Goal: Task Accomplishment & Management: Use online tool/utility

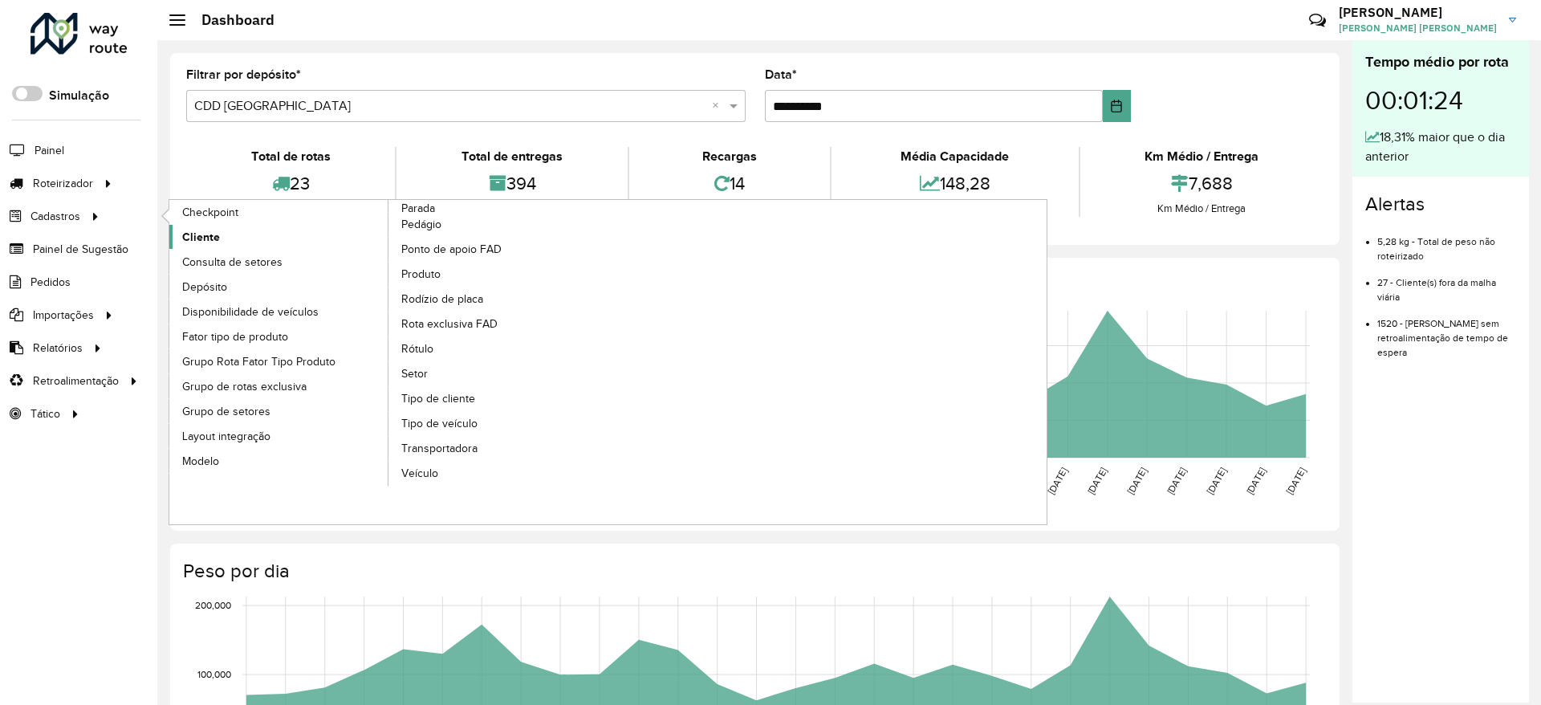
click at [233, 228] on link "Cliente" at bounding box center [279, 237] width 220 height 24
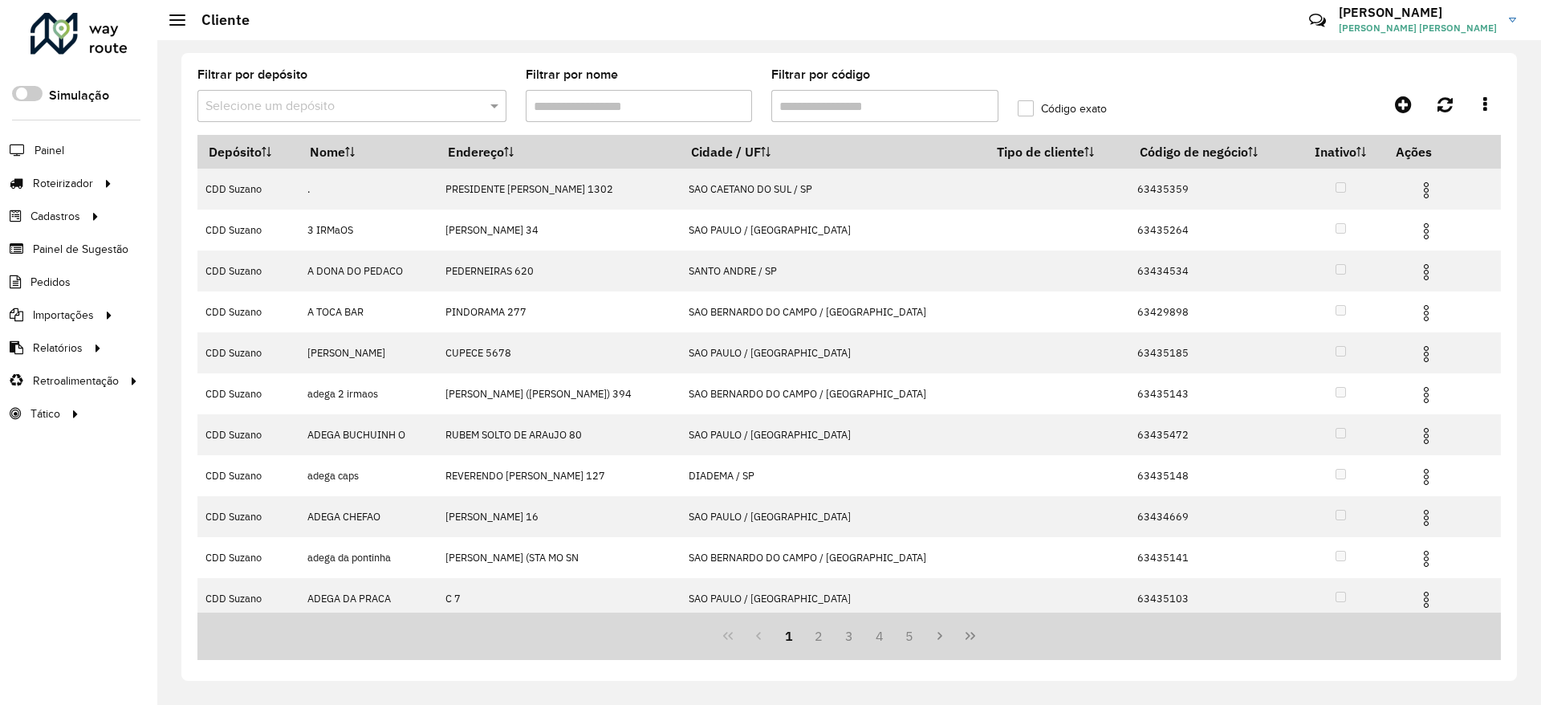
click at [396, 104] on input "text" at bounding box center [336, 106] width 261 height 19
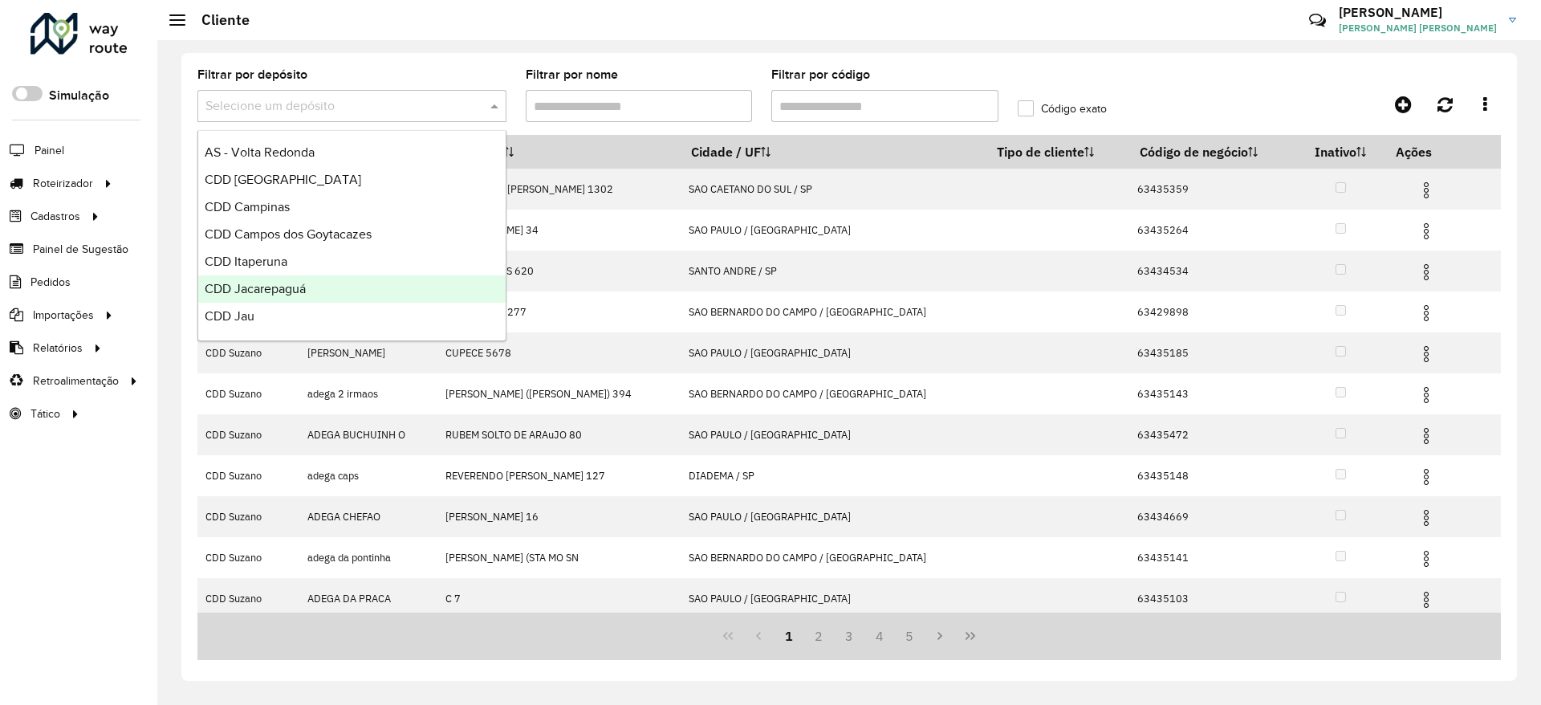
click at [353, 301] on div "CDD Jacarepaguá" at bounding box center [351, 288] width 307 height 27
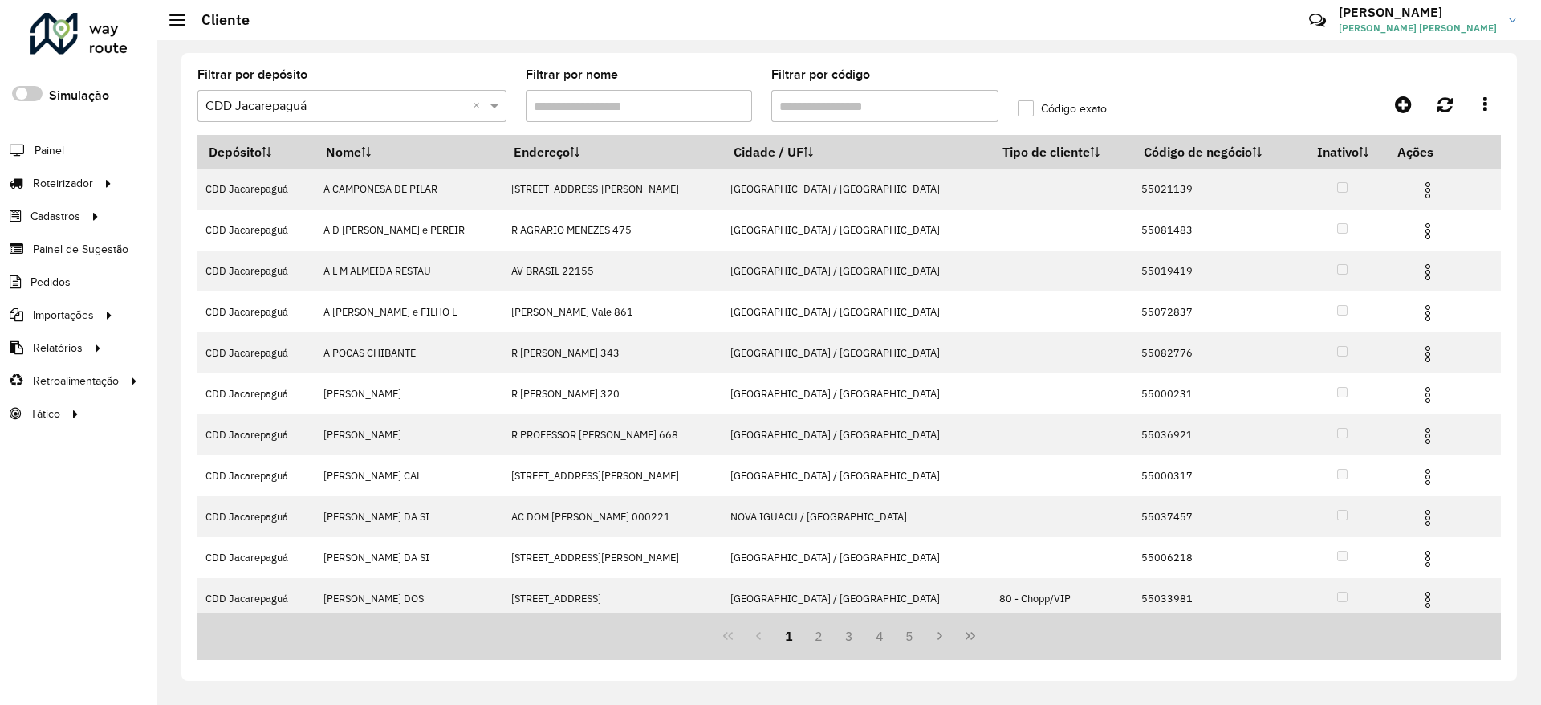
click at [855, 107] on input "Filtrar por código" at bounding box center [884, 106] width 227 height 32
paste input "*****"
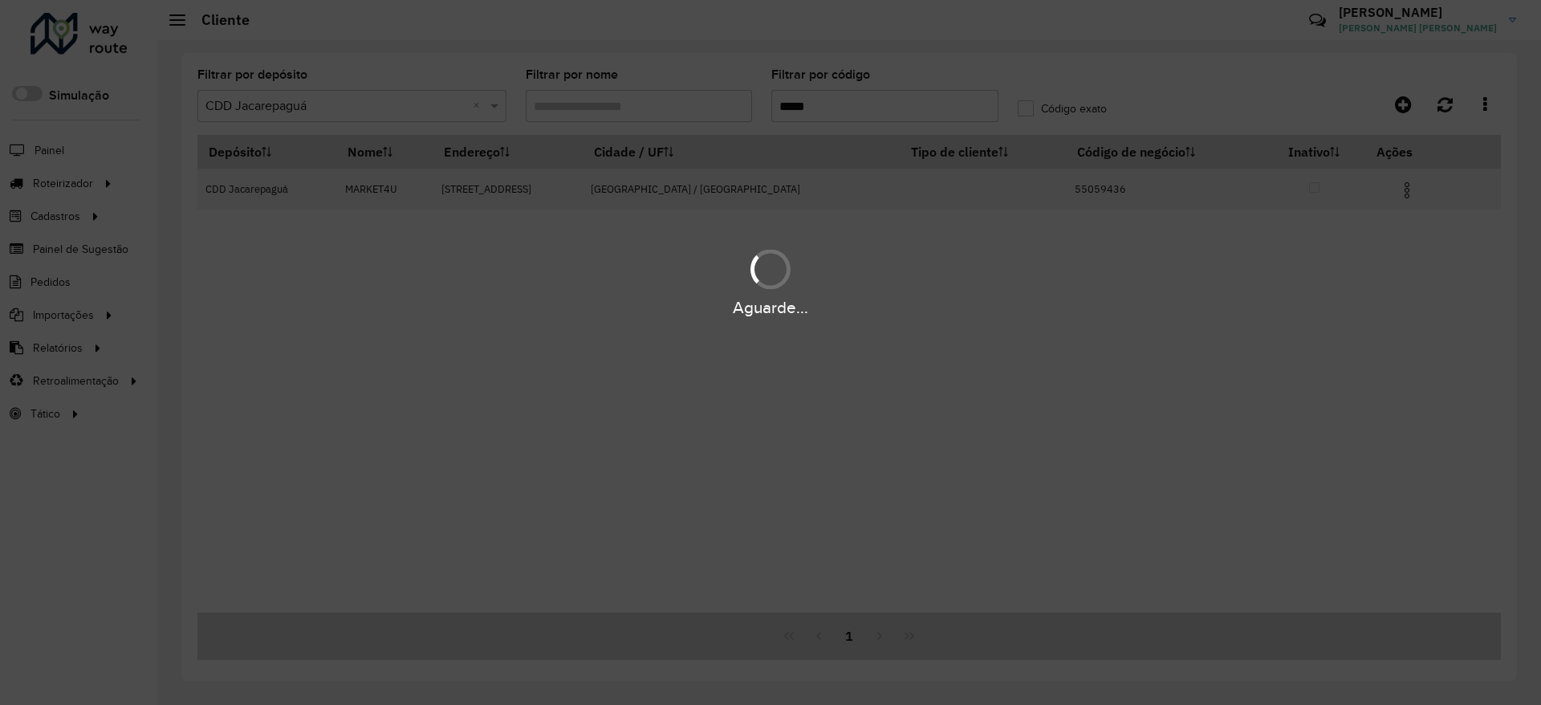
type input "*****"
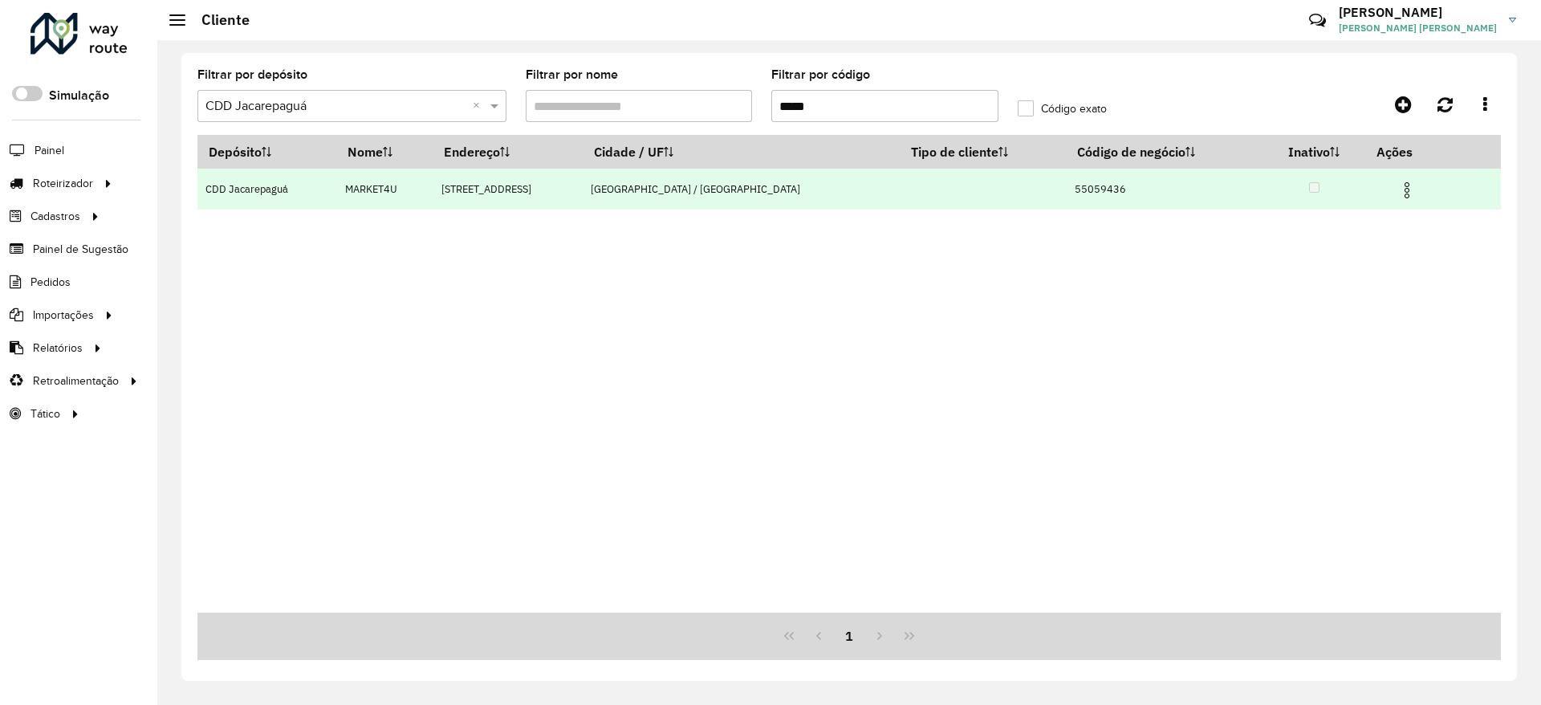
click at [1390, 200] on td at bounding box center [1414, 189] width 96 height 40
click at [1398, 195] on img at bounding box center [1407, 190] width 19 height 19
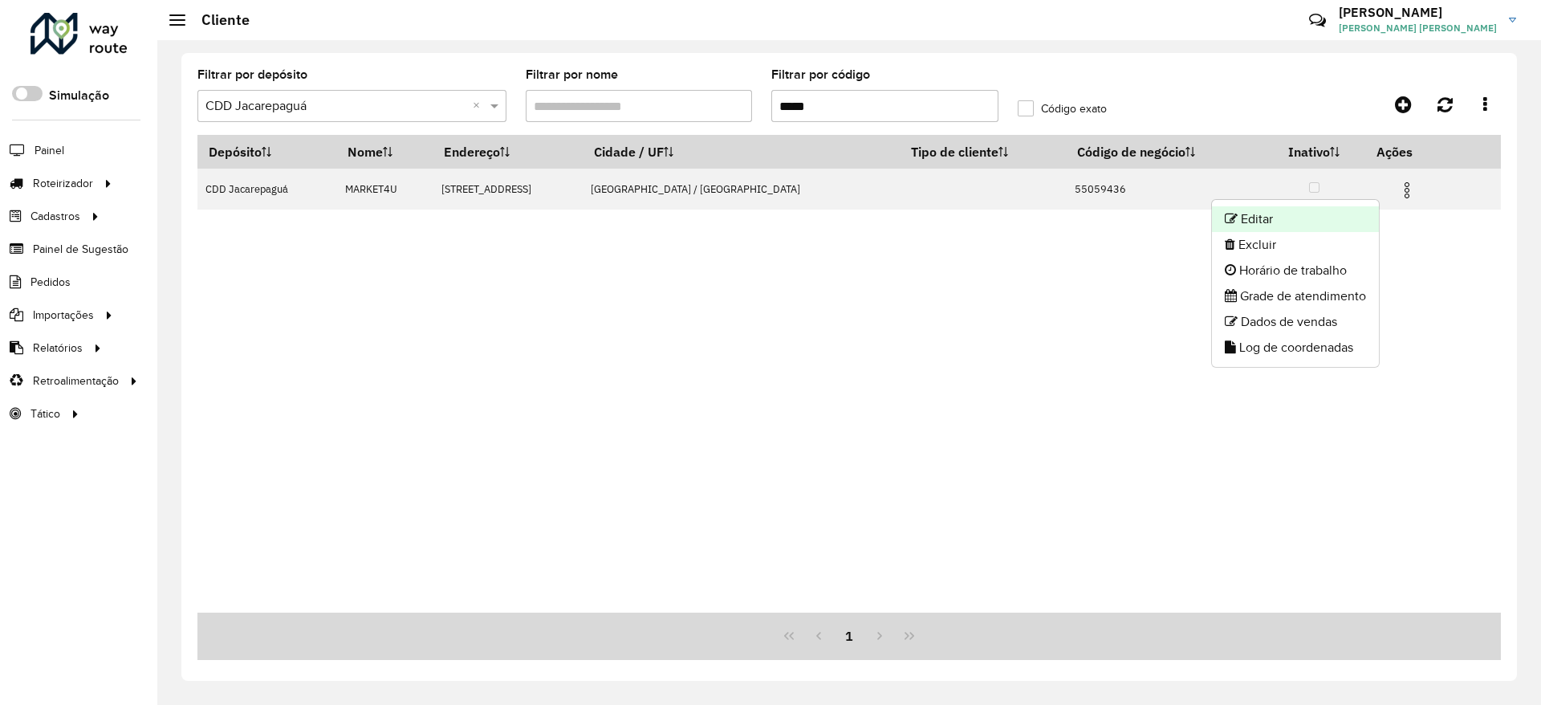
click at [1342, 226] on li "Editar" at bounding box center [1295, 219] width 167 height 26
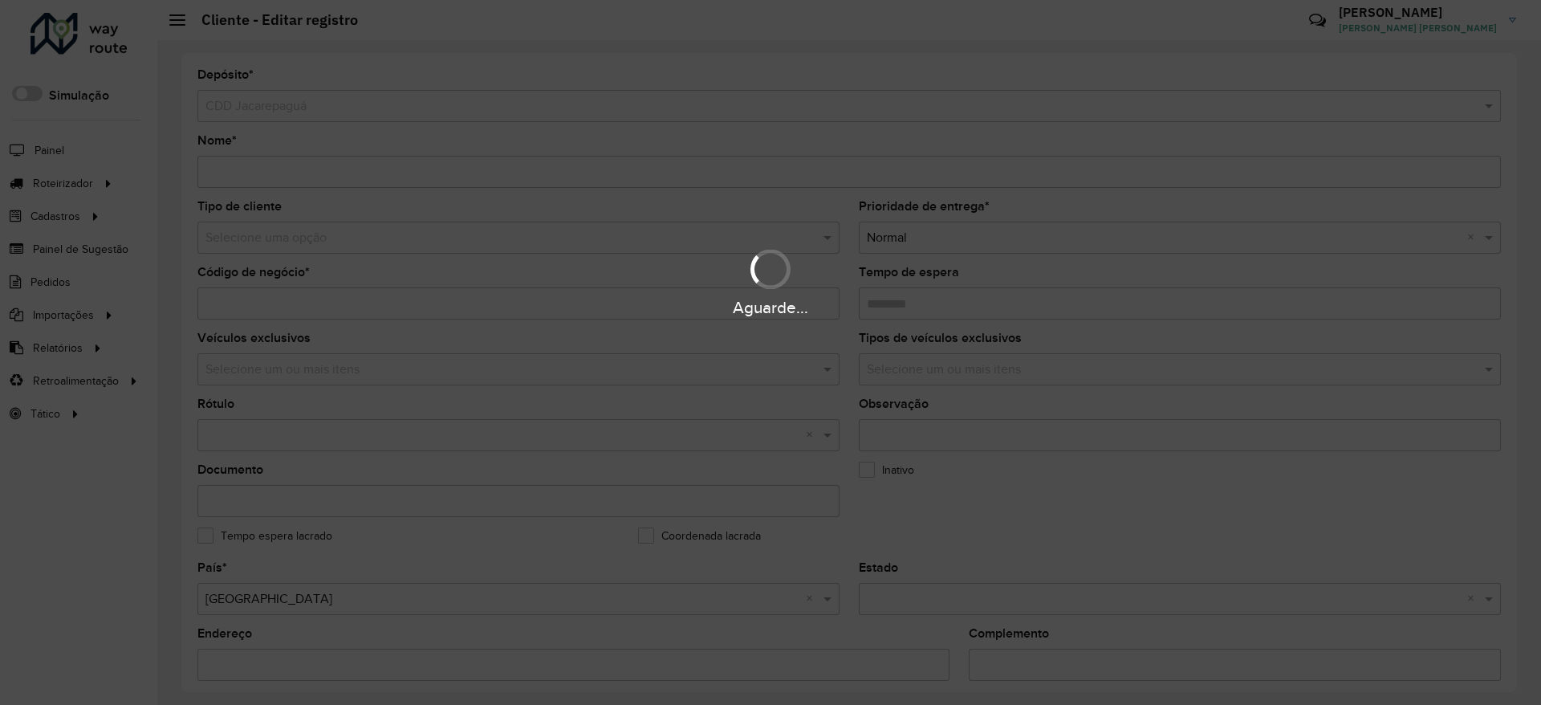
type input "********"
type input "**********"
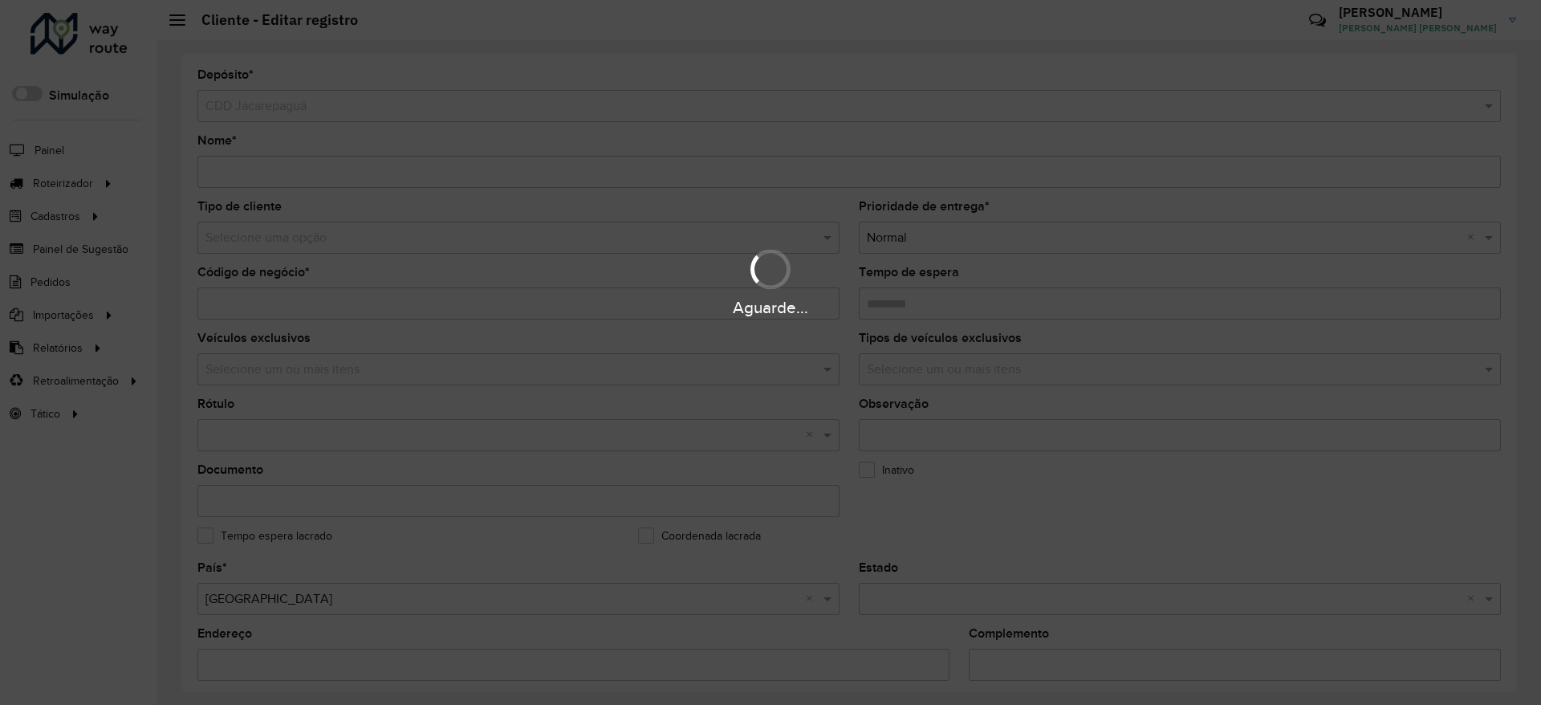
type input "**********"
type input "*********"
type input "**********"
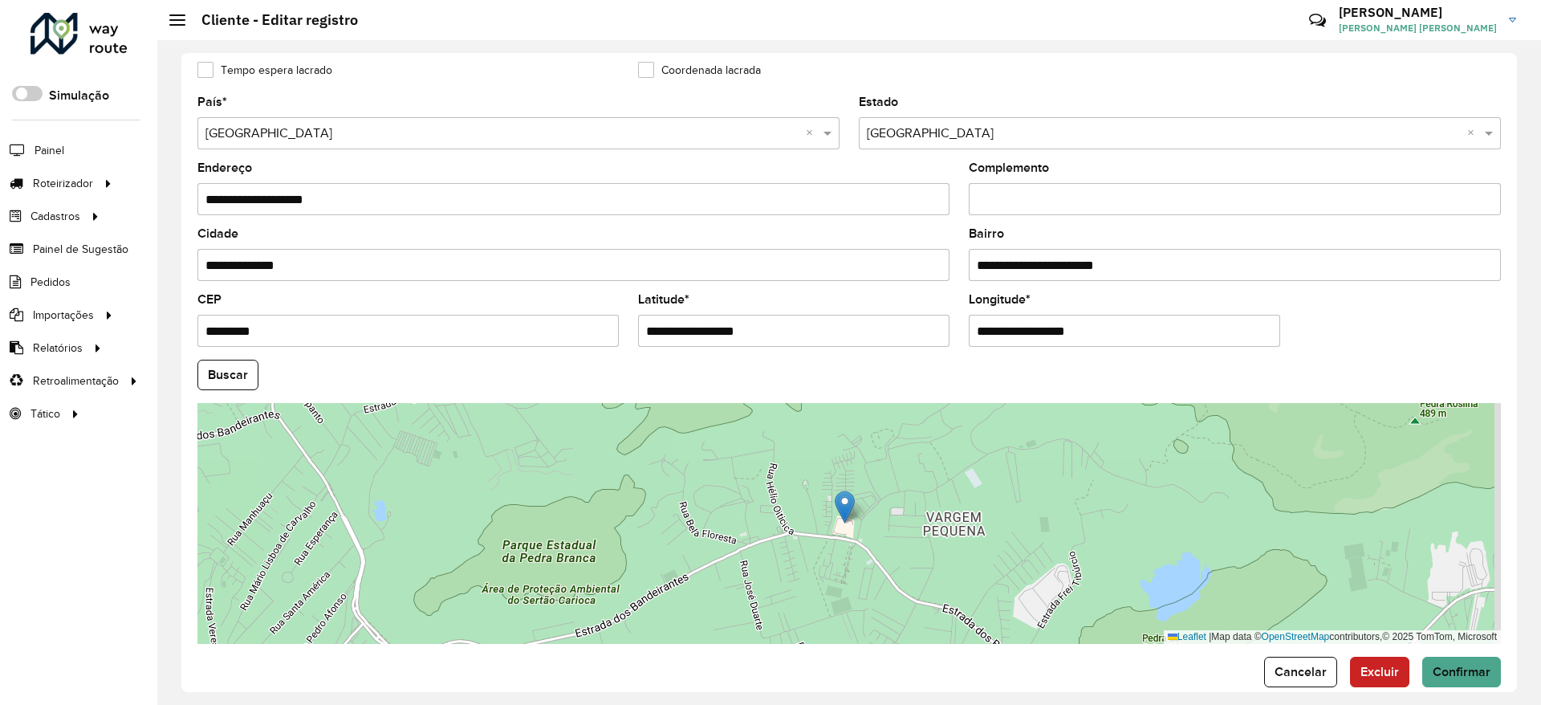
scroll to position [490, 0]
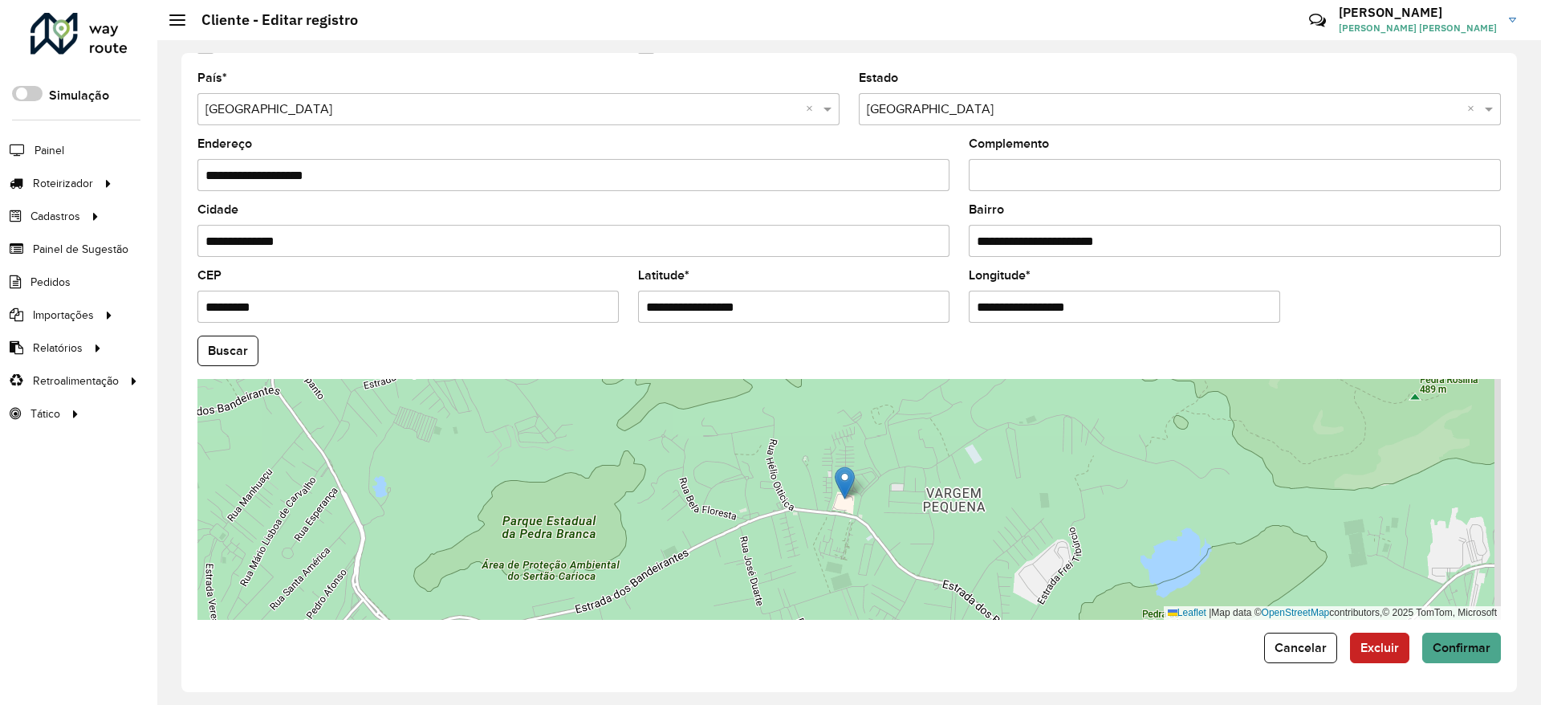
click at [803, 306] on input "**********" at bounding box center [793, 307] width 311 height 32
click at [800, 313] on input "**********" at bounding box center [793, 307] width 311 height 32
click at [1134, 316] on input "**********" at bounding box center [1124, 307] width 311 height 32
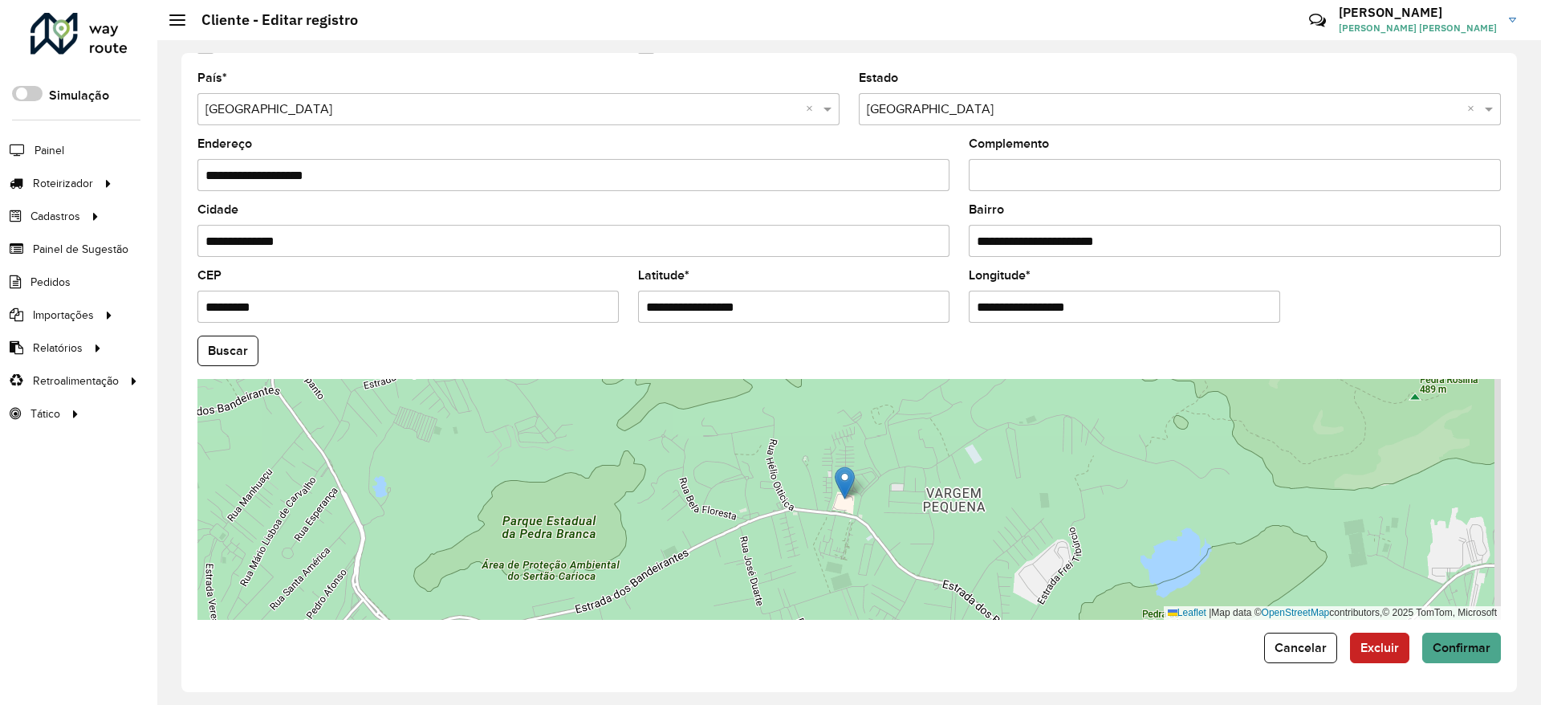
click at [1134, 316] on input "**********" at bounding box center [1124, 307] width 311 height 32
click at [248, 352] on button "Buscar" at bounding box center [227, 351] width 61 height 31
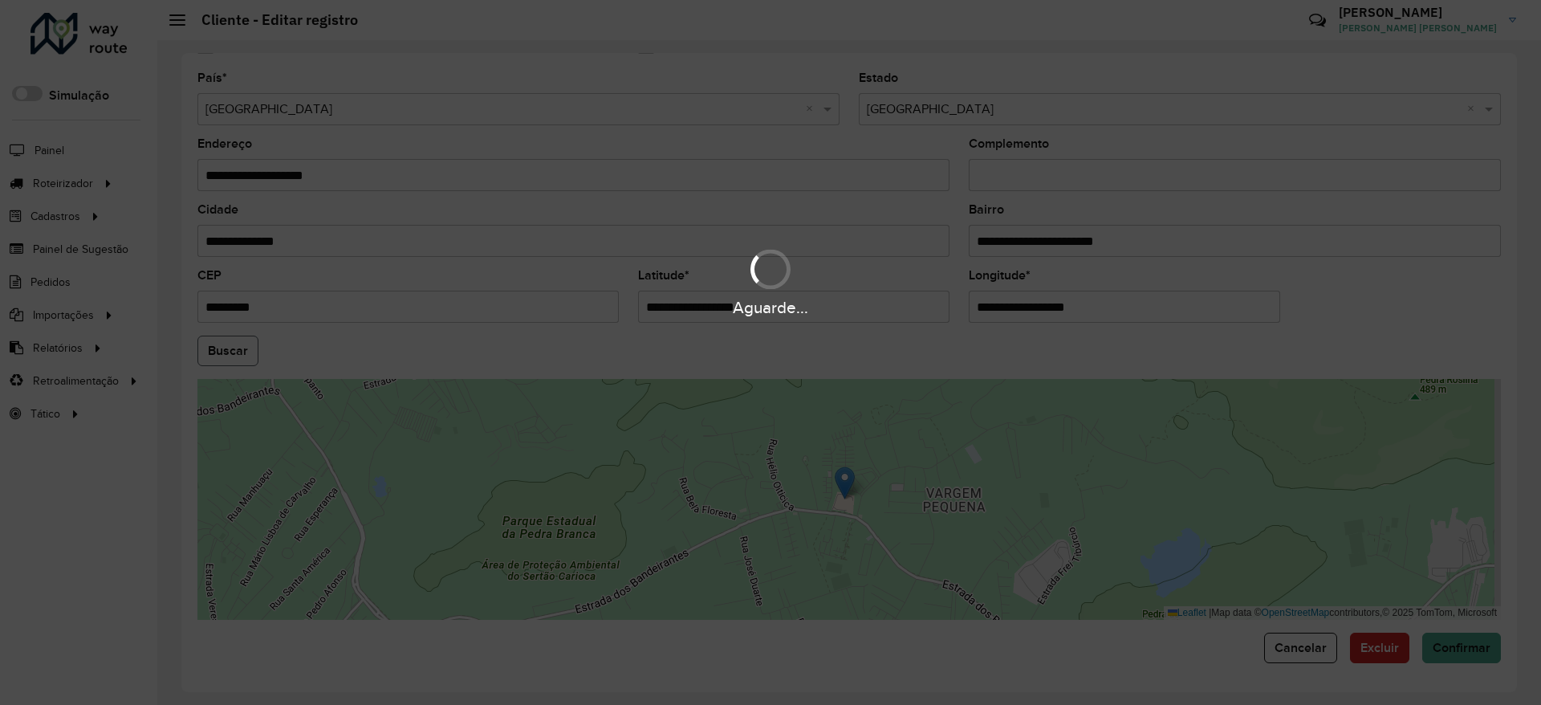
type input "**********"
type input "*********"
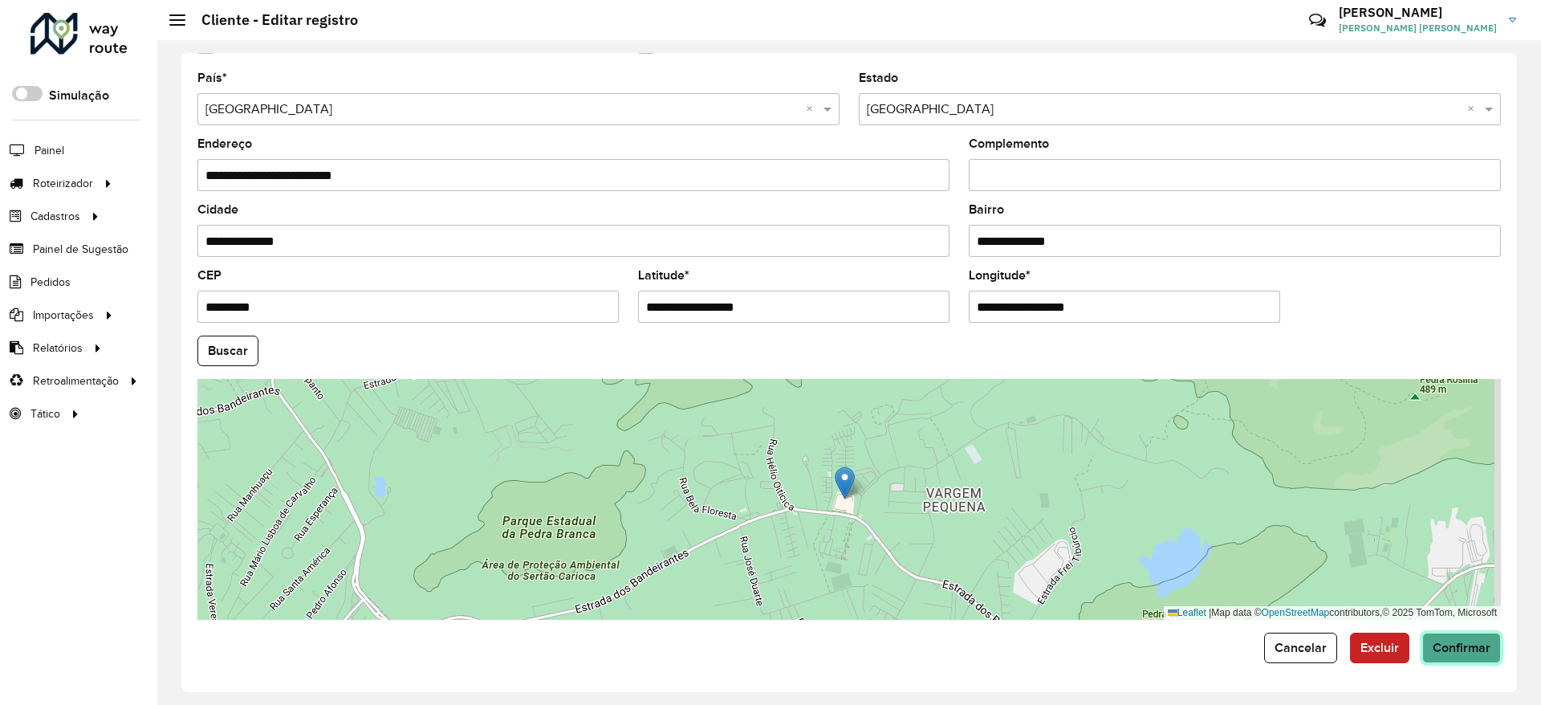
click at [1459, 649] on span "Confirmar" at bounding box center [1462, 648] width 58 height 14
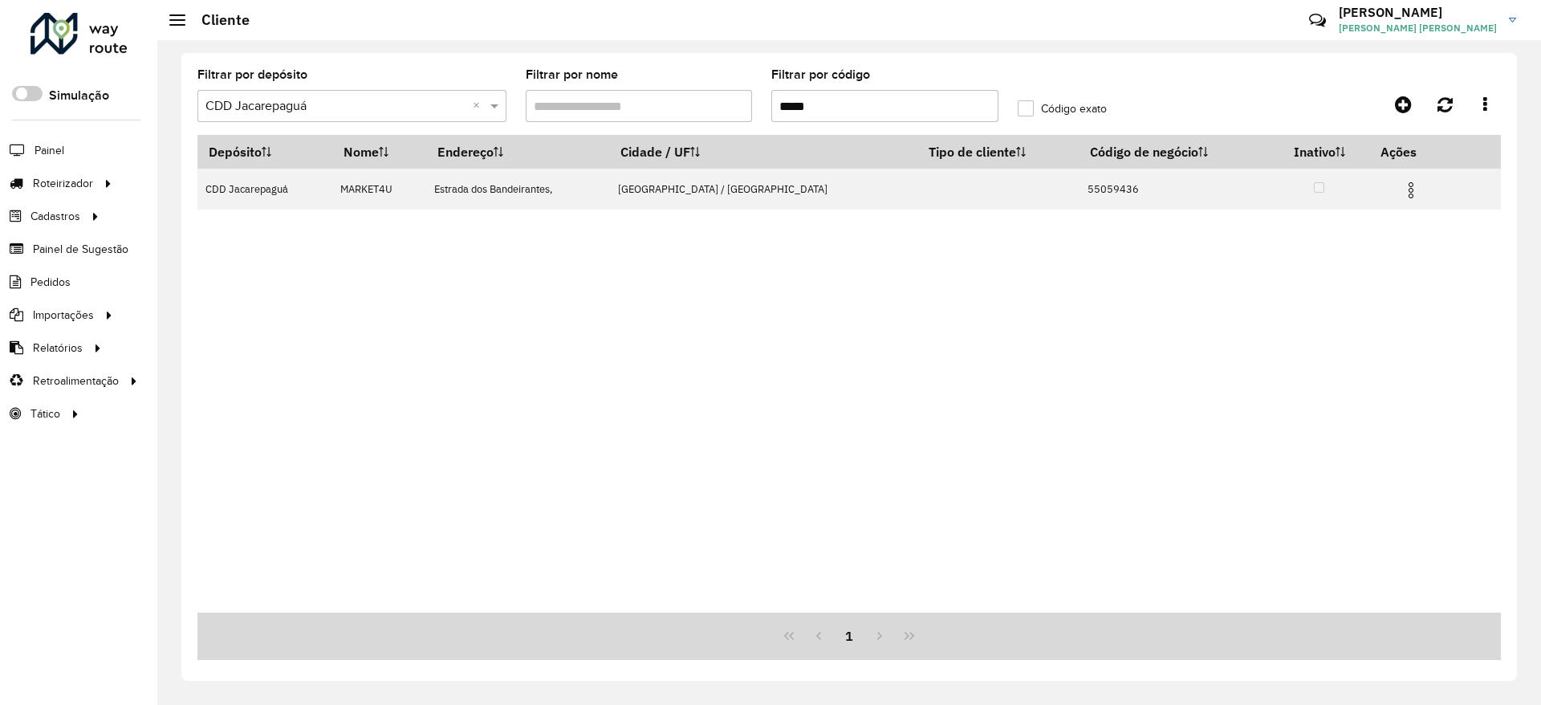
click at [876, 114] on input "*****" at bounding box center [884, 106] width 227 height 32
paste input "text"
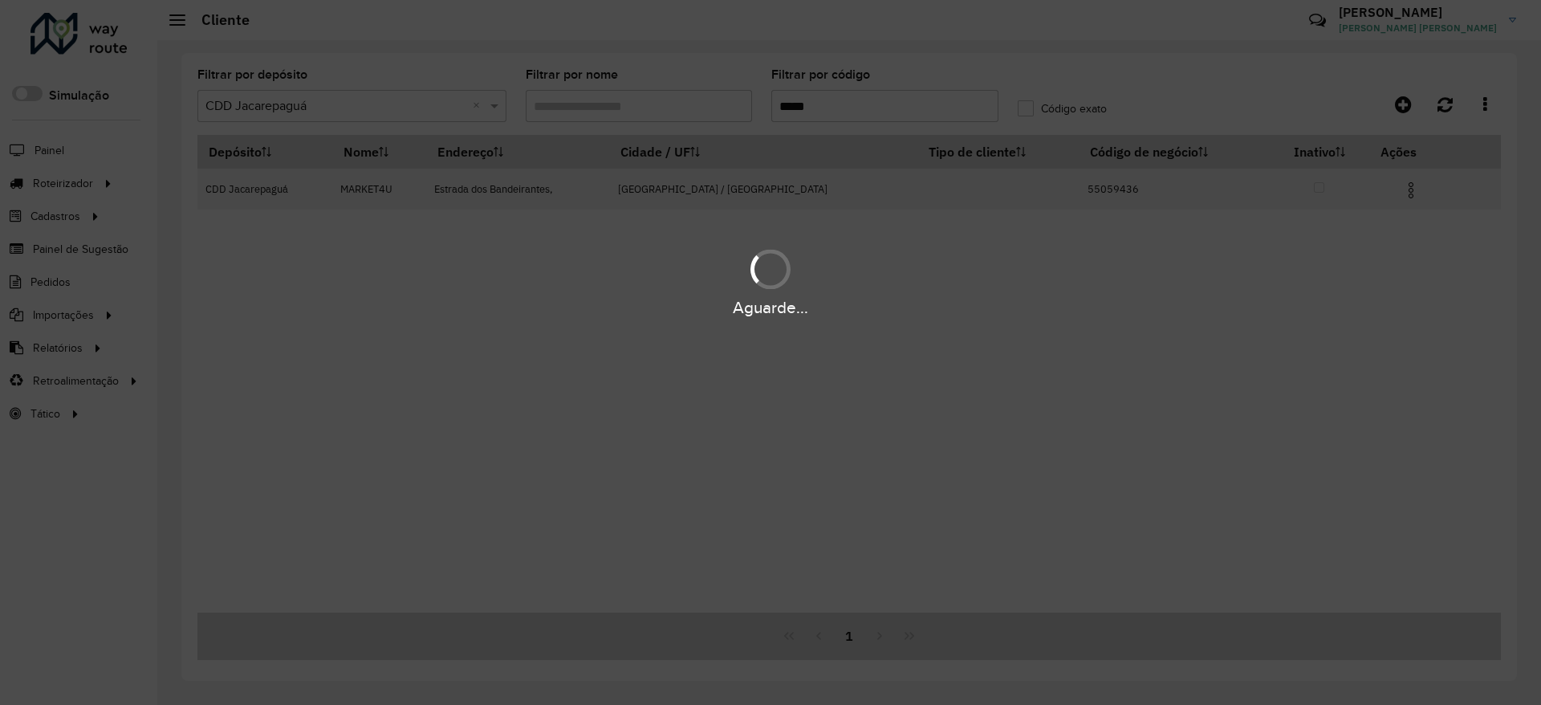
type input "*****"
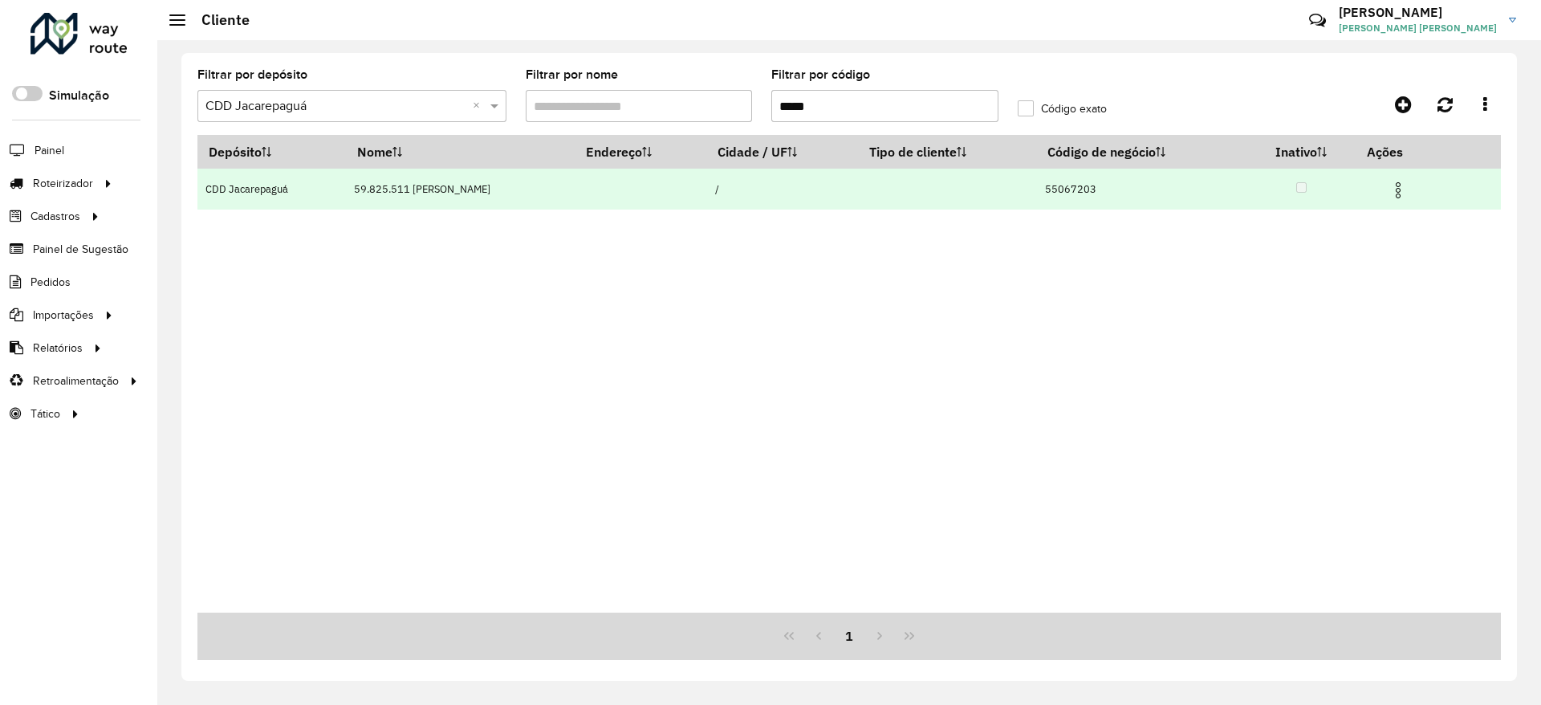
click at [1404, 185] on img at bounding box center [1398, 190] width 19 height 19
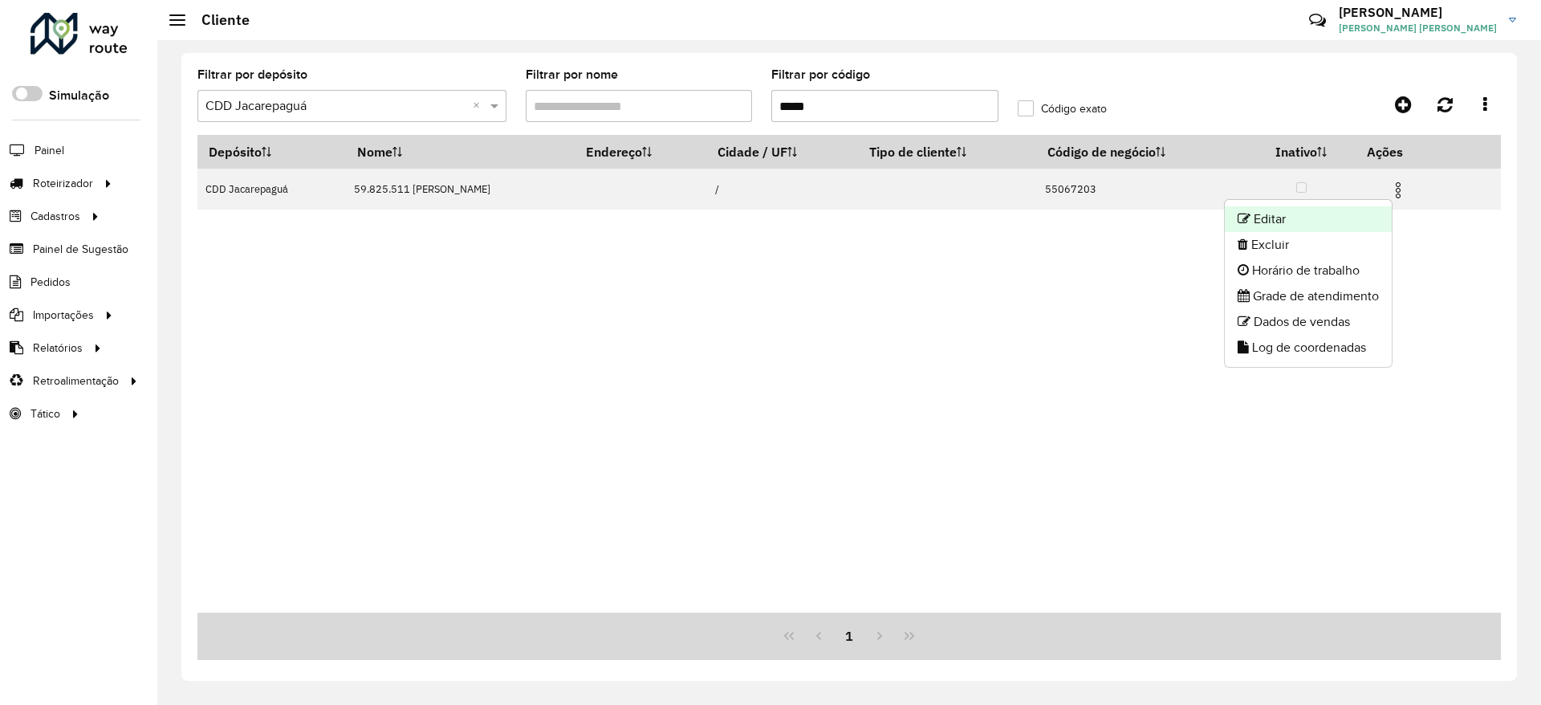
click at [1375, 206] on li "Editar" at bounding box center [1308, 219] width 167 height 26
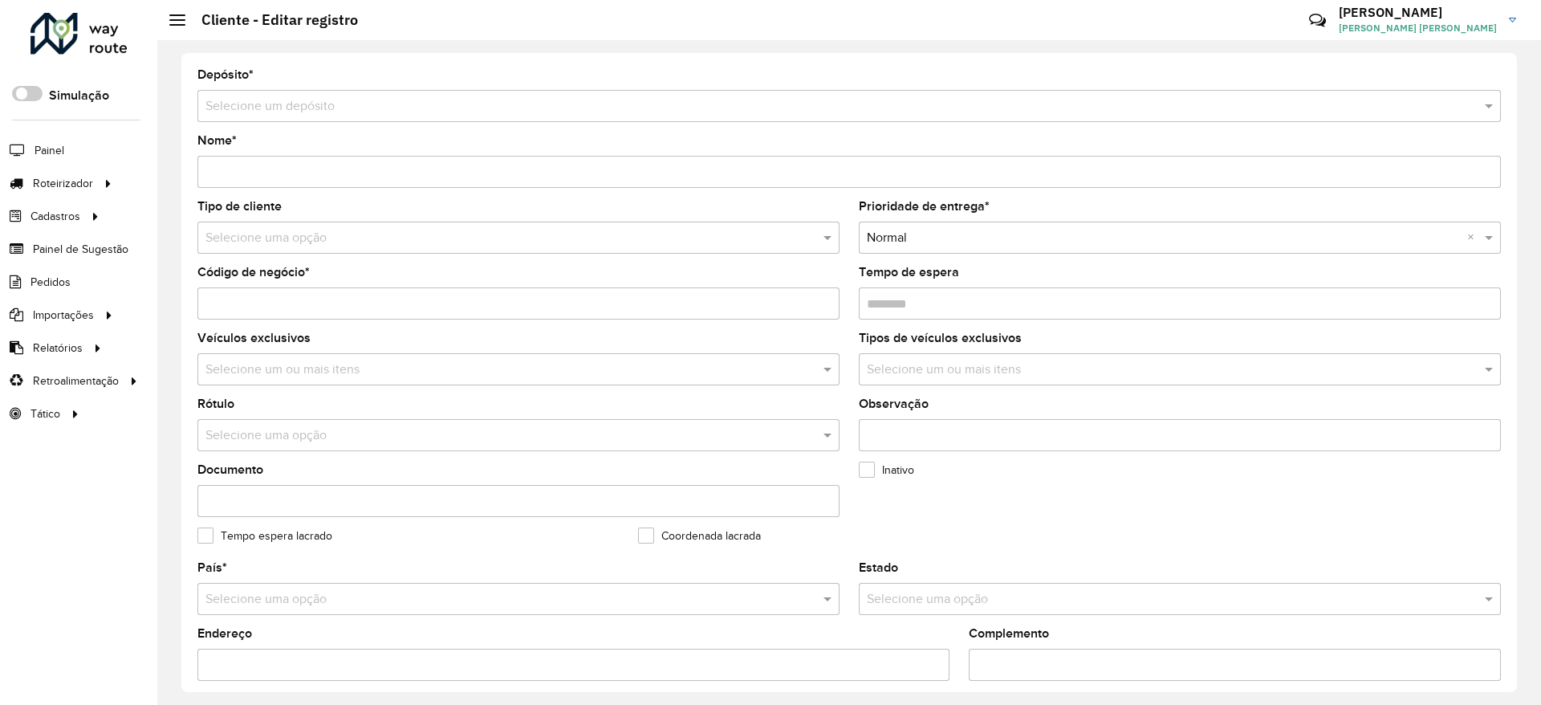
type input "**********"
type input "********"
type input "**********"
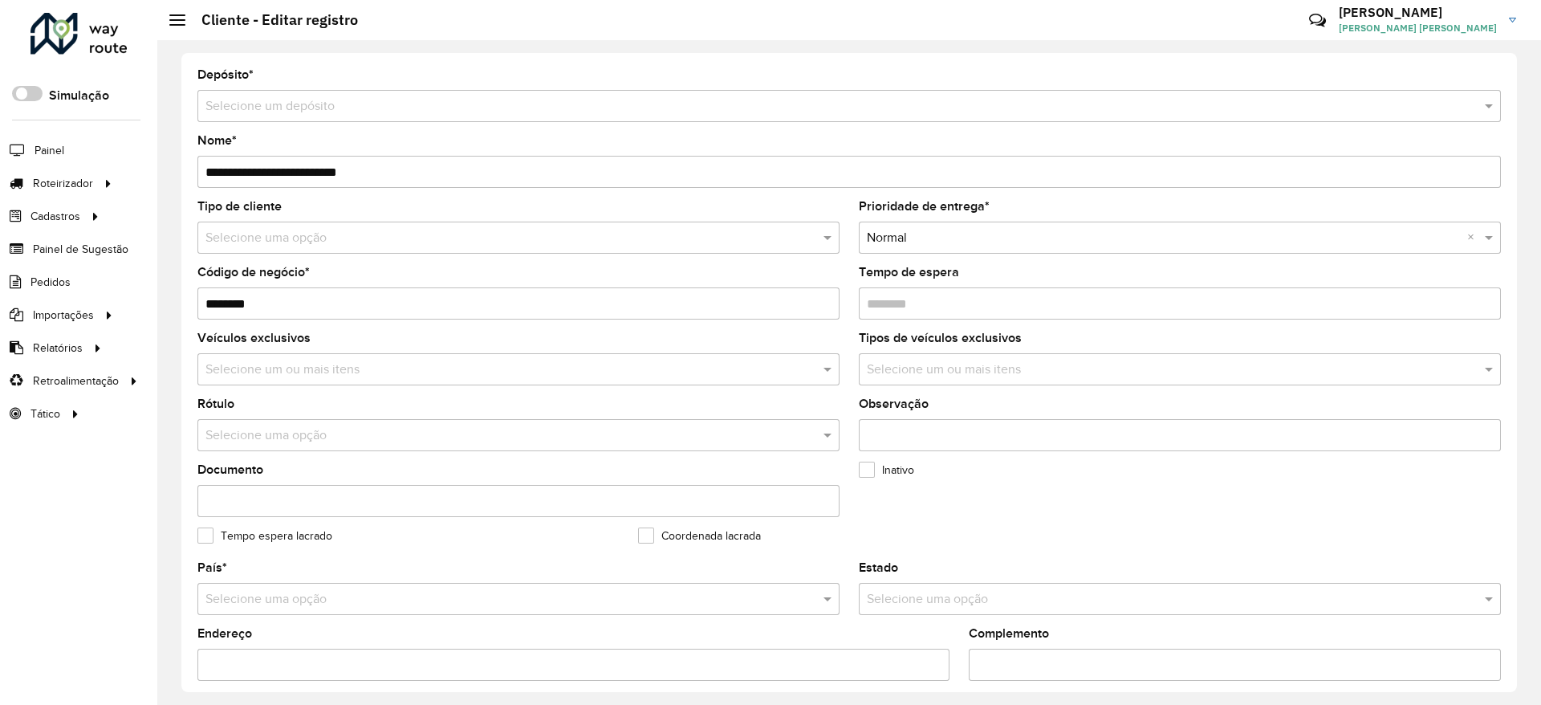
type input "**********"
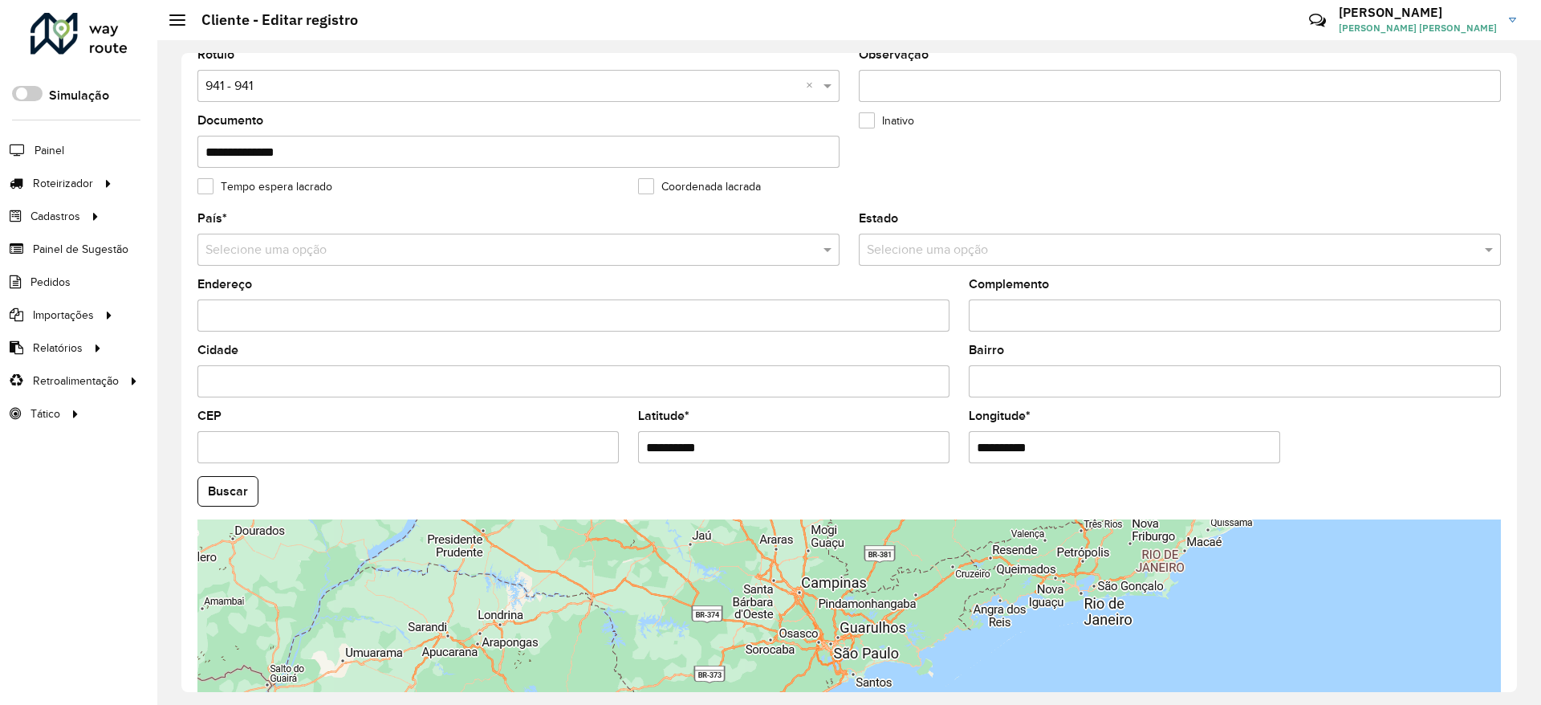
scroll to position [490, 0]
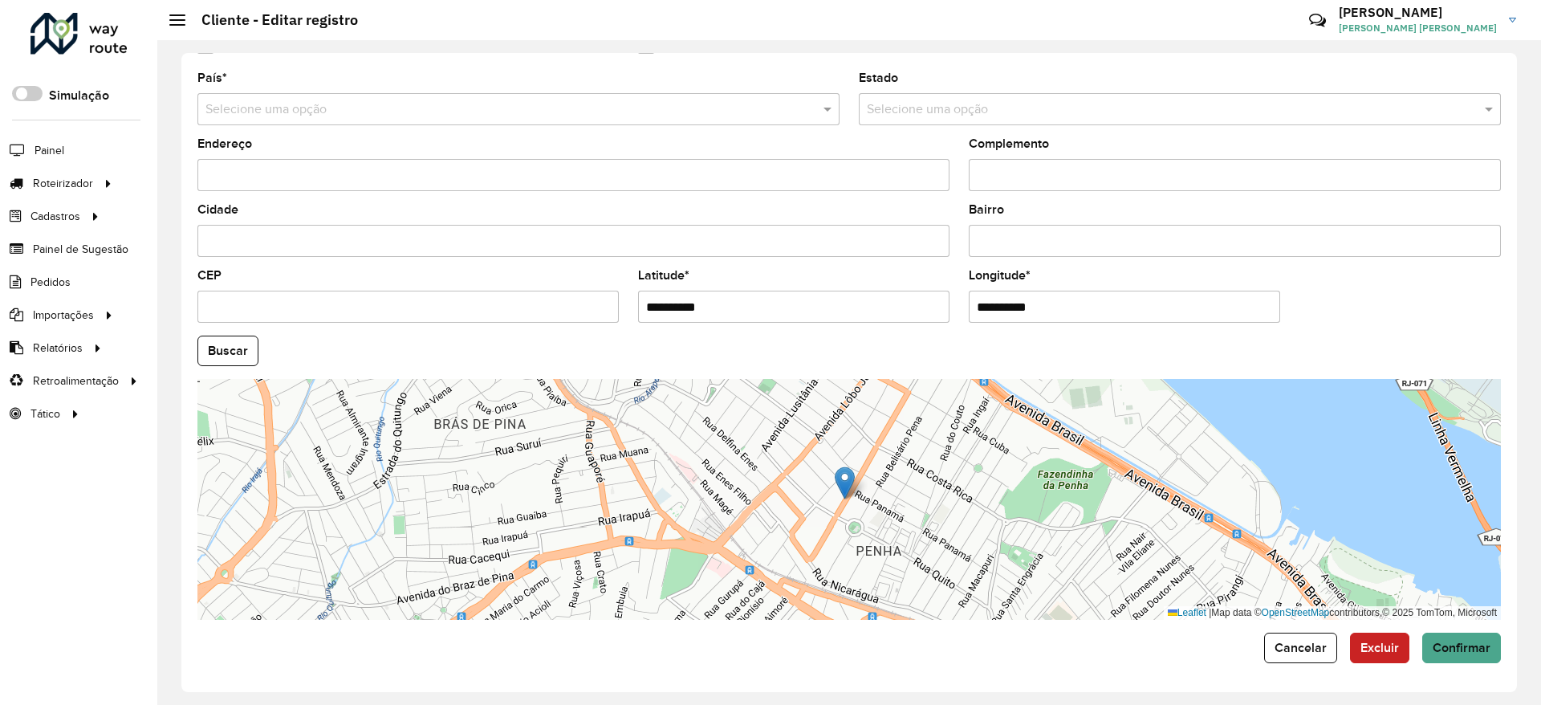
click at [794, 305] on input "**********" at bounding box center [793, 307] width 311 height 32
paste input "*********"
type input "**********"
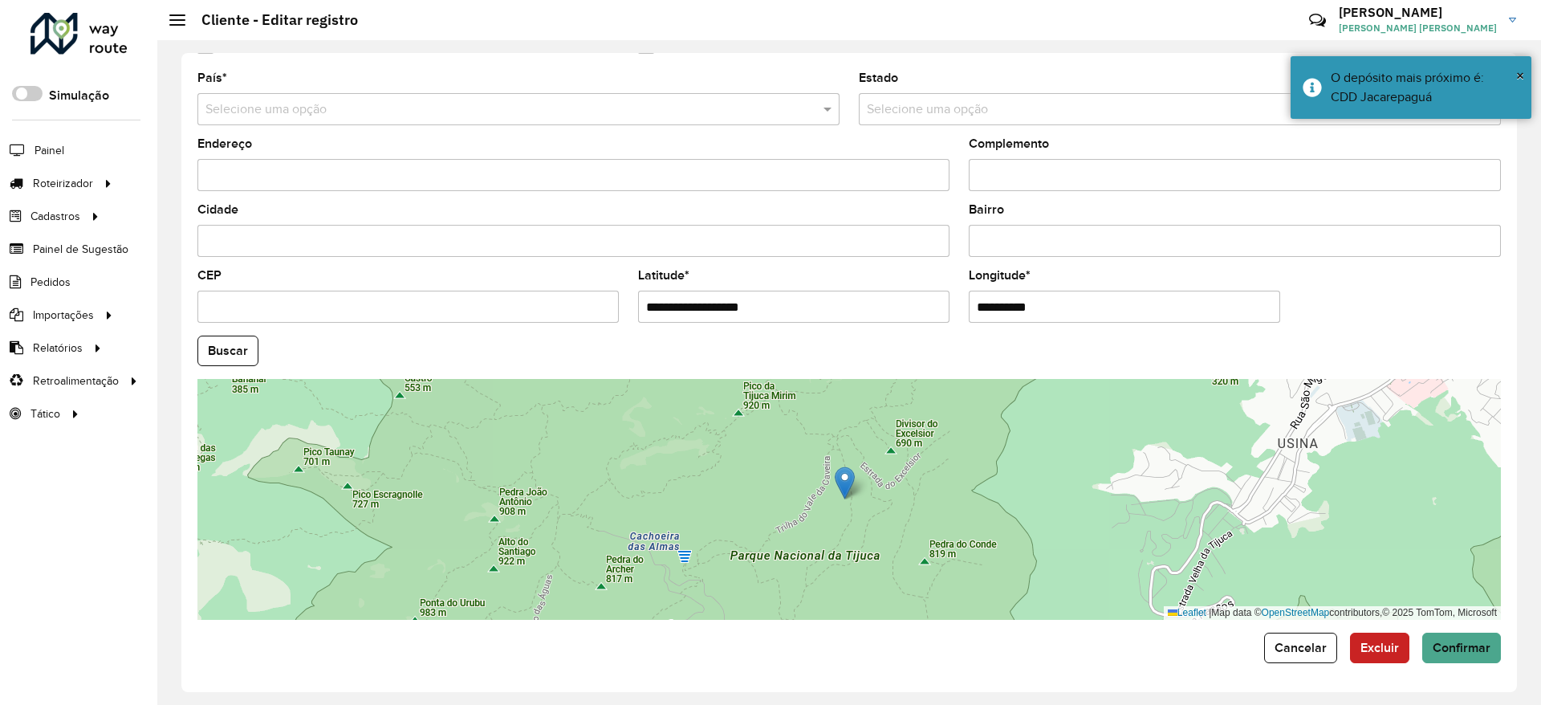
click at [1073, 300] on input "**********" at bounding box center [1124, 307] width 311 height 32
paste input "*********"
type input "**********"
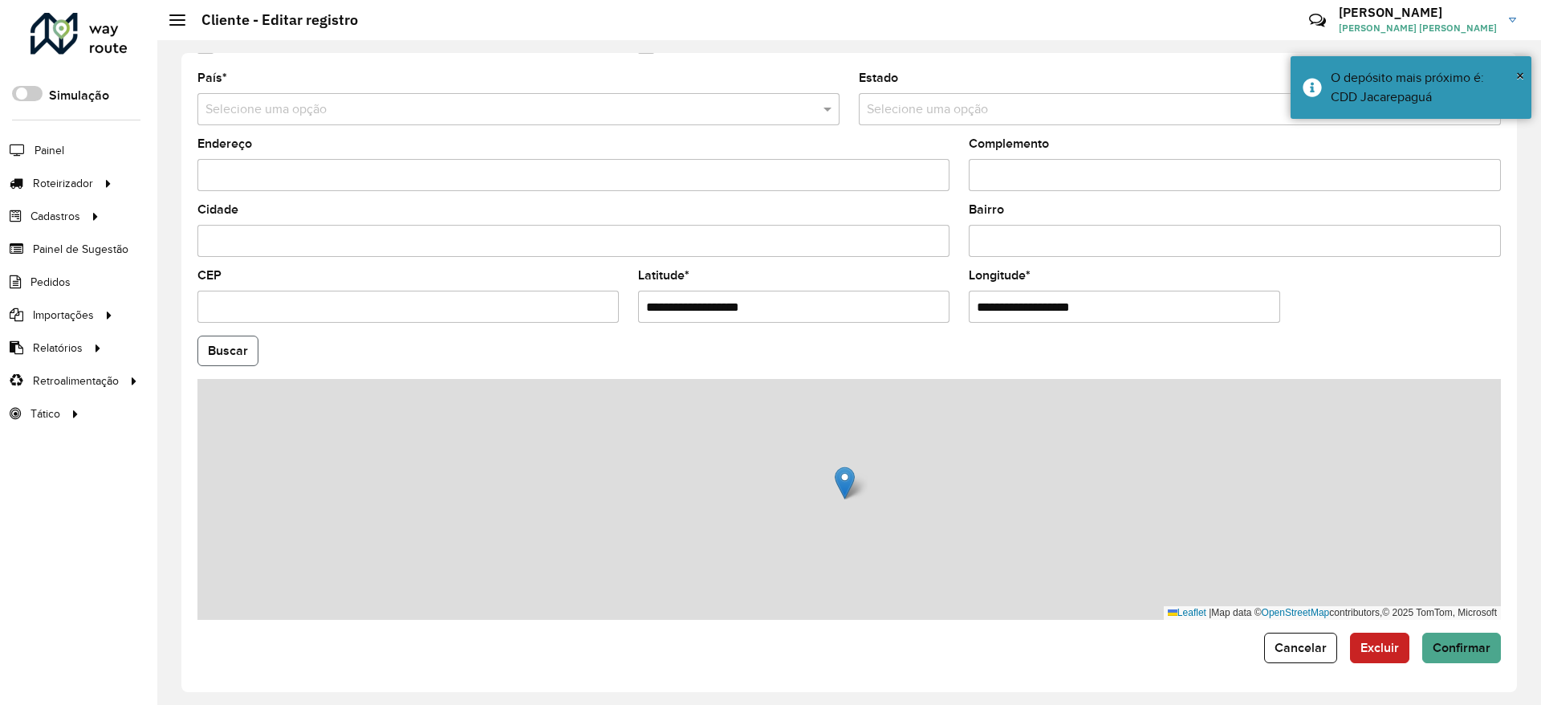
click at [249, 342] on hb-app "Aguarde... Pop-up bloqueado! Seu navegador bloqueou automáticamente a abertura …" at bounding box center [770, 352] width 1541 height 705
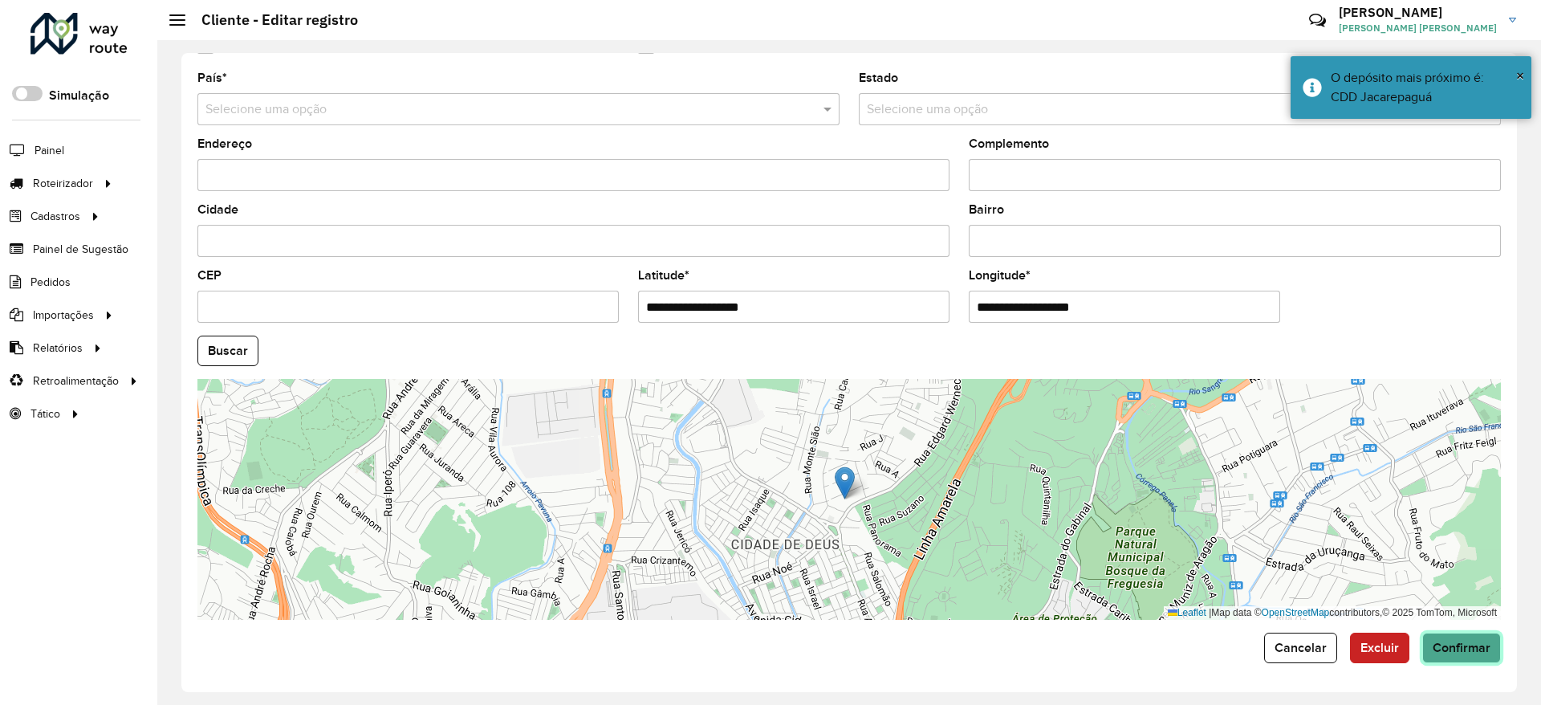
click at [1467, 657] on button "Confirmar" at bounding box center [1462, 648] width 79 height 31
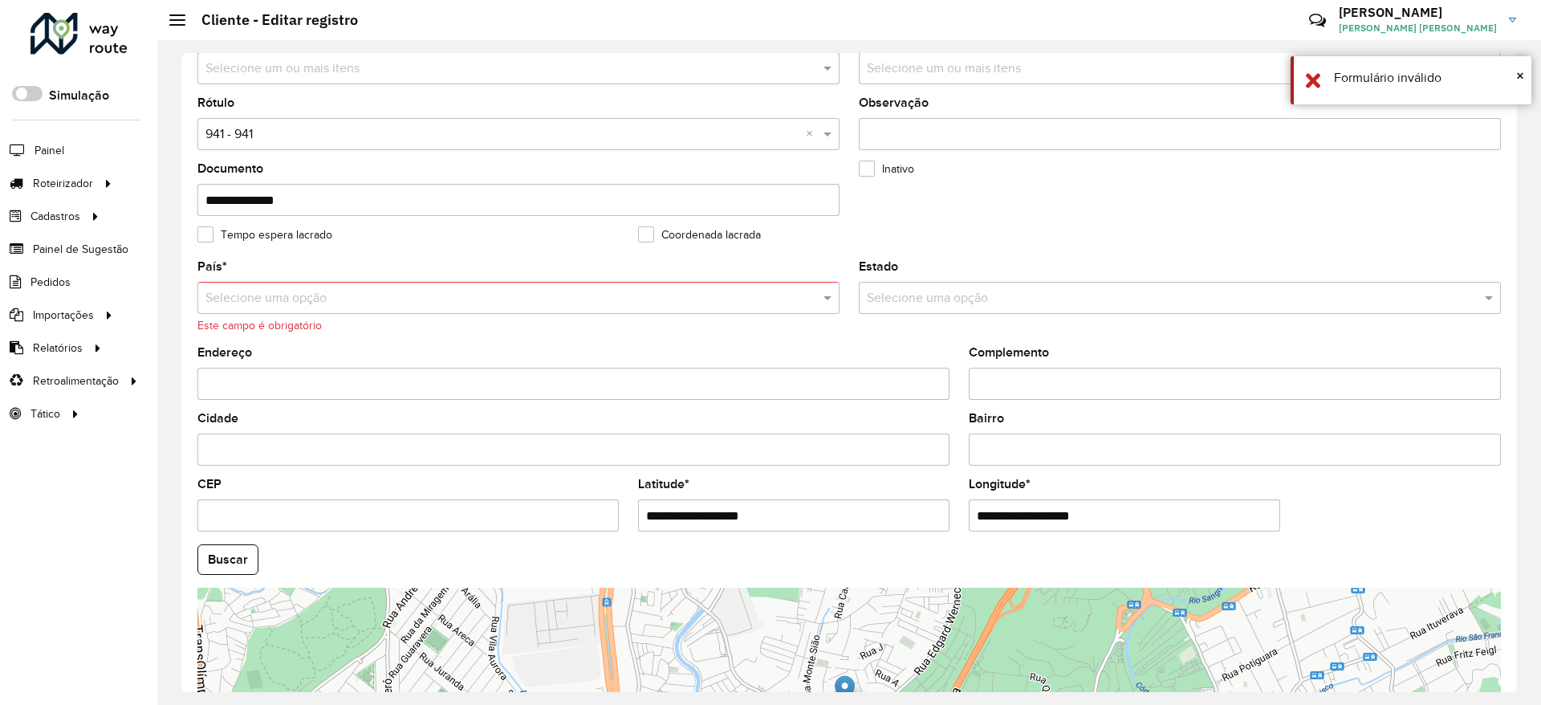
scroll to position [289, 0]
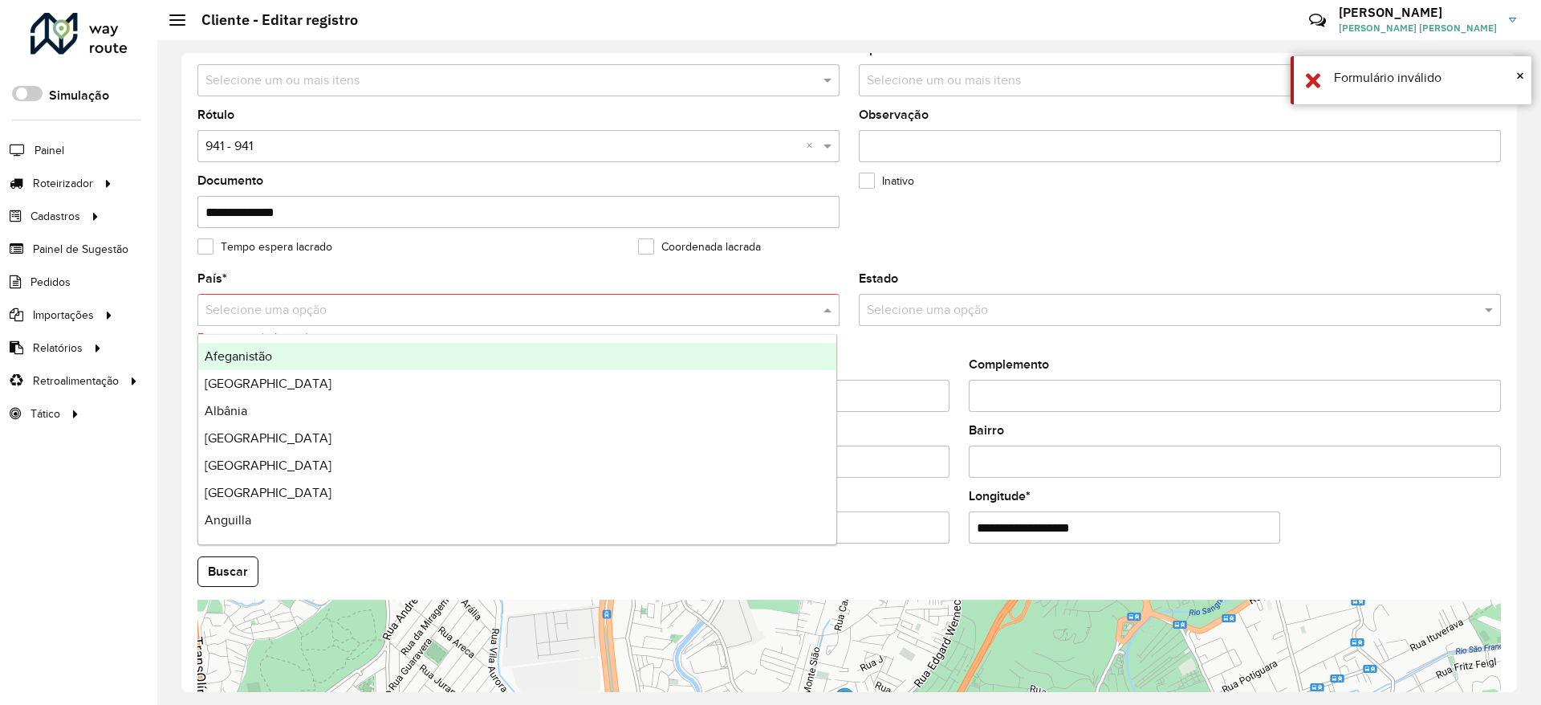
click at [545, 312] on input "text" at bounding box center [503, 310] width 594 height 19
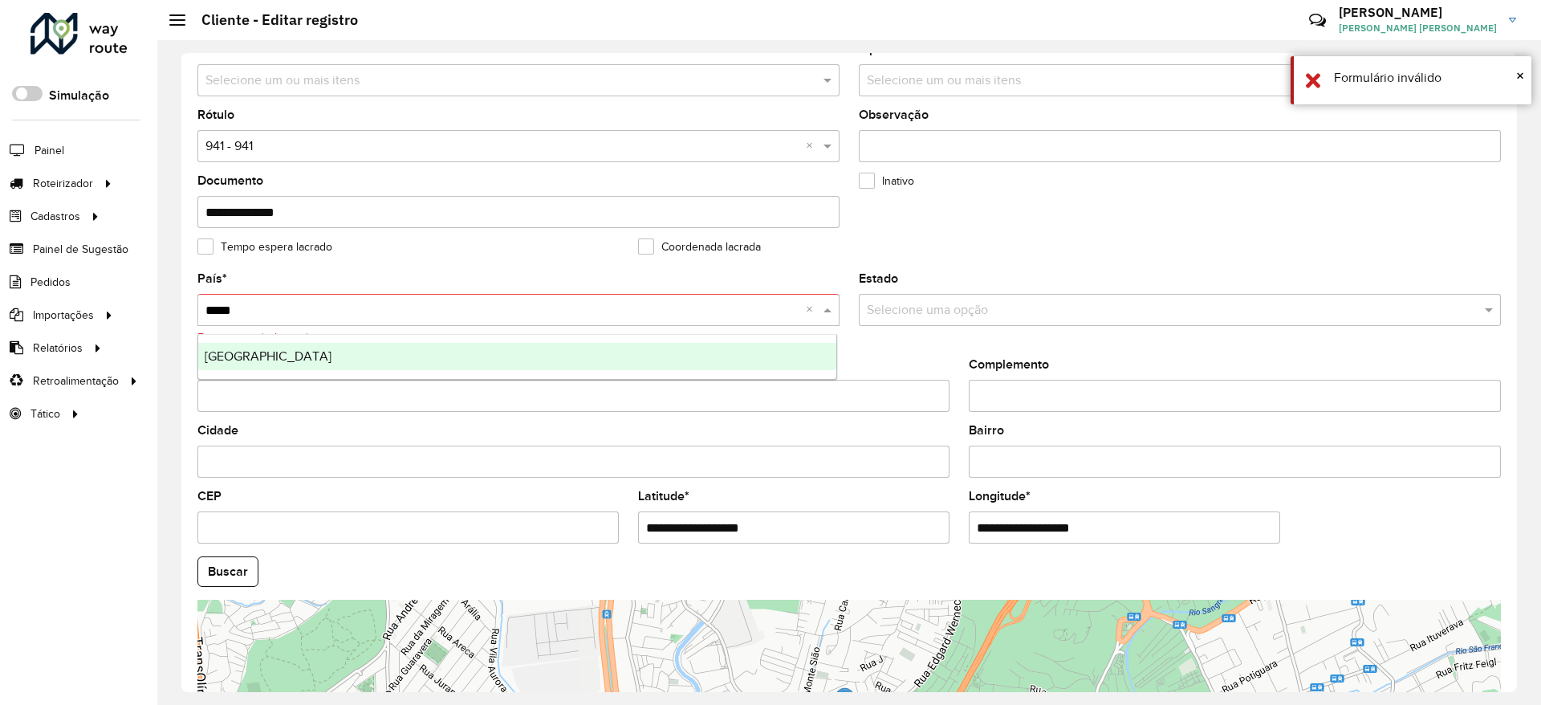
type input "******"
click at [510, 348] on div "Brasil" at bounding box center [517, 356] width 638 height 27
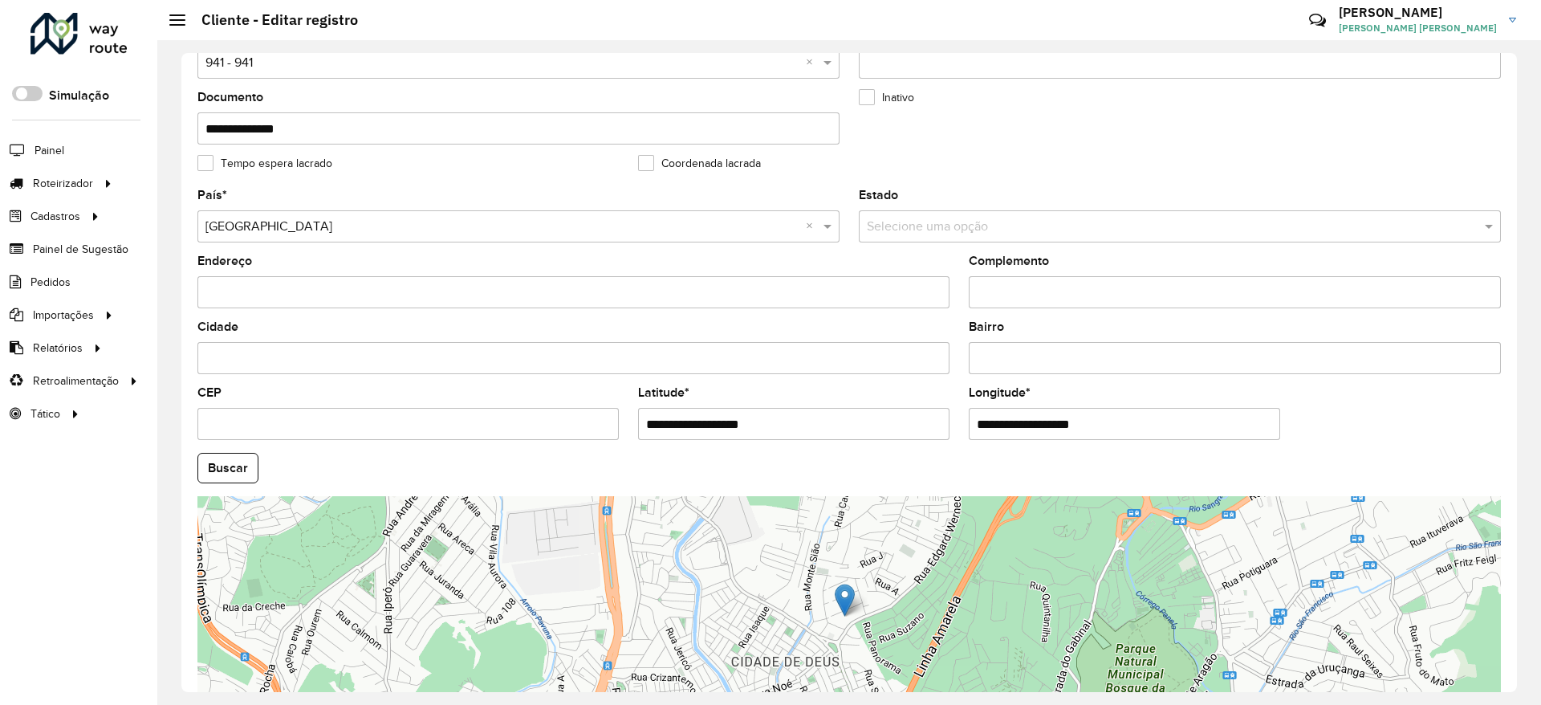
scroll to position [490, 0]
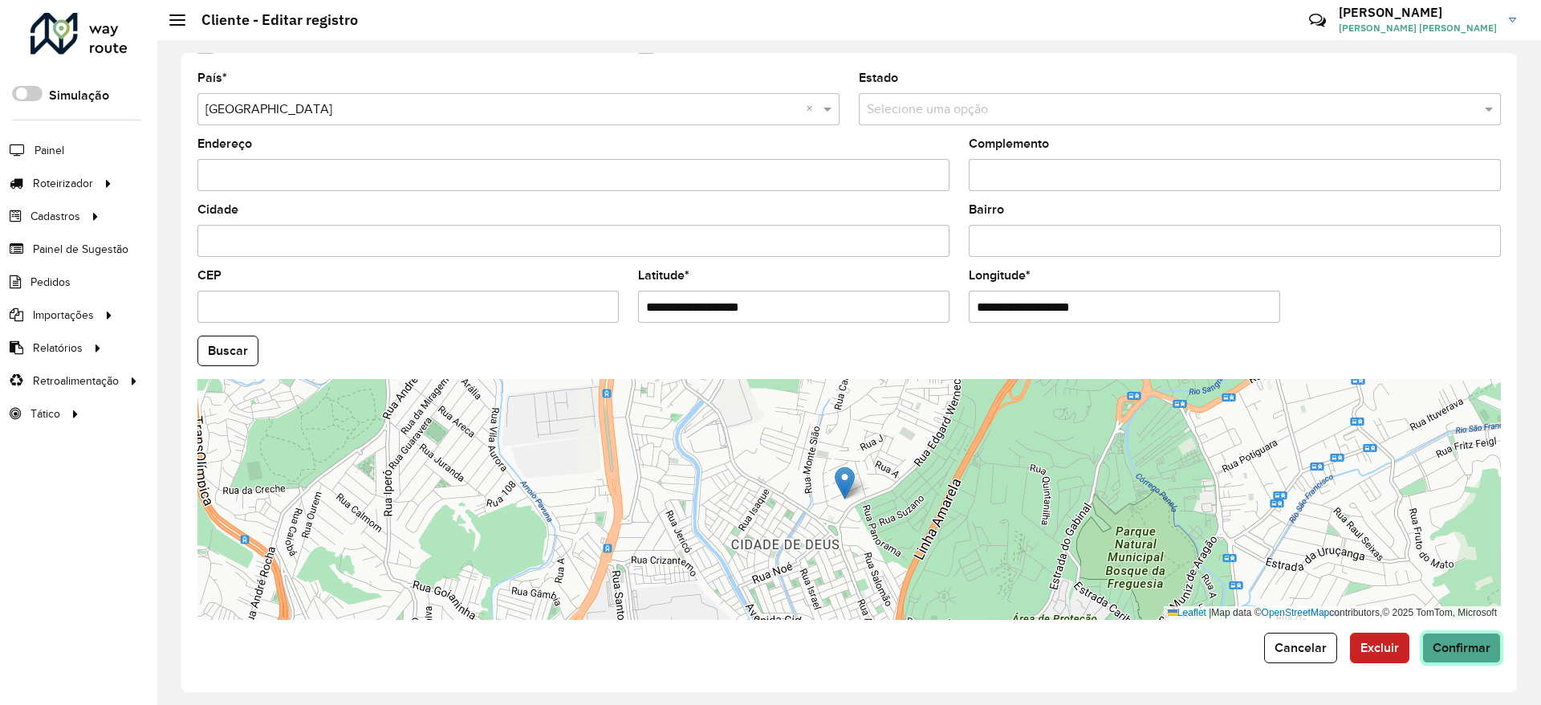
click at [1459, 645] on span "Confirmar" at bounding box center [1462, 648] width 58 height 14
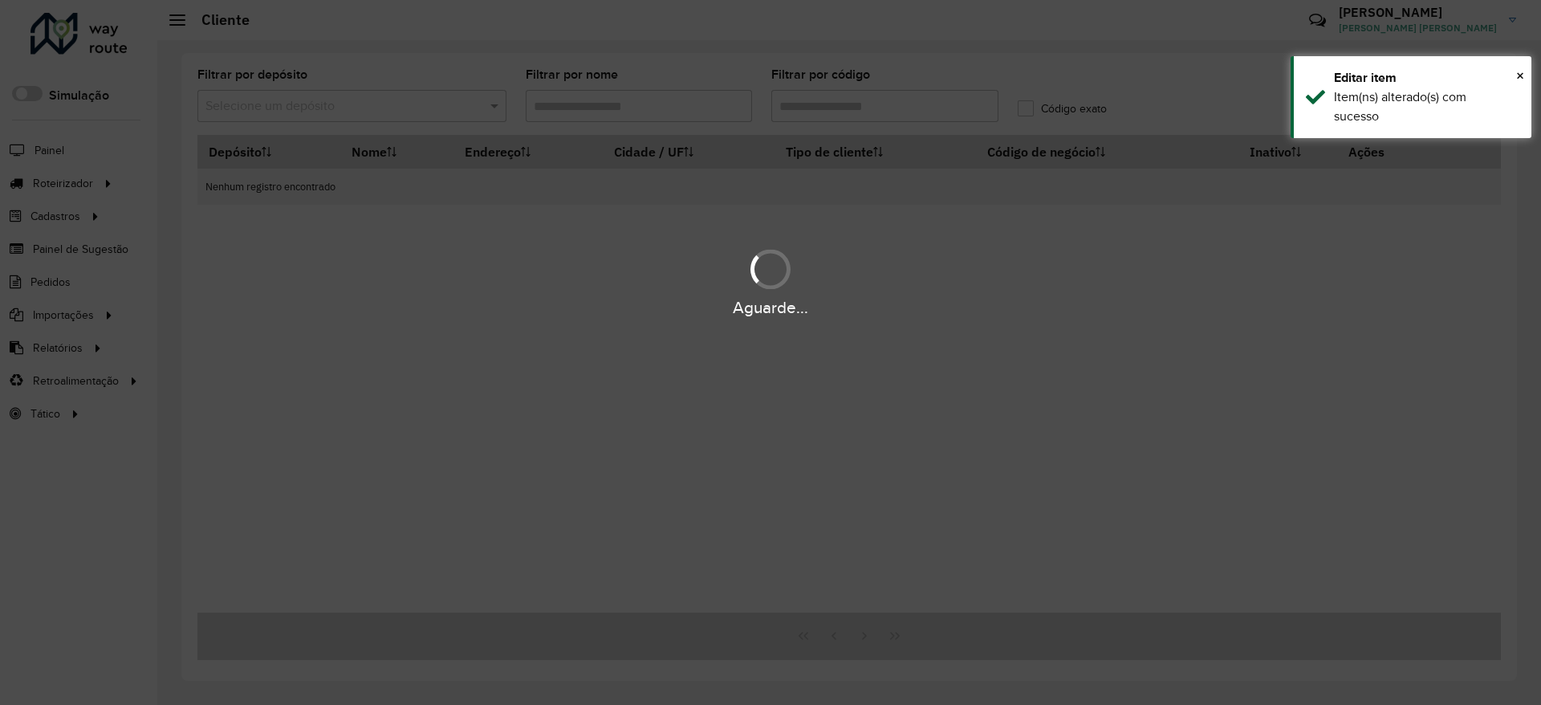
type input "*****"
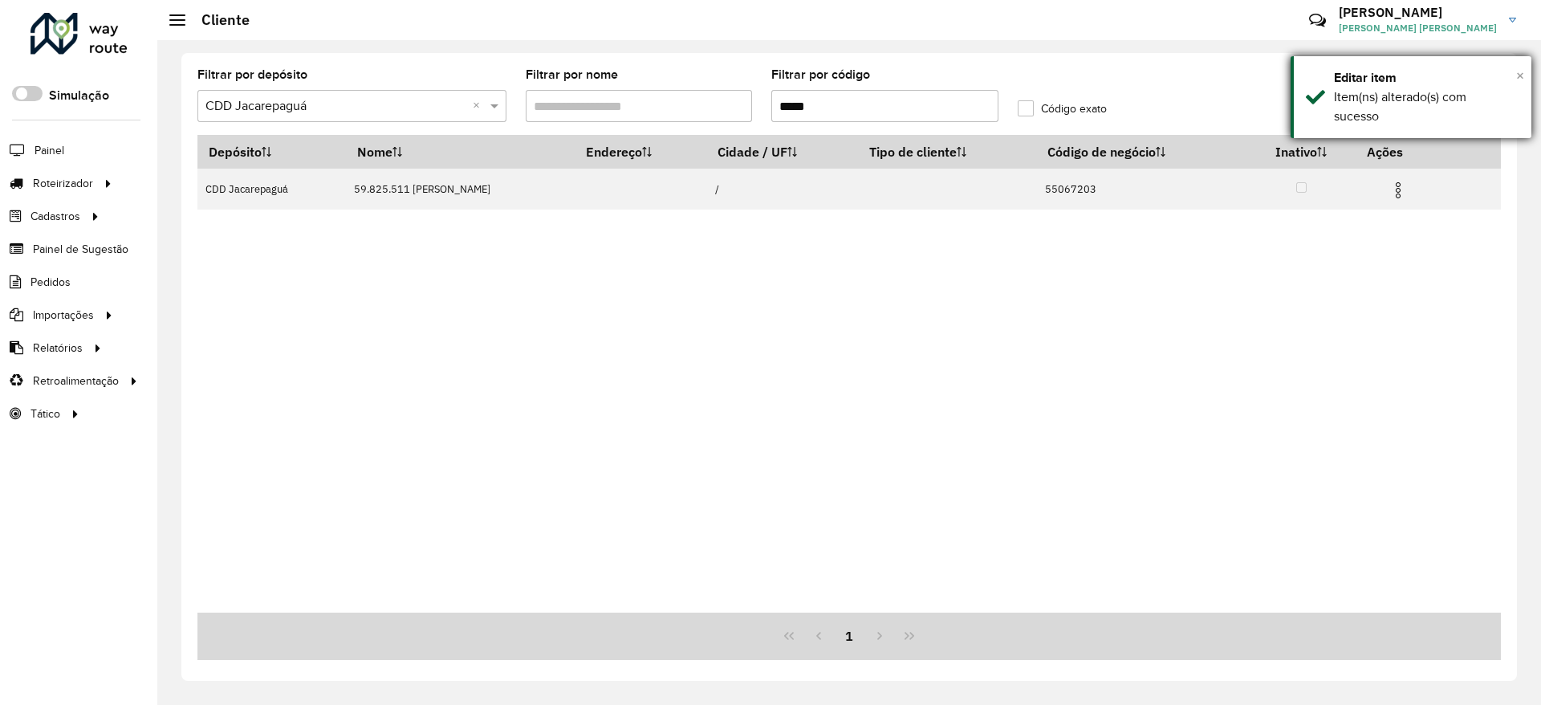
click at [1522, 73] on span "×" at bounding box center [1520, 76] width 8 height 18
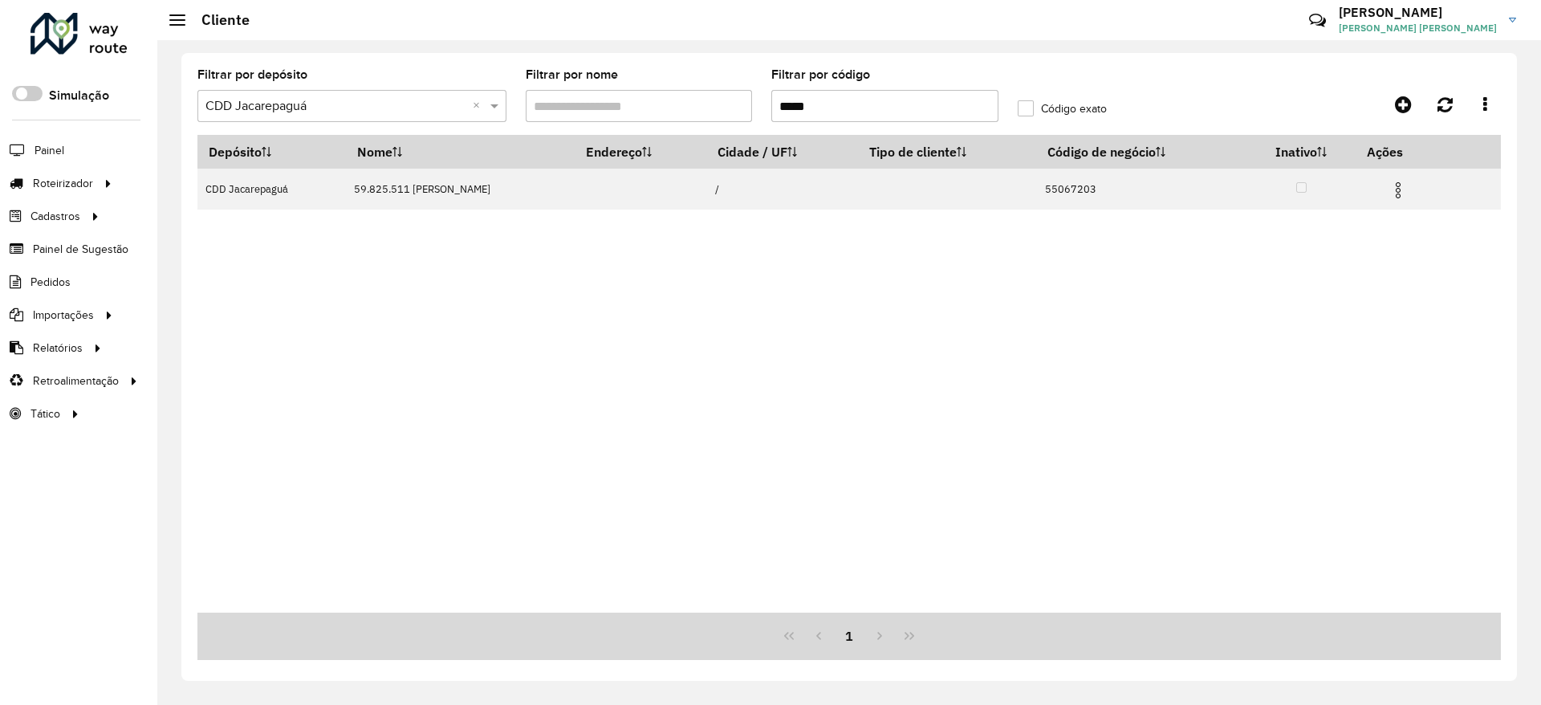
click at [1119, 59] on div "Filtrar por depósito Selecione um depósito × CDD Jacarepaguá × Filtrar por nome…" at bounding box center [849, 367] width 1336 height 628
click at [1065, 380] on div "Depósito Nome Endereço Cidade / UF Tipo de cliente Código de negócio Inativo Aç…" at bounding box center [849, 374] width 1304 height 478
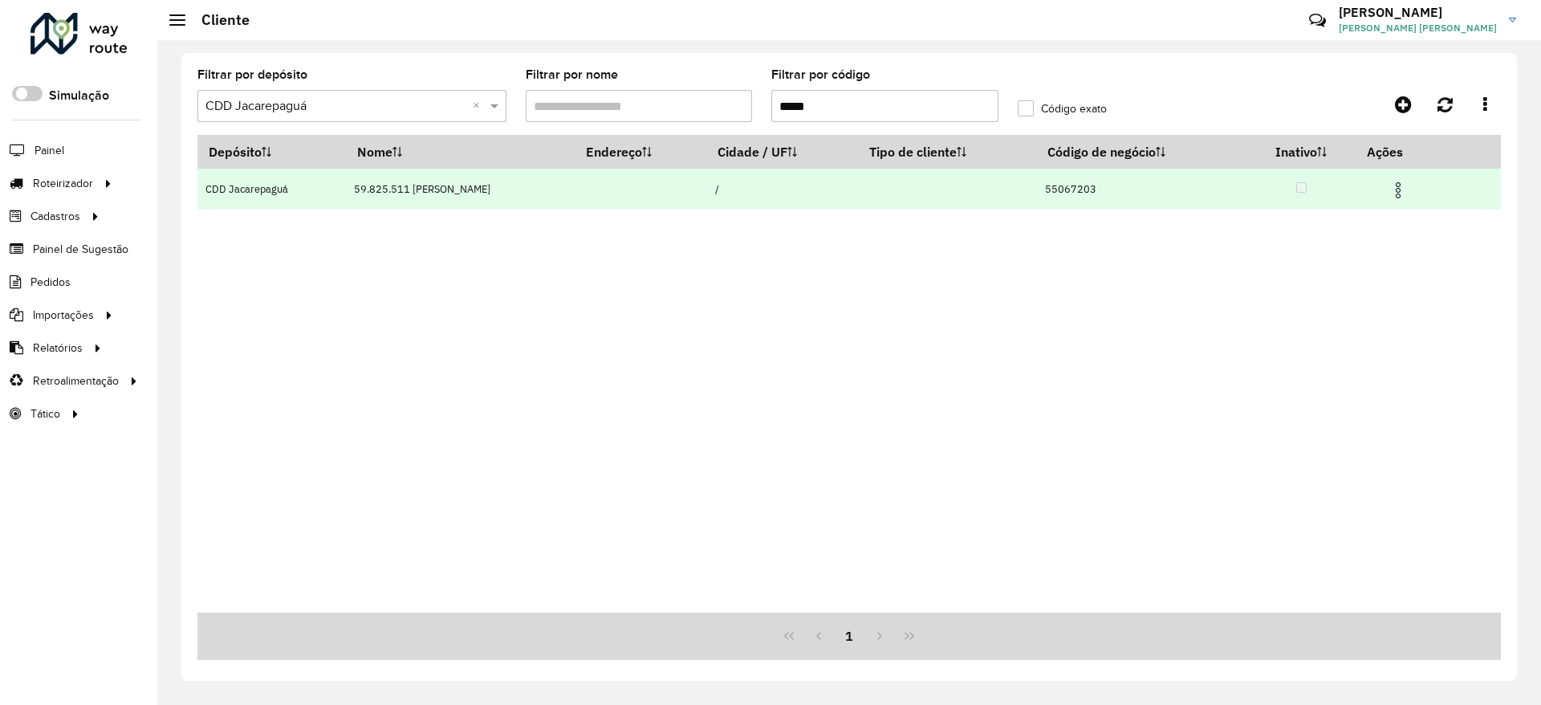
click at [1402, 193] on img at bounding box center [1398, 190] width 19 height 19
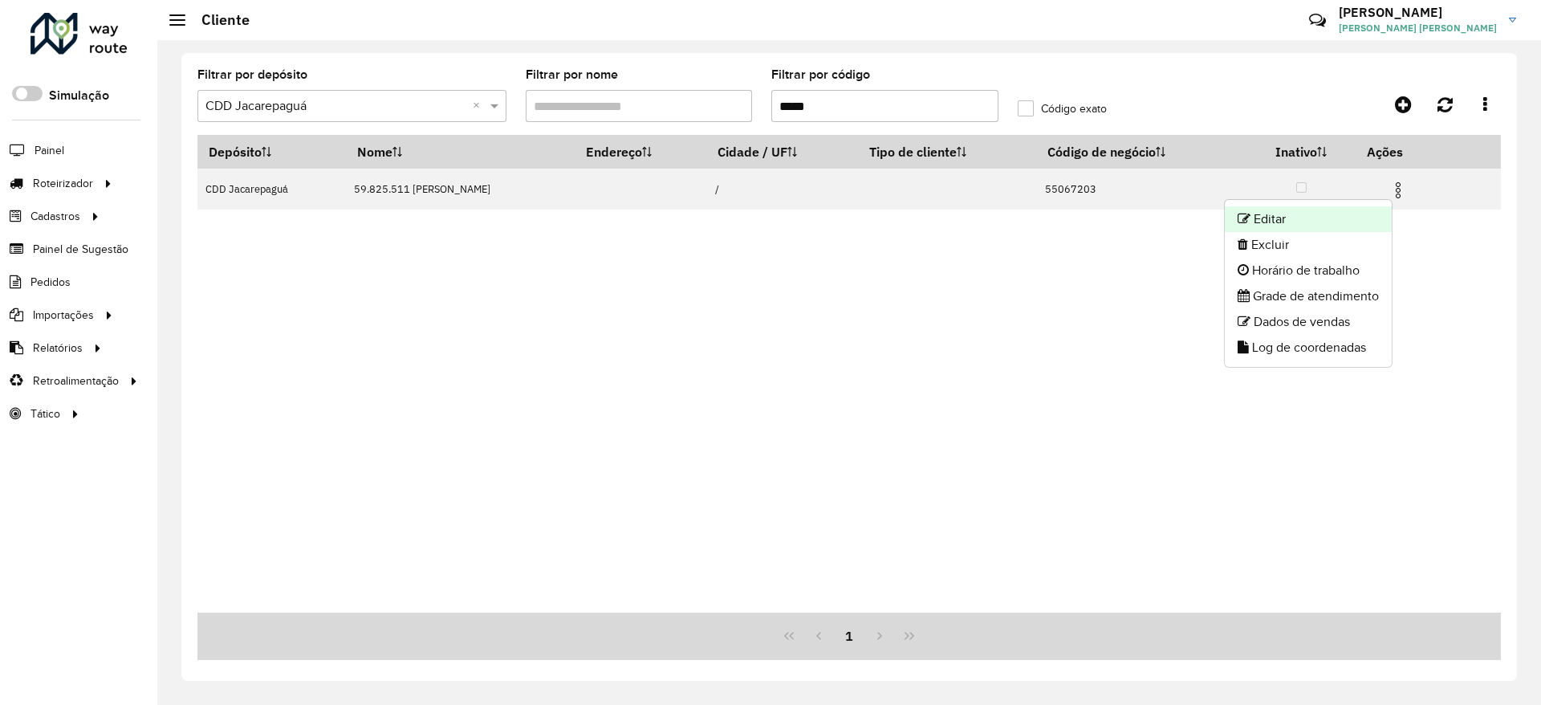
click at [1317, 222] on li "Editar" at bounding box center [1308, 219] width 167 height 26
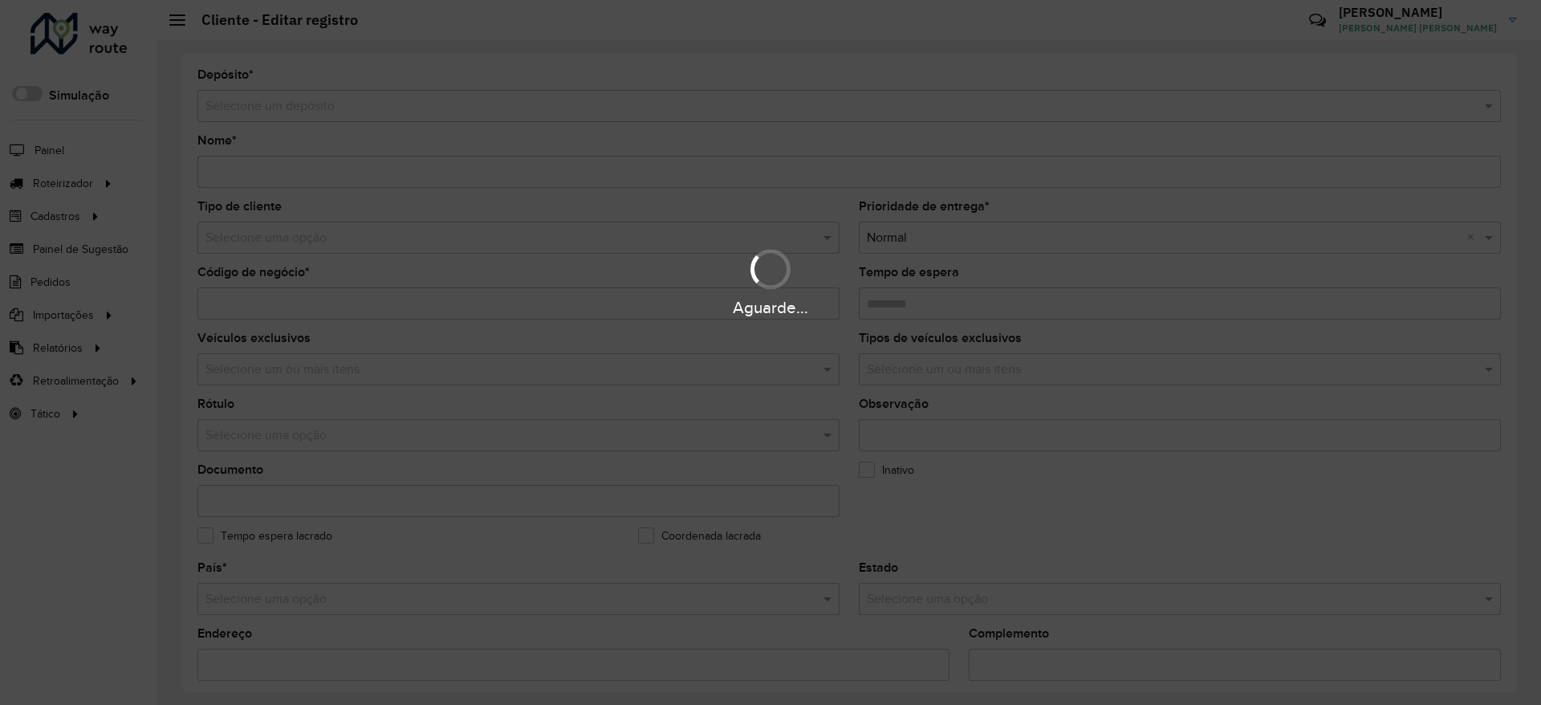
type input "**********"
type input "********"
type input "**********"
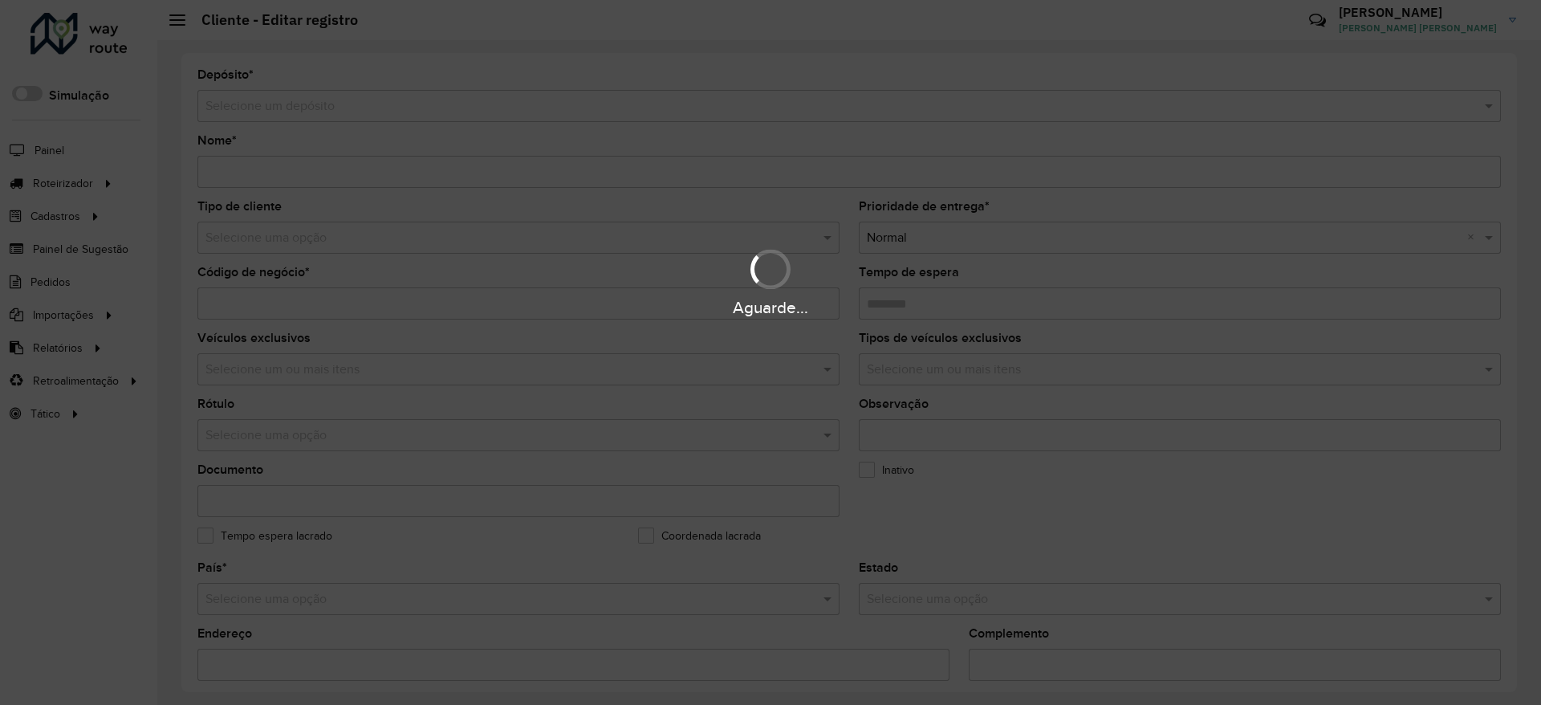
type input "**********"
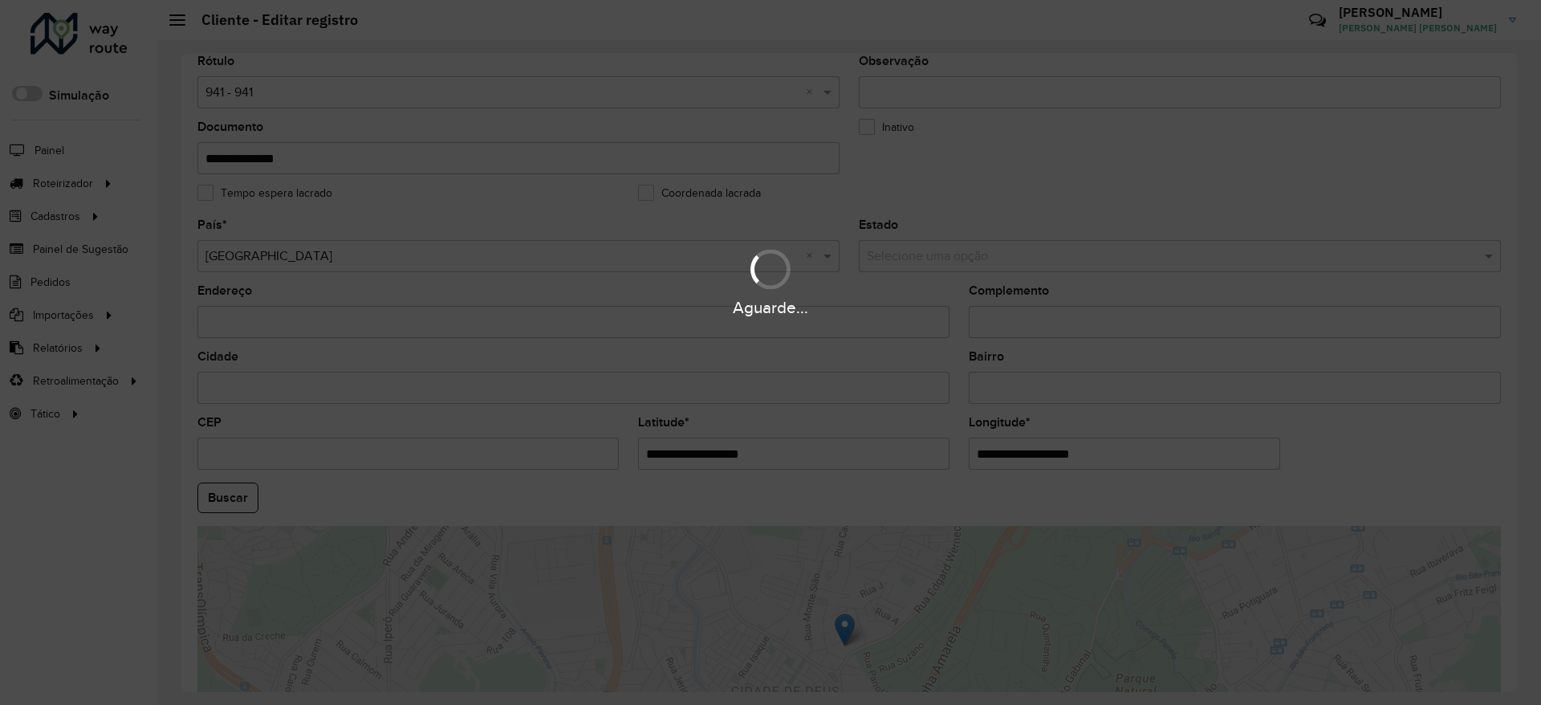
scroll to position [490, 0]
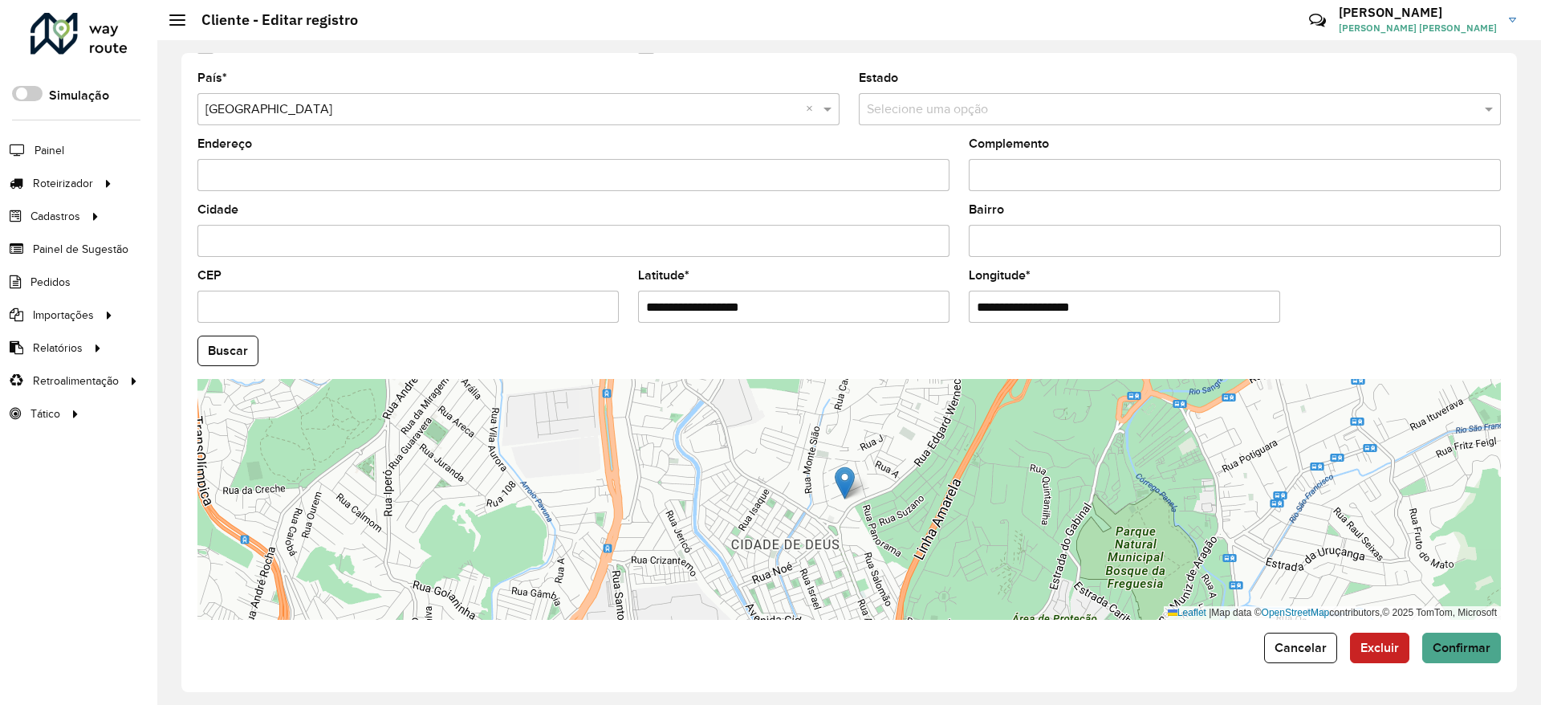
click at [868, 293] on input "**********" at bounding box center [793, 307] width 311 height 32
click at [856, 304] on input "**********" at bounding box center [793, 307] width 311 height 32
paste input "text"
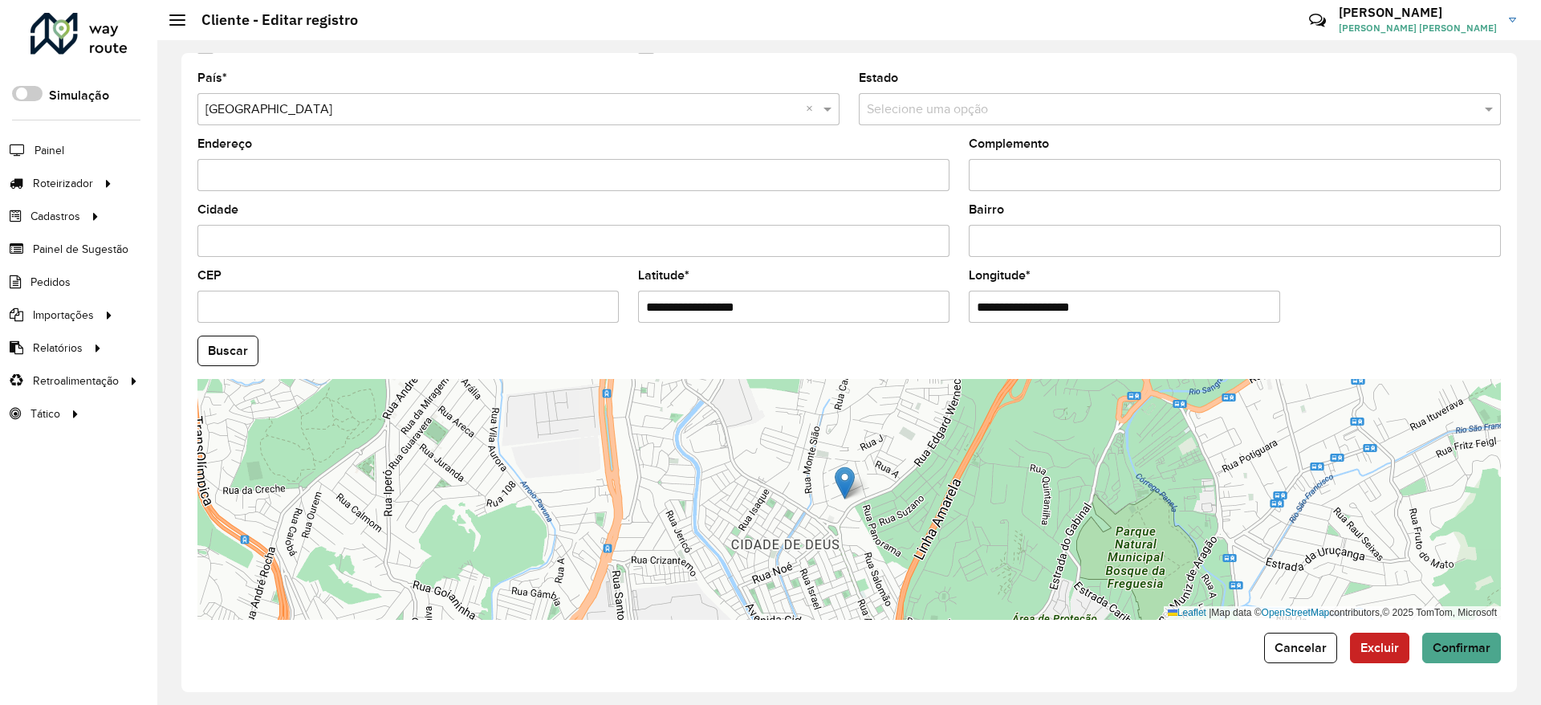
type input "**********"
click at [820, 312] on input "**********" at bounding box center [793, 307] width 311 height 32
click at [737, 311] on input "**********" at bounding box center [793, 307] width 311 height 32
click at [1118, 307] on input "**********" at bounding box center [1124, 307] width 311 height 32
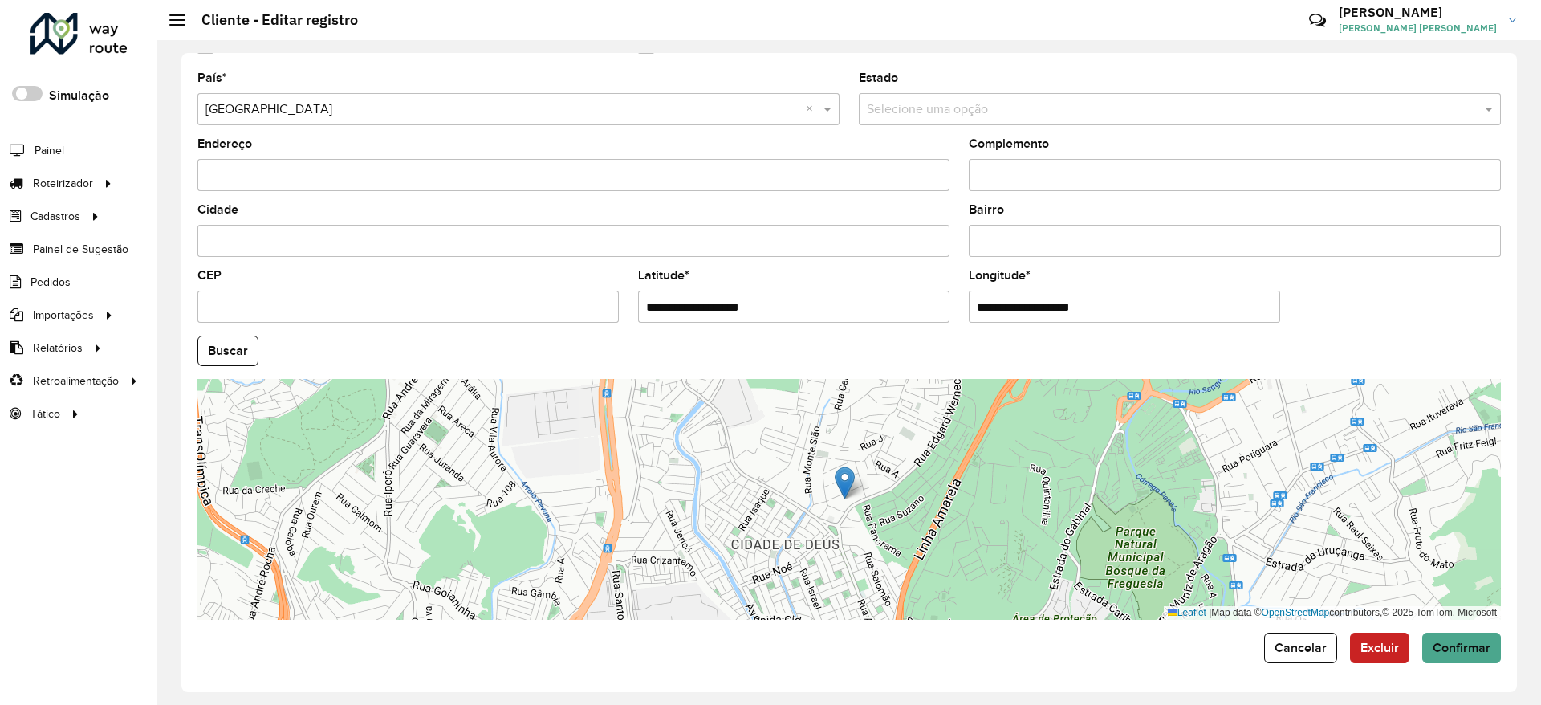
click at [1118, 307] on input "**********" at bounding box center [1124, 307] width 311 height 32
drag, startPoint x: 1325, startPoint y: 666, endPoint x: 1317, endPoint y: 649, distance: 19.4
click at [1325, 666] on div "**********" at bounding box center [849, 372] width 1336 height 639
click at [1316, 648] on span "Cancelar" at bounding box center [1301, 648] width 52 height 14
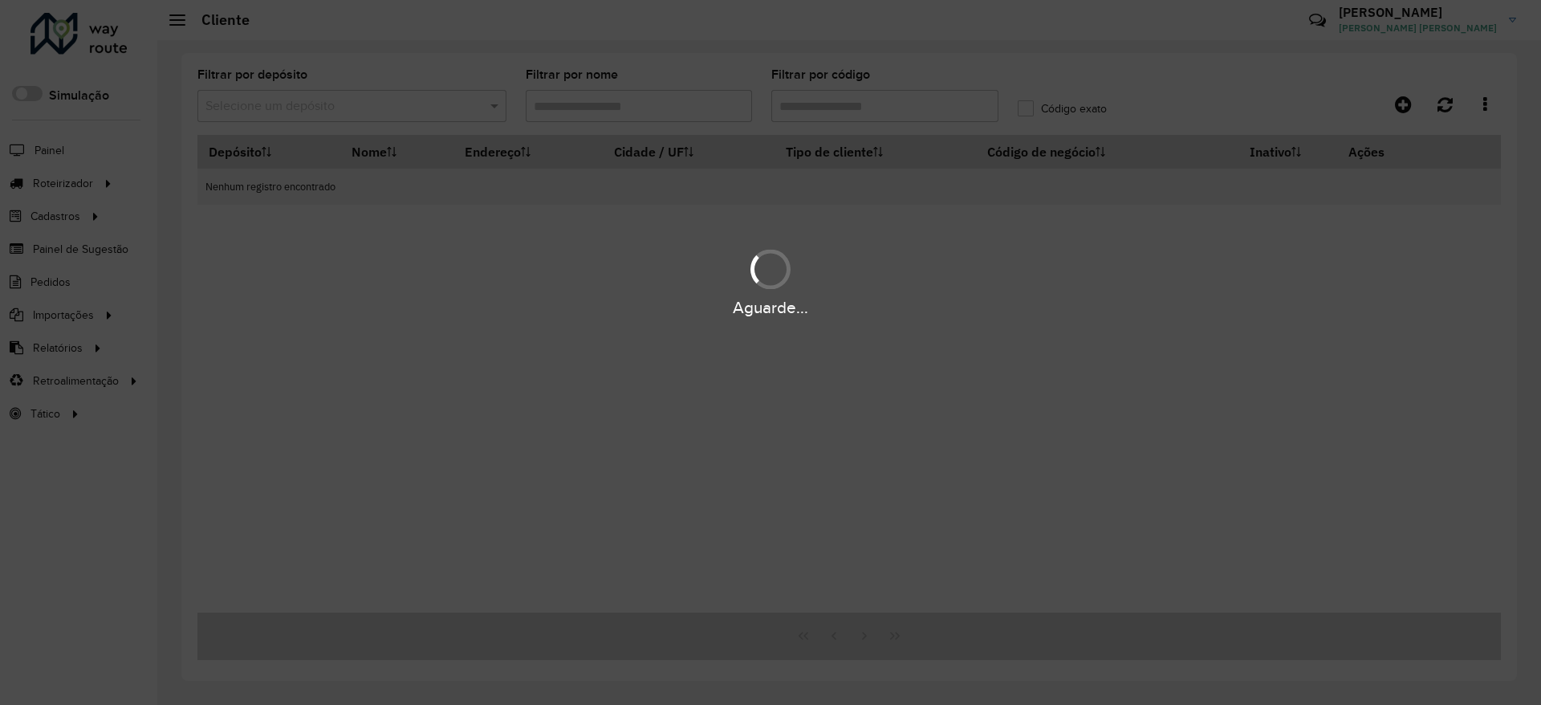
type input "*****"
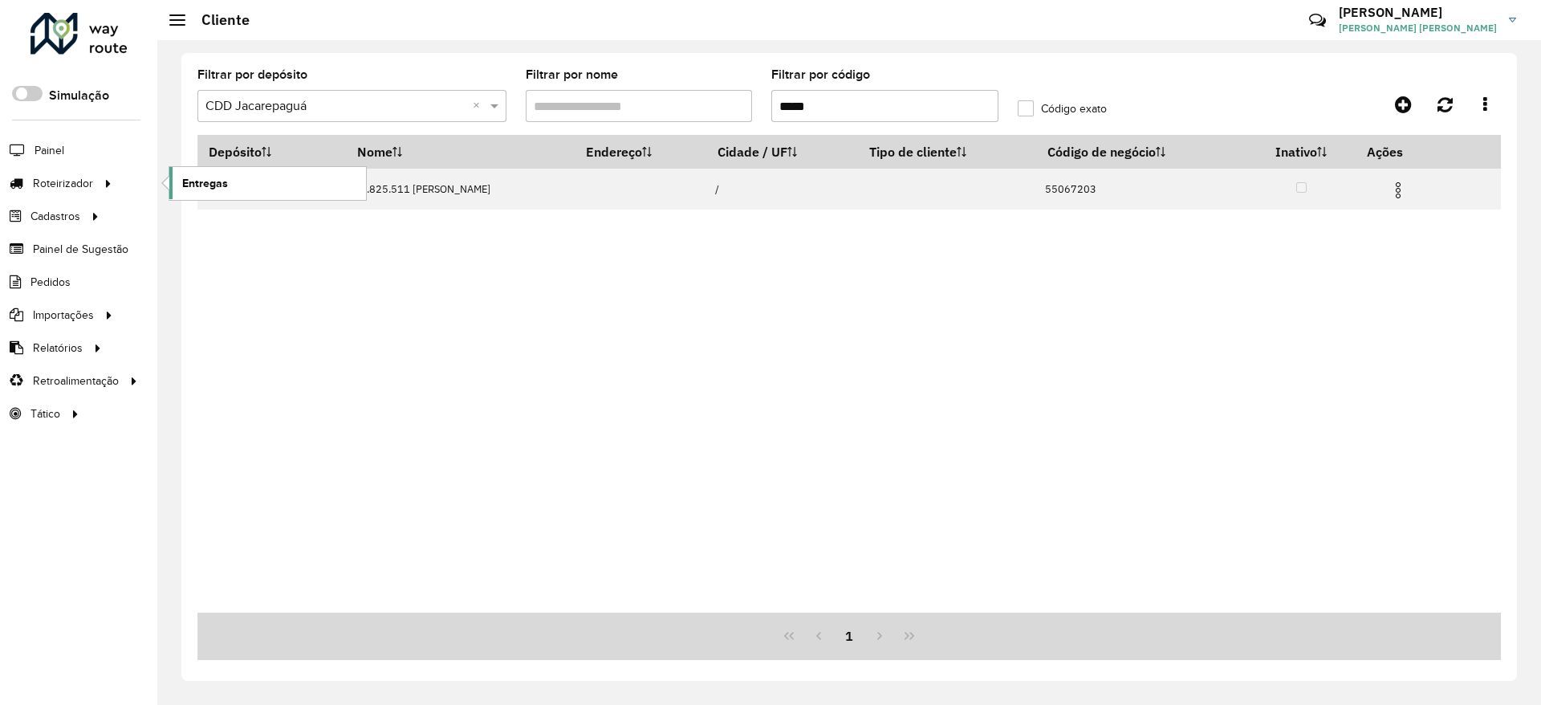
click at [229, 192] on link "Entregas" at bounding box center [267, 183] width 197 height 32
click at [238, 415] on span "Driving time" at bounding box center [213, 413] width 63 height 17
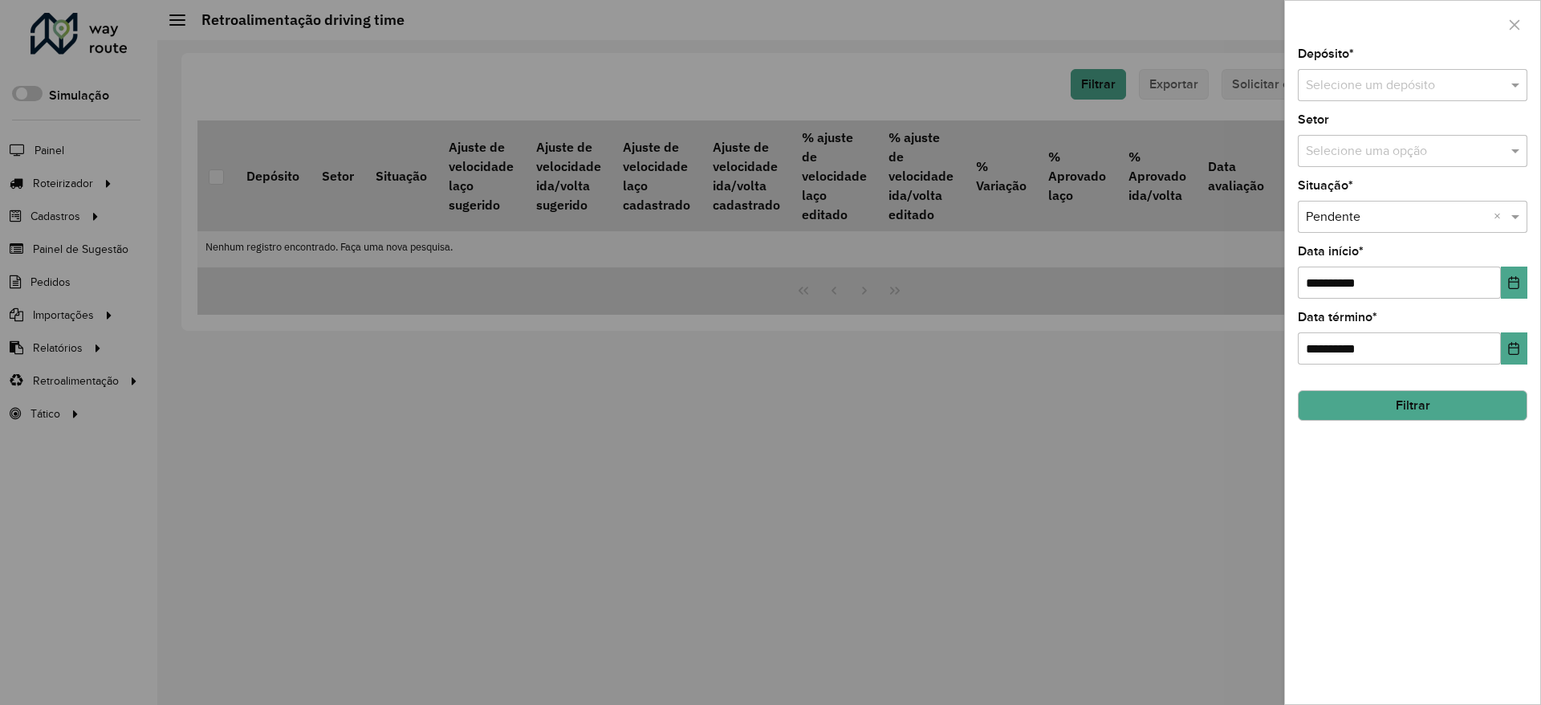
click at [1359, 84] on input "text" at bounding box center [1396, 85] width 181 height 19
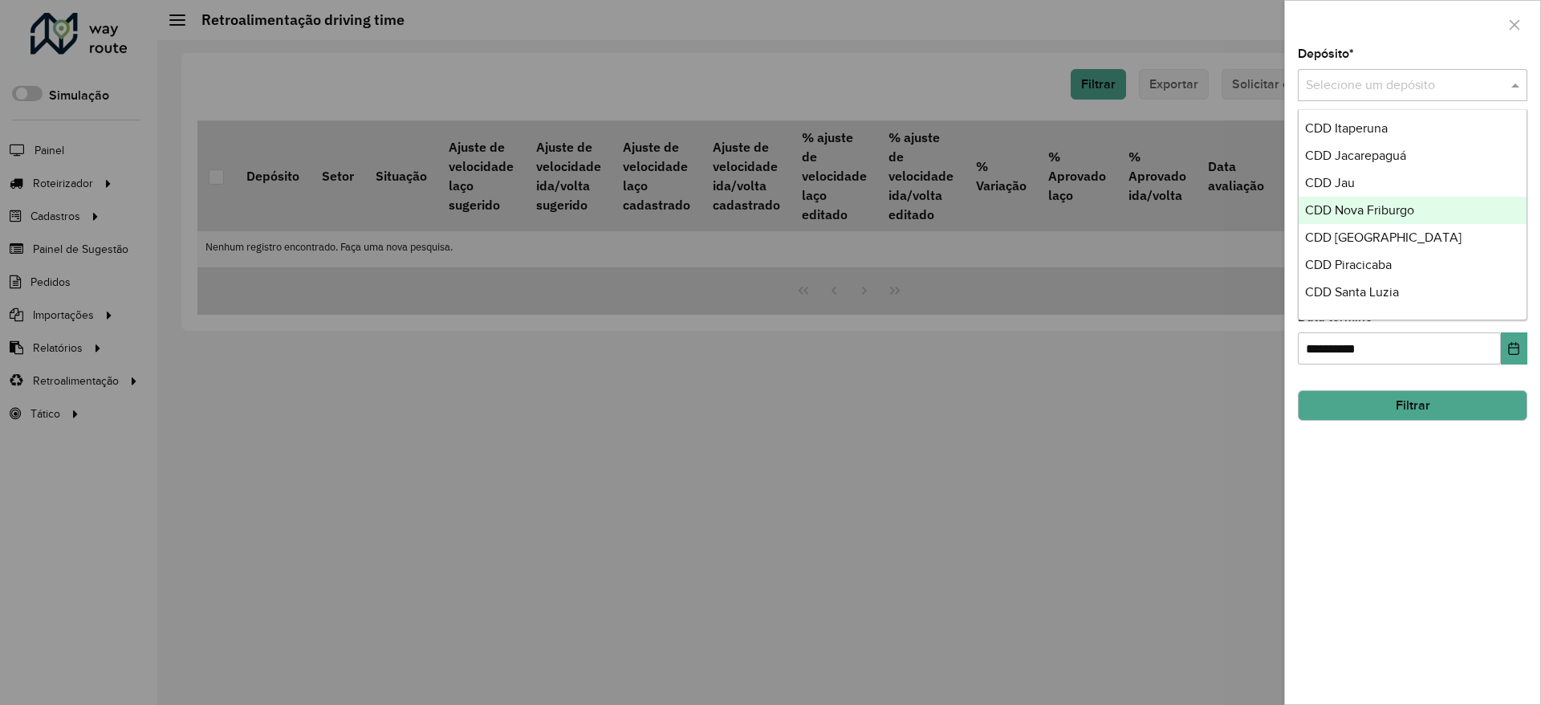
scroll to position [120, 0]
click at [1405, 196] on span "CDD Nova Friburgo" at bounding box center [1359, 202] width 109 height 14
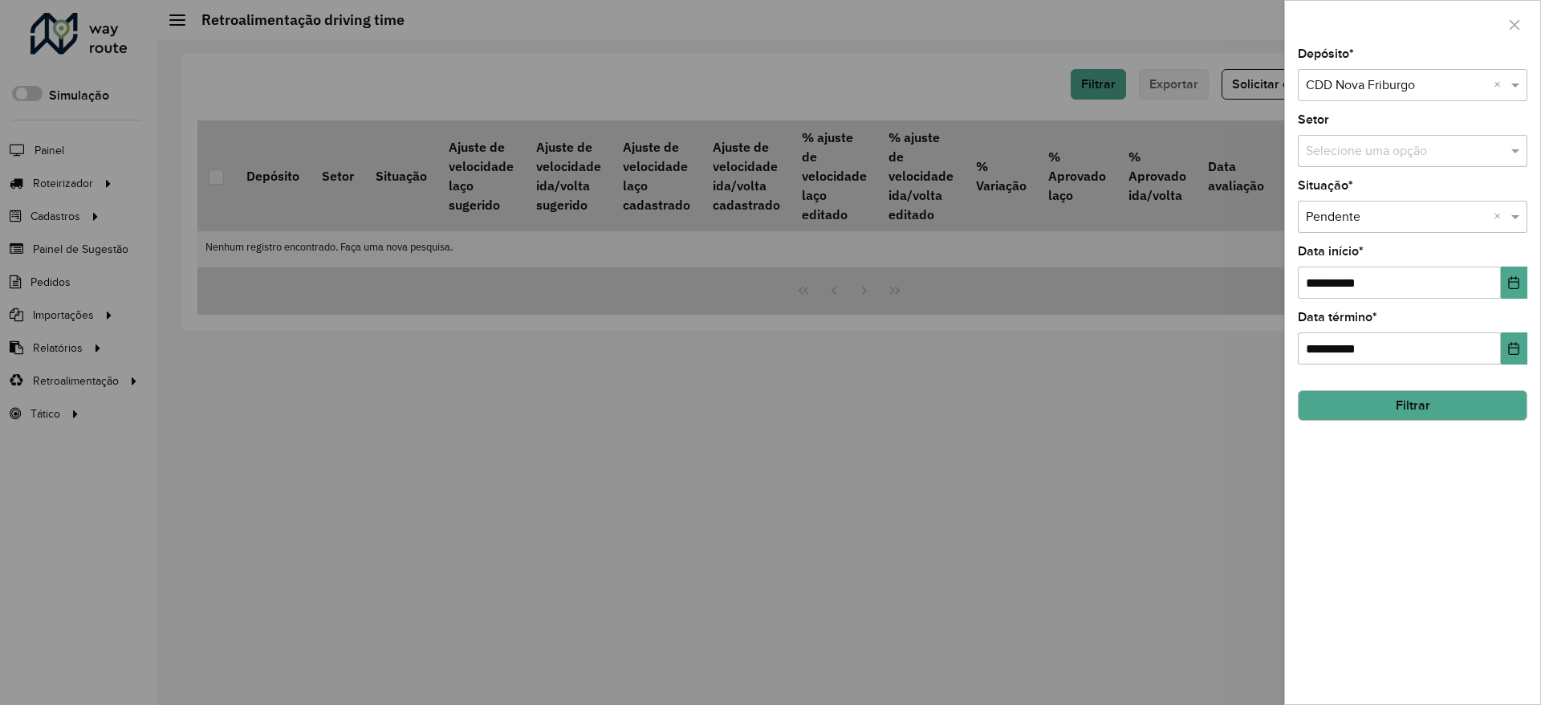
click at [1446, 399] on button "Filtrar" at bounding box center [1413, 405] width 230 height 31
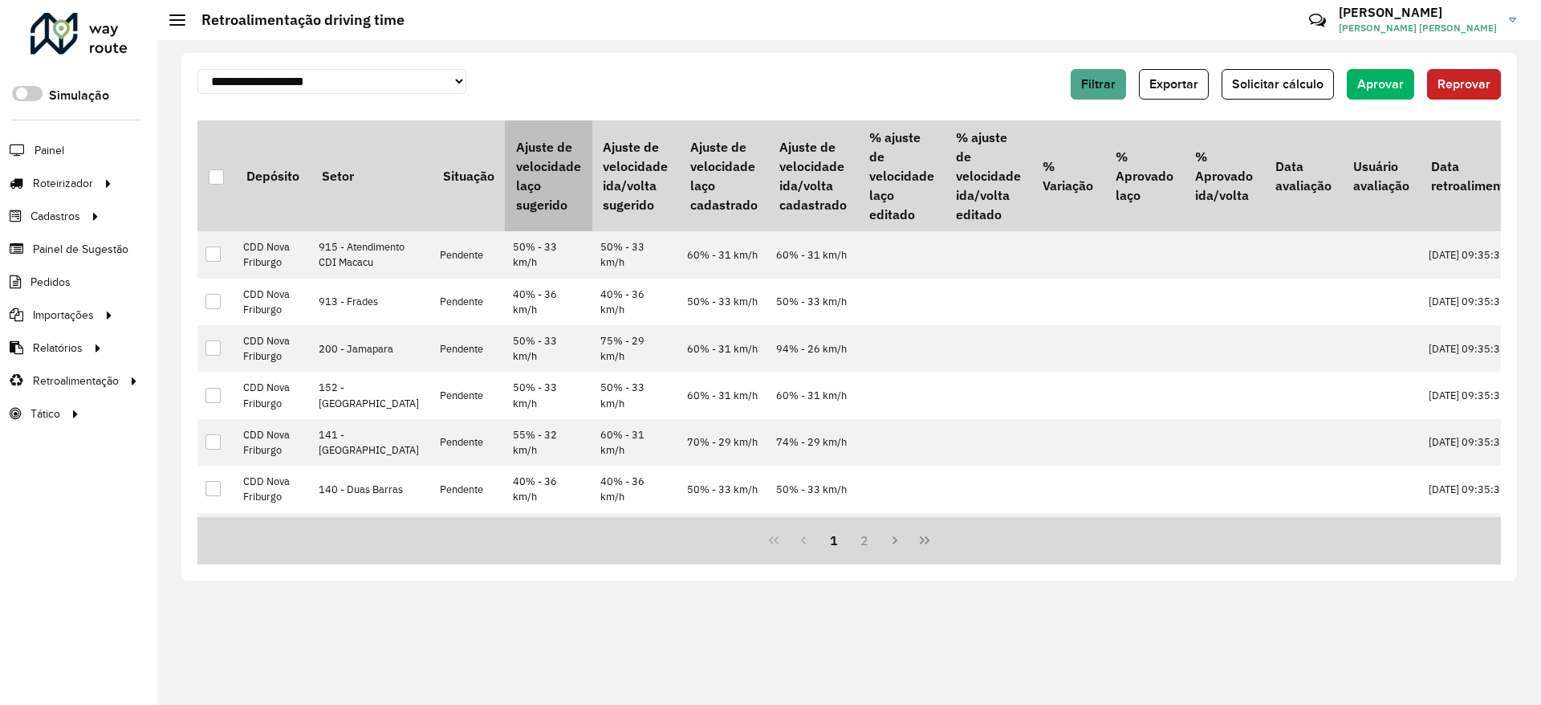
drag, startPoint x: 487, startPoint y: 145, endPoint x: 535, endPoint y: 211, distance: 81.8
click at [535, 211] on th "Ajuste de velocidade laço sugerido" at bounding box center [548, 175] width 87 height 111
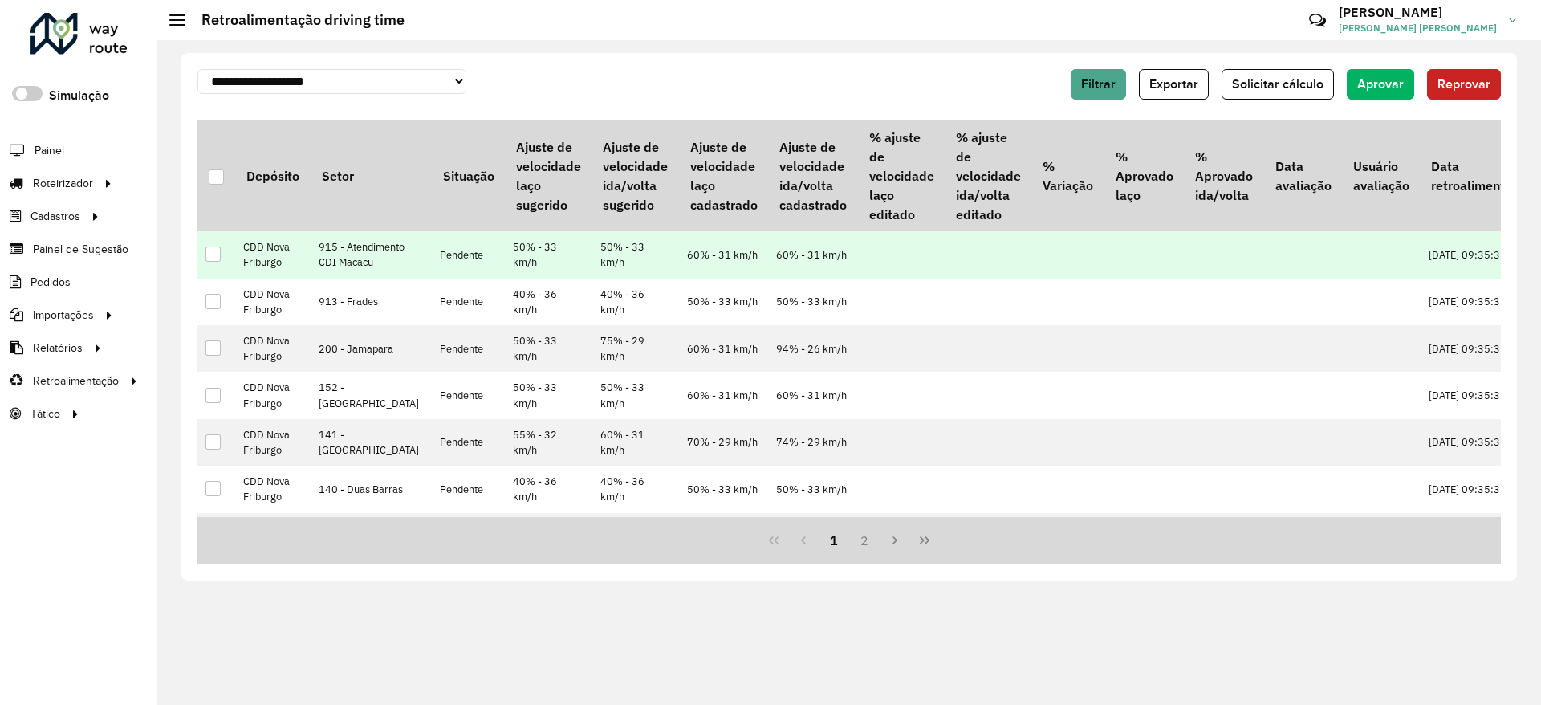
drag, startPoint x: 481, startPoint y: 263, endPoint x: 552, endPoint y: 259, distance: 70.8
click at [552, 259] on td "50% - 33 km/h" at bounding box center [548, 254] width 87 height 47
drag, startPoint x: 320, startPoint y: 242, endPoint x: 372, endPoint y: 252, distance: 53.1
click at [372, 252] on td "915 - Atendimento CDI Macacu" at bounding box center [371, 254] width 121 height 47
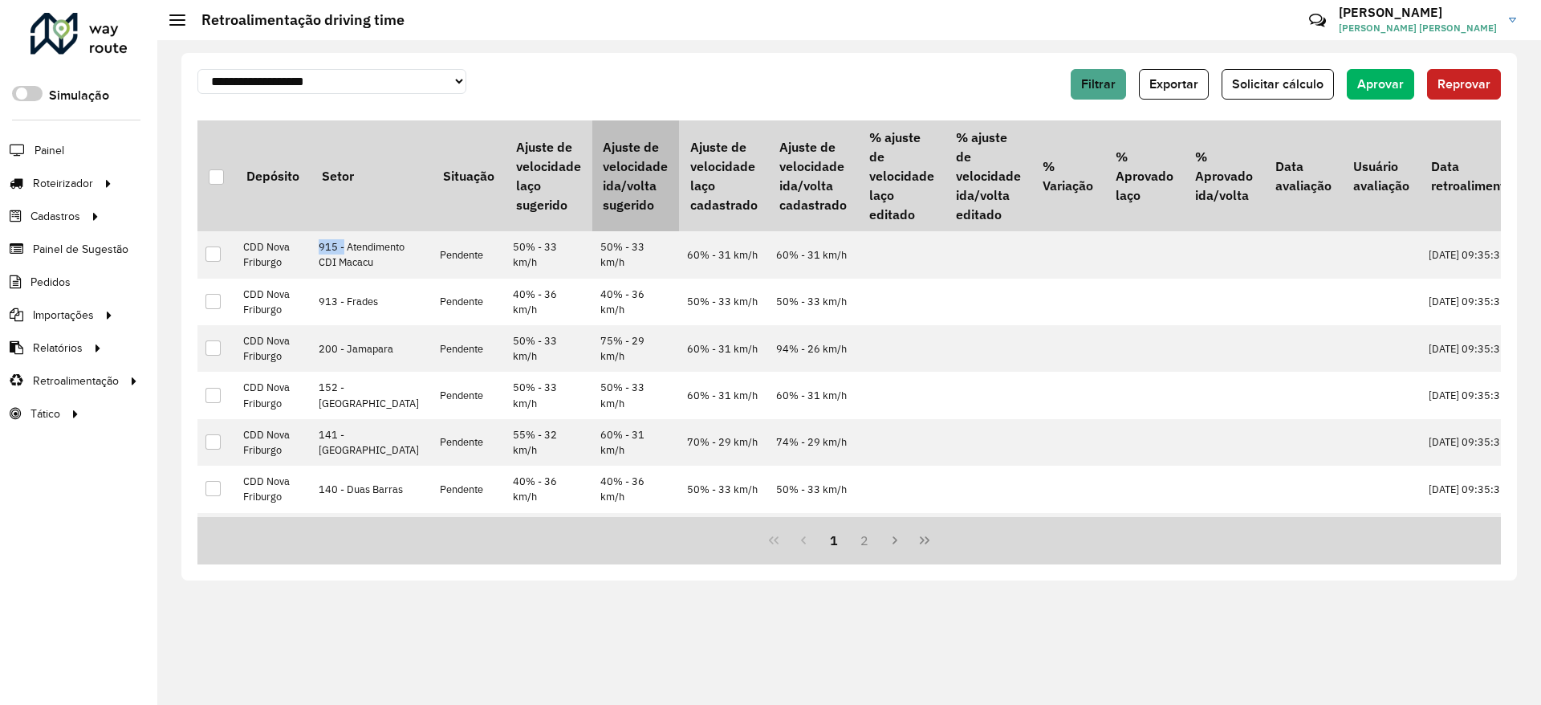
drag, startPoint x: 576, startPoint y: 141, endPoint x: 625, endPoint y: 210, distance: 84.0
click at [625, 210] on th "Ajuste de velocidade ida/volta sugerido" at bounding box center [635, 175] width 87 height 111
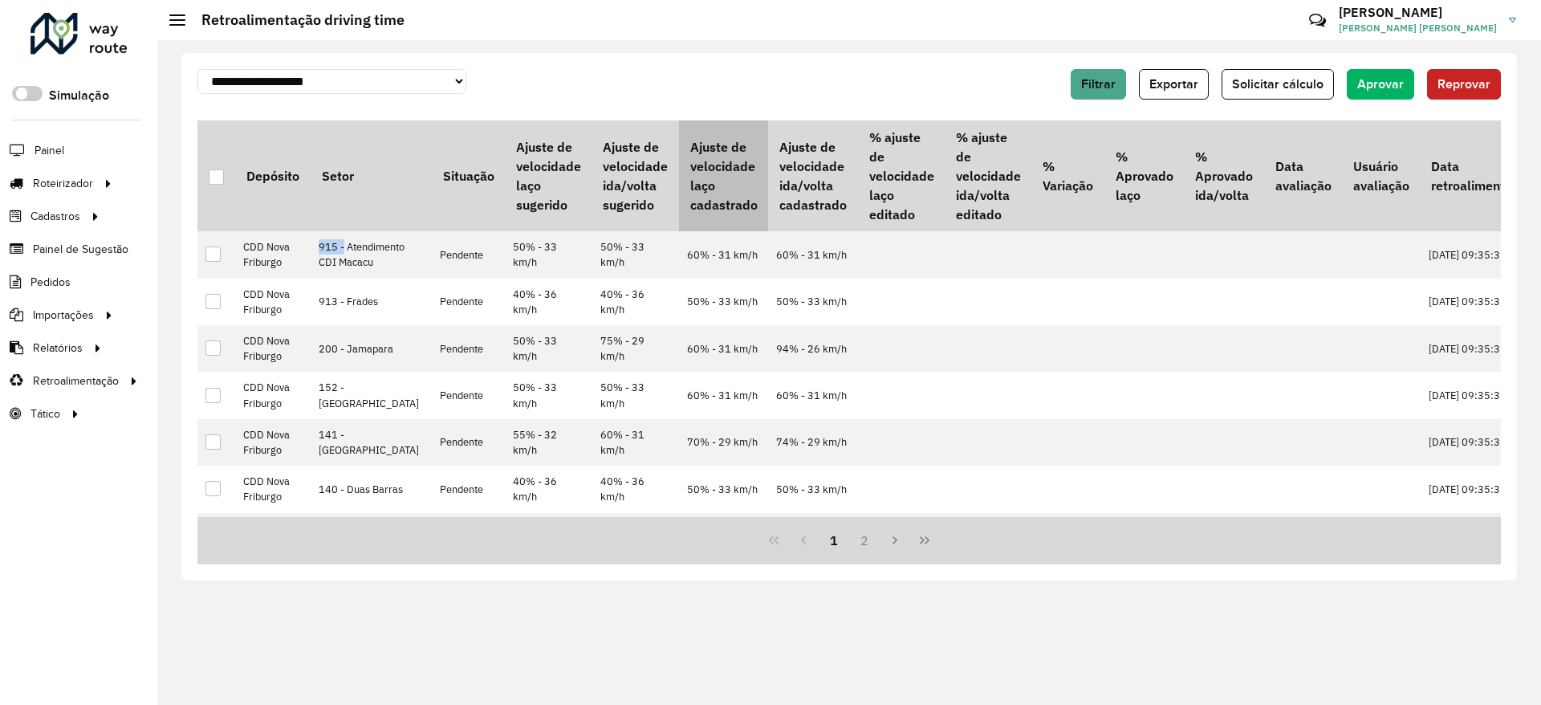
drag, startPoint x: 653, startPoint y: 136, endPoint x: 724, endPoint y: 210, distance: 102.2
click at [724, 210] on th "Ajuste de velocidade laço cadastrado" at bounding box center [723, 175] width 89 height 111
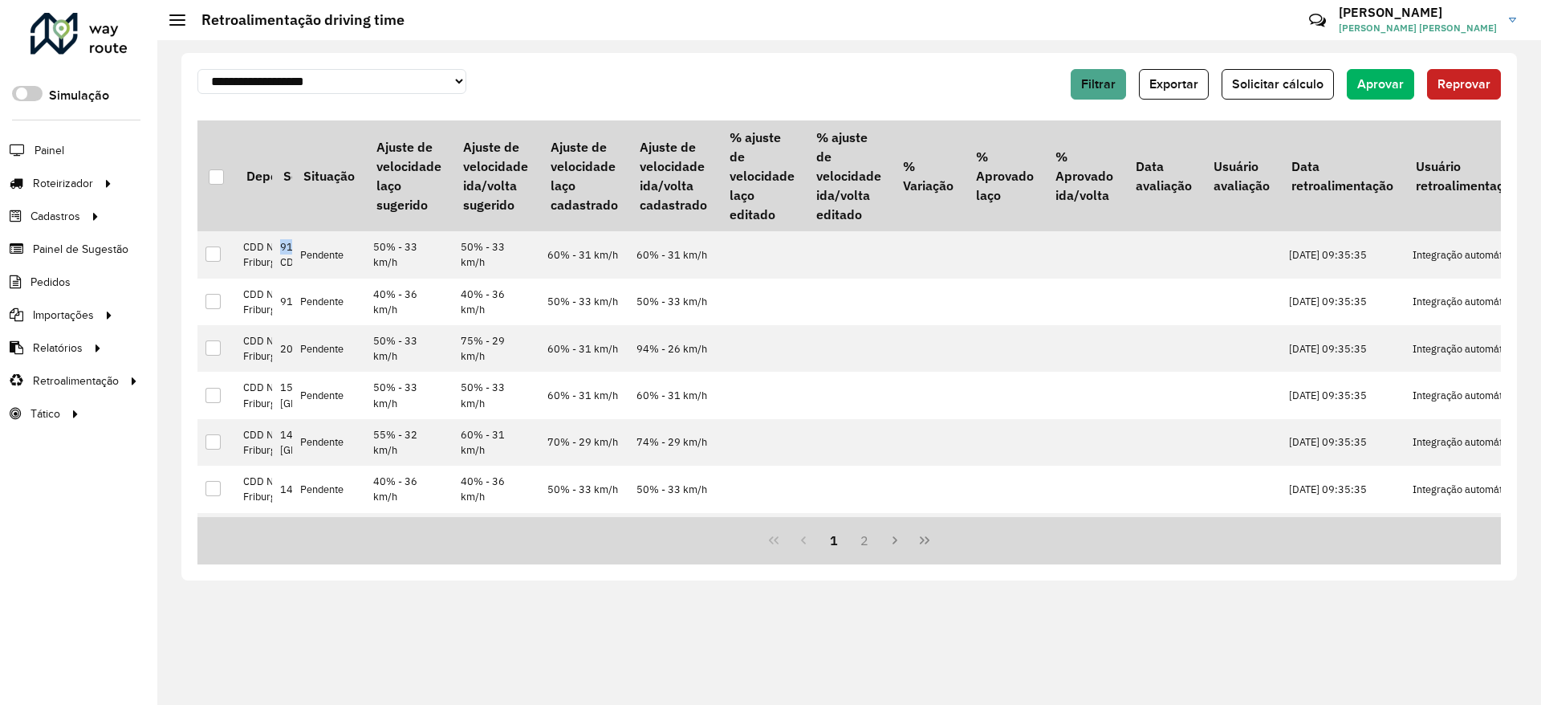
scroll to position [0, 0]
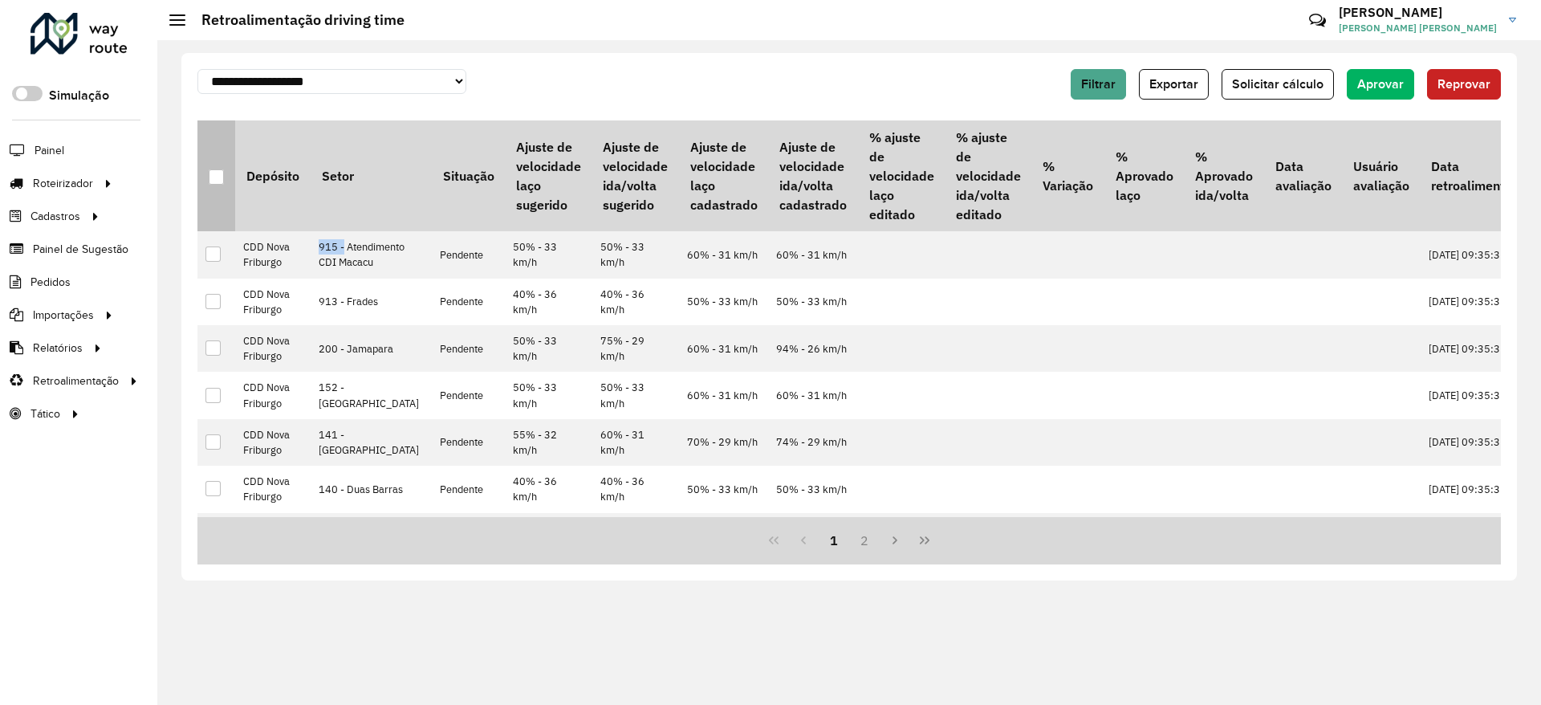
click at [217, 181] on div at bounding box center [216, 176] width 15 height 15
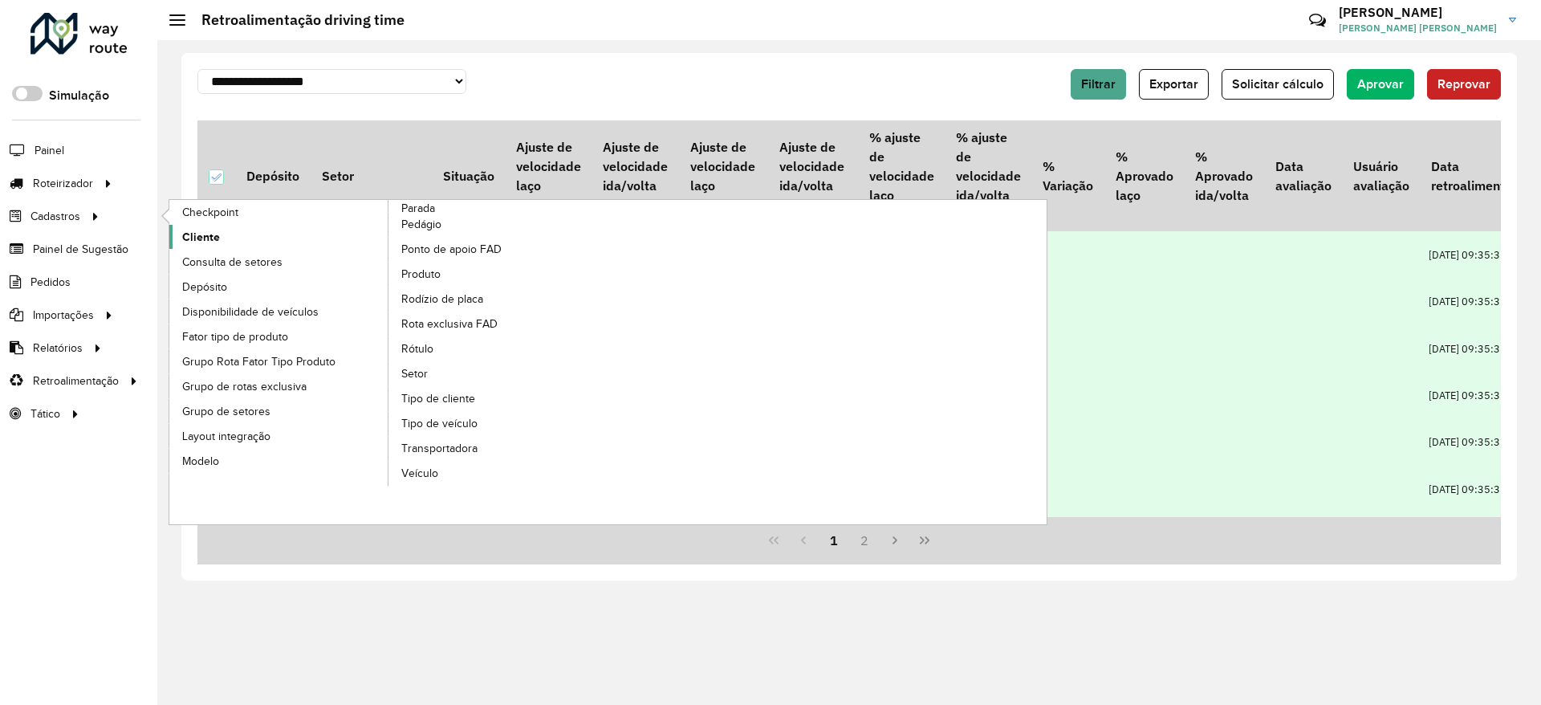
click at [226, 235] on link "Cliente" at bounding box center [279, 237] width 220 height 24
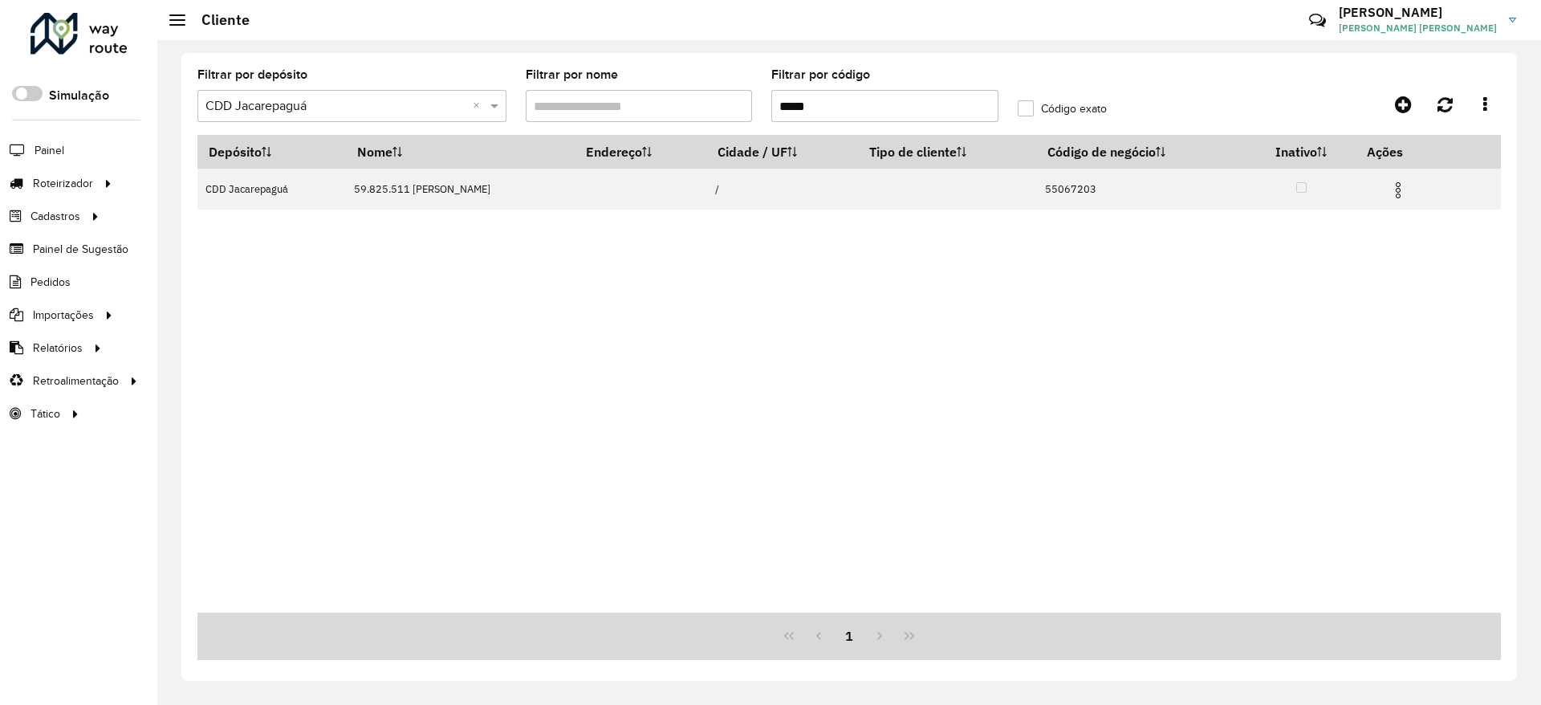
click at [817, 100] on input "*****" at bounding box center [884, 106] width 227 height 32
paste input "text"
type input "*****"
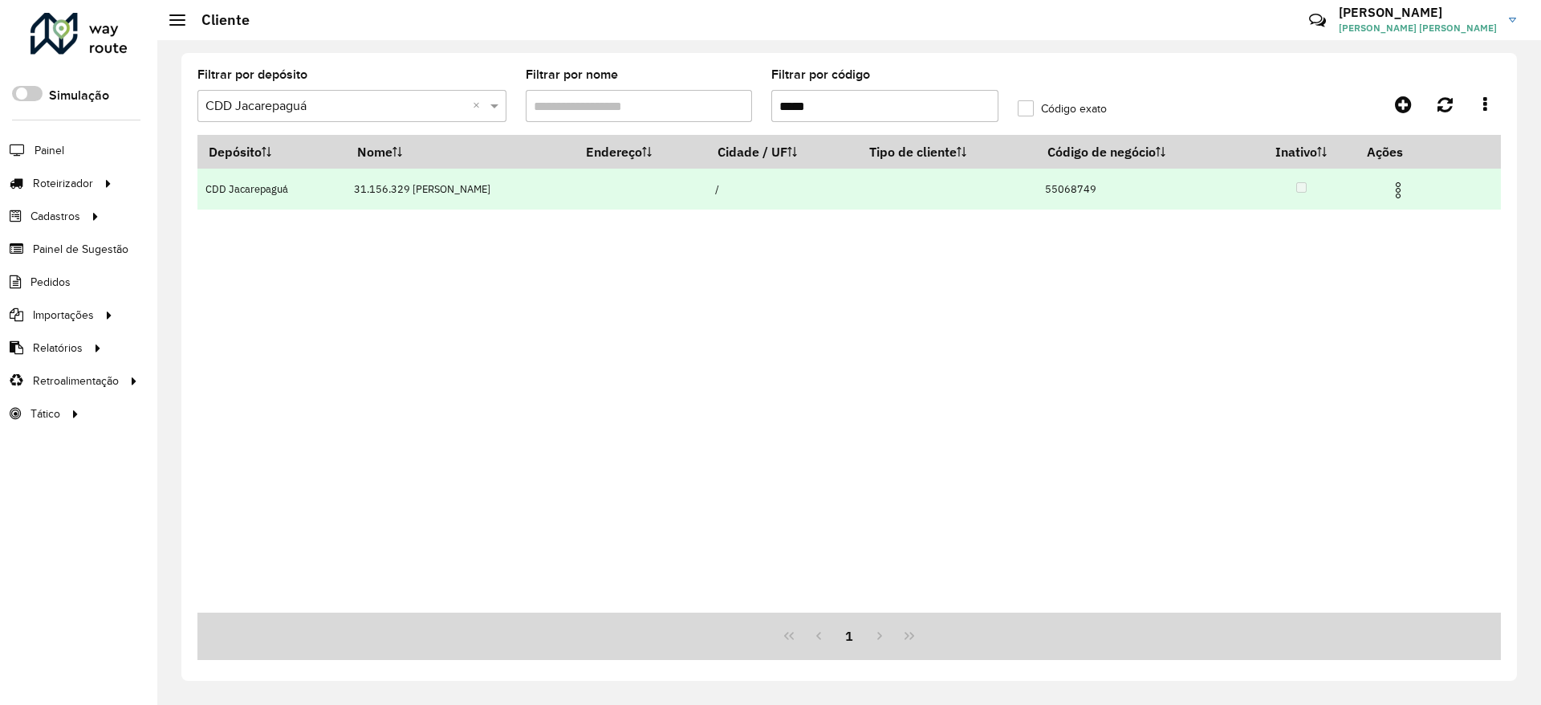
click at [1408, 192] on img at bounding box center [1398, 190] width 19 height 19
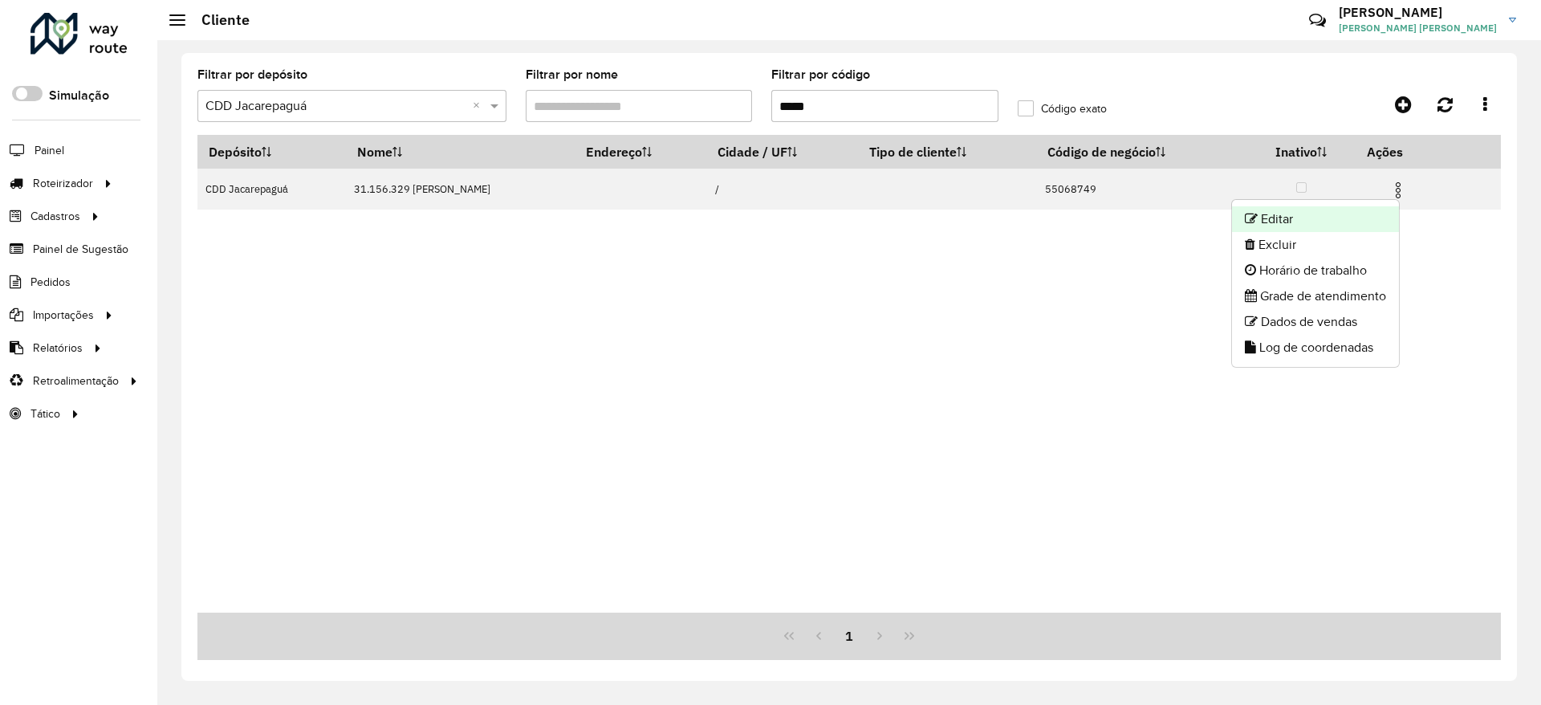
click at [1303, 222] on li "Editar" at bounding box center [1315, 219] width 167 height 26
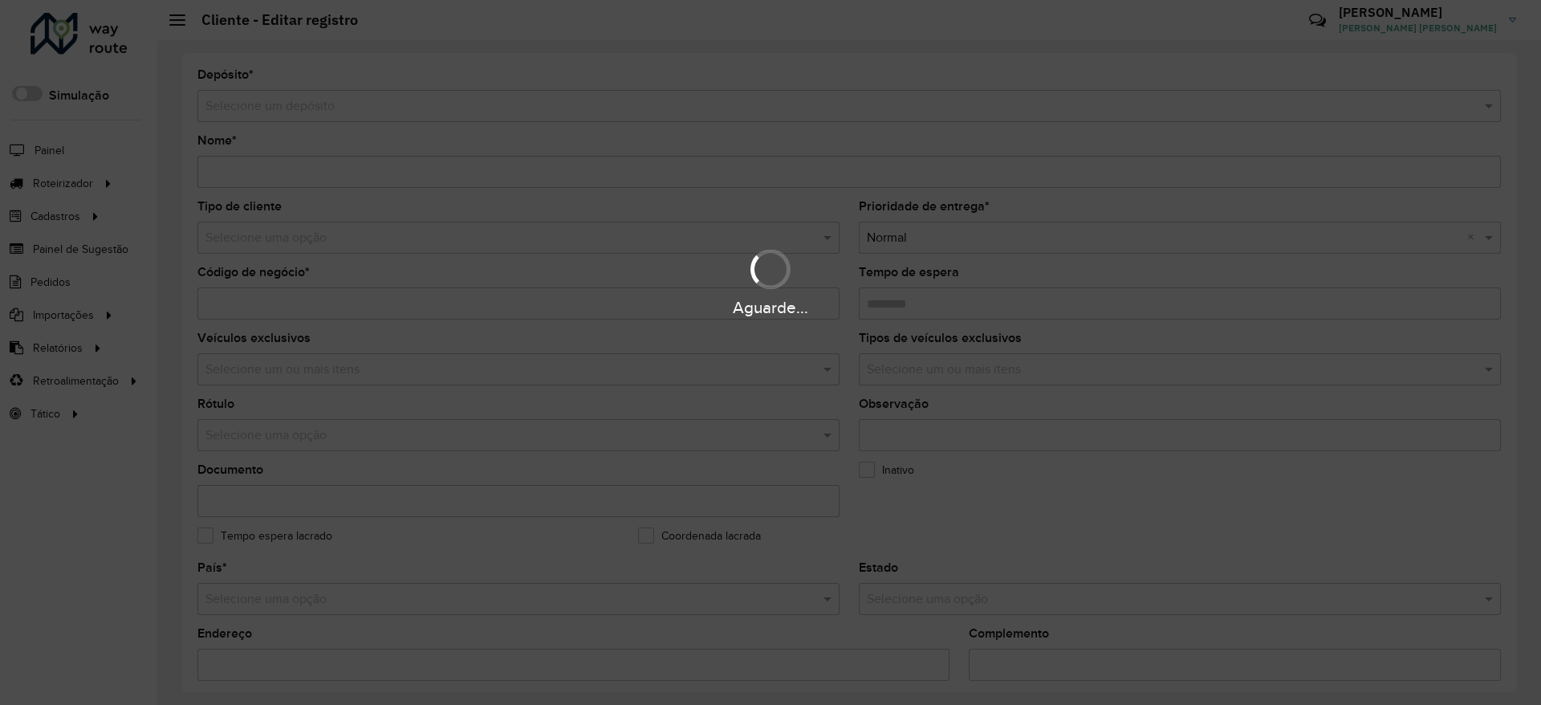
type input "**********"
type input "********"
type input "**********"
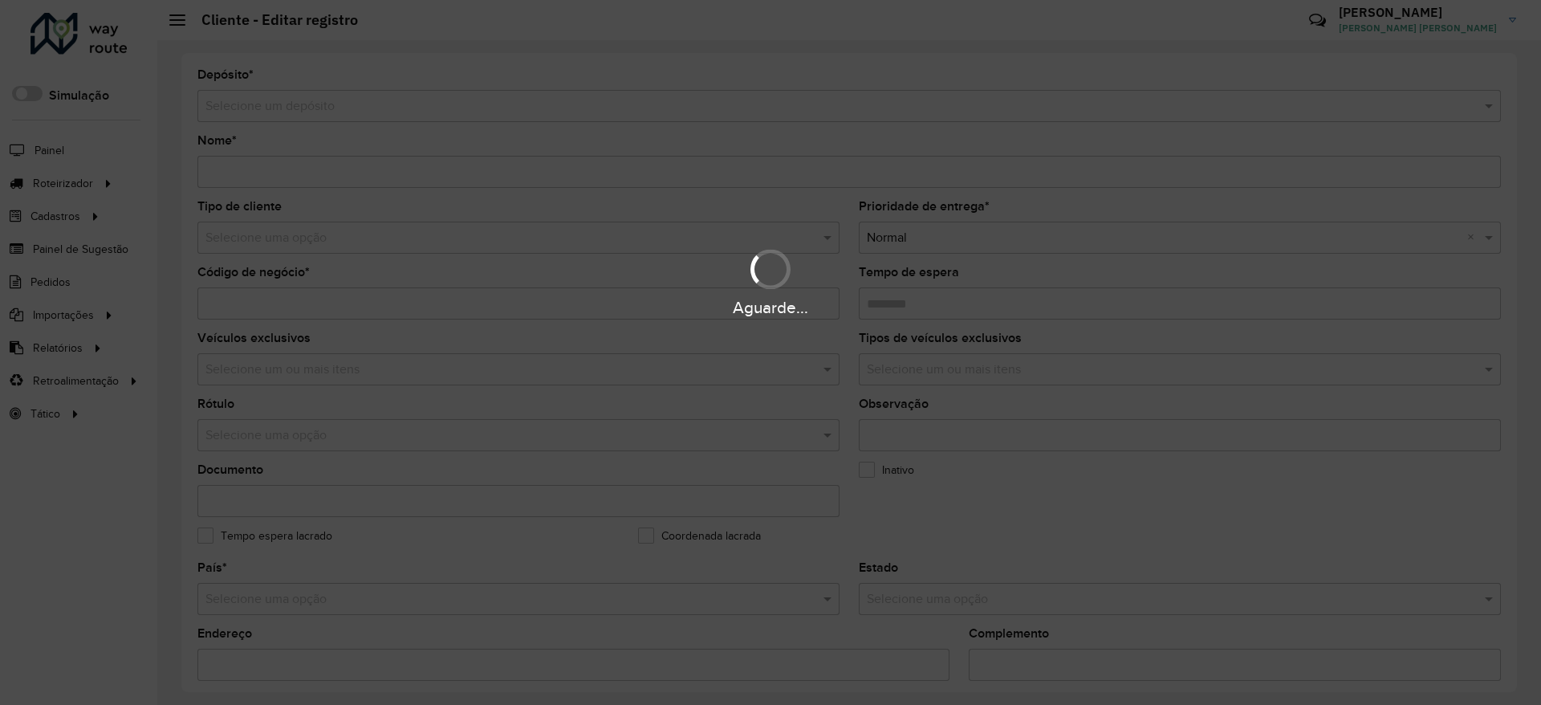
type input "**********"
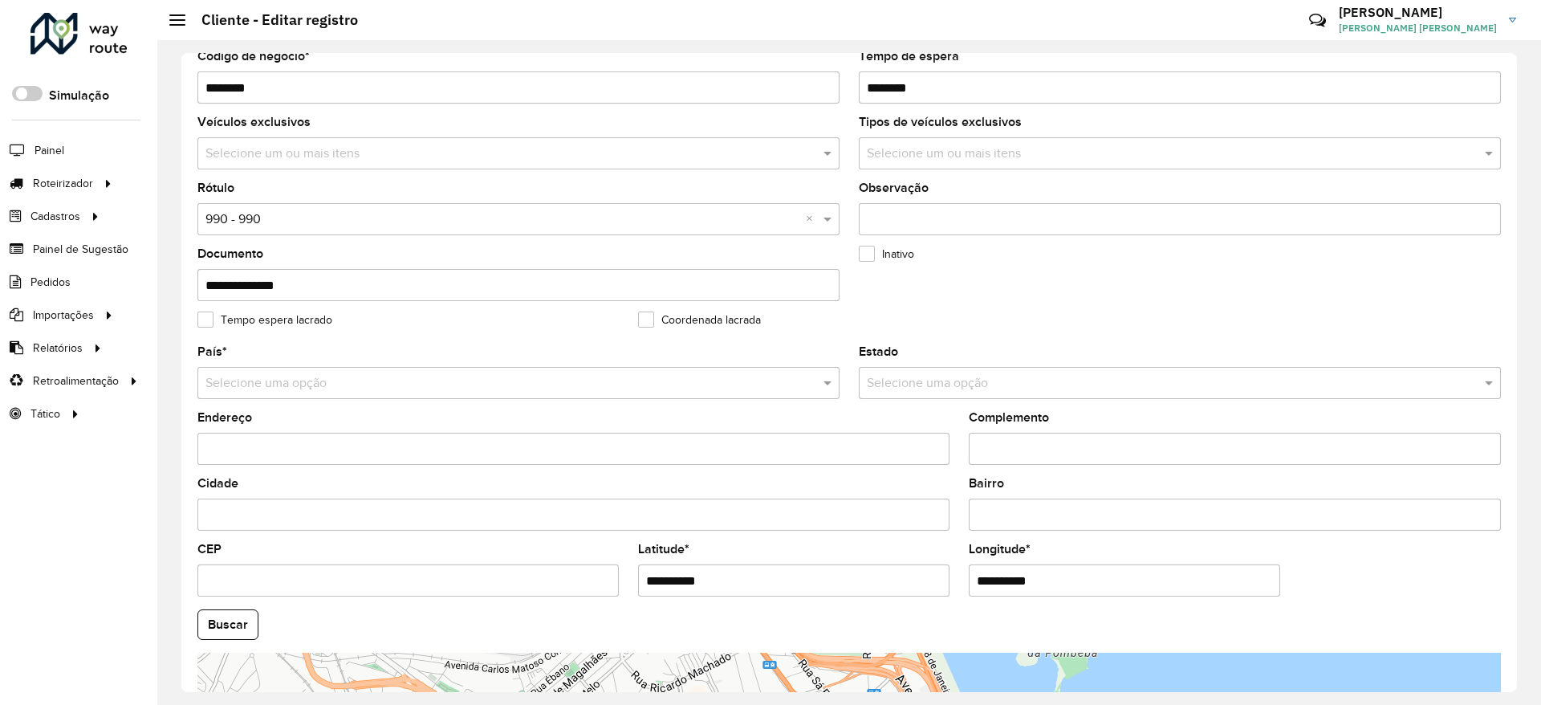
scroll to position [490, 0]
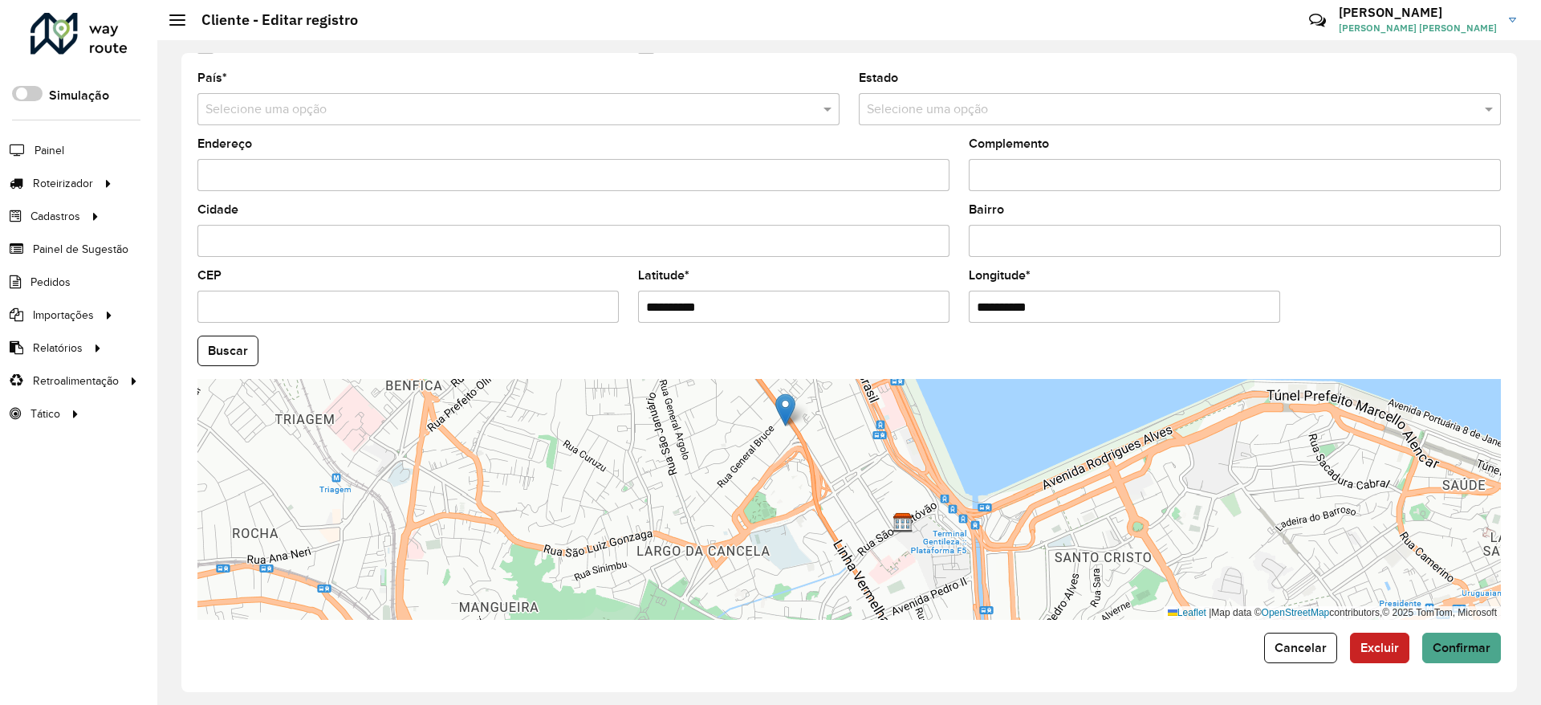
drag, startPoint x: 852, startPoint y: 559, endPoint x: 785, endPoint y: 485, distance: 99.5
click at [785, 485] on div "Leaflet | Map data © OpenStreetMap contributors,© 2025 TomTom, Microsoft" at bounding box center [849, 499] width 1304 height 241
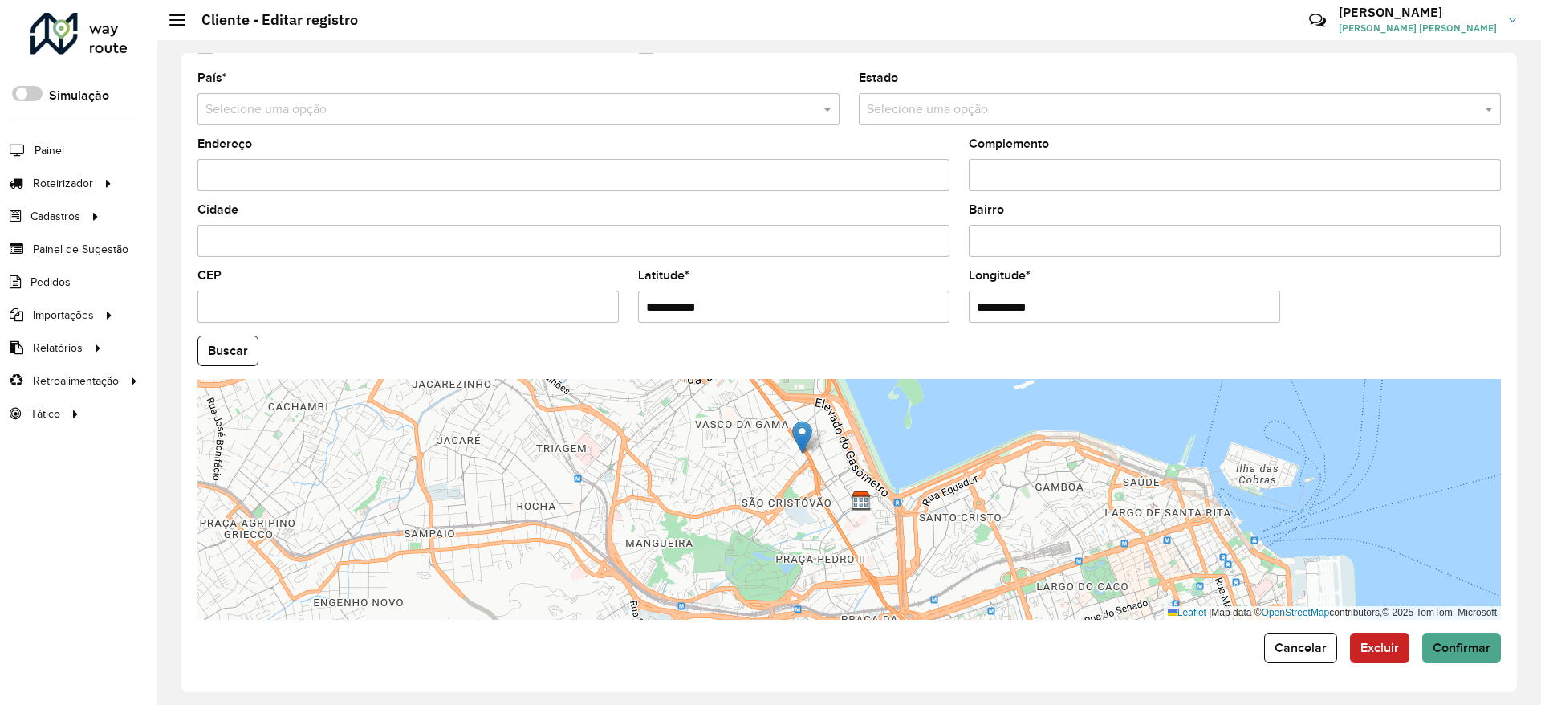
drag, startPoint x: 771, startPoint y: 528, endPoint x: 793, endPoint y: 527, distance: 21.7
click at [793, 527] on div "Leaflet | Map data © OpenStreetMap contributors,© 2025 TomTom, Microsoft" at bounding box center [849, 499] width 1304 height 241
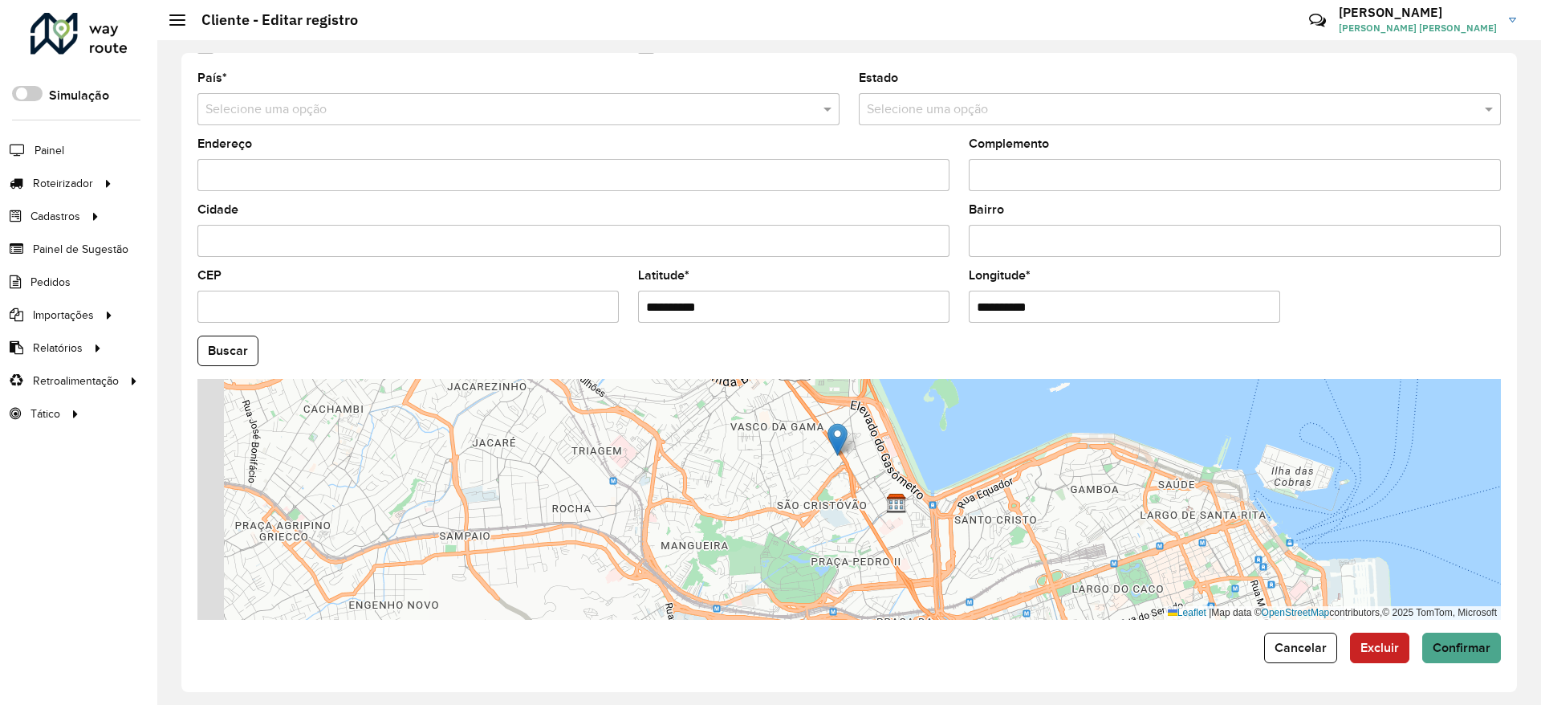
drag, startPoint x: 782, startPoint y: 561, endPoint x: 816, endPoint y: 564, distance: 33.8
click at [816, 564] on div "Leaflet | Map data © OpenStreetMap contributors,© 2025 TomTom, Microsoft" at bounding box center [849, 499] width 1304 height 241
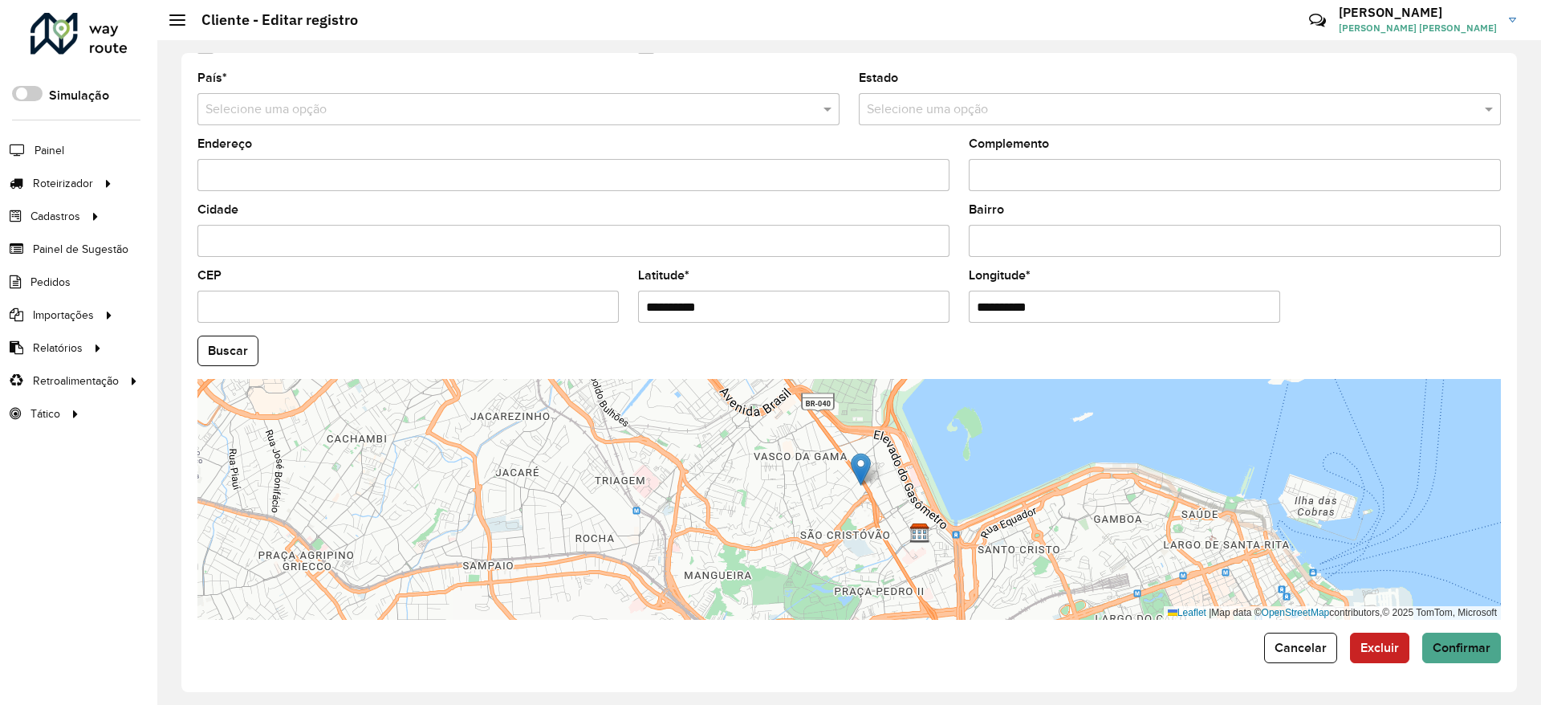
drag, startPoint x: 830, startPoint y: 530, endPoint x: 854, endPoint y: 575, distance: 51.0
click at [854, 575] on div "Leaflet | Map data © OpenStreetMap contributors,© 2025 TomTom, Microsoft" at bounding box center [849, 499] width 1304 height 241
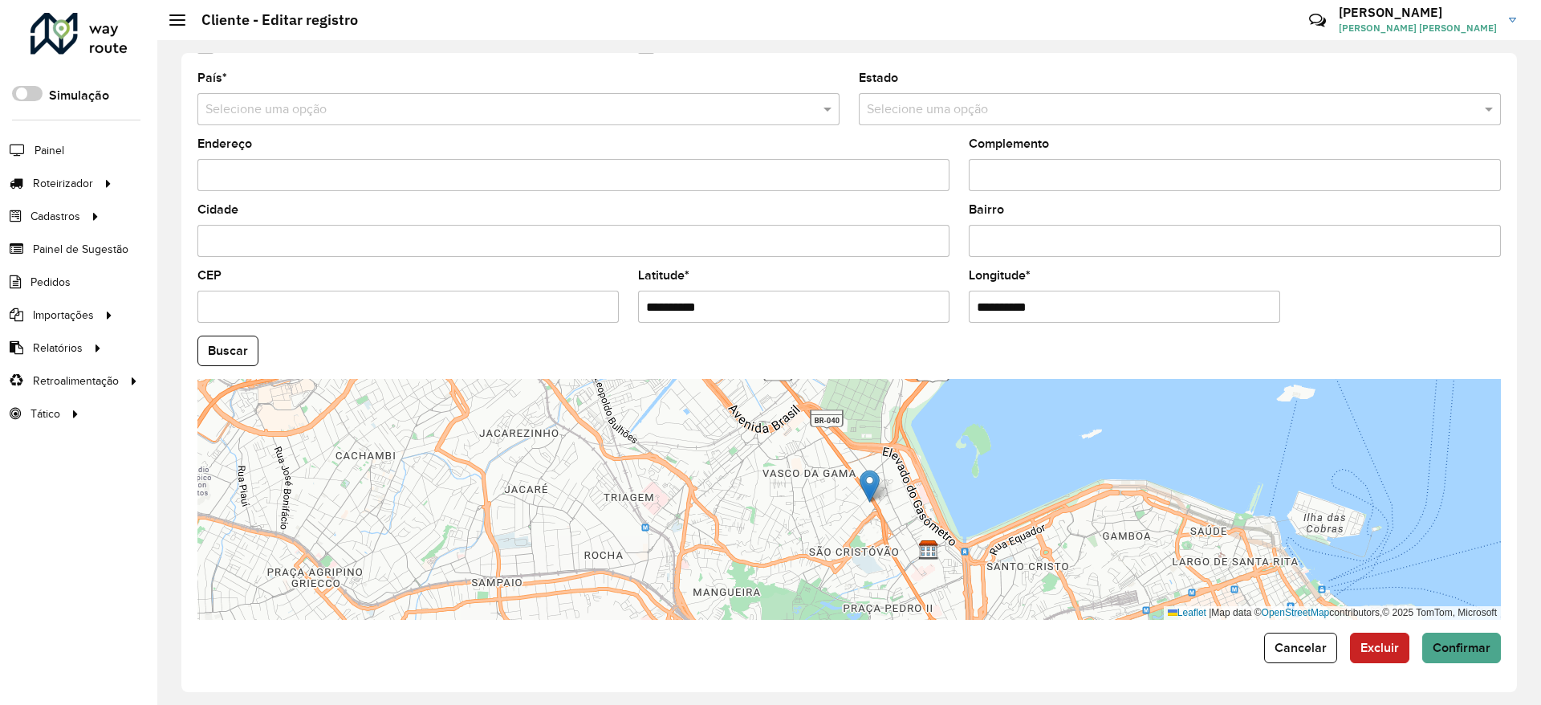
drag, startPoint x: 879, startPoint y: 564, endPoint x: 881, endPoint y: 524, distance: 40.2
click at [881, 524] on div "Leaflet | Map data © OpenStreetMap contributors,© 2025 TomTom, Microsoft" at bounding box center [849, 499] width 1304 height 241
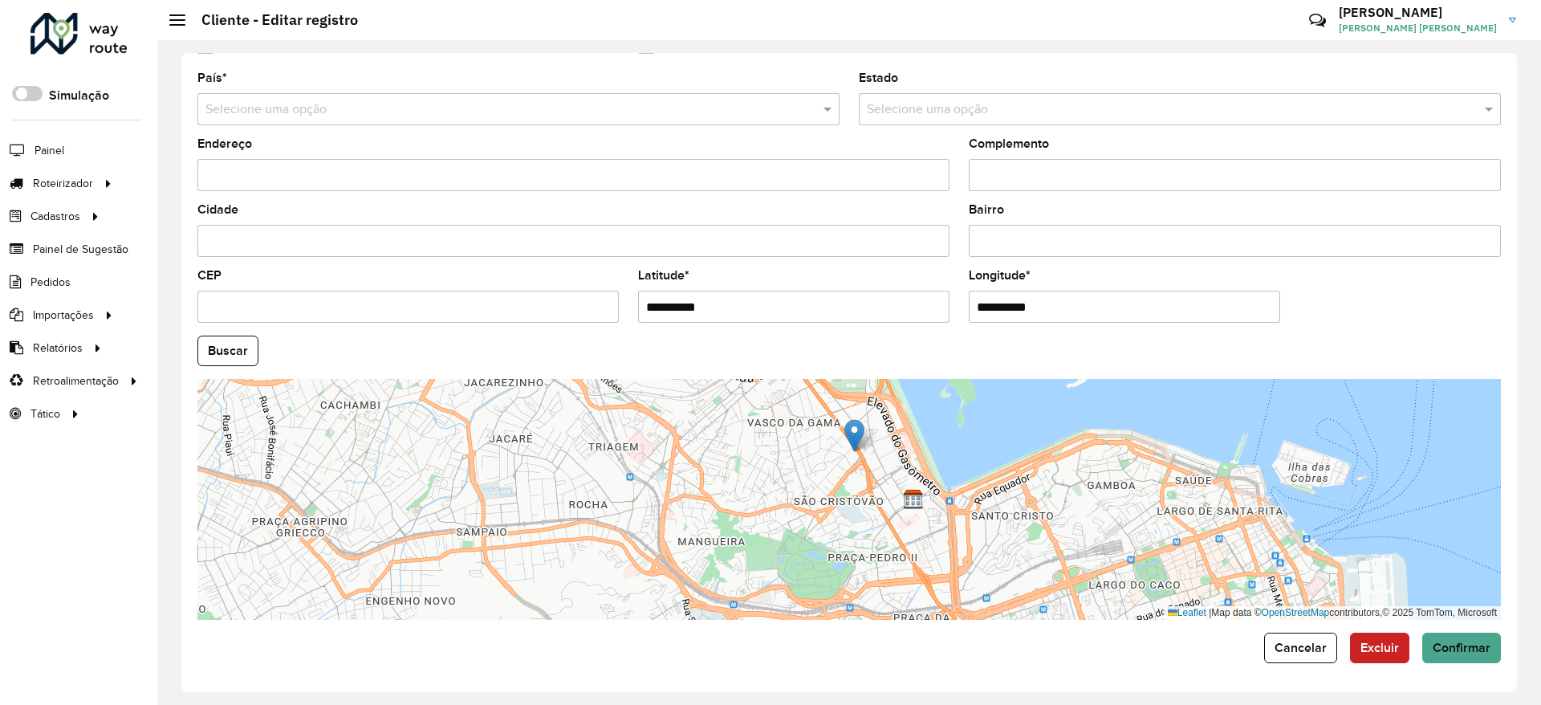
drag, startPoint x: 881, startPoint y: 524, endPoint x: 861, endPoint y: 513, distance: 23.0
click at [861, 513] on div "Leaflet | Map data © OpenStreetMap contributors,© 2025 TomTom, Microsoft" at bounding box center [849, 499] width 1304 height 241
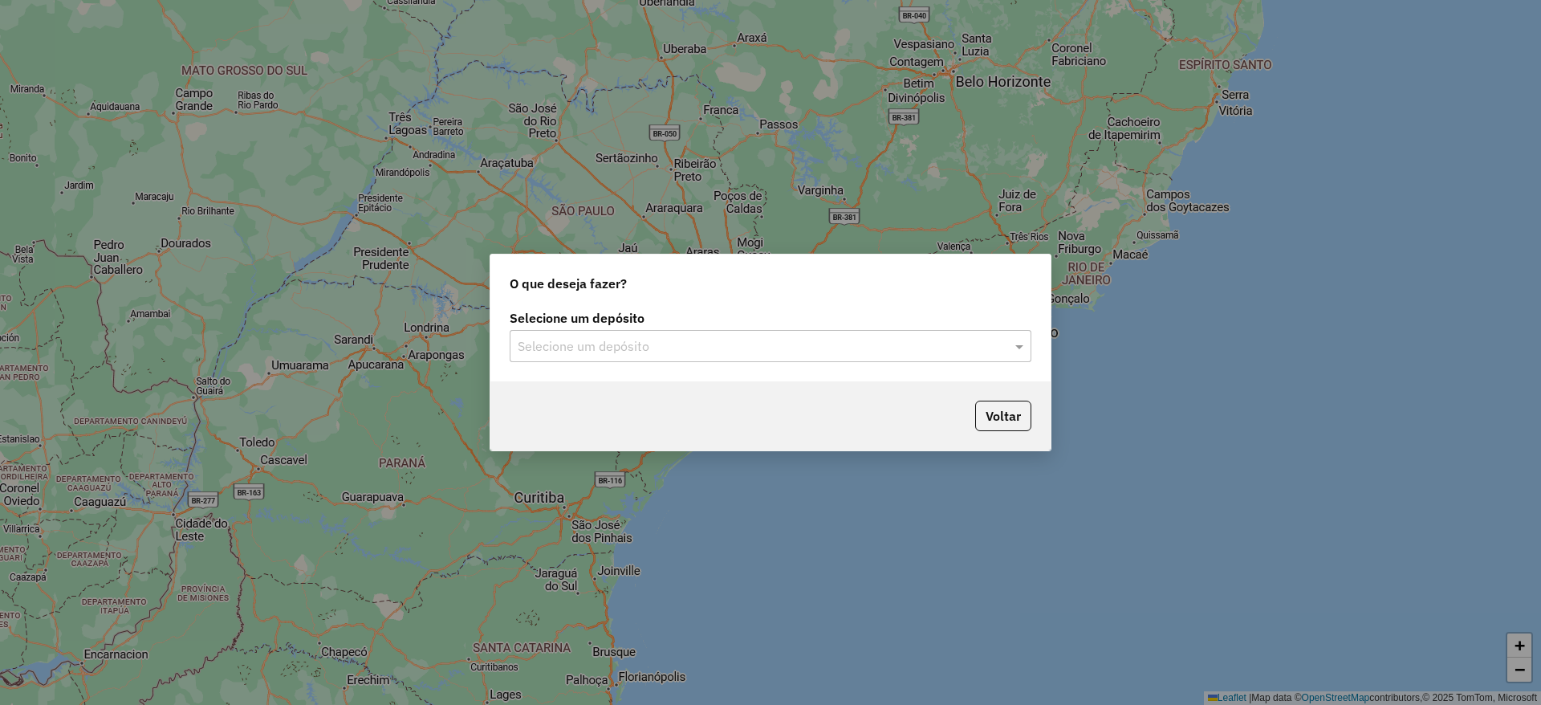
click at [663, 337] on input "text" at bounding box center [755, 346] width 474 height 19
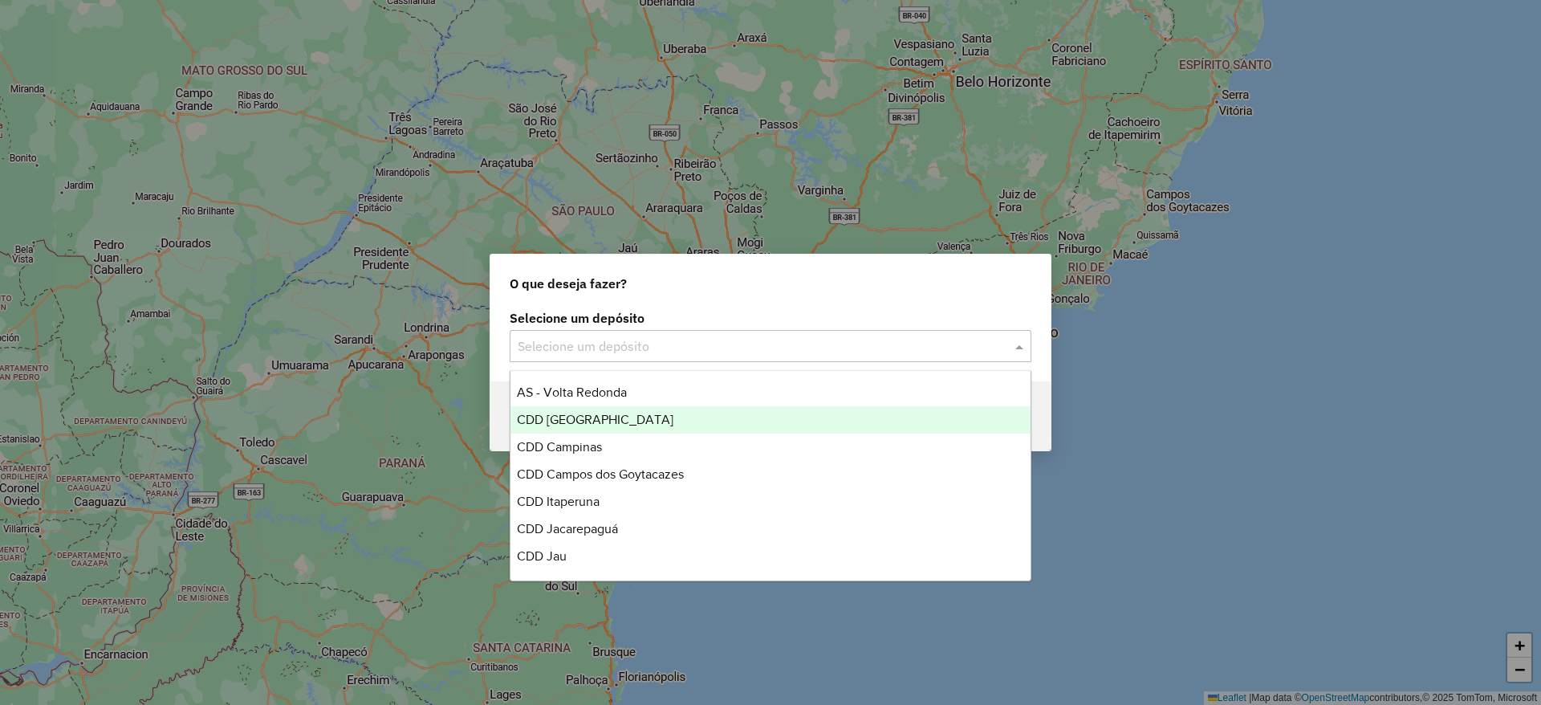
click at [641, 428] on div "CDD [GEOGRAPHIC_DATA]" at bounding box center [771, 419] width 520 height 27
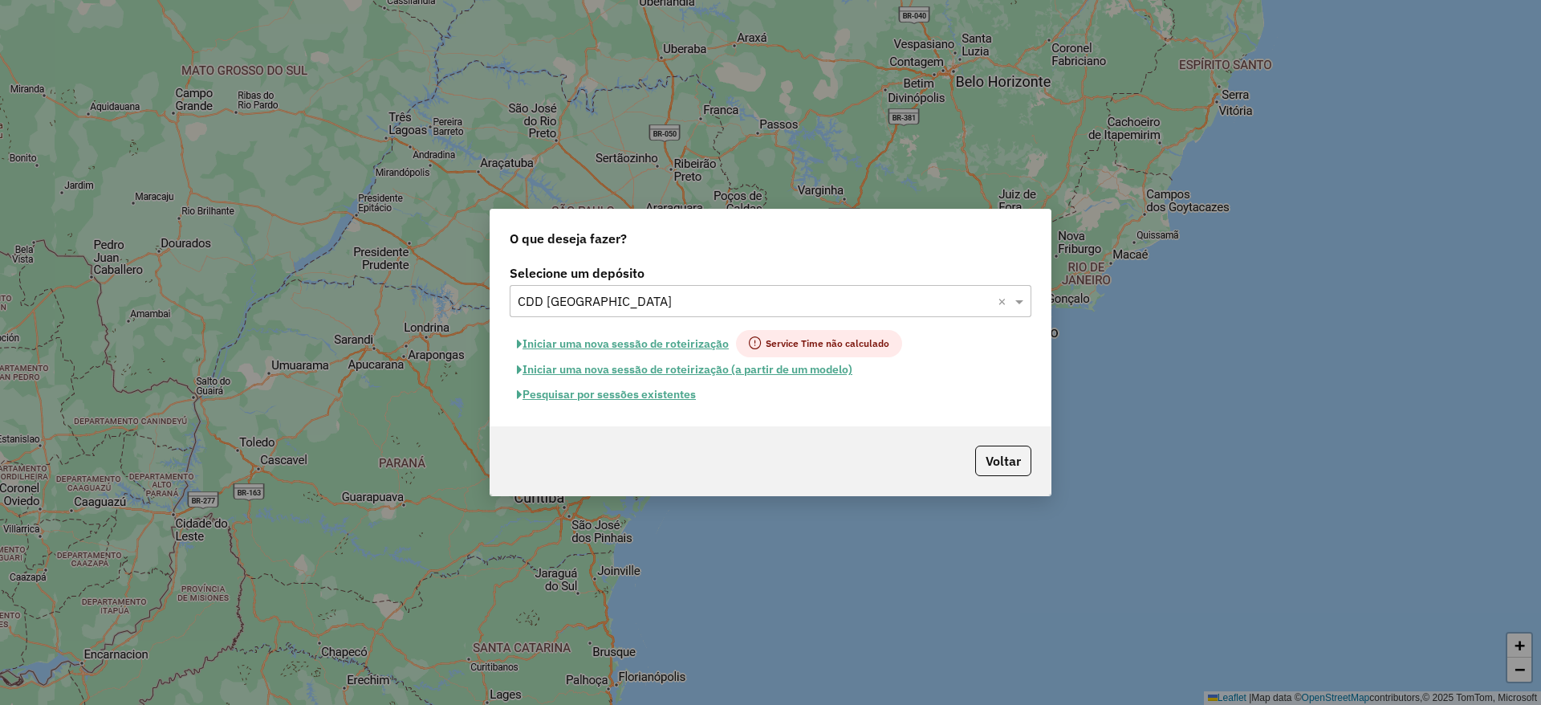
click at [659, 397] on button "Pesquisar por sessões existentes" at bounding box center [606, 394] width 193 height 25
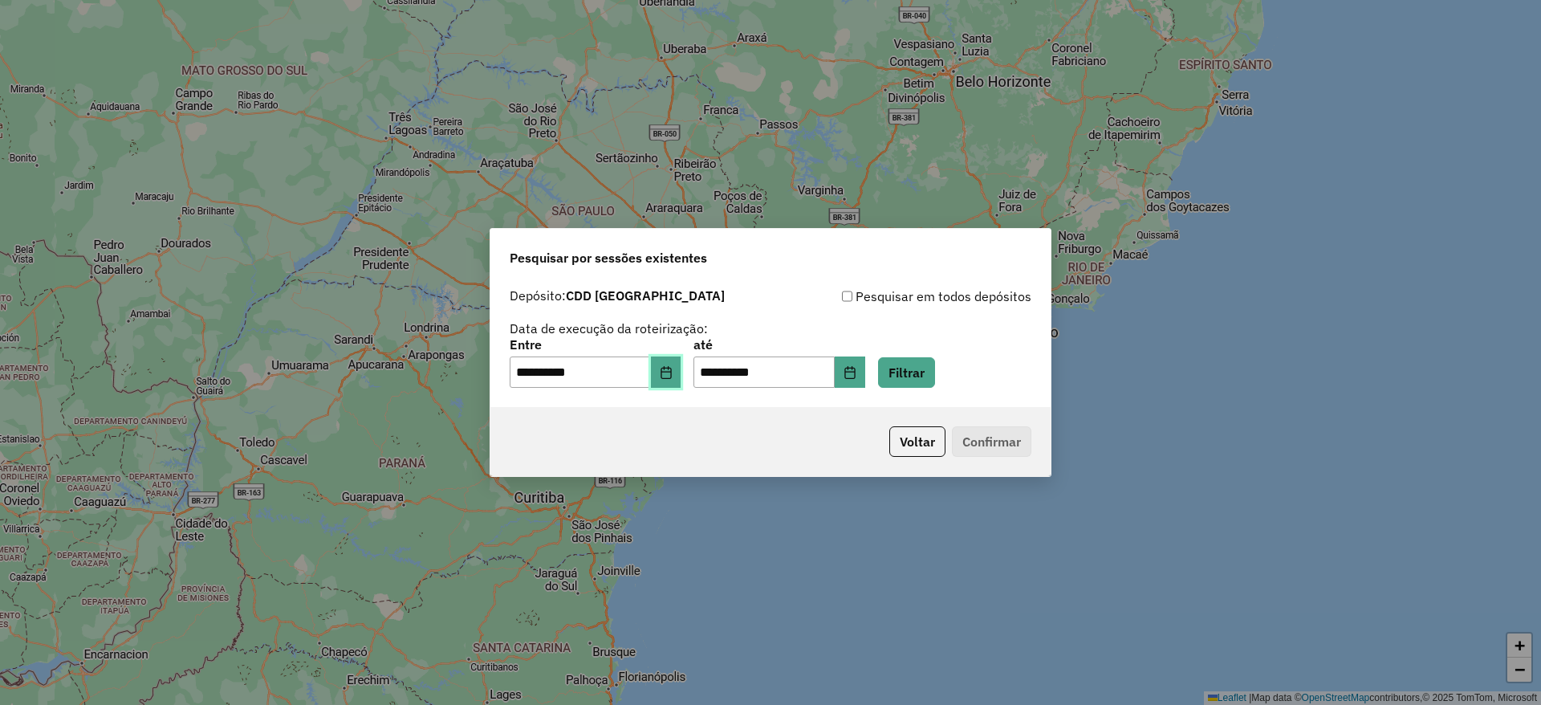
click at [675, 364] on button "Choose Date" at bounding box center [666, 372] width 31 height 32
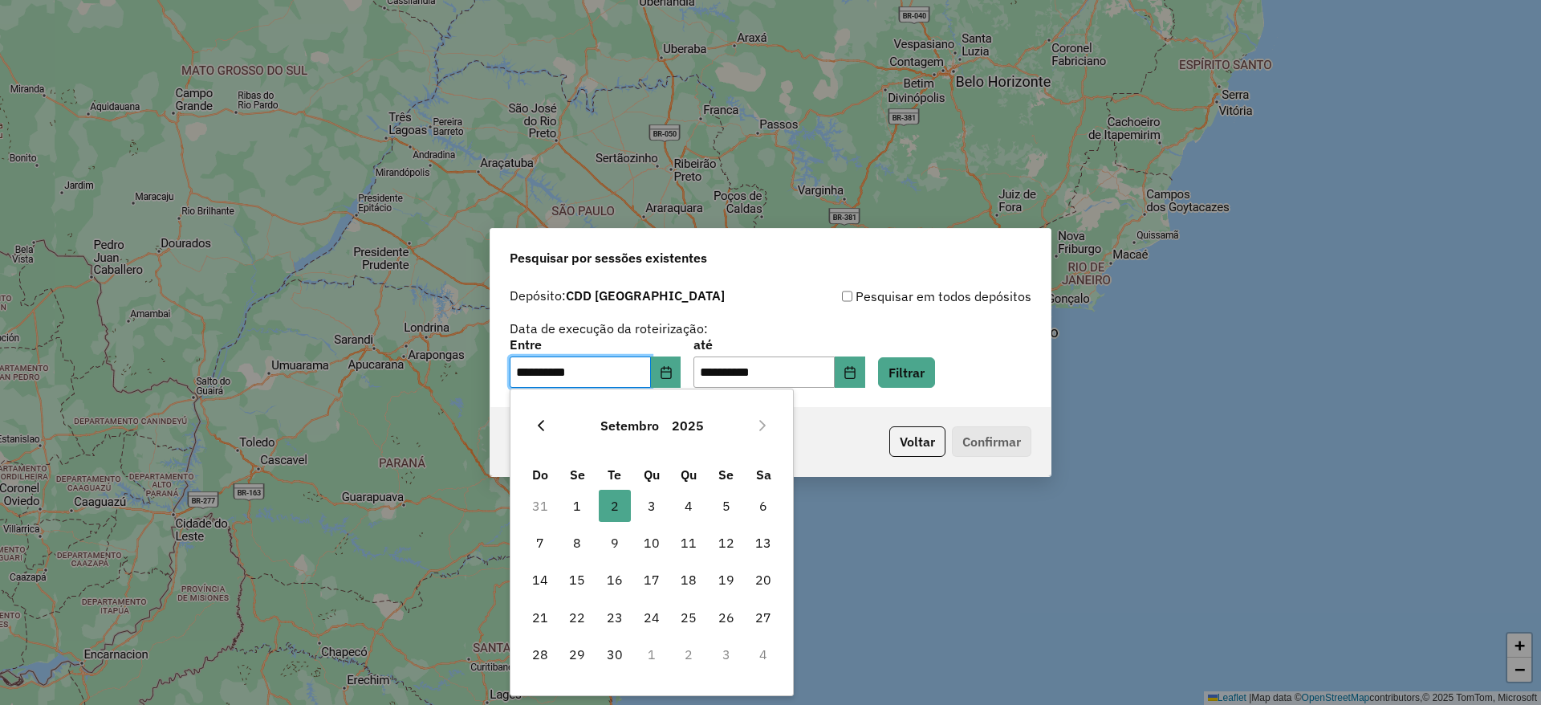
click at [543, 419] on icon "Previous Month" at bounding box center [541, 425] width 13 height 13
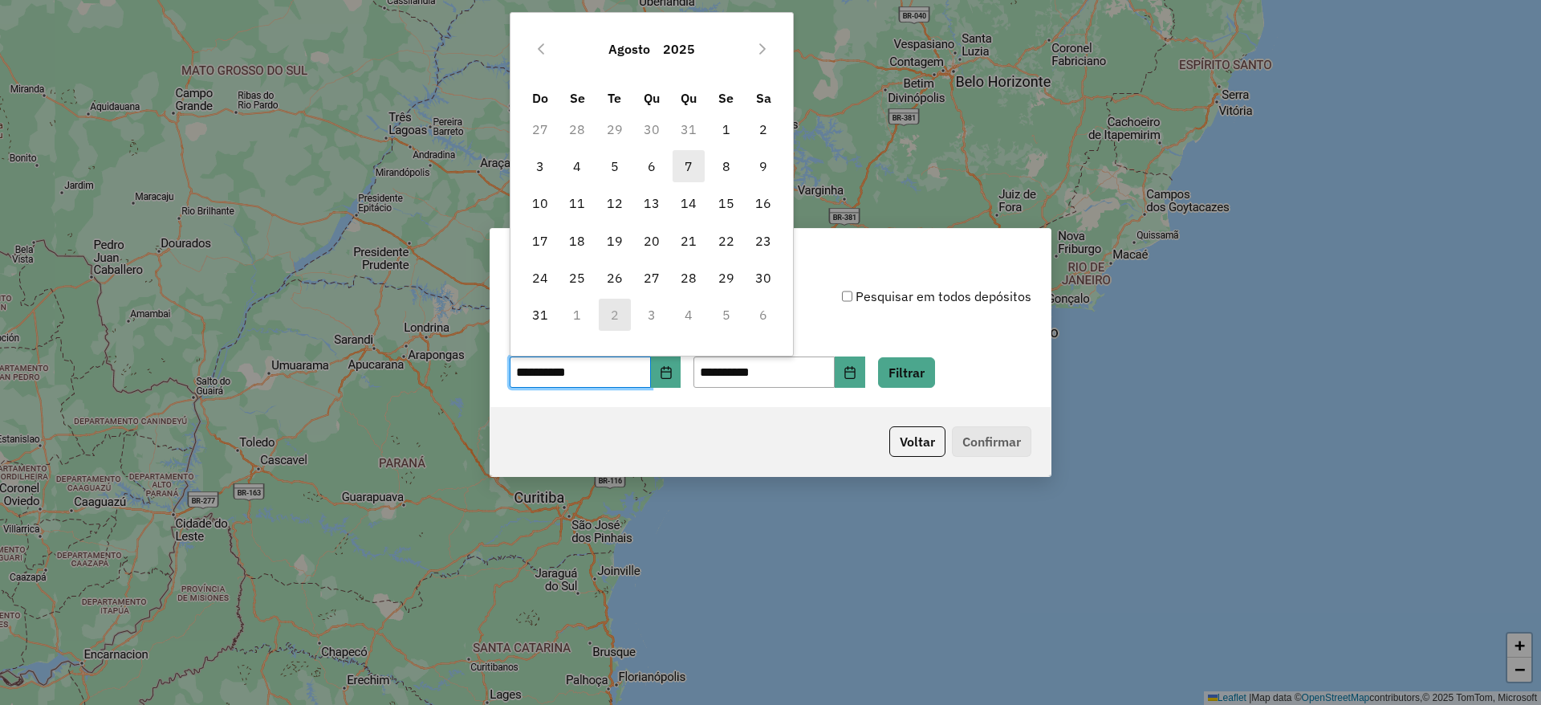
click at [692, 171] on span "7" at bounding box center [689, 166] width 32 height 32
type input "**********"
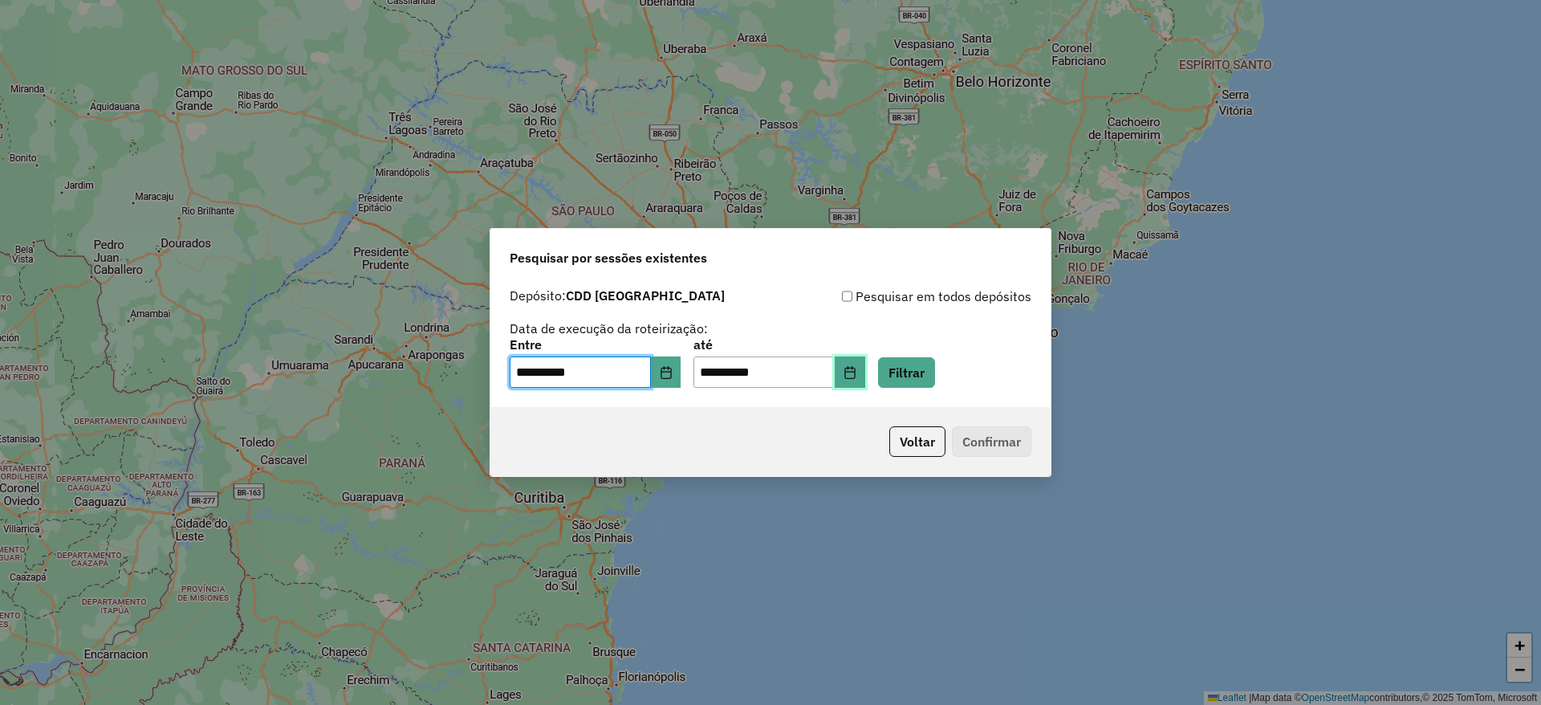
click at [865, 369] on button "Choose Date" at bounding box center [850, 372] width 31 height 32
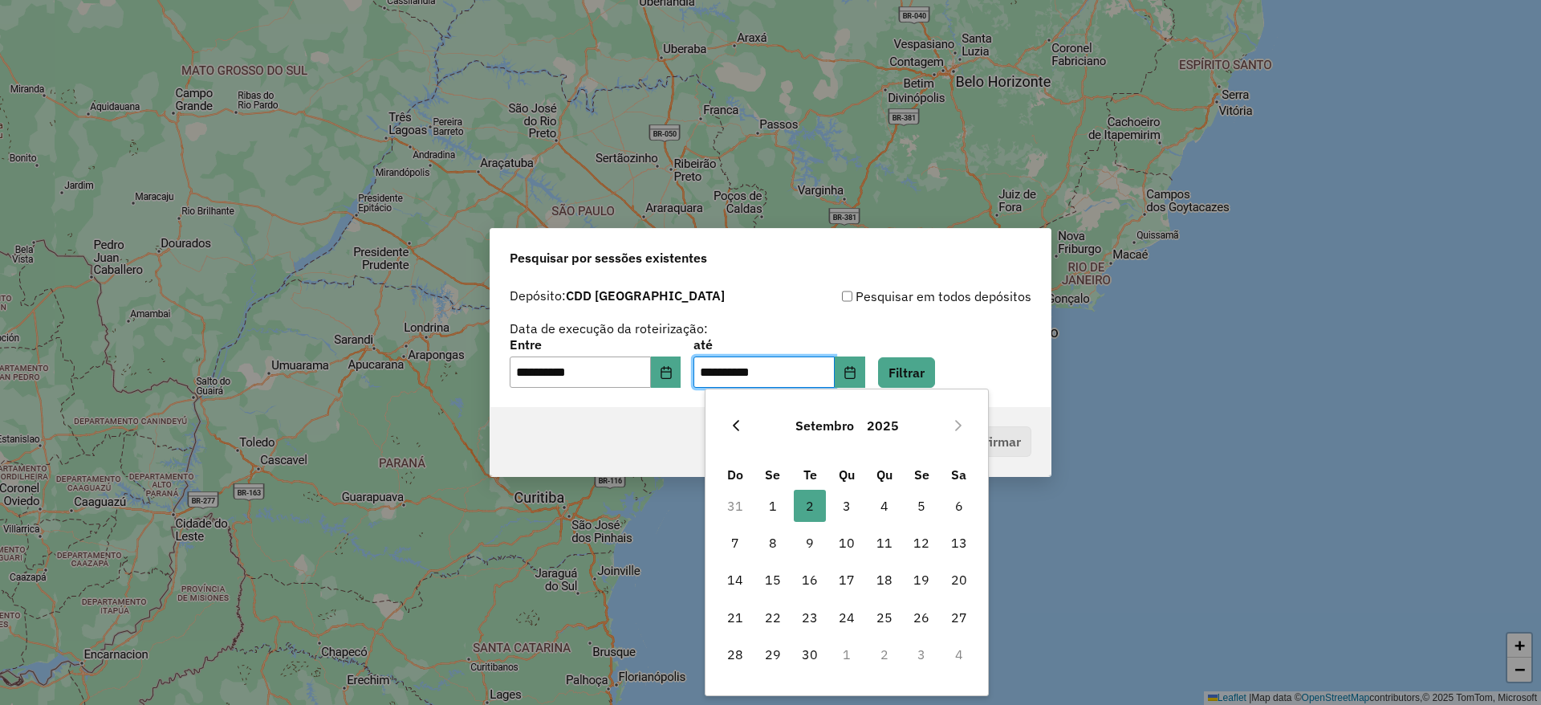
click at [741, 427] on icon "Previous Month" at bounding box center [736, 425] width 13 height 13
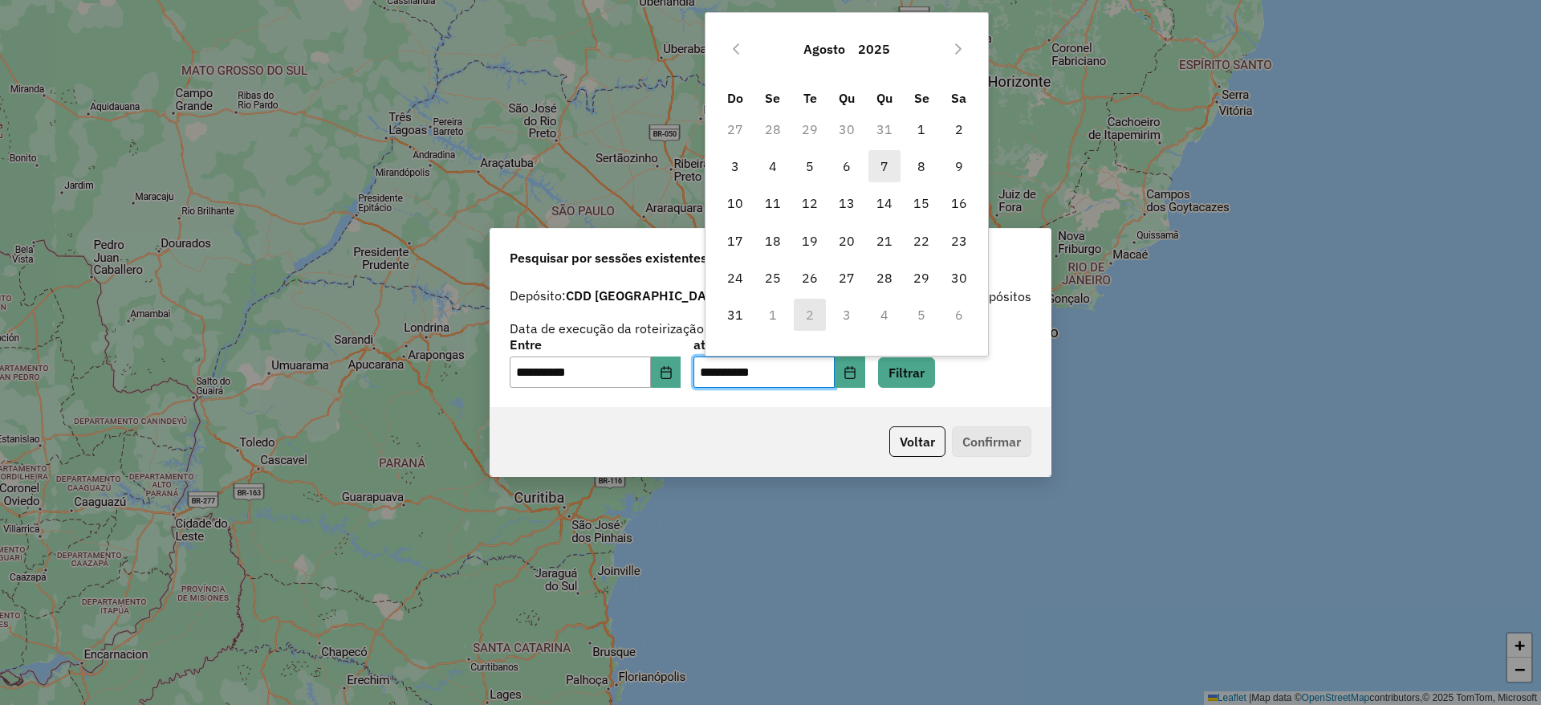
click at [882, 175] on span "7" at bounding box center [885, 166] width 32 height 32
type input "**********"
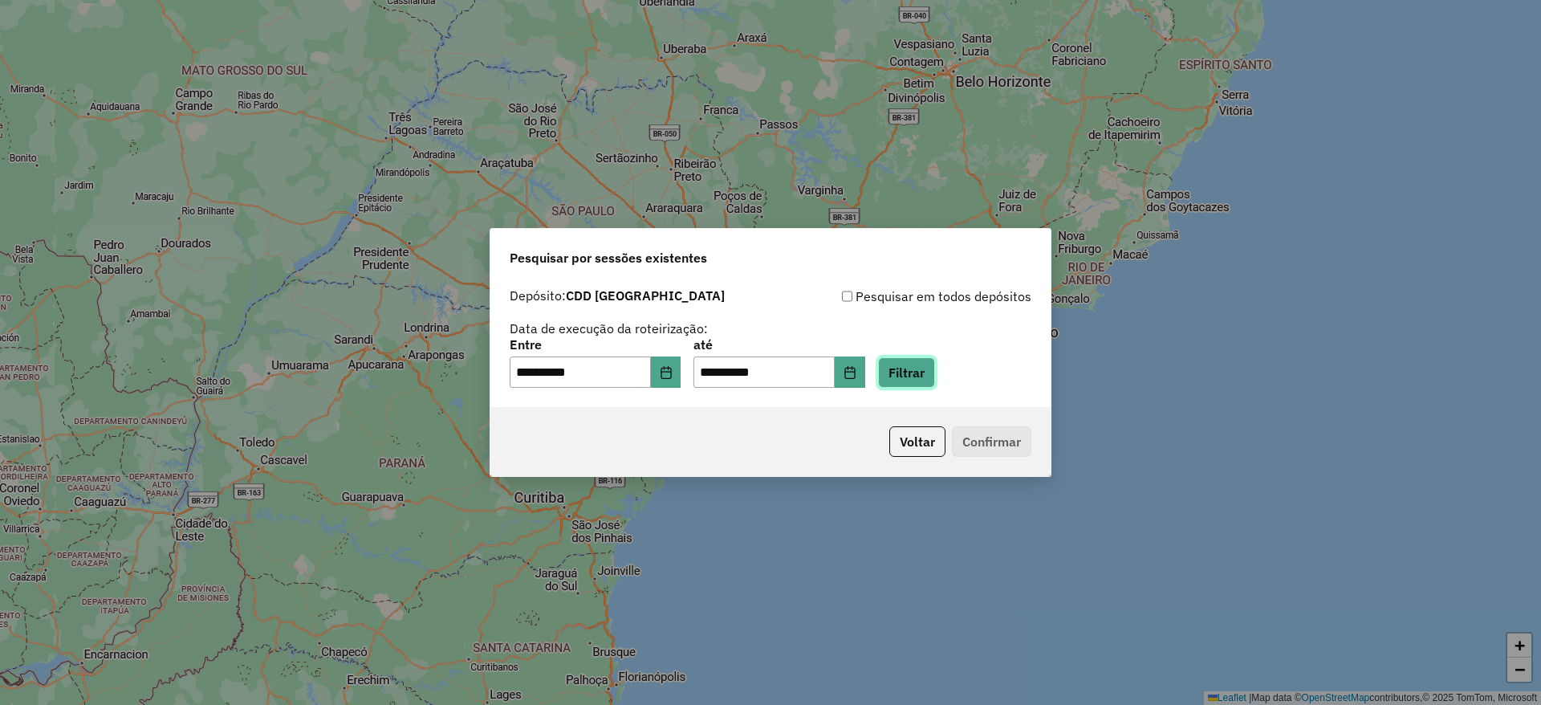
click at [920, 364] on button "Filtrar" at bounding box center [906, 372] width 57 height 31
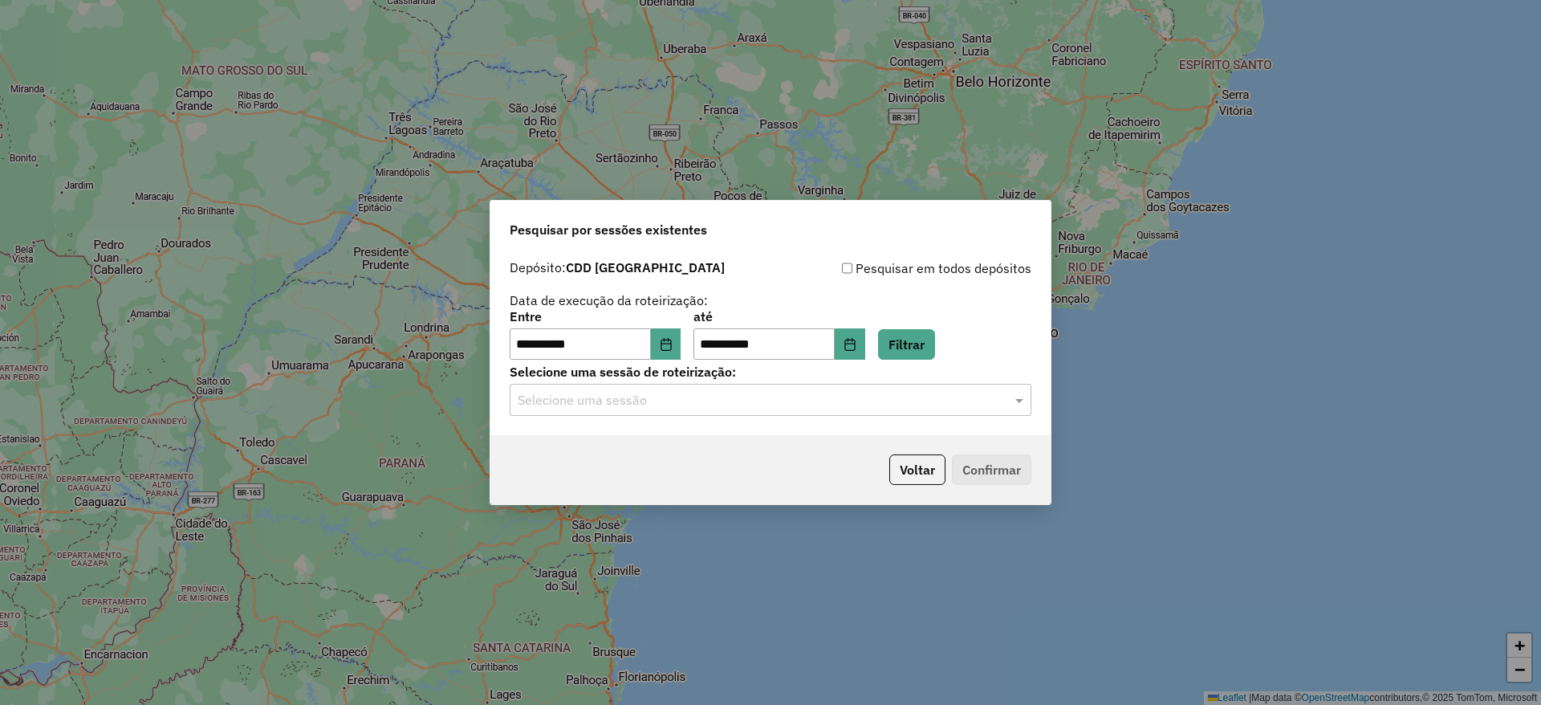
click at [752, 416] on div "**********" at bounding box center [771, 344] width 560 height 184
click at [760, 396] on input "text" at bounding box center [755, 400] width 474 height 19
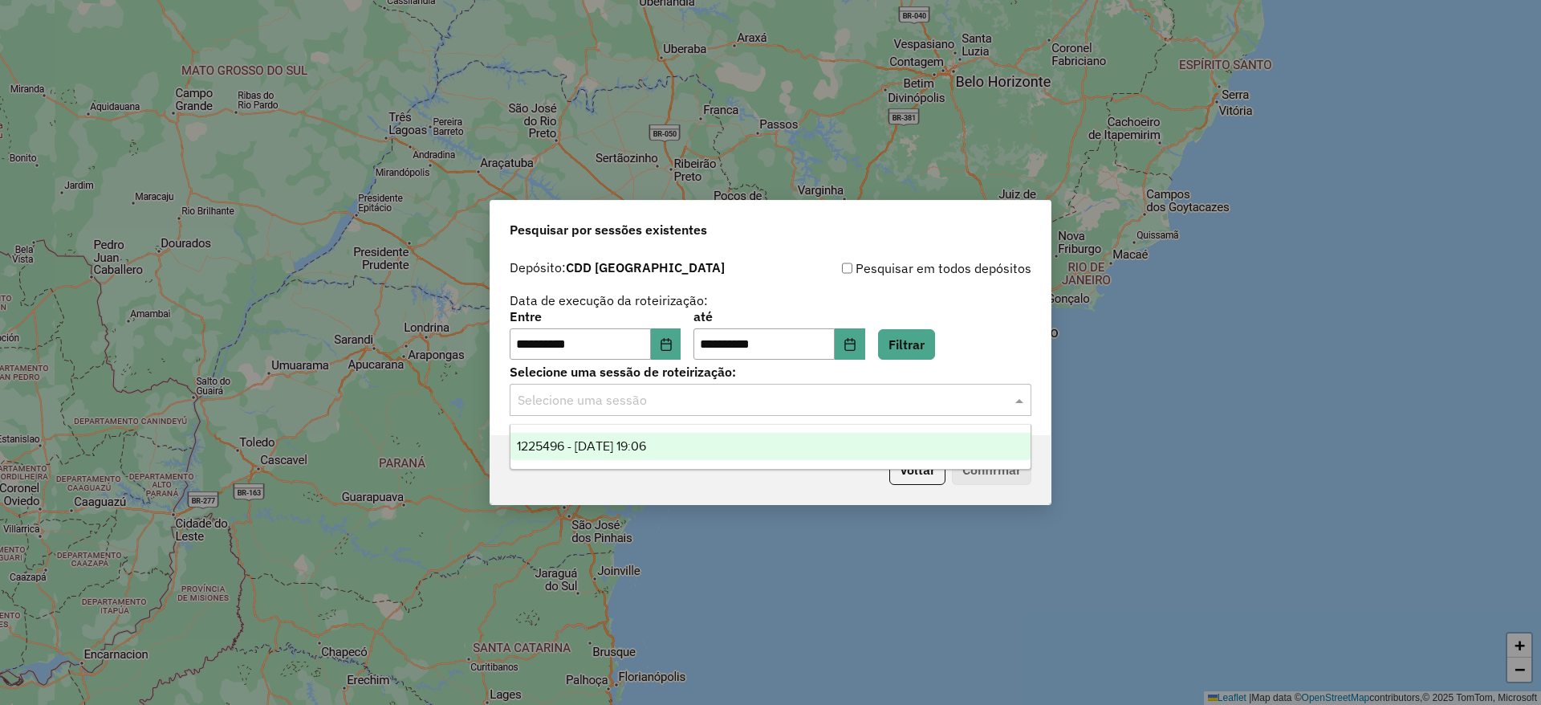
click at [752, 439] on div "1225496 - 07/08/2025 19:06" at bounding box center [771, 446] width 520 height 27
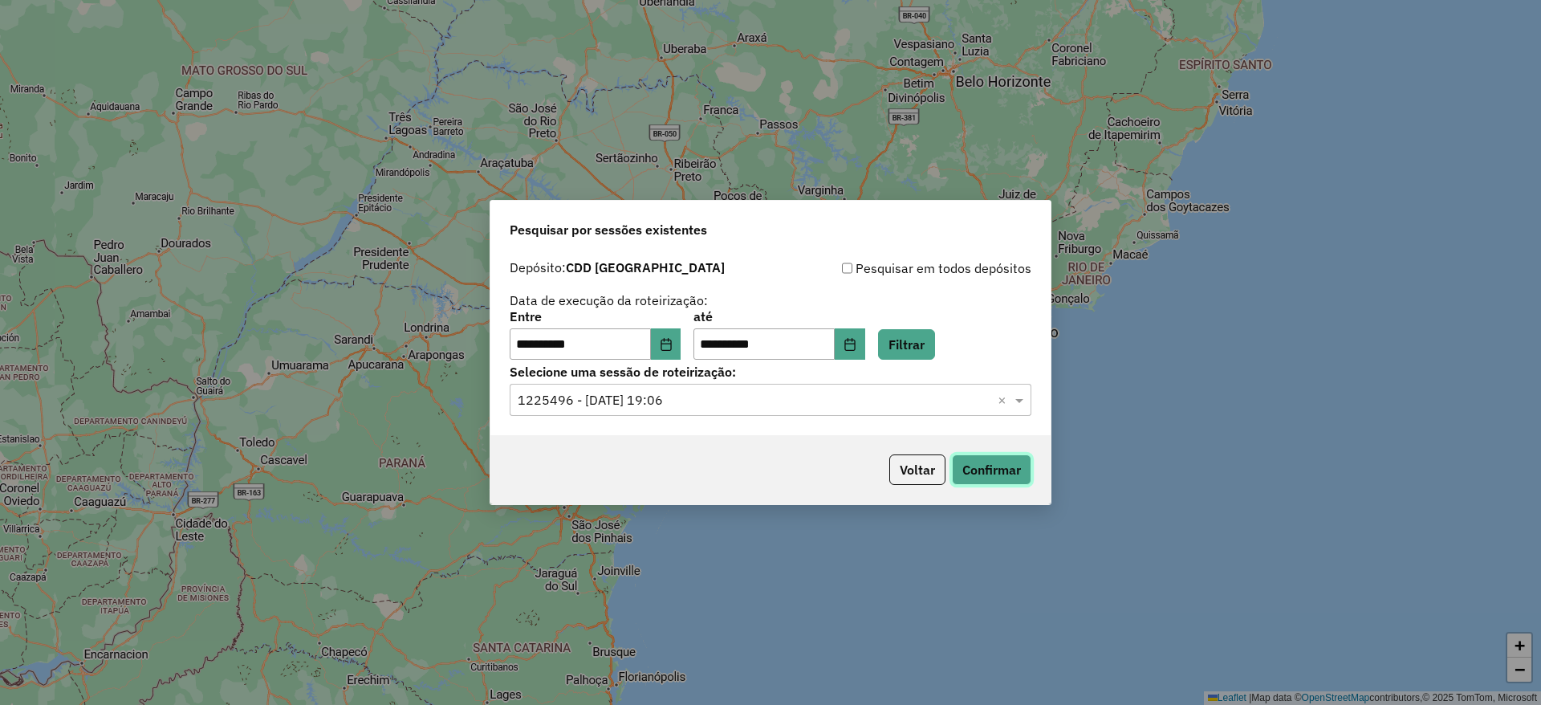
click at [962, 464] on button "Confirmar" at bounding box center [991, 469] width 79 height 31
click at [673, 348] on icon "Choose Date" at bounding box center [666, 344] width 13 height 13
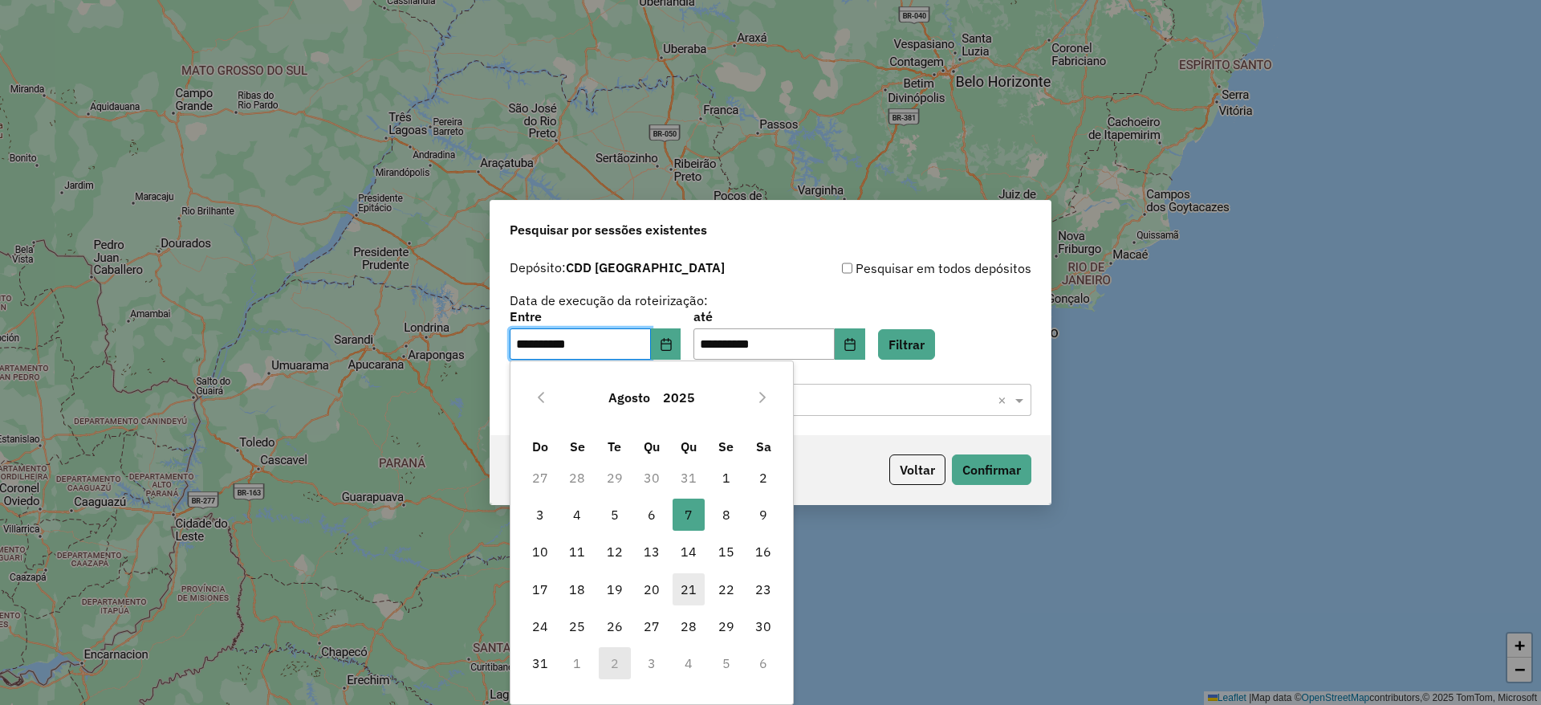
click at [702, 588] on span "21" at bounding box center [689, 589] width 32 height 32
type input "**********"
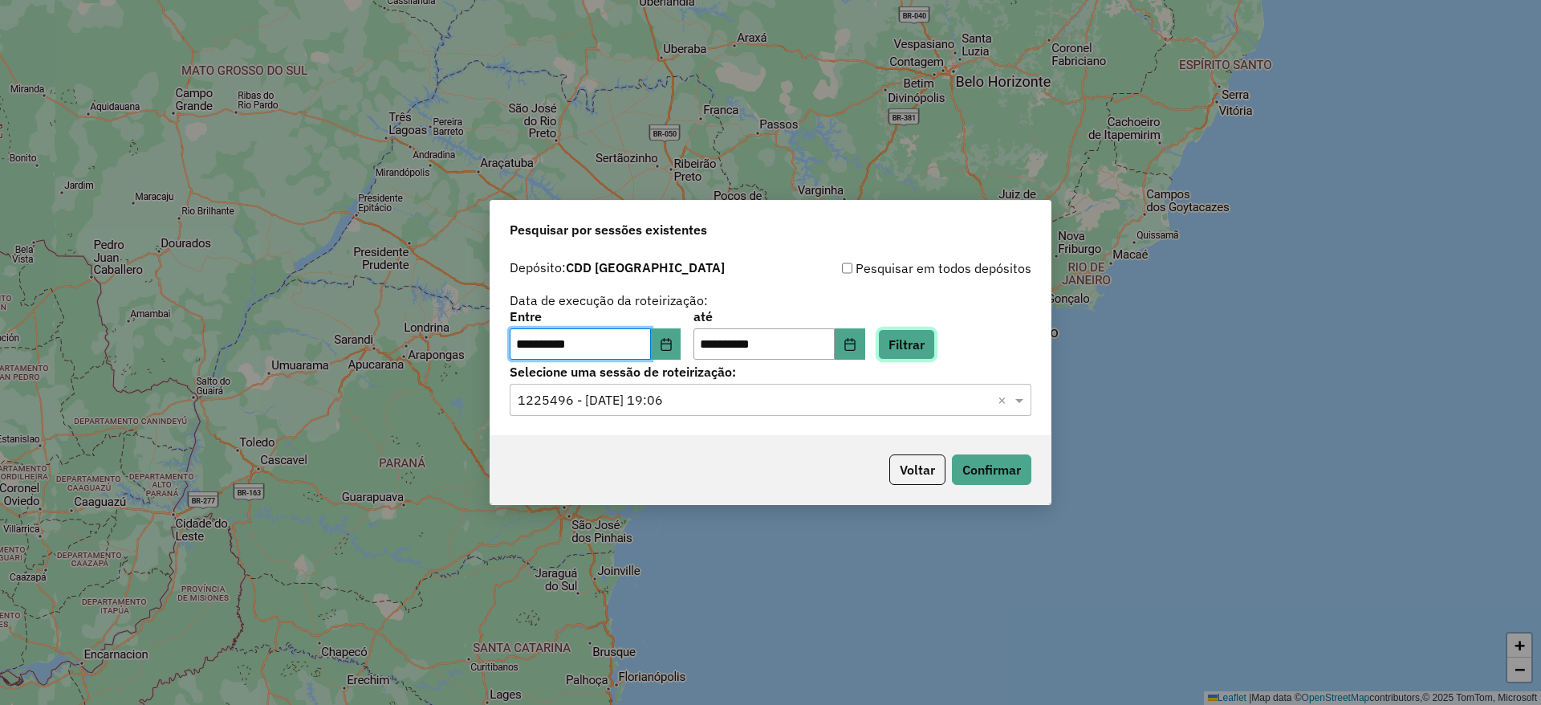
click at [935, 344] on button "Filtrar" at bounding box center [906, 344] width 57 height 31
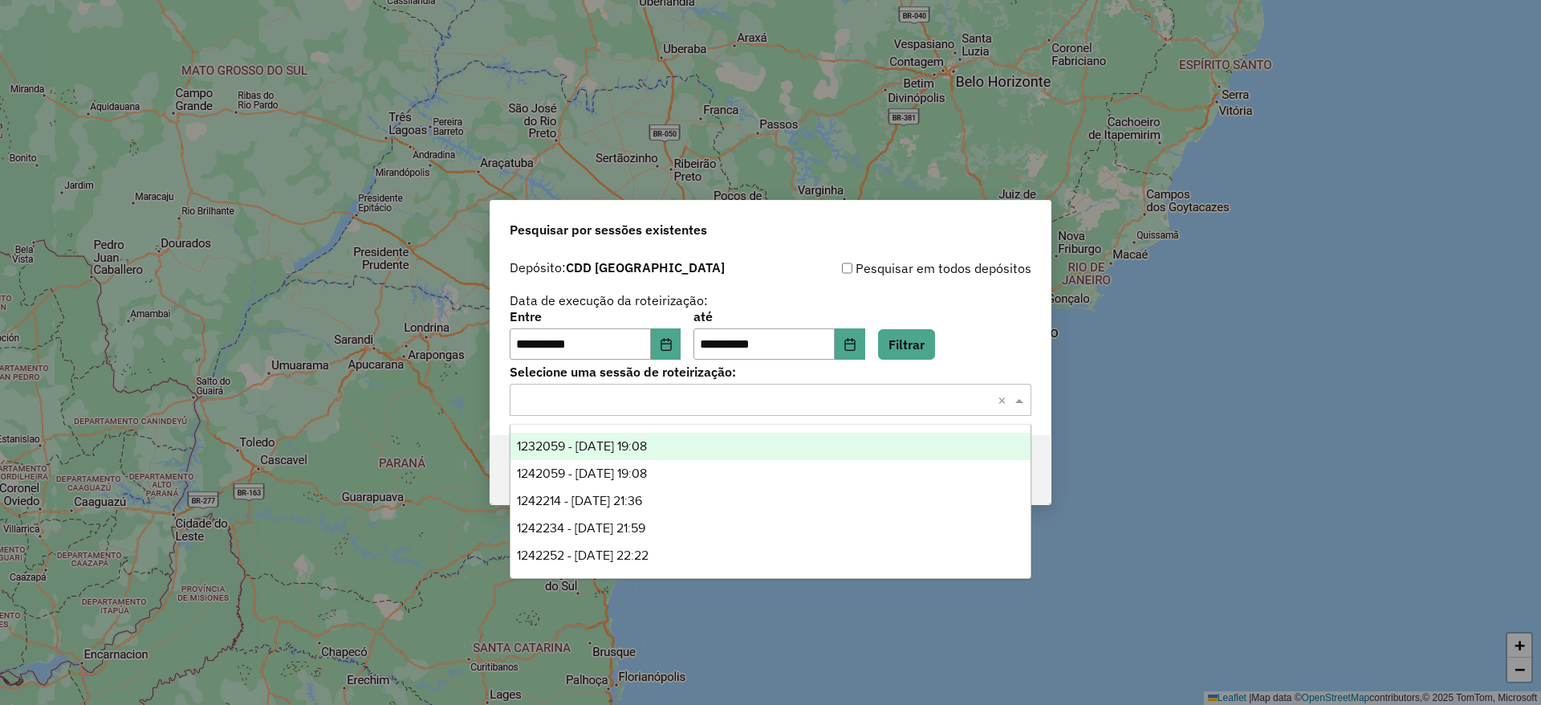
click at [763, 400] on input "text" at bounding box center [755, 400] width 474 height 19
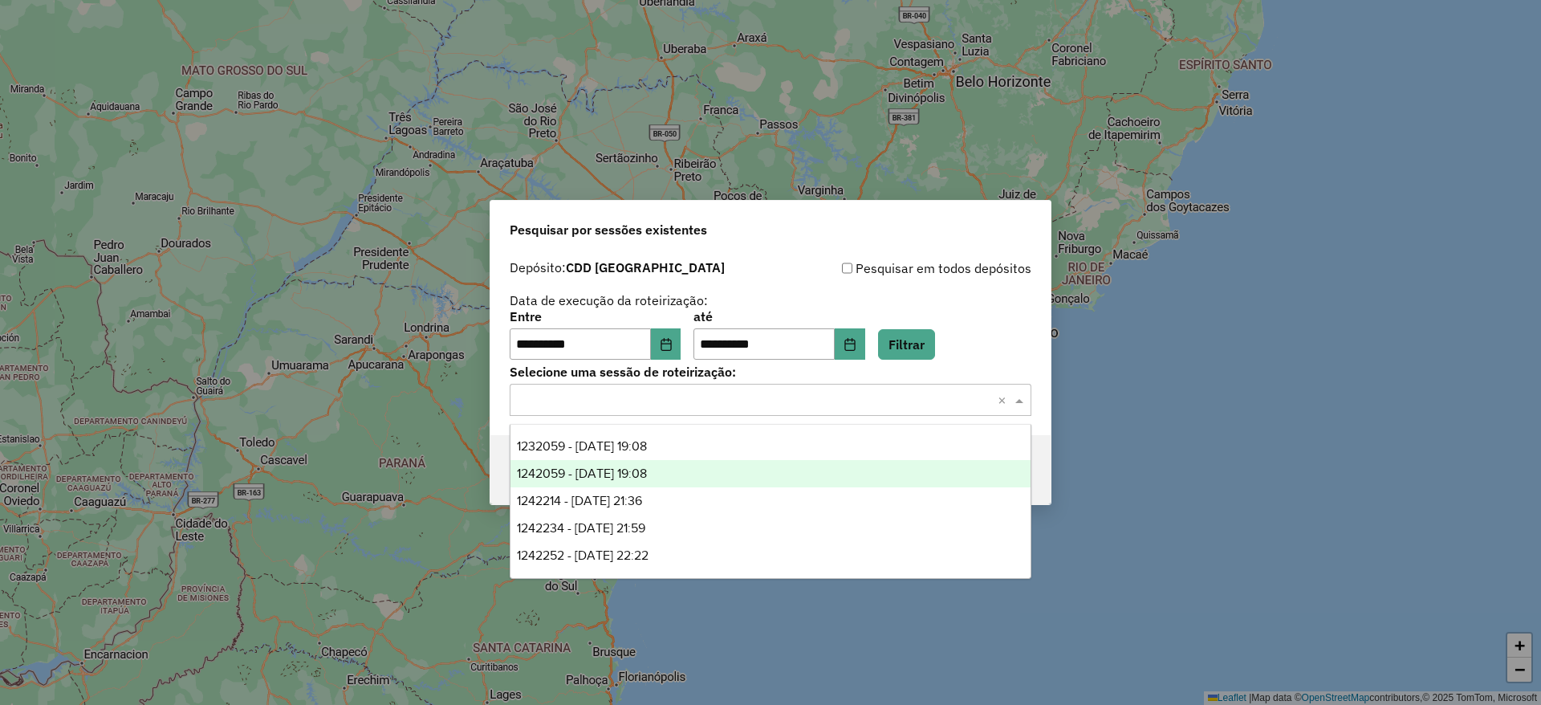
click at [750, 483] on div "1242059 - 21/08/2025 19:08" at bounding box center [771, 473] width 520 height 27
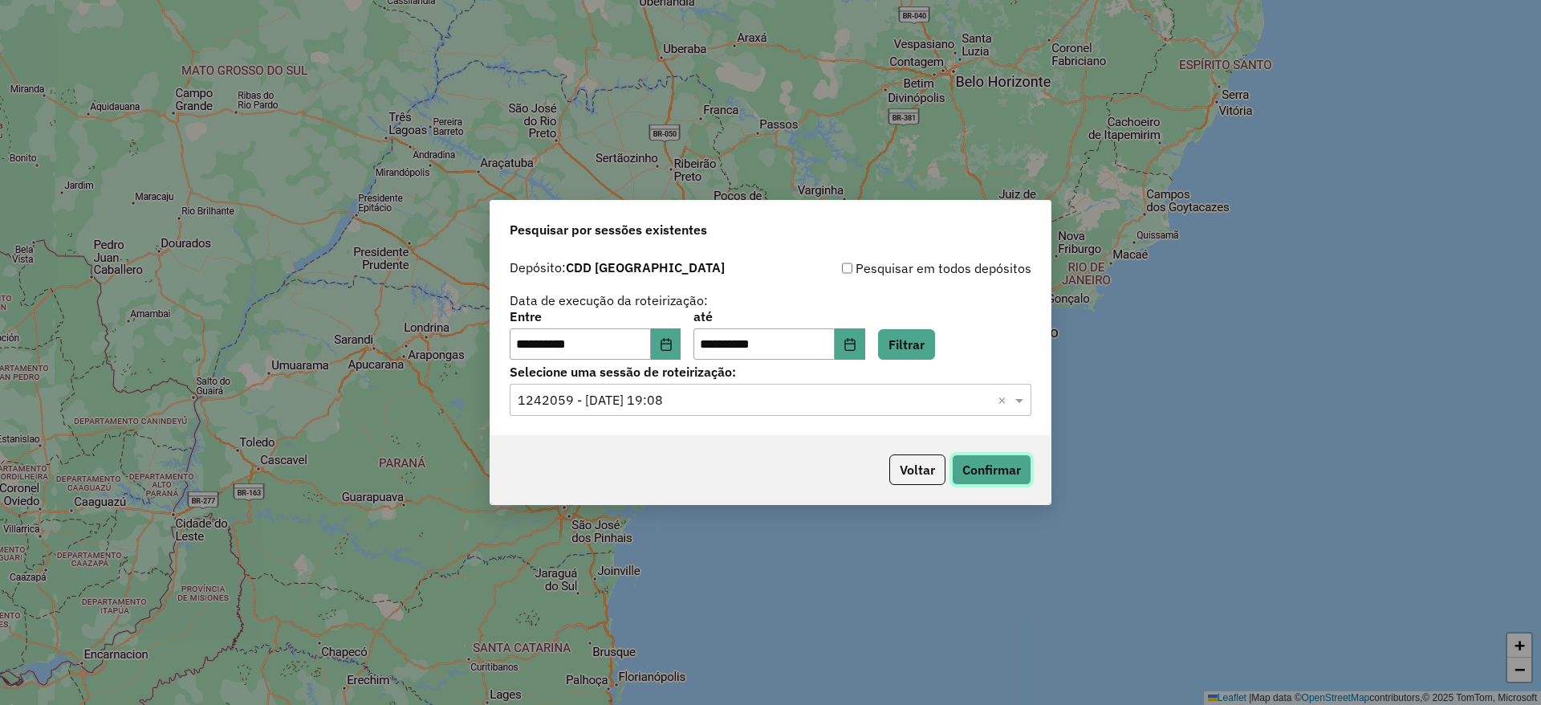
click at [1020, 476] on button "Confirmar" at bounding box center [991, 469] width 79 height 31
click at [682, 336] on button "Choose Date" at bounding box center [666, 344] width 31 height 32
click at [825, 269] on div "Pesquisar em todos depósitos" at bounding box center [901, 268] width 261 height 19
click at [869, 401] on input "text" at bounding box center [755, 400] width 474 height 19
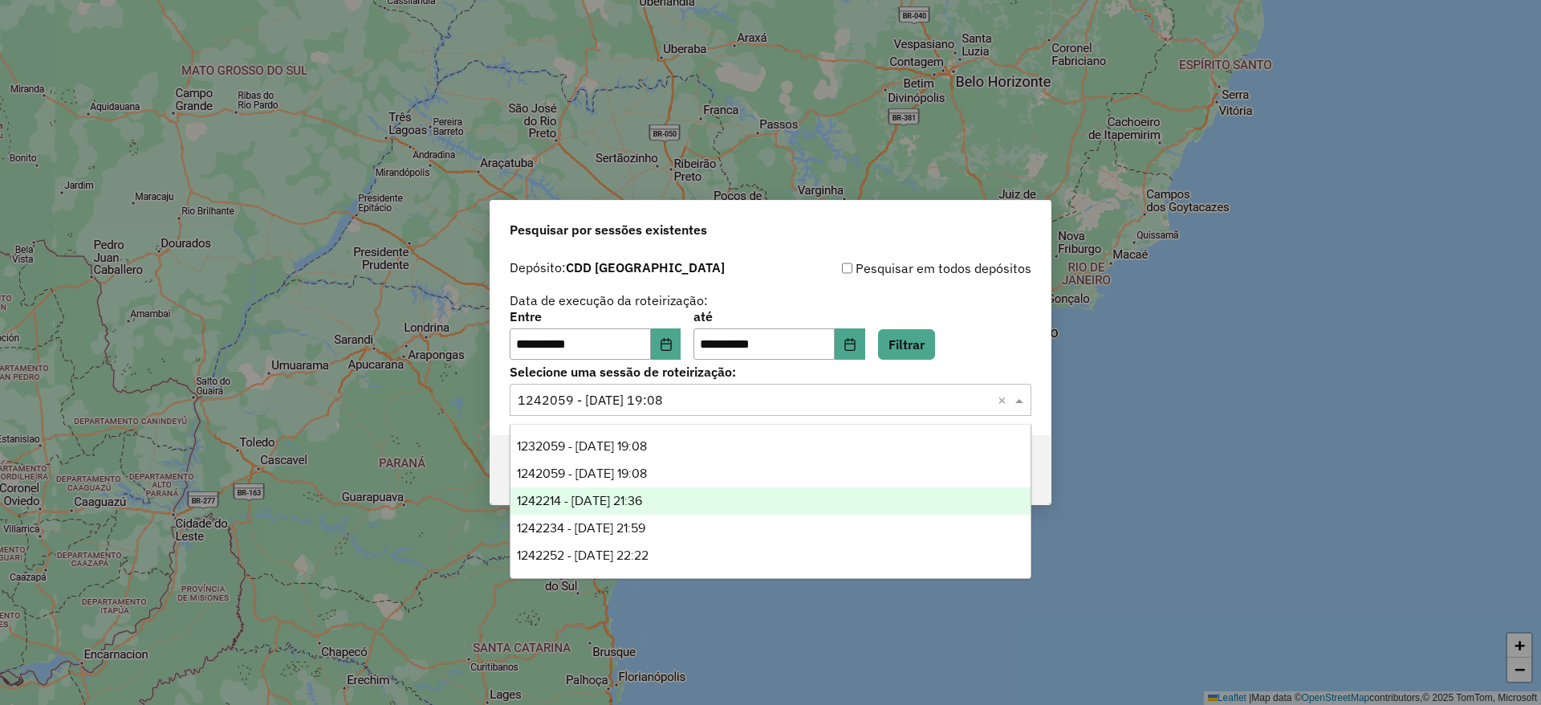
click at [688, 495] on div "1242214 - 21/08/2025 21:36" at bounding box center [771, 500] width 520 height 27
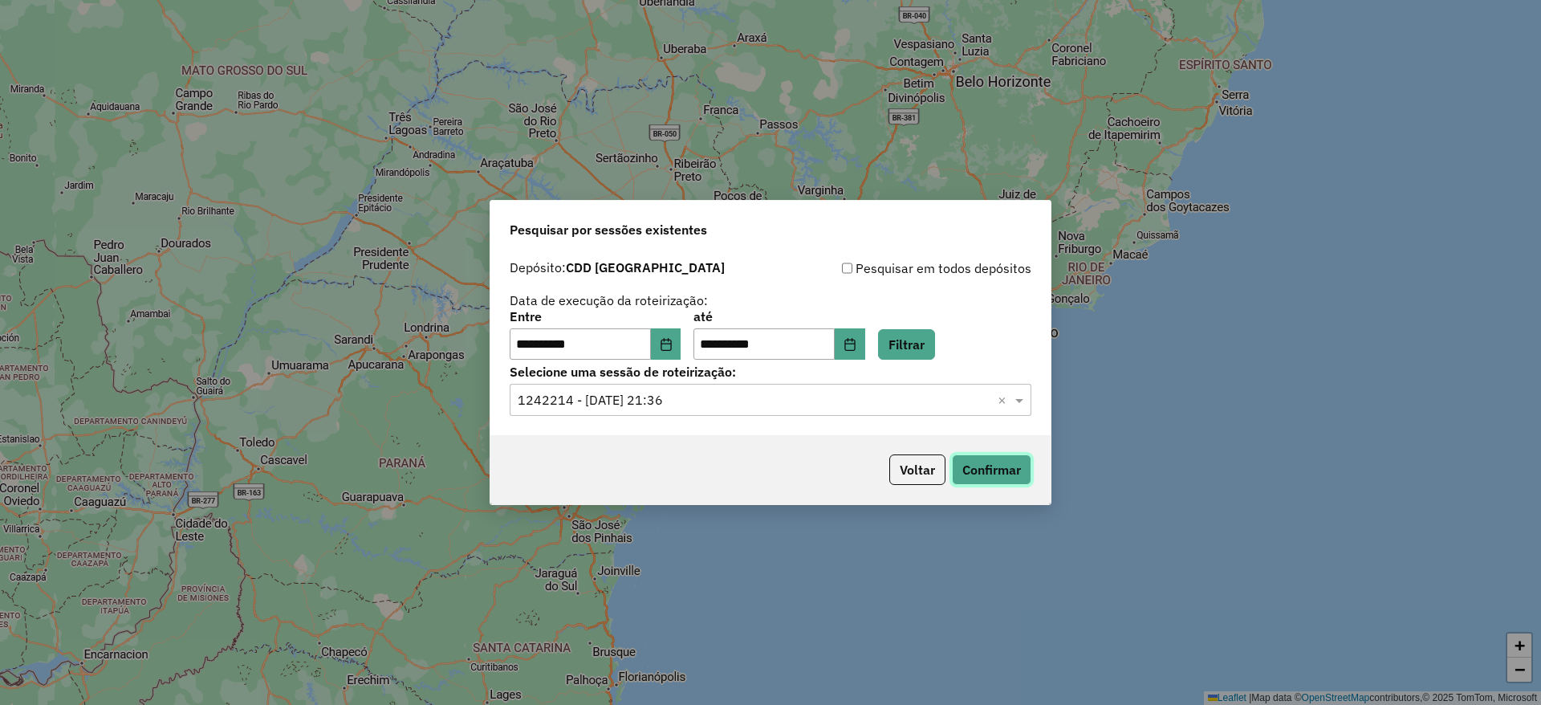
click at [985, 458] on button "Confirmar" at bounding box center [991, 469] width 79 height 31
click at [674, 352] on button "Choose Date" at bounding box center [666, 344] width 31 height 32
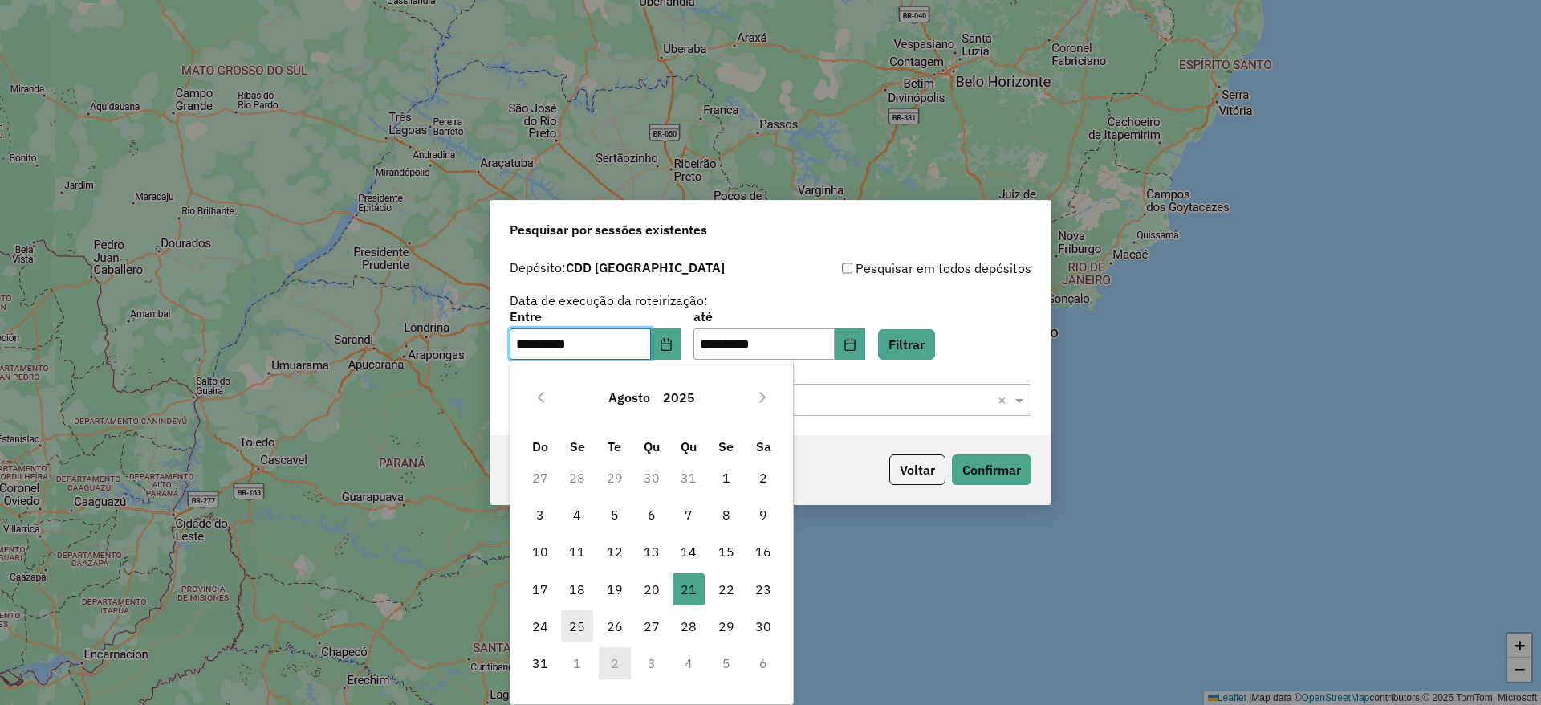
click at [580, 624] on span "25" at bounding box center [577, 626] width 32 height 32
type input "**********"
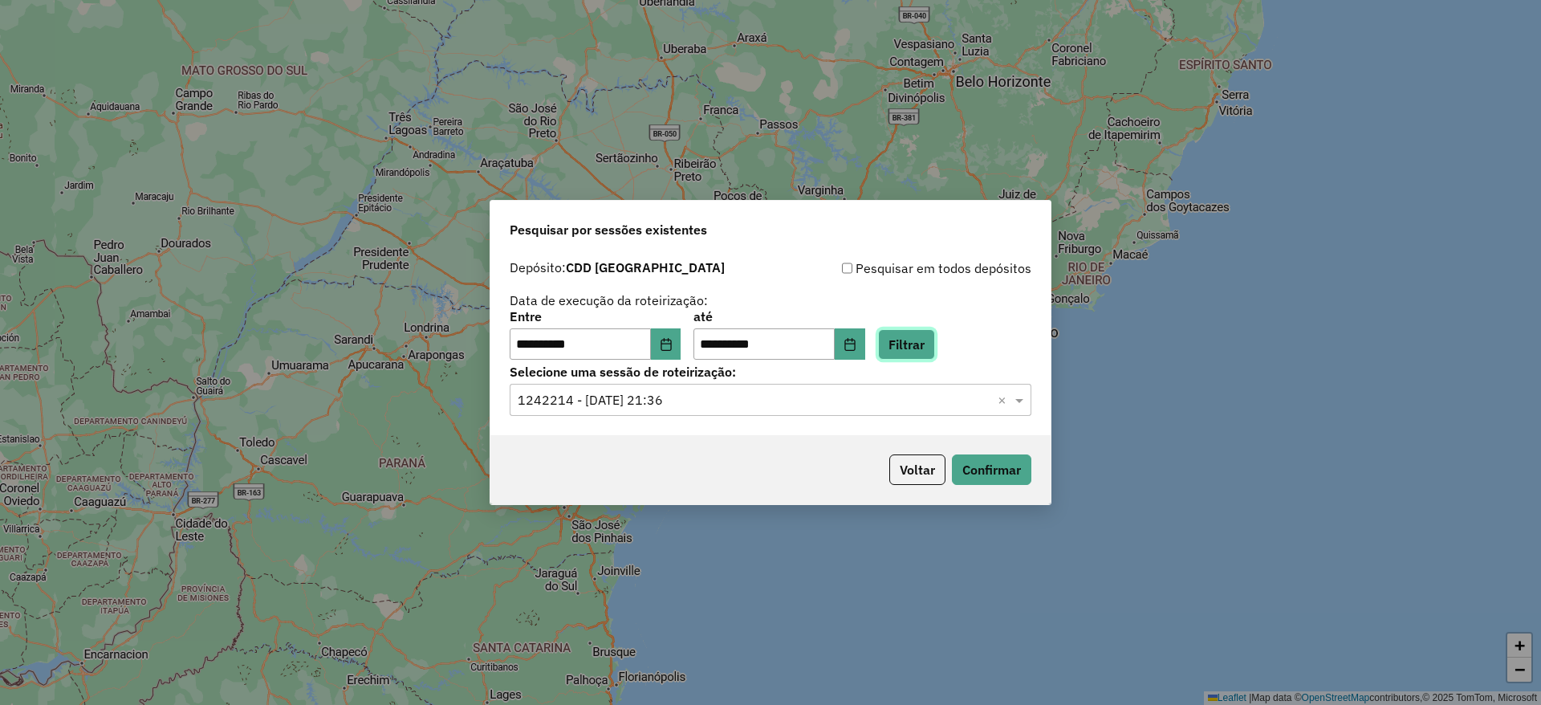
click at [923, 348] on button "Filtrar" at bounding box center [906, 344] width 57 height 31
click at [715, 398] on input "text" at bounding box center [755, 400] width 474 height 19
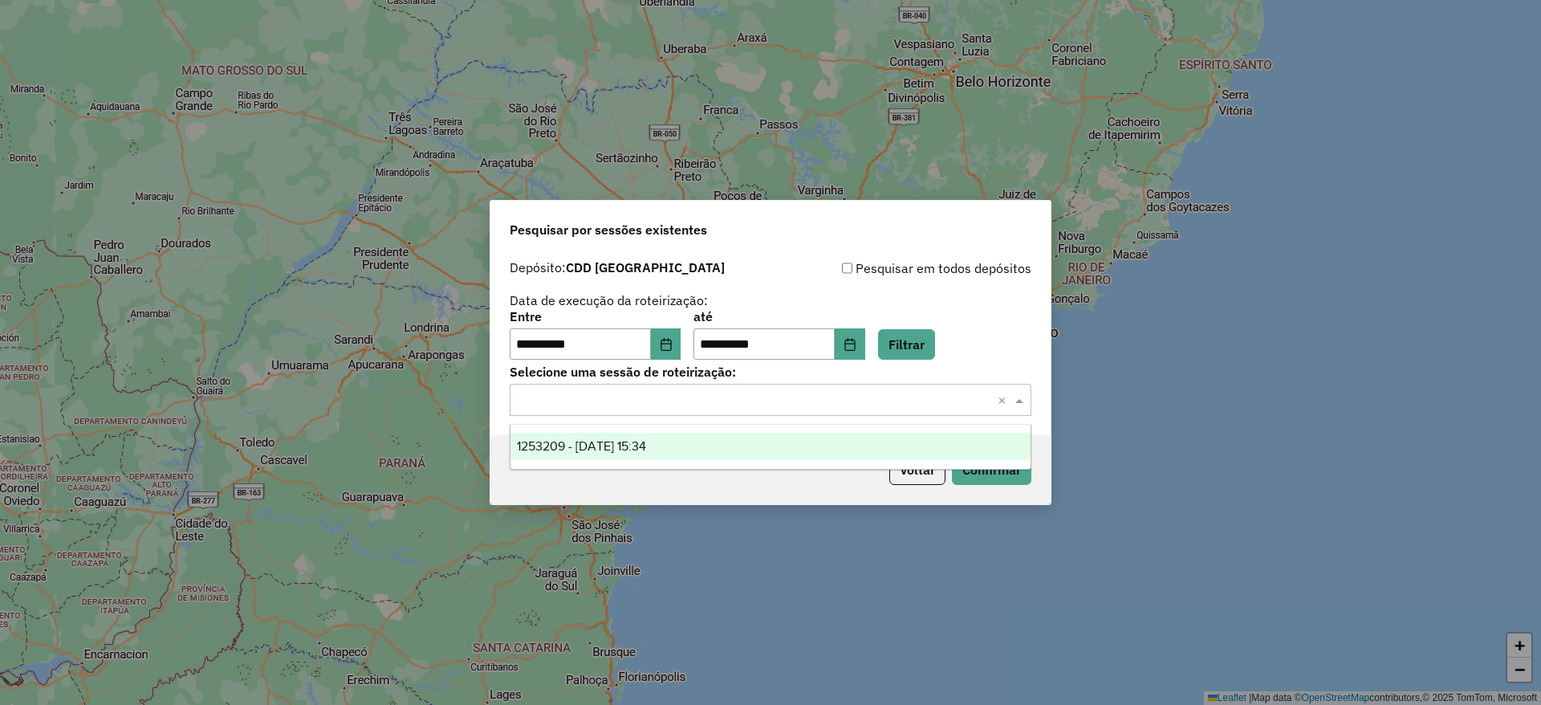
click at [742, 445] on div "1253209 - 25/08/2025 15:34" at bounding box center [771, 446] width 520 height 27
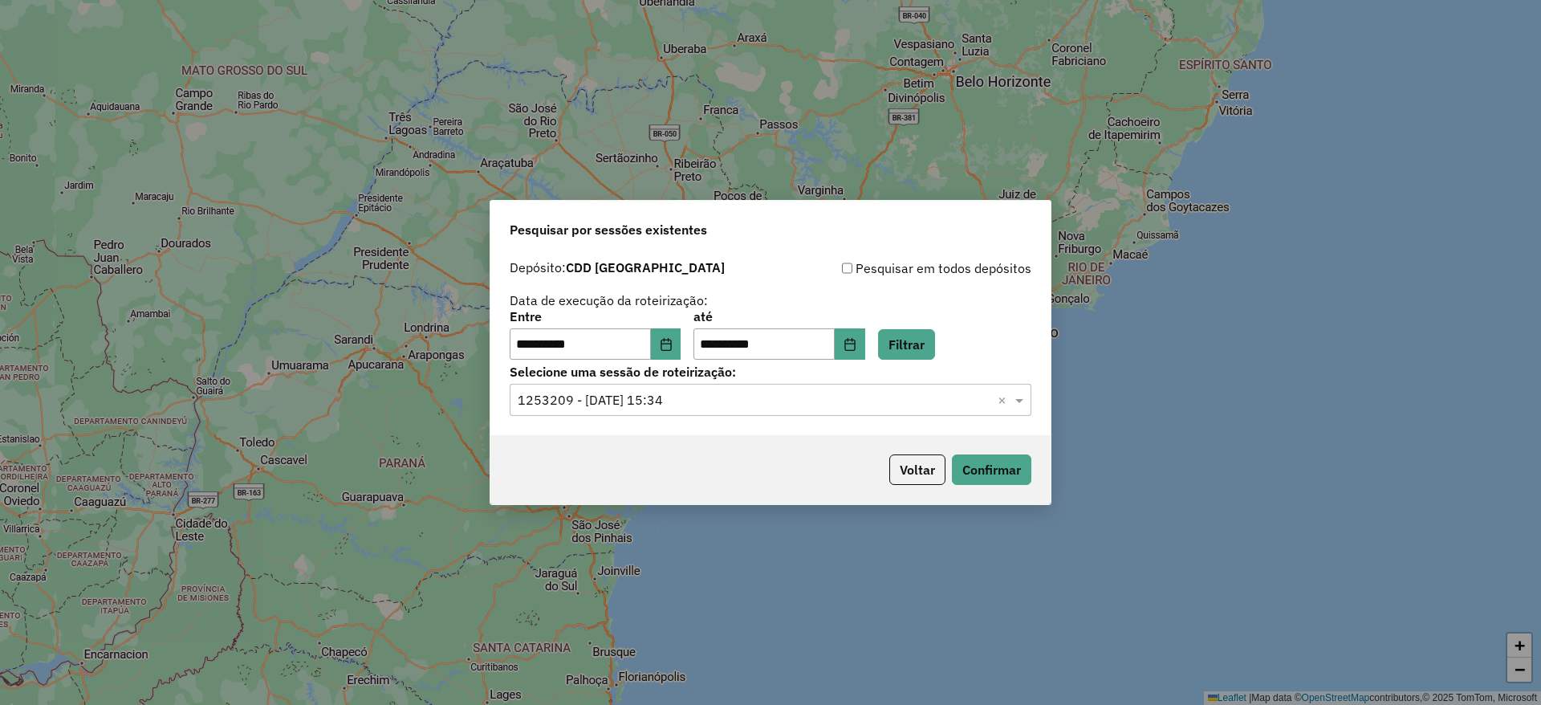
click at [995, 485] on div "Voltar Confirmar" at bounding box center [771, 469] width 560 height 69
click at [999, 477] on button "Confirmar" at bounding box center [991, 469] width 79 height 31
click at [673, 344] on icon "Choose Date" at bounding box center [666, 344] width 13 height 13
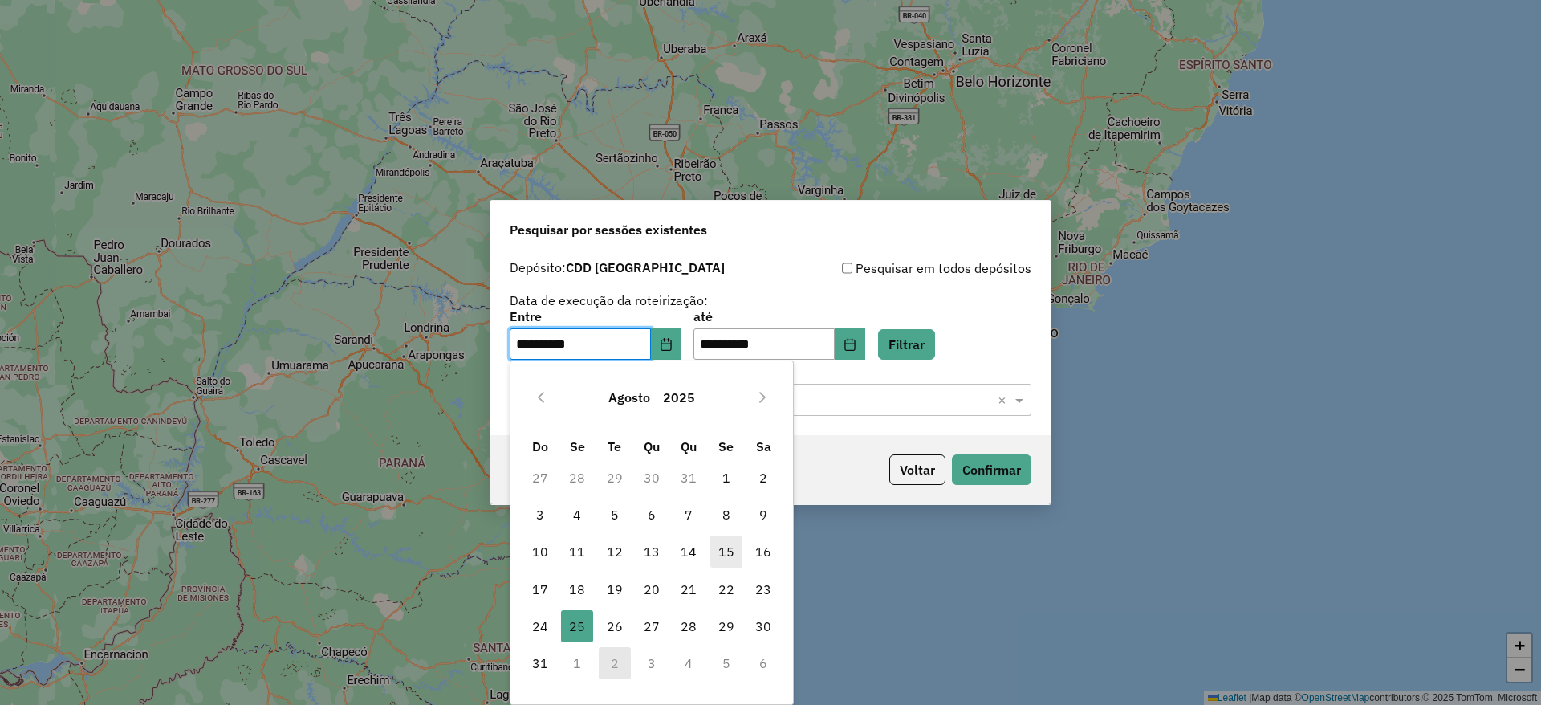
drag, startPoint x: 653, startPoint y: 622, endPoint x: 719, endPoint y: 543, distance: 103.1
click at [653, 622] on span "27" at bounding box center [652, 626] width 32 height 32
type input "**********"
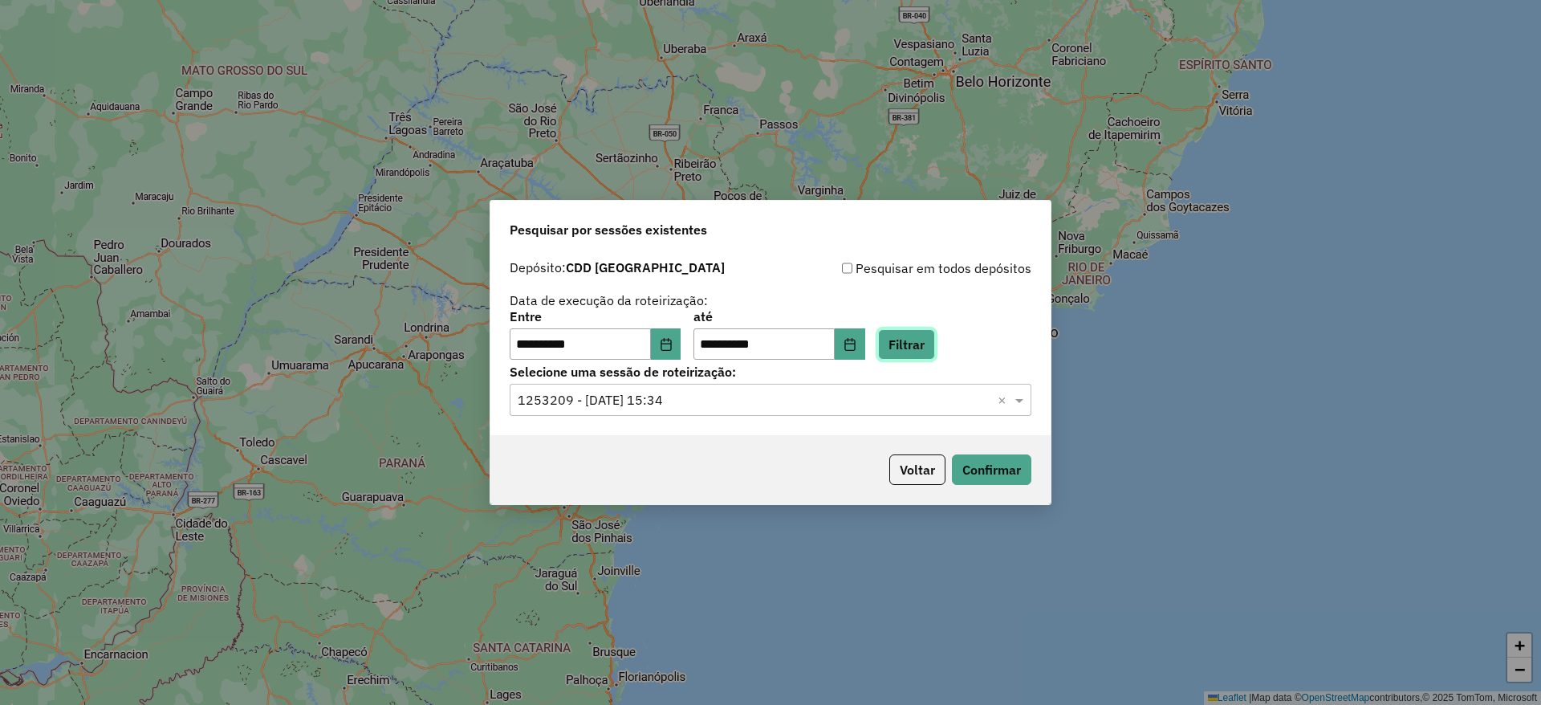
click at [919, 347] on button "Filtrar" at bounding box center [906, 344] width 57 height 31
click at [762, 417] on div "**********" at bounding box center [771, 344] width 560 height 184
click at [771, 401] on input "text" at bounding box center [755, 400] width 474 height 19
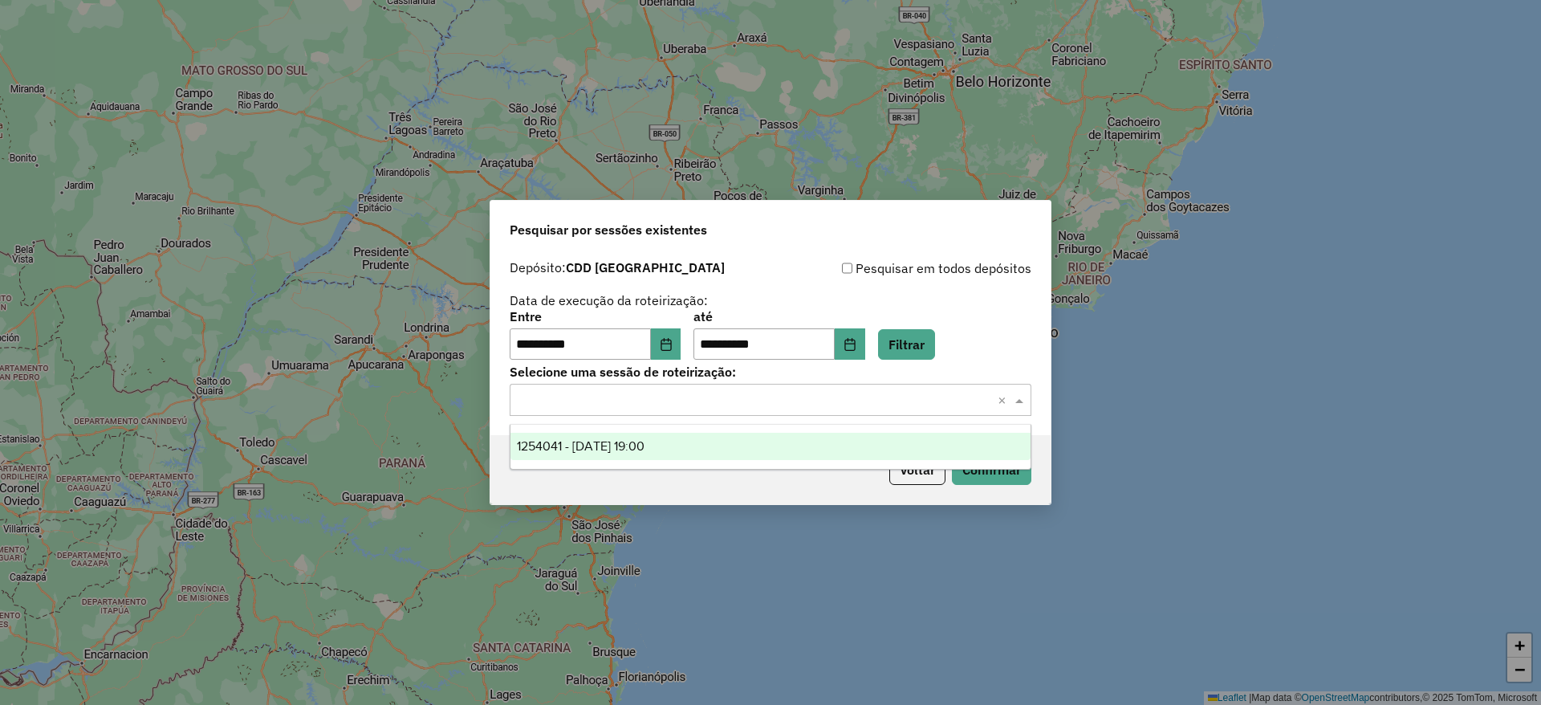
click at [764, 441] on div "1254041 - 27/08/2025 19:00" at bounding box center [771, 446] width 520 height 27
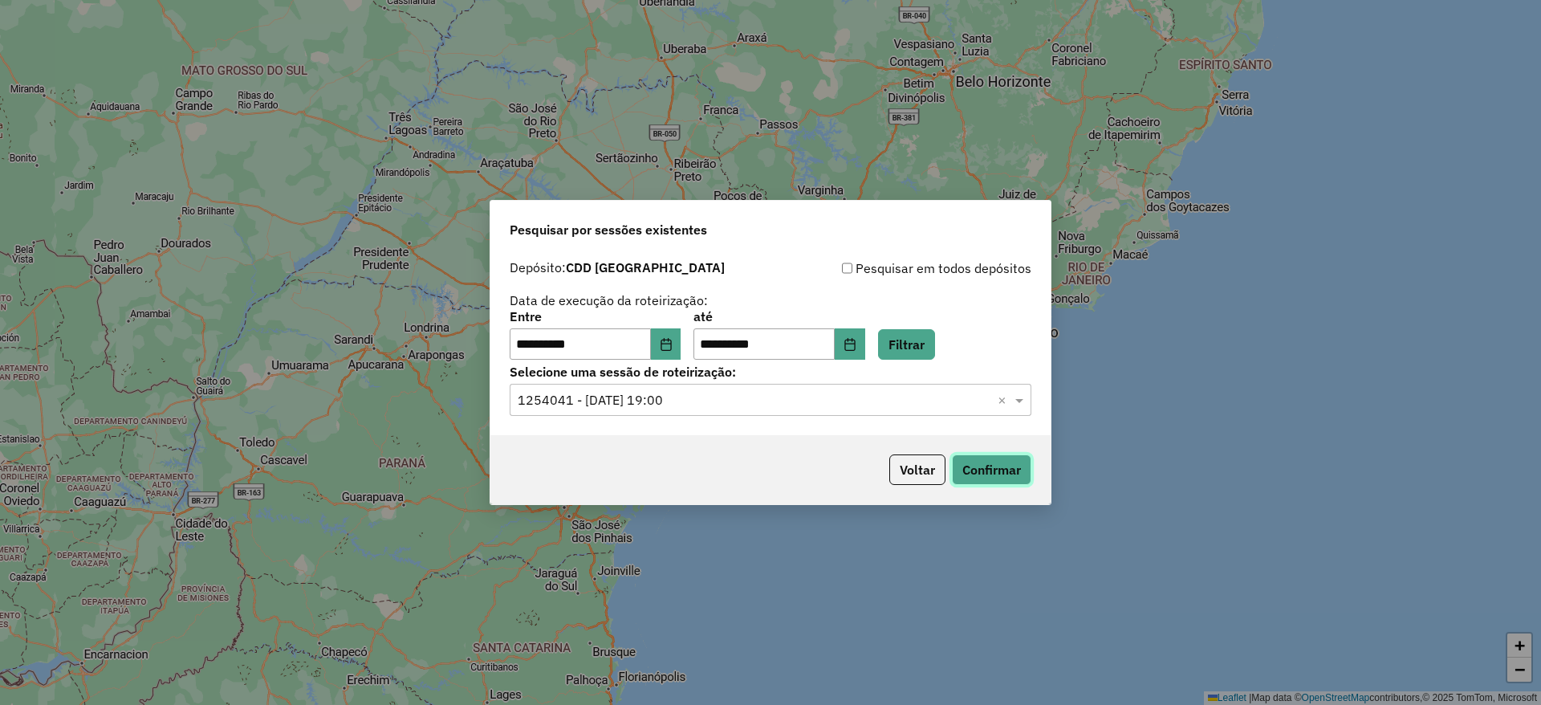
click at [992, 469] on button "Confirmar" at bounding box center [991, 469] width 79 height 31
click at [923, 473] on button "Voltar" at bounding box center [917, 469] width 56 height 31
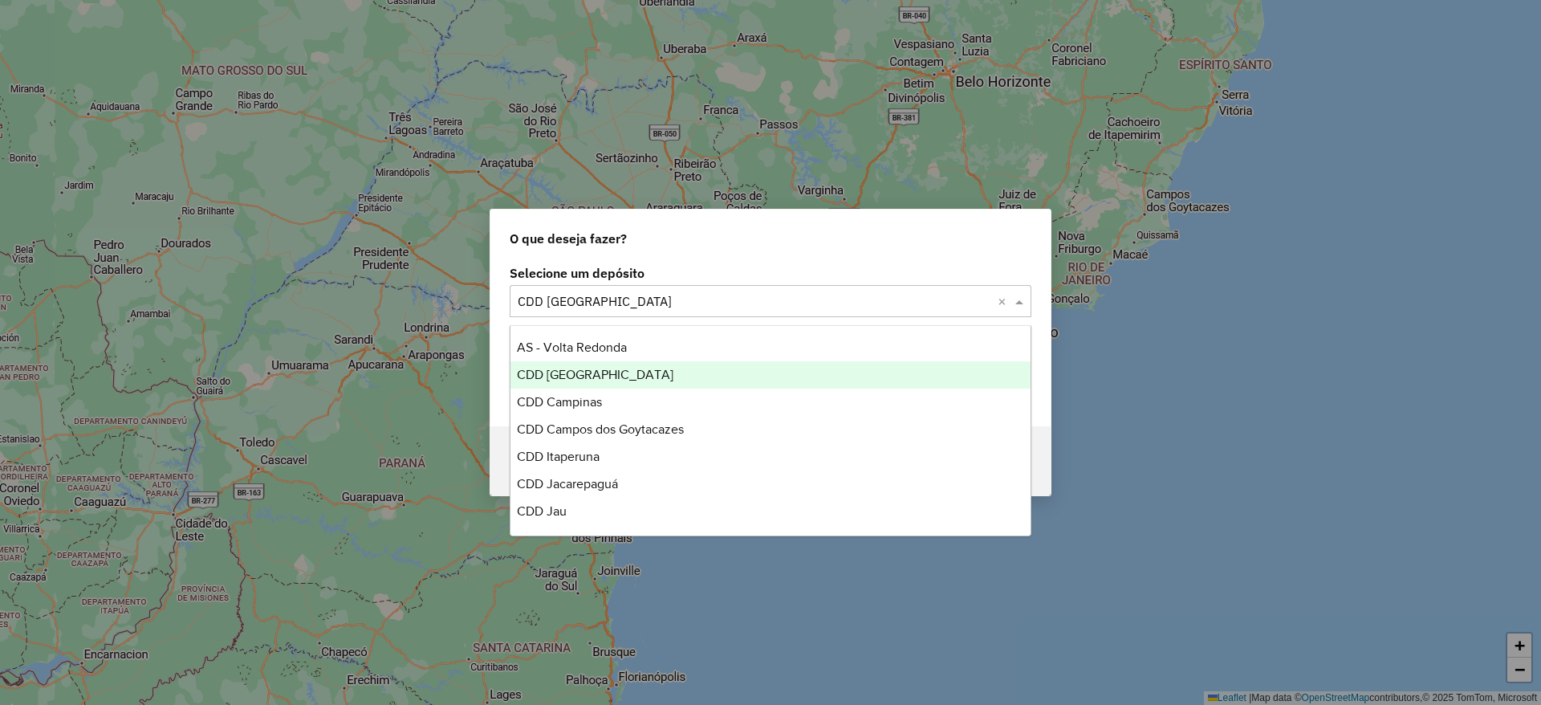
click at [632, 300] on input "text" at bounding box center [755, 301] width 474 height 19
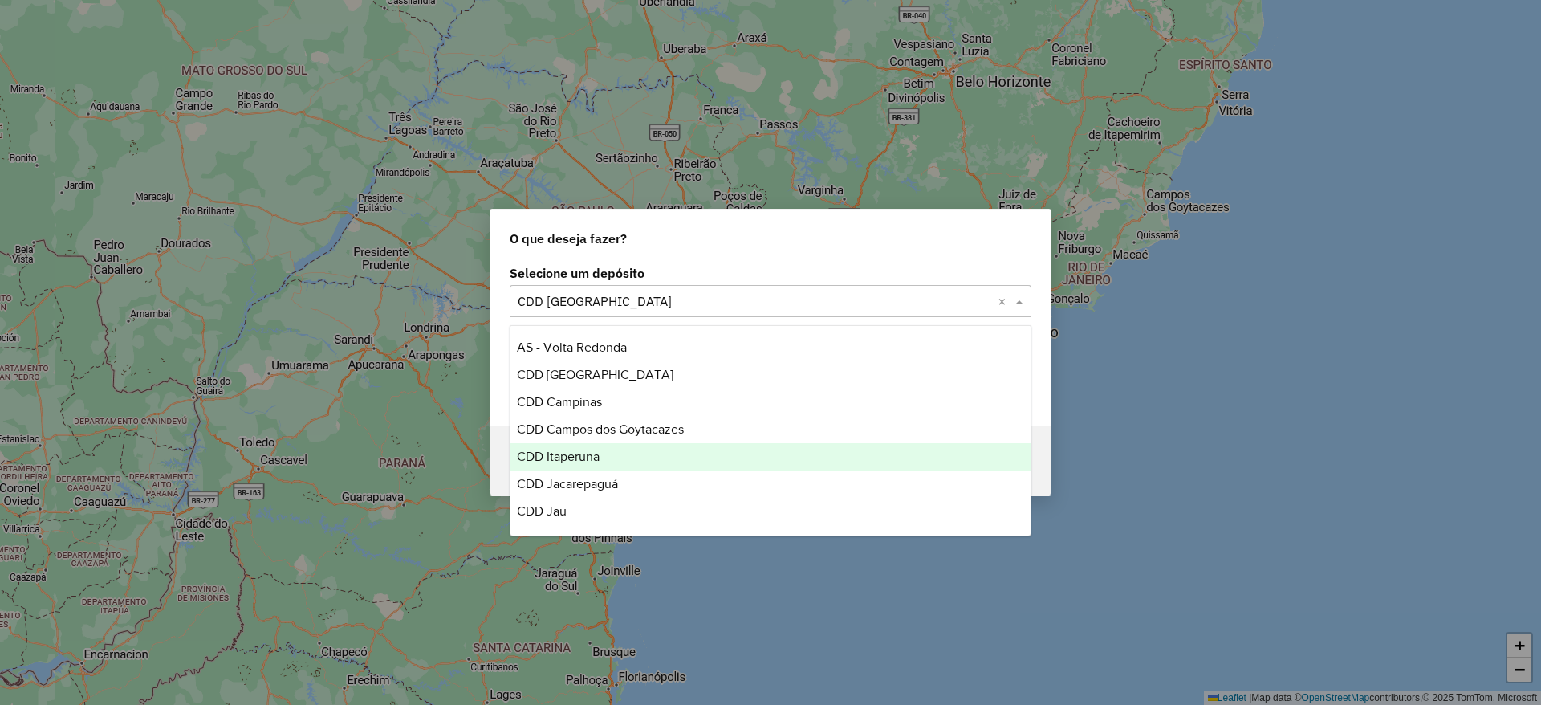
click at [593, 473] on div "CDD Jacarepaguá" at bounding box center [771, 483] width 520 height 27
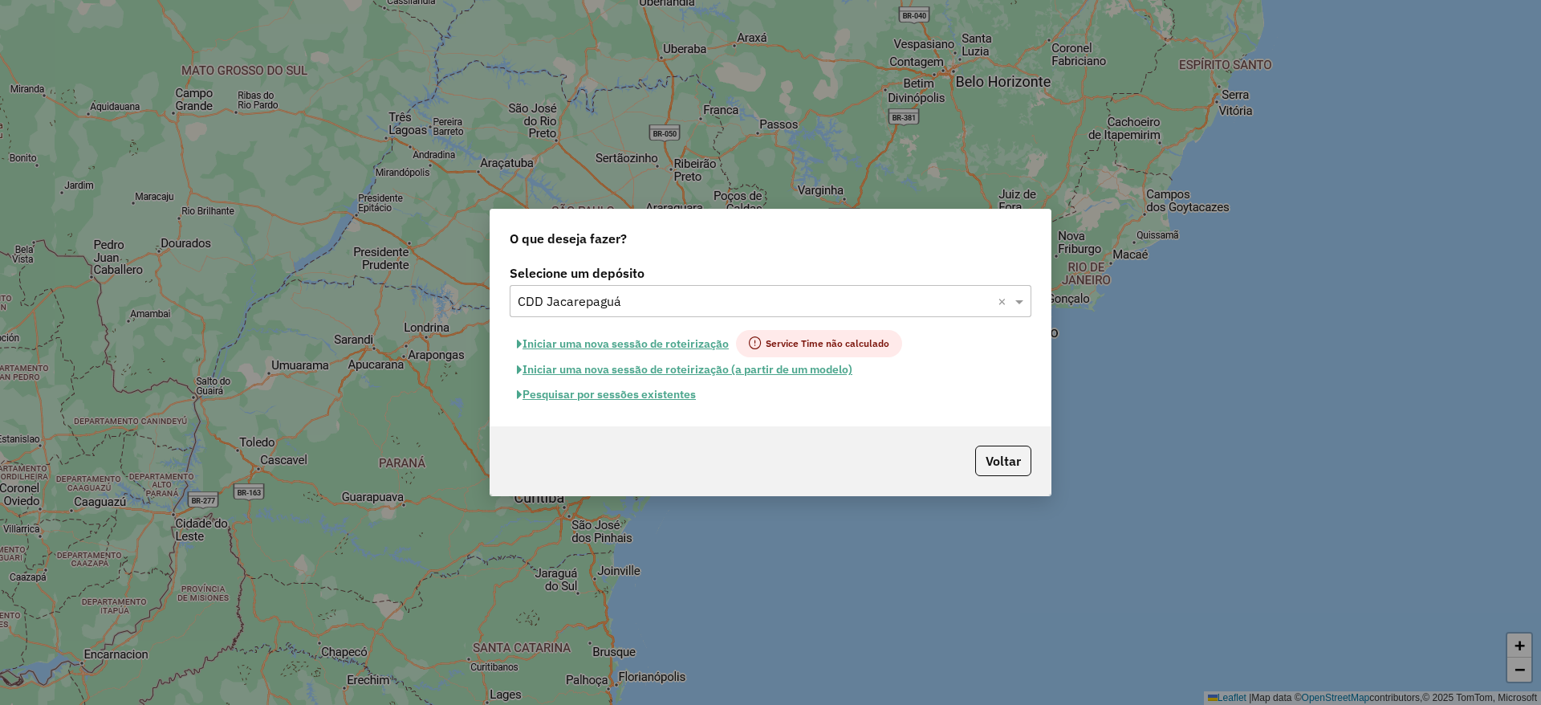
click at [661, 387] on button "Pesquisar por sessões existentes" at bounding box center [606, 394] width 193 height 25
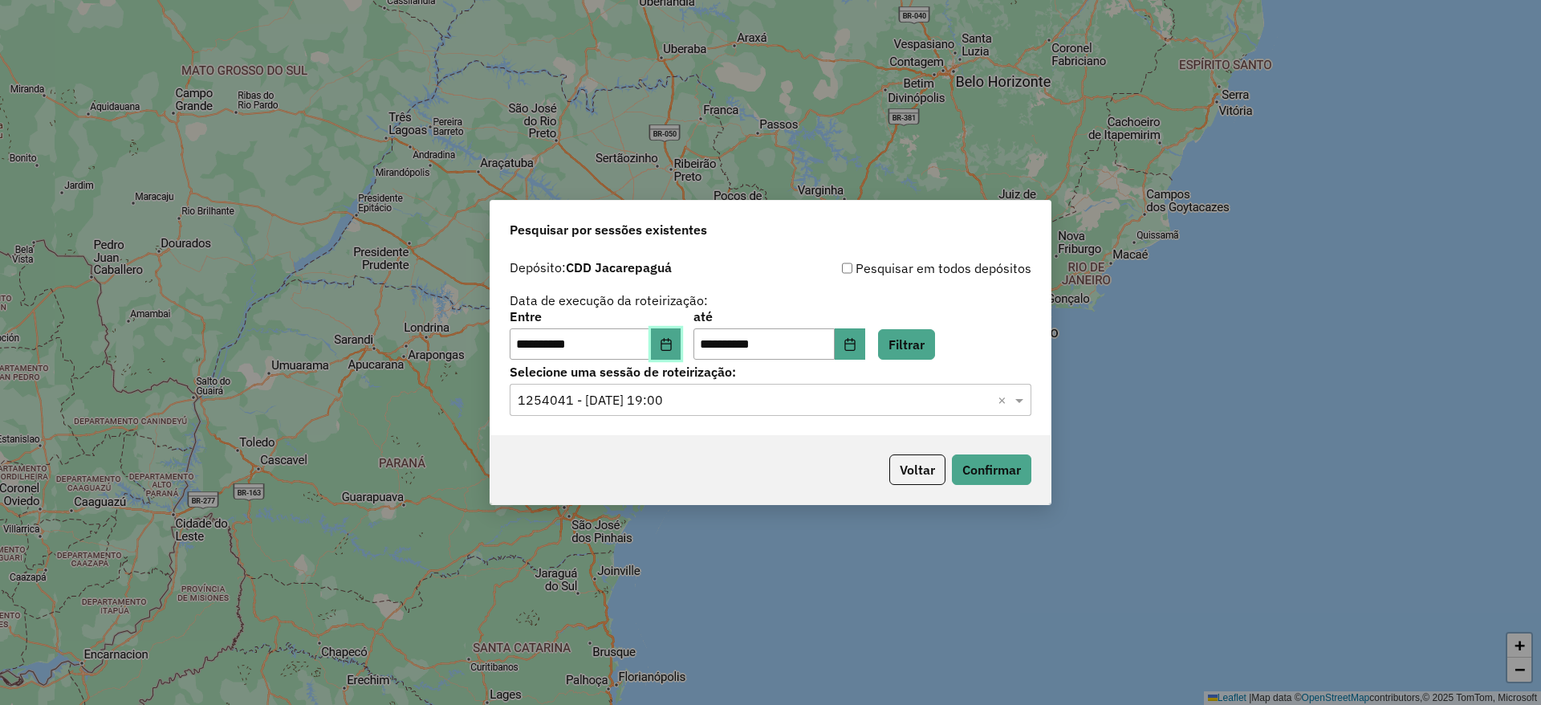
click at [670, 343] on icon "Choose Date" at bounding box center [666, 344] width 13 height 13
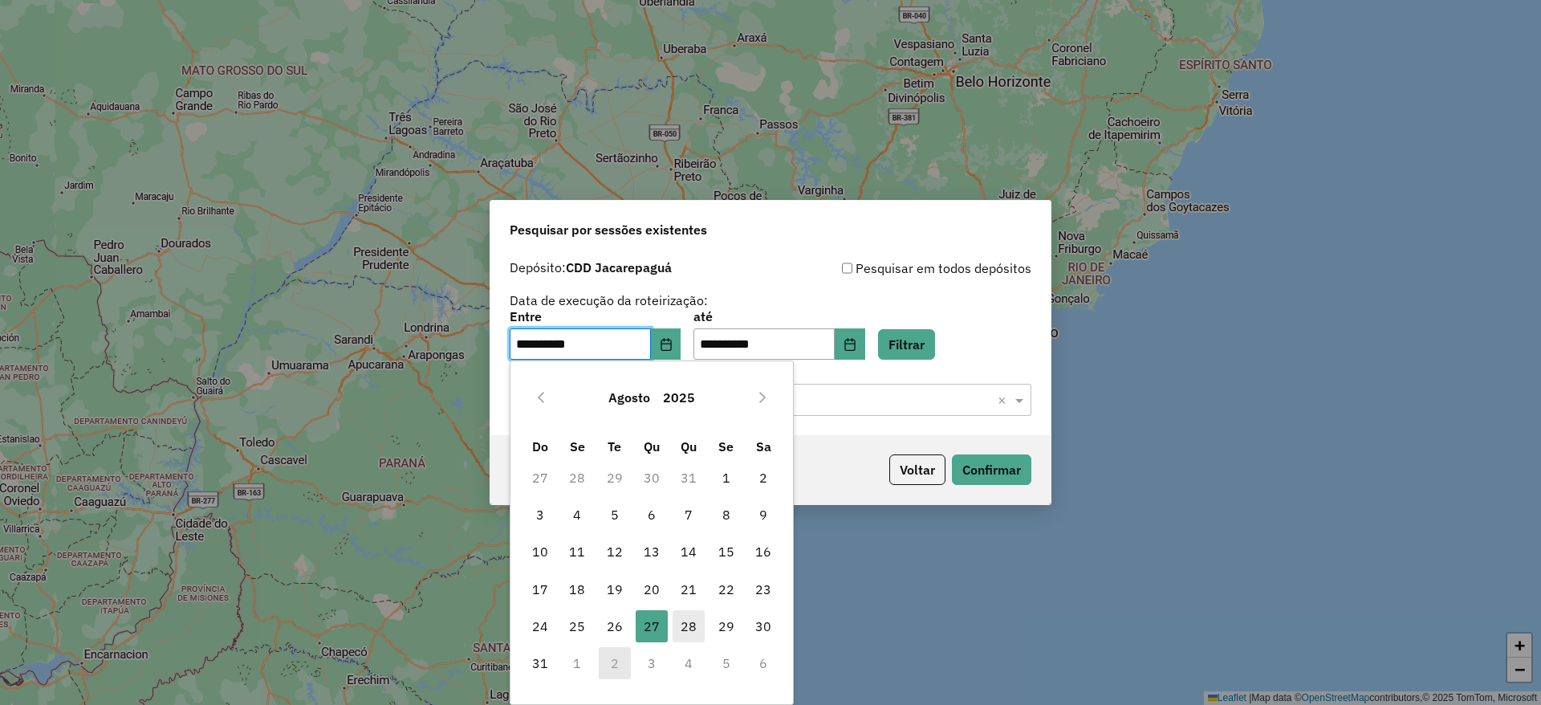
click at [682, 624] on span "28" at bounding box center [689, 626] width 32 height 32
type input "**********"
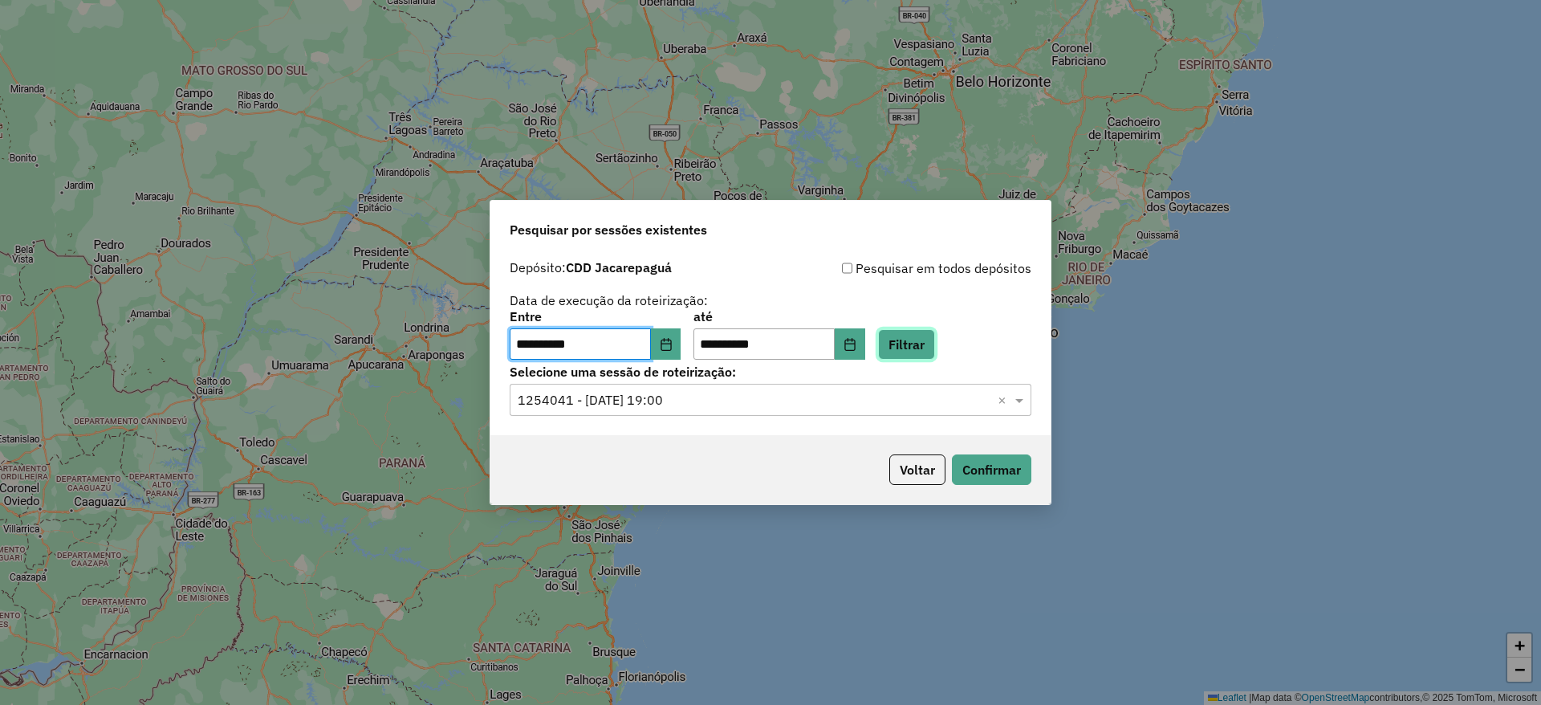
click at [934, 351] on button "Filtrar" at bounding box center [906, 344] width 57 height 31
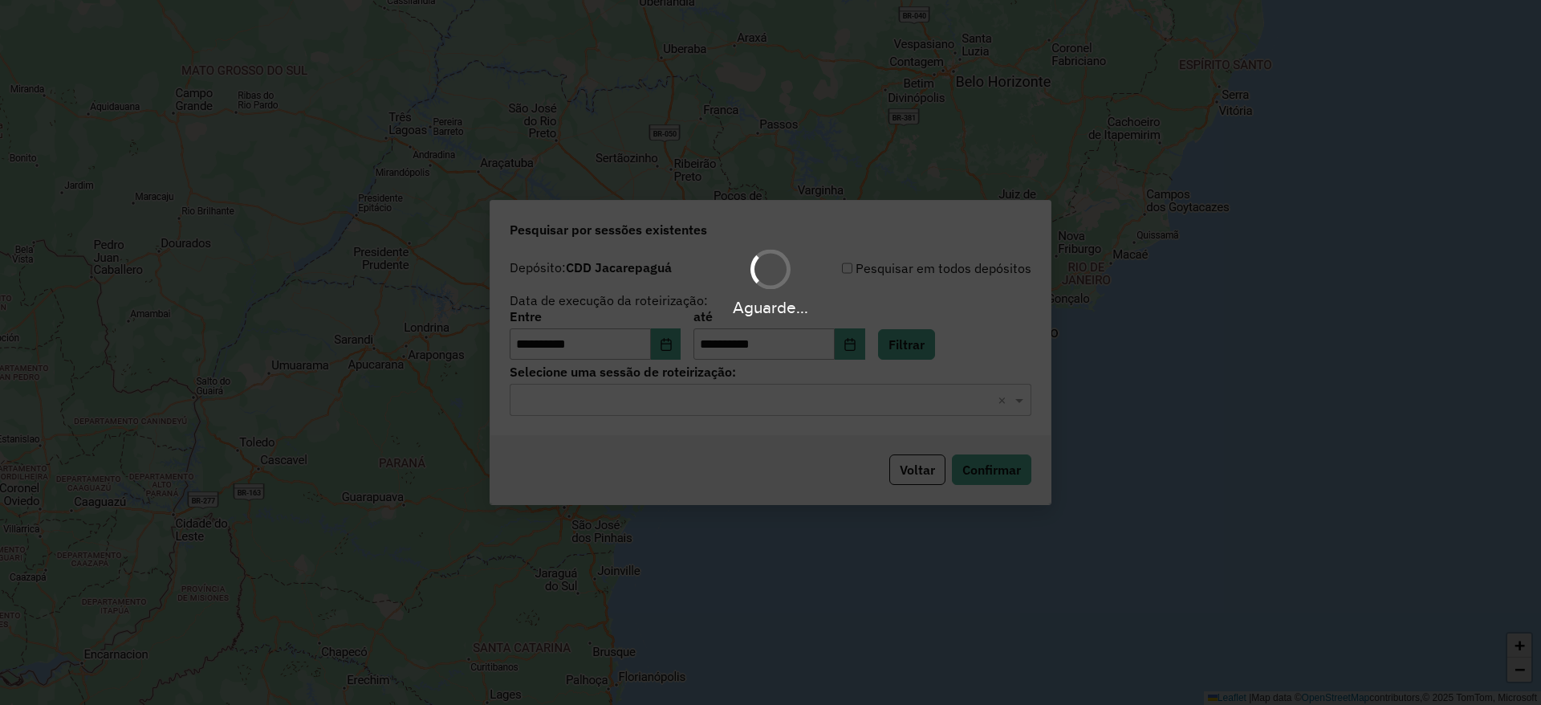
click at [717, 401] on input "text" at bounding box center [755, 400] width 474 height 19
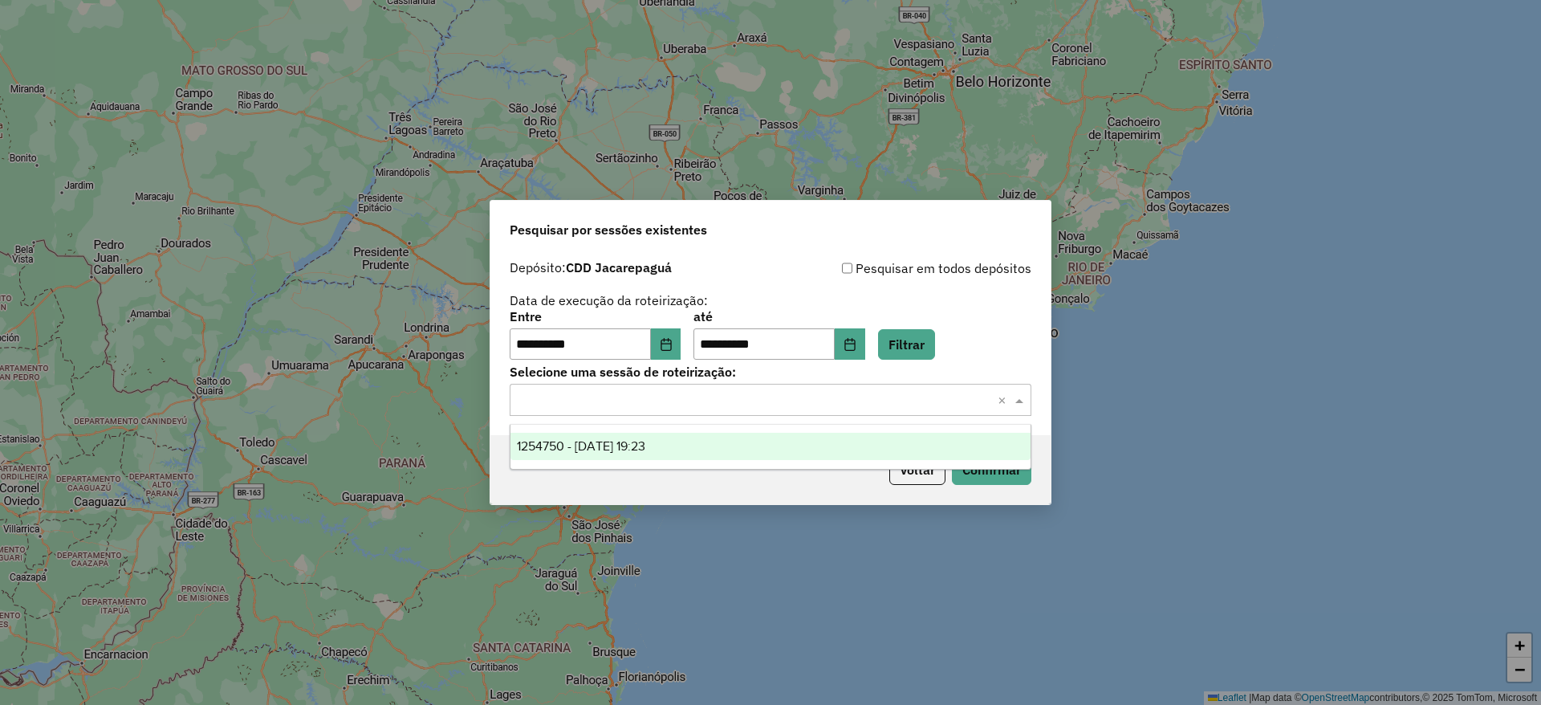
click at [702, 453] on div "1254750 - 28/08/2025 19:23" at bounding box center [771, 446] width 520 height 27
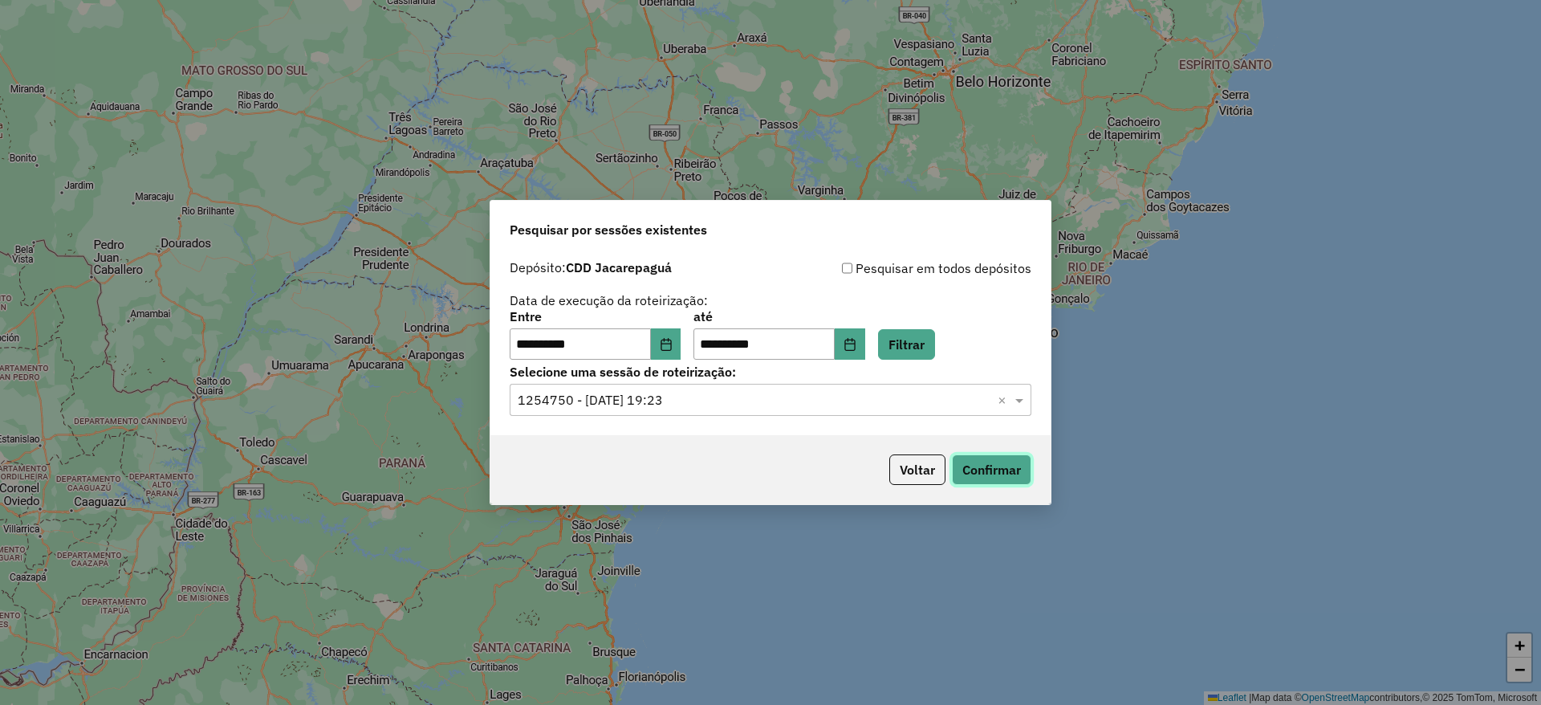
click at [952, 469] on button "Confirmar" at bounding box center [991, 469] width 79 height 31
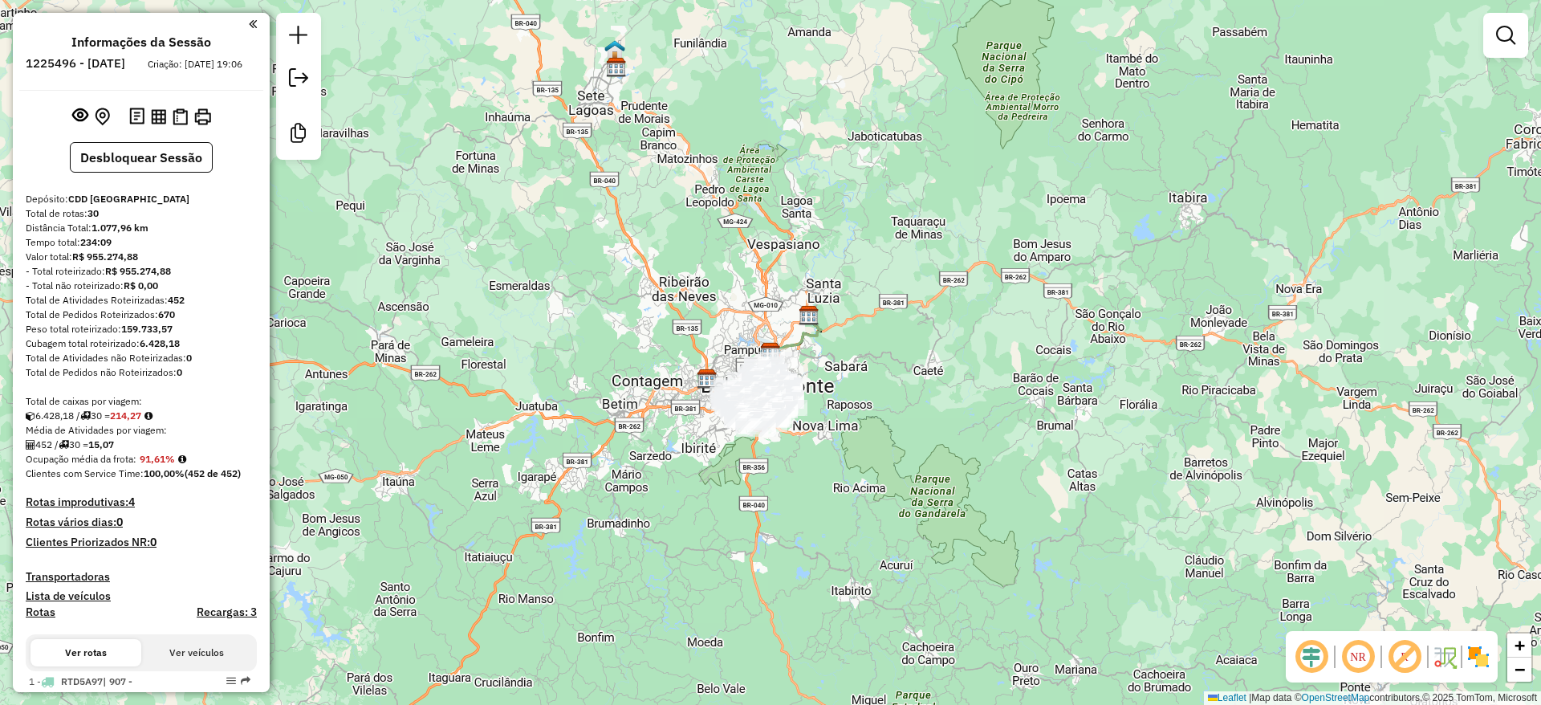
click at [1305, 659] on em at bounding box center [1312, 656] width 39 height 39
click at [1398, 655] on em at bounding box center [1405, 656] width 39 height 39
click at [1479, 651] on img at bounding box center [1479, 657] width 26 height 26
click at [1342, 459] on div "Janela de atendimento Grade de atendimento Capacidade Transportadoras Veículos …" at bounding box center [770, 352] width 1541 height 705
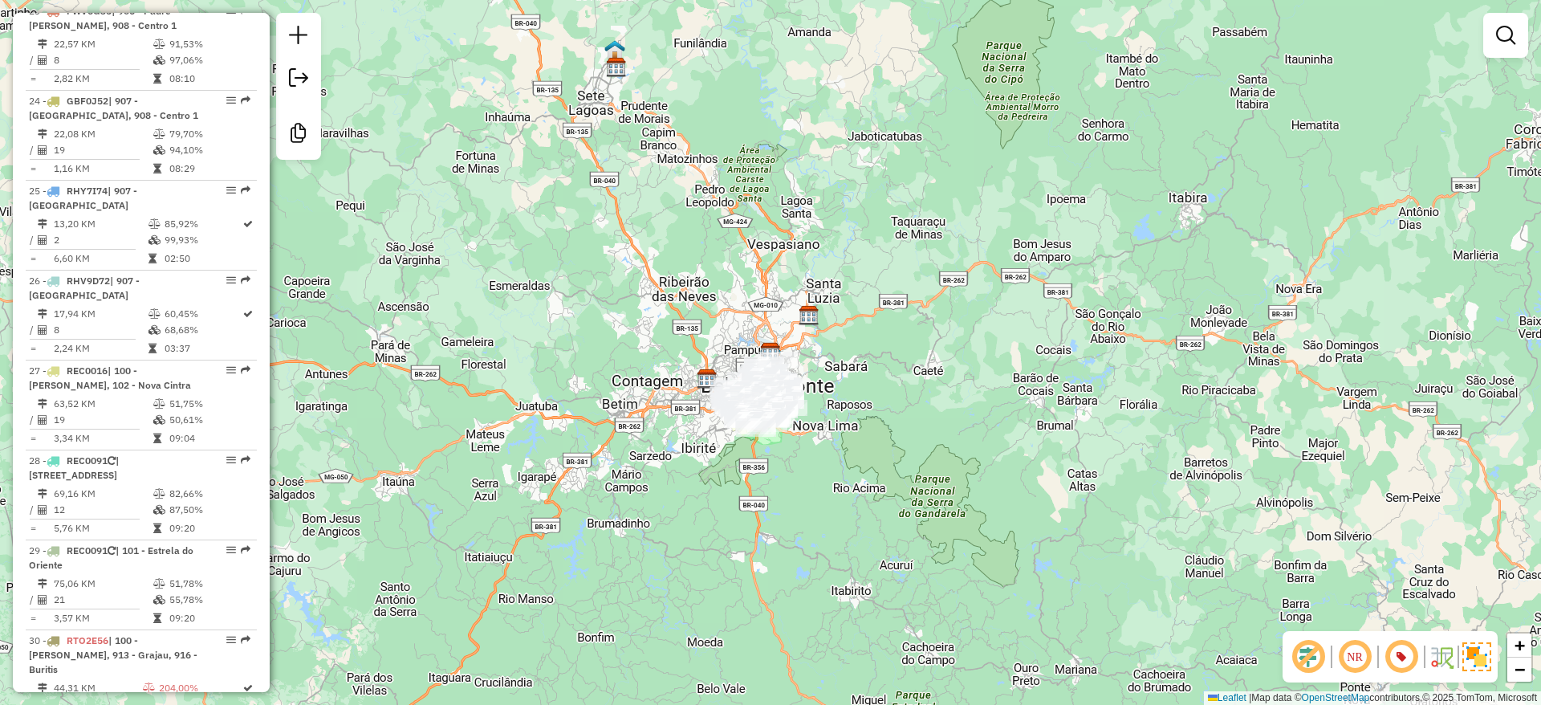
scroll to position [2646, 0]
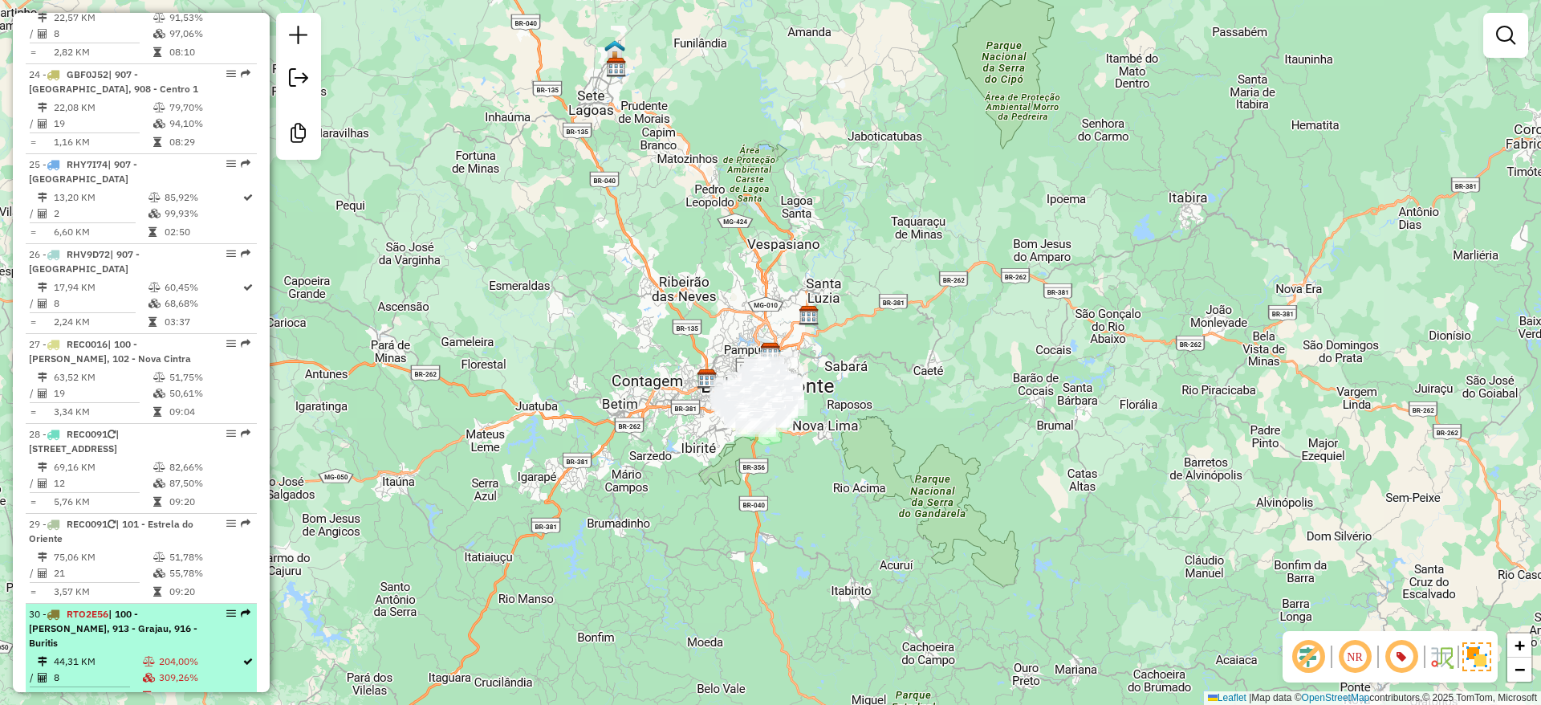
click at [182, 653] on td "204,00%" at bounding box center [199, 661] width 83 height 16
select select "**********"
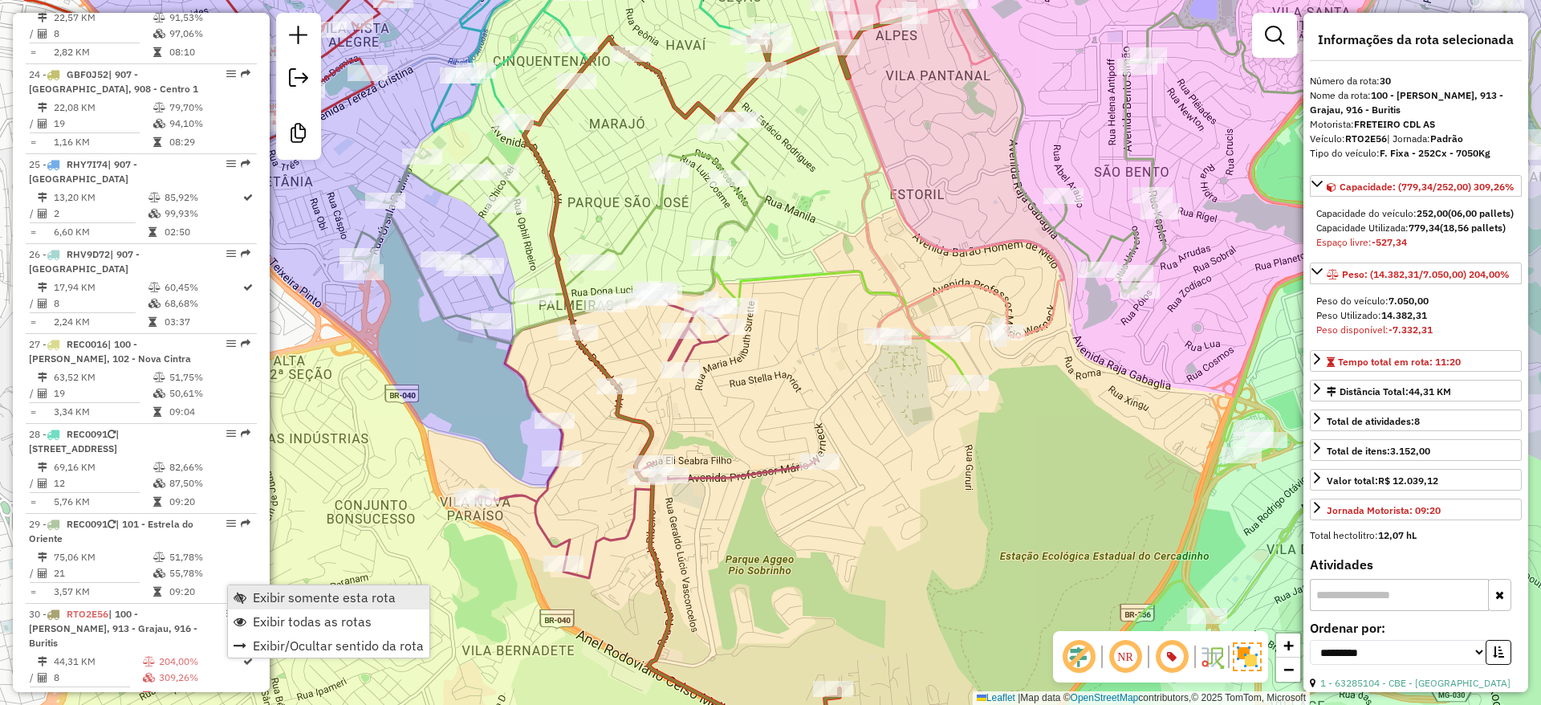
click at [291, 592] on span "Exibir somente esta rota" at bounding box center [324, 597] width 143 height 13
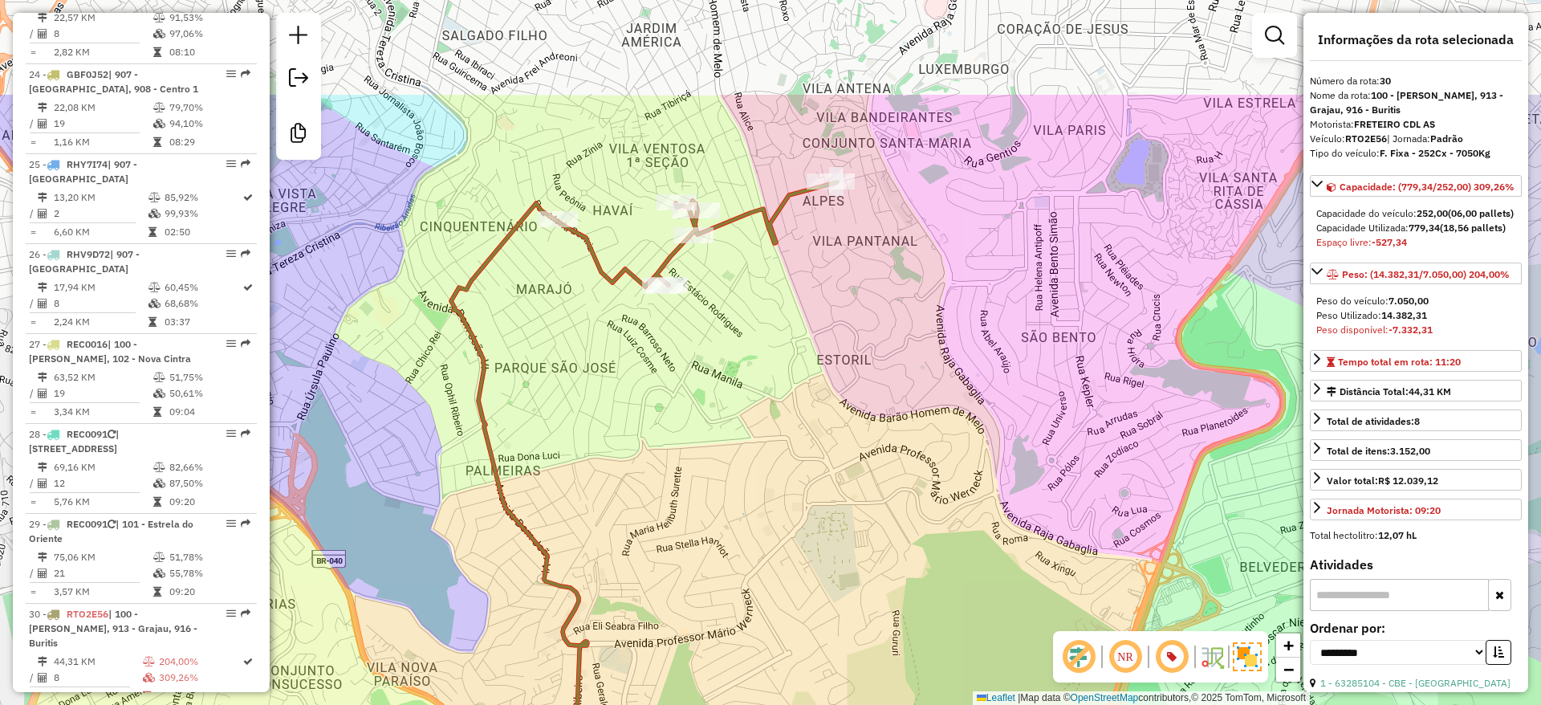
drag, startPoint x: 857, startPoint y: 303, endPoint x: 740, endPoint y: 576, distance: 297.8
click at [740, 576] on div "Janela de atendimento Grade de atendimento Capacidade Transportadoras Veículos …" at bounding box center [770, 352] width 1541 height 705
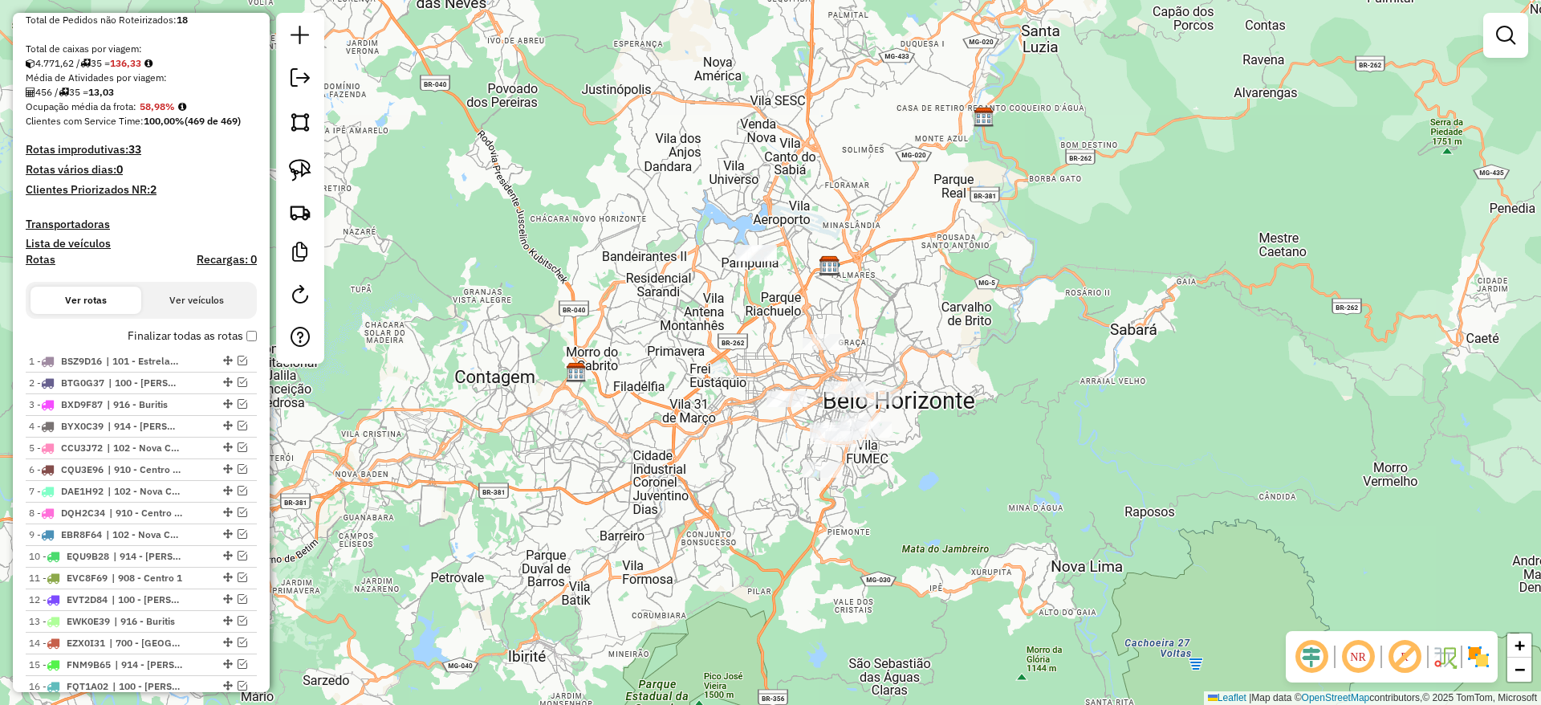
scroll to position [321, 0]
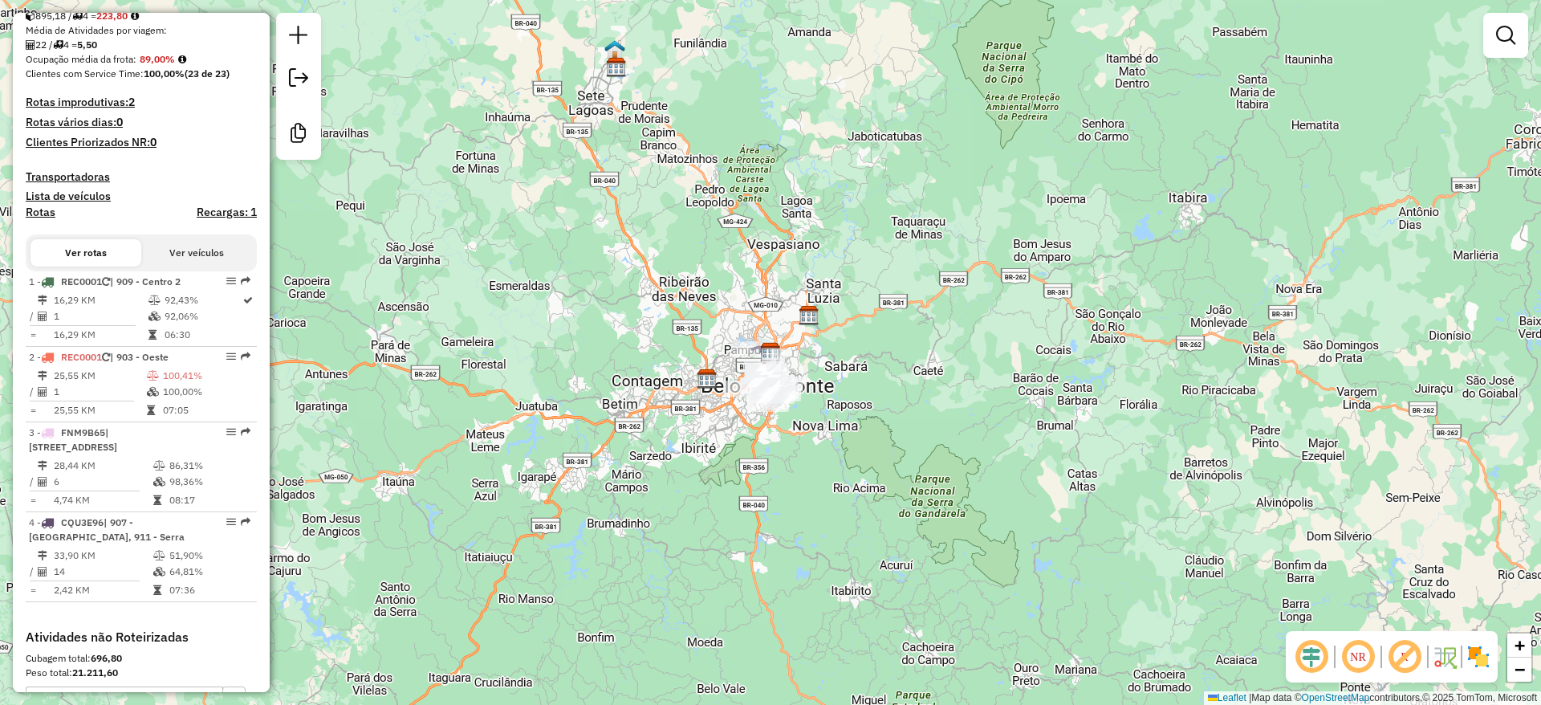
scroll to position [401, 0]
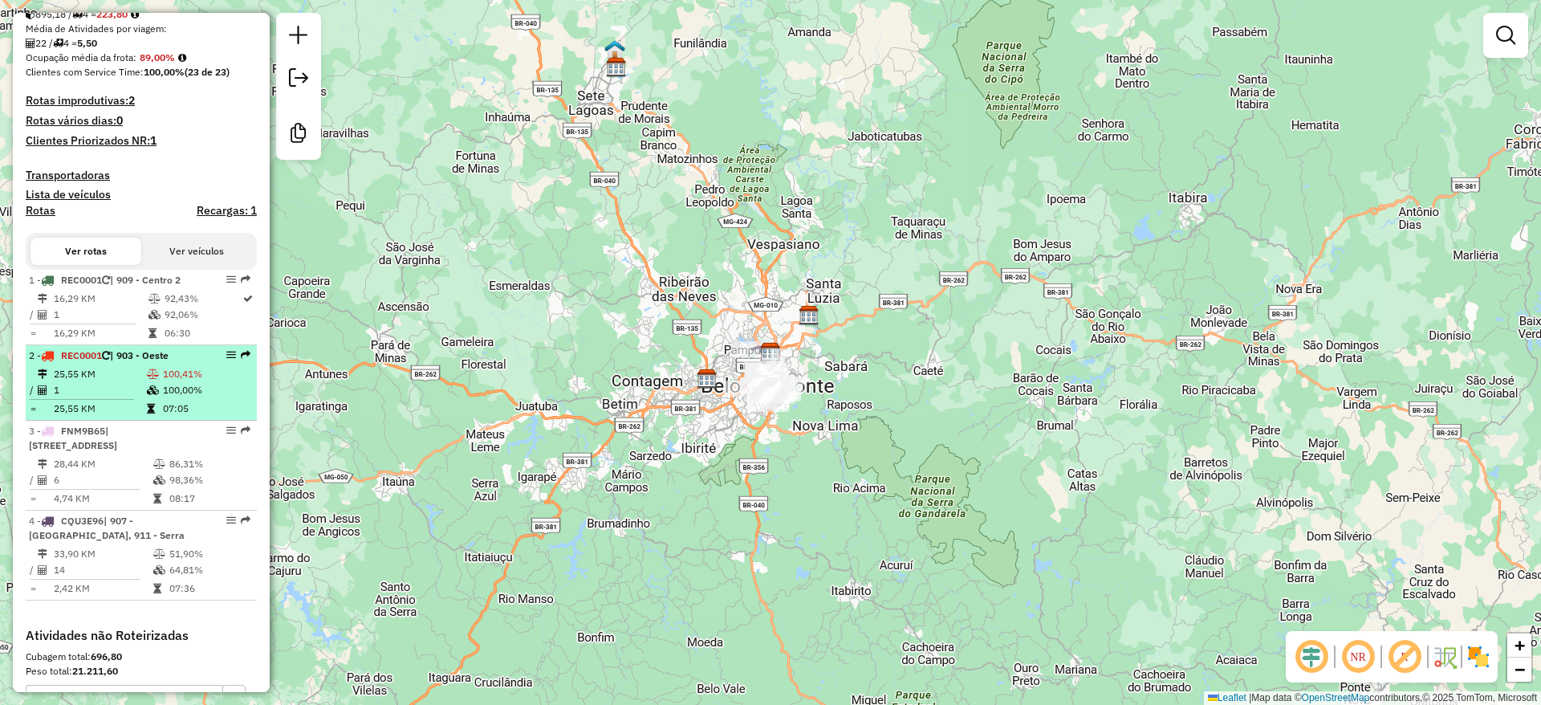
click at [194, 382] on td "100,41%" at bounding box center [206, 374] width 88 height 16
select select "**********"
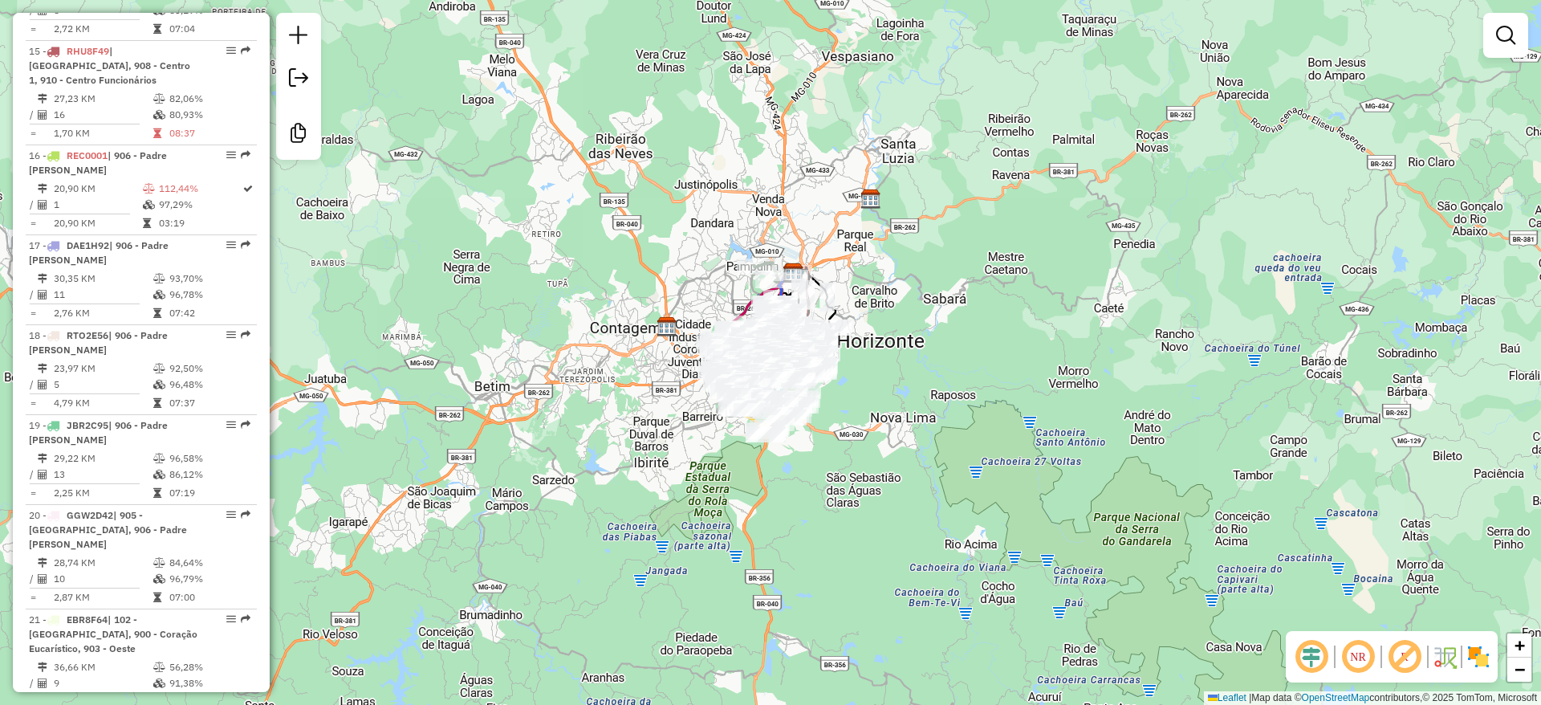
scroll to position [2007, 0]
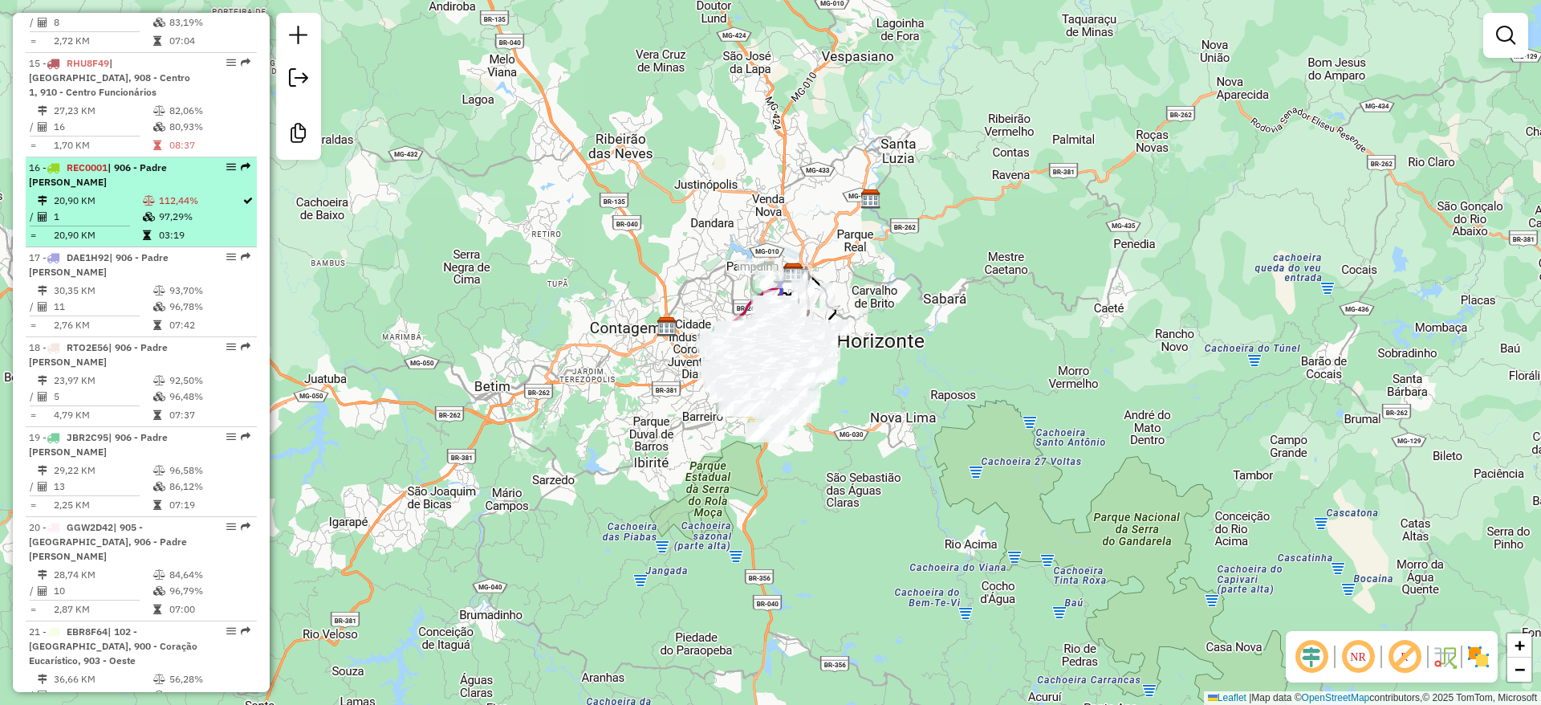
click at [193, 227] on td "03:19" at bounding box center [199, 235] width 83 height 16
select select "**********"
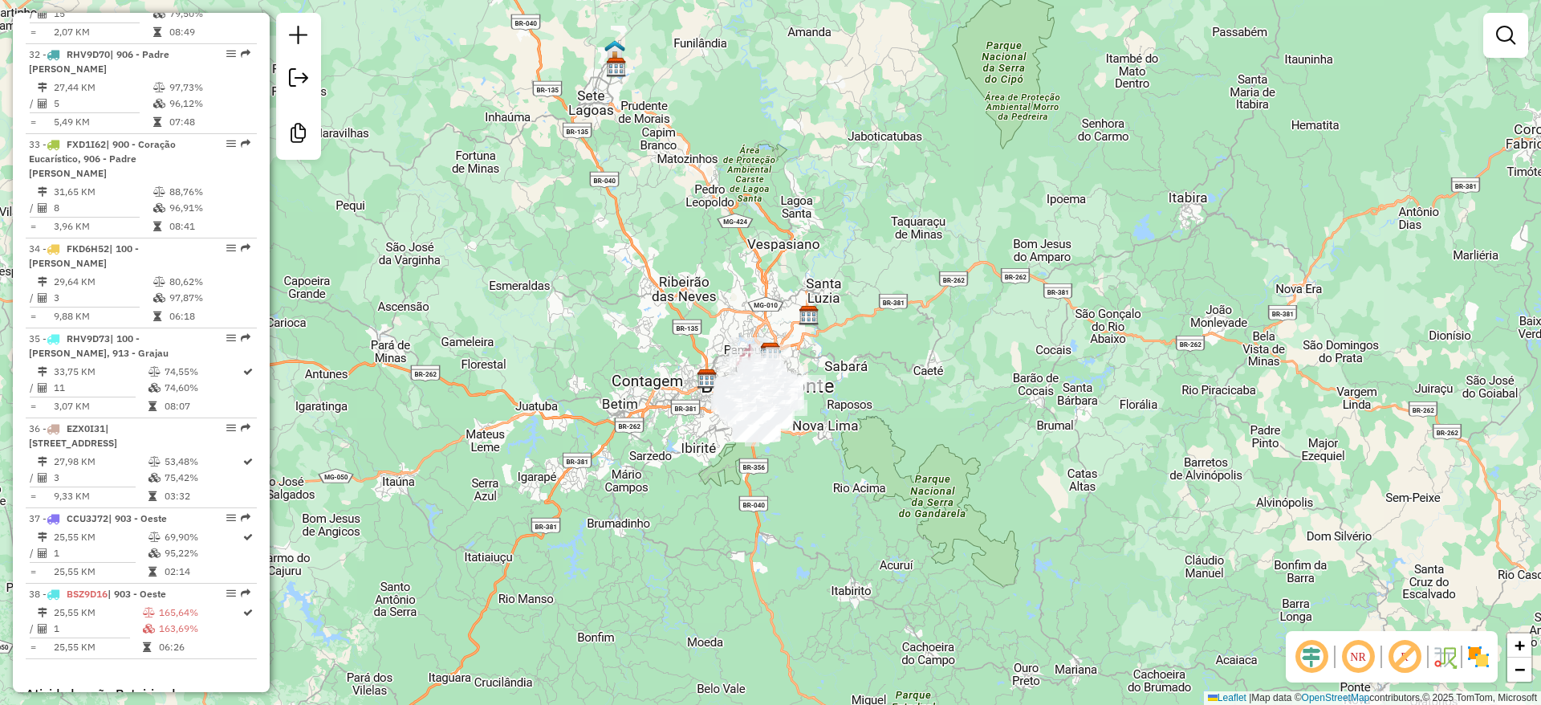
scroll to position [3653, 0]
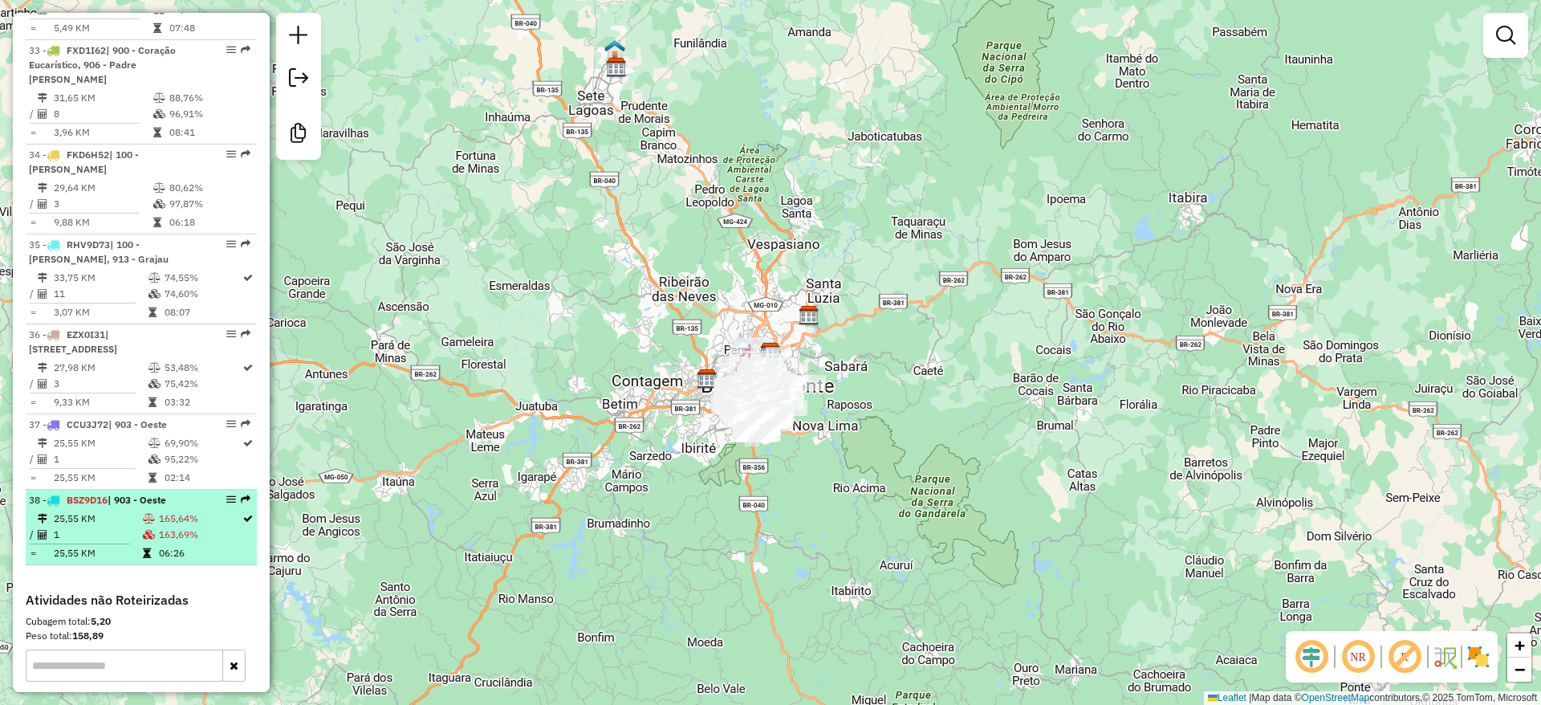
click at [191, 511] on td "165,64%" at bounding box center [199, 519] width 83 height 16
select select "**********"
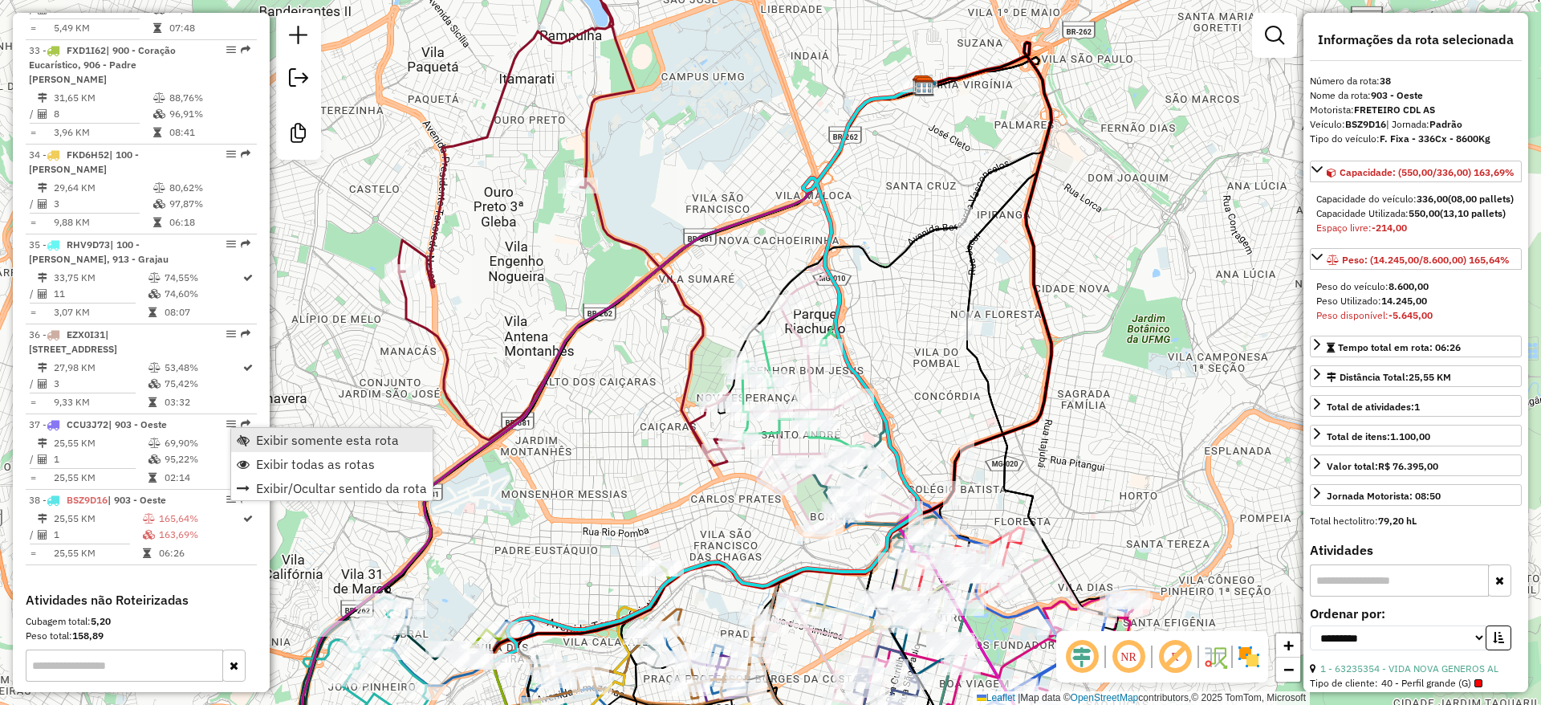
click at [340, 442] on span "Exibir somente esta rota" at bounding box center [327, 440] width 143 height 13
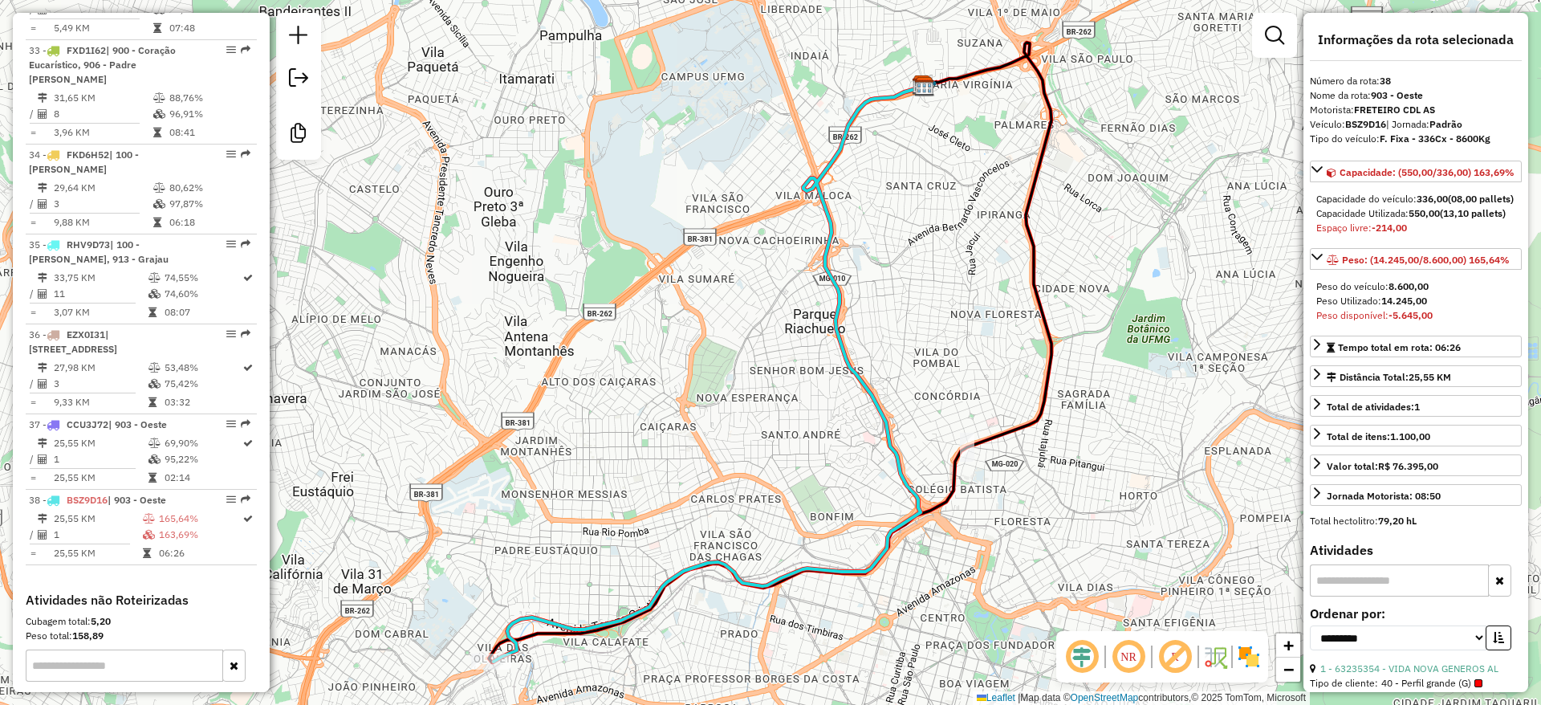
click at [769, 457] on div "Janela de atendimento Grade de atendimento Capacidade Transportadoras Veículos …" at bounding box center [770, 352] width 1541 height 705
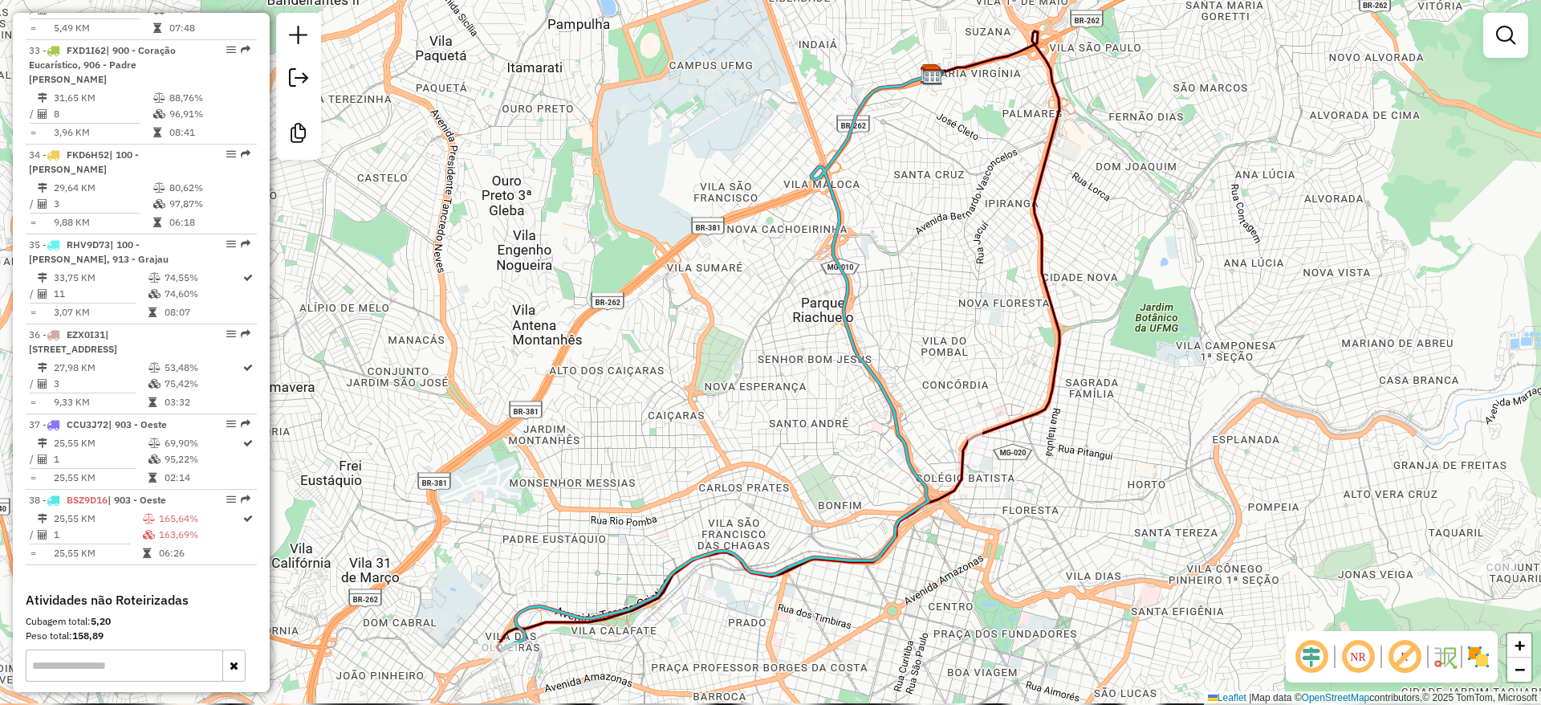
drag, startPoint x: 747, startPoint y: 469, endPoint x: 938, endPoint y: 254, distance: 287.1
click at [938, 254] on div "Janela de atendimento Grade de atendimento Capacidade Transportadoras Veículos …" at bounding box center [770, 352] width 1541 height 705
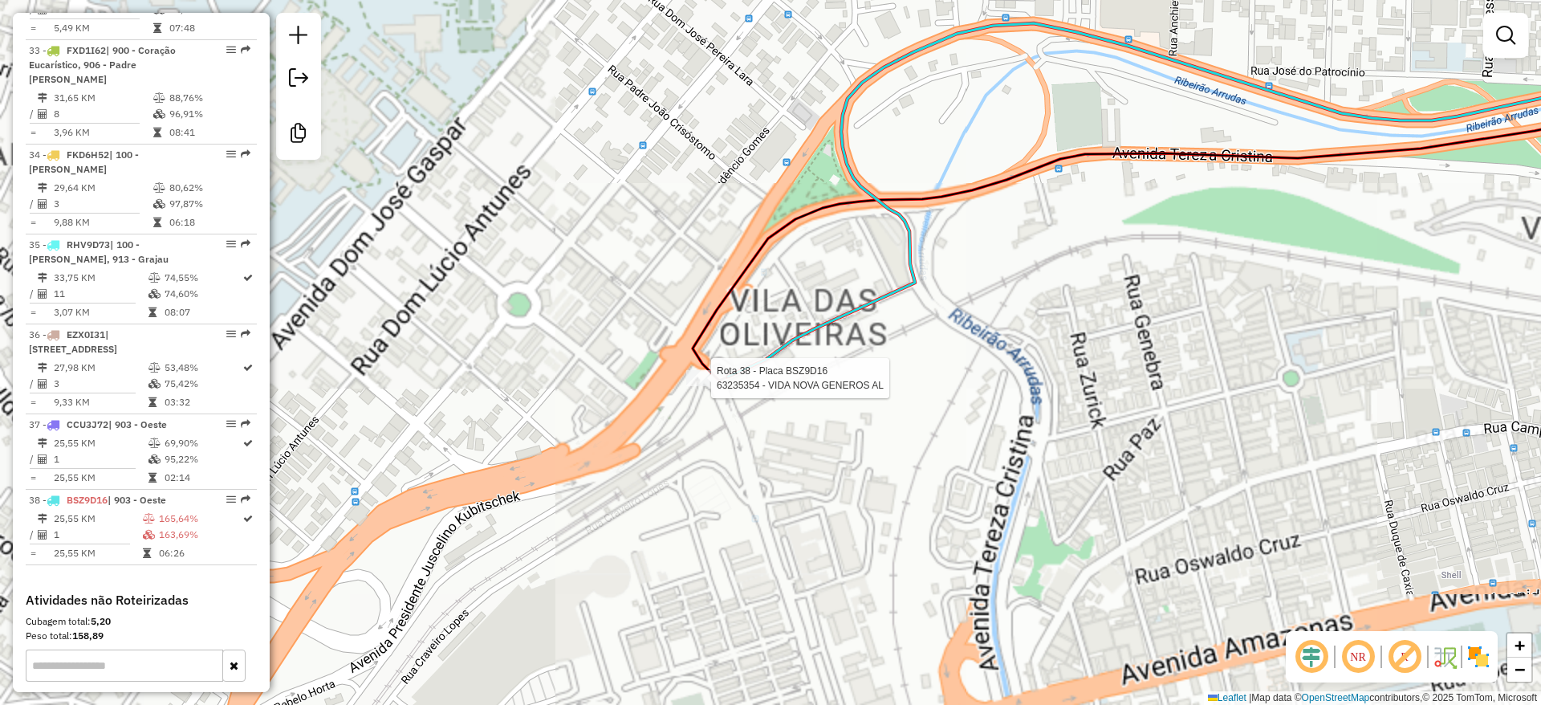
select select "**********"
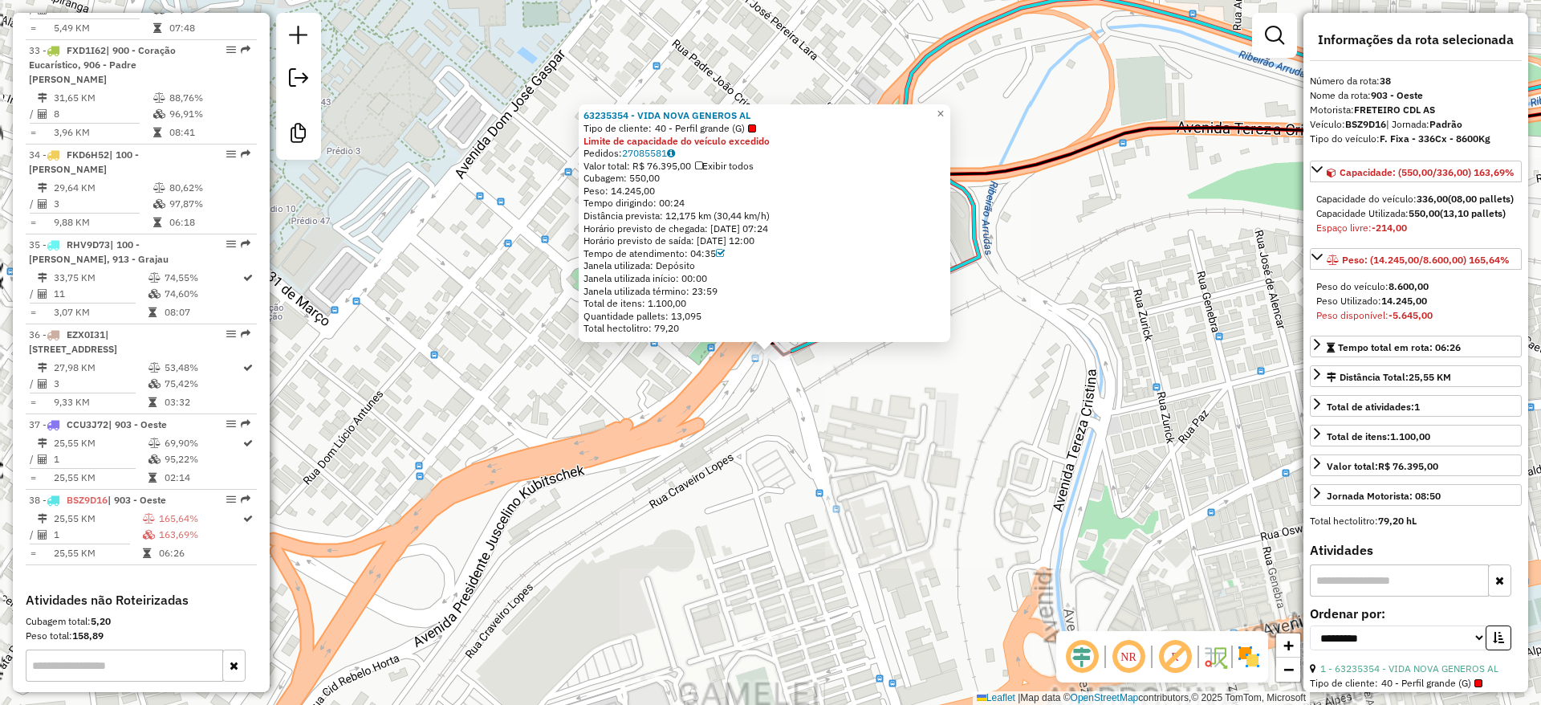
scroll to position [3734, 0]
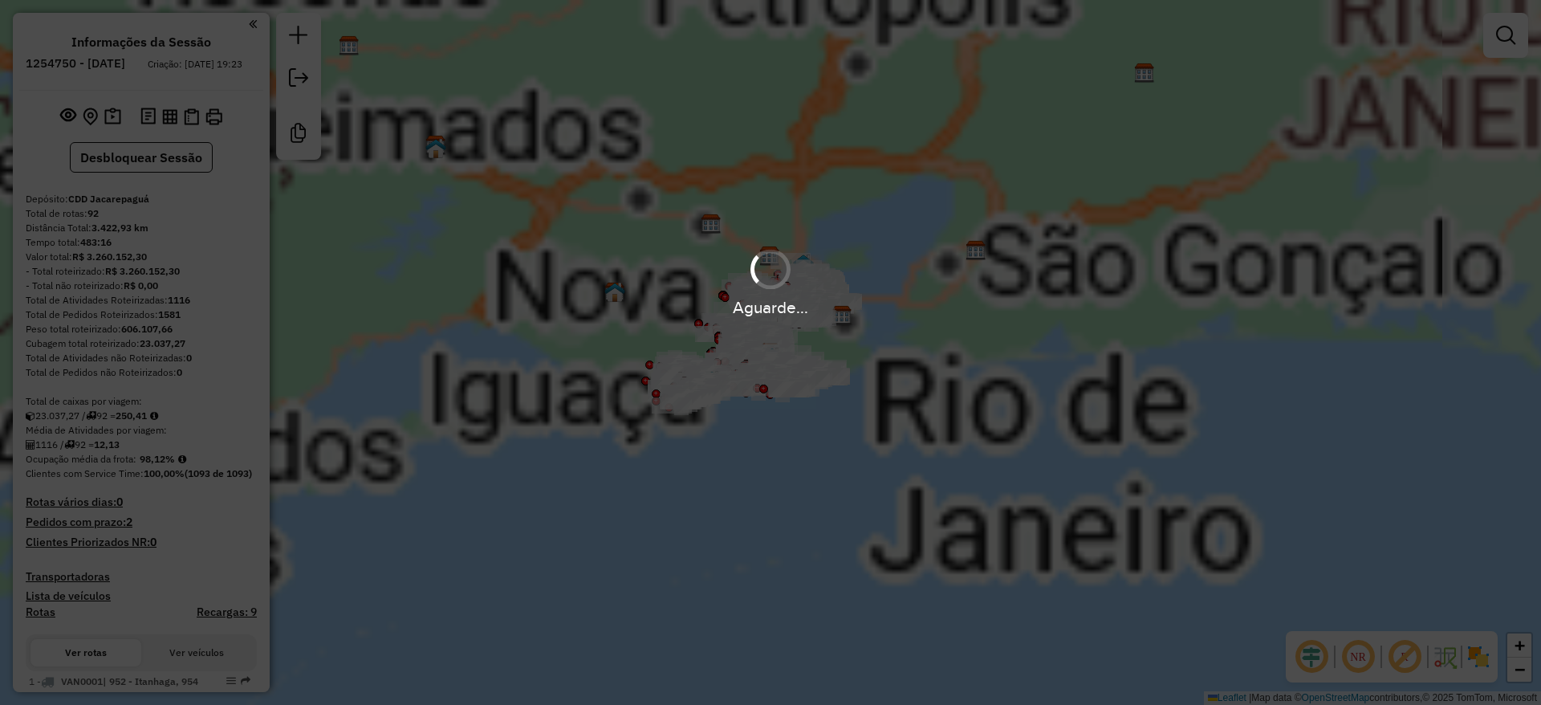
click at [1313, 654] on em at bounding box center [1312, 656] width 39 height 39
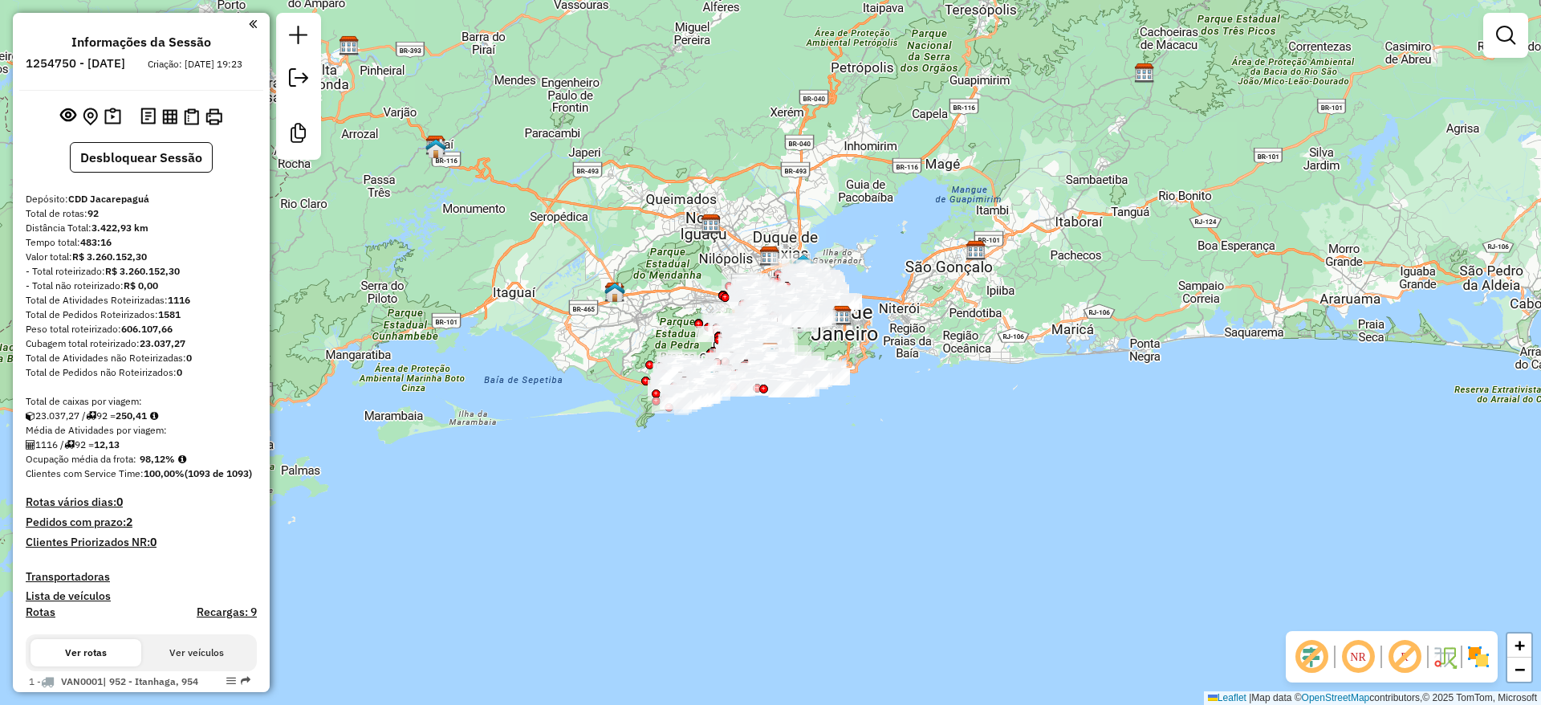
click at [1402, 656] on em at bounding box center [1405, 656] width 39 height 39
click at [1482, 661] on img at bounding box center [1479, 657] width 26 height 26
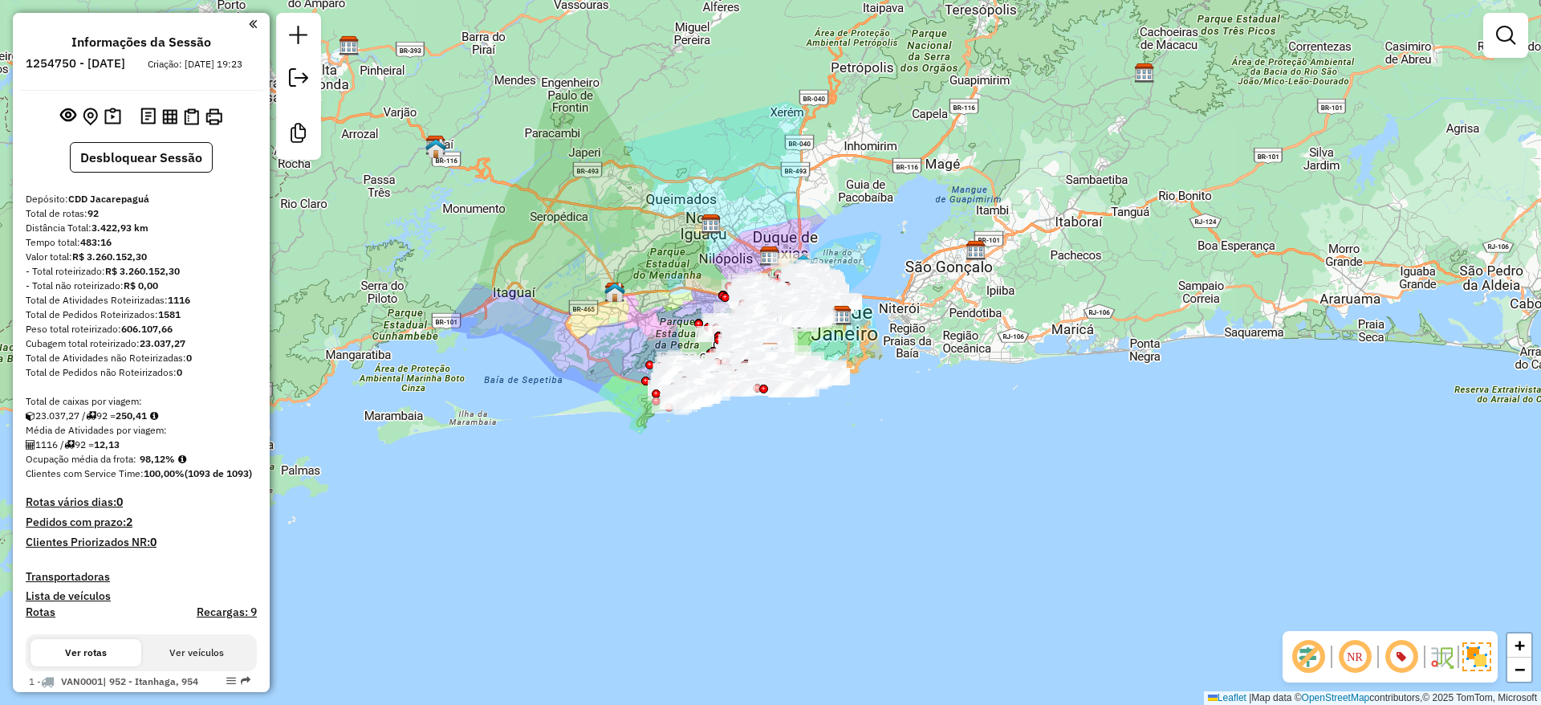
click at [1130, 446] on div "Janela de atendimento Grade de atendimento Capacidade Transportadoras Veículos …" at bounding box center [770, 352] width 1541 height 705
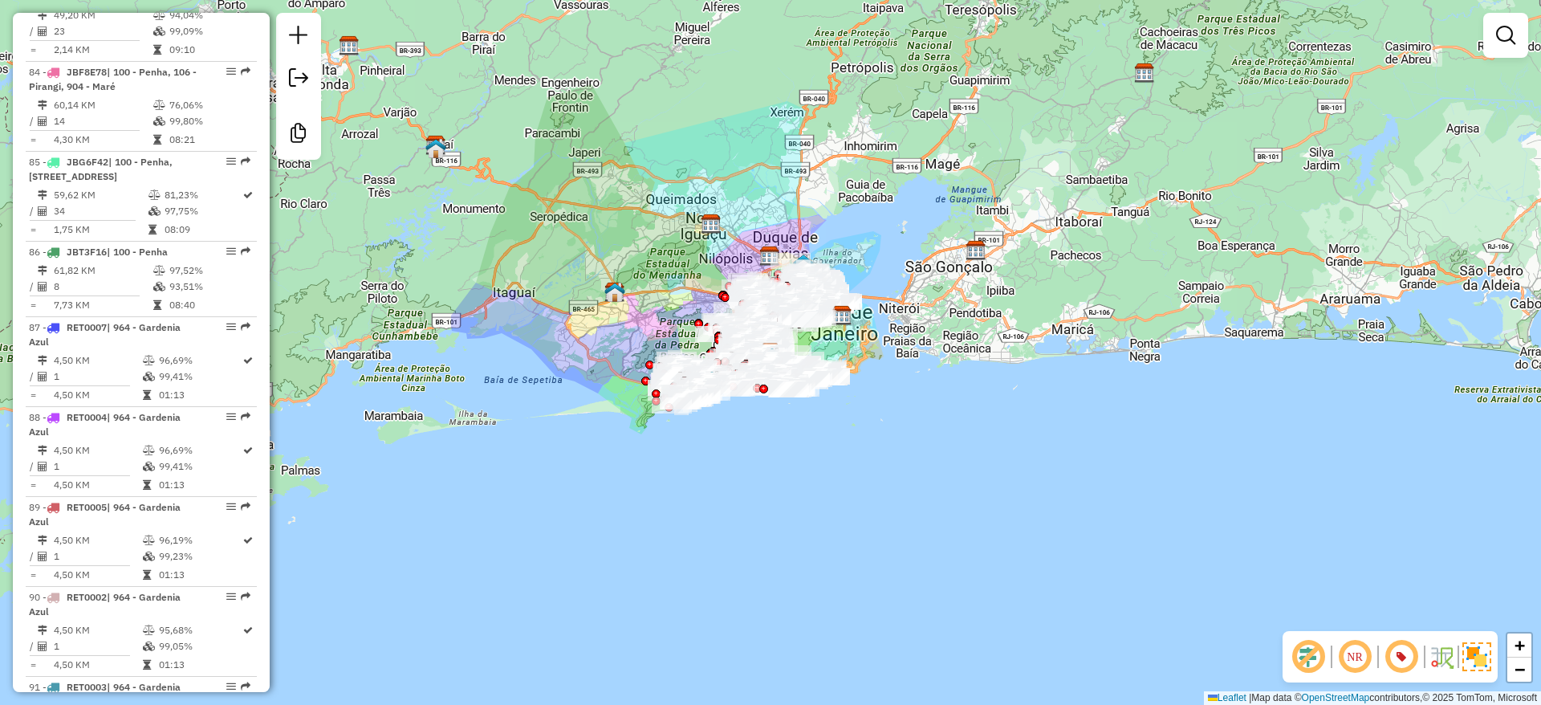
scroll to position [8365, 0]
drag, startPoint x: 906, startPoint y: 523, endPoint x: 1044, endPoint y: 2, distance: 539.2
click at [906, 523] on div "Janela de atendimento Grade de atendimento Capacidade Transportadoras Veículos …" at bounding box center [770, 352] width 1541 height 705
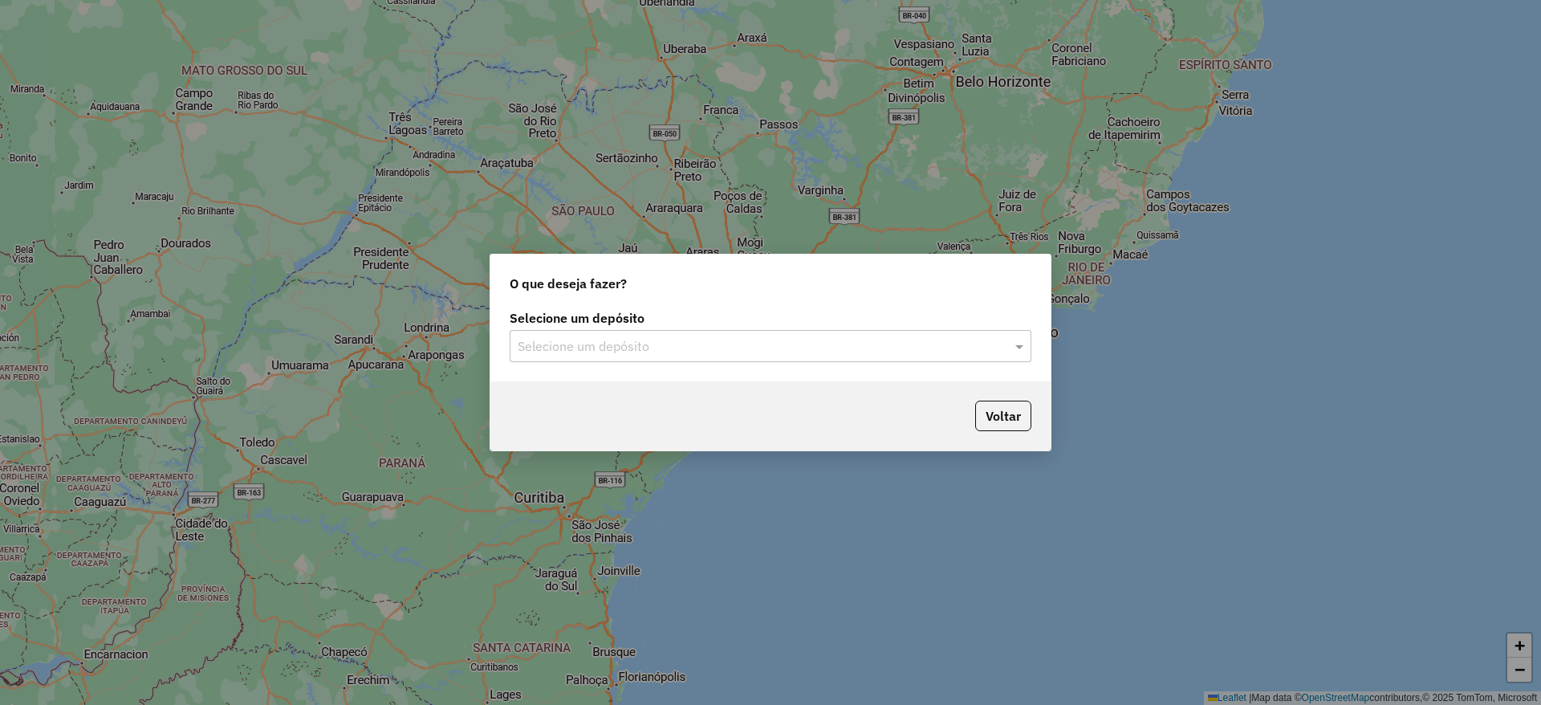
click at [573, 350] on input "text" at bounding box center [755, 346] width 474 height 19
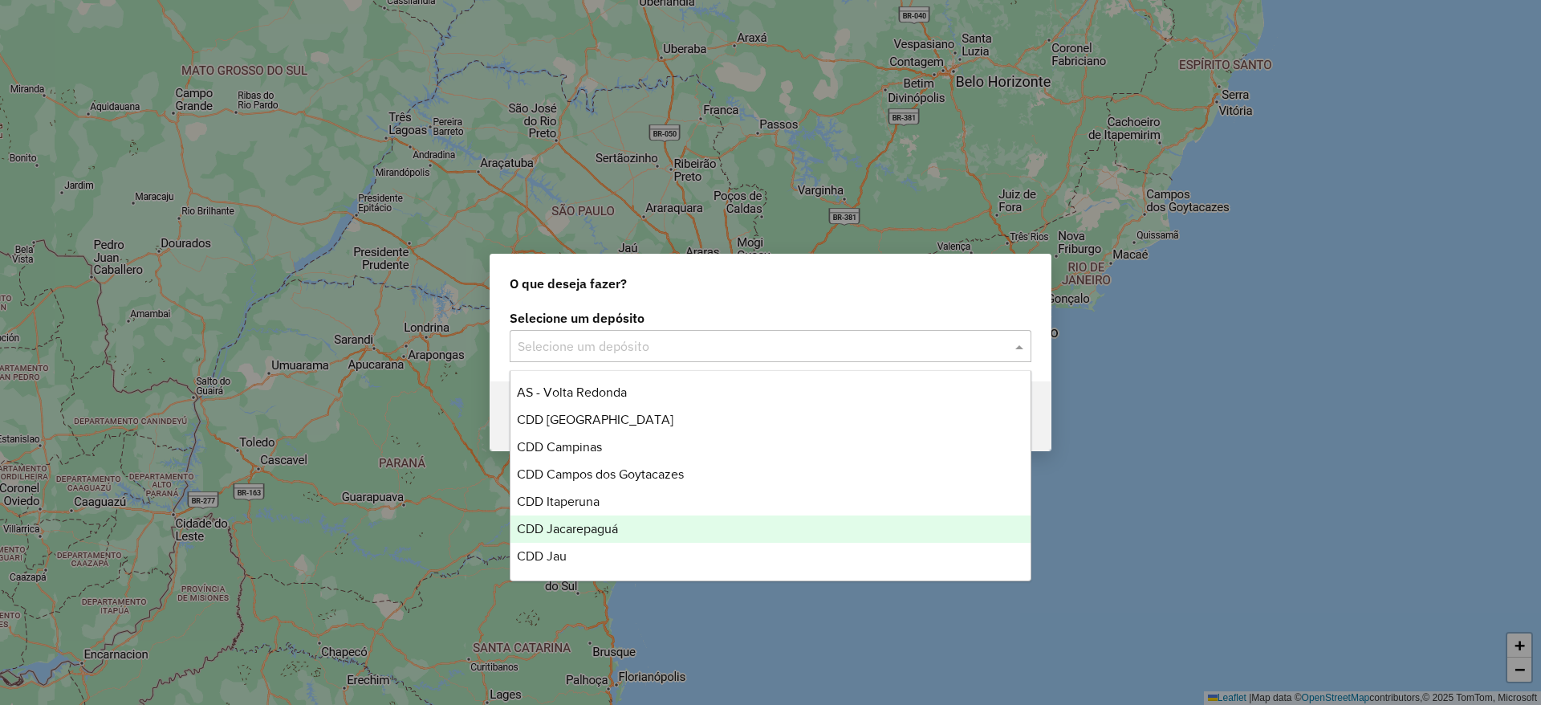
click at [617, 529] on span "CDD Jacarepaguá" at bounding box center [567, 529] width 101 height 14
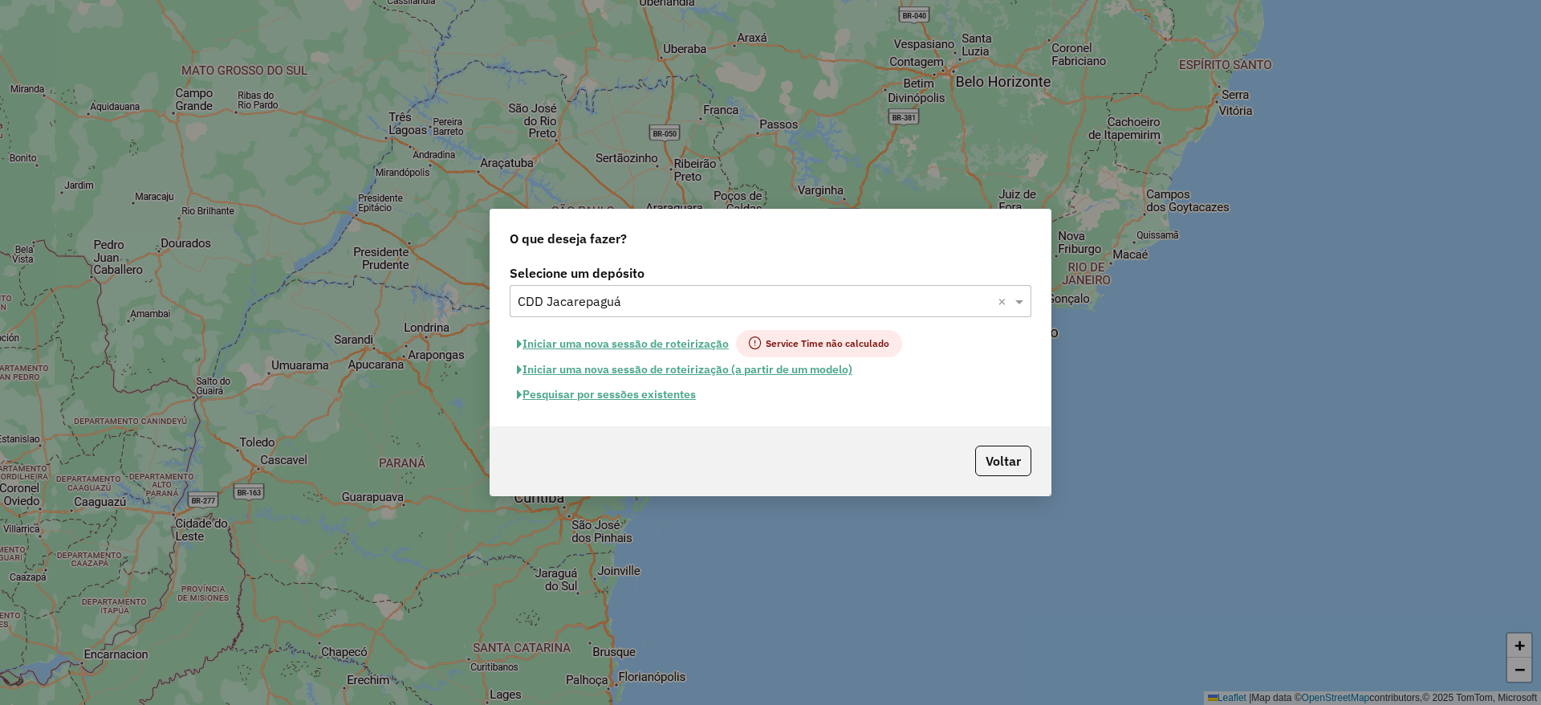
click at [670, 395] on button "Pesquisar por sessões existentes" at bounding box center [606, 394] width 193 height 25
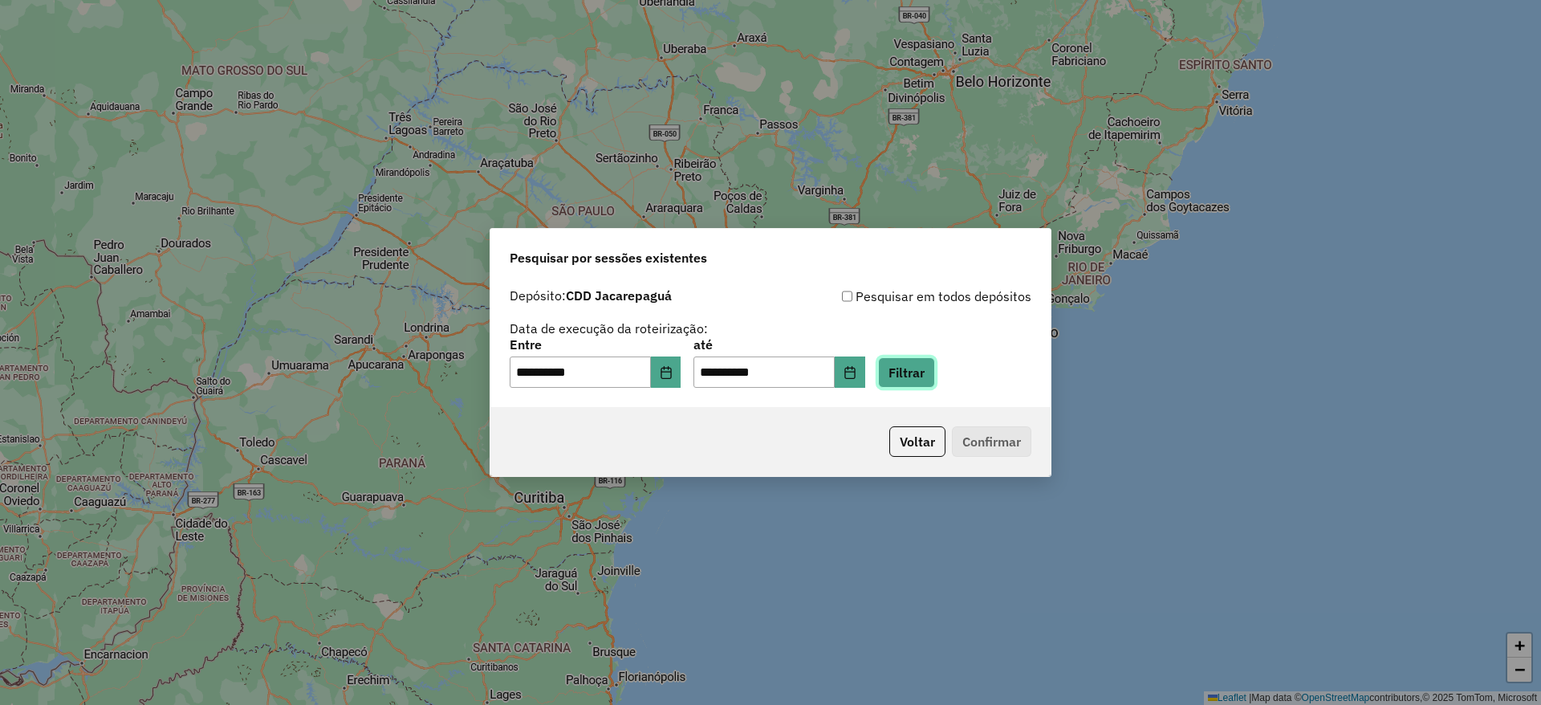
click at [935, 377] on button "Filtrar" at bounding box center [906, 372] width 57 height 31
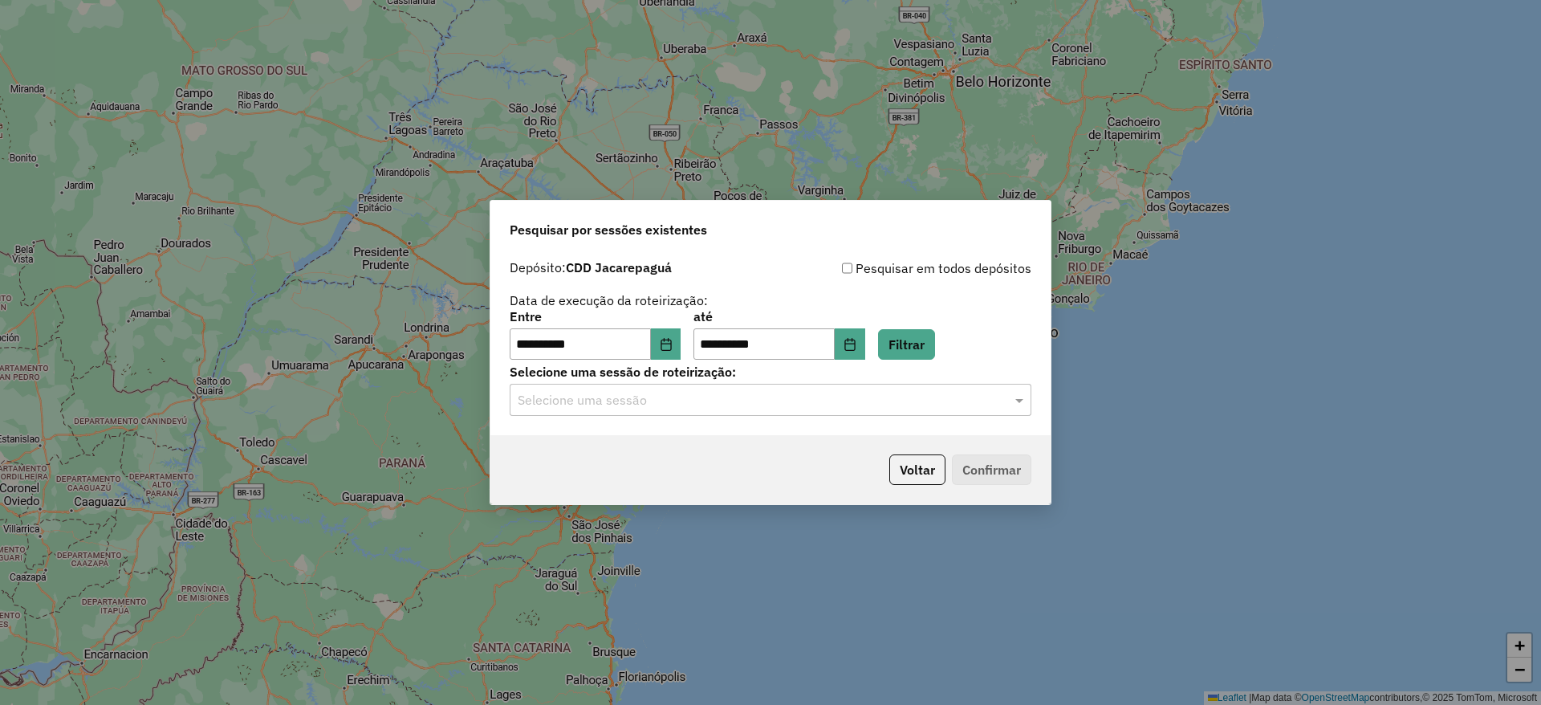
click at [747, 400] on input "text" at bounding box center [755, 400] width 474 height 19
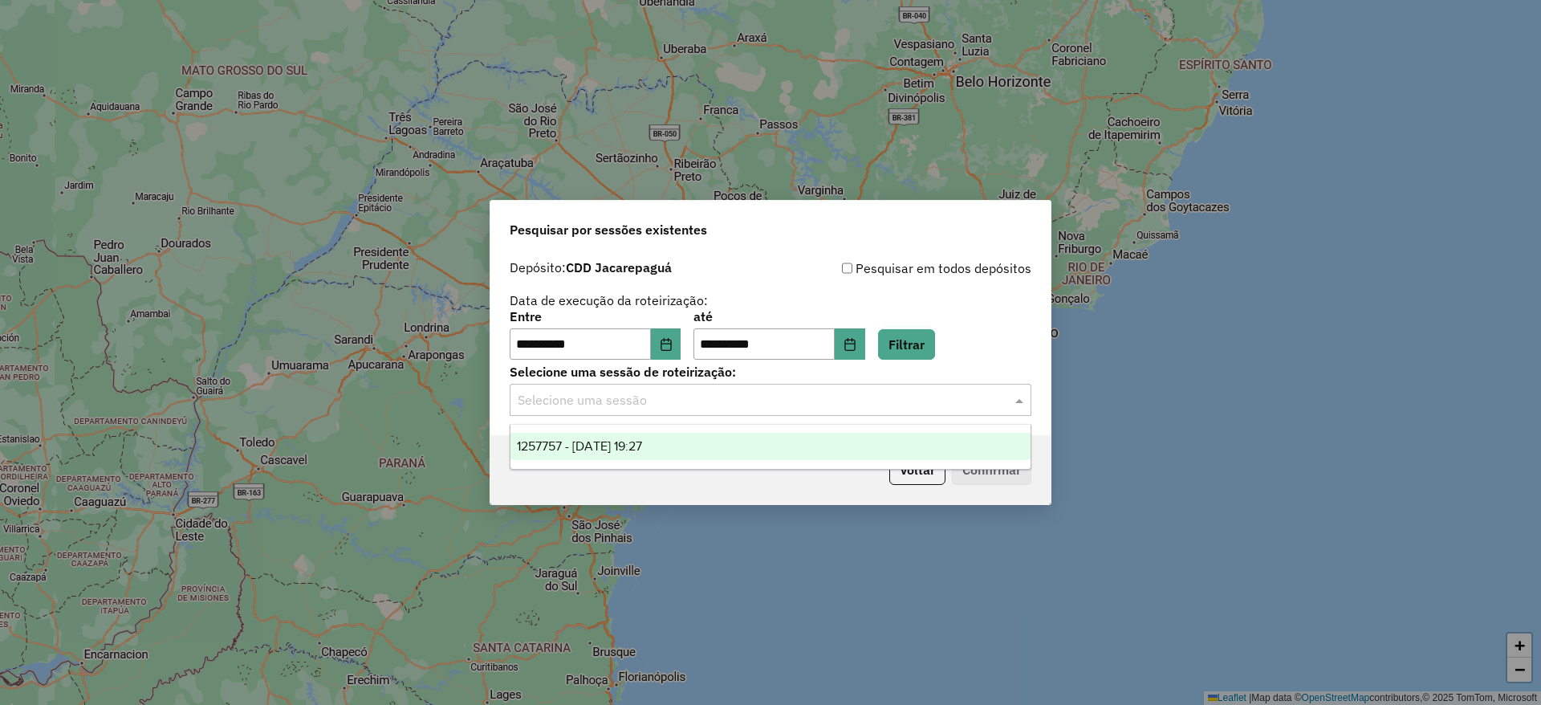
click at [725, 462] on ng-dropdown-panel "1257757 - [DATE] 19:27" at bounding box center [771, 447] width 522 height 46
click at [751, 454] on div "1257757 - [DATE] 19:27" at bounding box center [771, 446] width 520 height 27
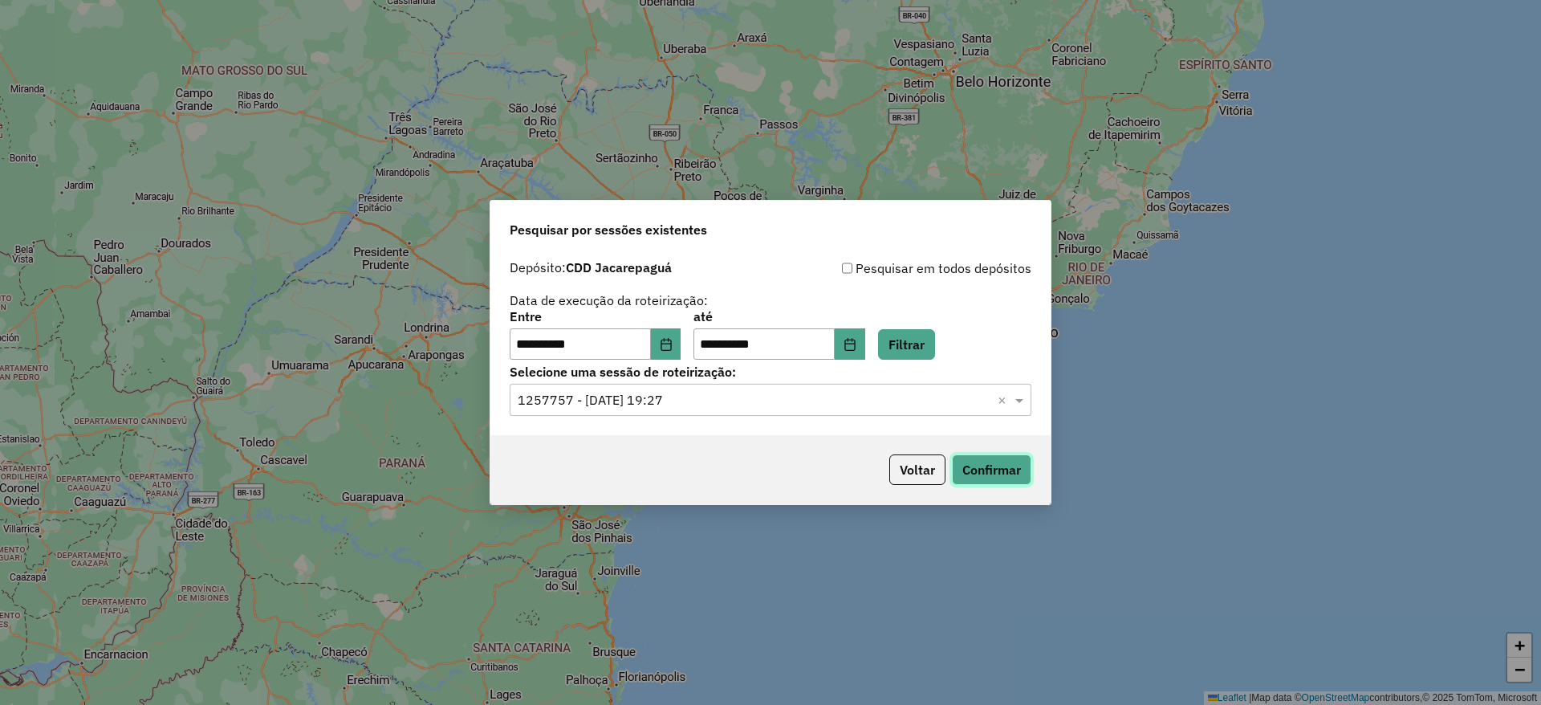
click at [981, 467] on button "Confirmar" at bounding box center [991, 469] width 79 height 31
click at [917, 464] on button "Voltar" at bounding box center [917, 469] width 56 height 31
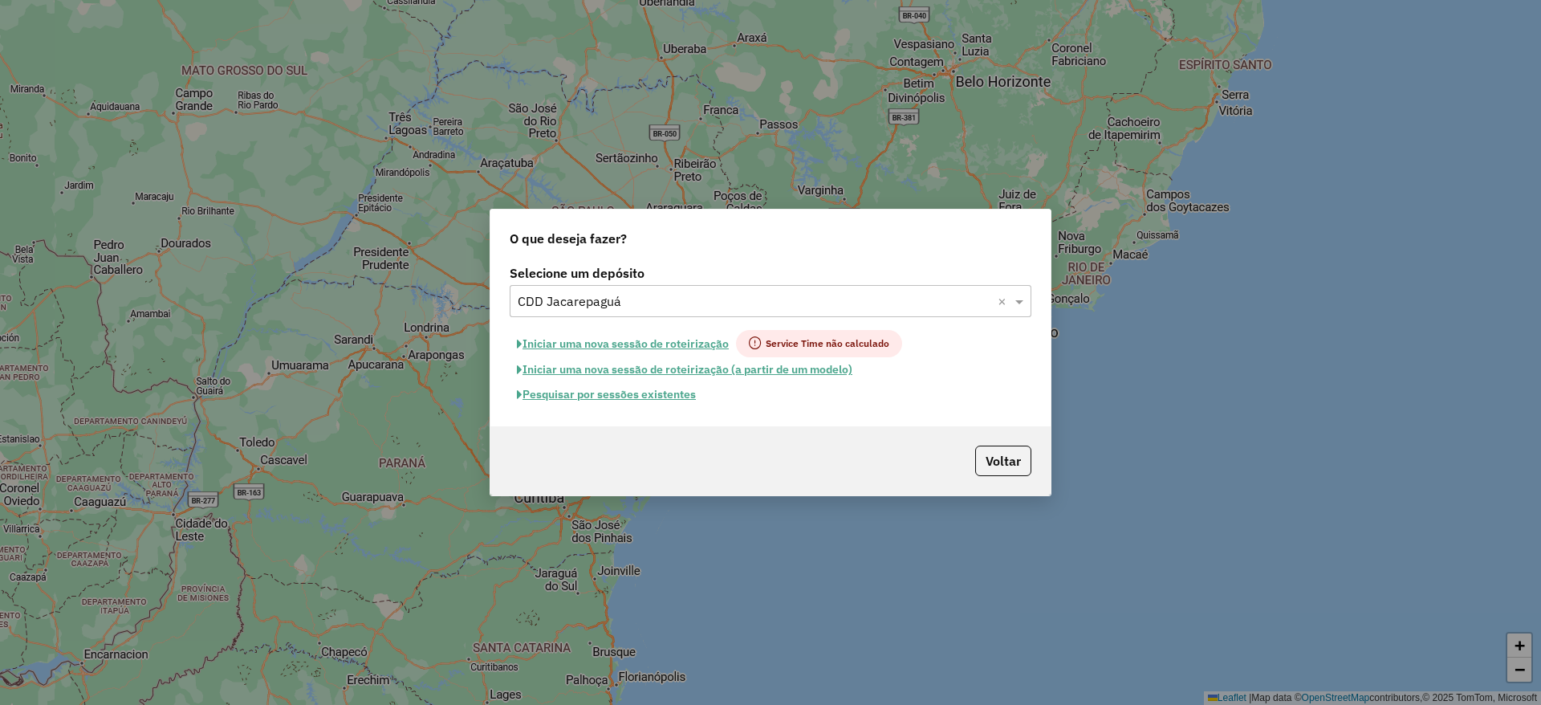
click at [684, 301] on input "text" at bounding box center [755, 301] width 474 height 19
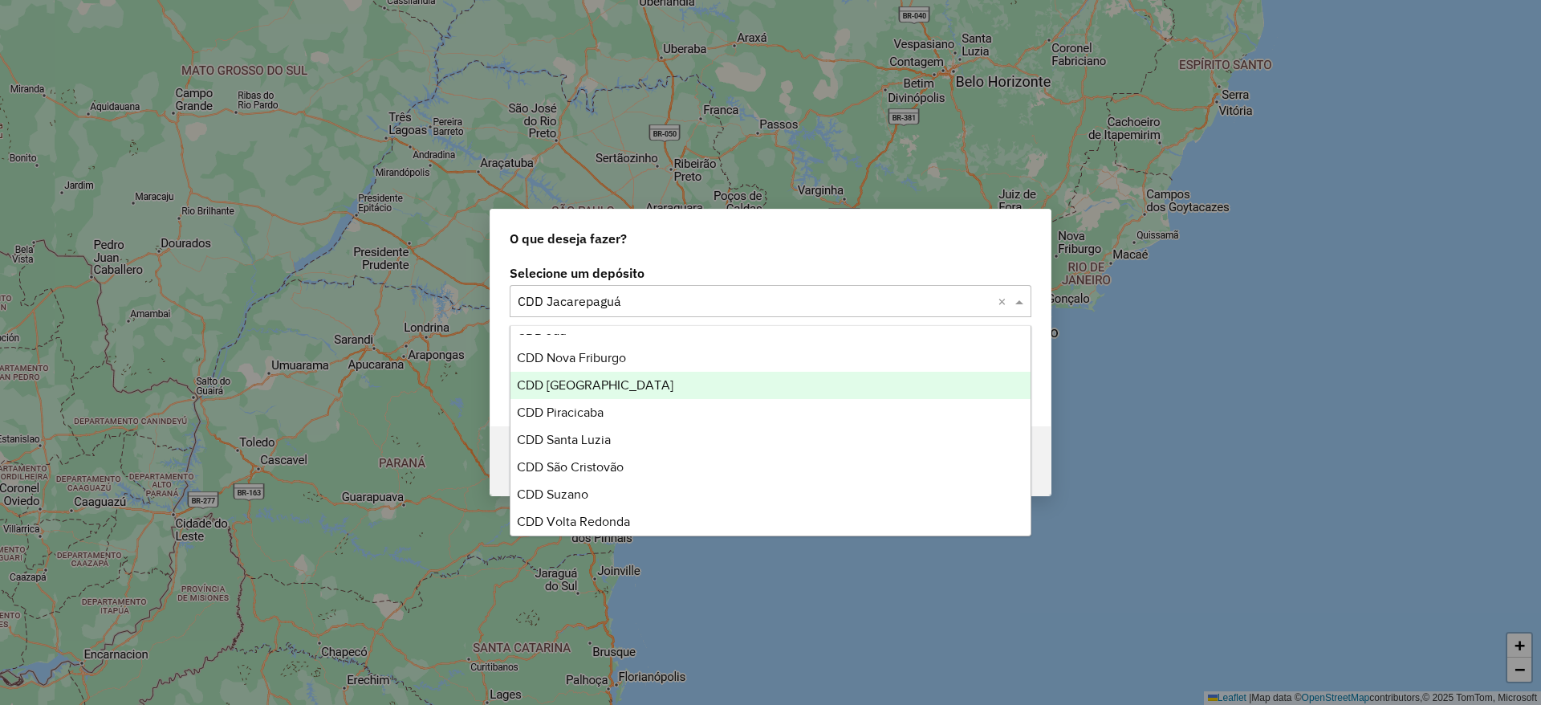
scroll to position [189, 0]
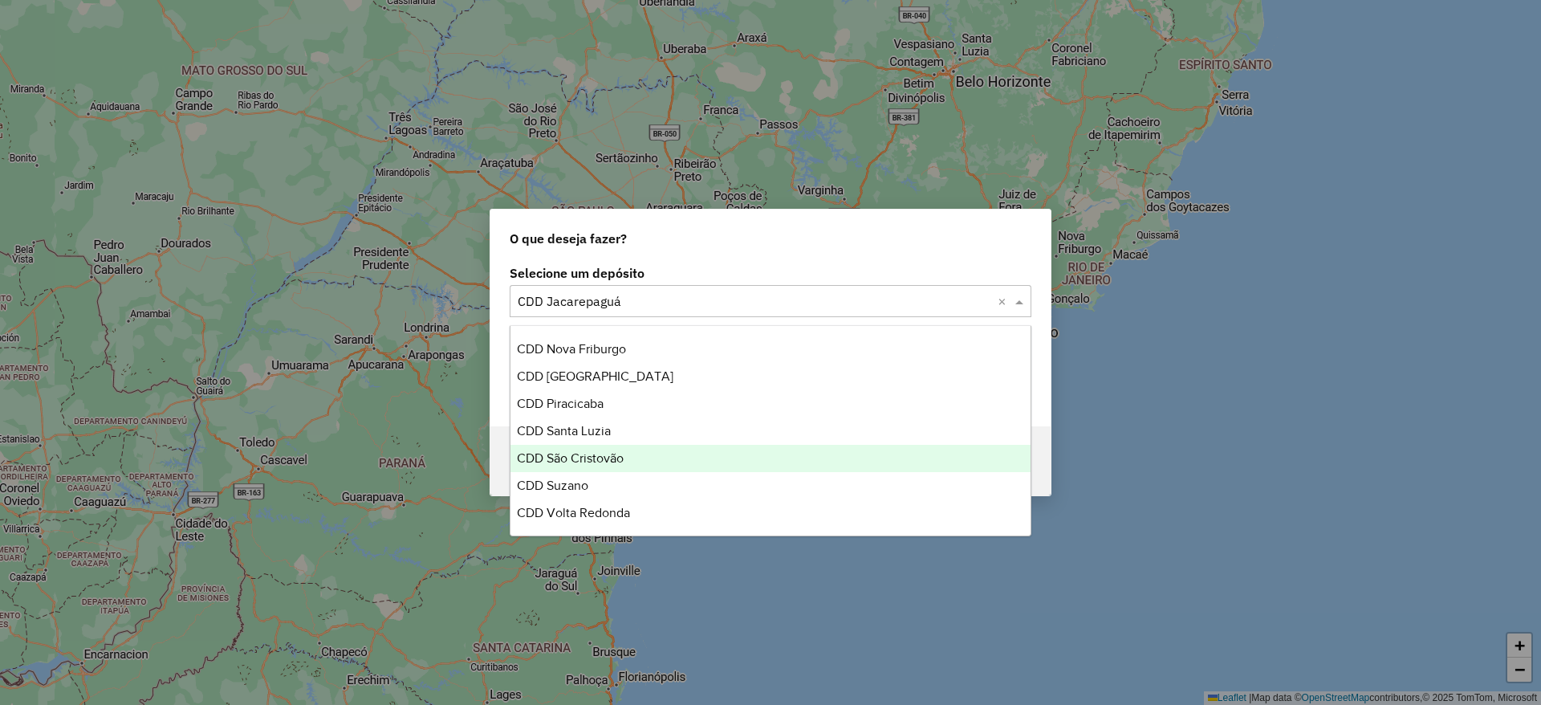
click at [625, 456] on div "CDD São Cristovão" at bounding box center [771, 458] width 520 height 27
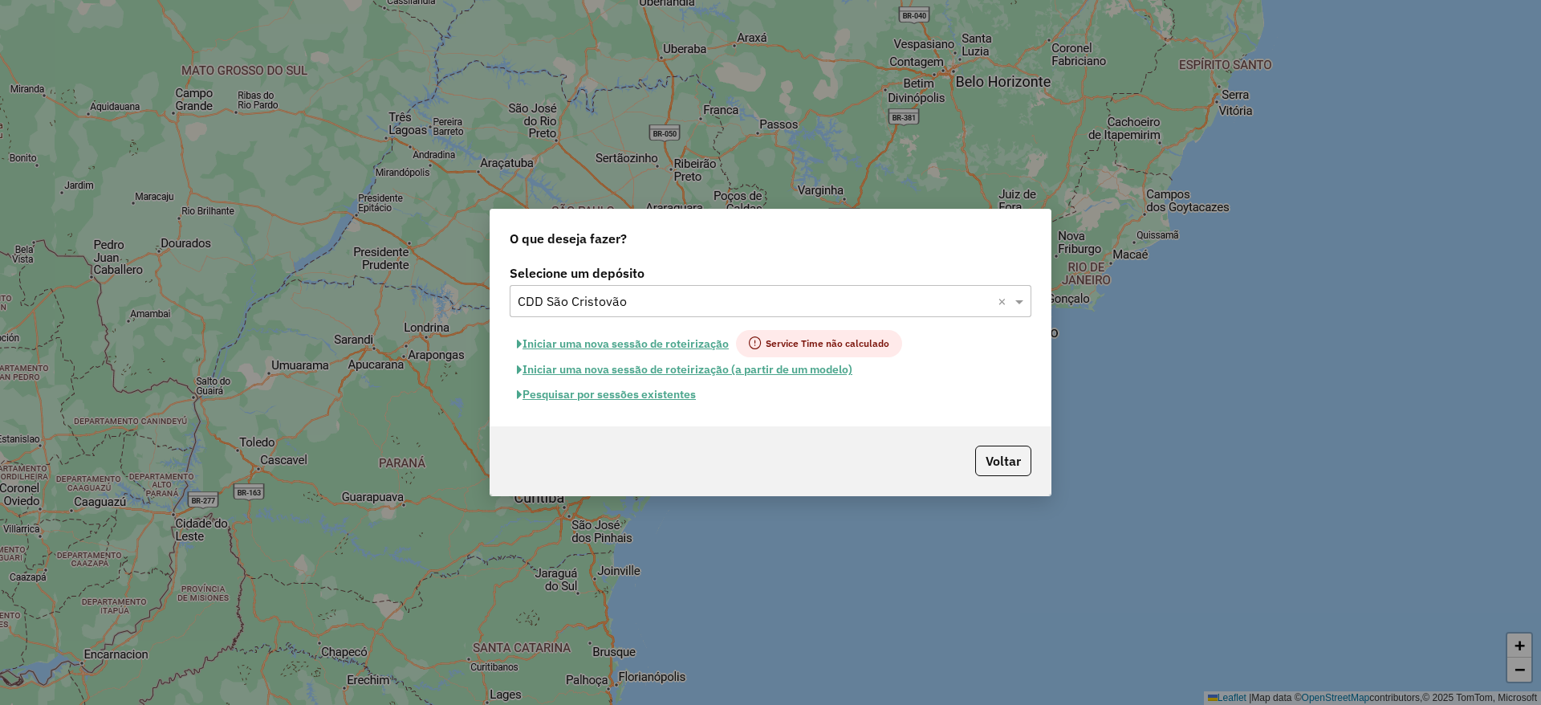
click at [661, 395] on button "Pesquisar por sessões existentes" at bounding box center [606, 394] width 193 height 25
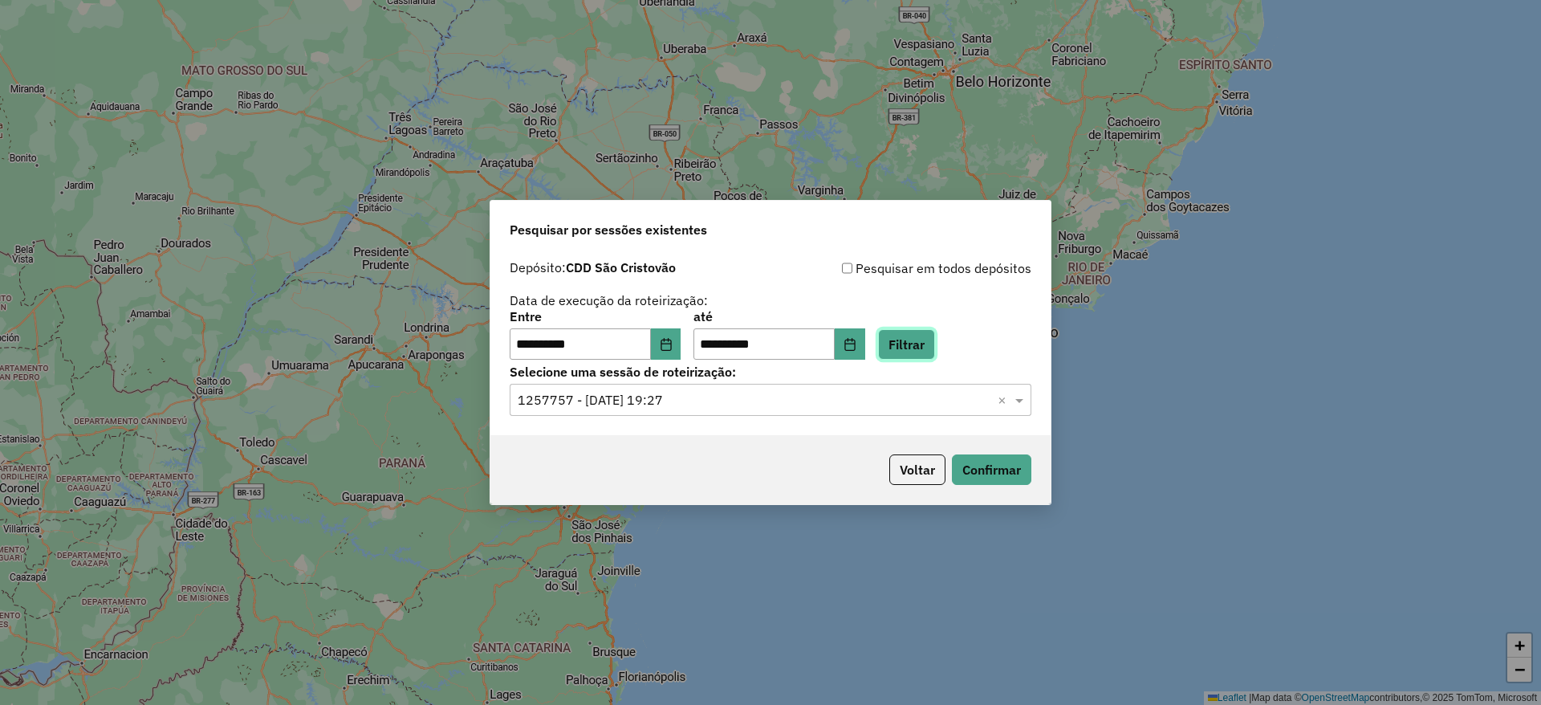
click at [920, 347] on button "Filtrar" at bounding box center [906, 344] width 57 height 31
click at [736, 409] on div "Selecione uma sessão × ×" at bounding box center [771, 400] width 522 height 32
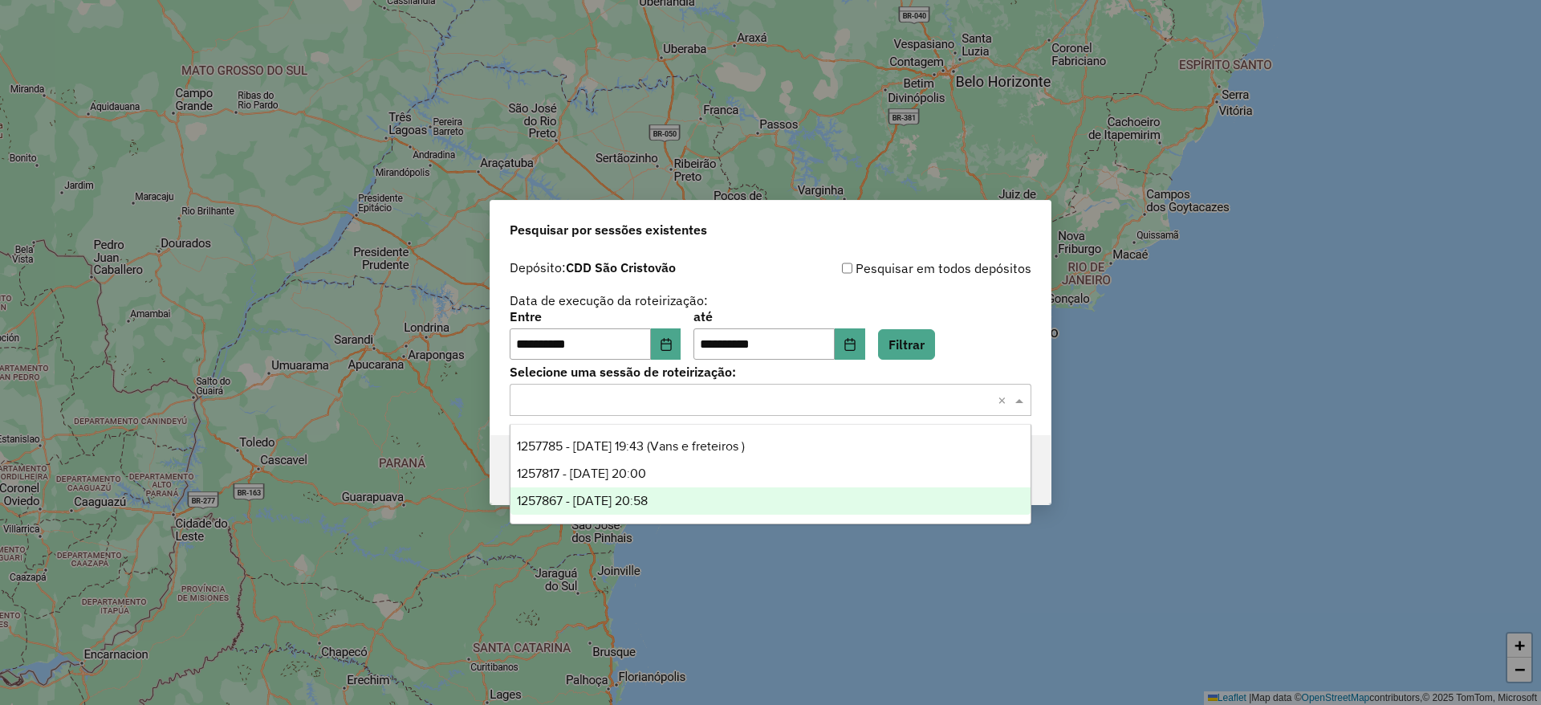
click at [695, 494] on div "1257867 - [DATE] 20:58" at bounding box center [771, 500] width 520 height 27
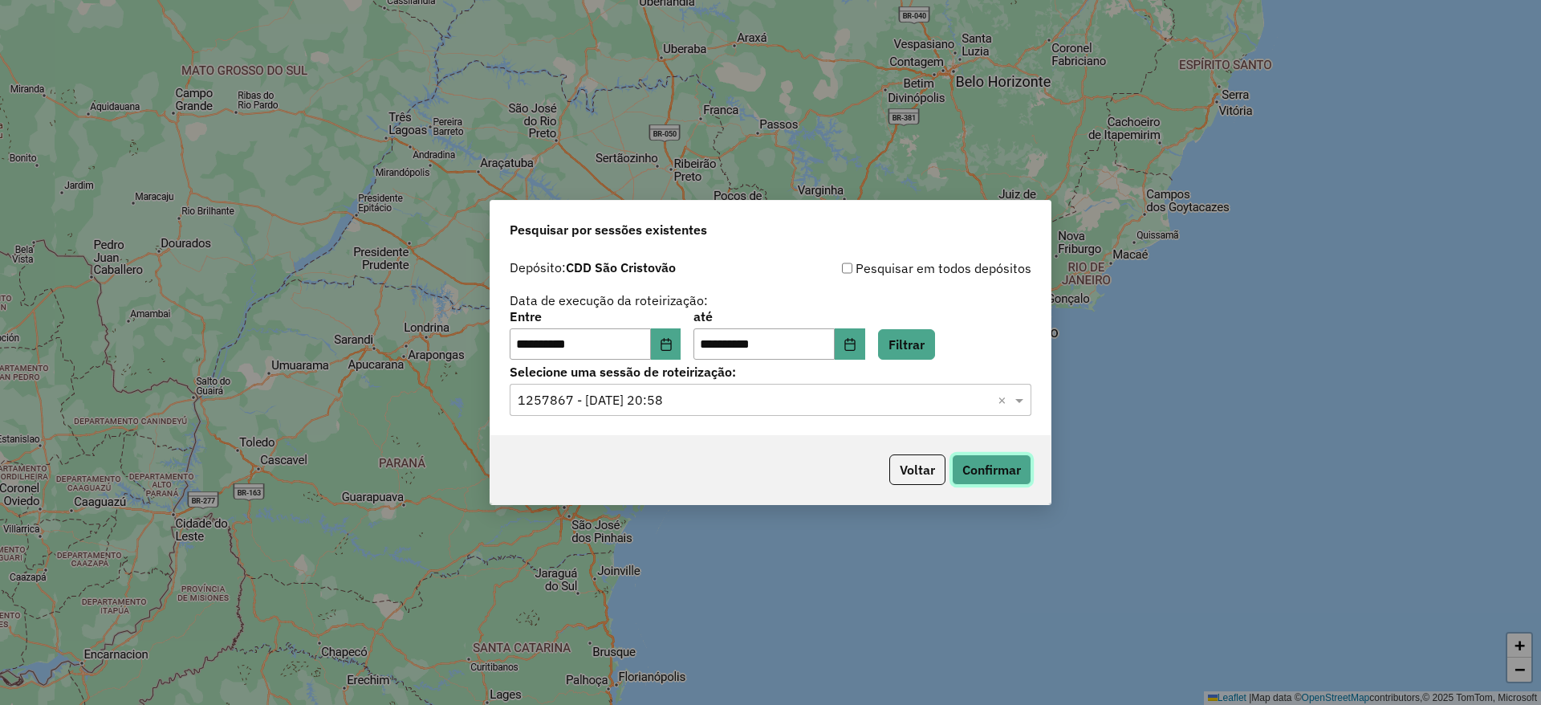
click at [985, 471] on button "Confirmar" at bounding box center [991, 469] width 79 height 31
click at [738, 405] on input "text" at bounding box center [755, 400] width 474 height 19
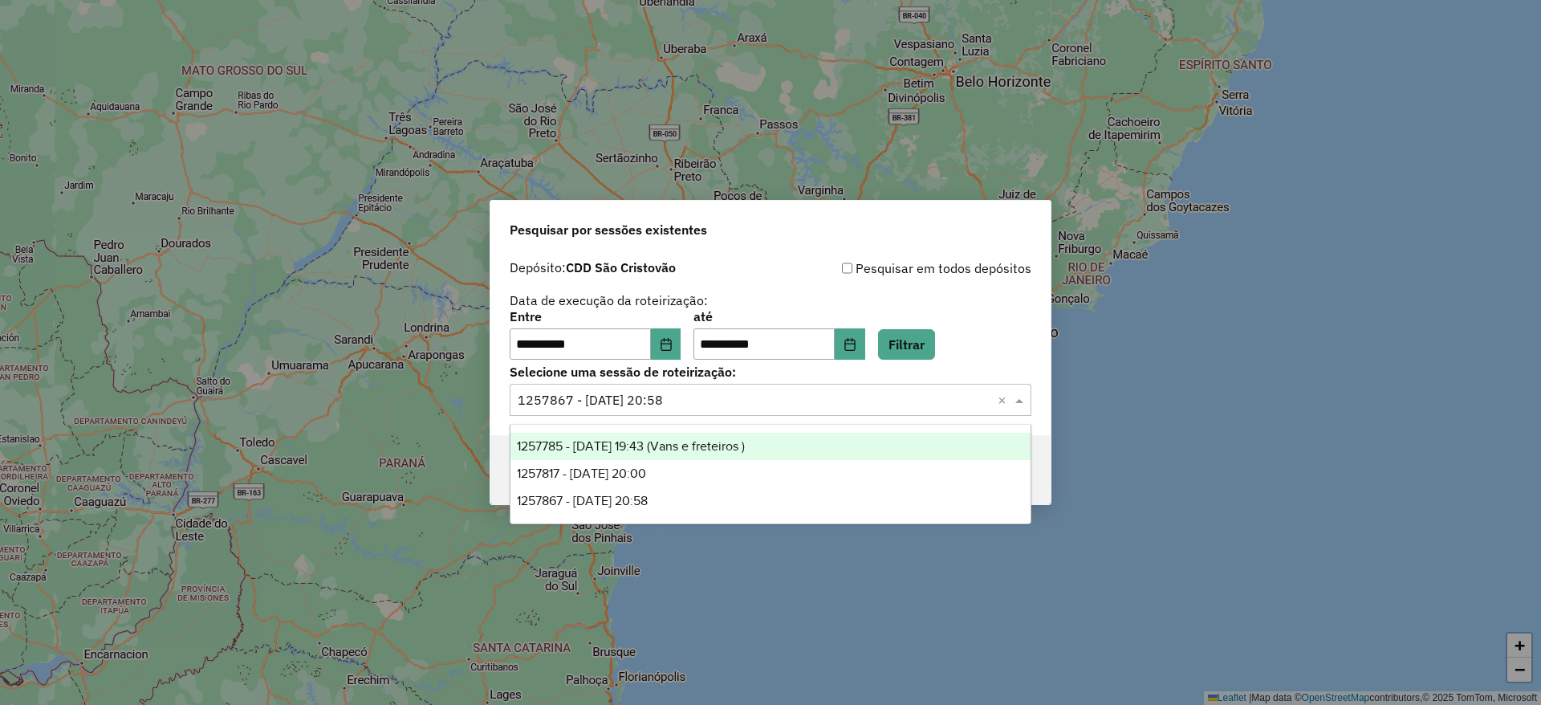
click at [698, 467] on div "1257817 - [DATE] 20:00" at bounding box center [771, 473] width 520 height 27
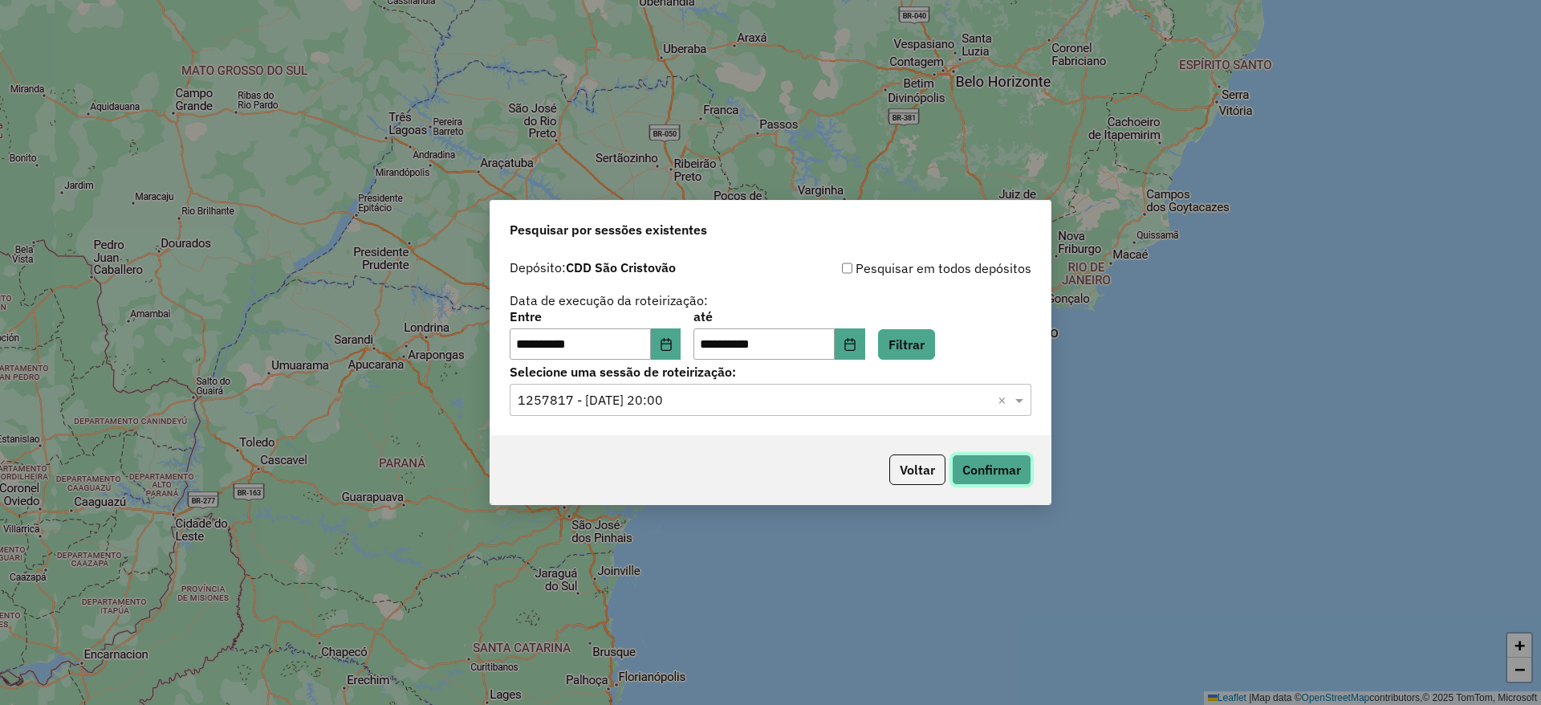
click at [979, 471] on button "Confirmar" at bounding box center [991, 469] width 79 height 31
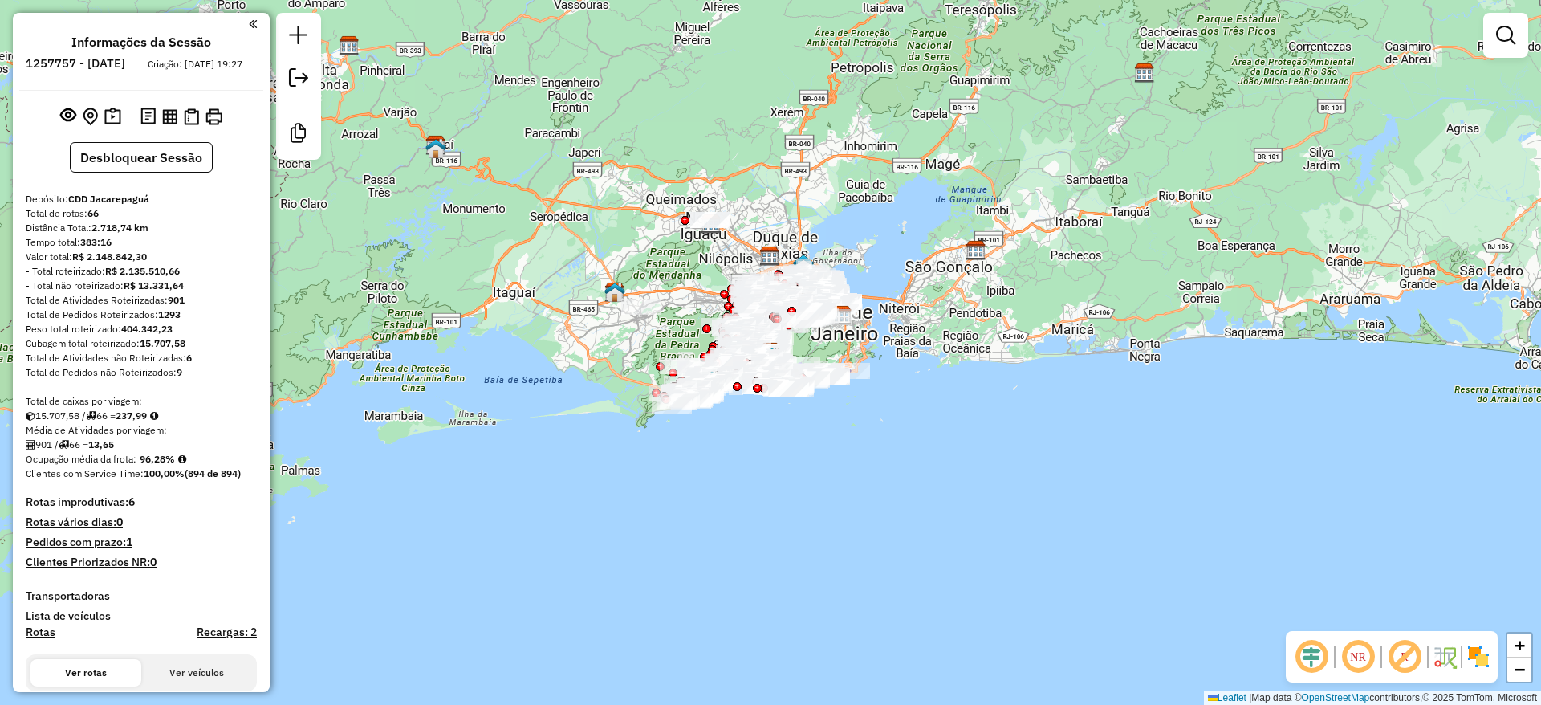
click at [1312, 653] on em at bounding box center [1312, 656] width 39 height 39
click at [1407, 647] on em at bounding box center [1405, 656] width 39 height 39
click at [1474, 654] on img at bounding box center [1479, 657] width 26 height 26
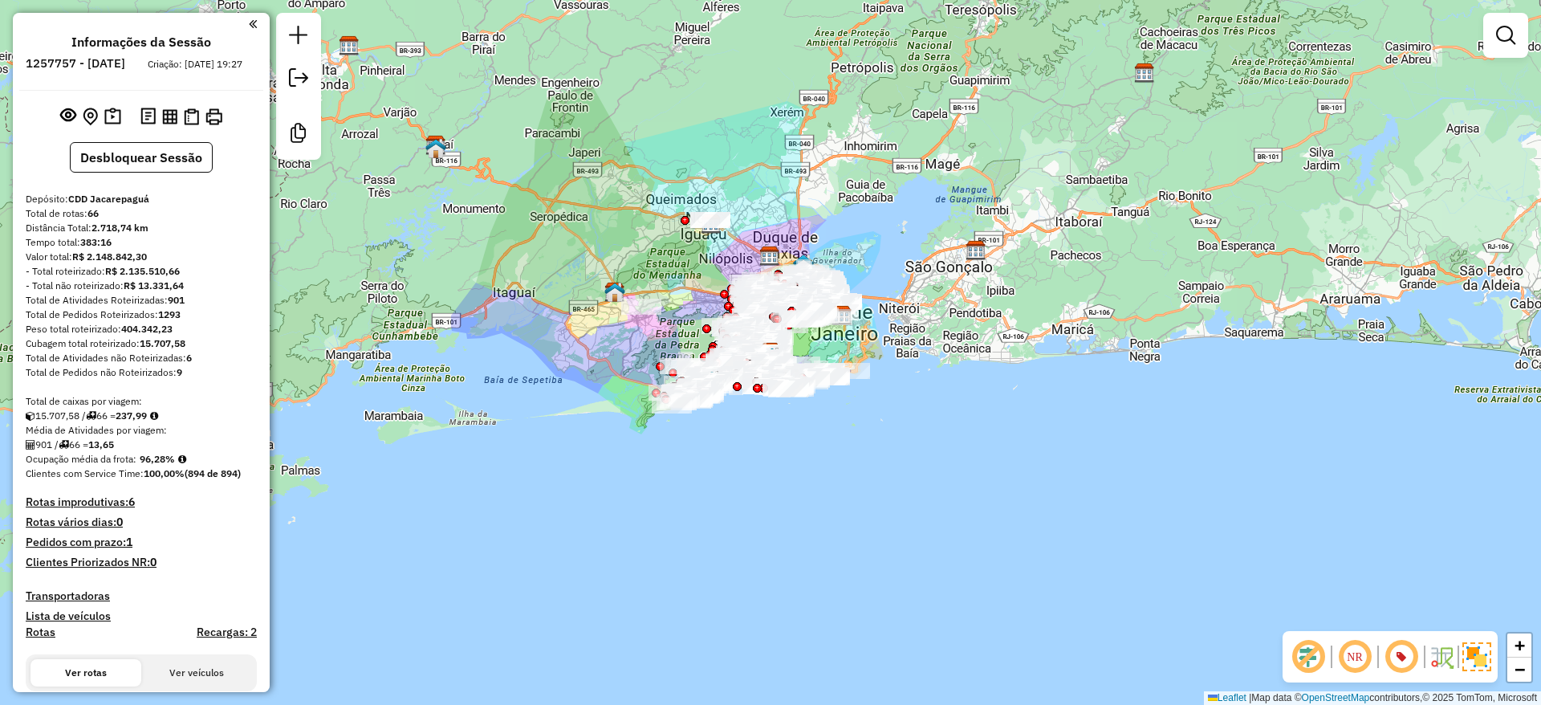
click at [793, 474] on div "Janela de atendimento Grade de atendimento Capacidade Transportadoras Veículos …" at bounding box center [770, 352] width 1541 height 705
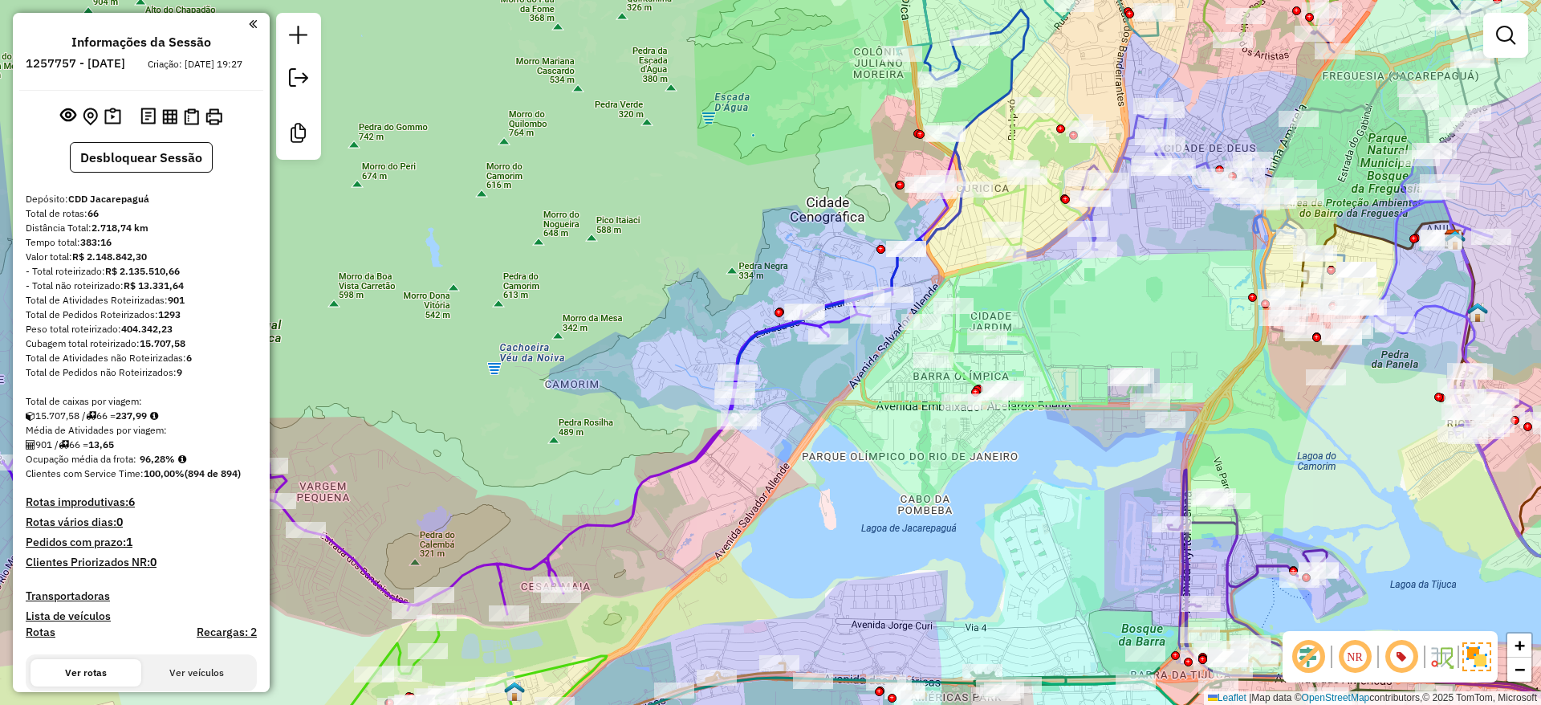
scroll to position [3651, 0]
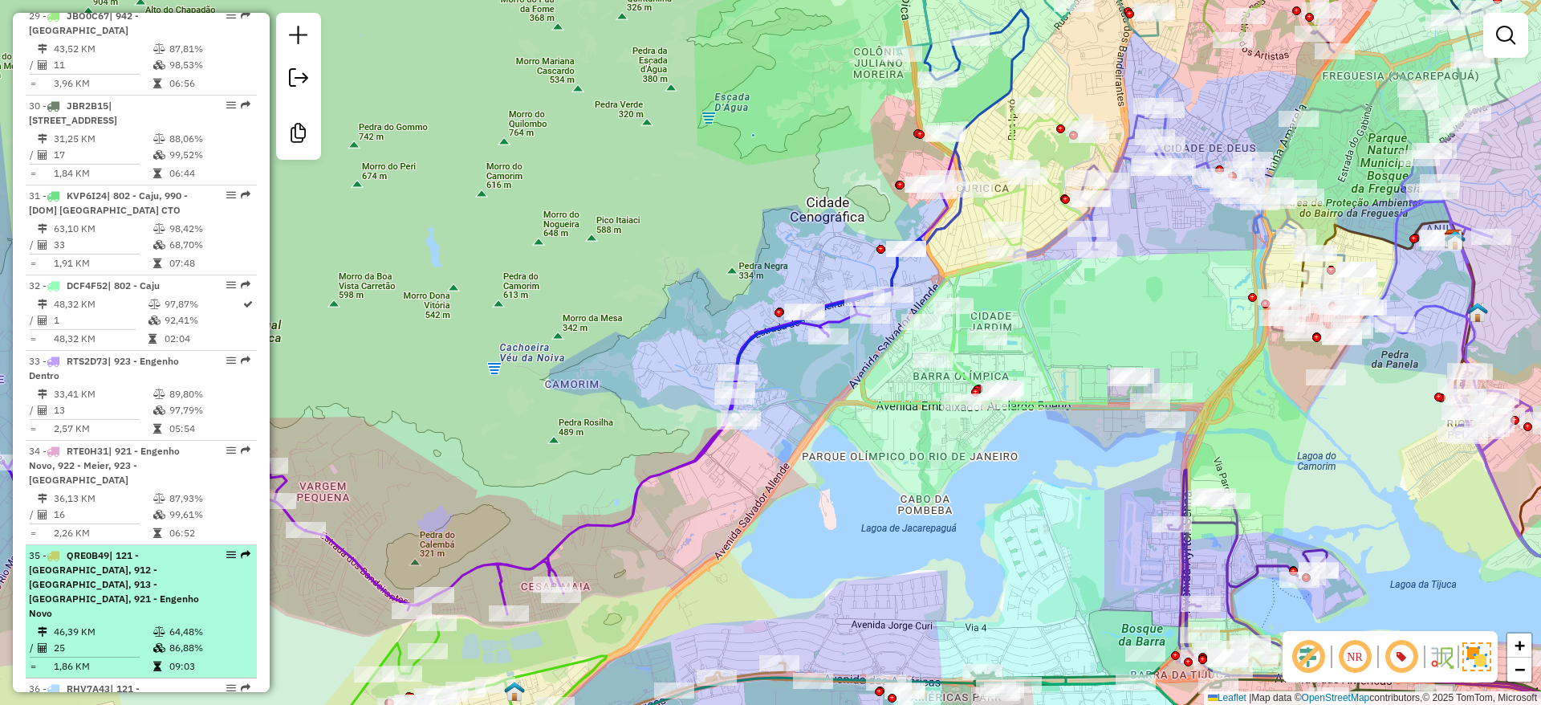
click at [208, 624] on td "64,48%" at bounding box center [209, 632] width 81 height 16
select select "**********"
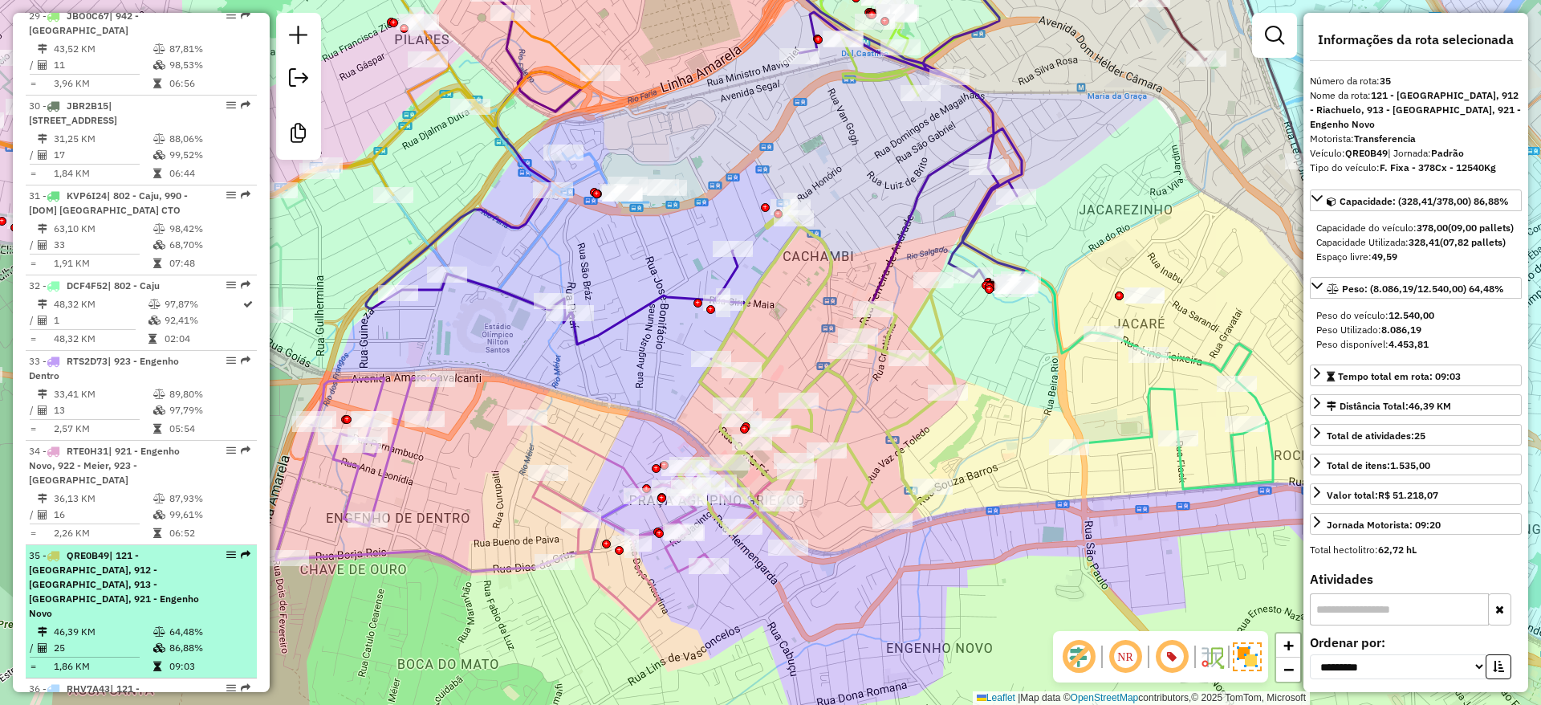
click at [210, 640] on td "86,88%" at bounding box center [209, 648] width 81 height 16
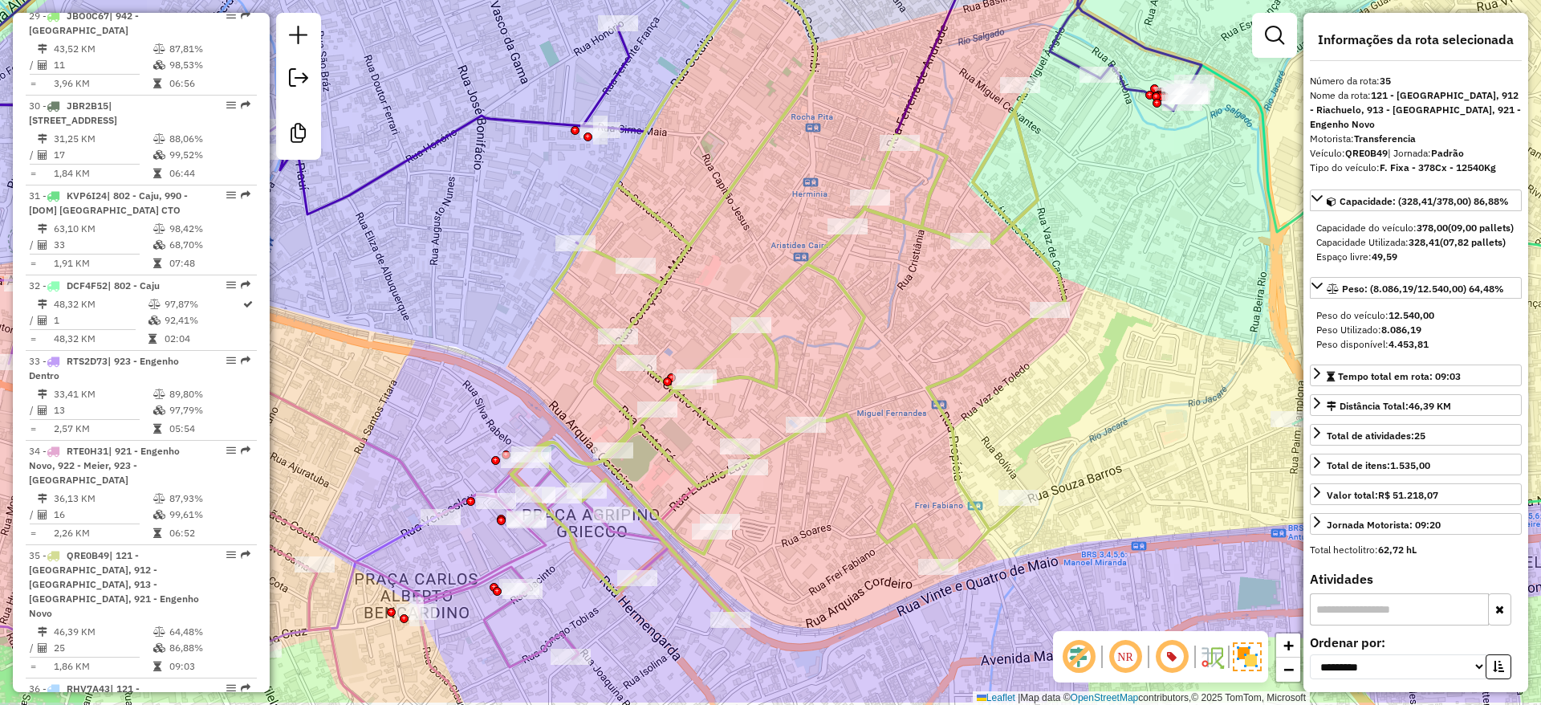
drag, startPoint x: 710, startPoint y: 464, endPoint x: 780, endPoint y: 353, distance: 131.0
click at [780, 353] on div "Janela de atendimento Grade de atendimento Capacidade Transportadoras Veículos …" at bounding box center [770, 352] width 1541 height 705
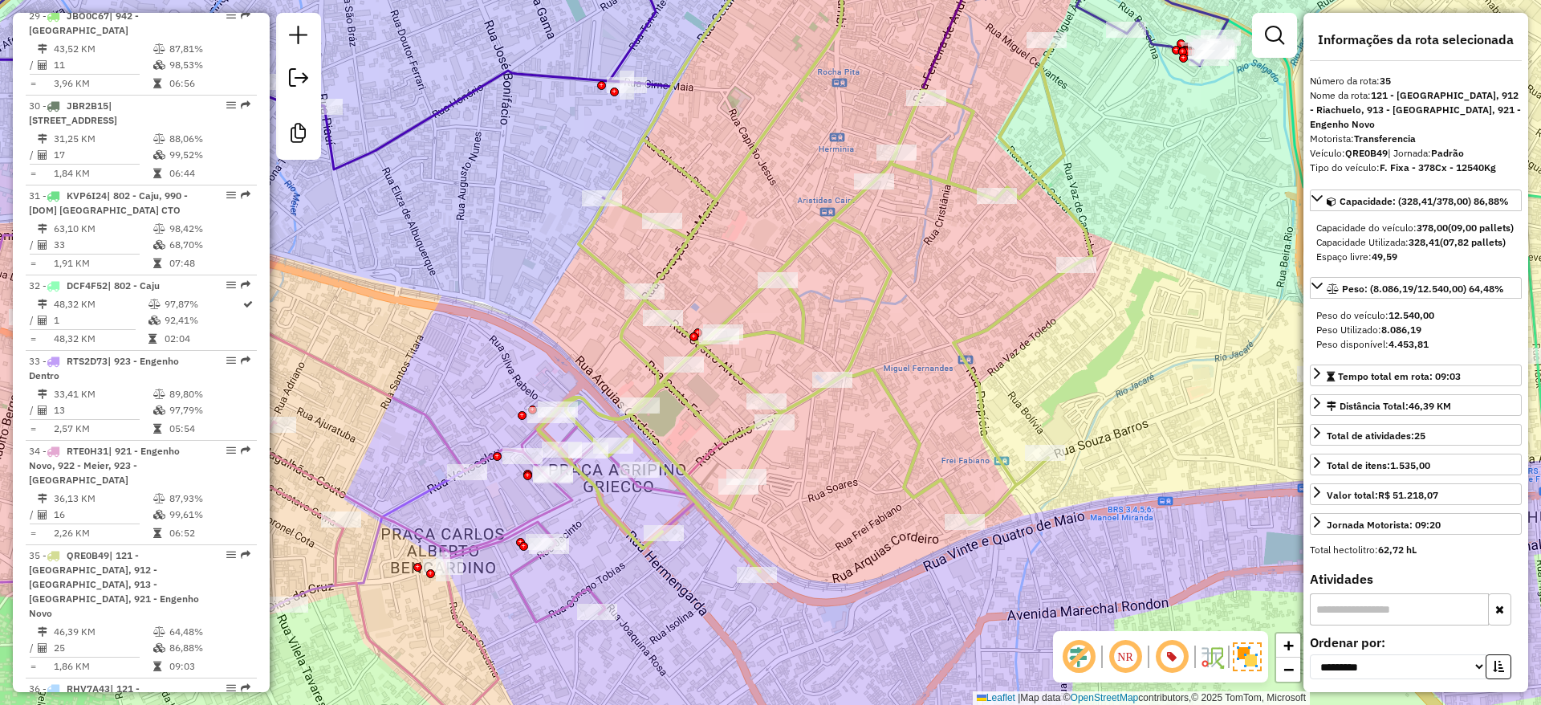
click at [885, 83] on div "Janela de atendimento Grade de atendimento Capacidade Transportadoras Veículos …" at bounding box center [770, 352] width 1541 height 705
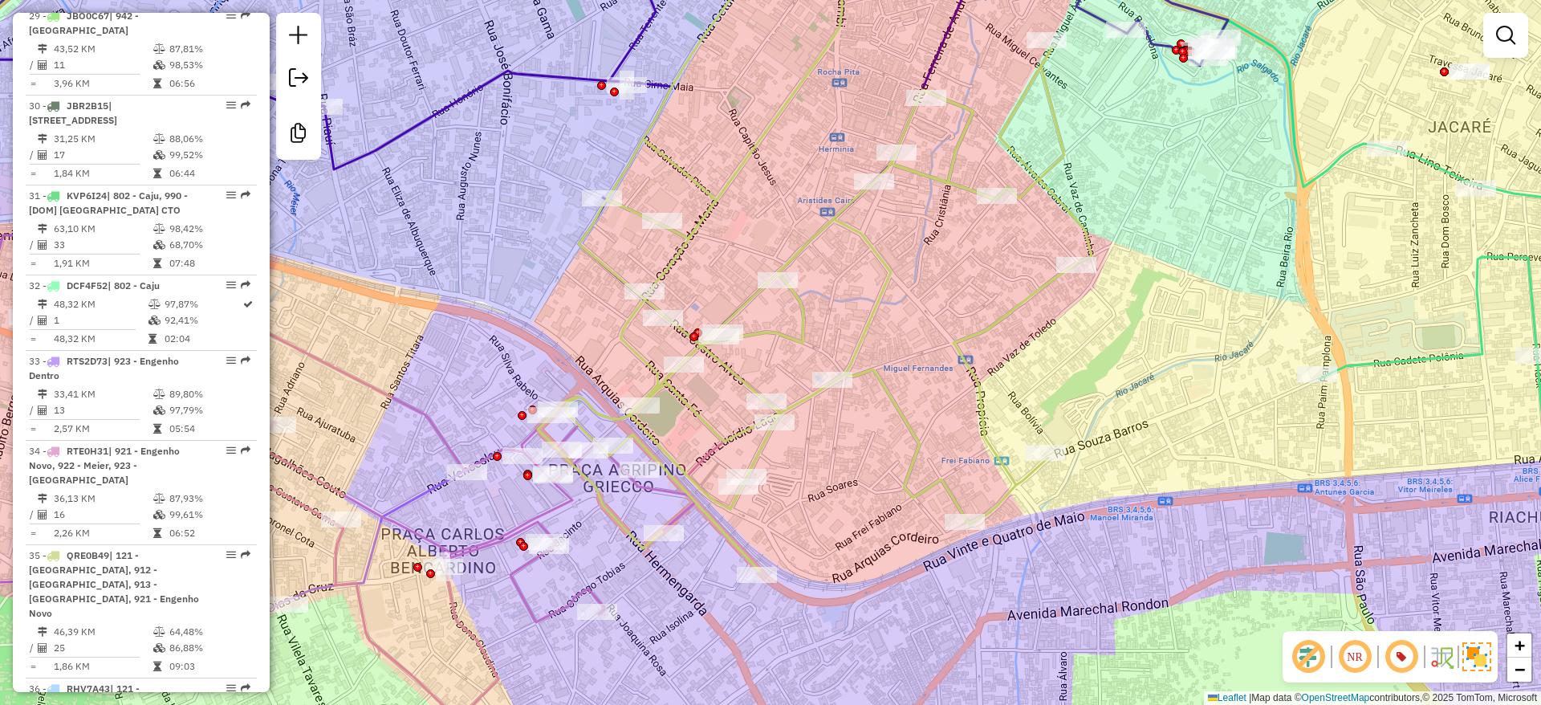
click at [1178, 139] on div "Janela de atendimento Grade de atendimento Capacidade Transportadoras Veículos …" at bounding box center [770, 352] width 1541 height 705
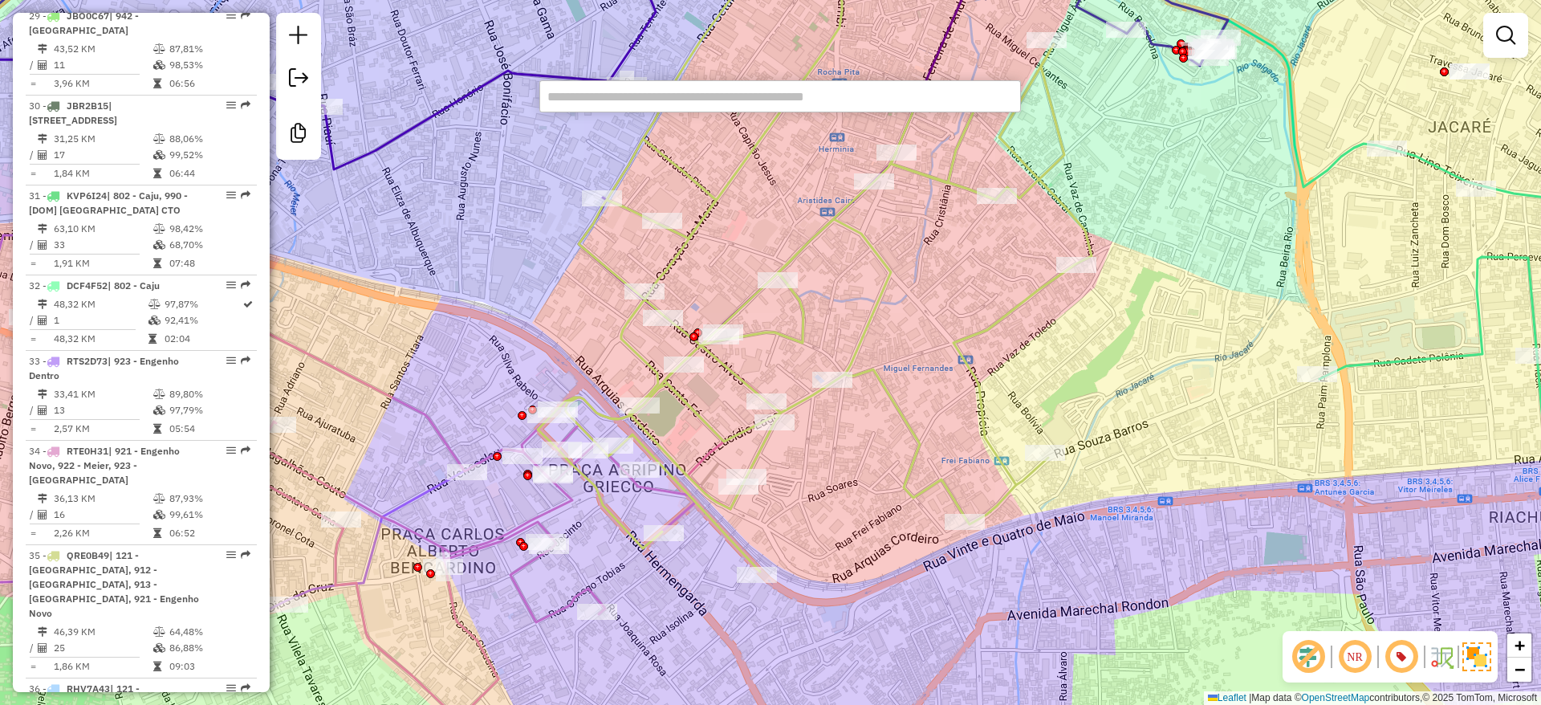
paste input "*******"
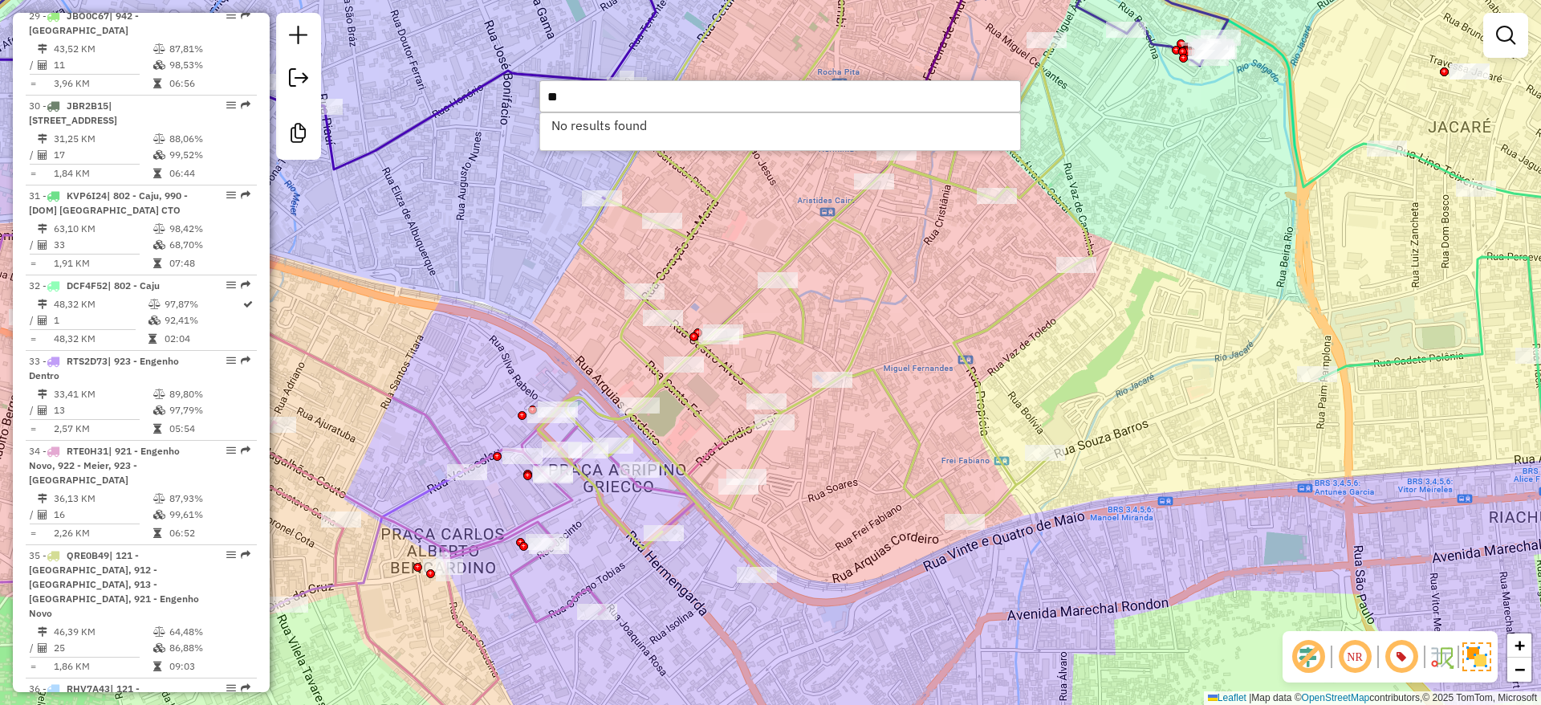
type input "*"
type input "*****"
click at [881, 122] on li "55042608 - ZE SOLUCOES TEC DE C (Rota: 35 - Sequência: 25)" at bounding box center [780, 125] width 480 height 24
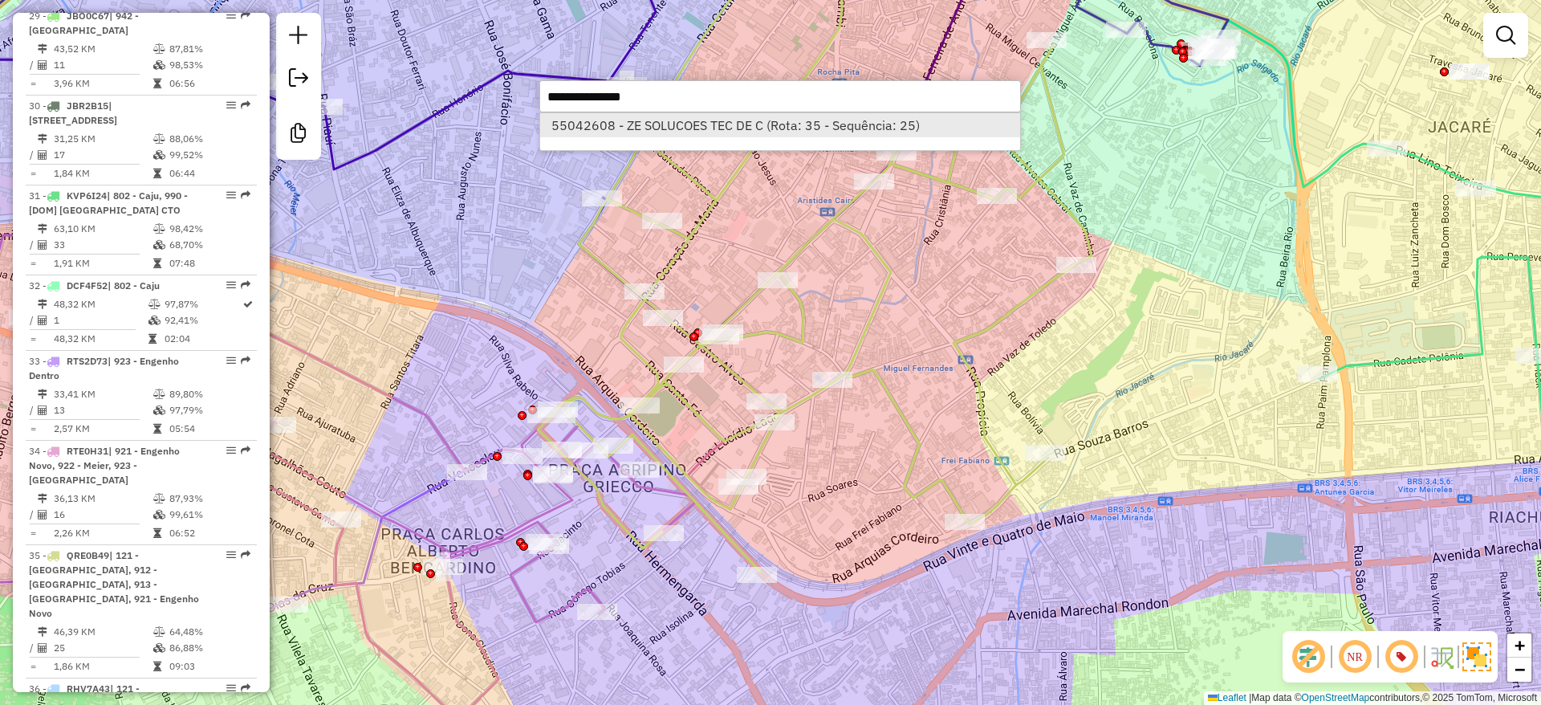
select select "**********"
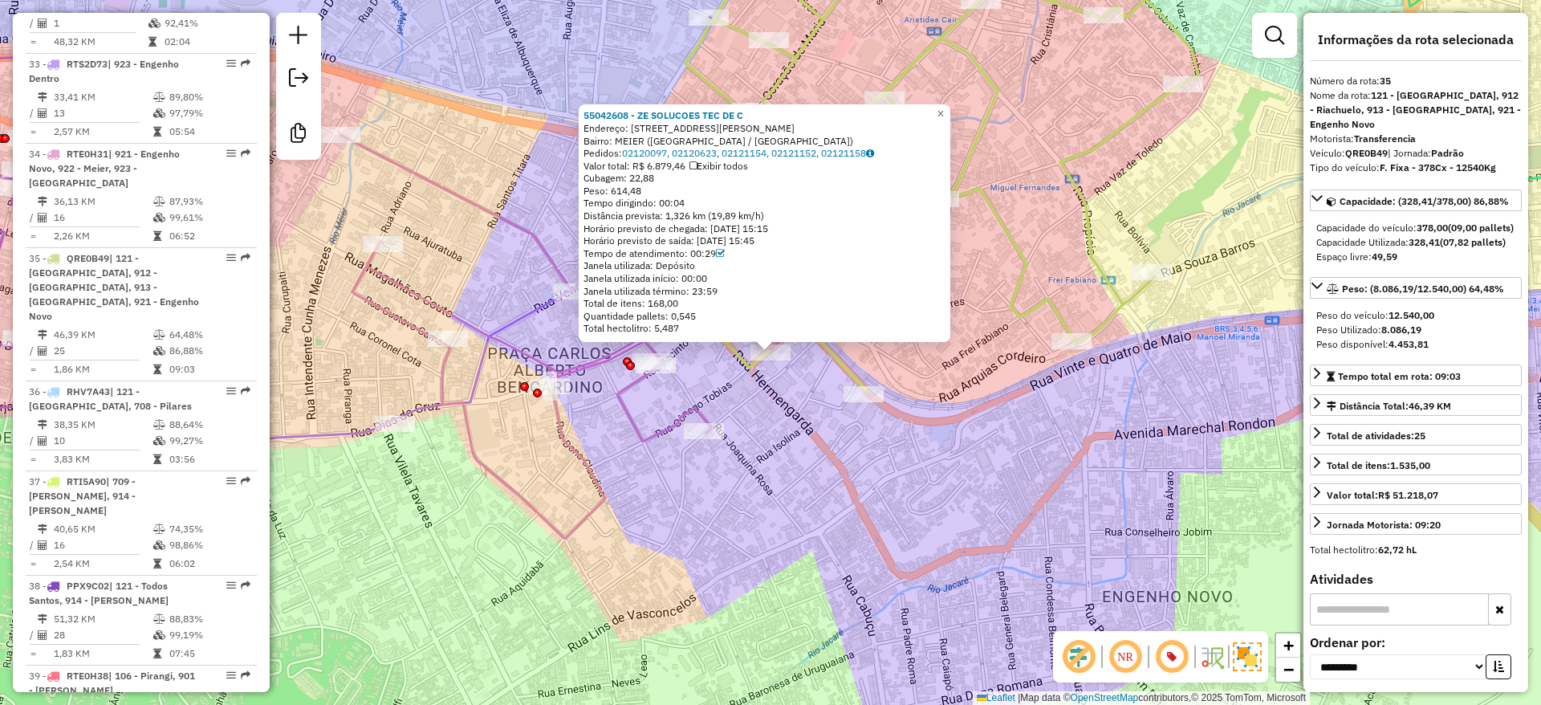
scroll to position [3981, 0]
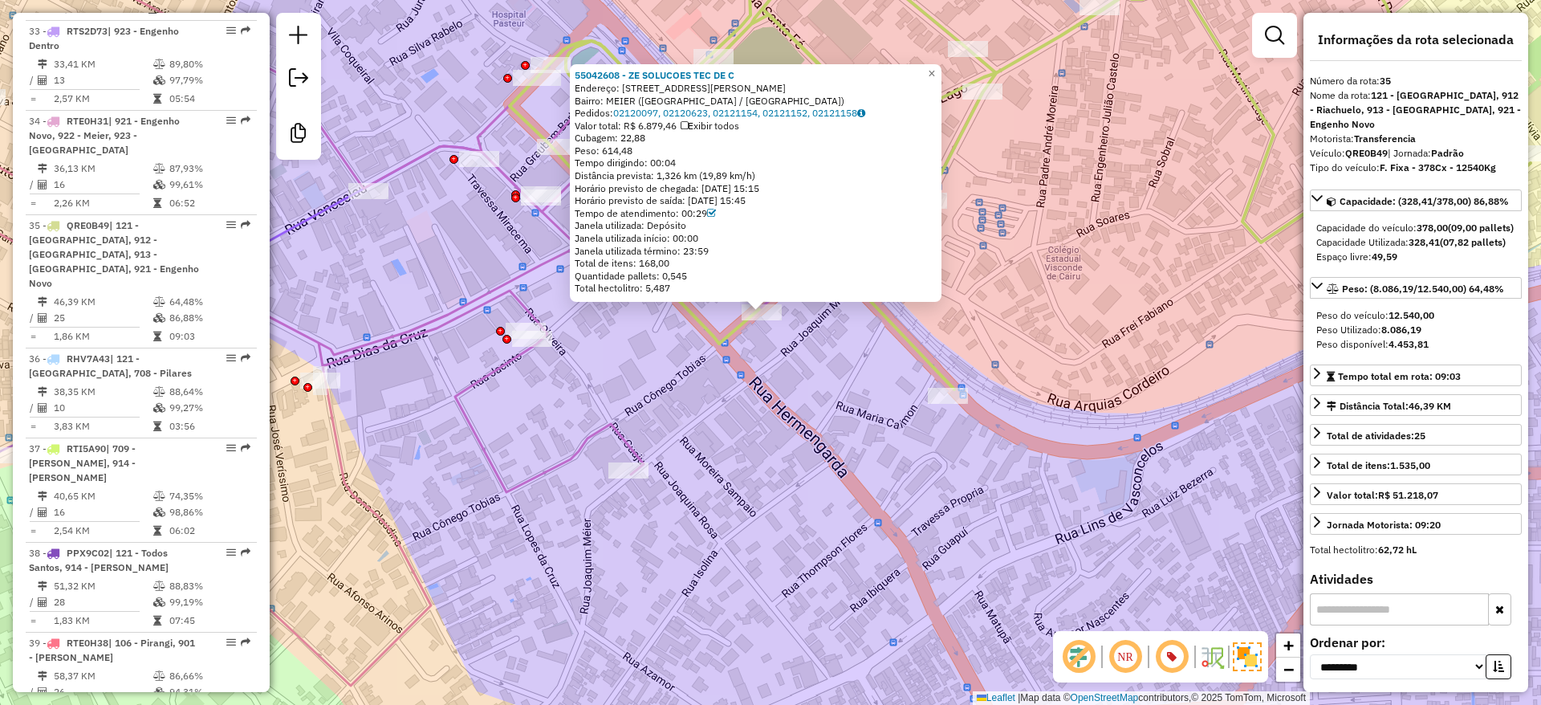
click at [753, 395] on div "55042608 - ZE SOLUCOES TEC DE C Endereço: RUA CONEGO TOBIAS 44 Bairro: MEIER (R…" at bounding box center [770, 352] width 1541 height 705
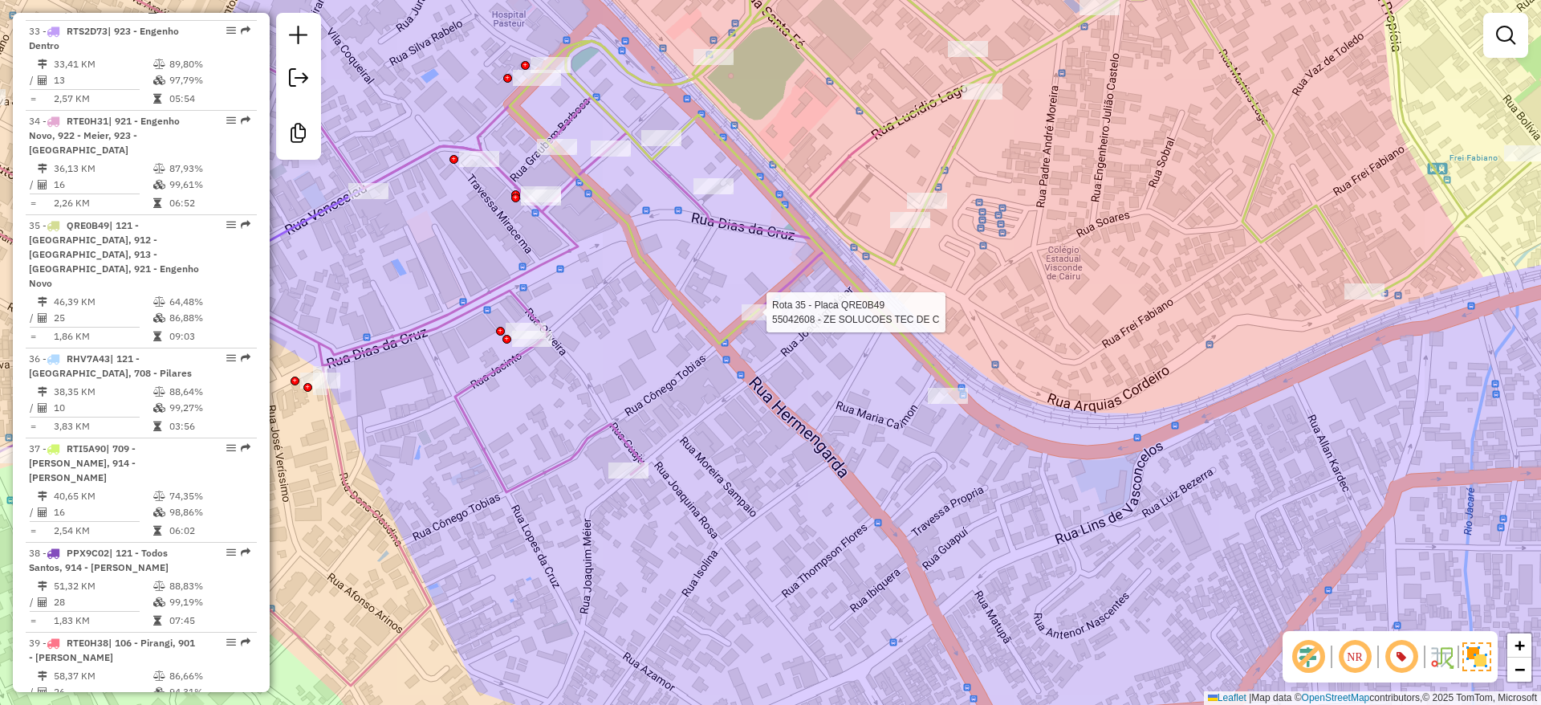
select select "**********"
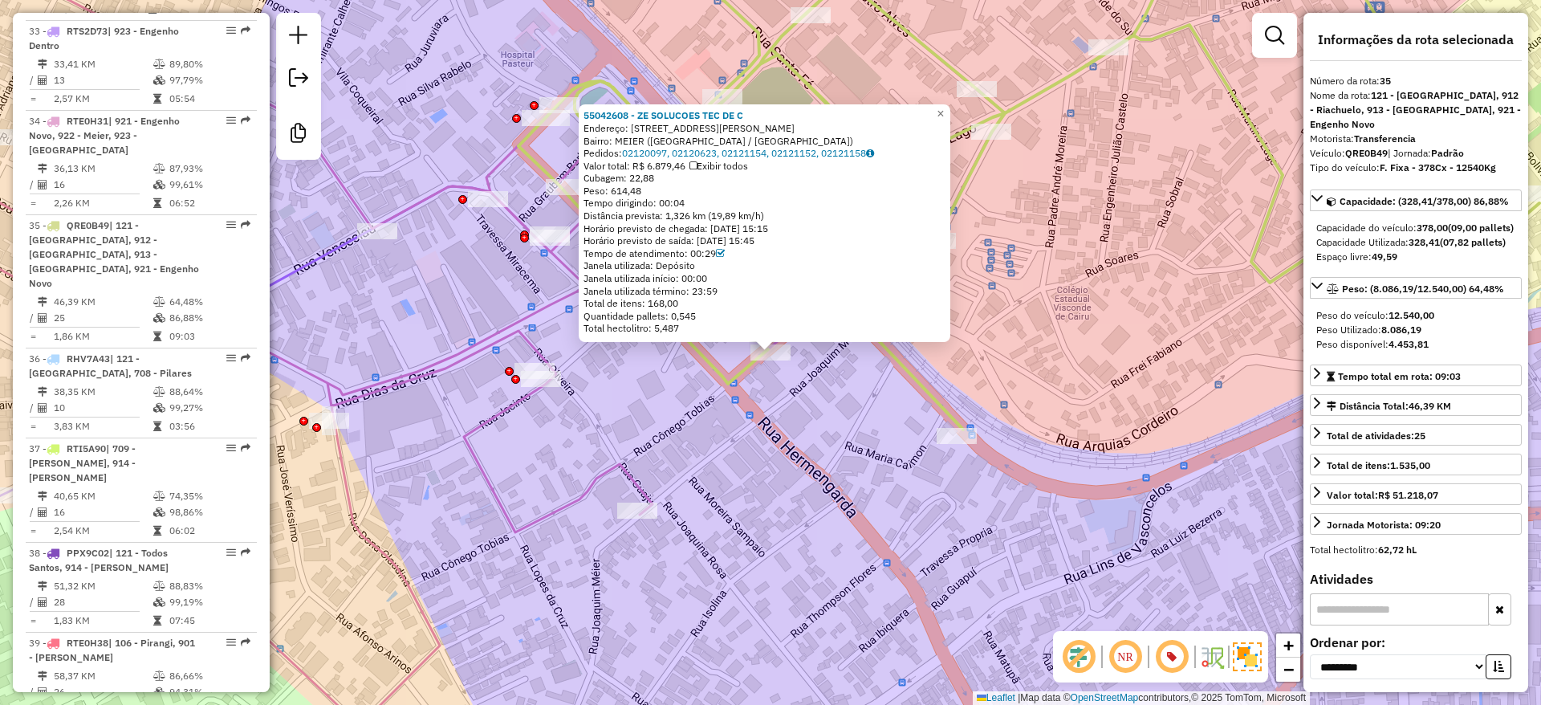
click at [796, 396] on div "55042608 - ZE SOLUCOES TEC DE C Endereço: RUA CONEGO TOBIAS 44 Bairro: MEIER (R…" at bounding box center [770, 352] width 1541 height 705
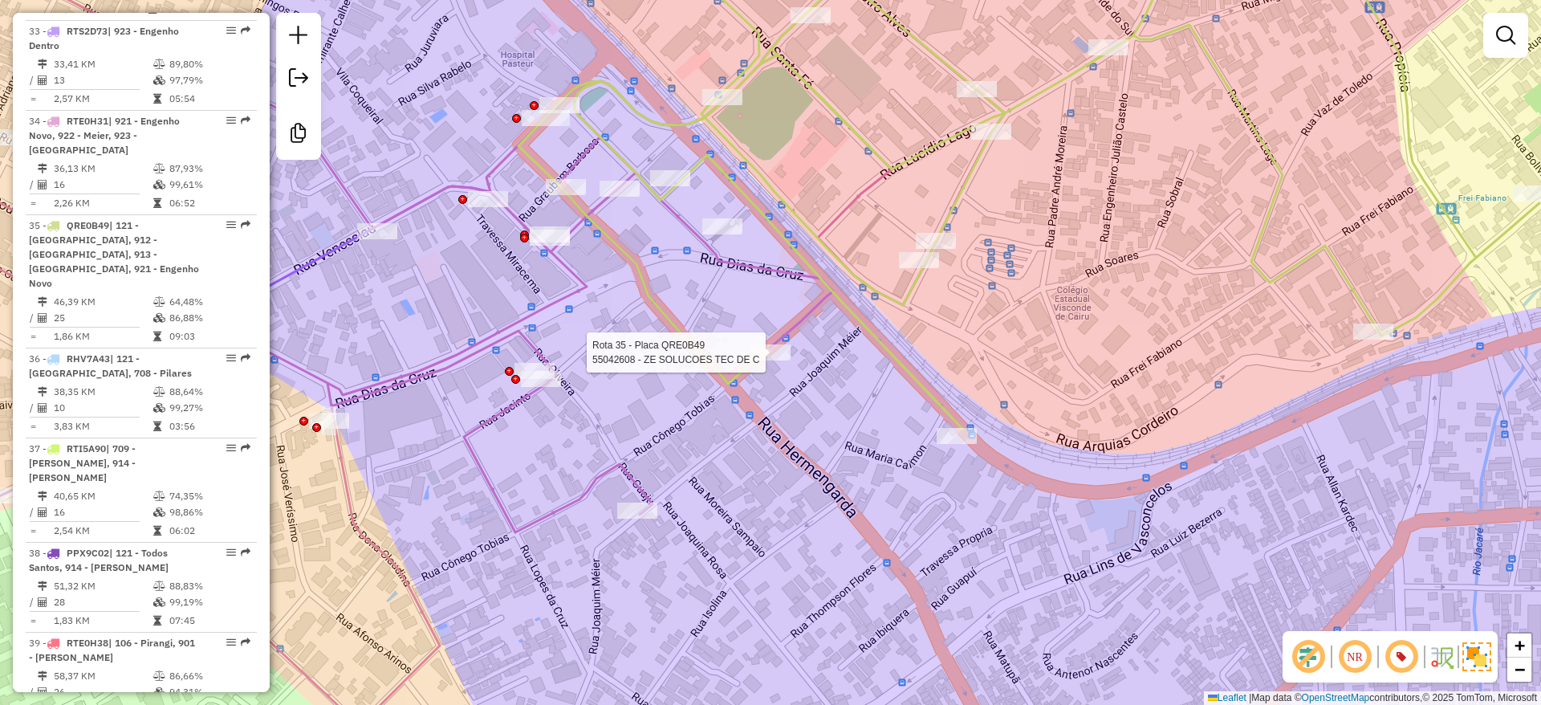
select select "**********"
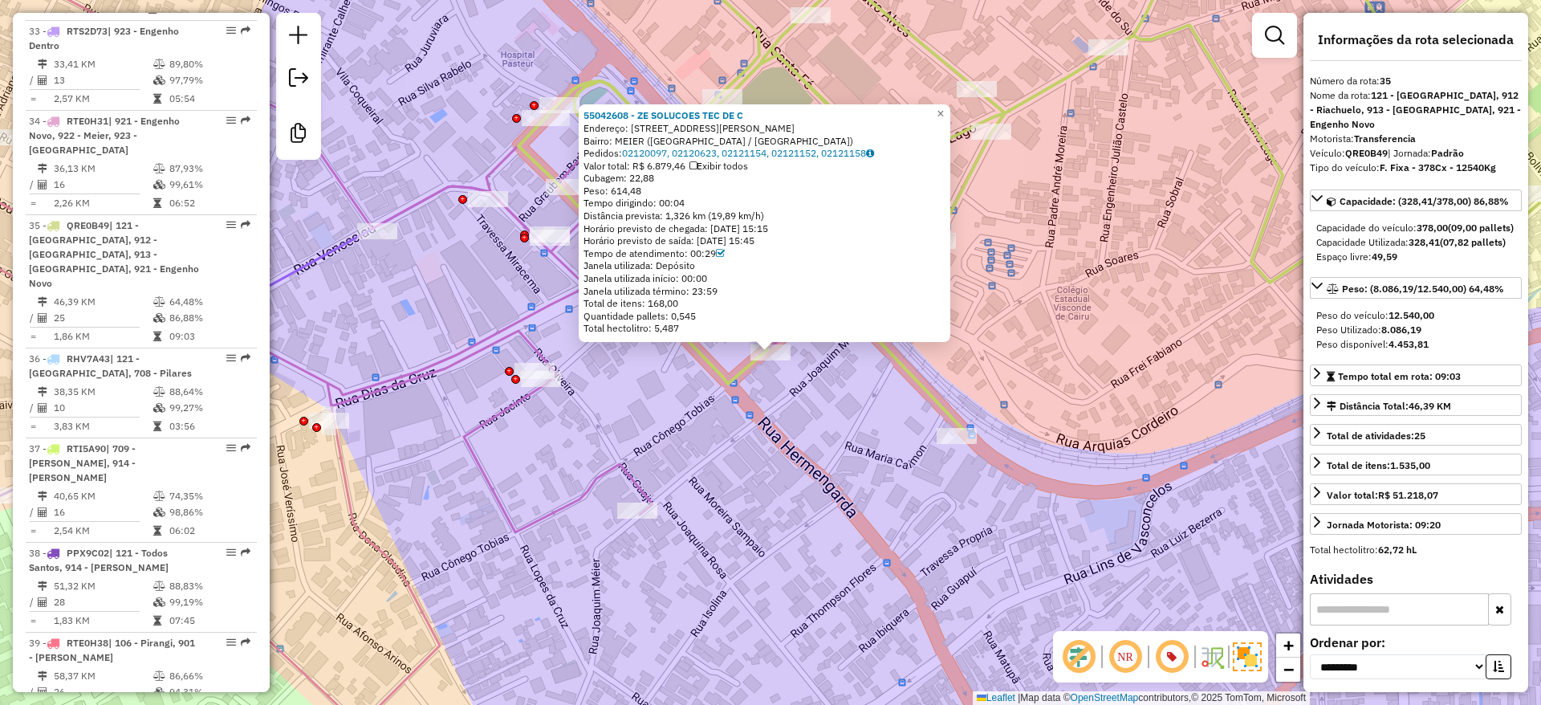
click at [434, 100] on div "55042608 - ZE SOLUCOES TEC DE C Endereço: RUA CONEGO TOBIAS 44 Bairro: MEIER (R…" at bounding box center [770, 352] width 1541 height 705
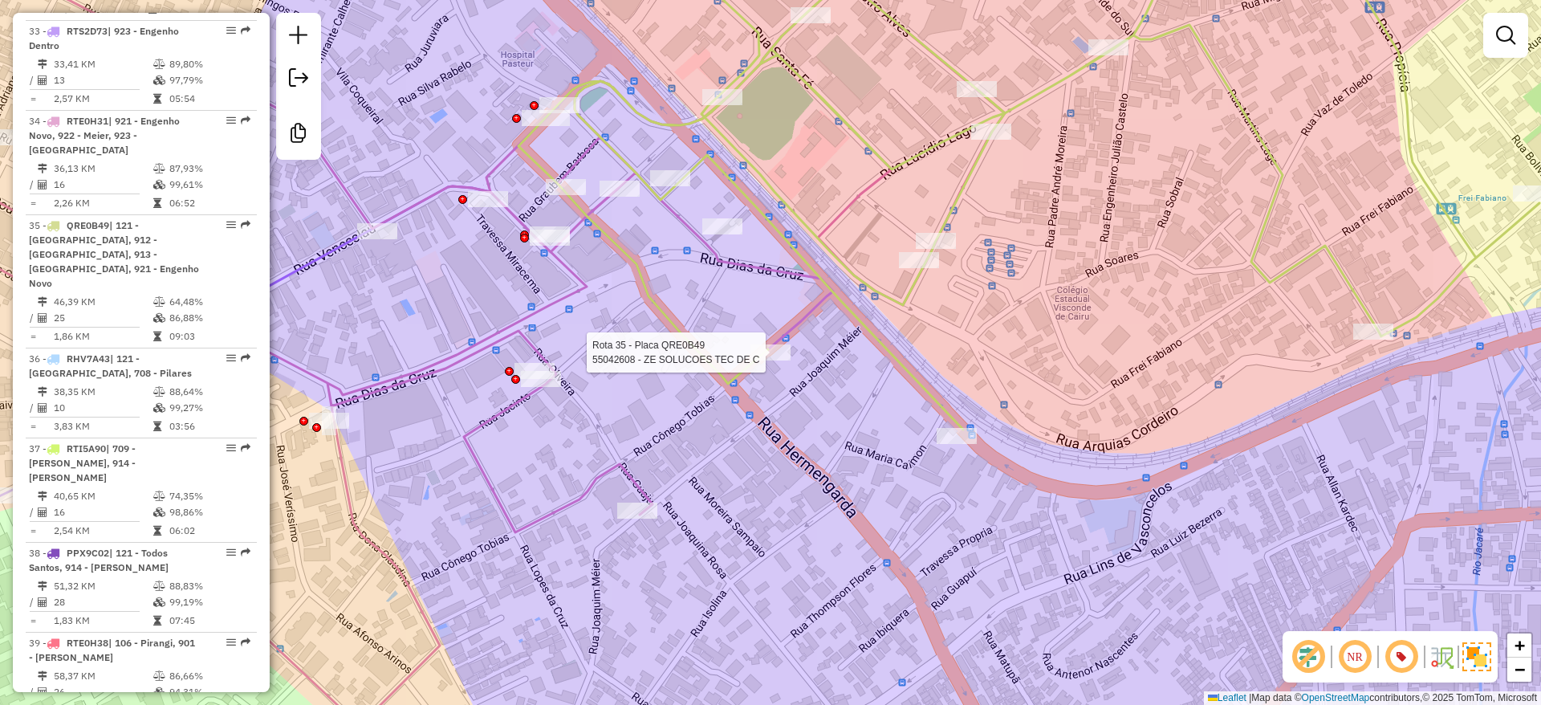
select select "**********"
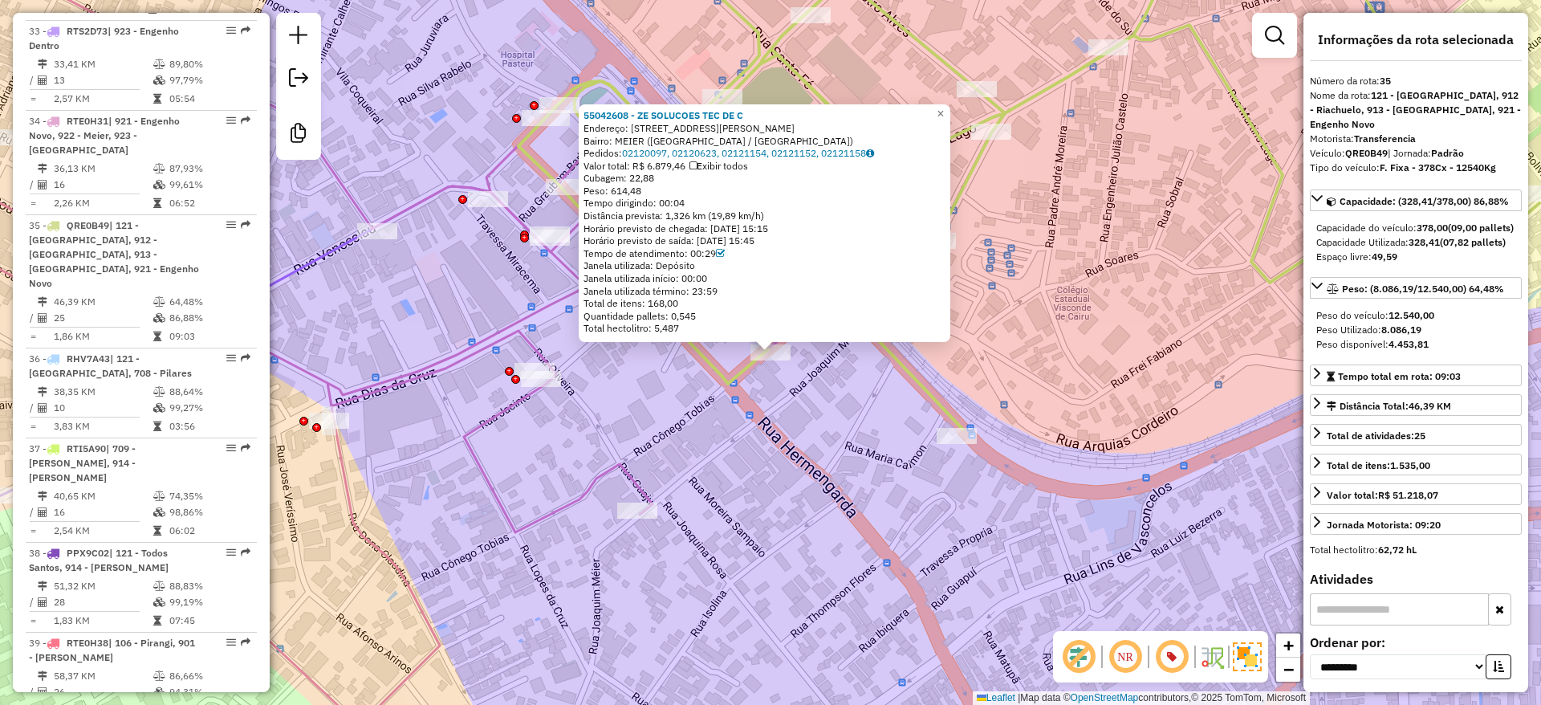
click at [785, 425] on div "55042608 - ZE SOLUCOES TEC DE C Endereço: RUA CONEGO TOBIAS 44 Bairro: MEIER (R…" at bounding box center [770, 352] width 1541 height 705
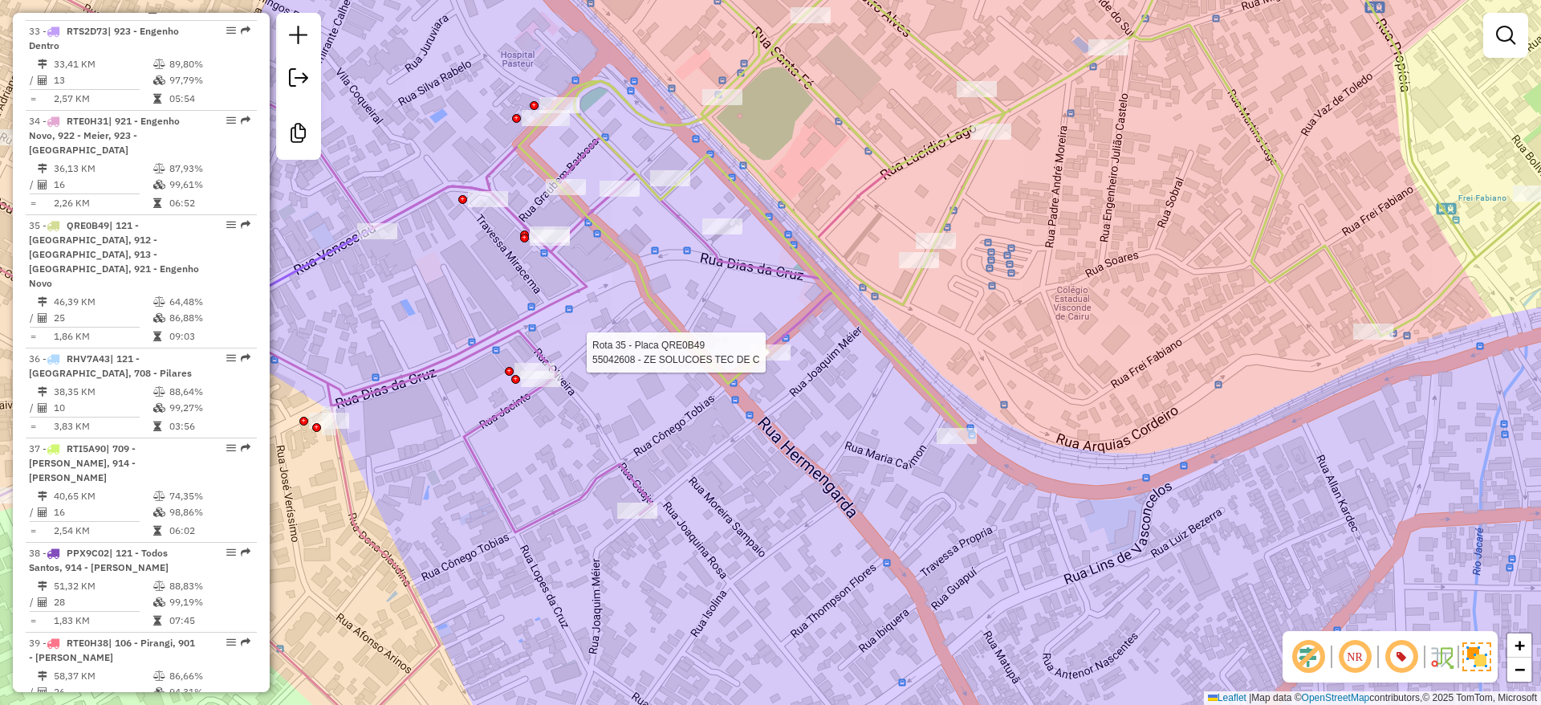
select select "**********"
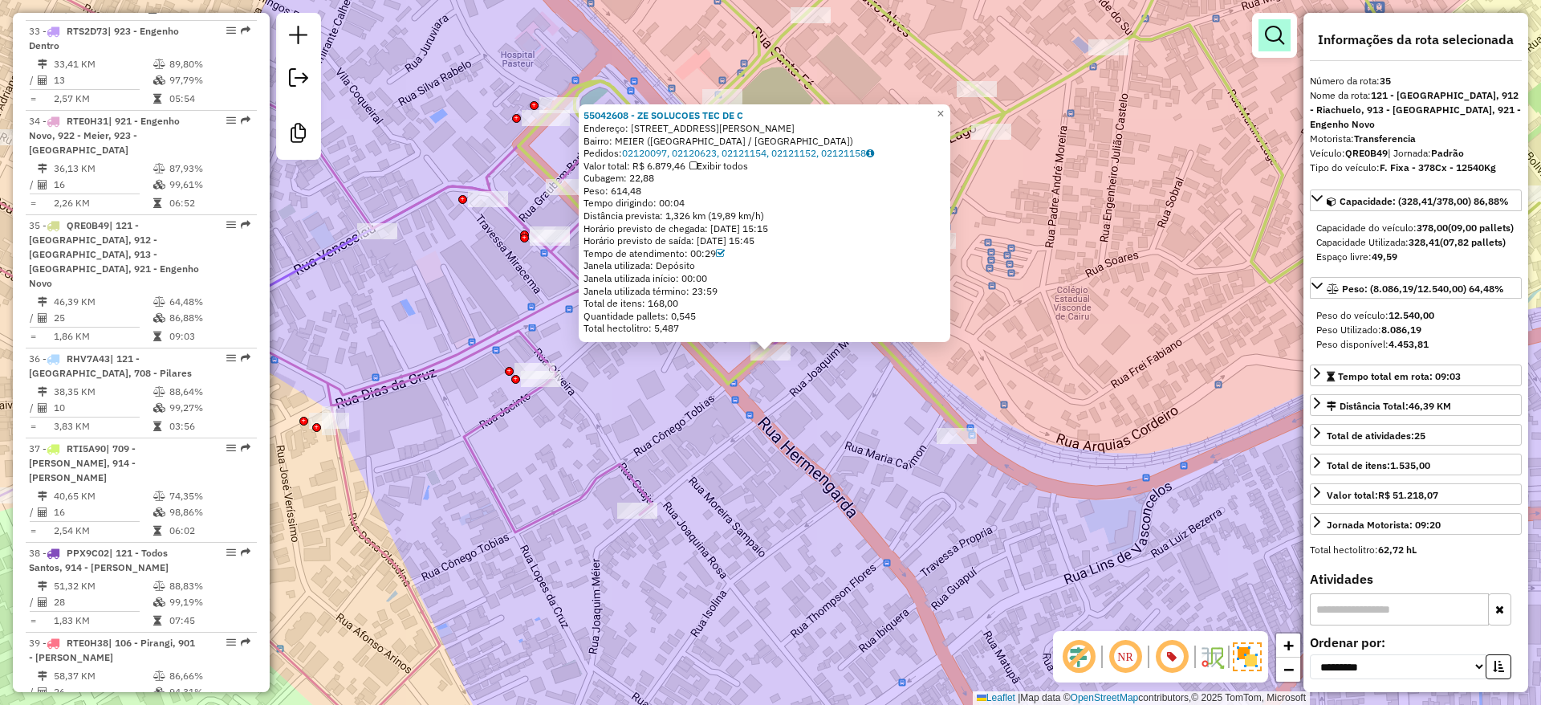
click at [1274, 36] on em at bounding box center [1274, 35] width 19 height 19
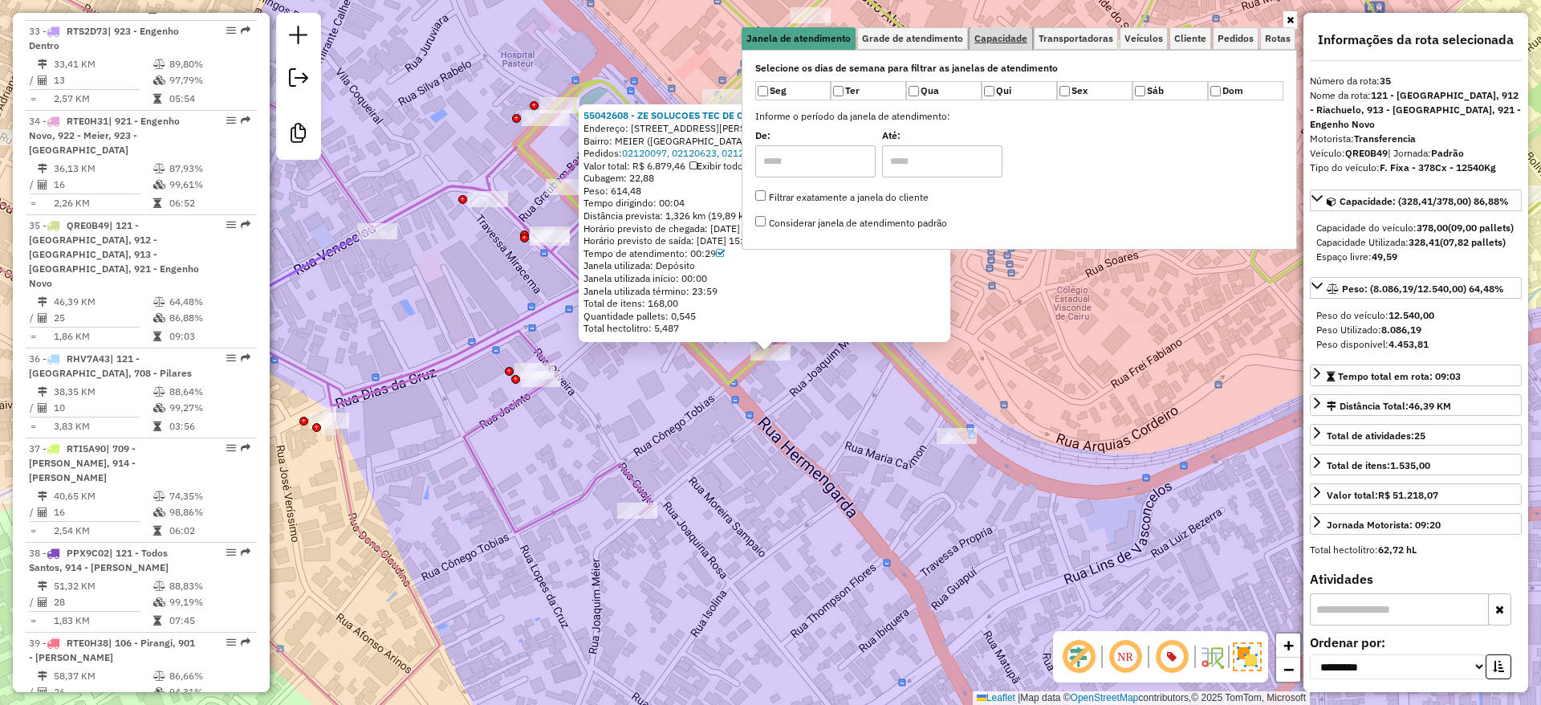
click at [1003, 43] on span "Capacidade" at bounding box center [1001, 39] width 53 height 10
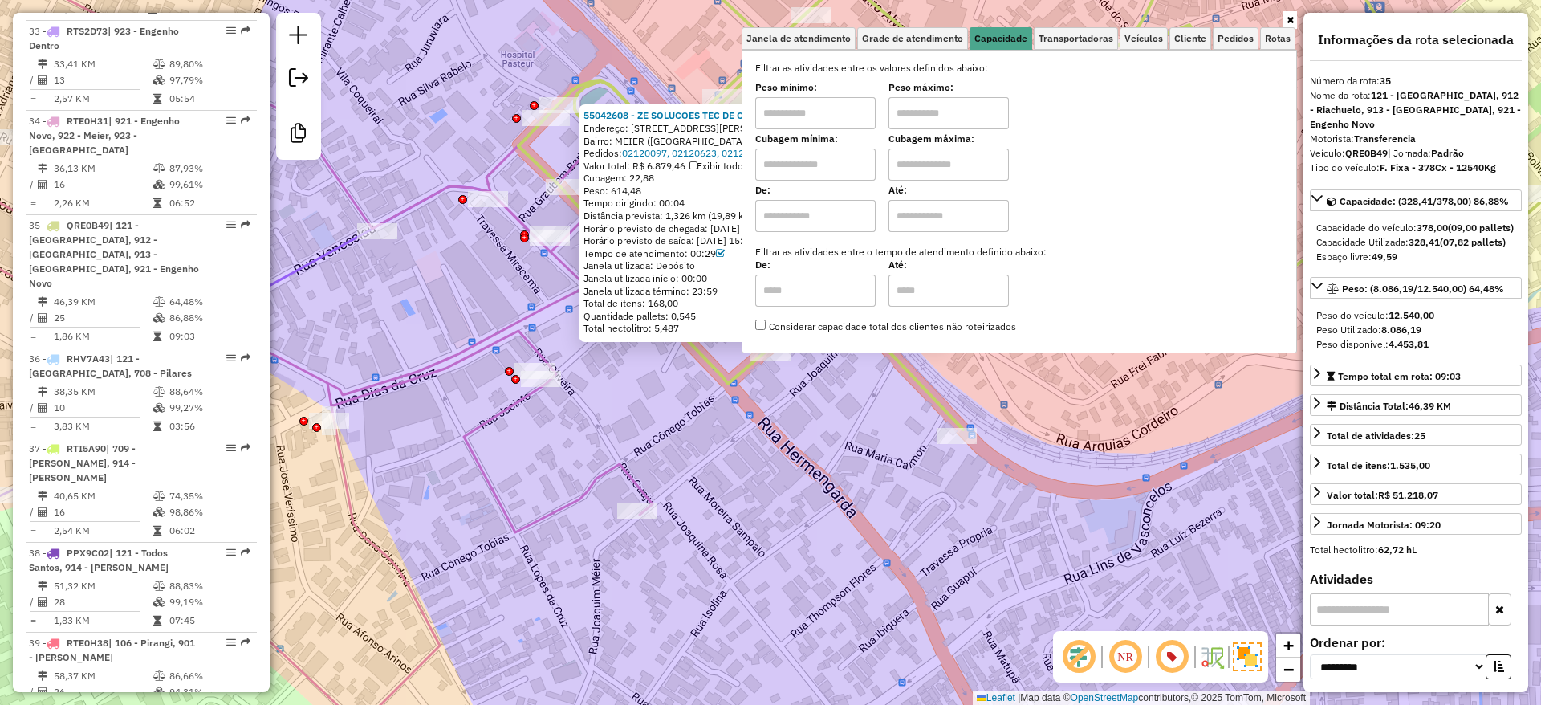
click at [858, 483] on div "55042608 - ZE SOLUCOES TEC DE C Endereço: RUA CONEGO TOBIAS 44 Bairro: MEIER (R…" at bounding box center [770, 352] width 1541 height 705
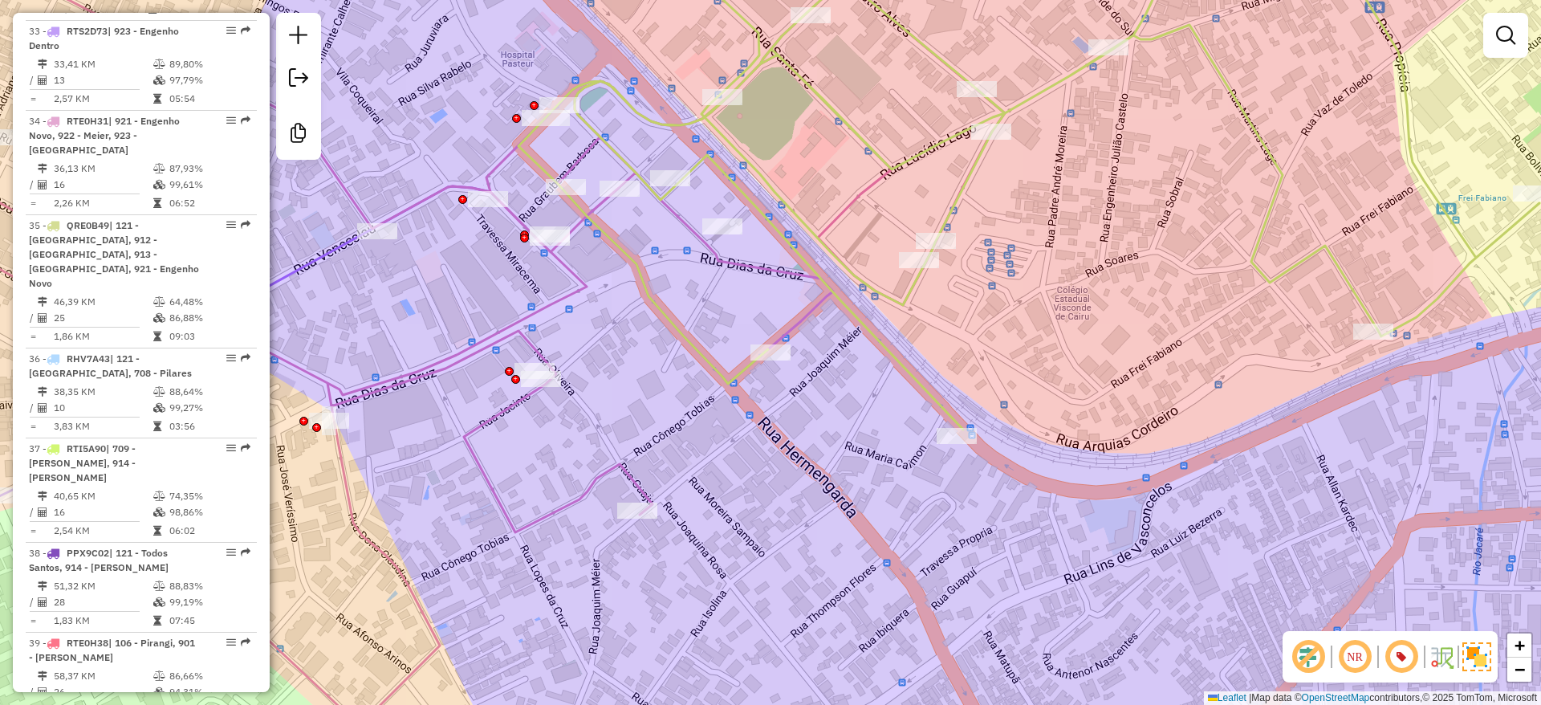
click at [915, 385] on icon at bounding box center [1029, 179] width 1021 height 500
select select "**********"
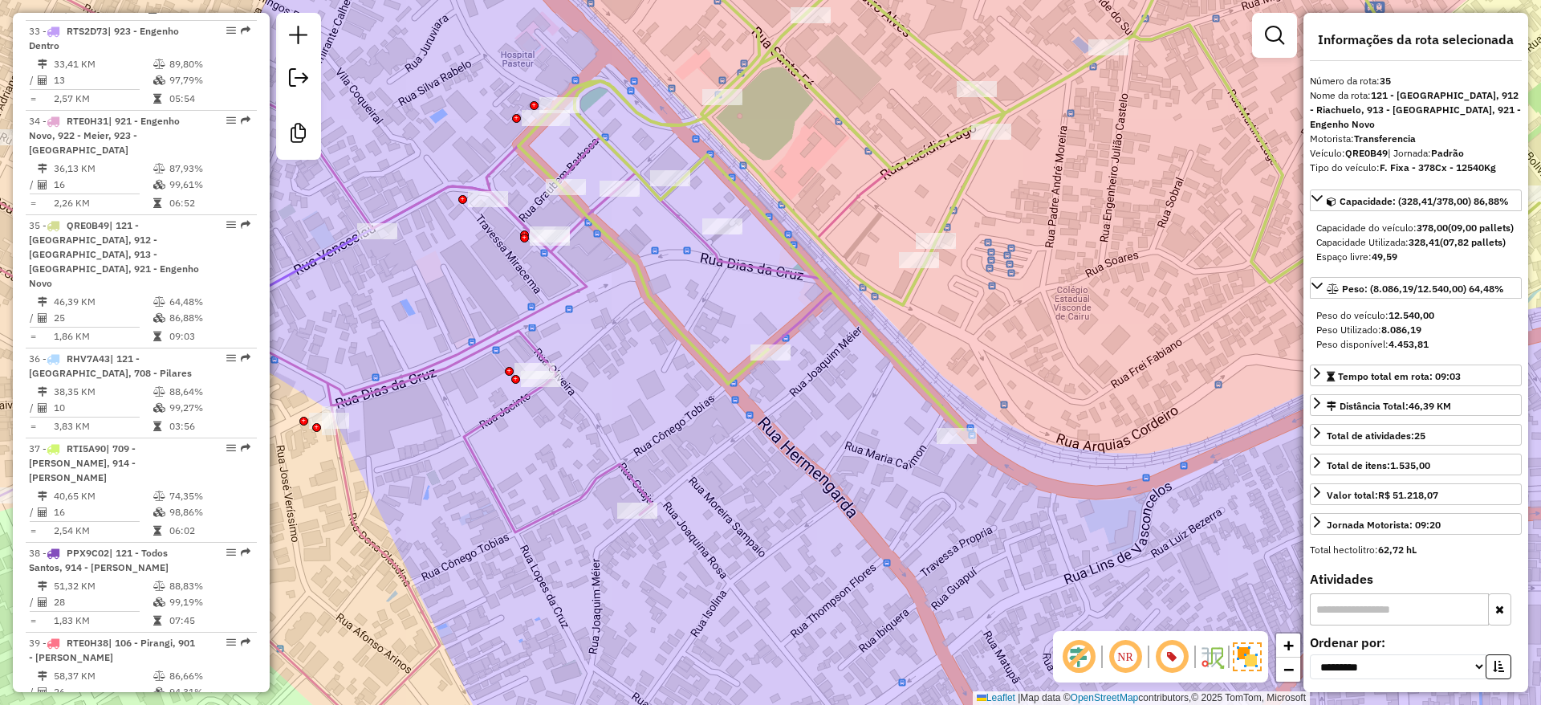
click at [854, 365] on div "Janela de atendimento Grade de atendimento Capacidade Transportadoras Veículos …" at bounding box center [770, 352] width 1541 height 705
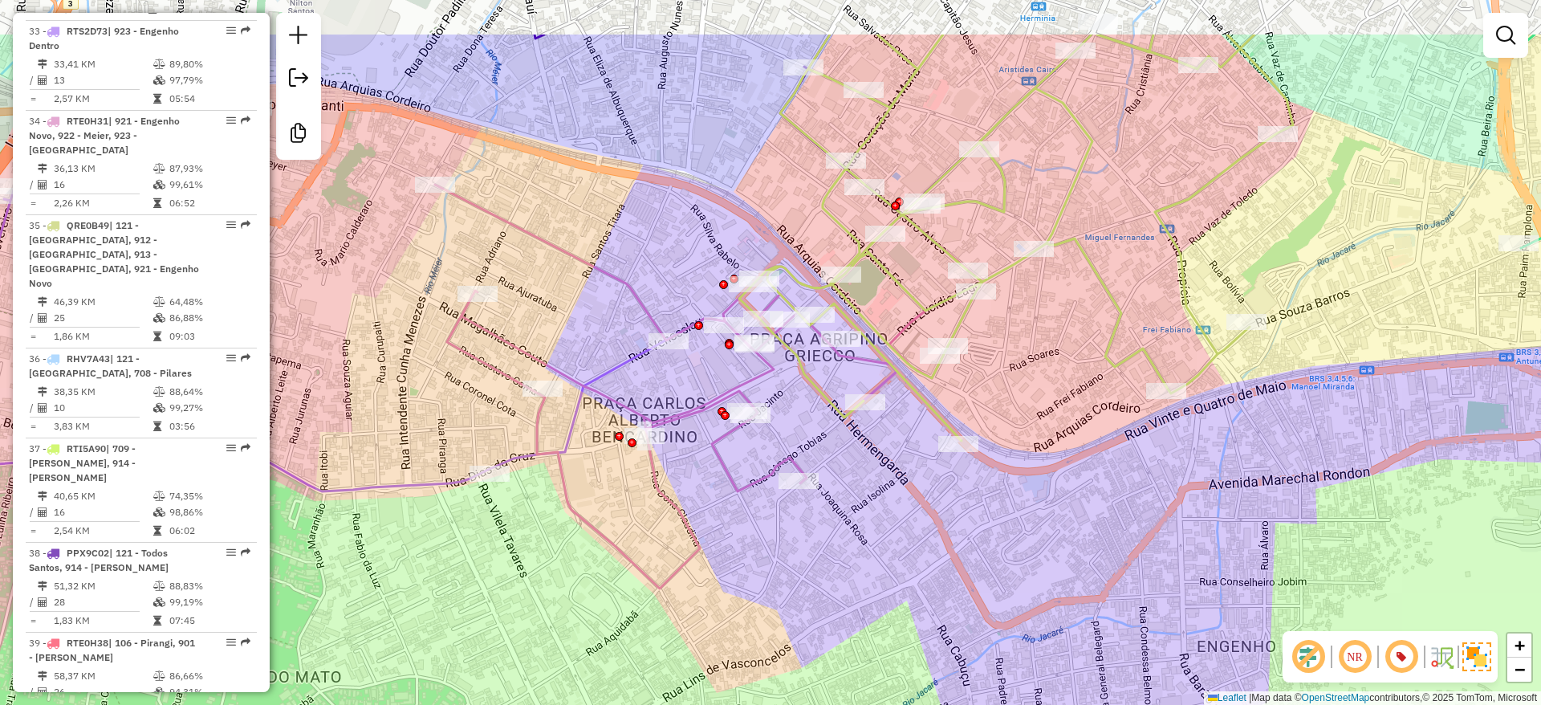
drag, startPoint x: 1033, startPoint y: 369, endPoint x: 1016, endPoint y: 408, distance: 42.4
click at [1016, 408] on div "Janela de atendimento Grade de atendimento Capacidade Transportadoras Veículos …" at bounding box center [770, 352] width 1541 height 705
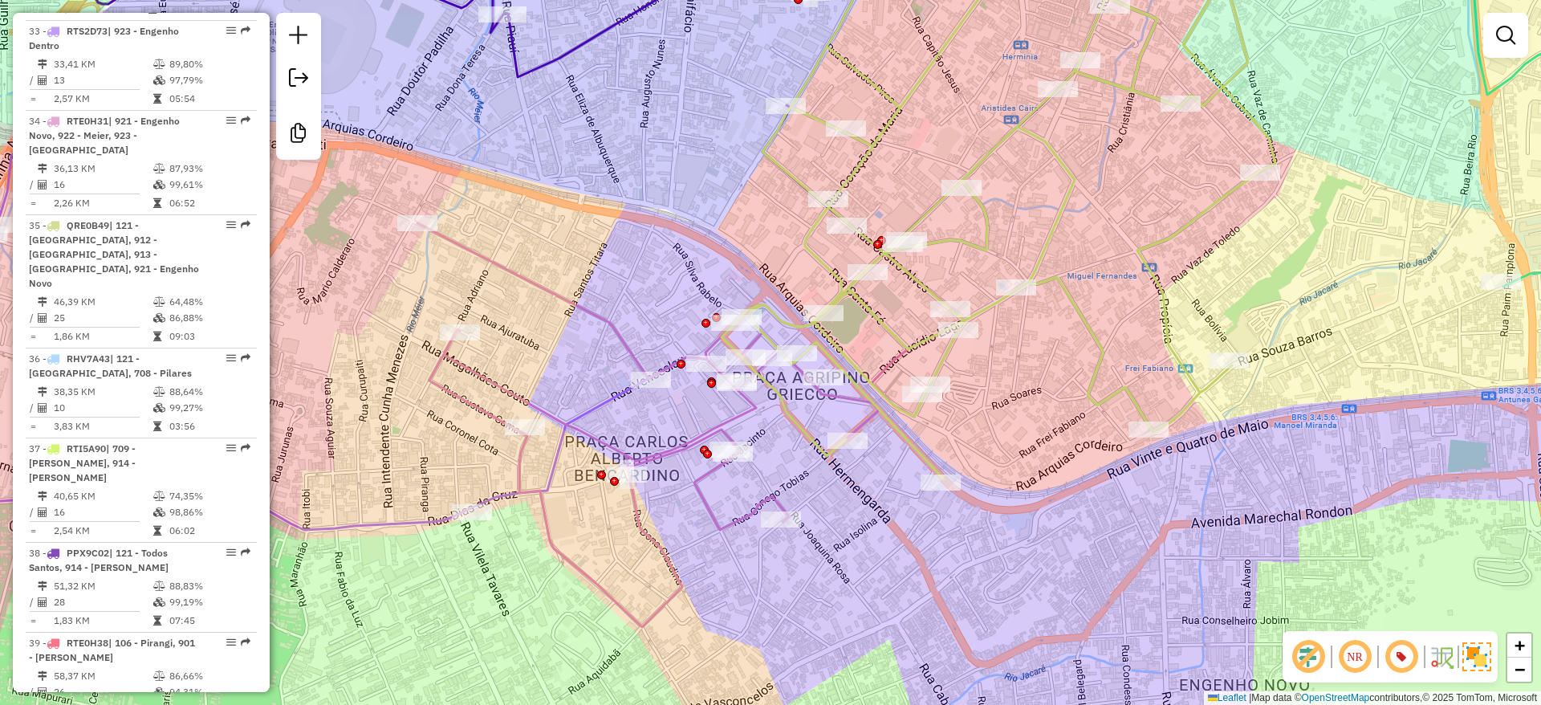
click at [987, 137] on div "Janela de atendimento Grade de atendimento Capacidade Transportadoras Veículos …" at bounding box center [770, 352] width 1541 height 705
click at [987, 148] on icon at bounding box center [999, 204] width 554 height 550
select select "**********"
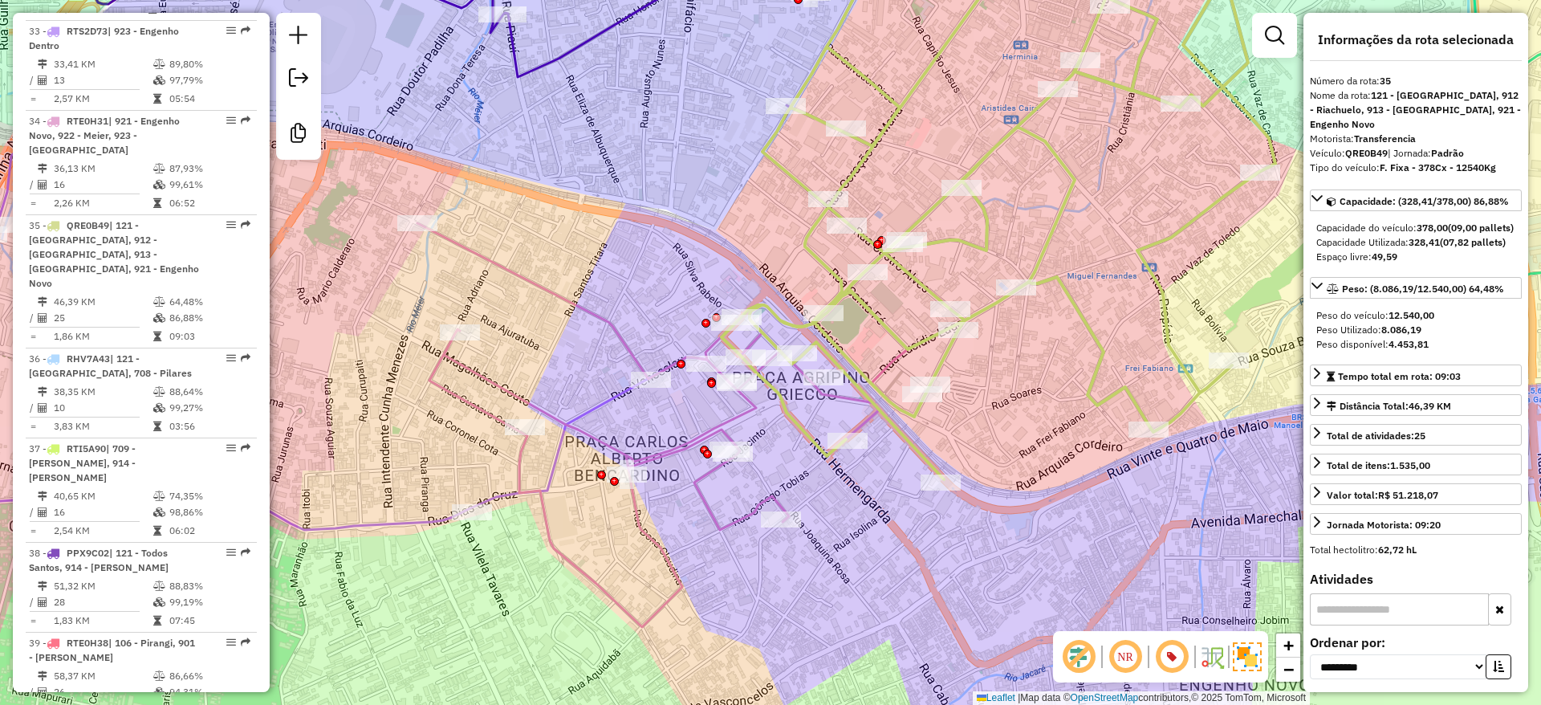
drag, startPoint x: 952, startPoint y: 129, endPoint x: 937, endPoint y: 145, distance: 21.6
click at [937, 145] on div "Janela de atendimento Grade de atendimento Capacidade Transportadoras Veículos …" at bounding box center [770, 352] width 1541 height 705
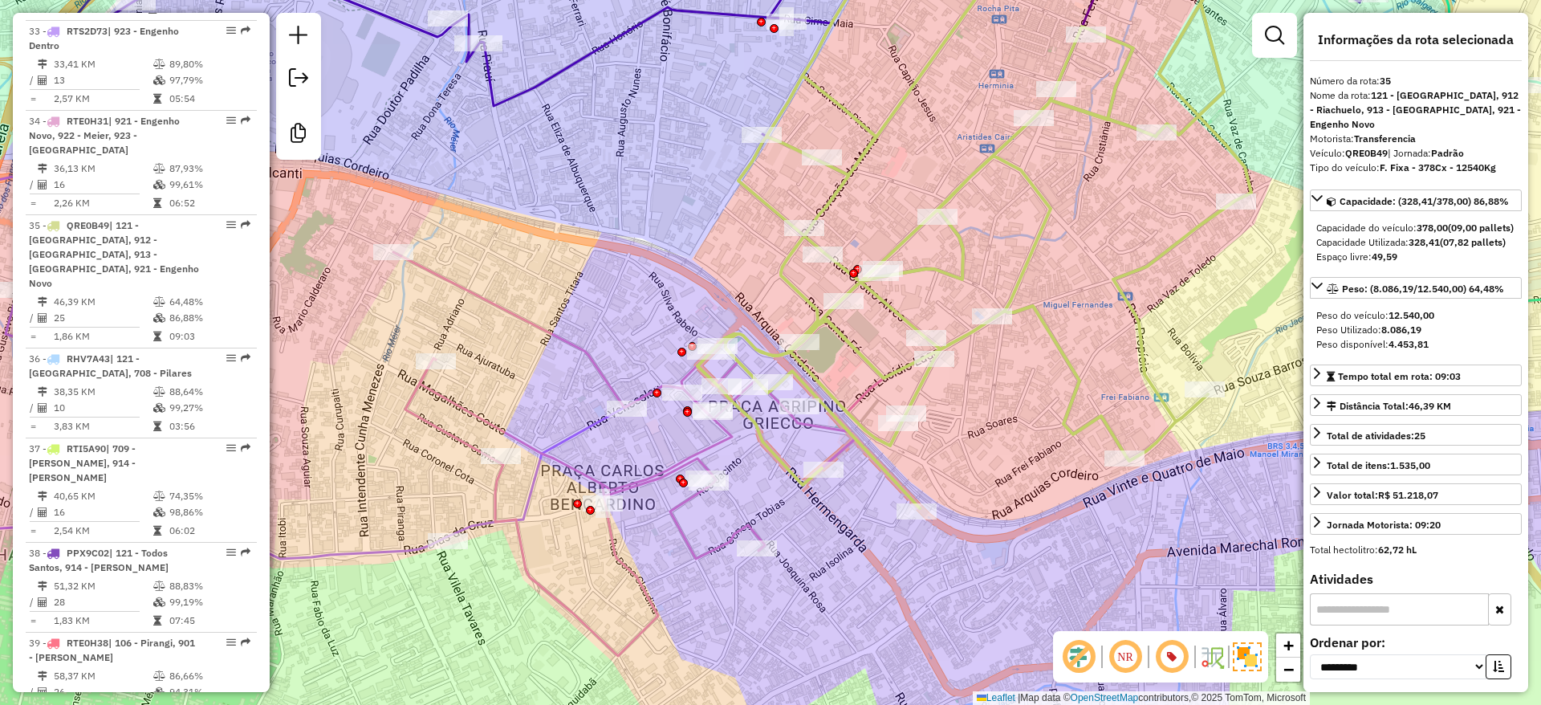
drag, startPoint x: 937, startPoint y: 145, endPoint x: 928, endPoint y: 158, distance: 16.3
click at [928, 158] on div "Janela de atendimento Grade de atendimento Capacidade Transportadoras Veículos …" at bounding box center [770, 352] width 1541 height 705
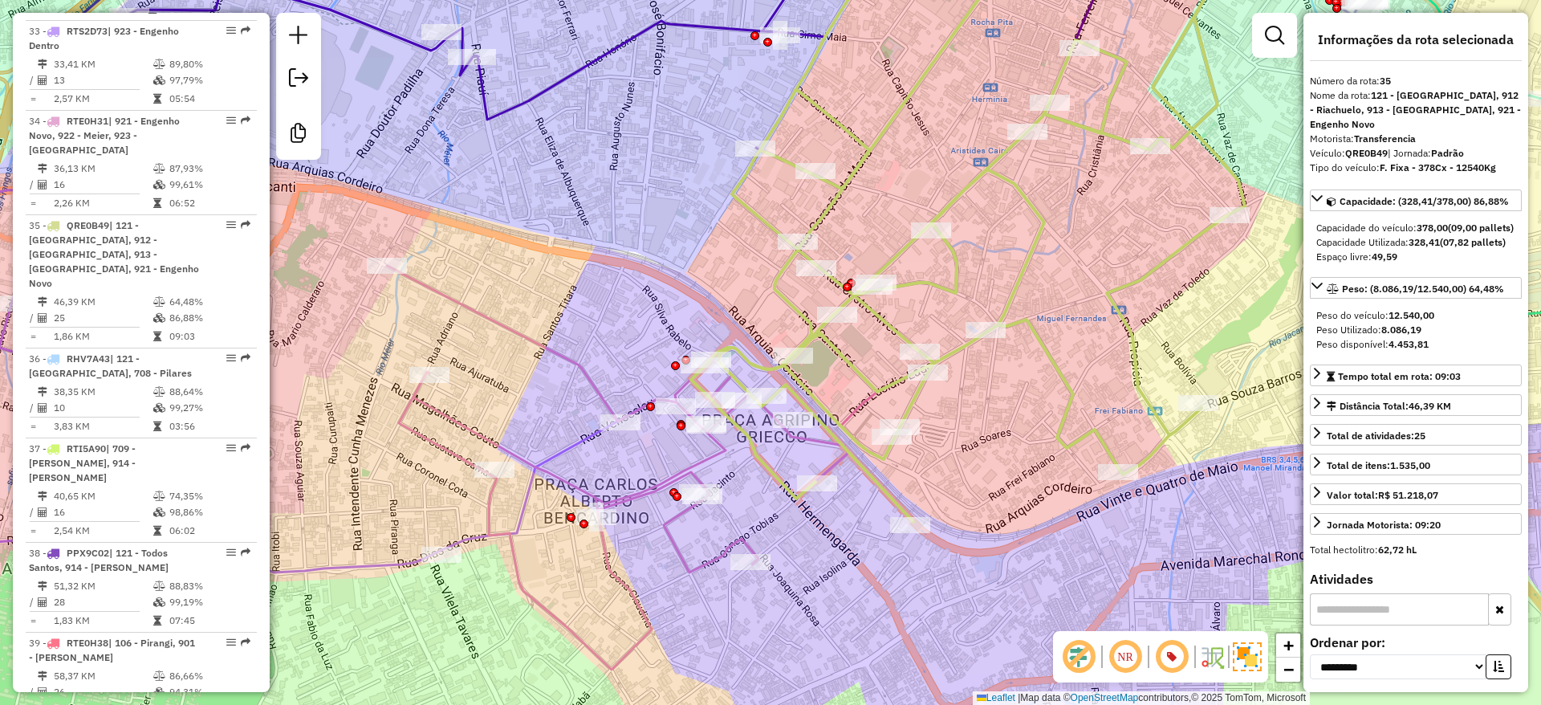
drag, startPoint x: 920, startPoint y: 174, endPoint x: 910, endPoint y: 191, distance: 19.4
click at [910, 191] on div "Janela de atendimento Grade de atendimento Capacidade Transportadoras Veículos …" at bounding box center [770, 352] width 1541 height 705
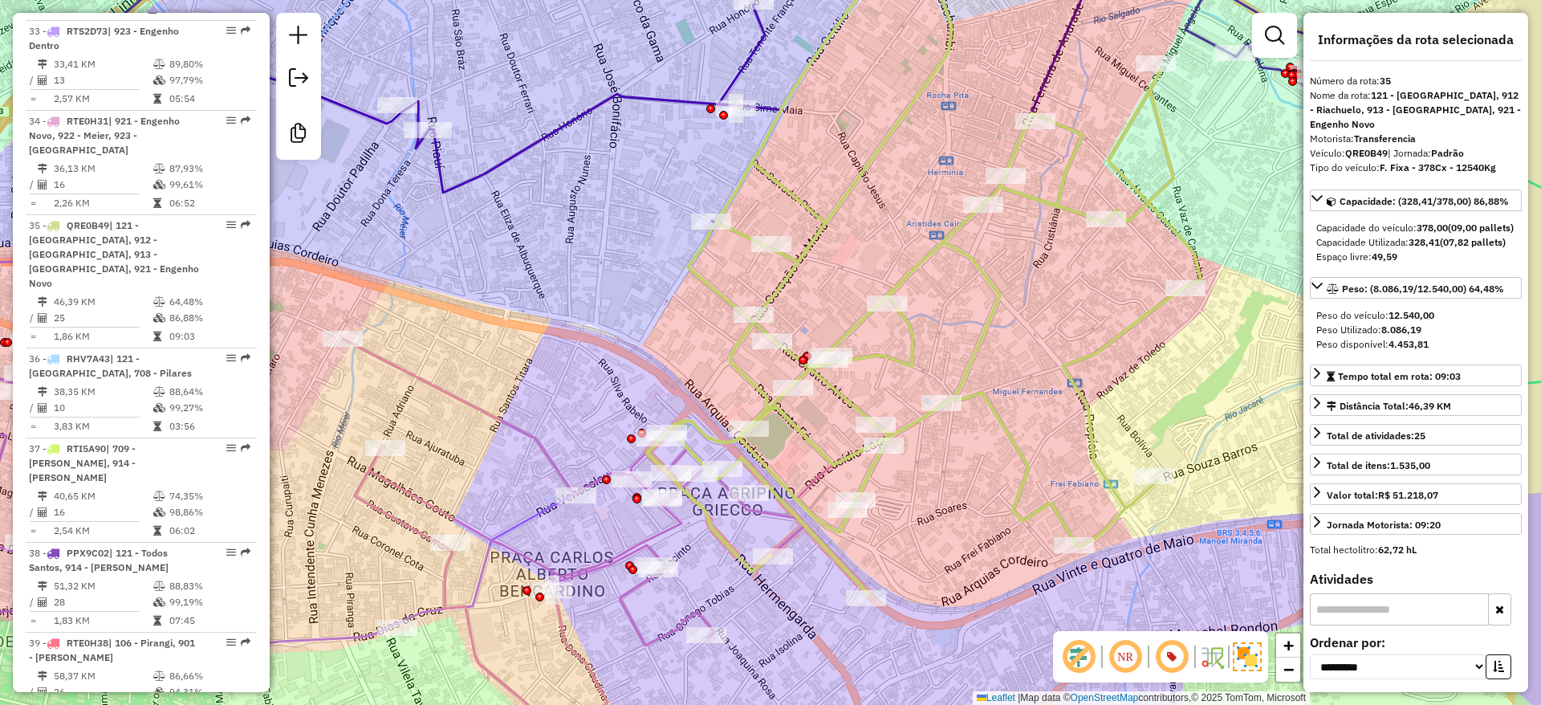
drag, startPoint x: 873, startPoint y: 252, endPoint x: 848, endPoint y: 284, distance: 41.1
click at [848, 284] on div "Janela de atendimento Grade de atendimento Capacidade Transportadoras Veículos …" at bounding box center [770, 352] width 1541 height 705
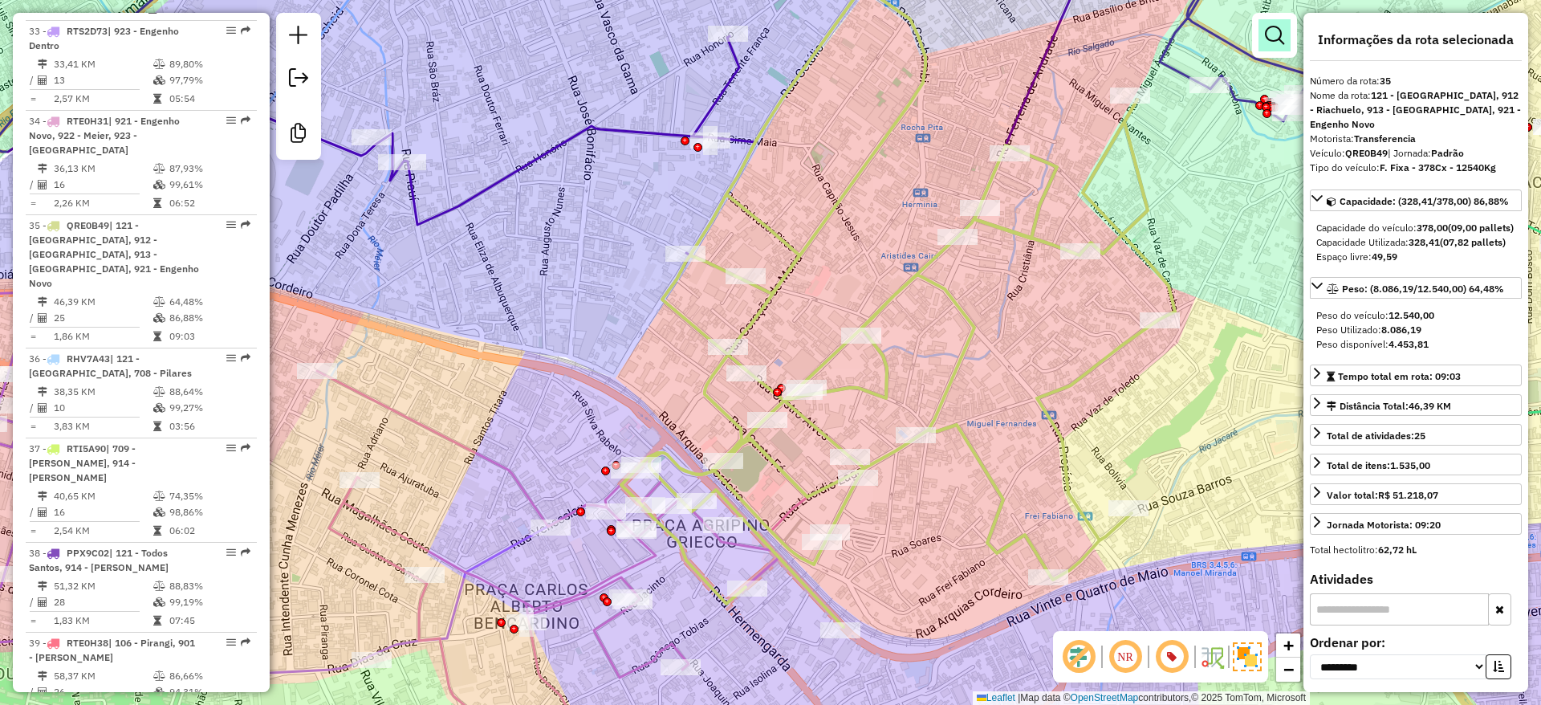
click at [1269, 41] on em at bounding box center [1274, 35] width 19 height 19
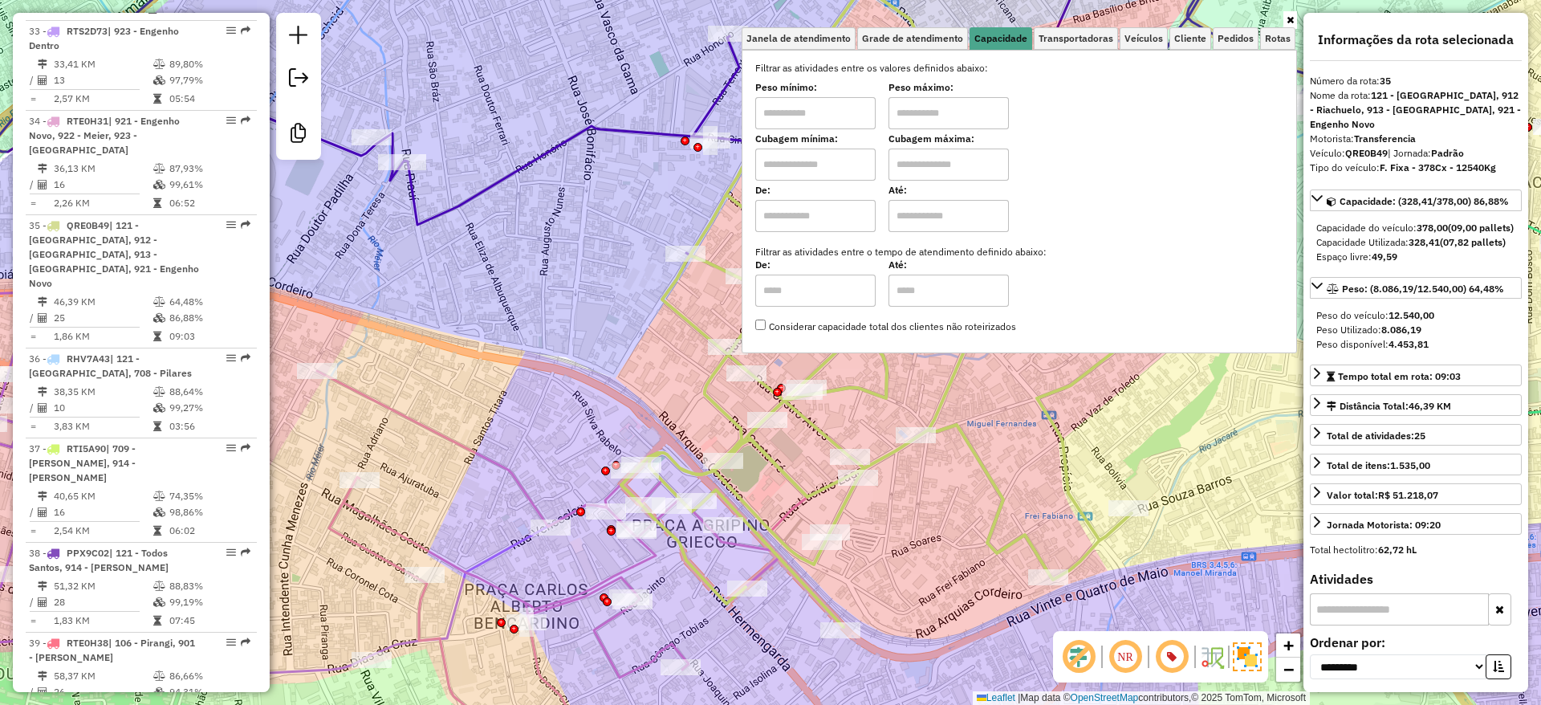
click at [577, 263] on div "Janela de atendimento Grade de atendimento Capacidade Transportadoras Veículos …" at bounding box center [770, 352] width 1541 height 705
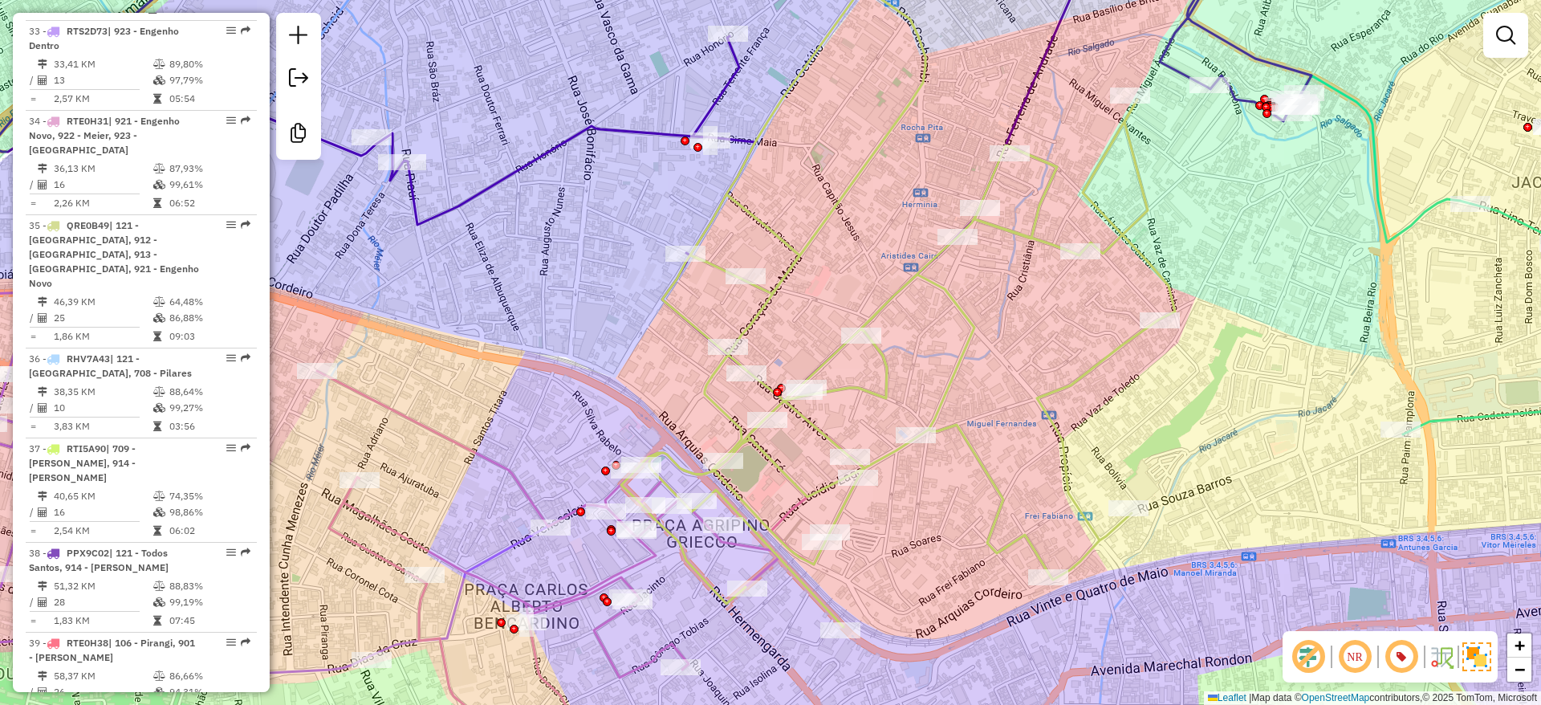
click at [671, 305] on icon at bounding box center [898, 288] width 554 height 678
select select "**********"
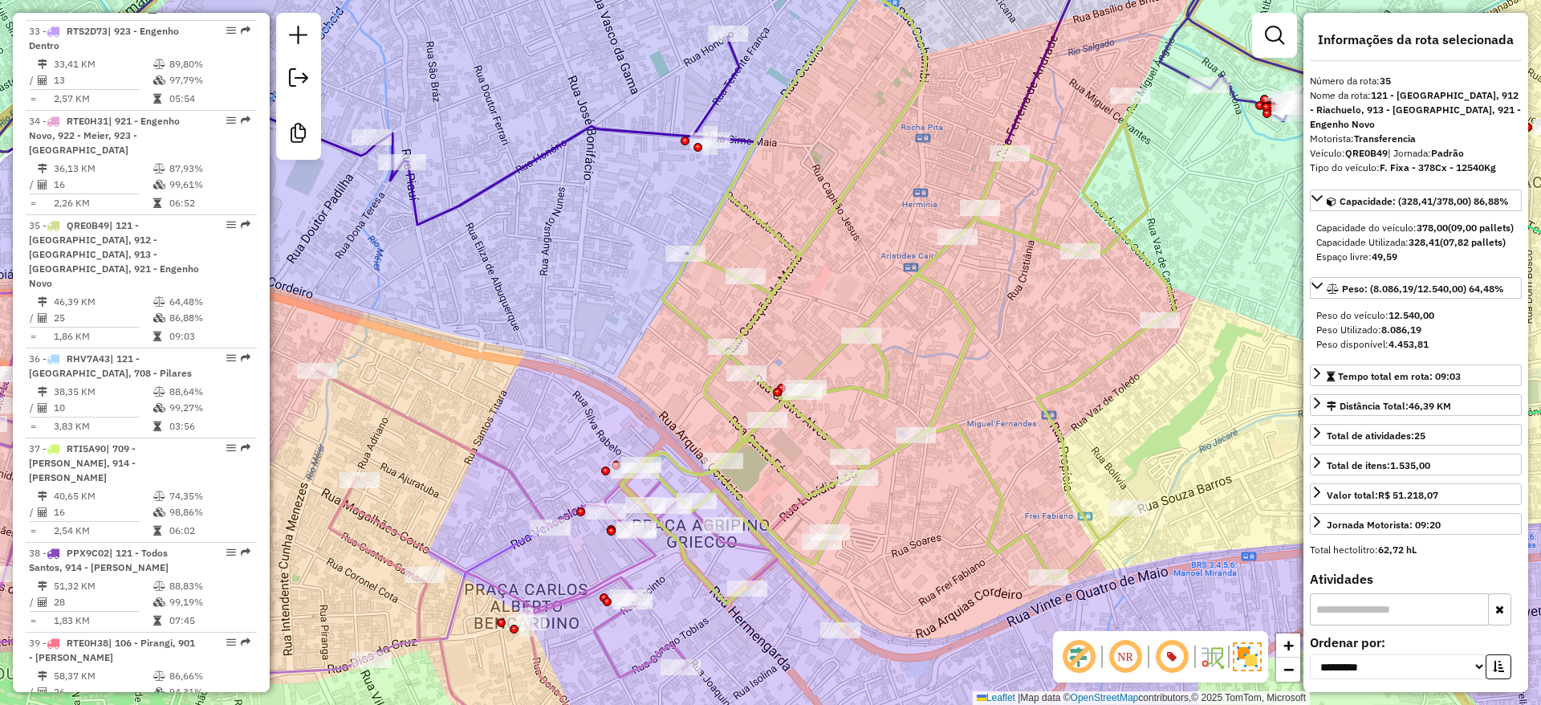
click at [1360, 150] on strong "QRE0B49" at bounding box center [1366, 153] width 43 height 12
copy div "QRE0B49"
click at [833, 123] on div "Janela de atendimento Grade de atendimento Capacidade Transportadoras Veículos …" at bounding box center [770, 352] width 1541 height 705
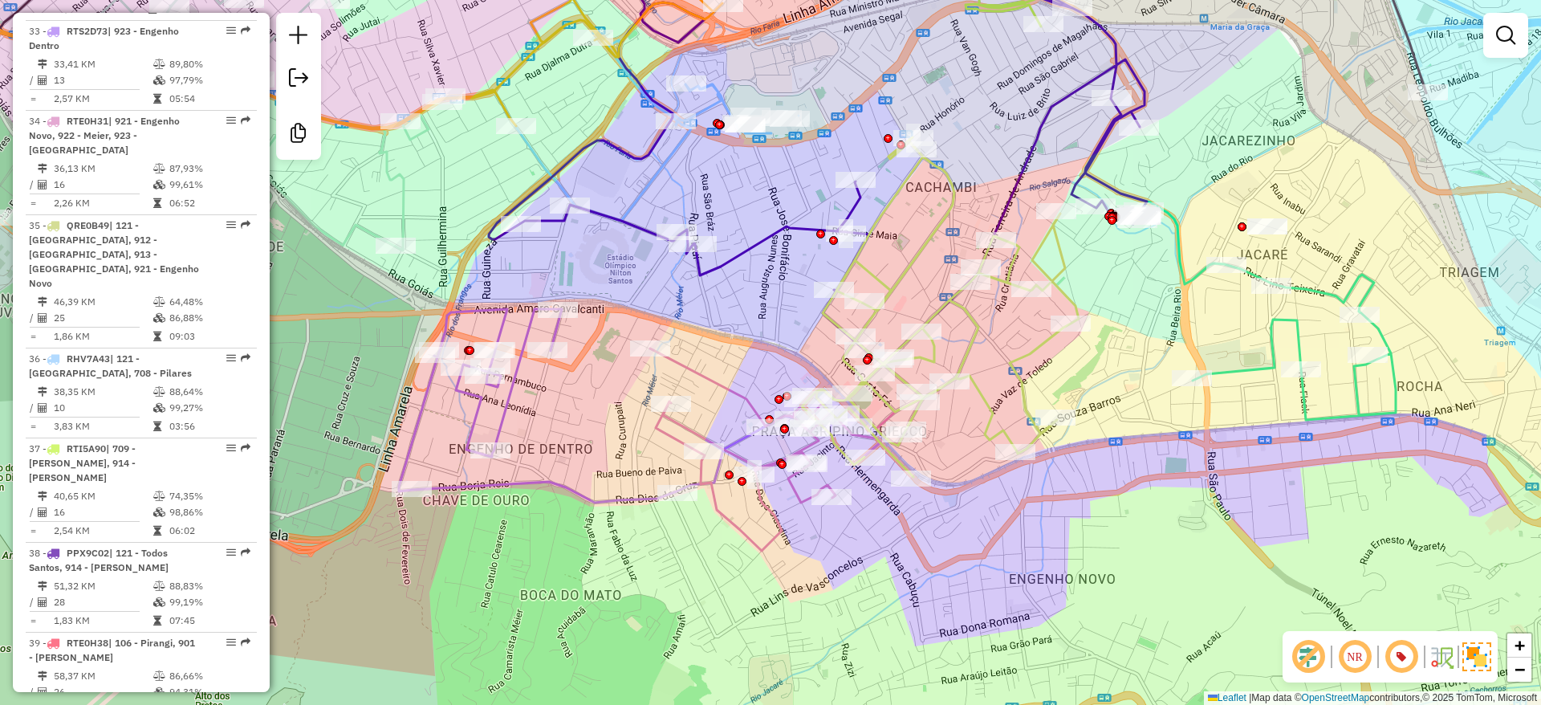
drag, startPoint x: 1008, startPoint y: 384, endPoint x: 1004, endPoint y: 364, distance: 19.5
click at [1004, 364] on icon at bounding box center [940, 307] width 277 height 340
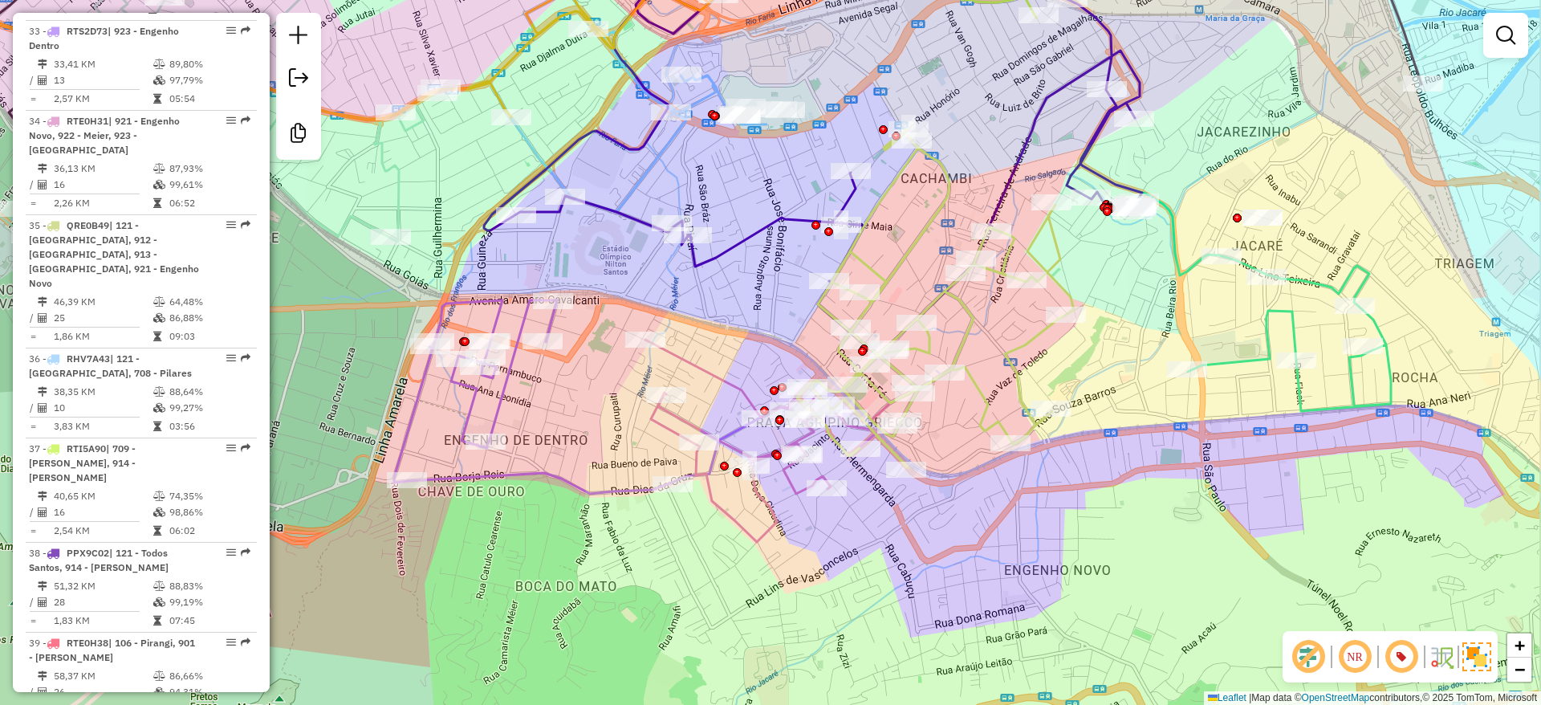
drag, startPoint x: 995, startPoint y: 360, endPoint x: 987, endPoint y: 355, distance: 9.4
click at [987, 355] on div "Janela de atendimento Grade de atendimento Capacidade Transportadoras Veículos …" at bounding box center [770, 352] width 1541 height 705
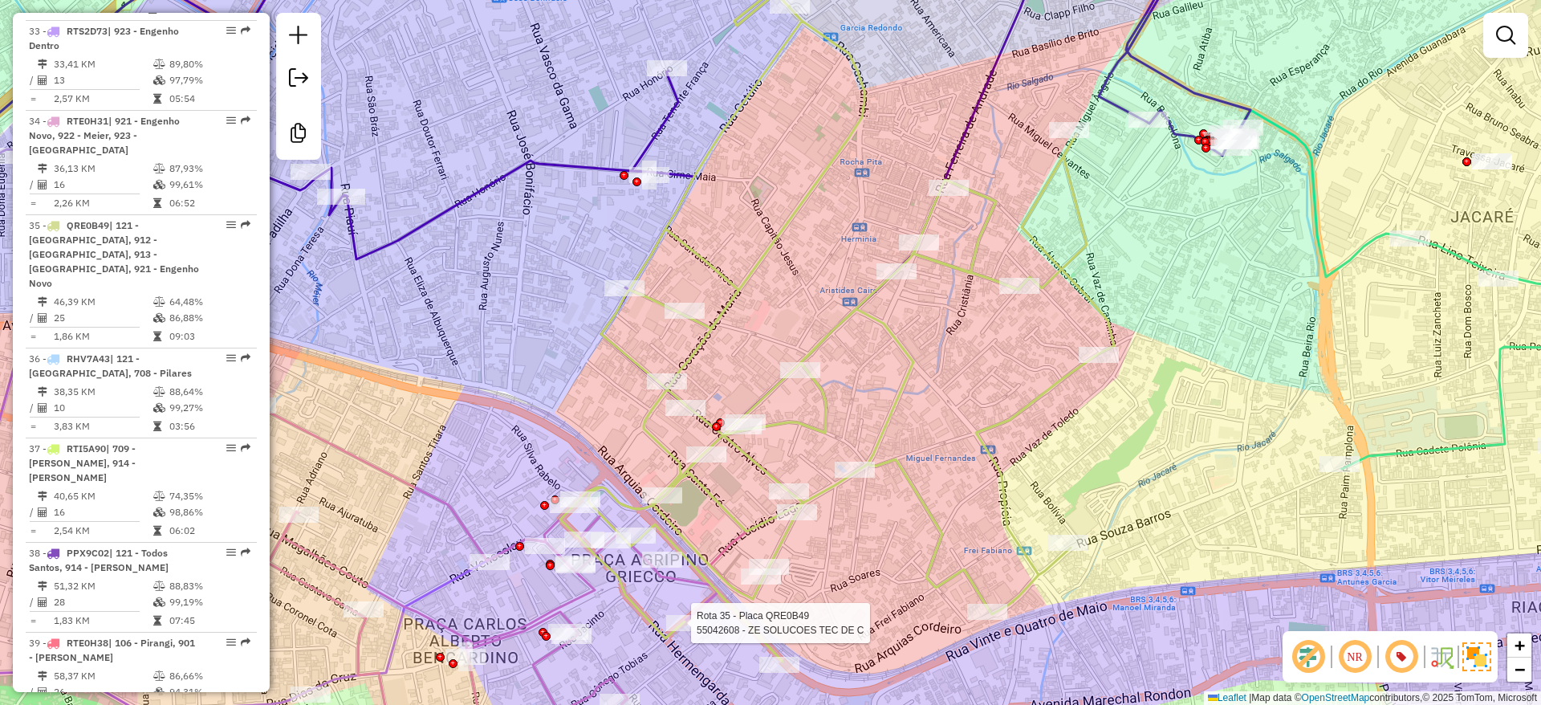
select select "**********"
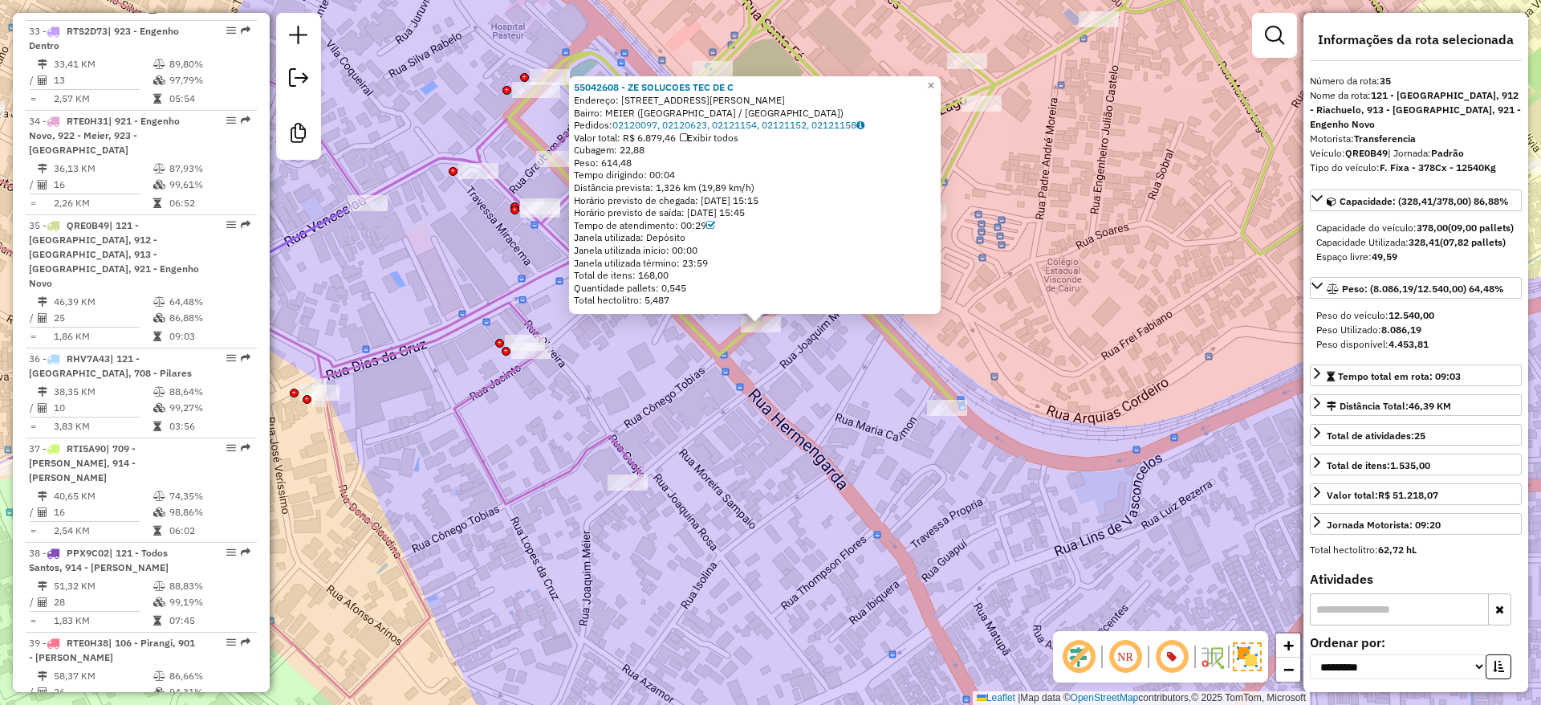
click at [796, 369] on div "55042608 - ZE SOLUCOES TEC DE C Endereço: RUA CONEGO TOBIAS 44 Bairro: MEIER (R…" at bounding box center [770, 352] width 1541 height 705
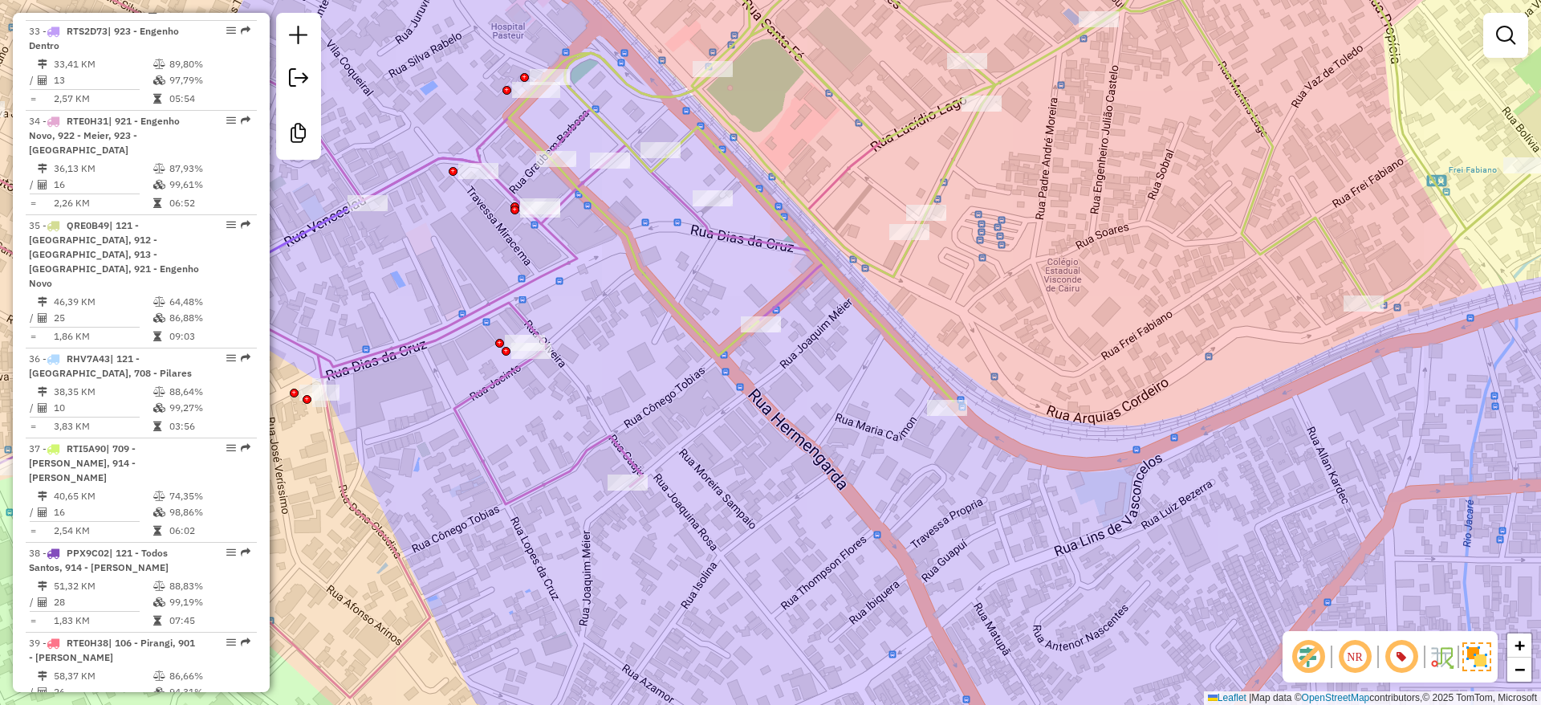
click at [656, 280] on icon at bounding box center [1019, 165] width 1021 height 472
select select "**********"
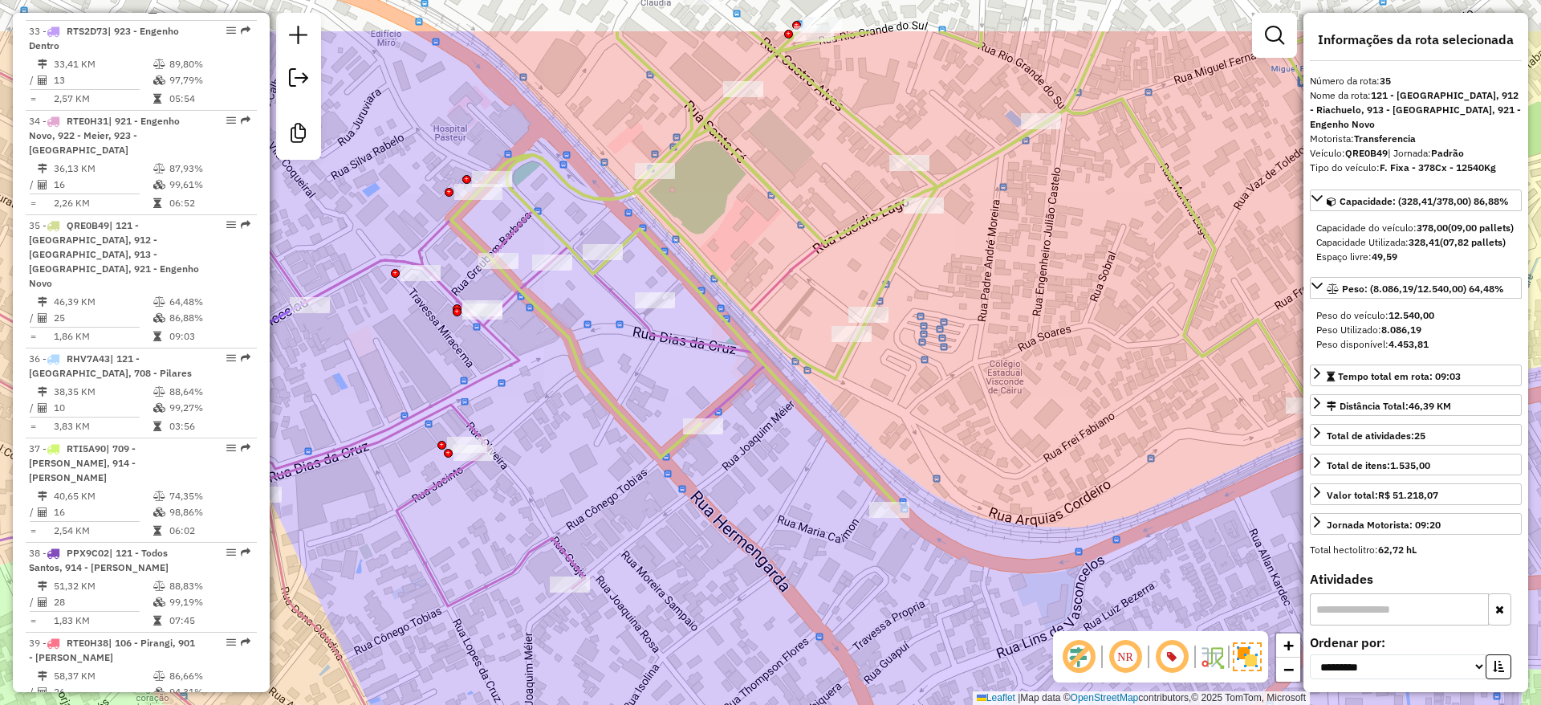
drag, startPoint x: 1190, startPoint y: 209, endPoint x: 1129, endPoint y: 313, distance: 120.9
click at [1130, 313] on div "Janela de atendimento Grade de atendimento Capacidade Transportadoras Veículos …" at bounding box center [770, 352] width 1541 height 705
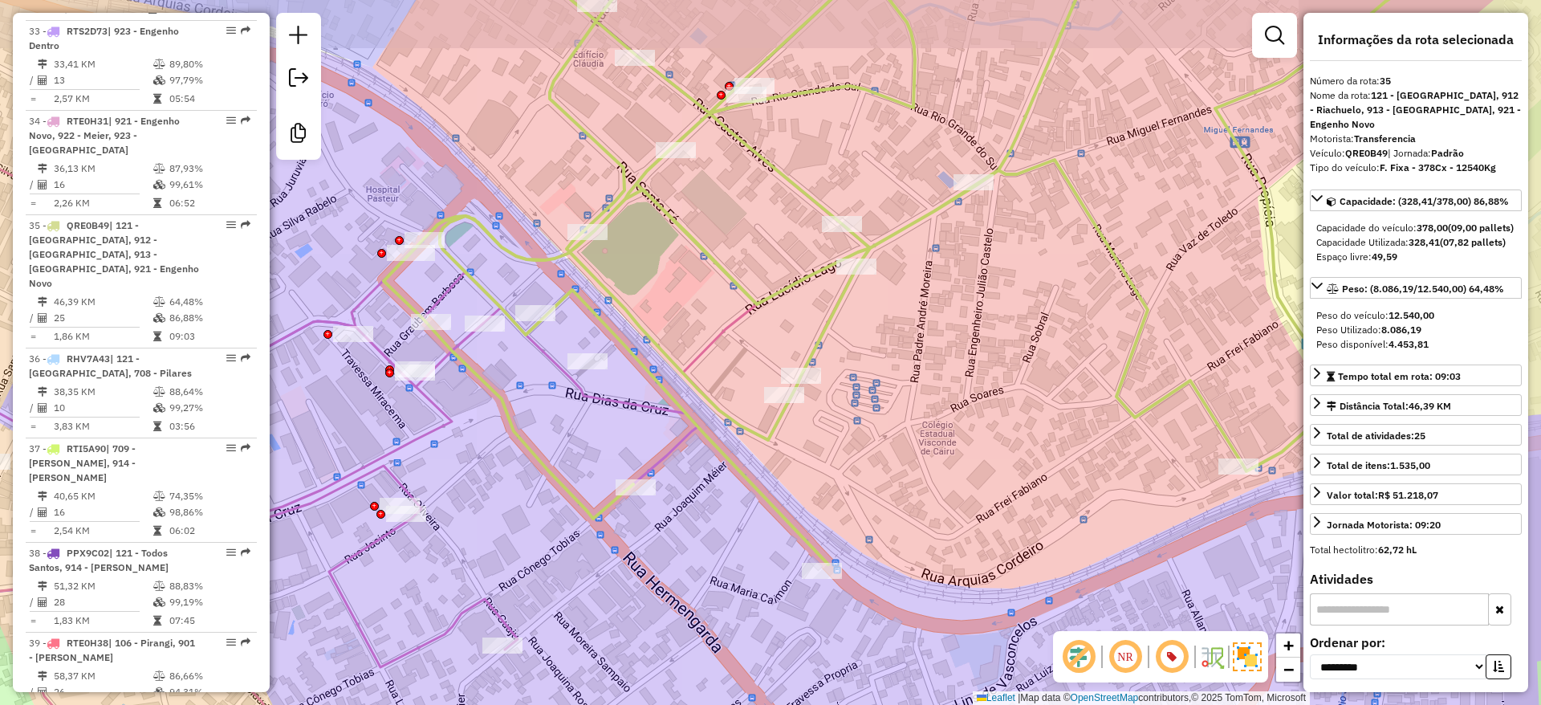
drag, startPoint x: 1082, startPoint y: 342, endPoint x: 1047, endPoint y: 374, distance: 47.7
click at [1047, 374] on div "Janela de atendimento Grade de atendimento Capacidade Transportadoras Veículos …" at bounding box center [770, 352] width 1541 height 705
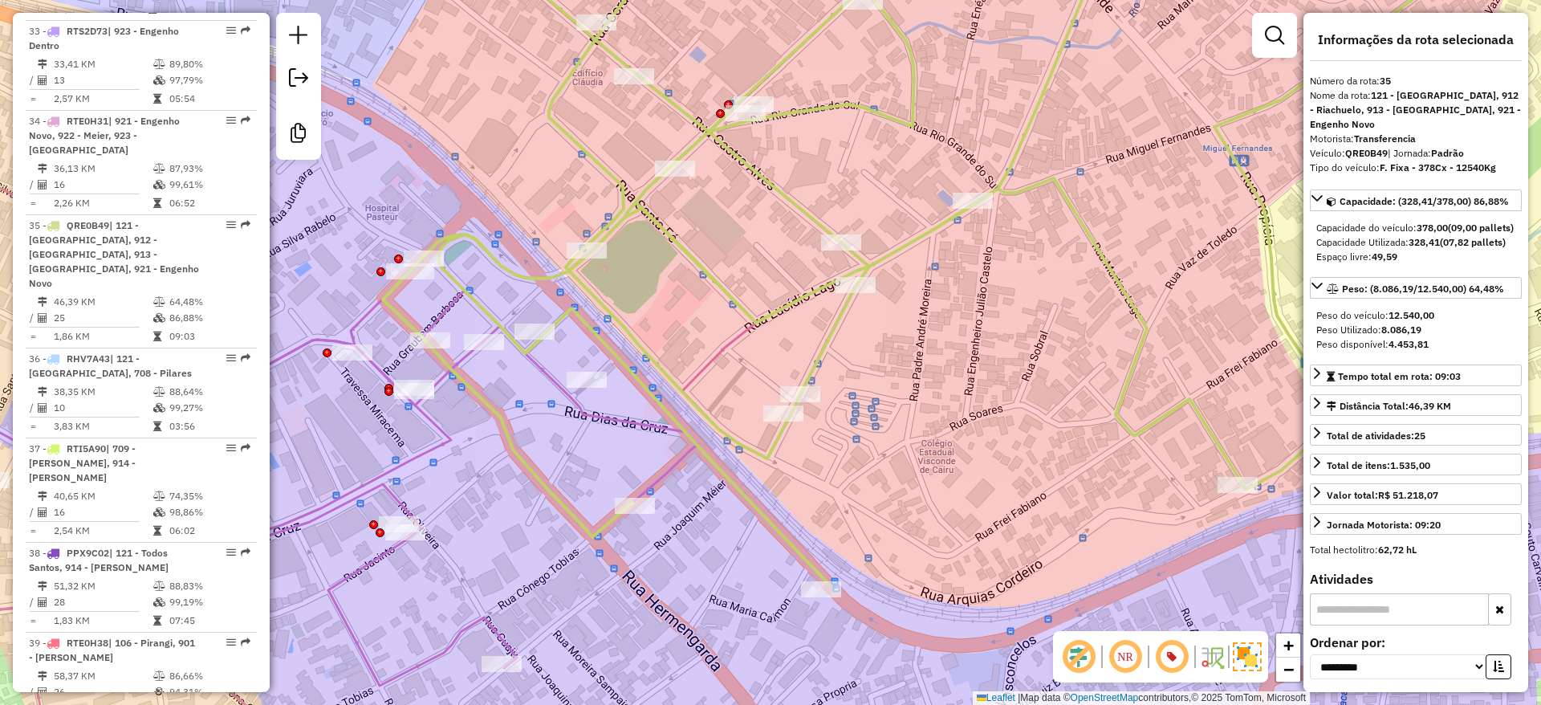
drag, startPoint x: 831, startPoint y: 145, endPoint x: 832, endPoint y: 161, distance: 16.9
click at [832, 161] on div "Janela de atendimento Grade de atendimento Capacidade Transportadoras Veículos …" at bounding box center [770, 352] width 1541 height 705
drag, startPoint x: 832, startPoint y: 161, endPoint x: 832, endPoint y: 181, distance: 20.1
click at [832, 181] on div "Janela de atendimento Grade de atendimento Capacidade Transportadoras Veículos …" at bounding box center [770, 352] width 1541 height 705
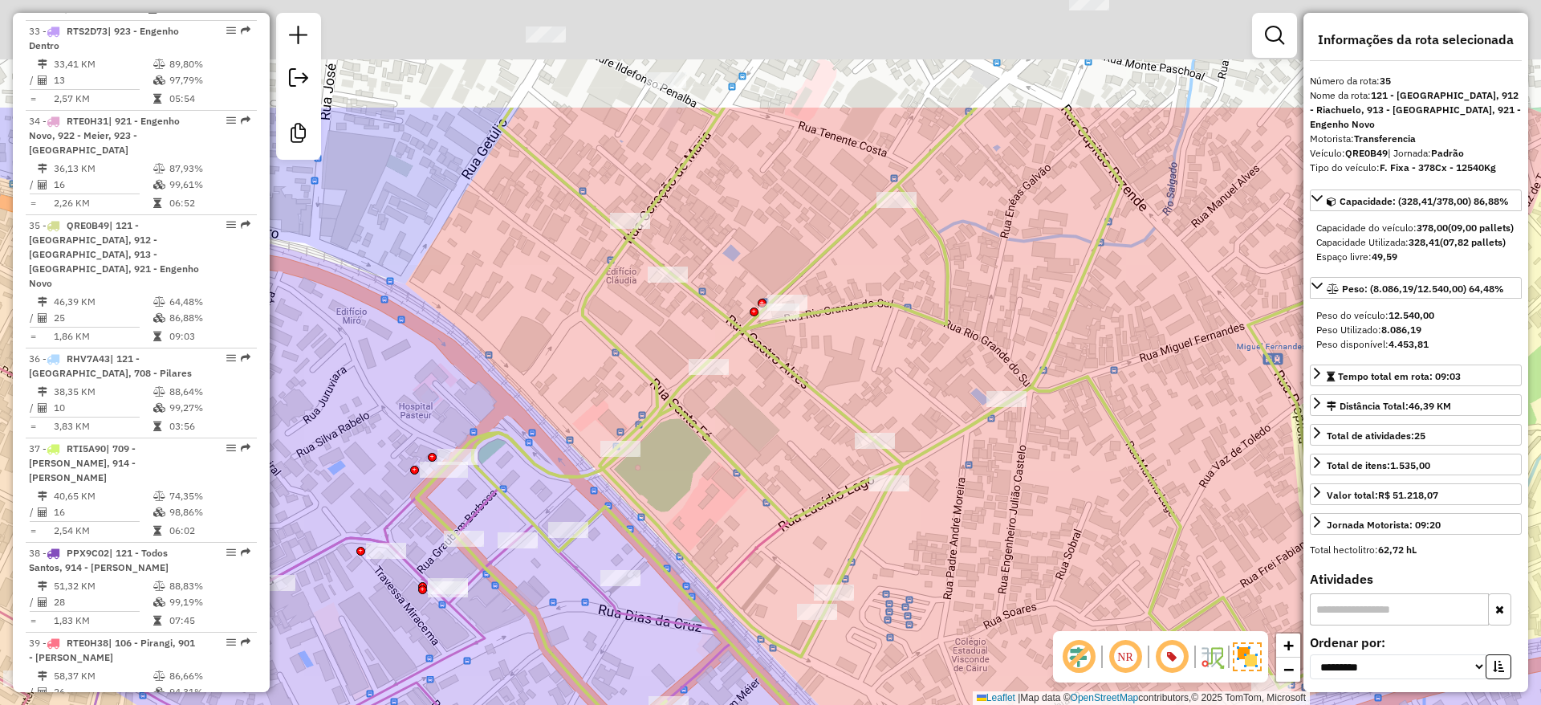
drag, startPoint x: 832, startPoint y: 181, endPoint x: 865, endPoint y: 365, distance: 186.9
click at [865, 365] on div "Janela de atendimento Grade de atendimento Capacidade Transportadoras Veículos …" at bounding box center [770, 352] width 1541 height 705
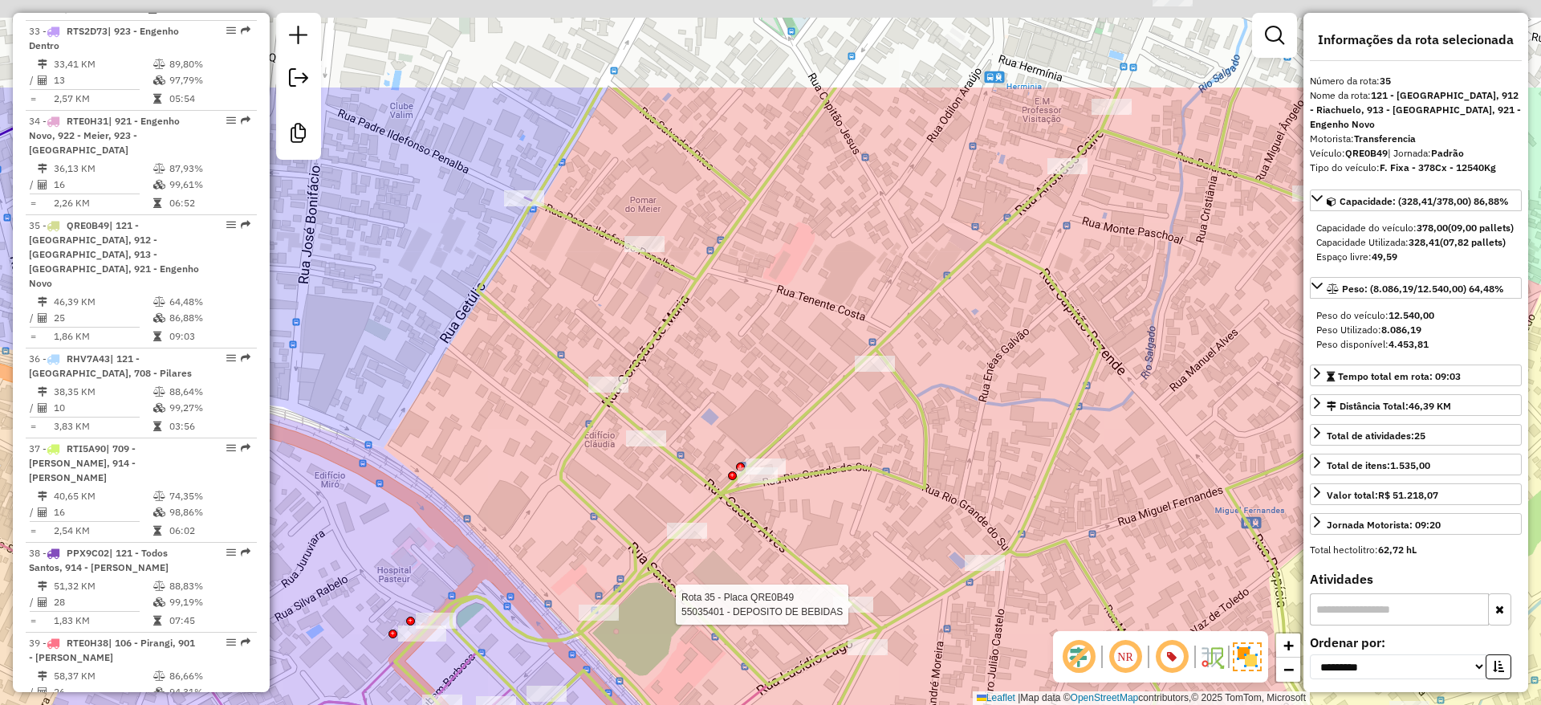
drag, startPoint x: 771, startPoint y: 144, endPoint x: 750, endPoint y: 301, distance: 158.8
click at [750, 301] on div "Rota 35 - Placa QRE0B49 55035401 - DEPOSITO DE BEBIDAS Janela de atendimento Gr…" at bounding box center [770, 352] width 1541 height 705
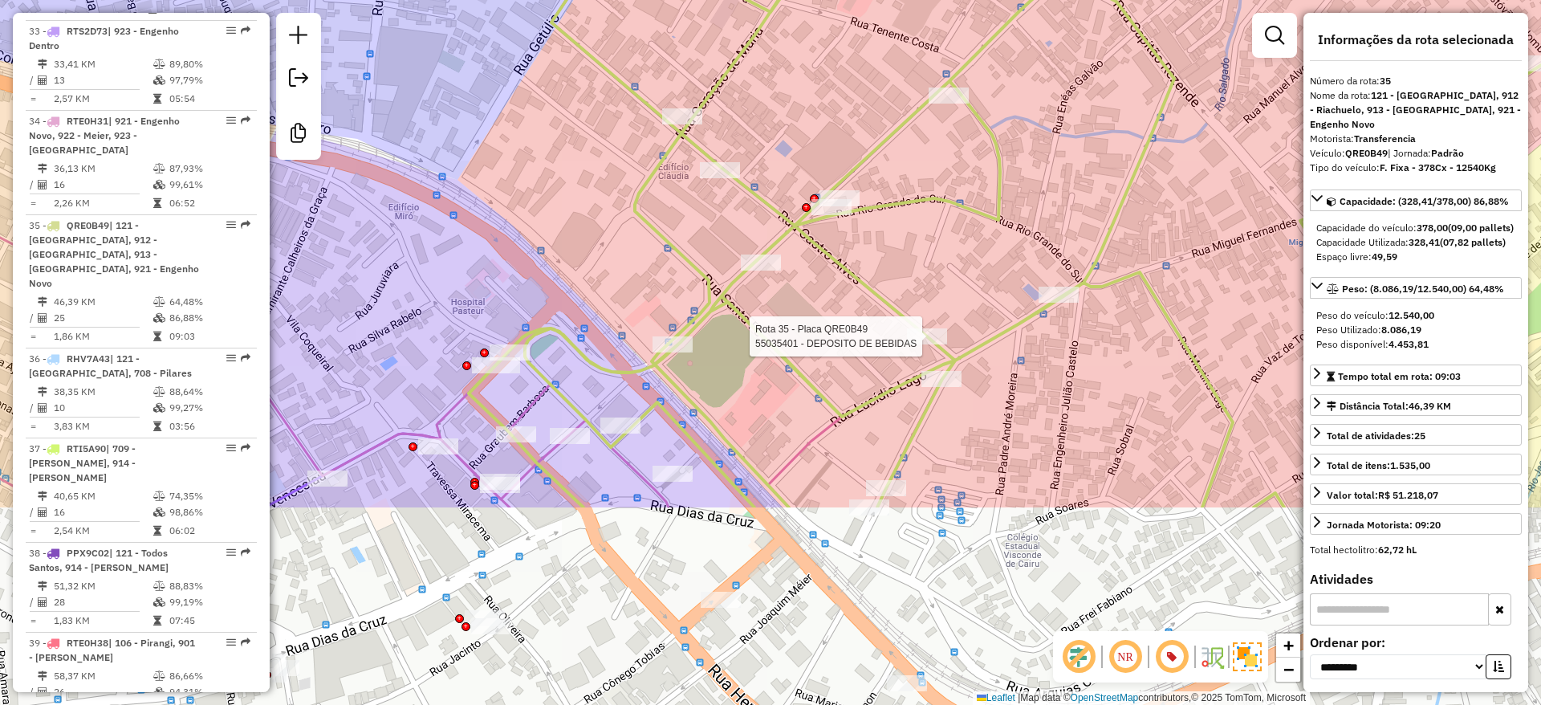
drag, startPoint x: 470, startPoint y: 348, endPoint x: 571, endPoint y: -35, distance: 396.6
click at [571, 0] on html "Aguarde... Pop-up bloqueado! Seu navegador bloqueou automáticamente a abertura …" at bounding box center [770, 352] width 1541 height 705
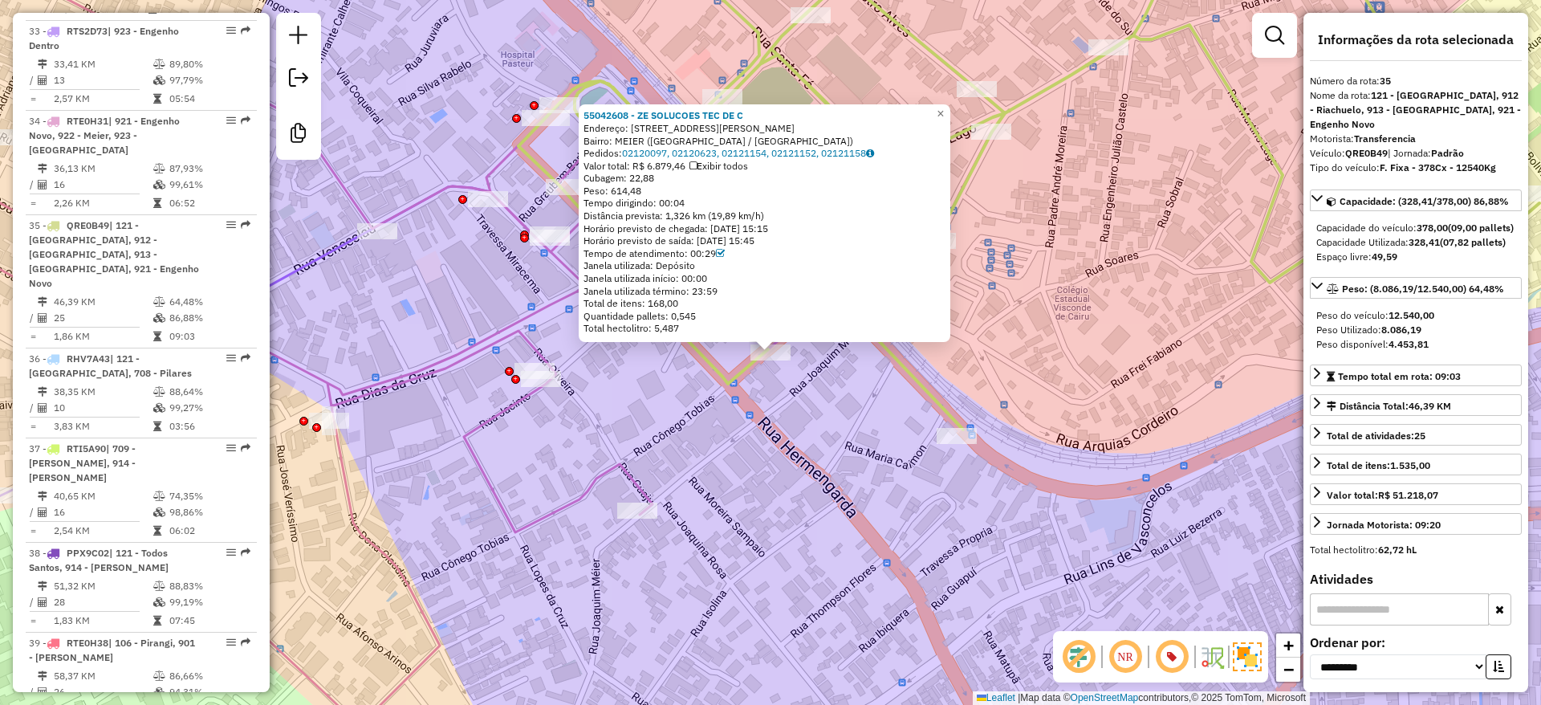
click at [767, 410] on div "55042608 - ZE SOLUCOES TEC DE C Endereço: RUA CONEGO TOBIAS 44 Bairro: MEIER (R…" at bounding box center [770, 352] width 1541 height 705
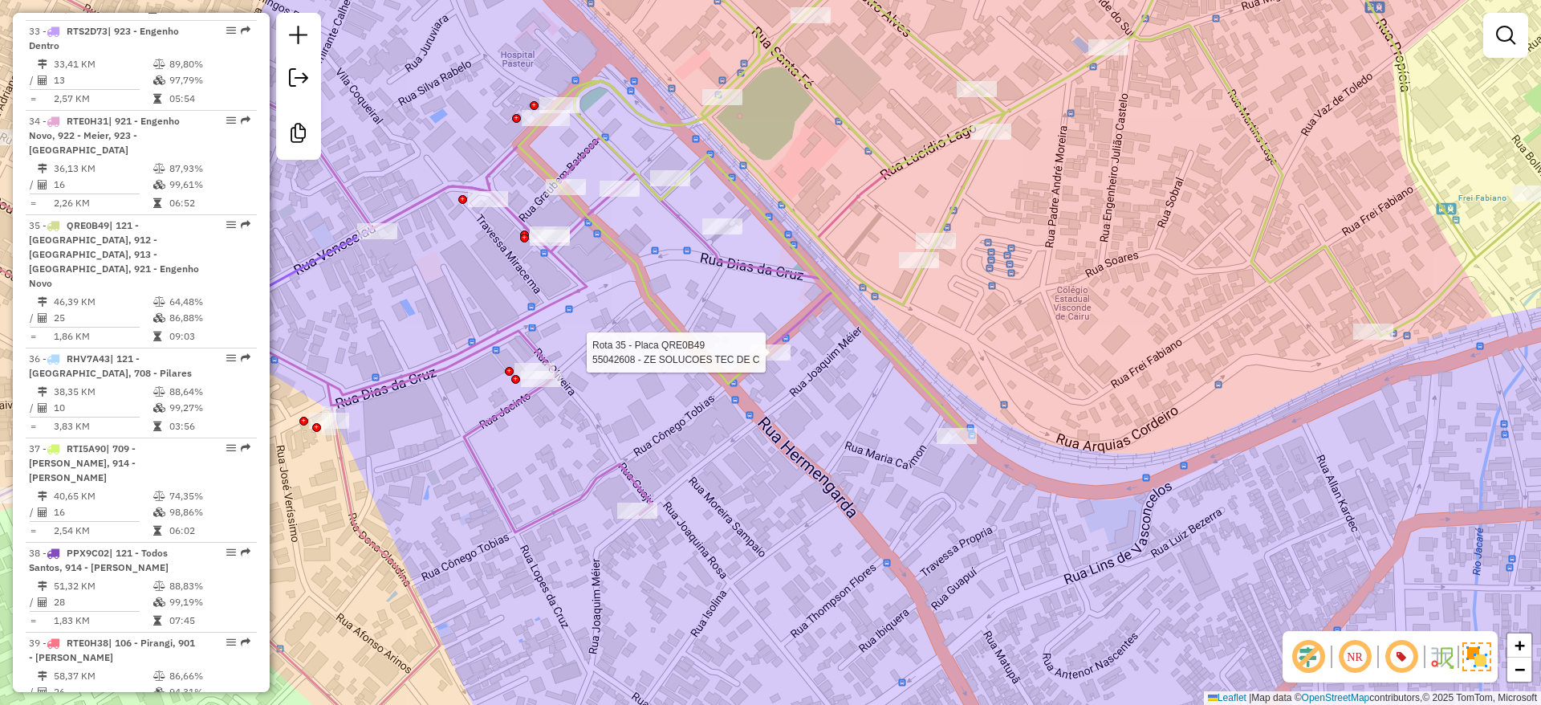
select select "**********"
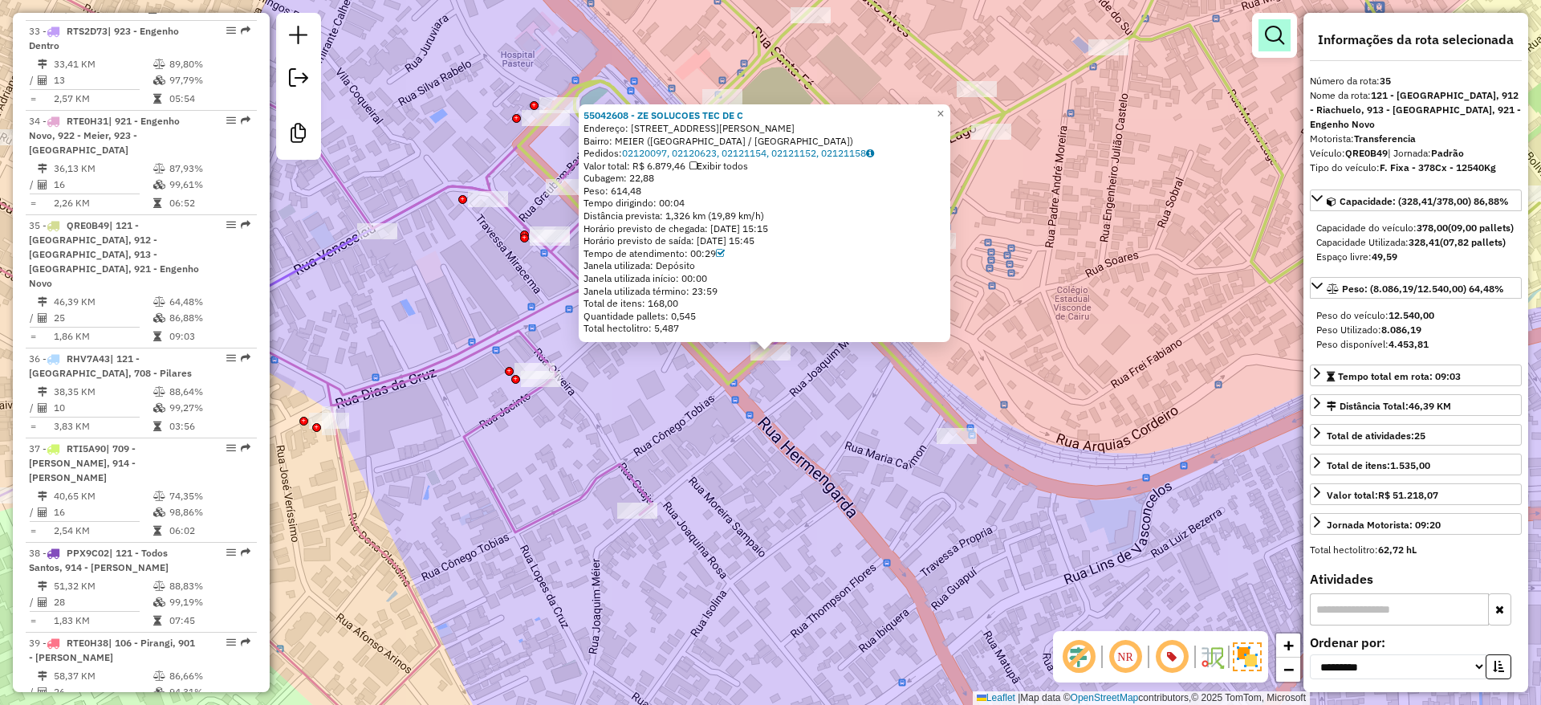
click at [1264, 35] on link at bounding box center [1275, 35] width 32 height 32
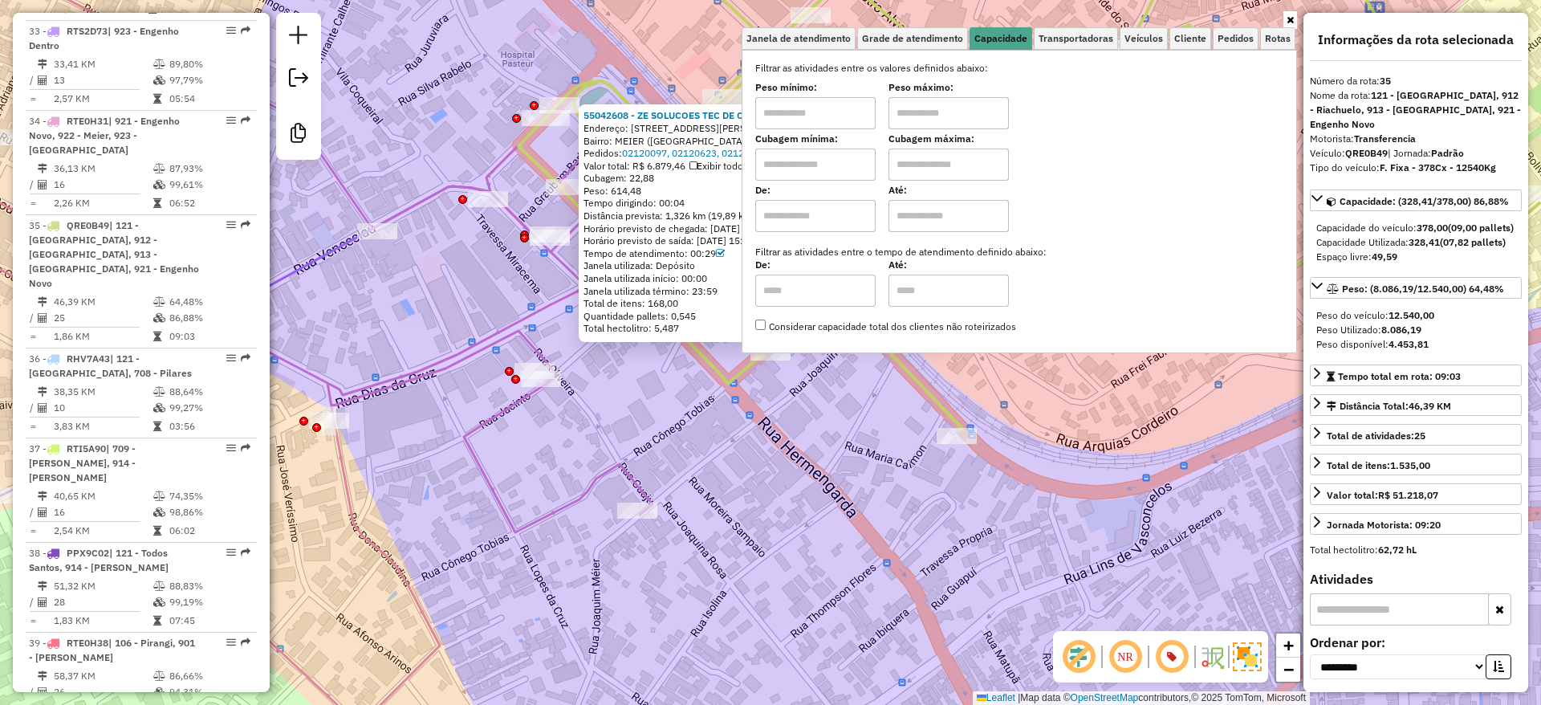
click at [873, 163] on input "text" at bounding box center [815, 165] width 120 height 32
type input "******"
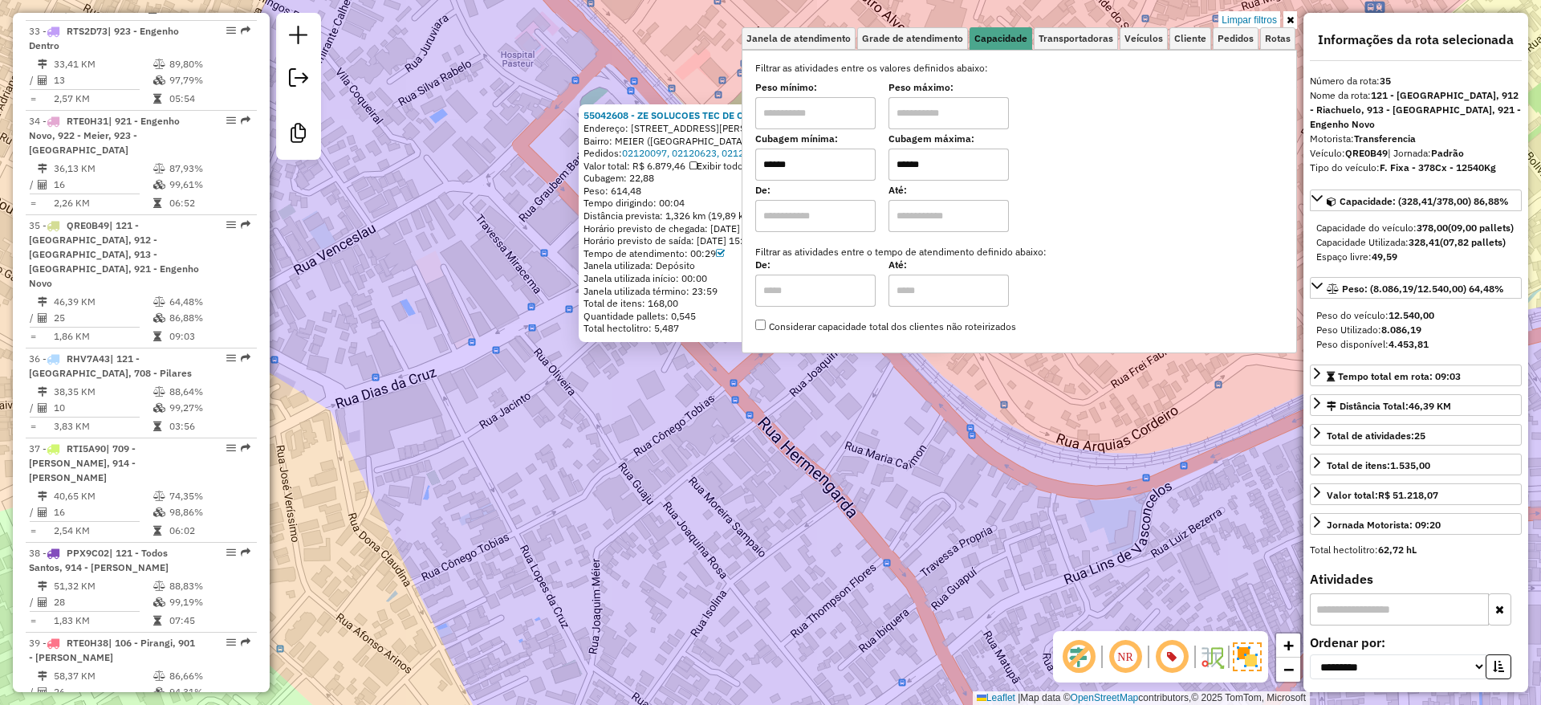
type input "******"
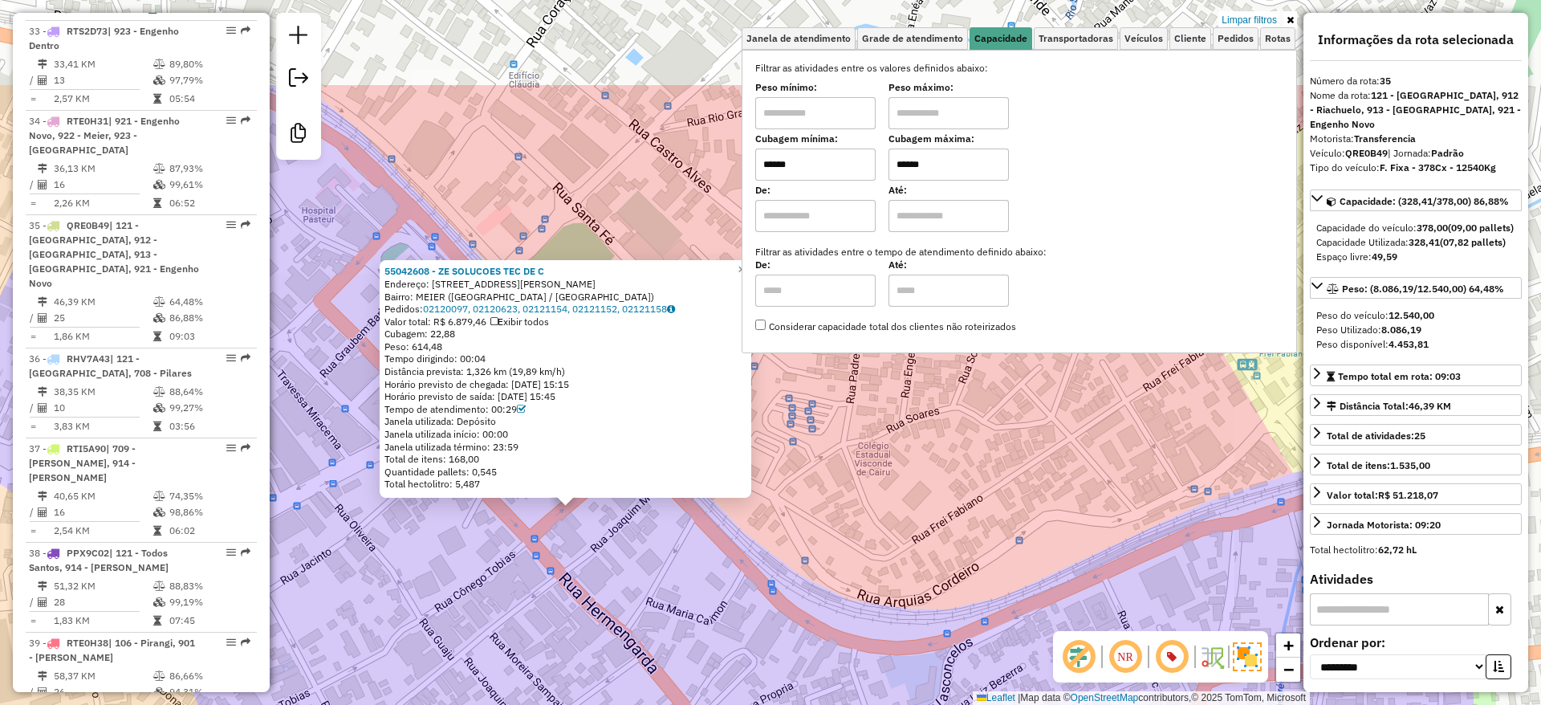
drag, startPoint x: 769, startPoint y: 443, endPoint x: 579, endPoint y: 591, distance: 240.9
click at [579, 591] on div "55042608 - ZE SOLUCOES TEC DE C Endereço: RUA CONEGO TOBIAS 44 Bairro: MEIER (R…" at bounding box center [770, 352] width 1541 height 705
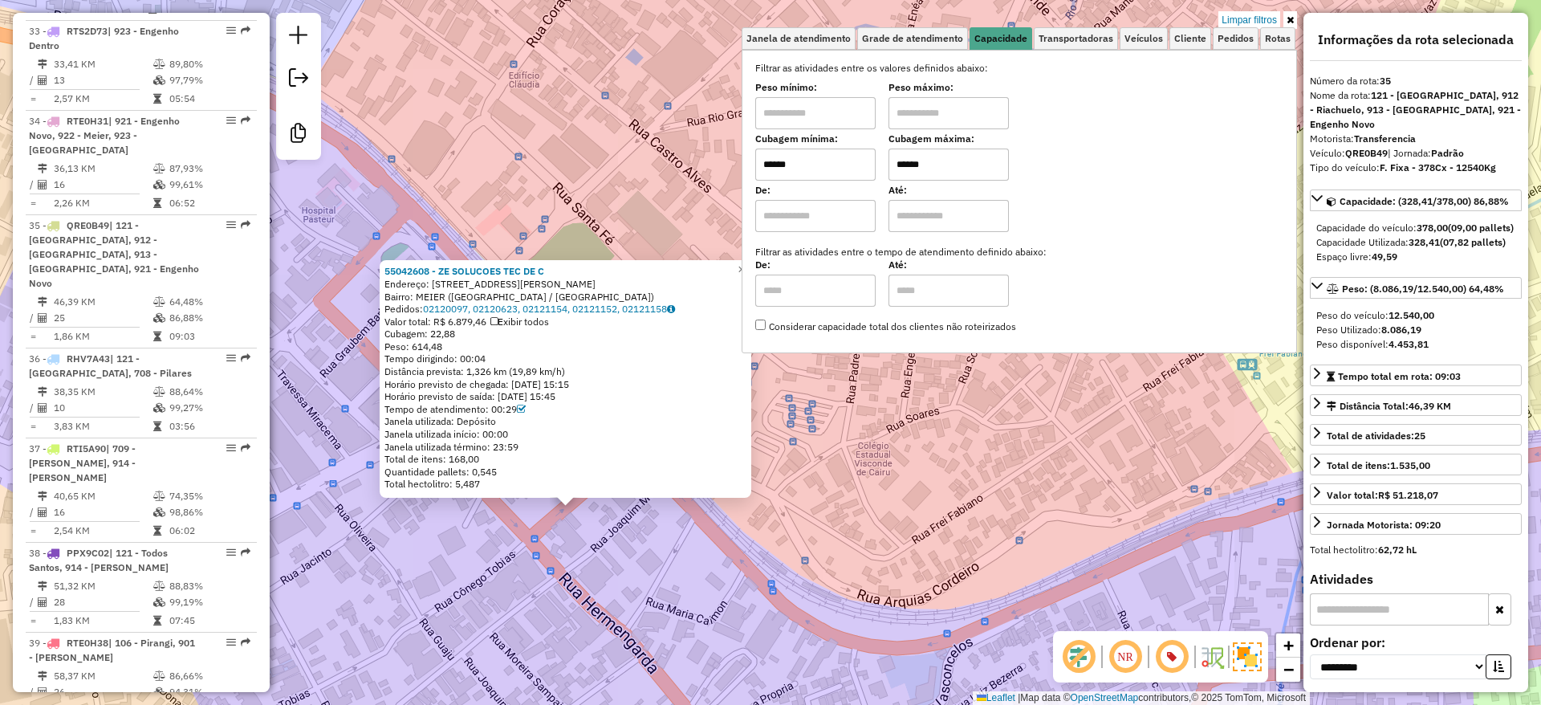
drag, startPoint x: 434, startPoint y: 335, endPoint x: 464, endPoint y: 336, distance: 29.7
click at [464, 336] on div "Cubagem: 22,88" at bounding box center [566, 334] width 362 height 13
click at [870, 486] on div "55042608 - ZE SOLUCOES TEC DE C Endereço: RUA CONEGO TOBIAS 44 Bairro: MEIER (R…" at bounding box center [770, 352] width 1541 height 705
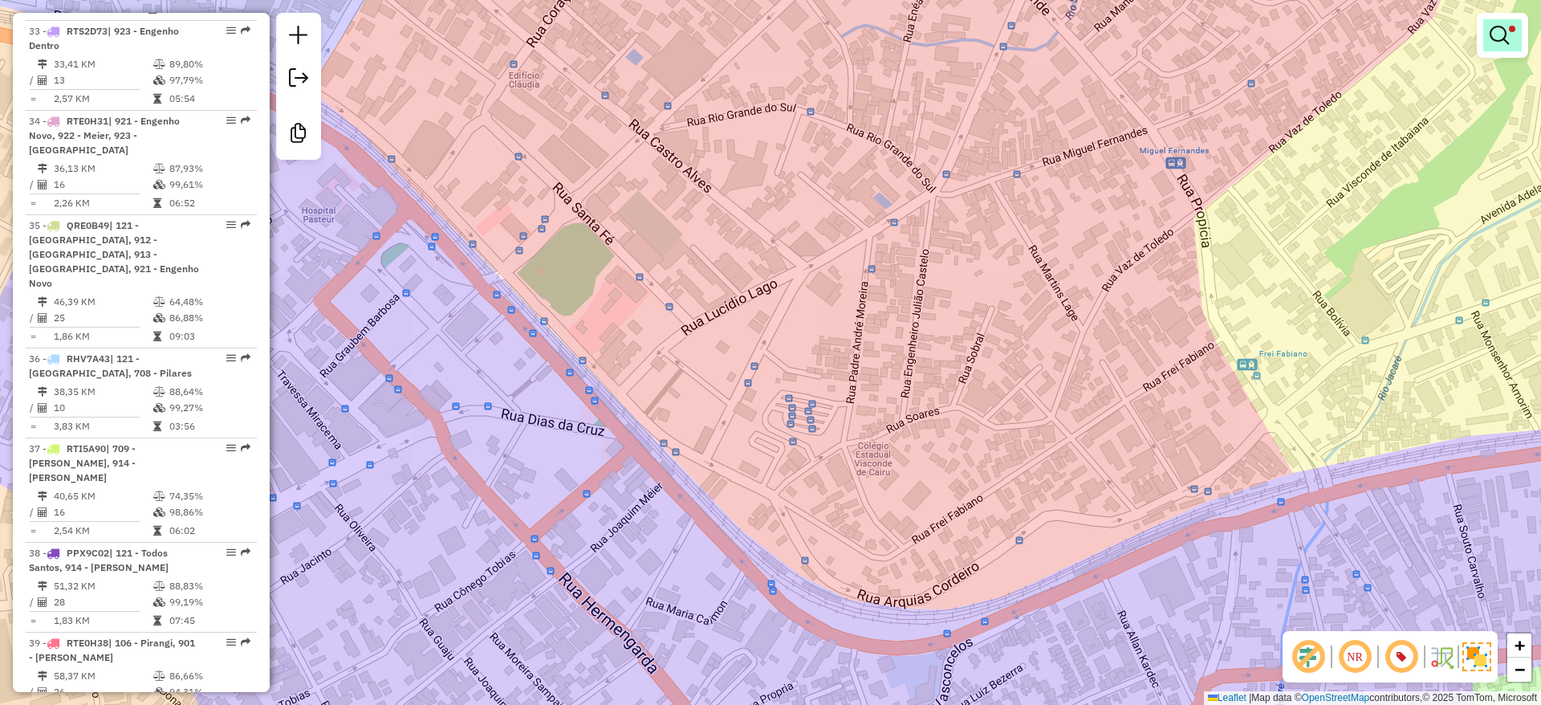
click at [1508, 48] on link at bounding box center [1503, 35] width 39 height 32
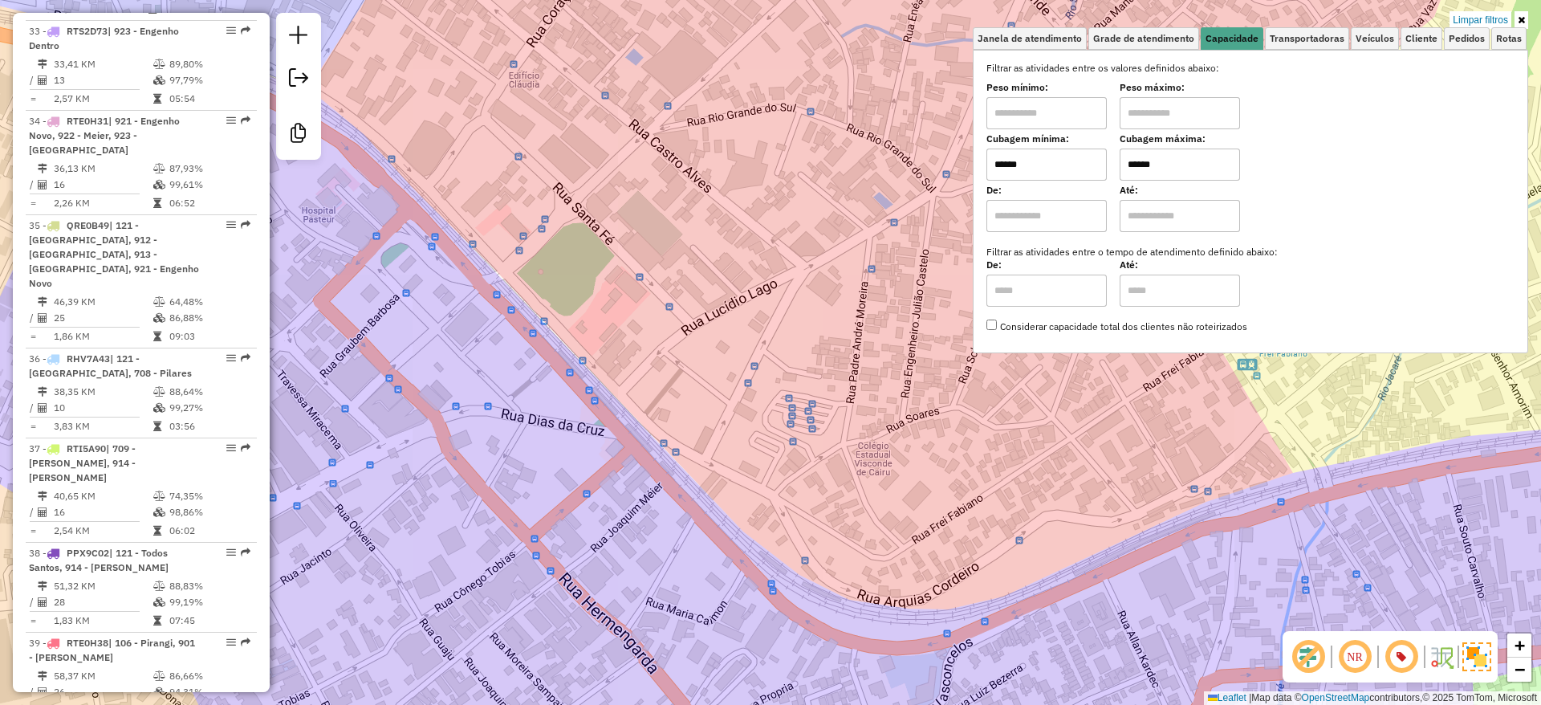
click at [1053, 166] on input "******" at bounding box center [1047, 165] width 120 height 32
click at [1162, 157] on input "******" at bounding box center [1180, 165] width 120 height 32
click at [747, 187] on div "Limpar filtros Janela de atendimento Grade de atendimento Capacidade Transporta…" at bounding box center [770, 352] width 1541 height 705
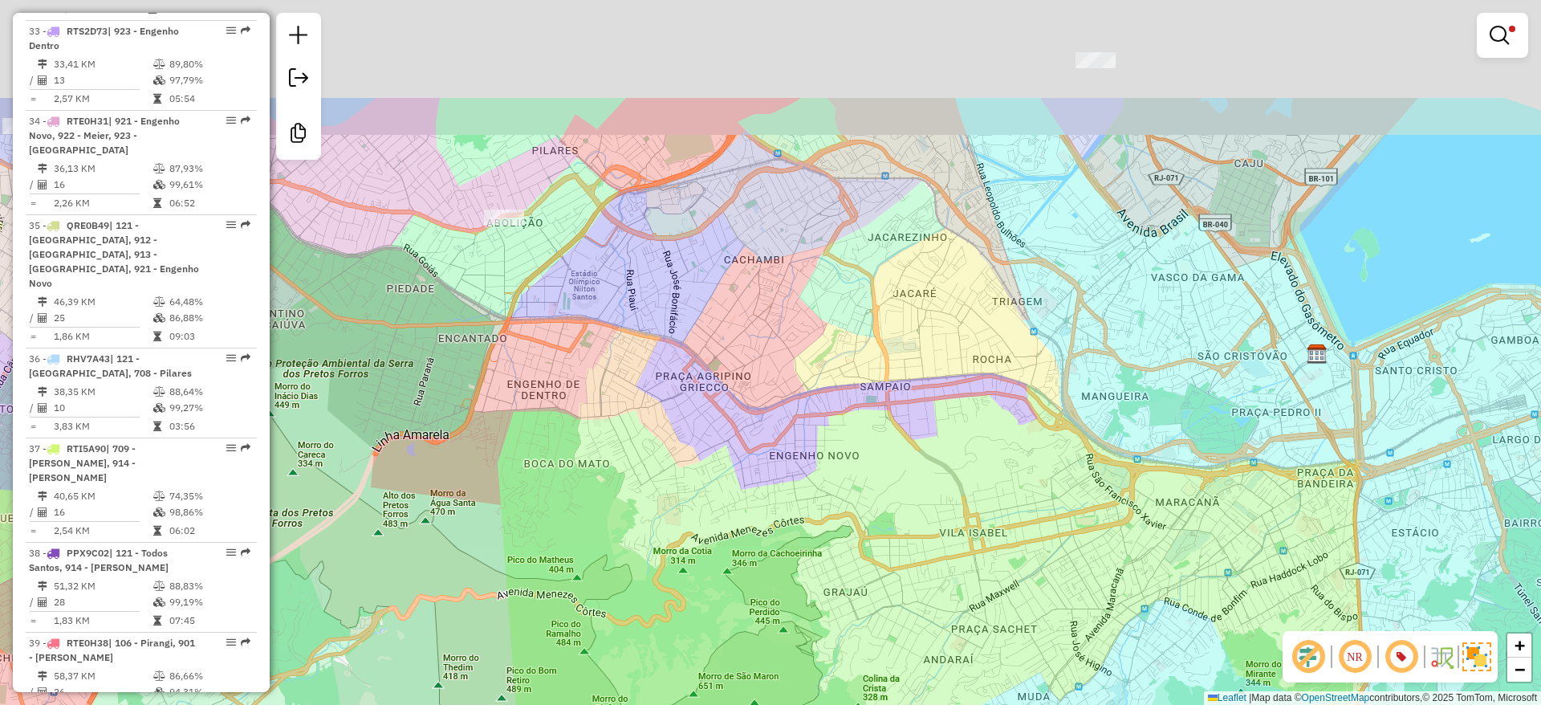
drag, startPoint x: 733, startPoint y: 202, endPoint x: 725, endPoint y: 373, distance: 171.2
click at [725, 373] on div "Limpar filtros Janela de atendimento Grade de atendimento Capacidade Transporta…" at bounding box center [770, 352] width 1541 height 705
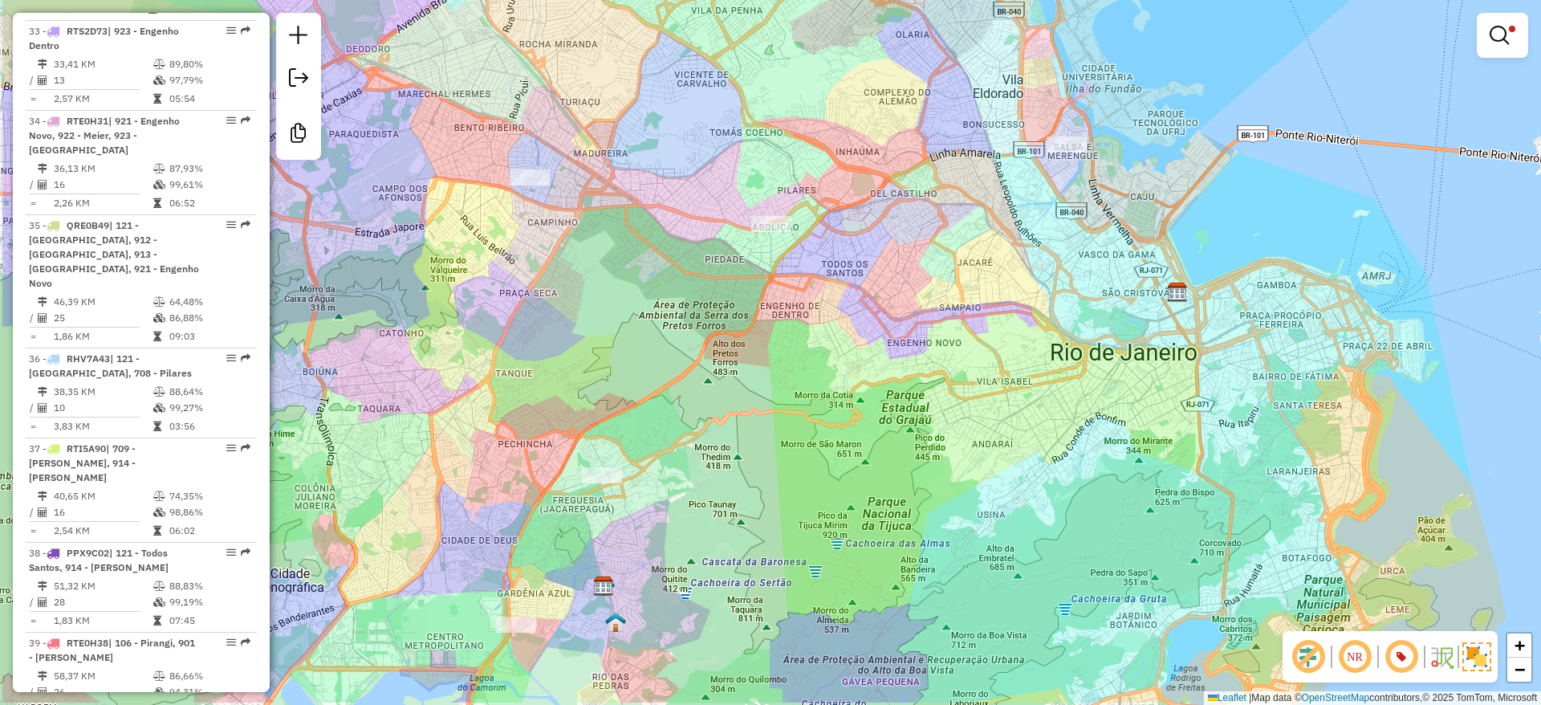
drag, startPoint x: 713, startPoint y: 405, endPoint x: 869, endPoint y: 332, distance: 172.8
click at [869, 332] on div "Limpar filtros Janela de atendimento Grade de atendimento Capacidade Transporta…" at bounding box center [770, 352] width 1541 height 705
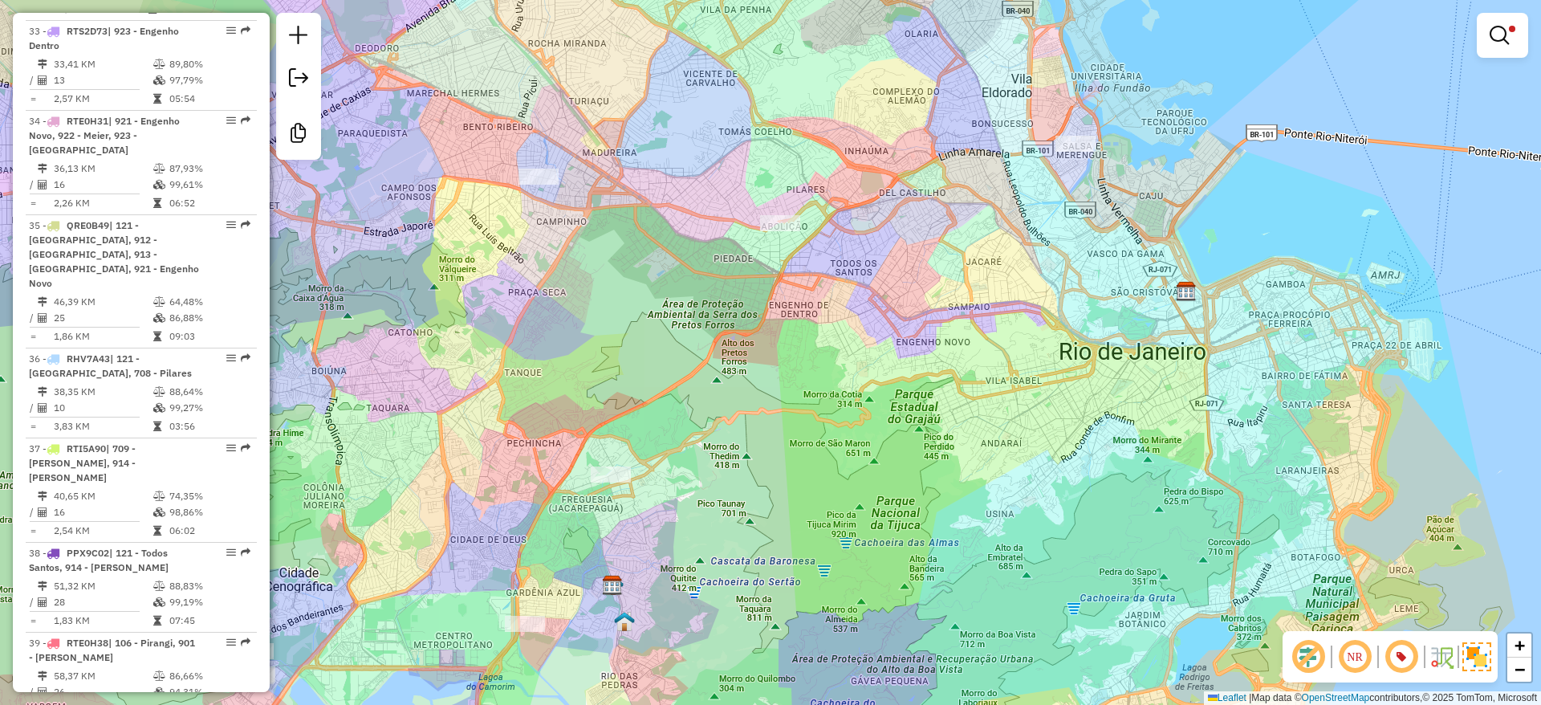
drag, startPoint x: 865, startPoint y: 332, endPoint x: 873, endPoint y: 331, distance: 8.9
click at [873, 331] on div "Limpar filtros Janela de atendimento Grade de atendimento Capacidade Transporta…" at bounding box center [770, 352] width 1541 height 705
select select "**********"
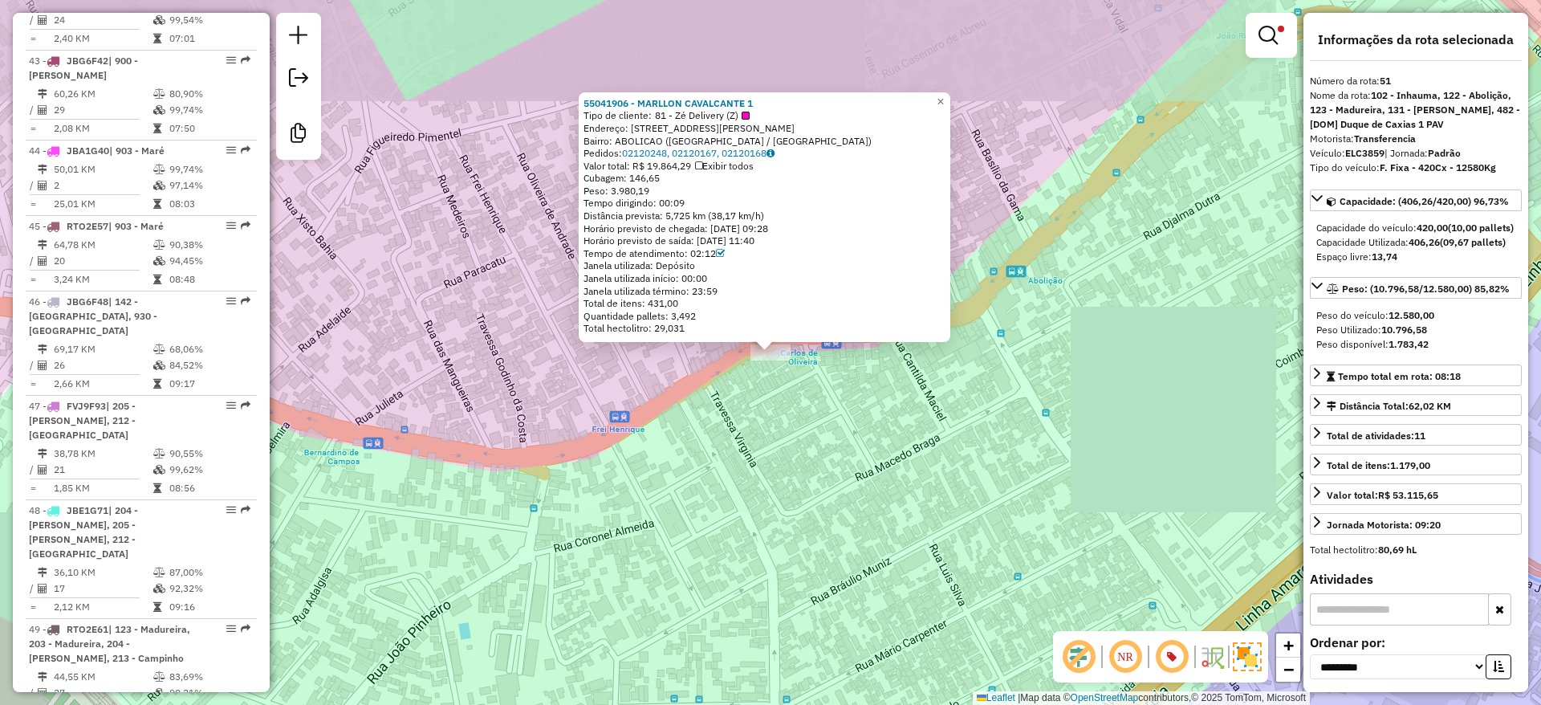
scroll to position [5405, 0]
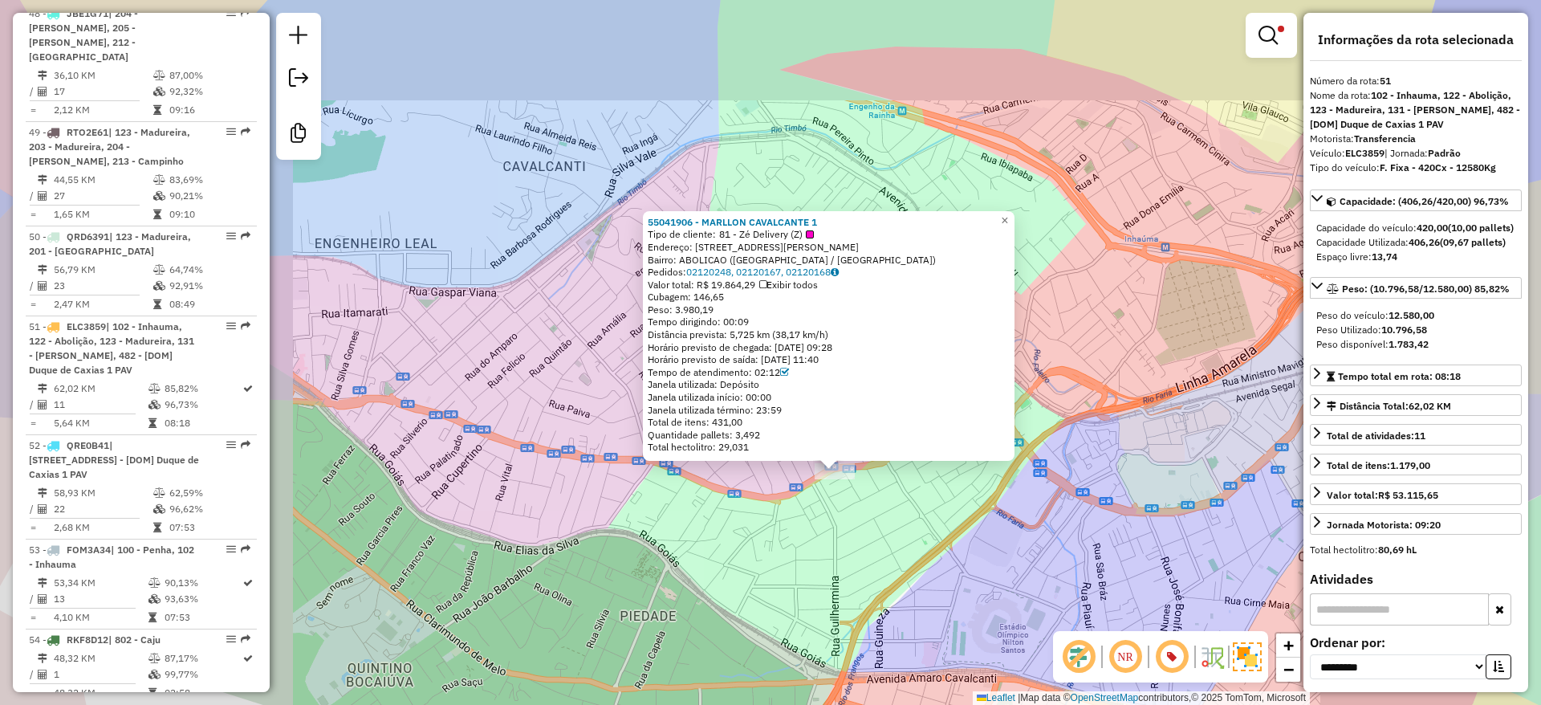
click at [870, 575] on div "55041906 - MARLLON CAVALCANTE 1 Tipo de cliente: 81 - Zé Delivery (Z) Endereço:…" at bounding box center [770, 352] width 1541 height 705
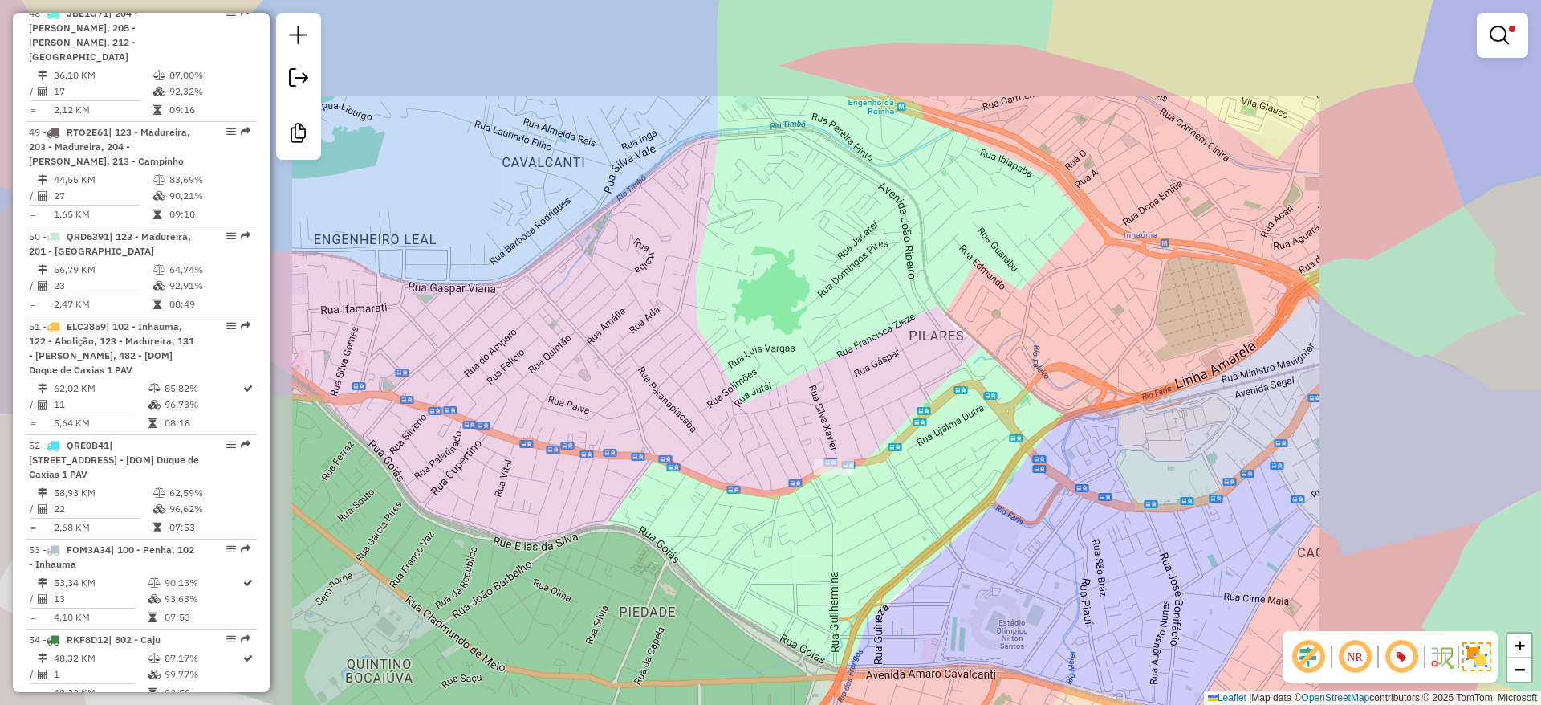
drag, startPoint x: 885, startPoint y: 603, endPoint x: 657, endPoint y: 238, distance: 431.0
click at [657, 238] on div "Limpar filtros Janela de atendimento Grade de atendimento Capacidade Transporta…" at bounding box center [770, 352] width 1541 height 705
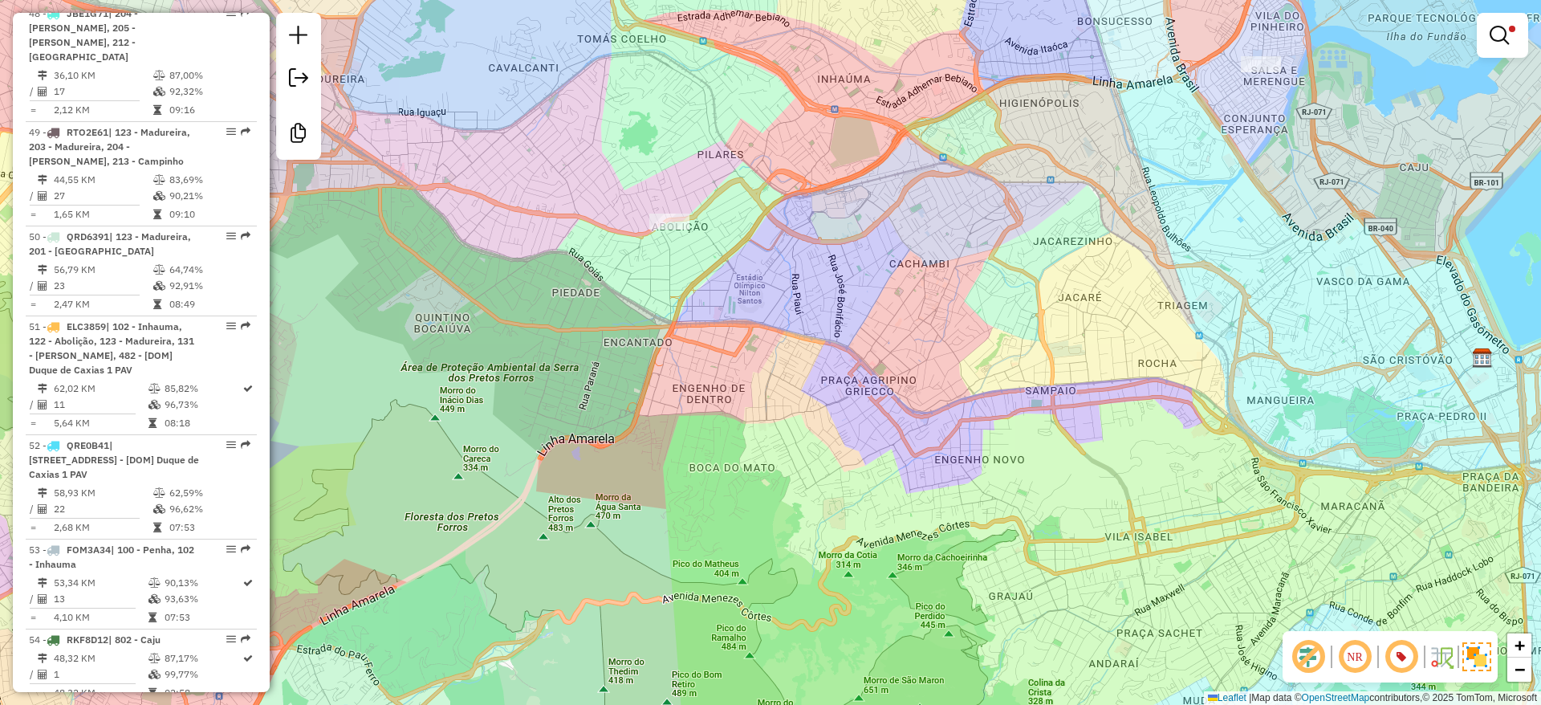
drag, startPoint x: 736, startPoint y: 352, endPoint x: 761, endPoint y: 357, distance: 25.3
click at [760, 357] on div "Limpar filtros Janela de atendimento Grade de atendimento Capacidade Transporta…" at bounding box center [770, 352] width 1541 height 705
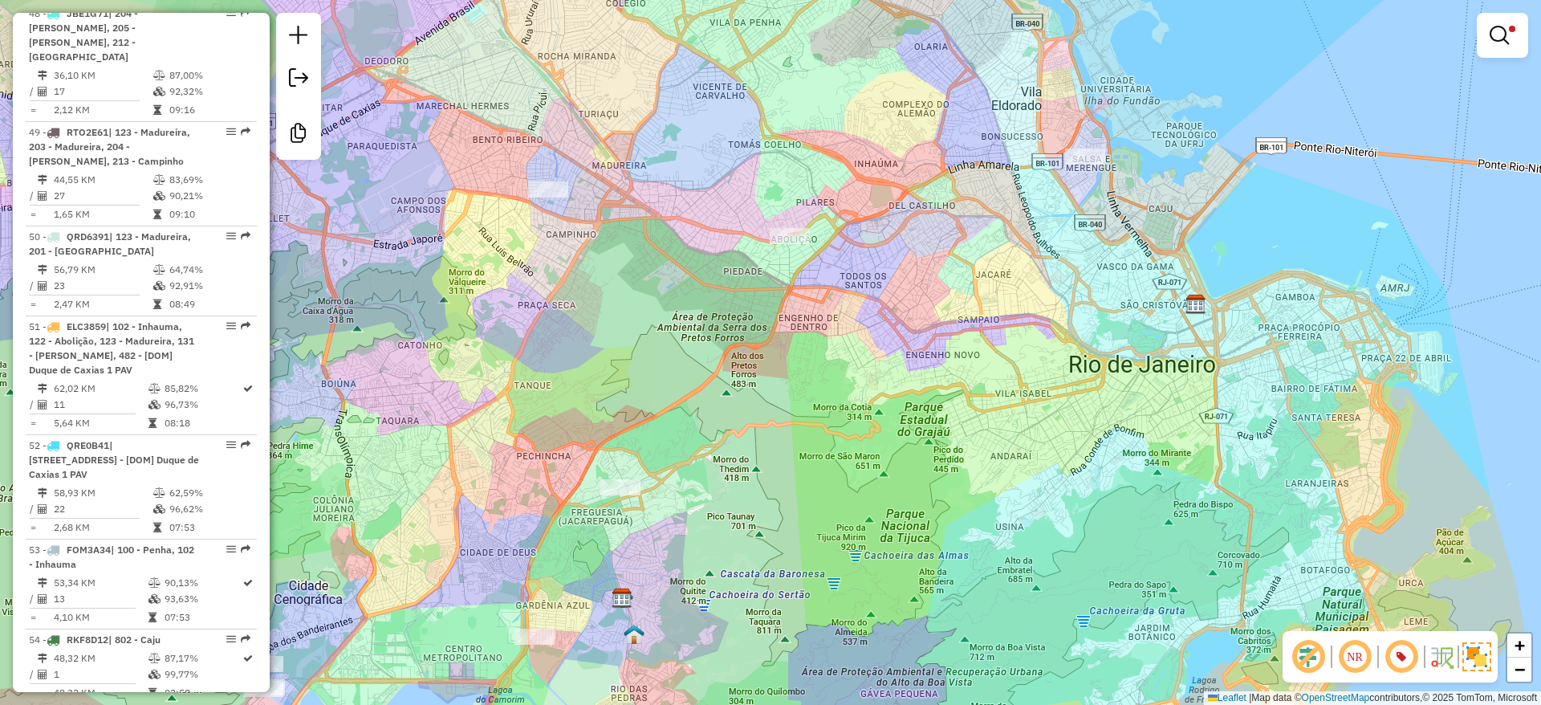
drag, startPoint x: 761, startPoint y: 409, endPoint x: 820, endPoint y: 353, distance: 80.6
click at [820, 353] on div "Limpar filtros Janela de atendimento Grade de atendimento Capacidade Transporta…" at bounding box center [770, 352] width 1541 height 705
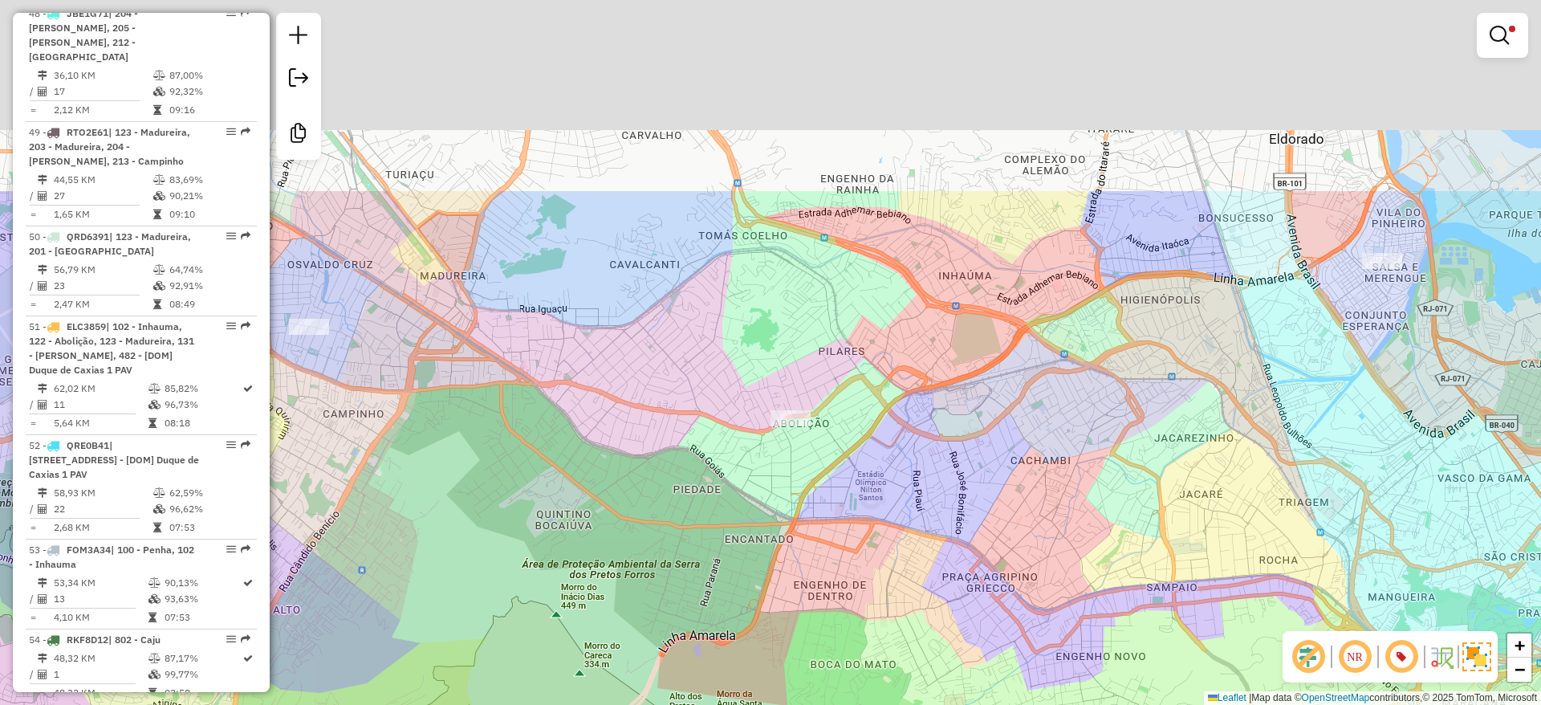
drag, startPoint x: 849, startPoint y: 244, endPoint x: 934, endPoint y: 475, distance: 246.6
click at [950, 524] on div "Limpar filtros Janela de atendimento Grade de atendimento Capacidade Transporta…" at bounding box center [770, 352] width 1541 height 705
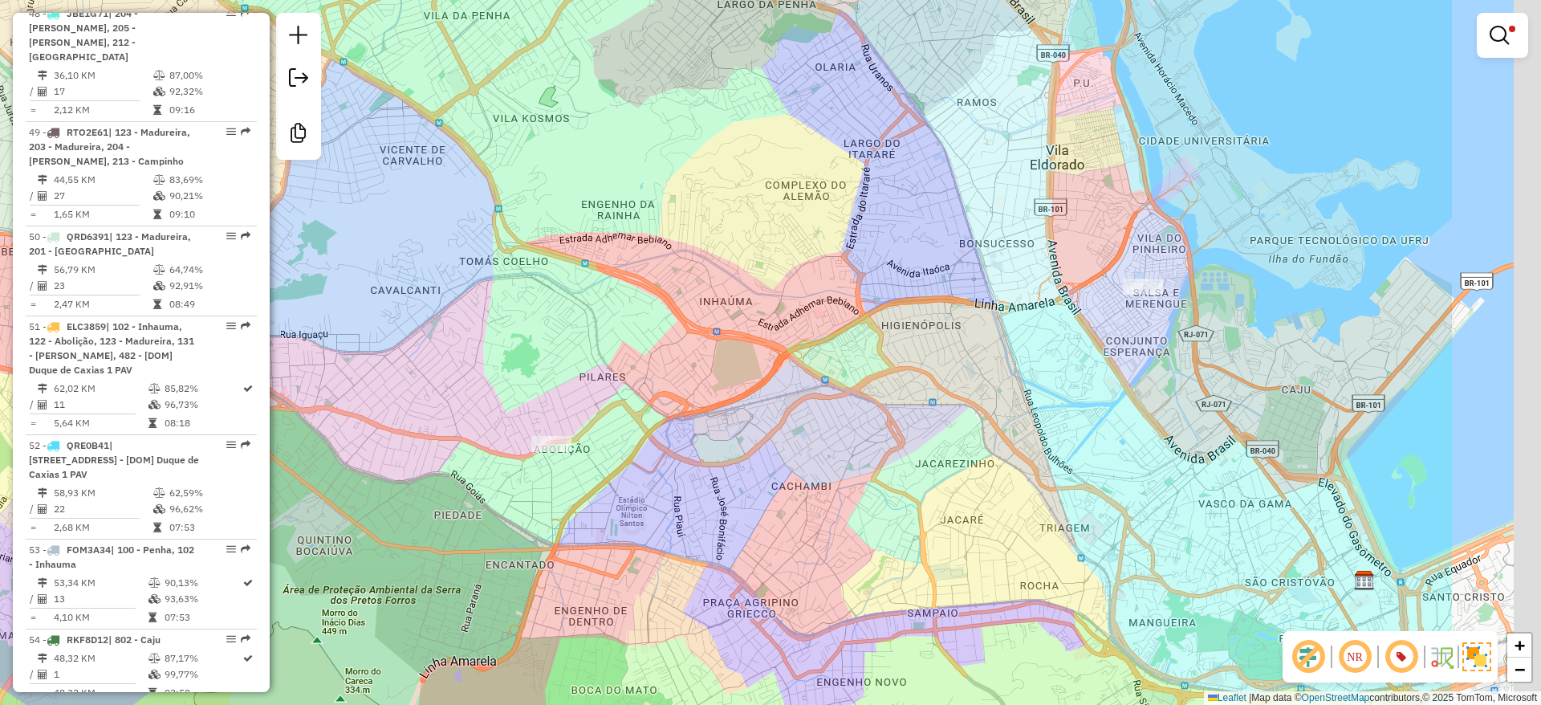
drag, startPoint x: 1097, startPoint y: 423, endPoint x: 834, endPoint y: 429, distance: 262.6
click at [834, 429] on div "Limpar filtros Janela de atendimento Grade de atendimento Capacidade Transporta…" at bounding box center [770, 352] width 1541 height 705
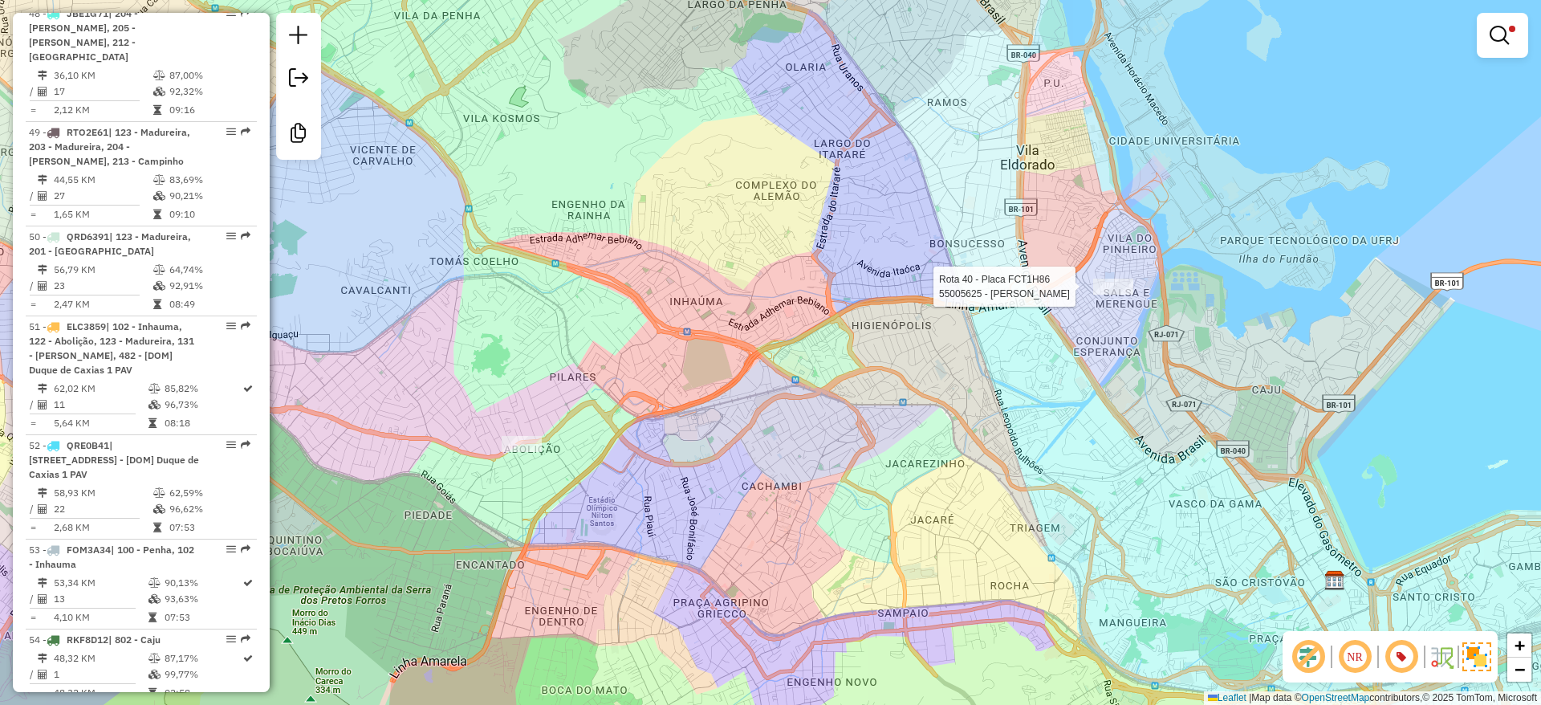
select select "**********"
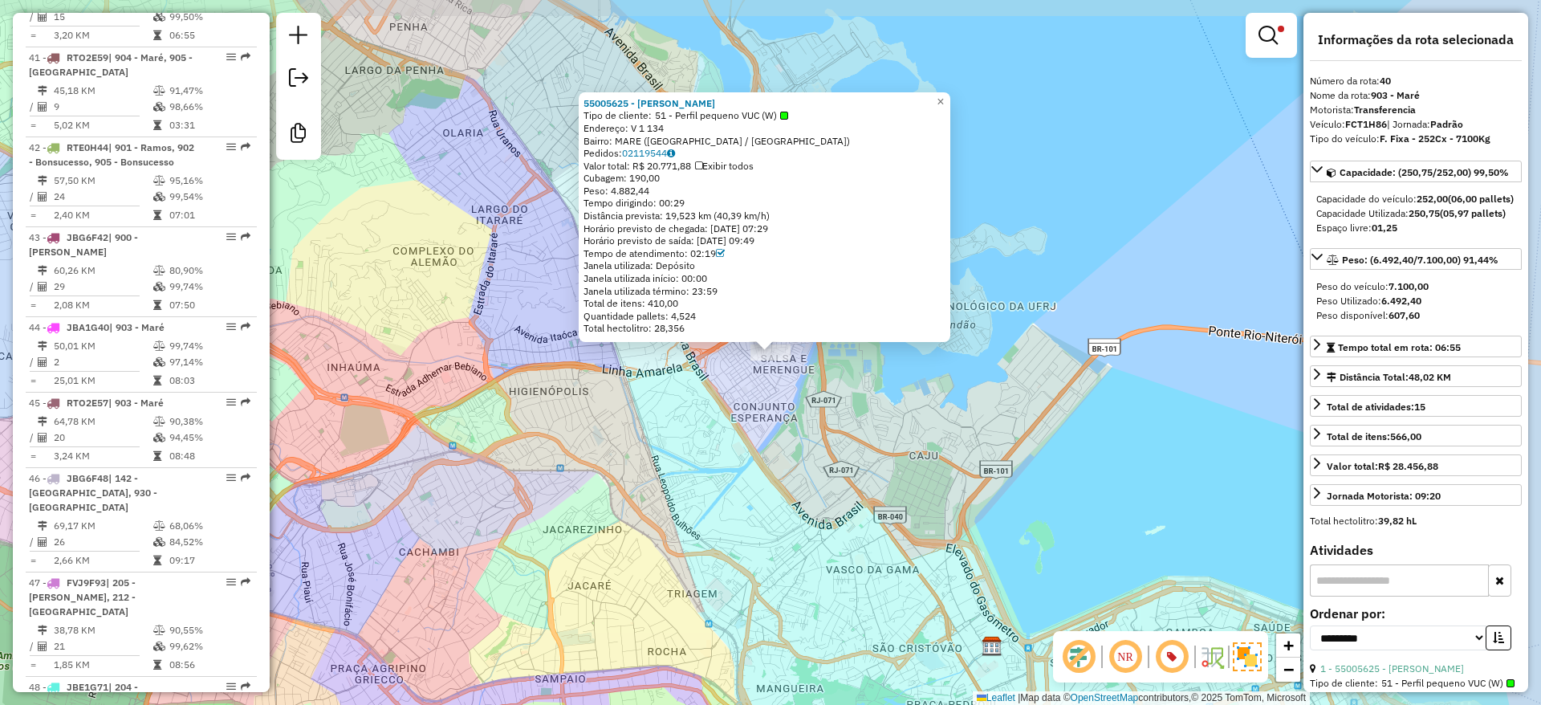
scroll to position [4445, 0]
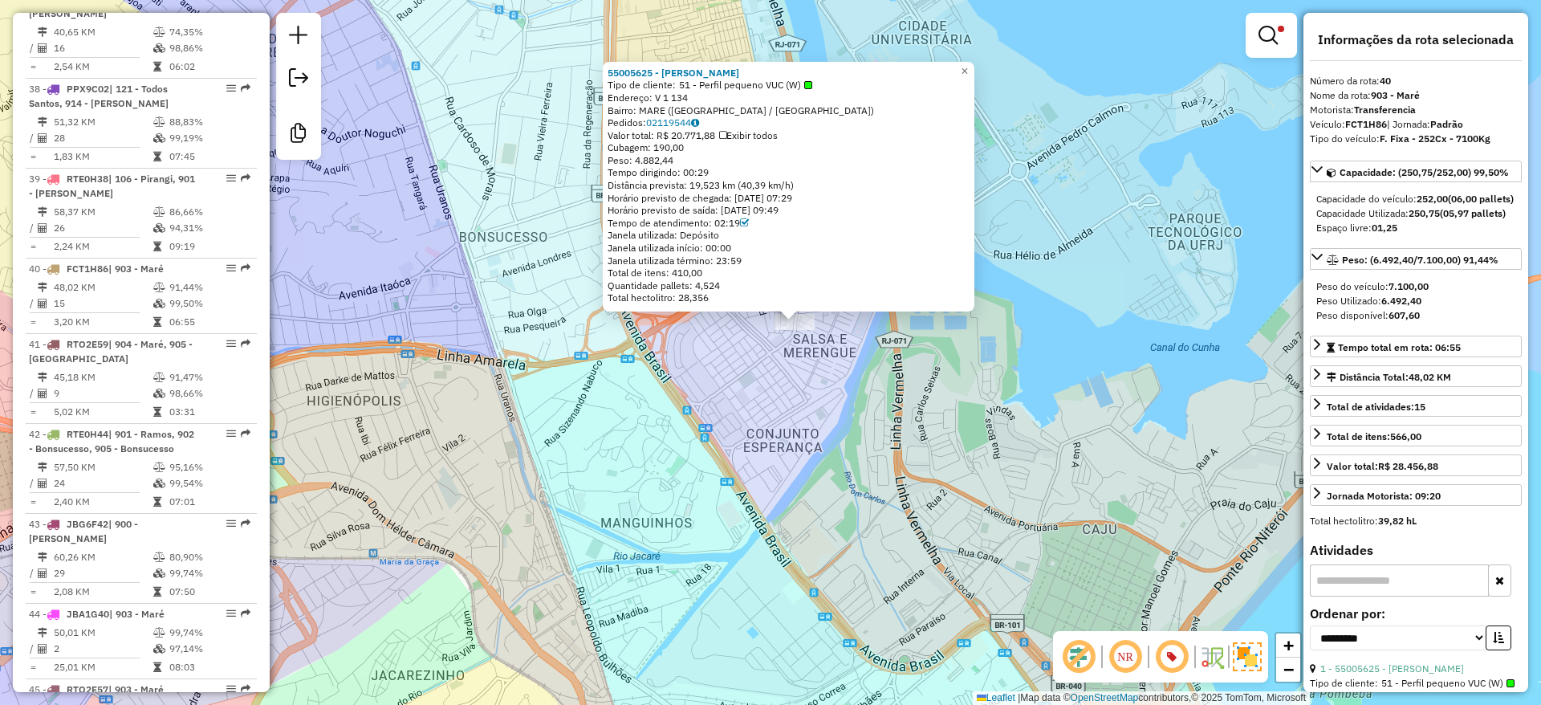
click at [744, 446] on div "55005625 - LEANDRO DIAS VIDAL M Tipo de cliente: 51 - Perfil pequeno VUC (W) En…" at bounding box center [770, 352] width 1541 height 705
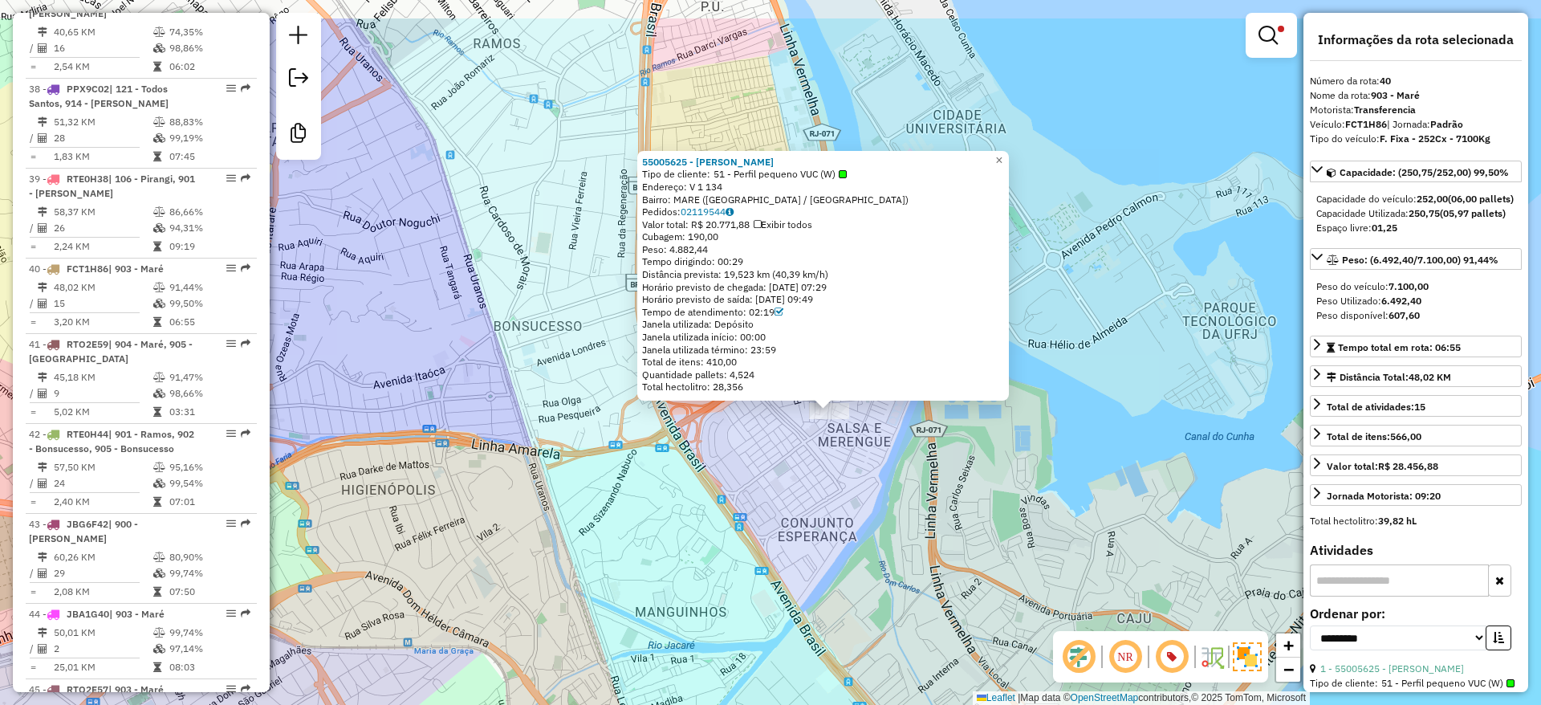
click at [744, 446] on div "55005625 - LEANDRO DIAS VIDAL M Tipo de cliente: 51 - Perfil pequeno VUC (W) En…" at bounding box center [770, 352] width 1541 height 705
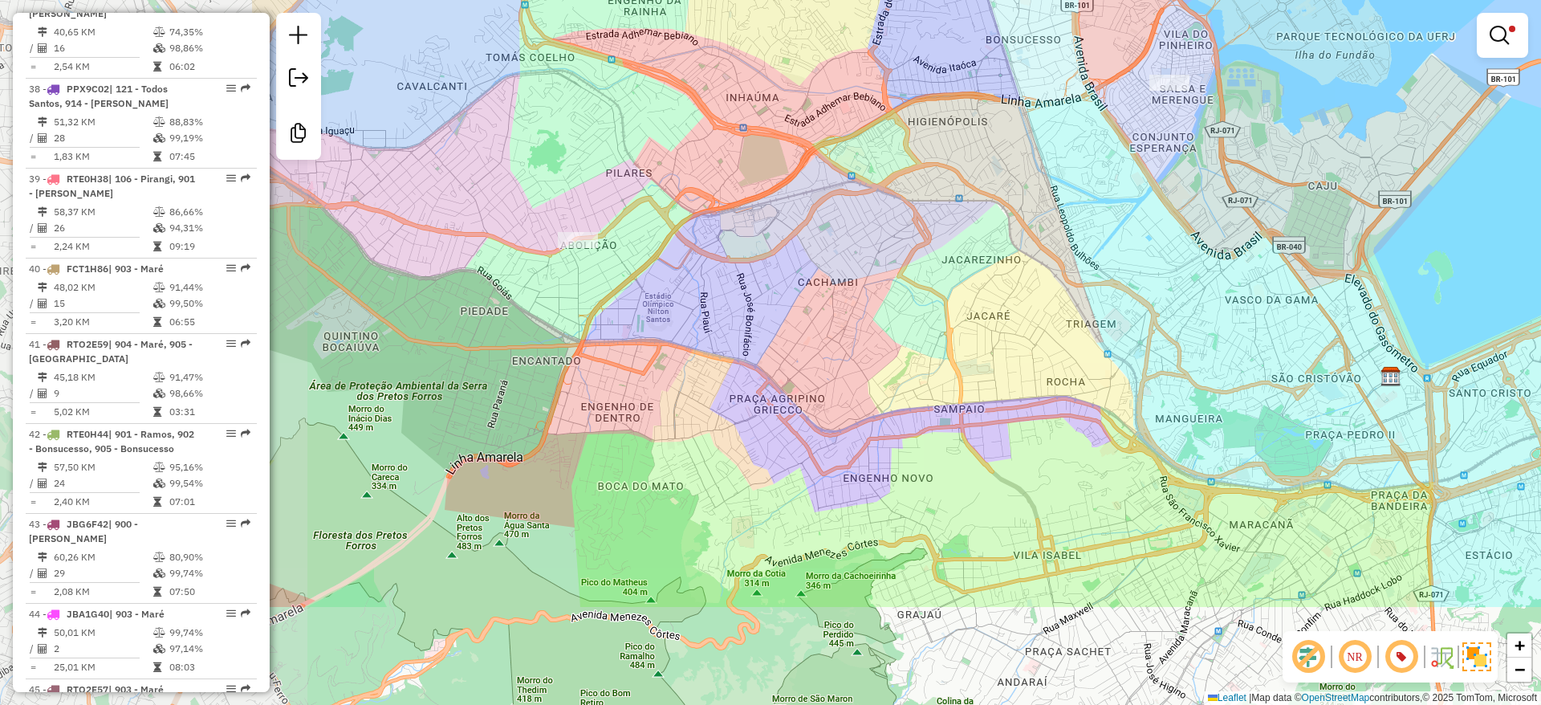
drag, startPoint x: 726, startPoint y: 345, endPoint x: 1089, endPoint y: 205, distance: 389.1
click at [1089, 205] on div "Limpar filtros Janela de atendimento Grade de atendimento Capacidade Transporta…" at bounding box center [770, 352] width 1541 height 705
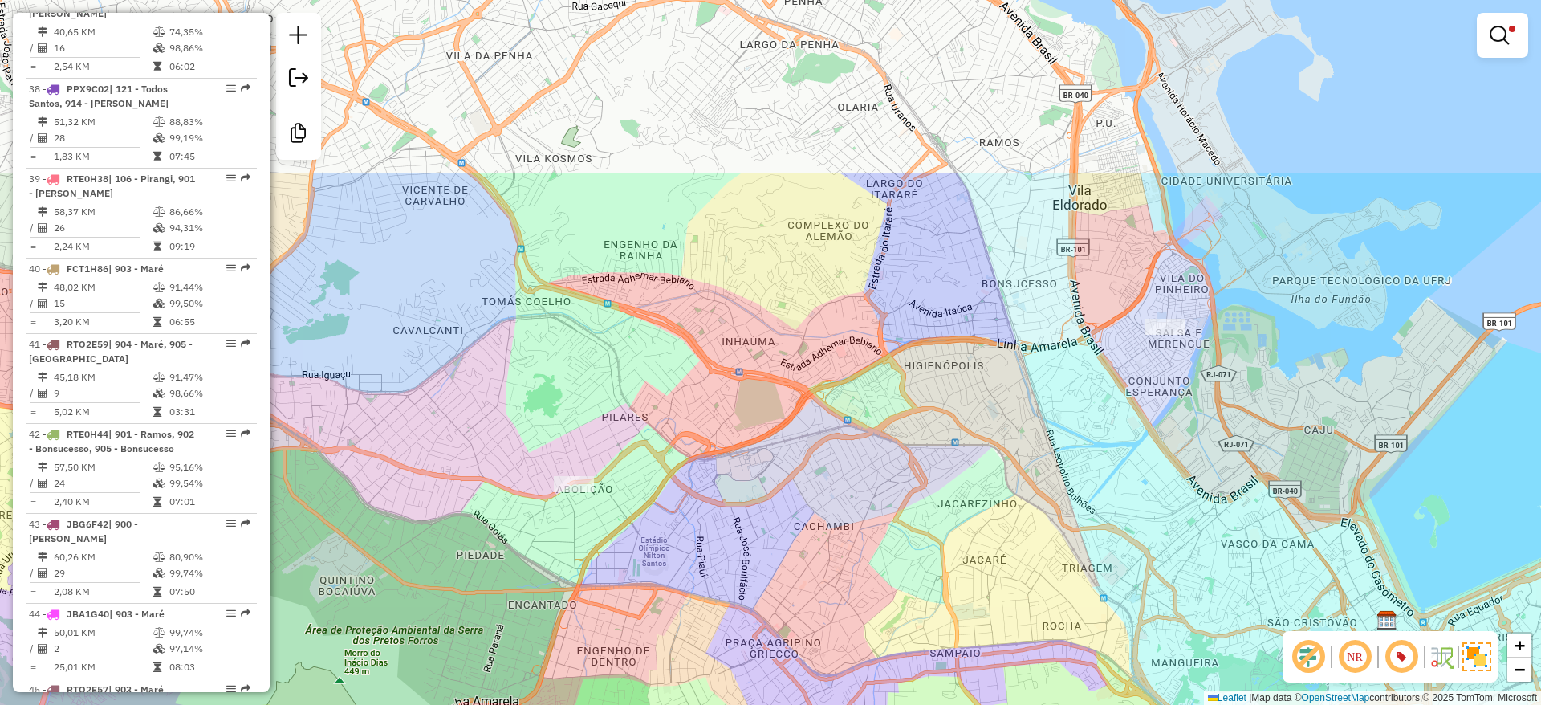
drag, startPoint x: 695, startPoint y: 275, endPoint x: 673, endPoint y: 556, distance: 281.9
click at [678, 548] on div "Limpar filtros Janela de atendimento Grade de atendimento Capacidade Transporta…" at bounding box center [770, 352] width 1541 height 705
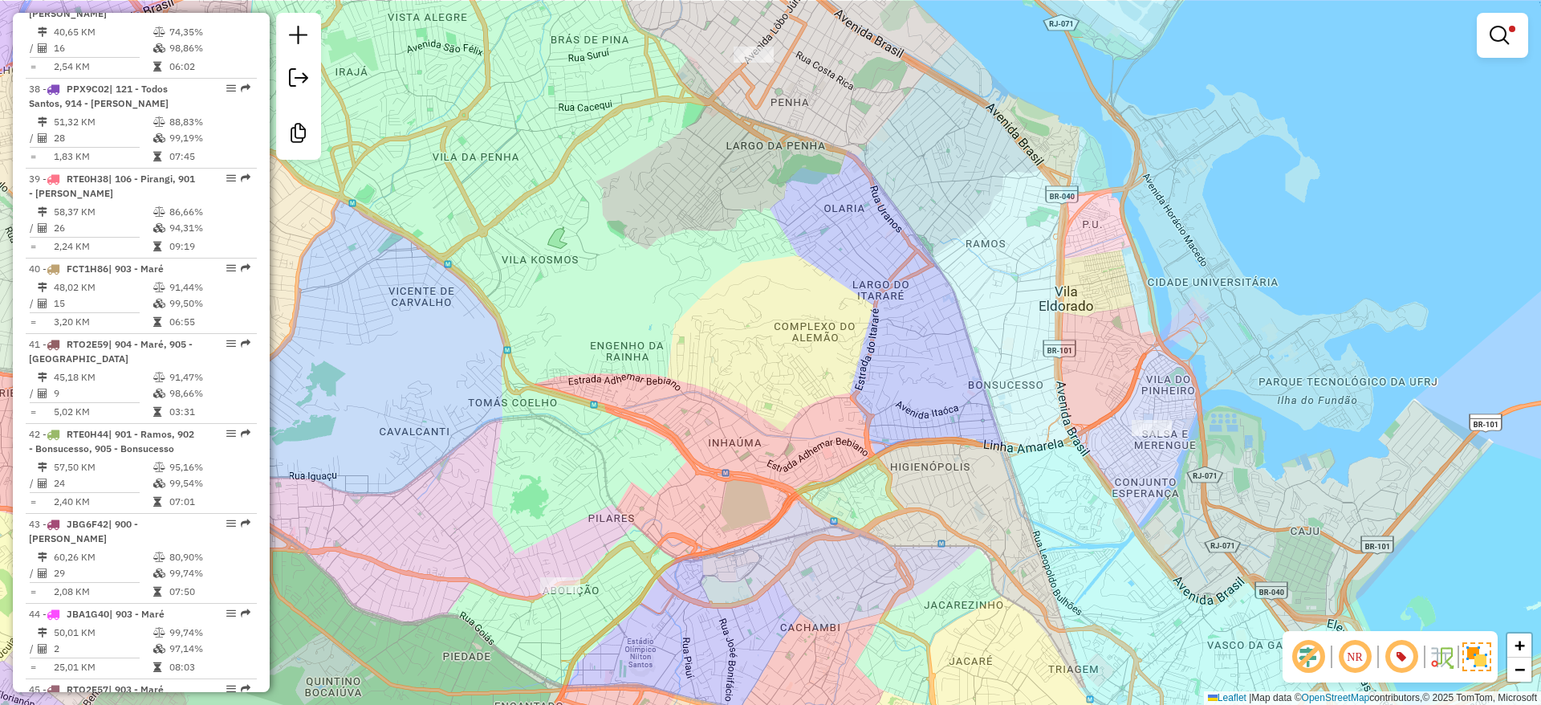
drag, startPoint x: 662, startPoint y: 632, endPoint x: 659, endPoint y: 661, distance: 29.1
click at [659, 661] on div "Limpar filtros Janela de atendimento Grade de atendimento Capacidade Transporta…" at bounding box center [770, 352] width 1541 height 705
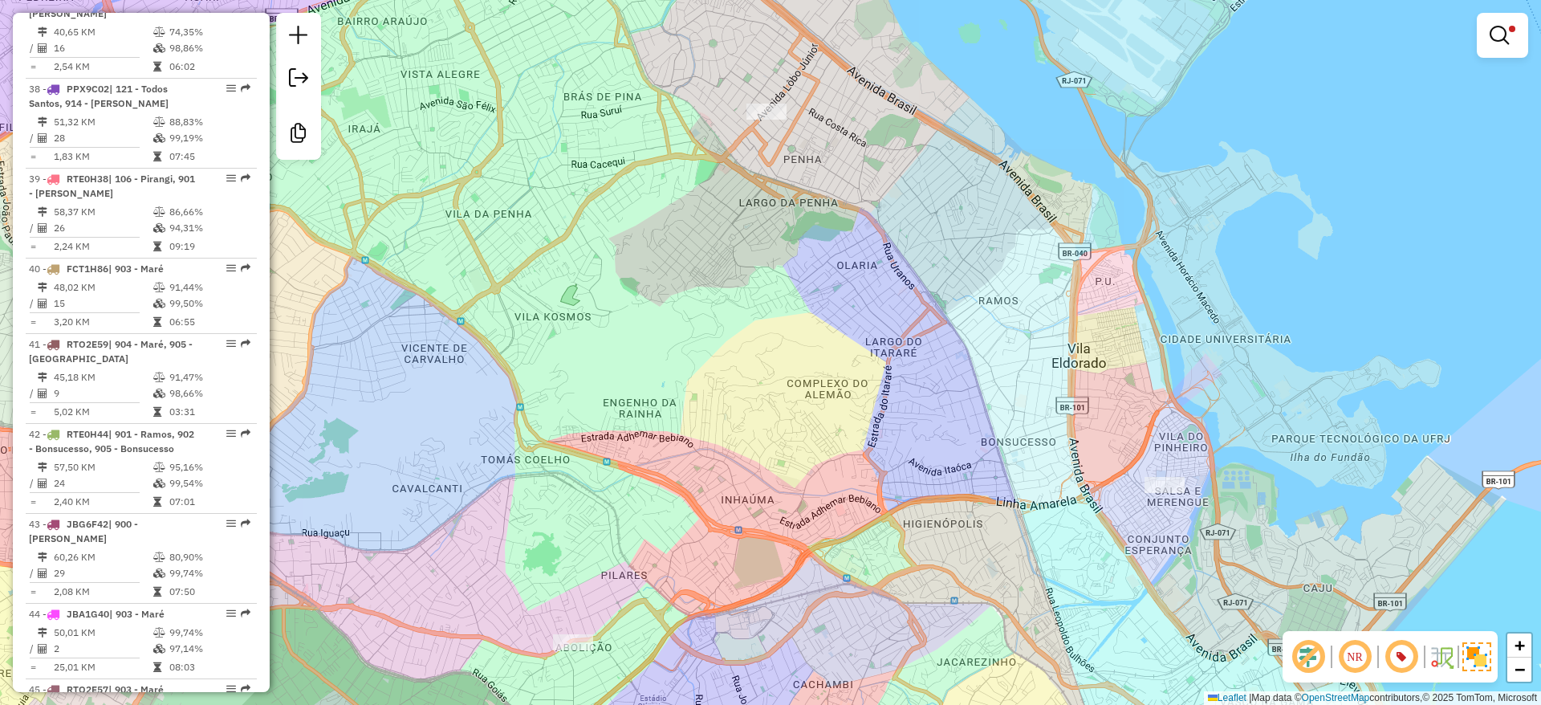
drag, startPoint x: 795, startPoint y: 175, endPoint x: 808, endPoint y: 231, distance: 57.6
click at [808, 231] on div "Limpar filtros Janela de atendimento Grade de atendimento Capacidade Transporta…" at bounding box center [770, 352] width 1541 height 705
select select "**********"
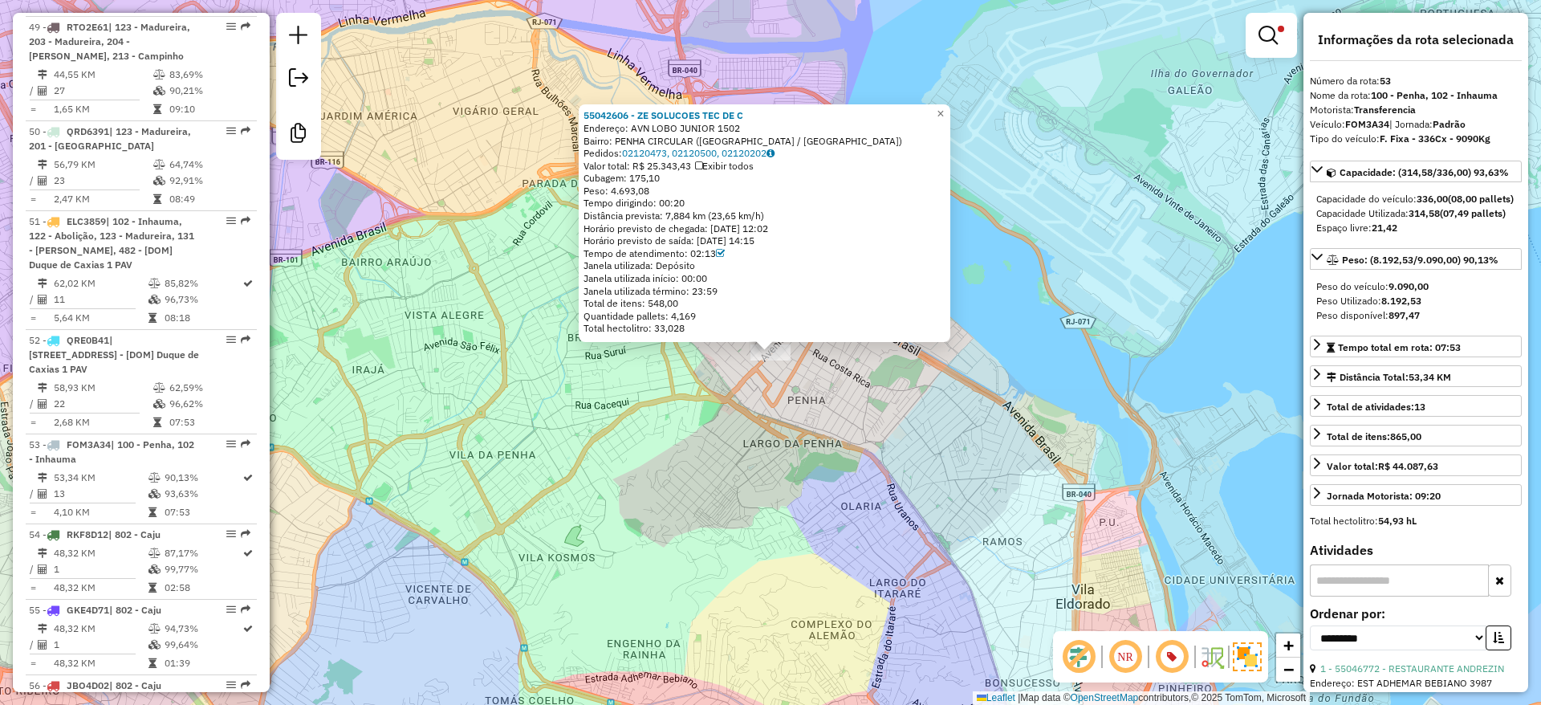
scroll to position [5628, 0]
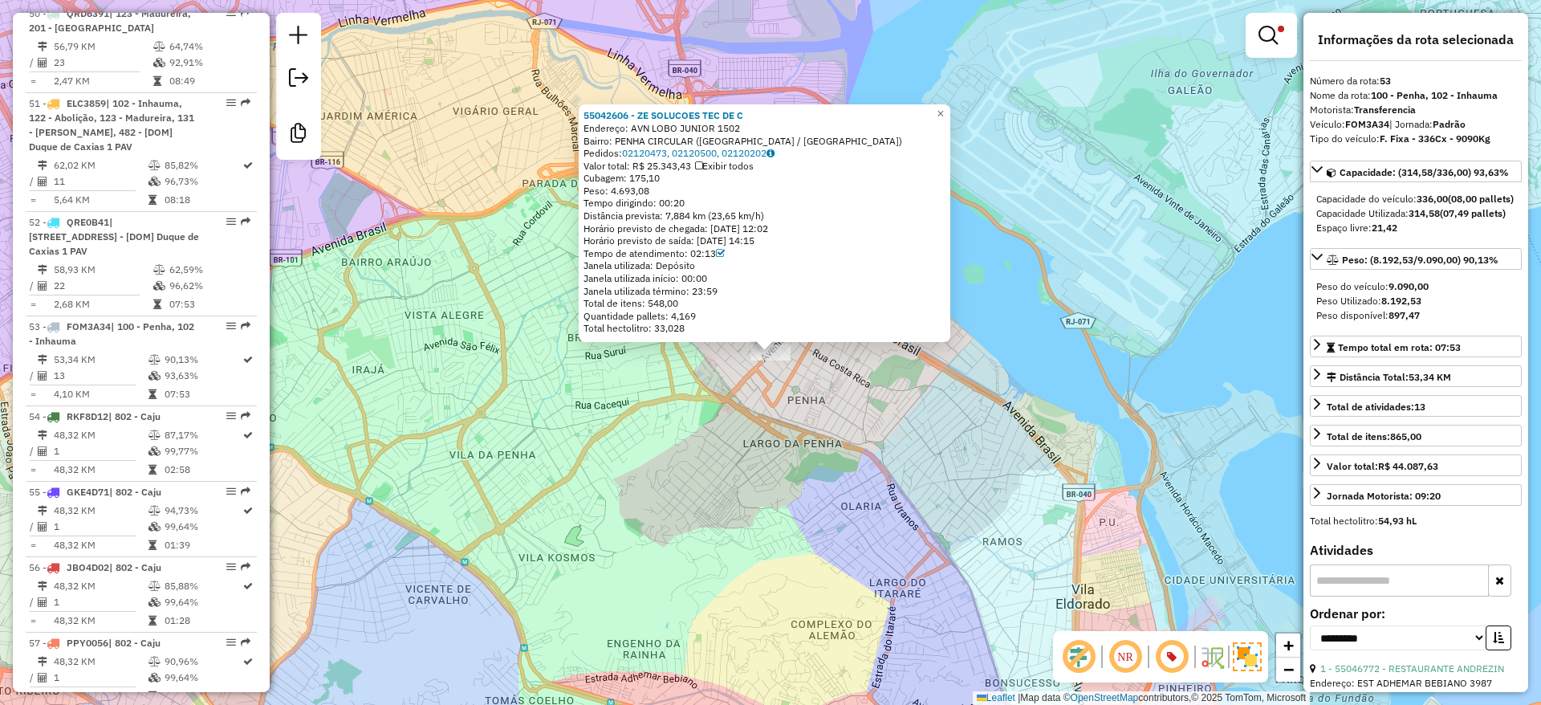
click at [753, 430] on div "55042606 - ZE SOLUCOES TEC DE C Endereço: AVN LOBO JUNIOR 1502 Bairro: PENHA CI…" at bounding box center [770, 352] width 1541 height 705
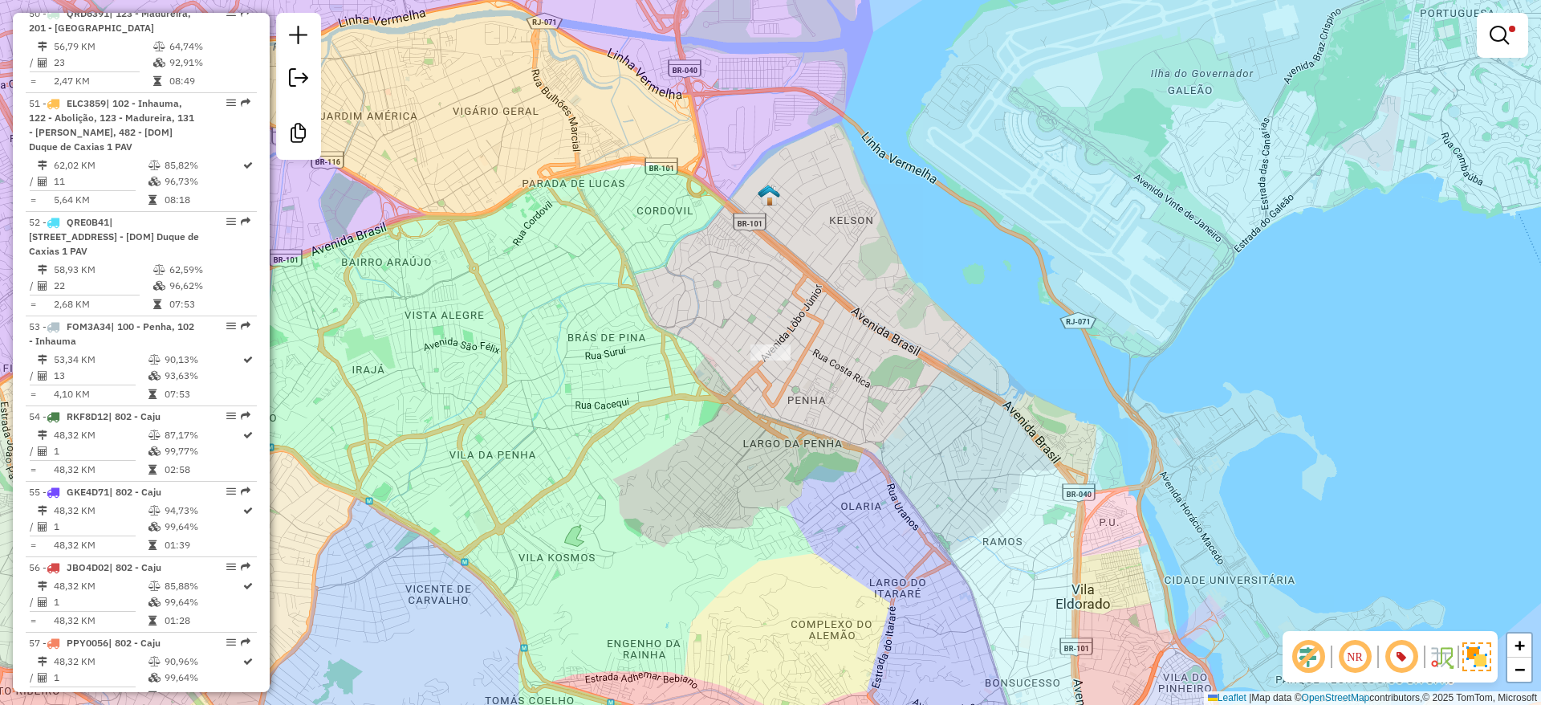
drag, startPoint x: 771, startPoint y: 519, endPoint x: 780, endPoint y: 498, distance: 23.0
click at [780, 498] on div "Limpar filtros Janela de atendimento Grade de atendimento Capacidade Transporta…" at bounding box center [770, 352] width 1541 height 705
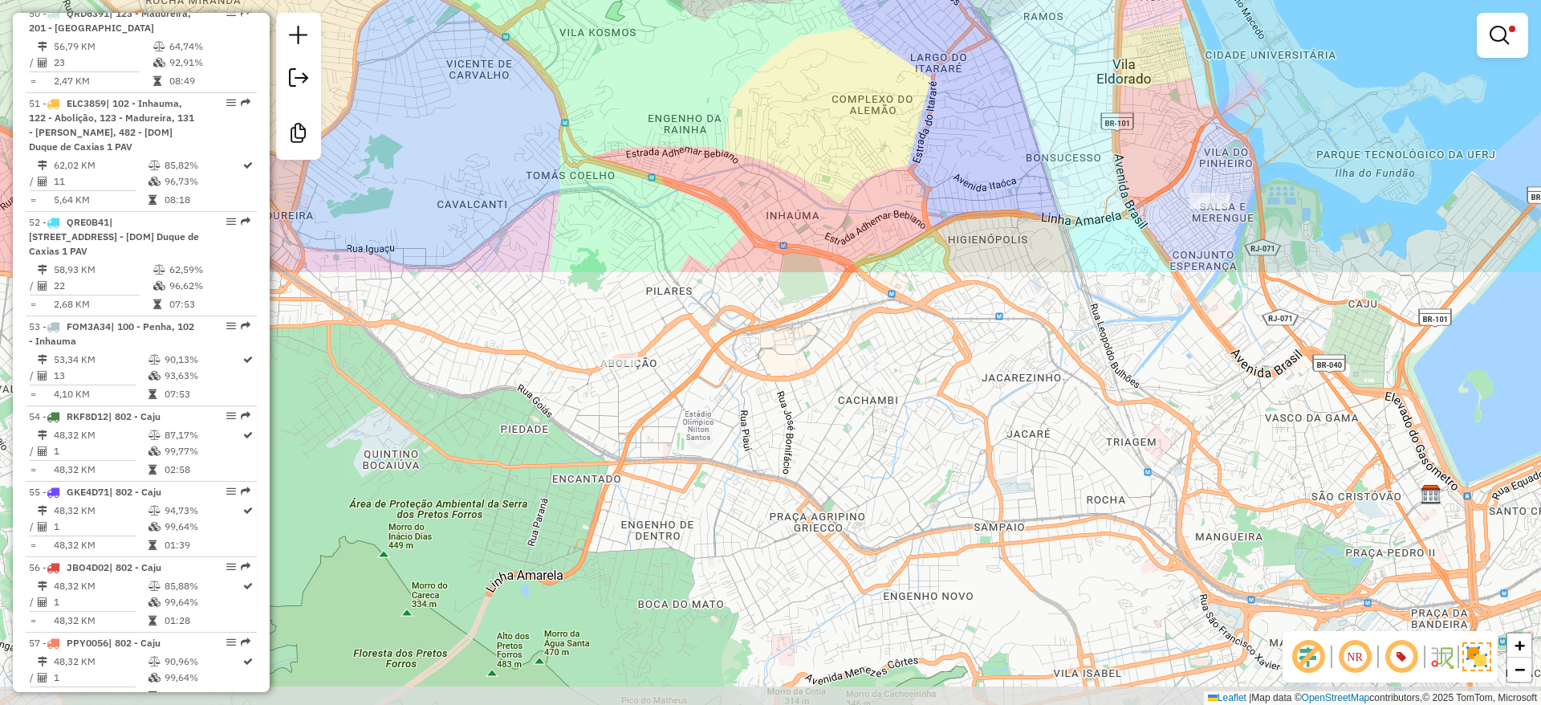
drag, startPoint x: 776, startPoint y: 571, endPoint x: 808, endPoint y: 70, distance: 502.0
click at [808, 70] on div "Limpar filtros Janela de atendimento Grade de atendimento Capacidade Transporta…" at bounding box center [770, 352] width 1541 height 705
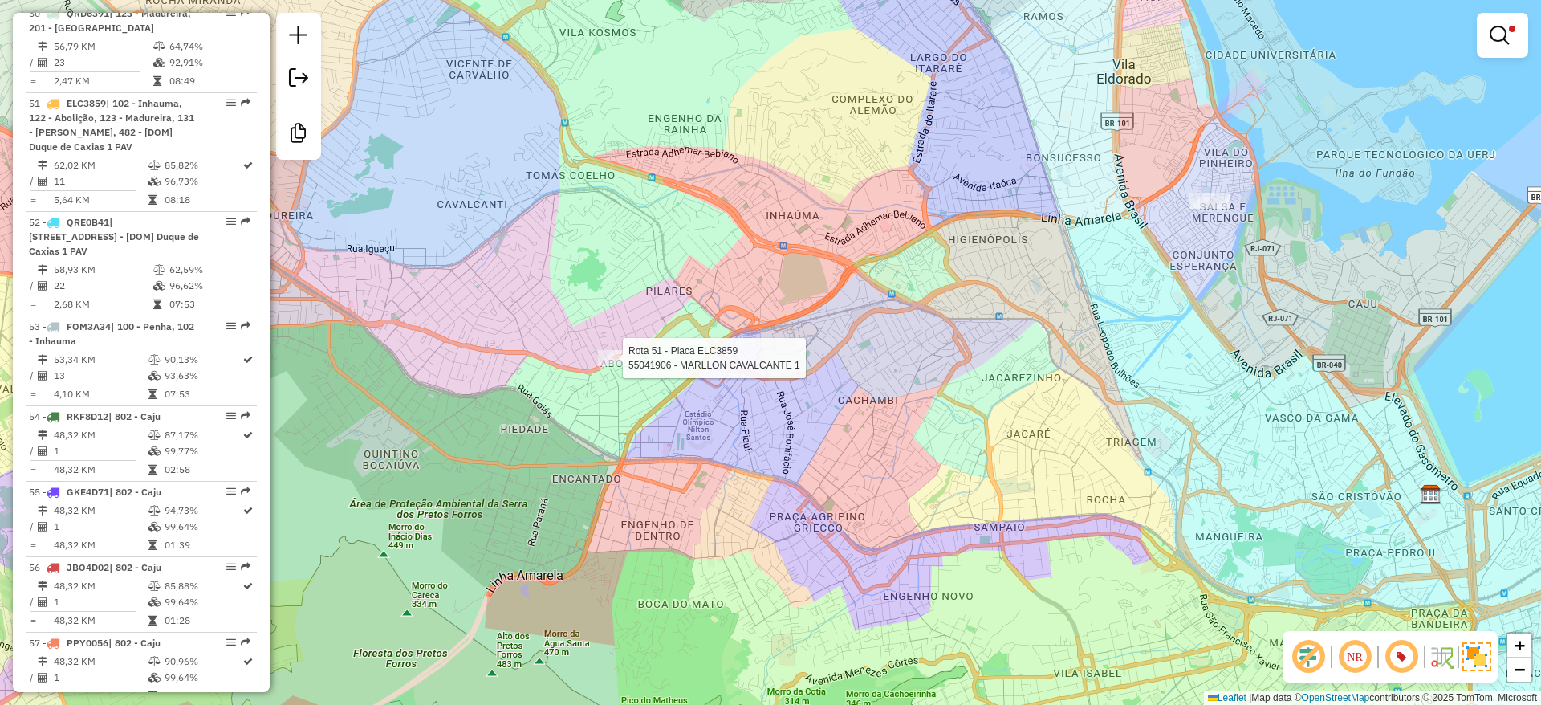
select select "**********"
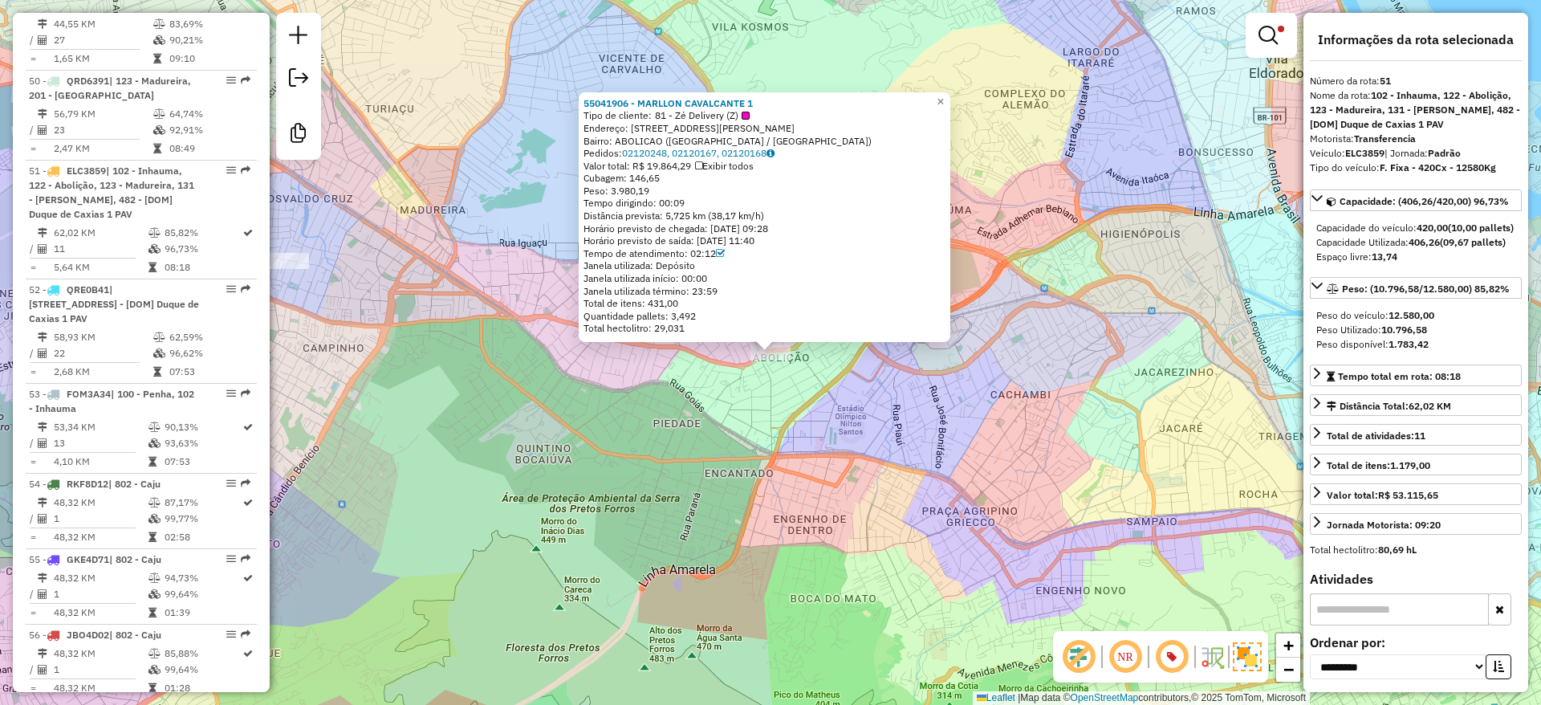
scroll to position [5405, 0]
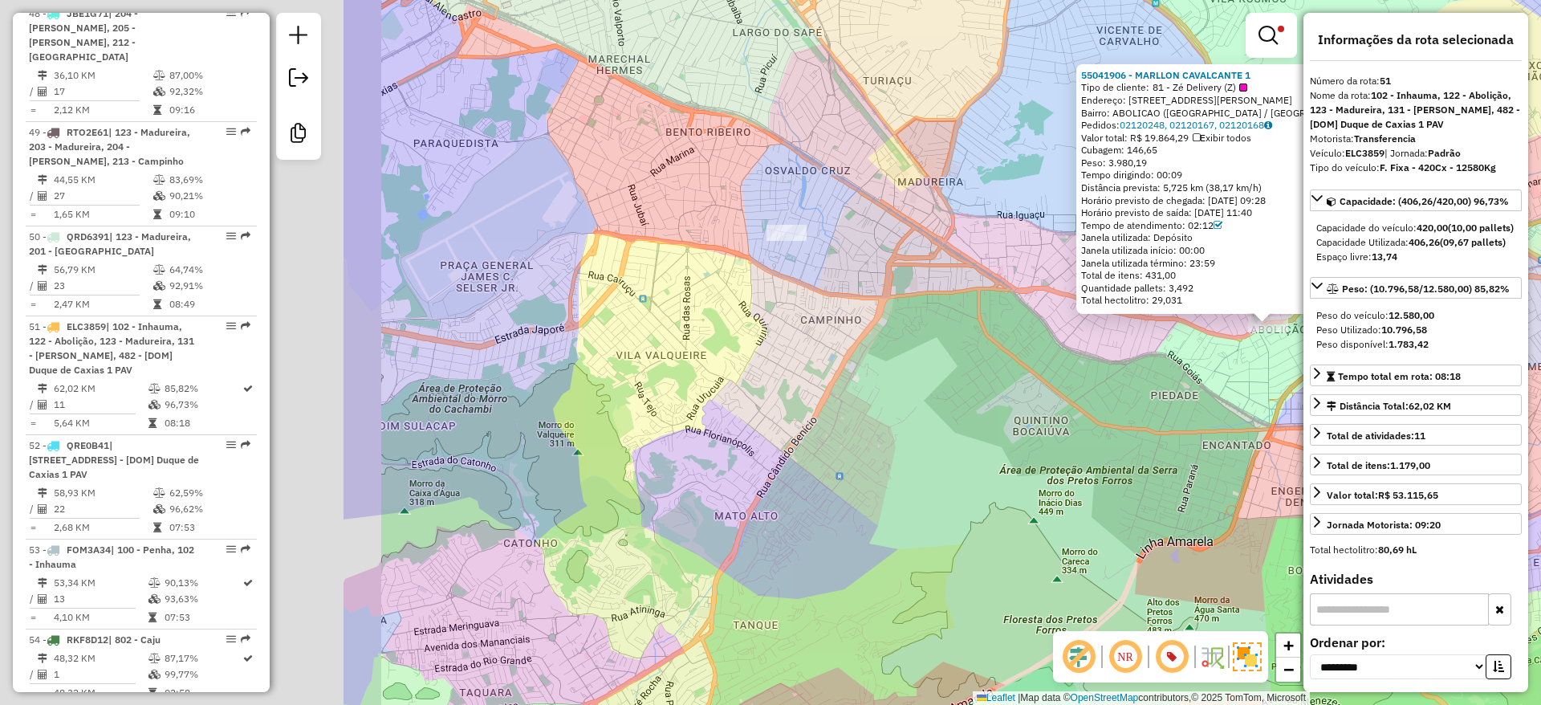
drag, startPoint x: 521, startPoint y: 429, endPoint x: 1010, endPoint y: 397, distance: 490.0
click at [1031, 399] on div "55041906 - MARLLON CAVALCANTE 1 Tipo de cliente: 81 - Zé Delivery (Z) Endereço:…" at bounding box center [770, 352] width 1541 height 705
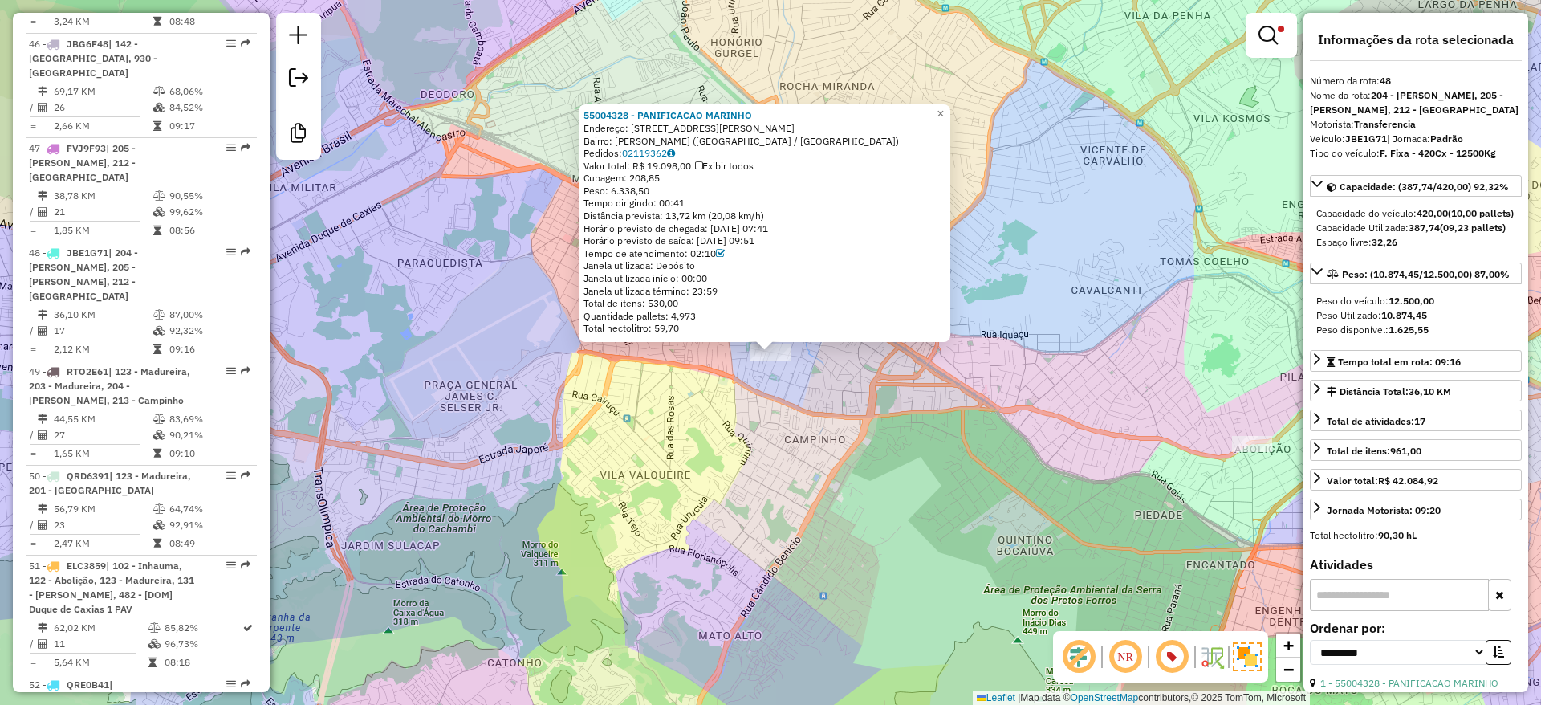
scroll to position [5107, 0]
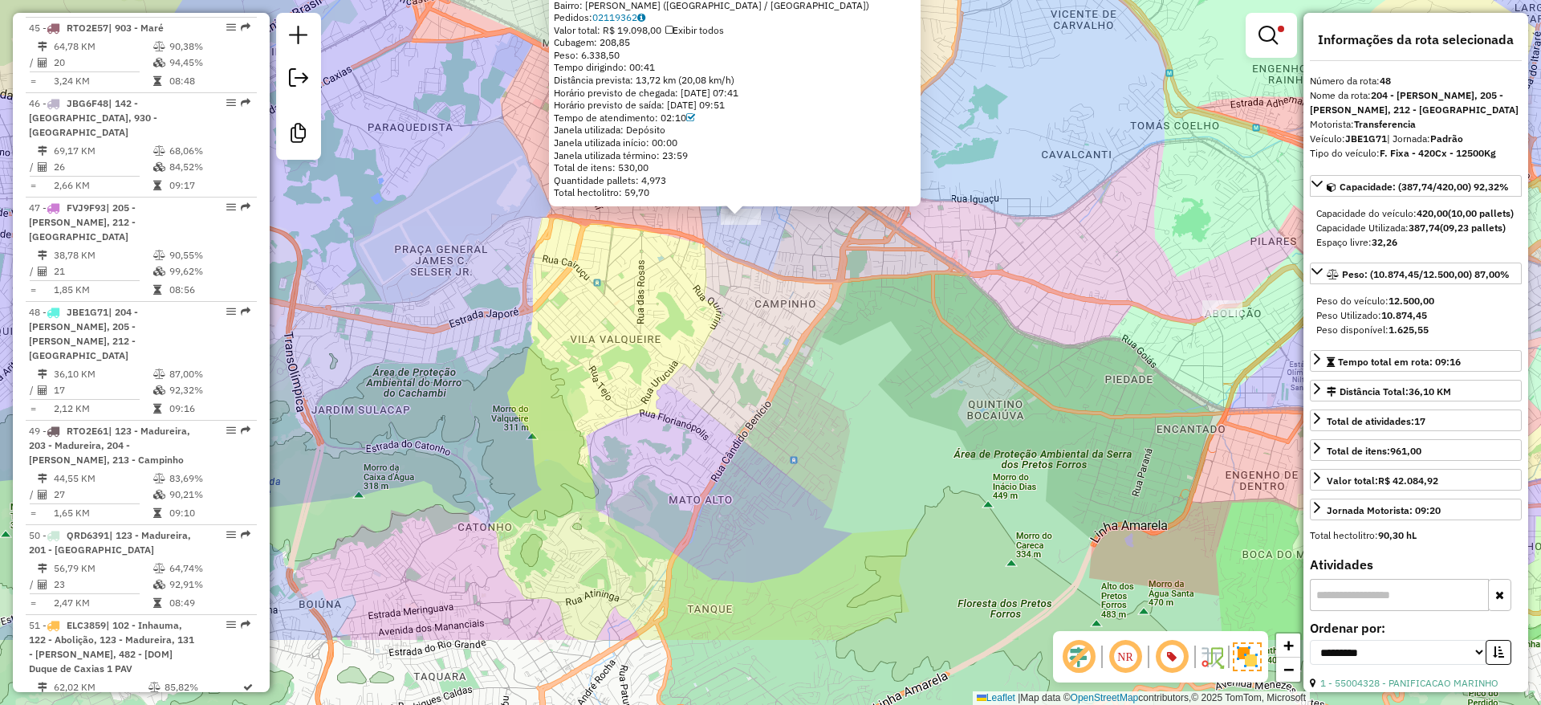
drag, startPoint x: 871, startPoint y: 487, endPoint x: 763, endPoint y: 106, distance: 396.2
click at [763, 106] on div "55004328 - PANIFICACAO MARINHO Endereço: R MARIO BRAGA 197 Bairro: OSWALDO CRUZ…" at bounding box center [770, 352] width 1541 height 705
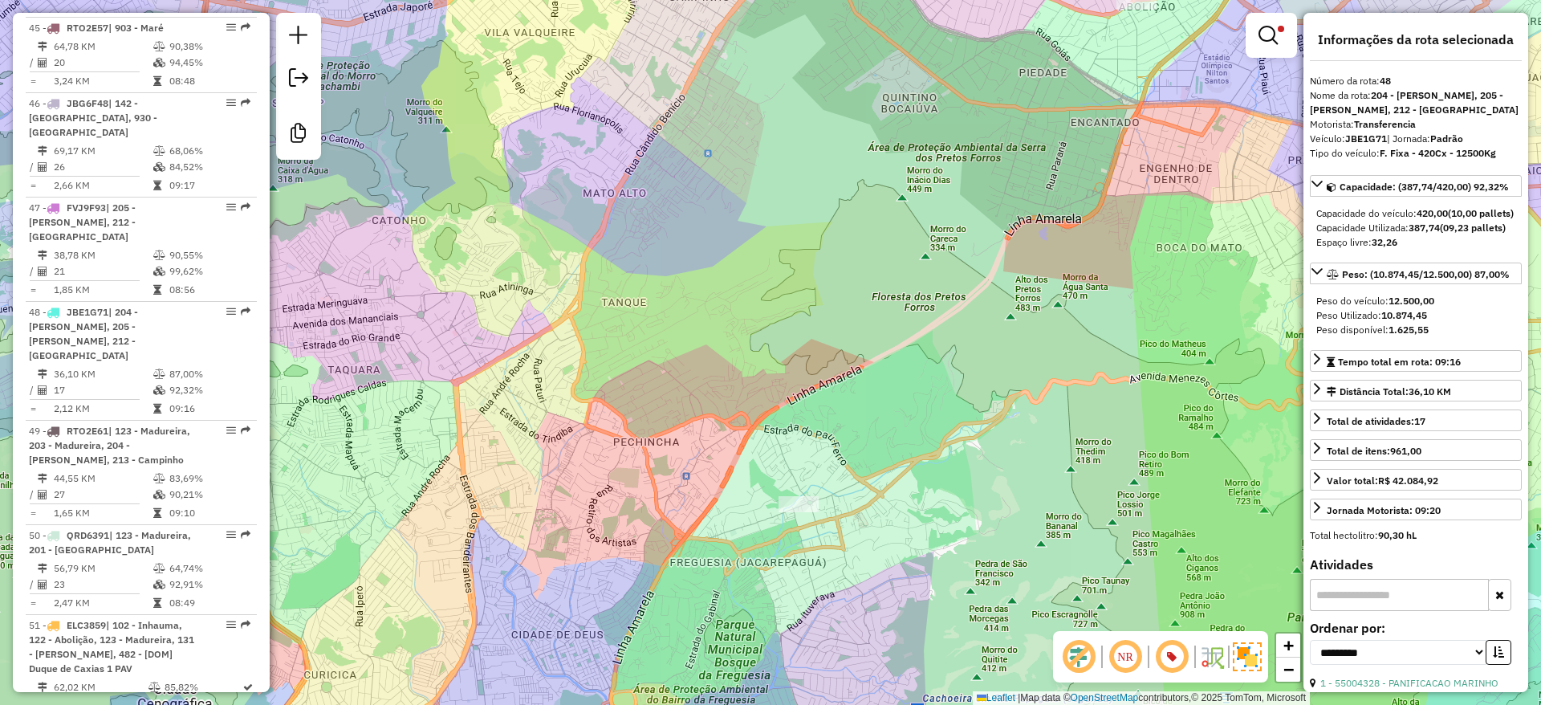
click at [789, 295] on div "55004328 - PANIFICACAO MARINHO Endereço: R MARIO BRAGA 197 Bairro: OSWALDO CRUZ…" at bounding box center [770, 352] width 1541 height 705
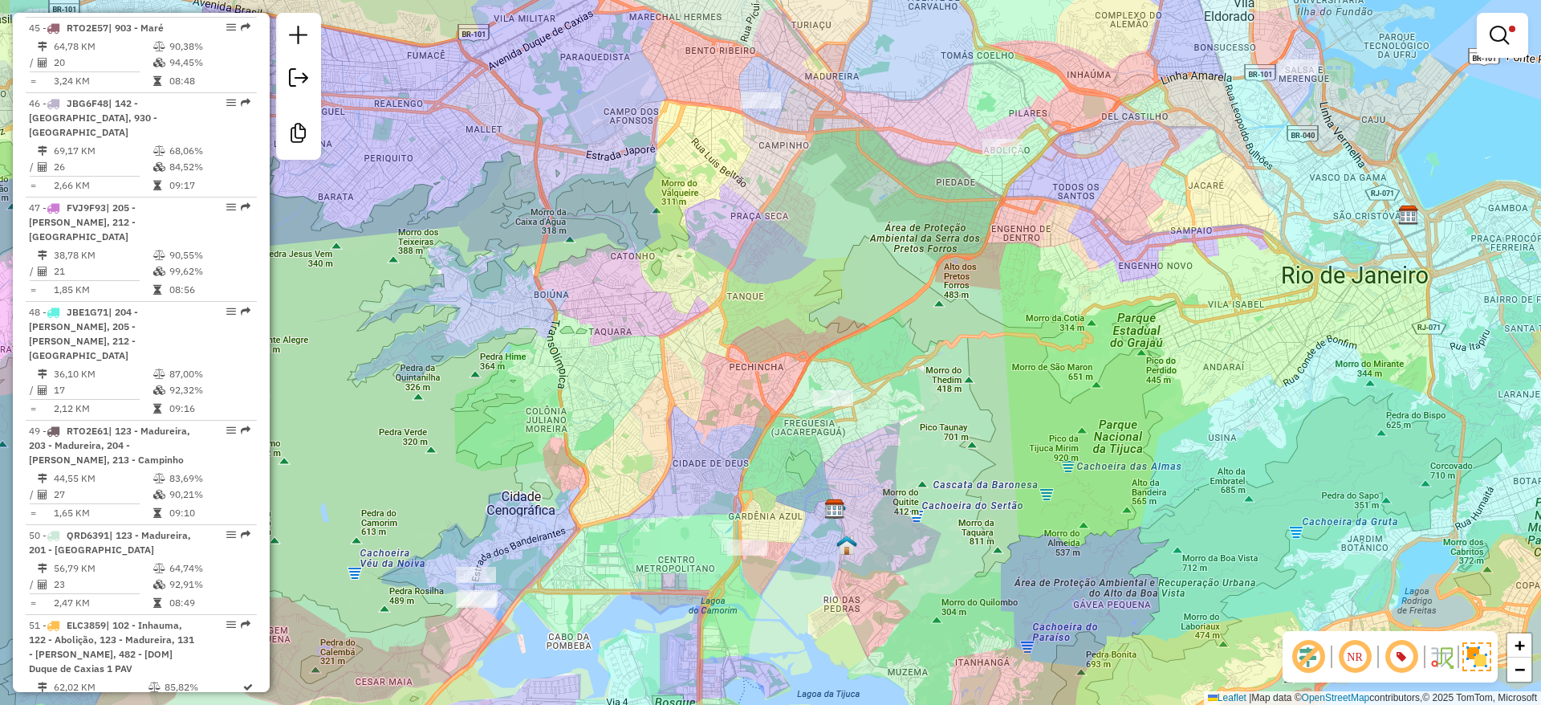
drag, startPoint x: 936, startPoint y: 303, endPoint x: 926, endPoint y: 298, distance: 11.5
click at [926, 298] on div "Limpar filtros Janela de atendimento Grade de atendimento Capacidade Transporta…" at bounding box center [770, 352] width 1541 height 705
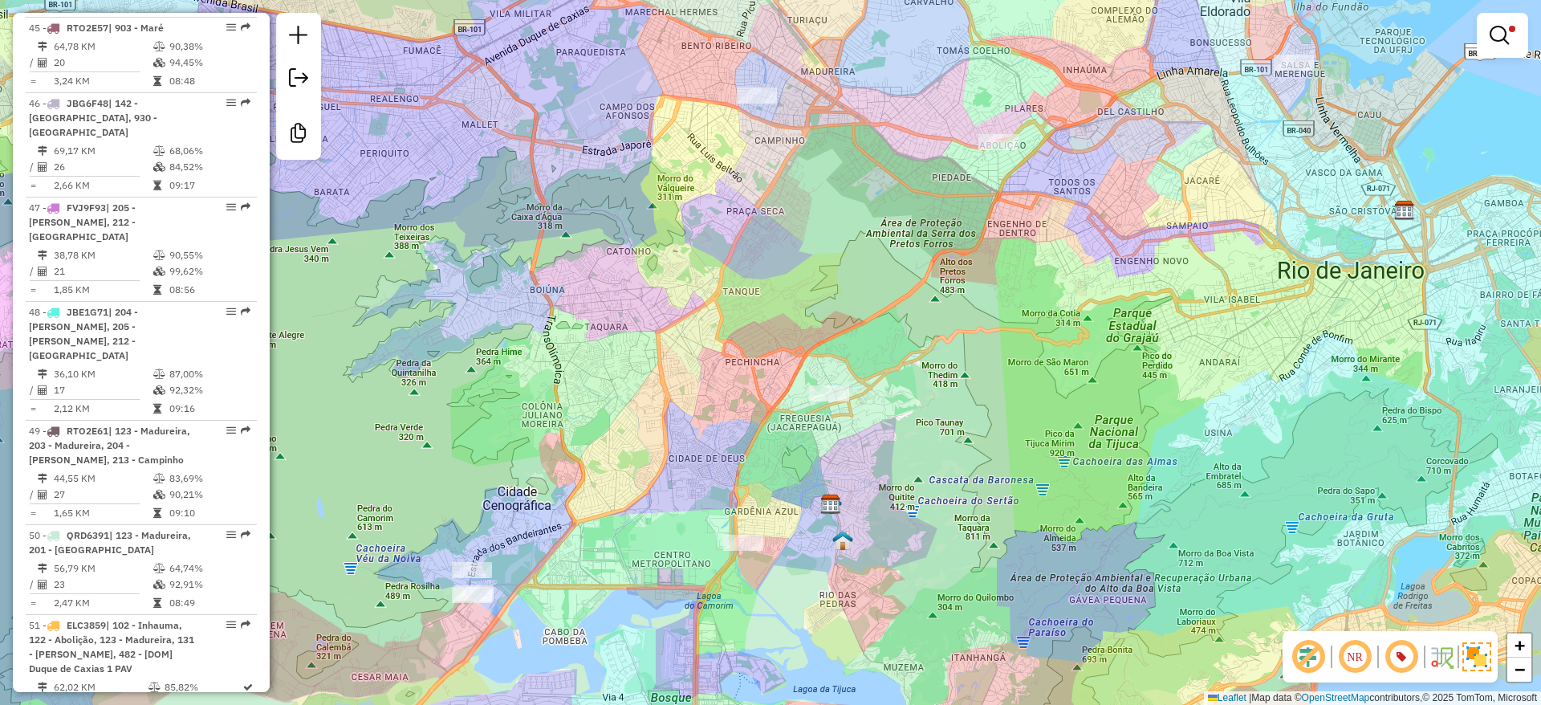
drag, startPoint x: 923, startPoint y: 296, endPoint x: 905, endPoint y: 279, distance: 25.6
click at [905, 279] on div "Limpar filtros Janela de atendimento Grade de atendimento Capacidade Transporta…" at bounding box center [770, 352] width 1541 height 705
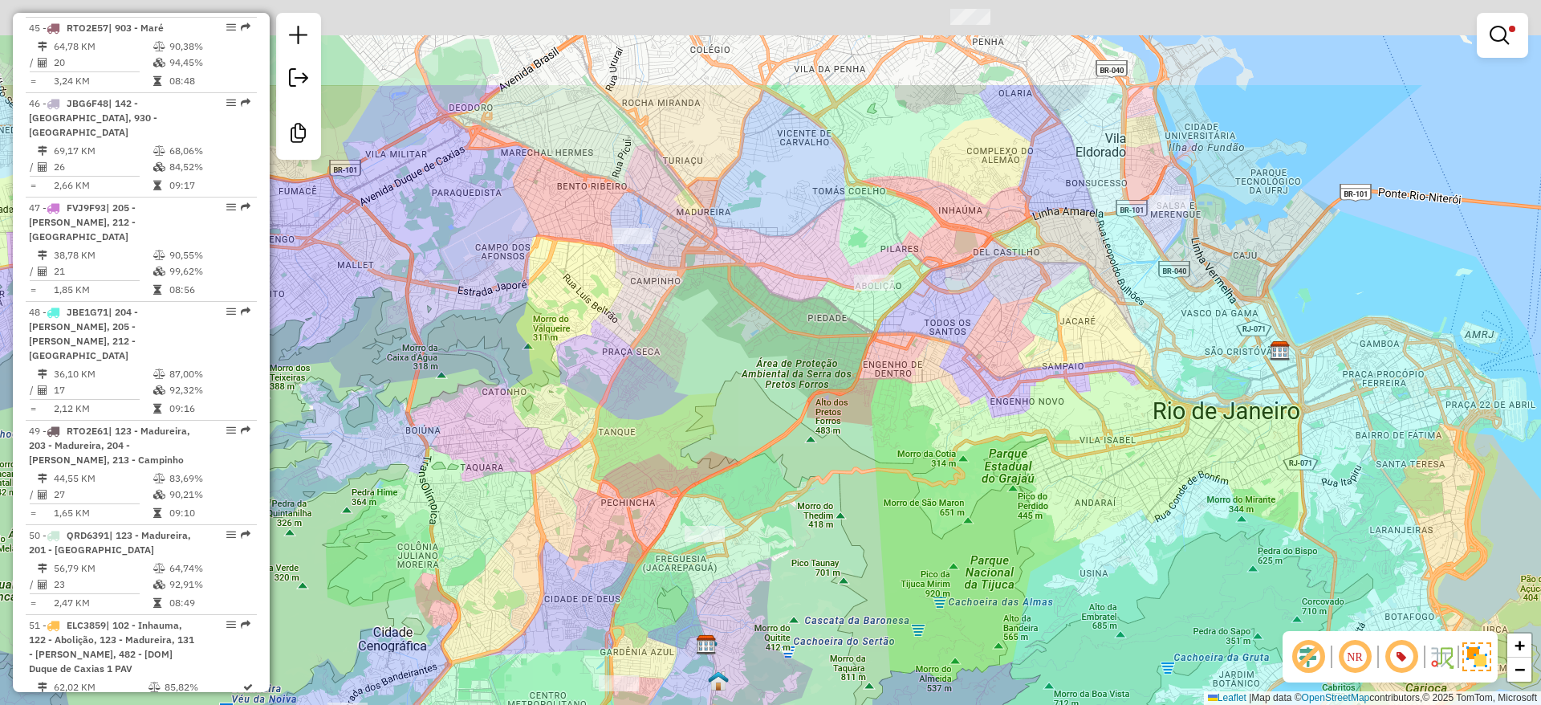
drag, startPoint x: 861, startPoint y: 217, endPoint x: 752, endPoint y: 372, distance: 189.7
click at [752, 372] on div "Limpar filtros Janela de atendimento Grade de atendimento Capacidade Transporta…" at bounding box center [770, 352] width 1541 height 705
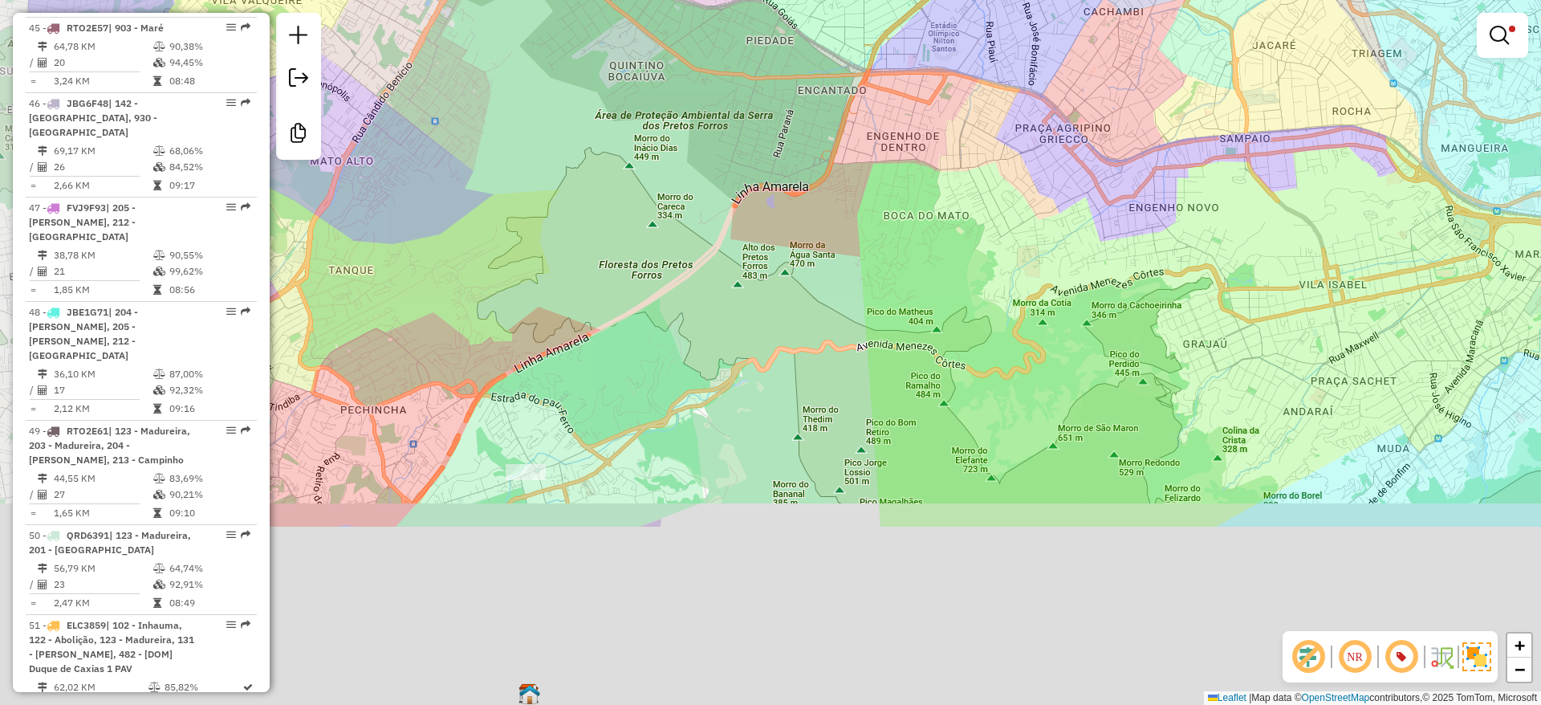
drag, startPoint x: 642, startPoint y: 557, endPoint x: 1132, endPoint y: -105, distance: 823.7
click at [1132, 0] on html "Aplicando filtros Pop-up bloqueado! Seu navegador bloqueou automáticamente a ab…" at bounding box center [770, 352] width 1541 height 705
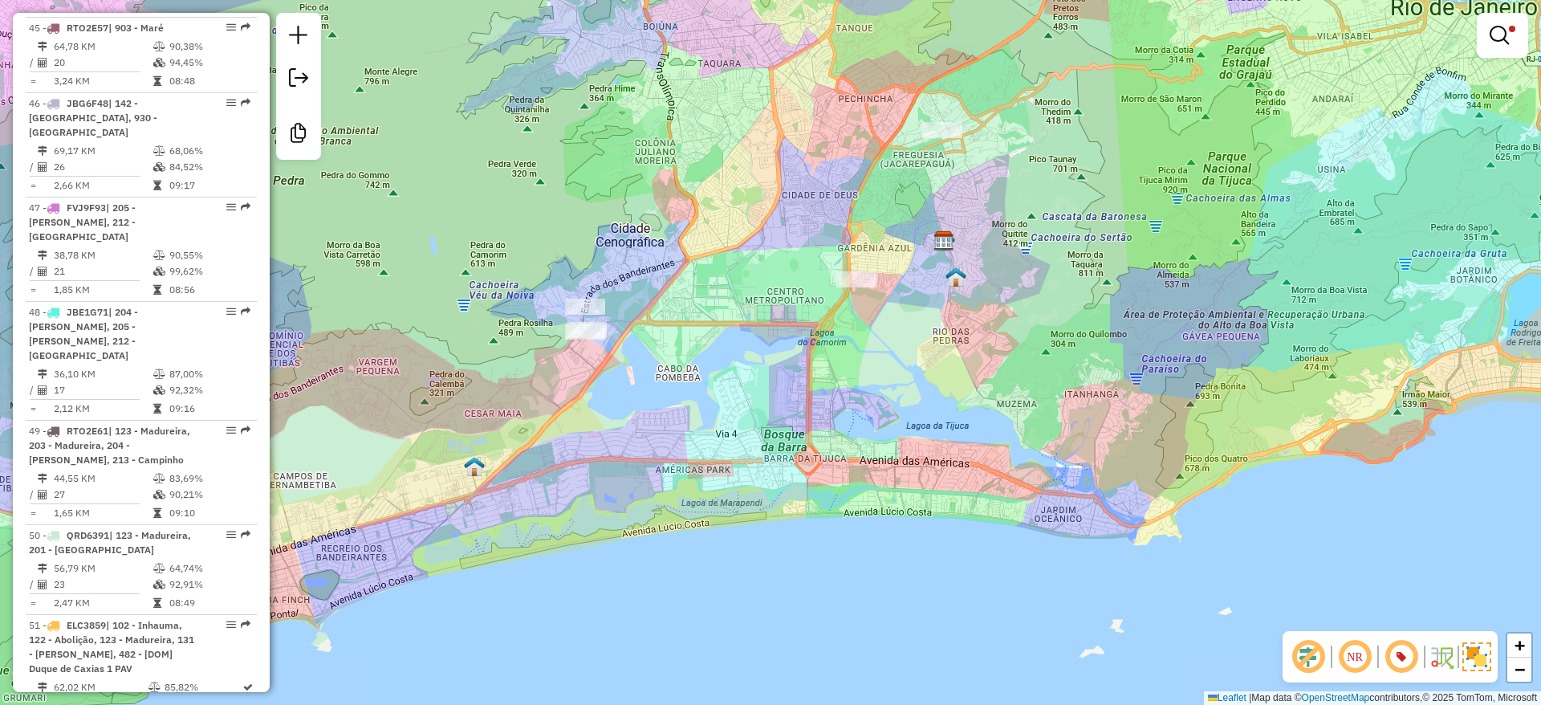
drag, startPoint x: 1012, startPoint y: 303, endPoint x: 1003, endPoint y: 360, distance: 57.0
click at [1003, 360] on div "Limpar filtros Janela de atendimento Grade de atendimento Capacidade Transporta…" at bounding box center [770, 352] width 1541 height 705
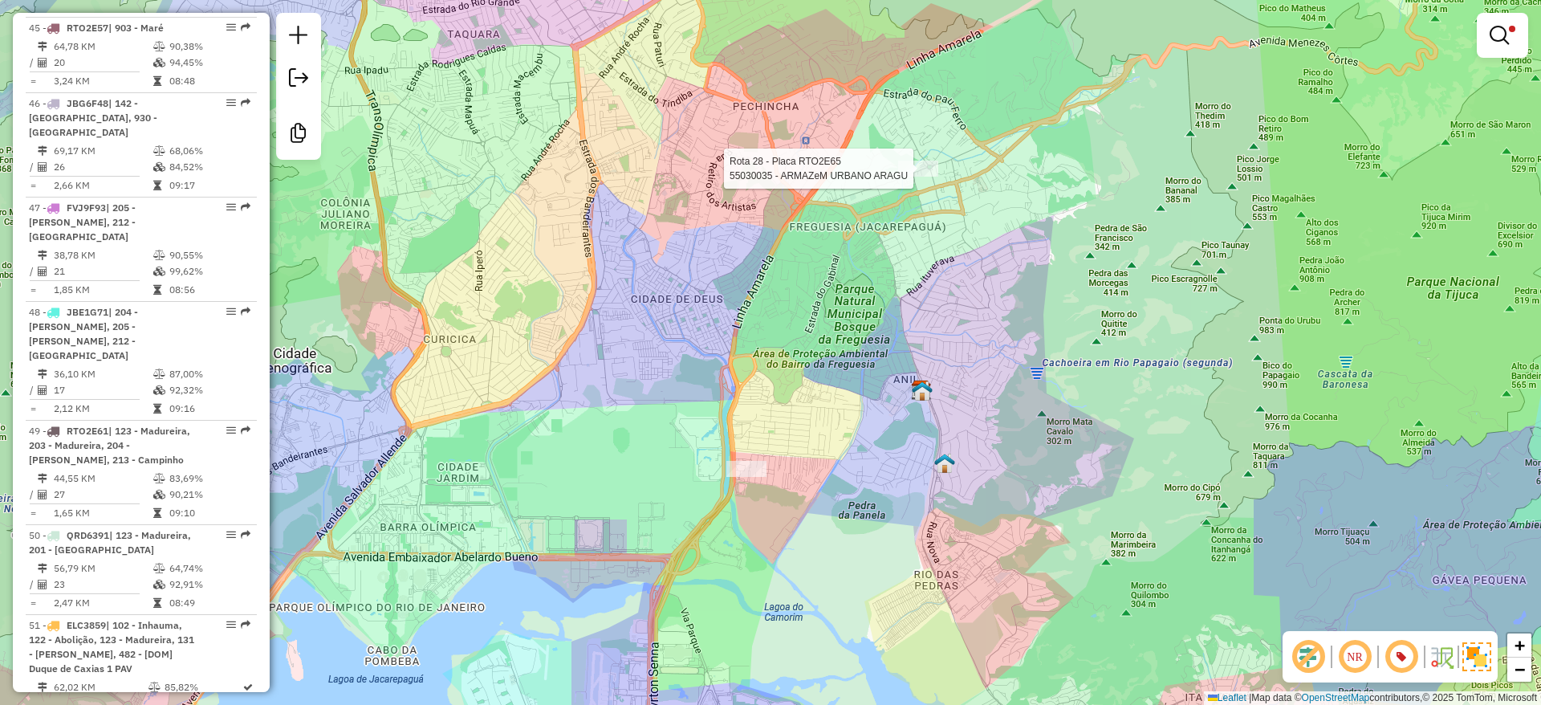
select select "**********"
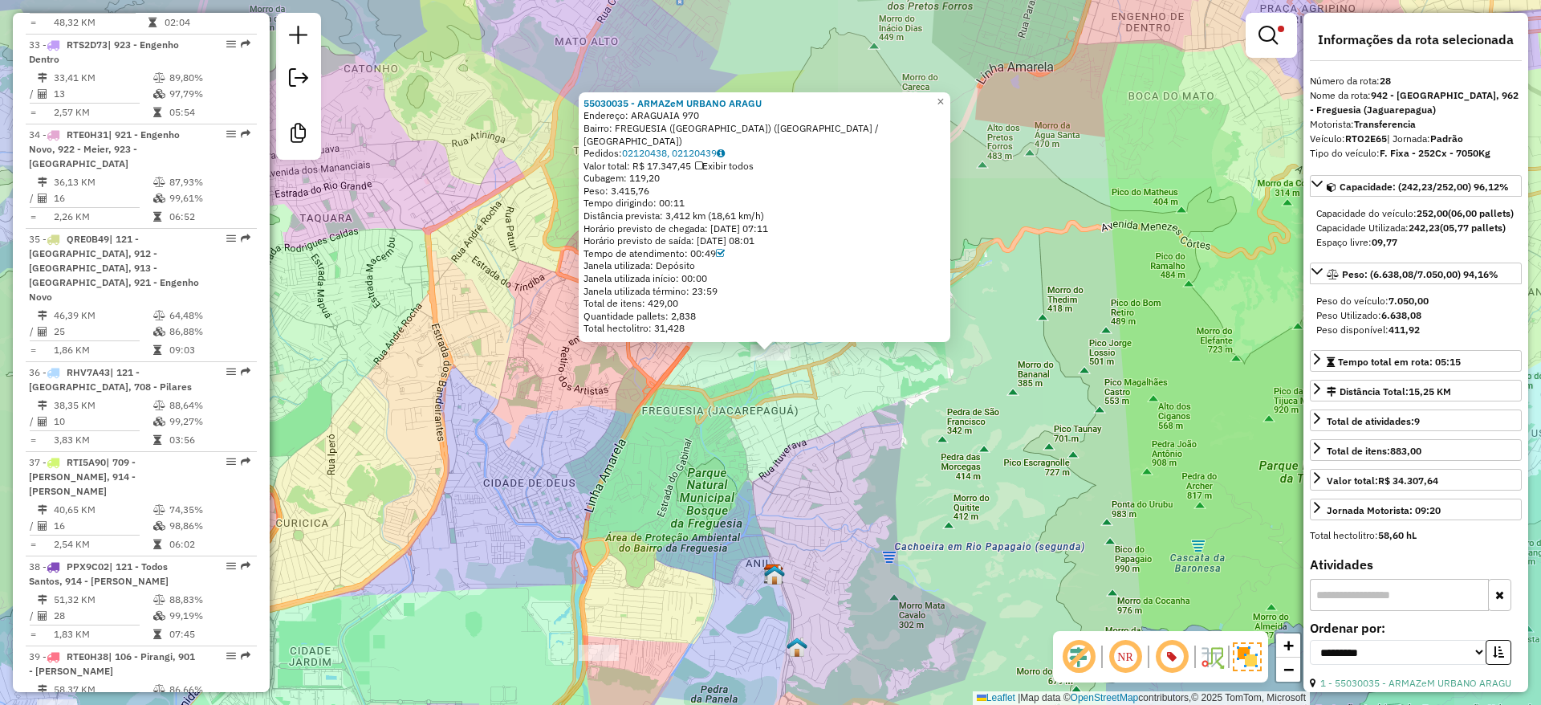
scroll to position [3352, 0]
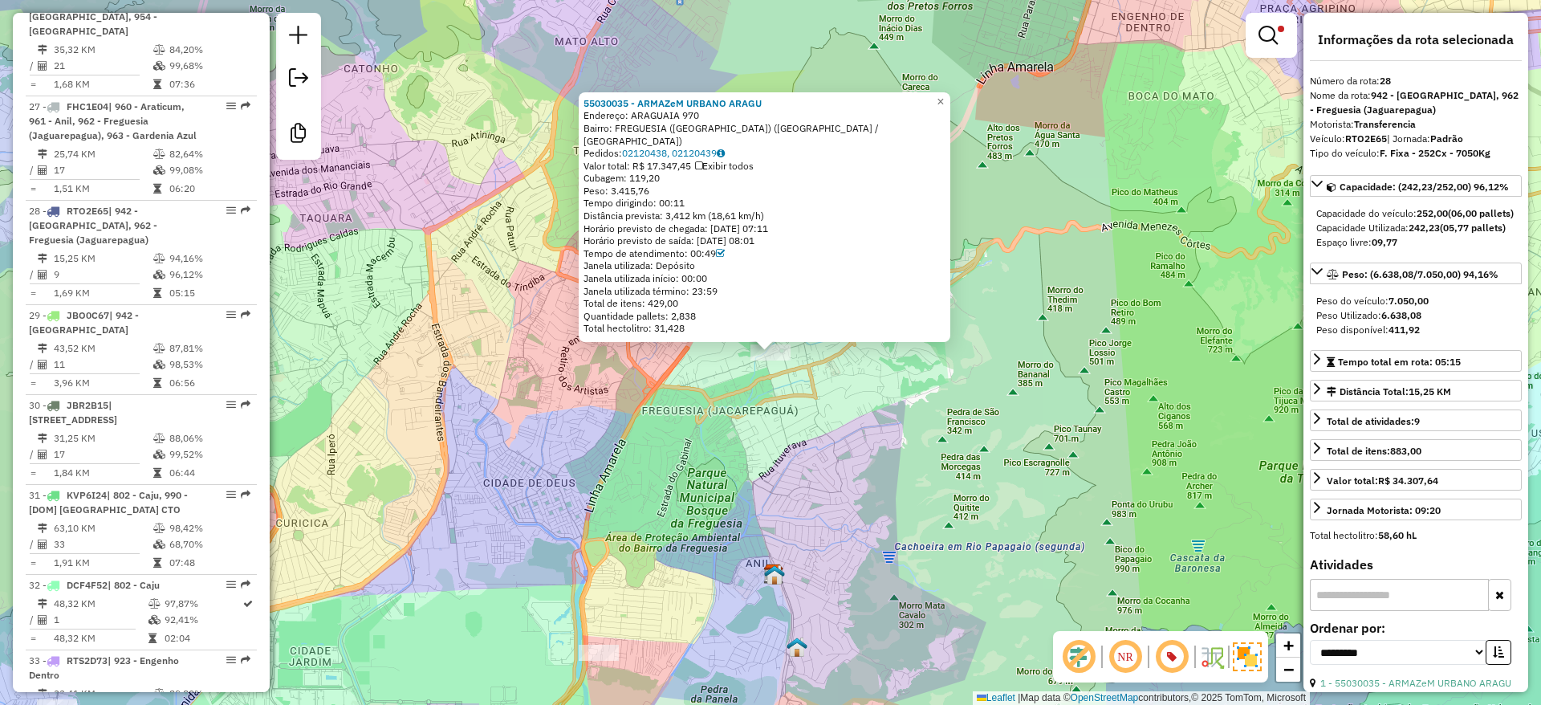
click at [811, 458] on div "55030035 - ARMAZeM URBANO ARAGU Endereço: ARAGUAIA 970 Bairro: FREGUESIA (JACAR…" at bounding box center [770, 352] width 1541 height 705
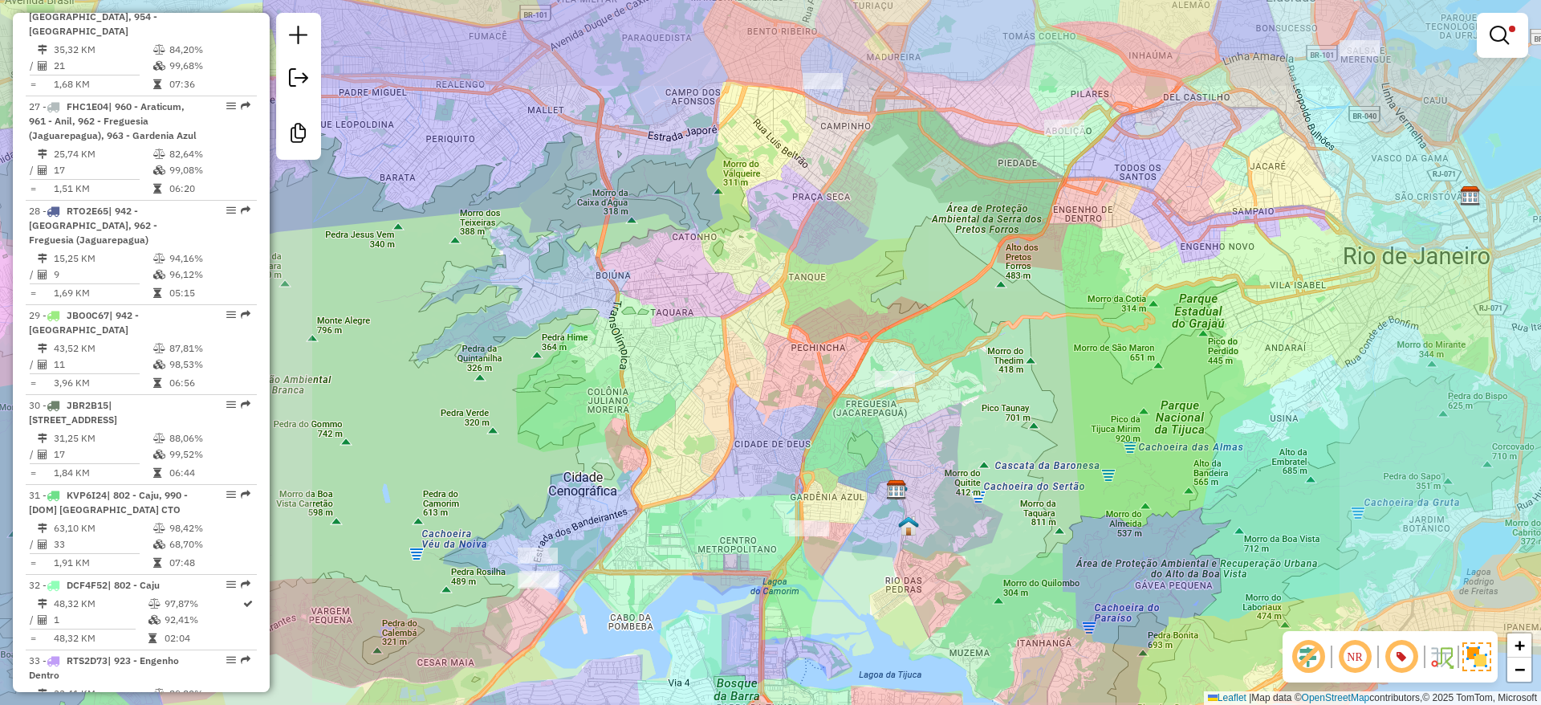
drag, startPoint x: 1107, startPoint y: 322, endPoint x: 1089, endPoint y: 376, distance: 56.6
click at [1073, 406] on div "Limpar filtros Janela de atendimento Grade de atendimento Capacidade Transporta…" at bounding box center [770, 352] width 1541 height 705
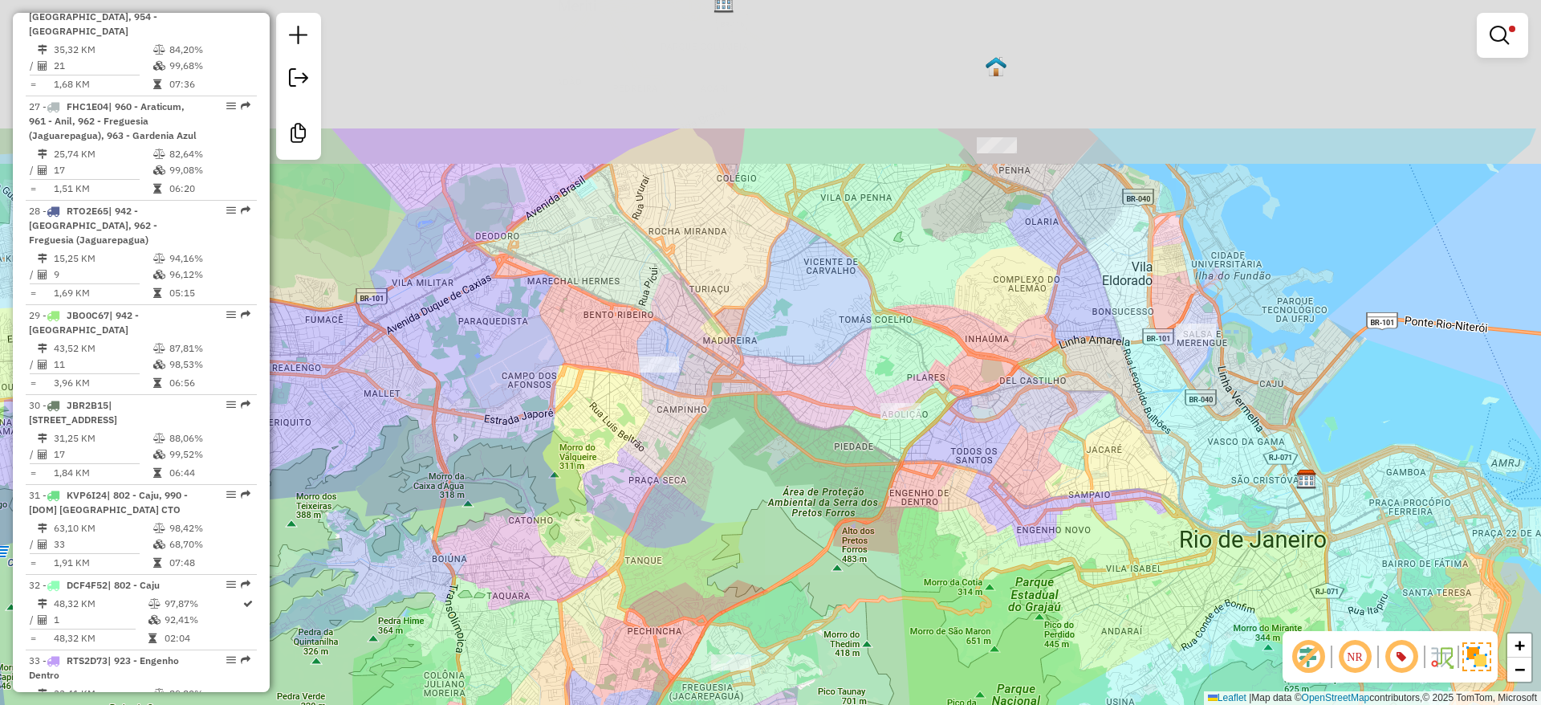
drag, startPoint x: 1125, startPoint y: 332, endPoint x: 996, endPoint y: 512, distance: 221.0
click at [991, 536] on div "Limpar filtros Janela de atendimento Grade de atendimento Capacidade Transporta…" at bounding box center [770, 352] width 1541 height 705
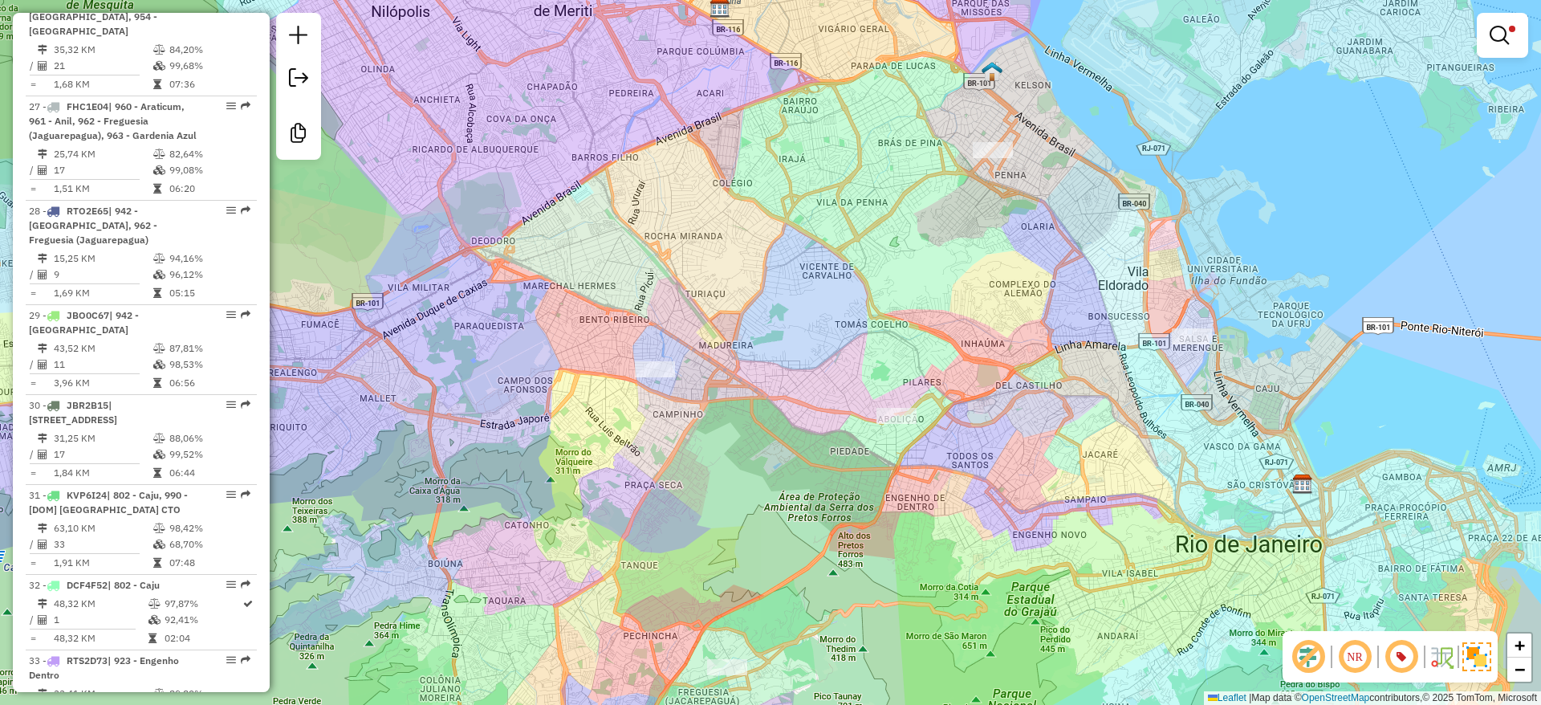
drag, startPoint x: 1040, startPoint y: 397, endPoint x: 1032, endPoint y: 417, distance: 21.9
click at [1032, 417] on div "Limpar filtros Janela de atendimento Grade de atendimento Capacidade Transporta…" at bounding box center [770, 352] width 1541 height 705
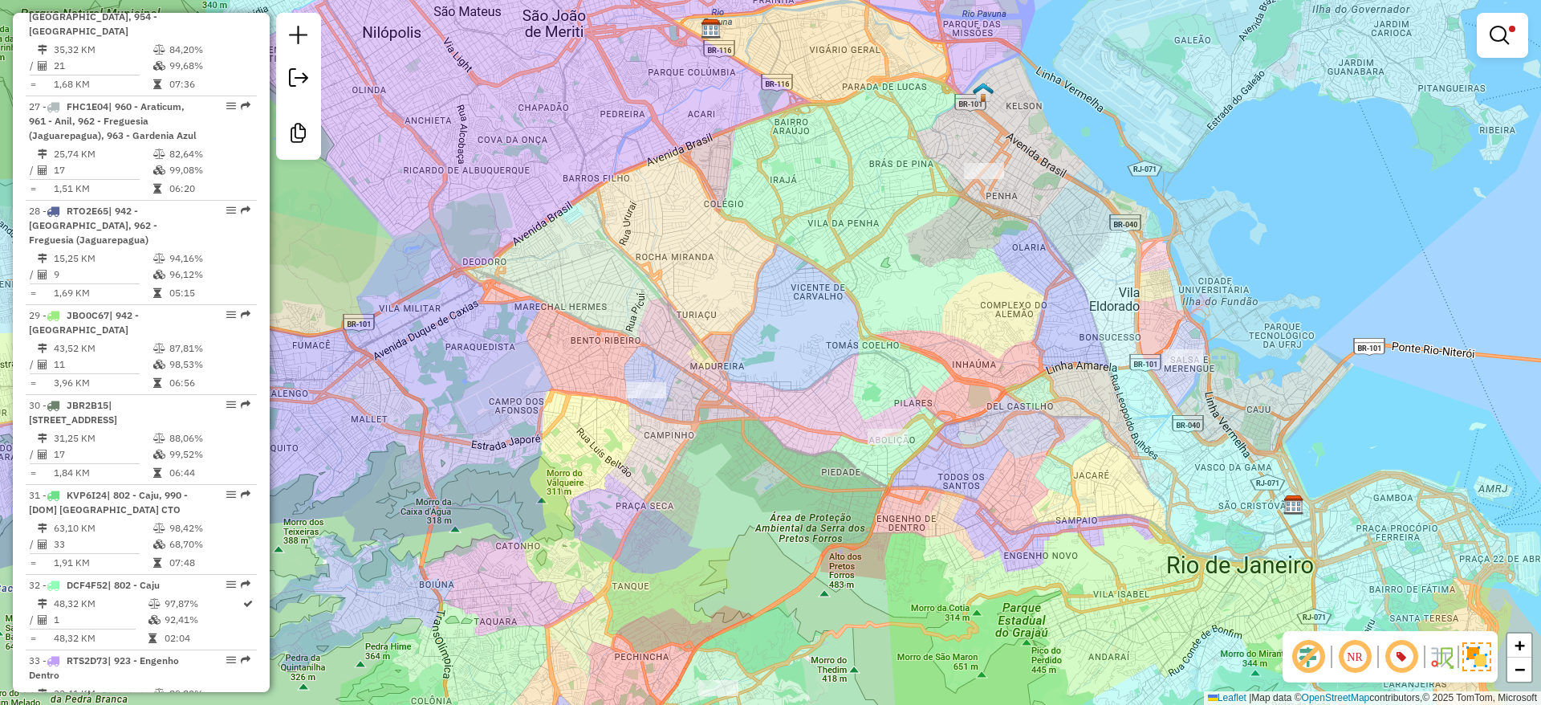
click at [1028, 418] on div "Limpar filtros Janela de atendimento Grade de atendimento Capacidade Transporta…" at bounding box center [770, 352] width 1541 height 705
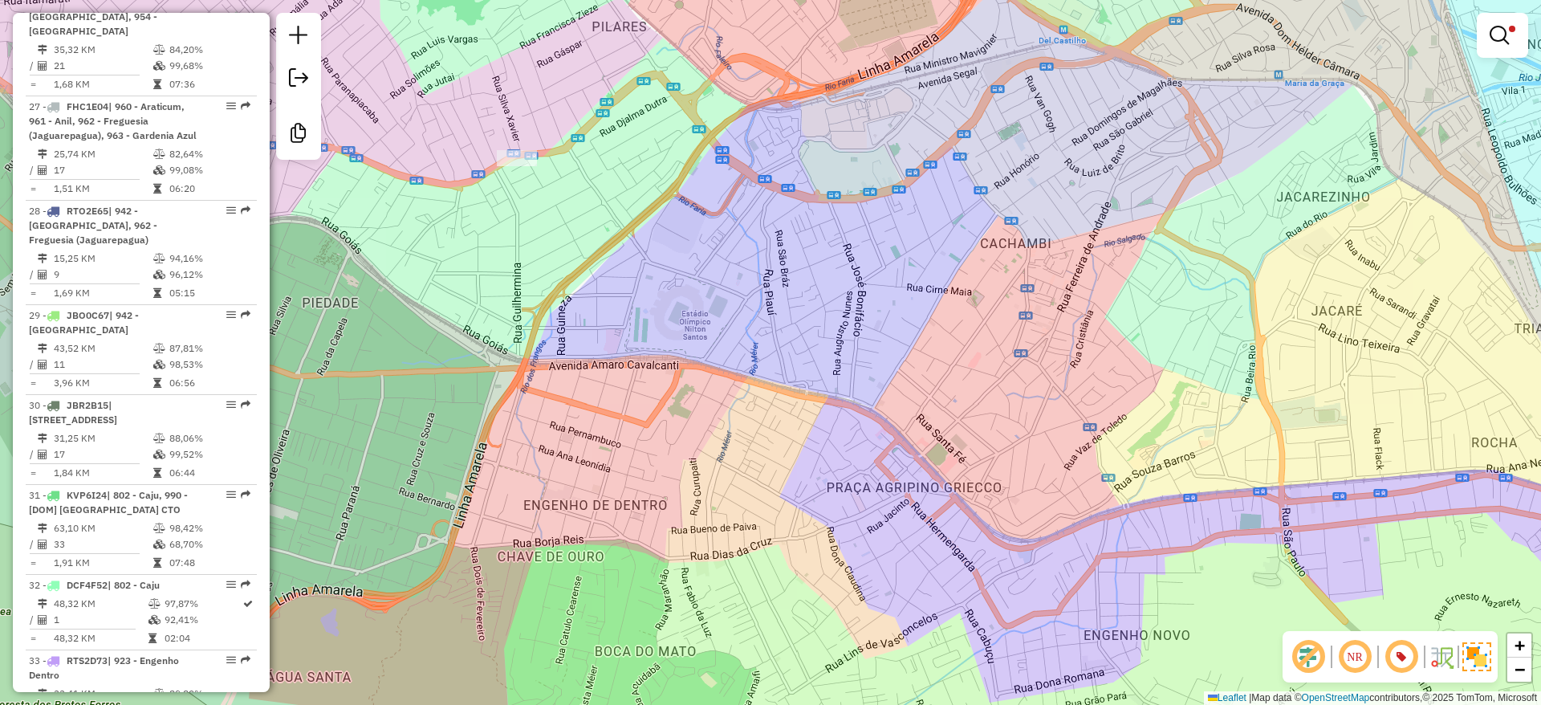
click at [1473, 19] on div "Limpar filtros Janela de atendimento Grade de atendimento Capacidade Transporta…" at bounding box center [770, 352] width 1541 height 705
click at [1492, 28] on em at bounding box center [1499, 35] width 19 height 19
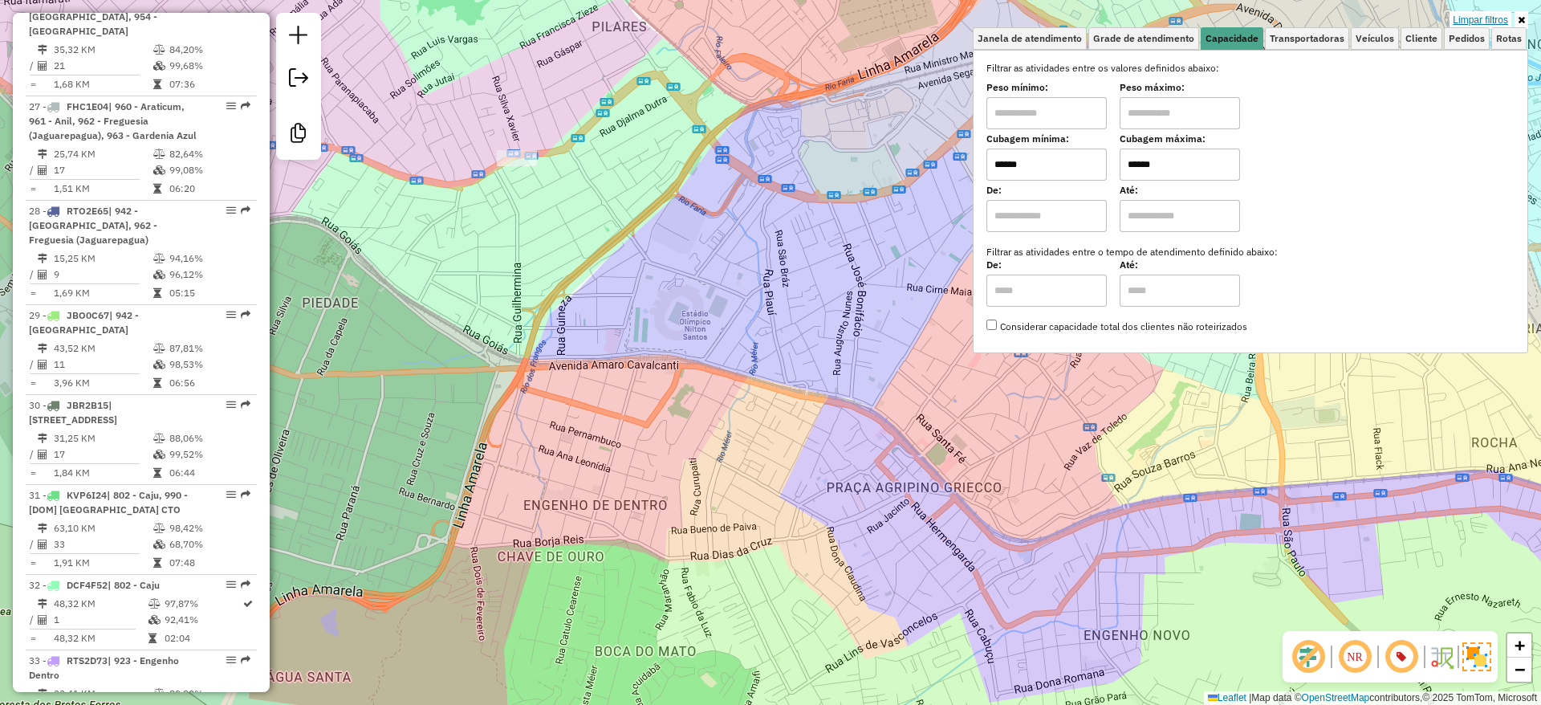
click at [1488, 18] on link "Limpar filtros" at bounding box center [1481, 20] width 62 height 18
click at [706, 185] on div "Limpar filtros Janela de atendimento Grade de atendimento Capacidade Transporta…" at bounding box center [770, 352] width 1541 height 705
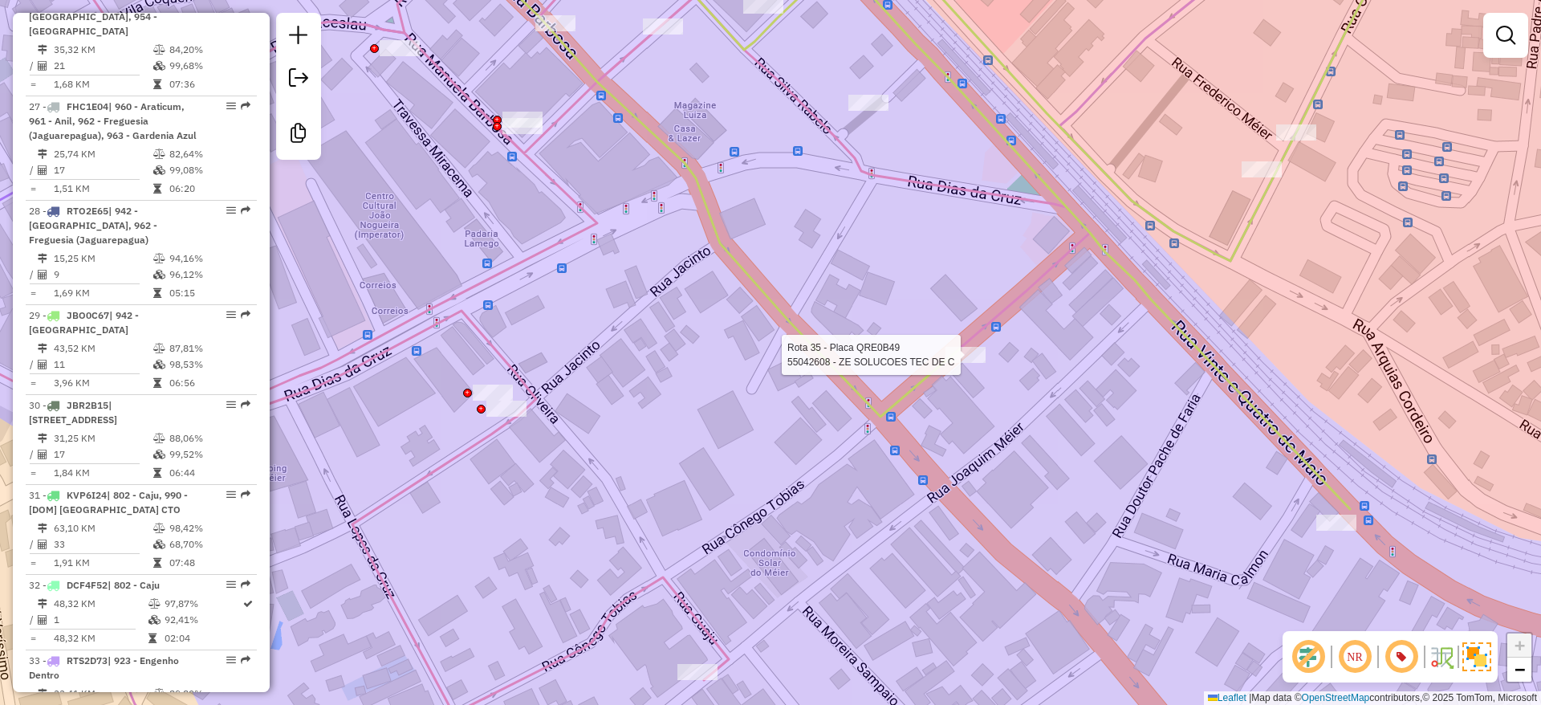
select select "**********"
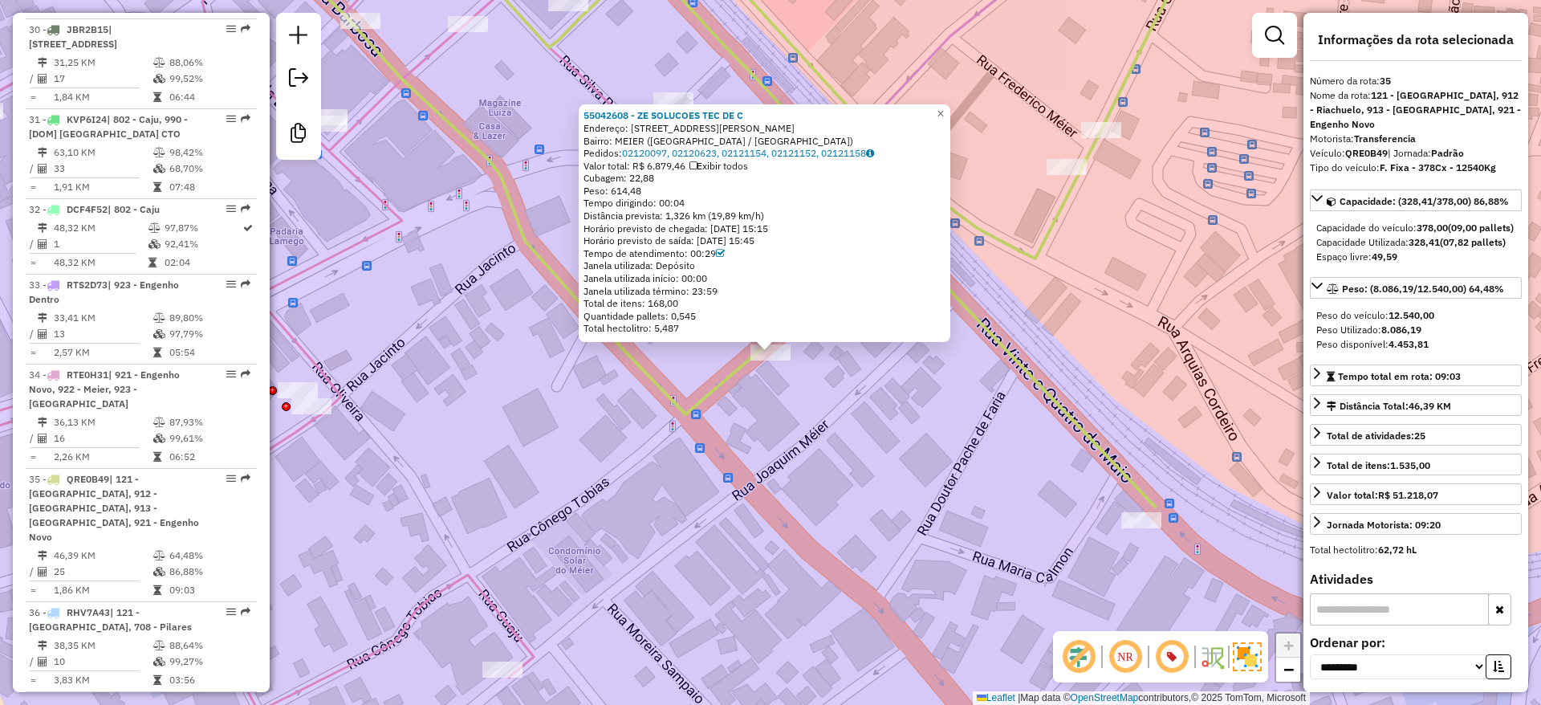
scroll to position [3981, 0]
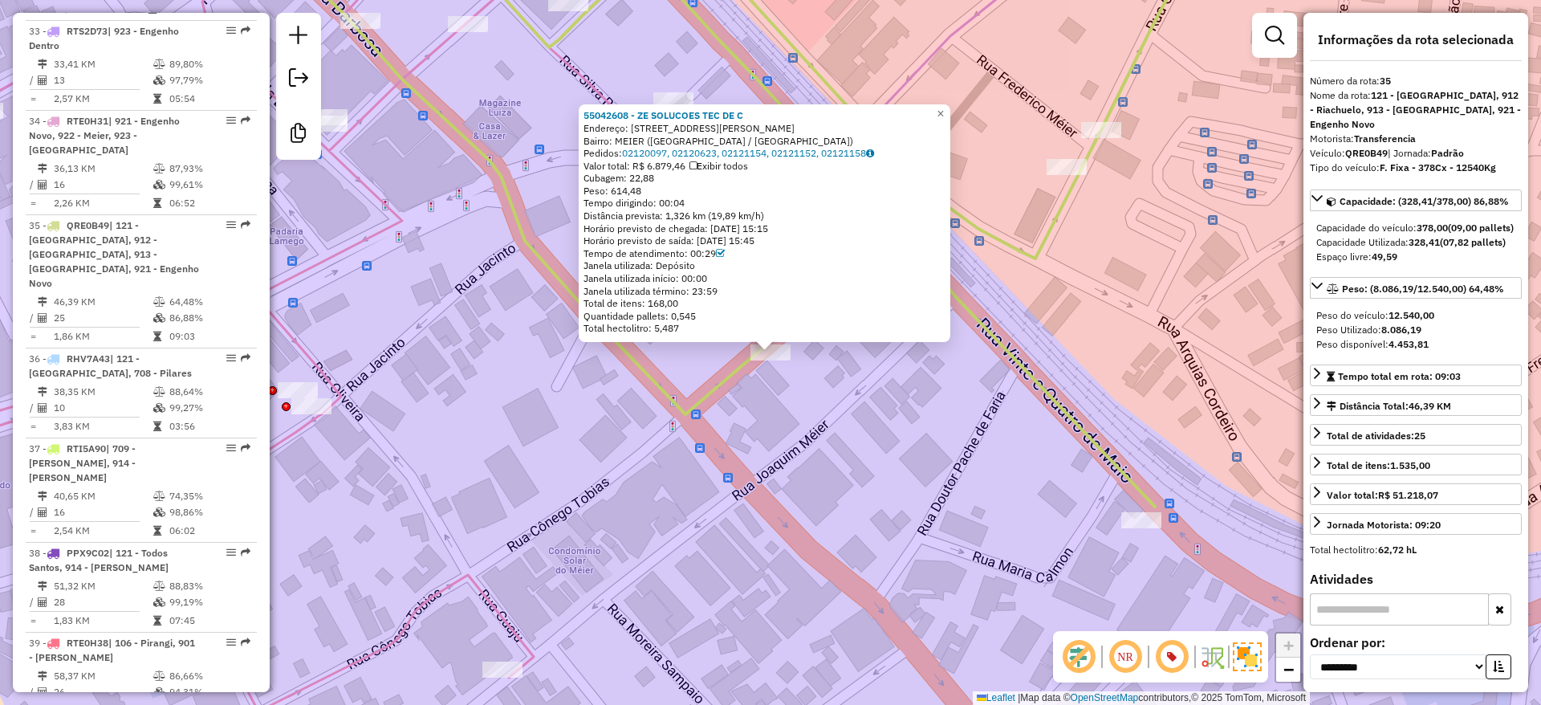
click at [818, 507] on div "55042608 - ZE SOLUCOES TEC DE C Endereço: RUA CONEGO TOBIAS 44 Bairro: MEIER (R…" at bounding box center [770, 352] width 1541 height 705
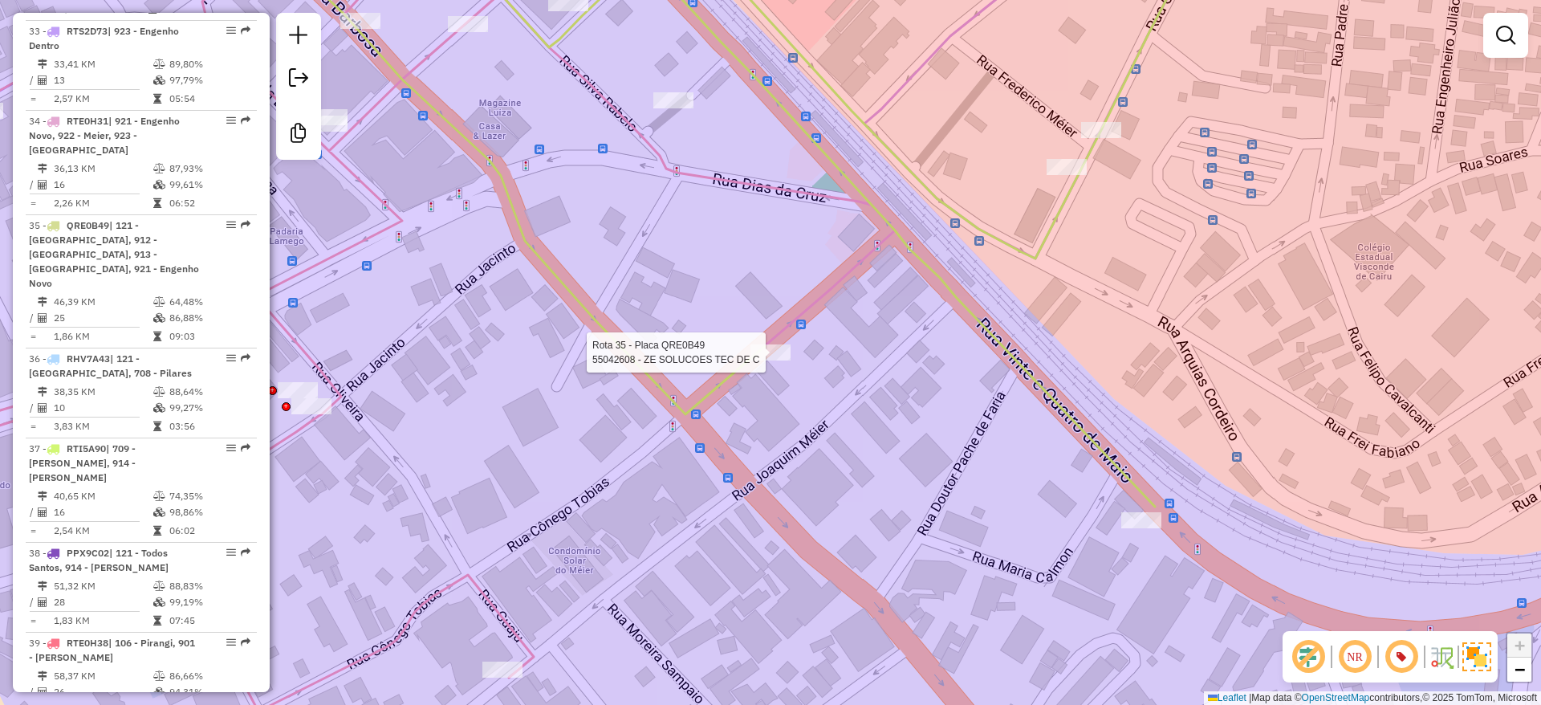
select select "**********"
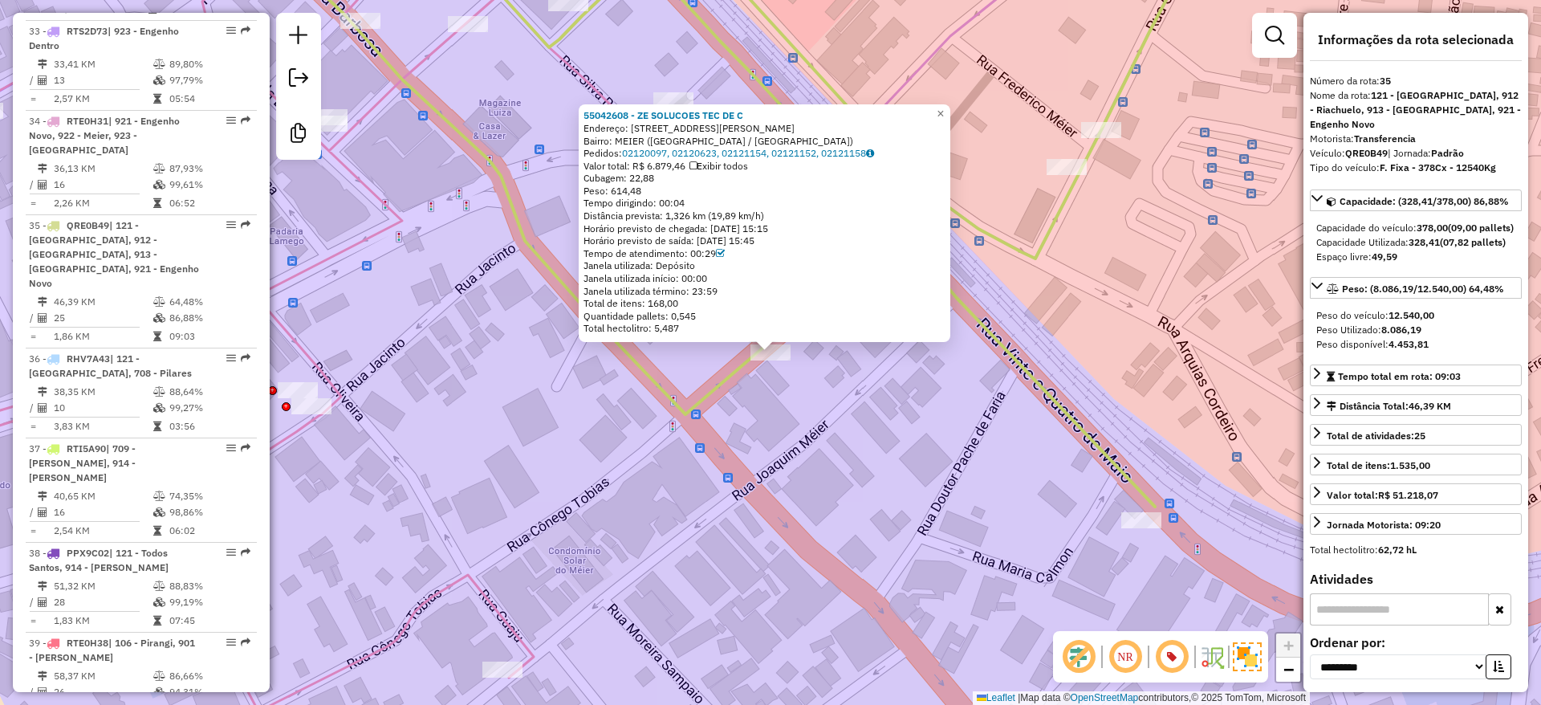
click at [795, 412] on div "55042608 - ZE SOLUCOES TEC DE C Endereço: RUA CONEGO TOBIAS 44 Bairro: MEIER (R…" at bounding box center [770, 352] width 1541 height 705
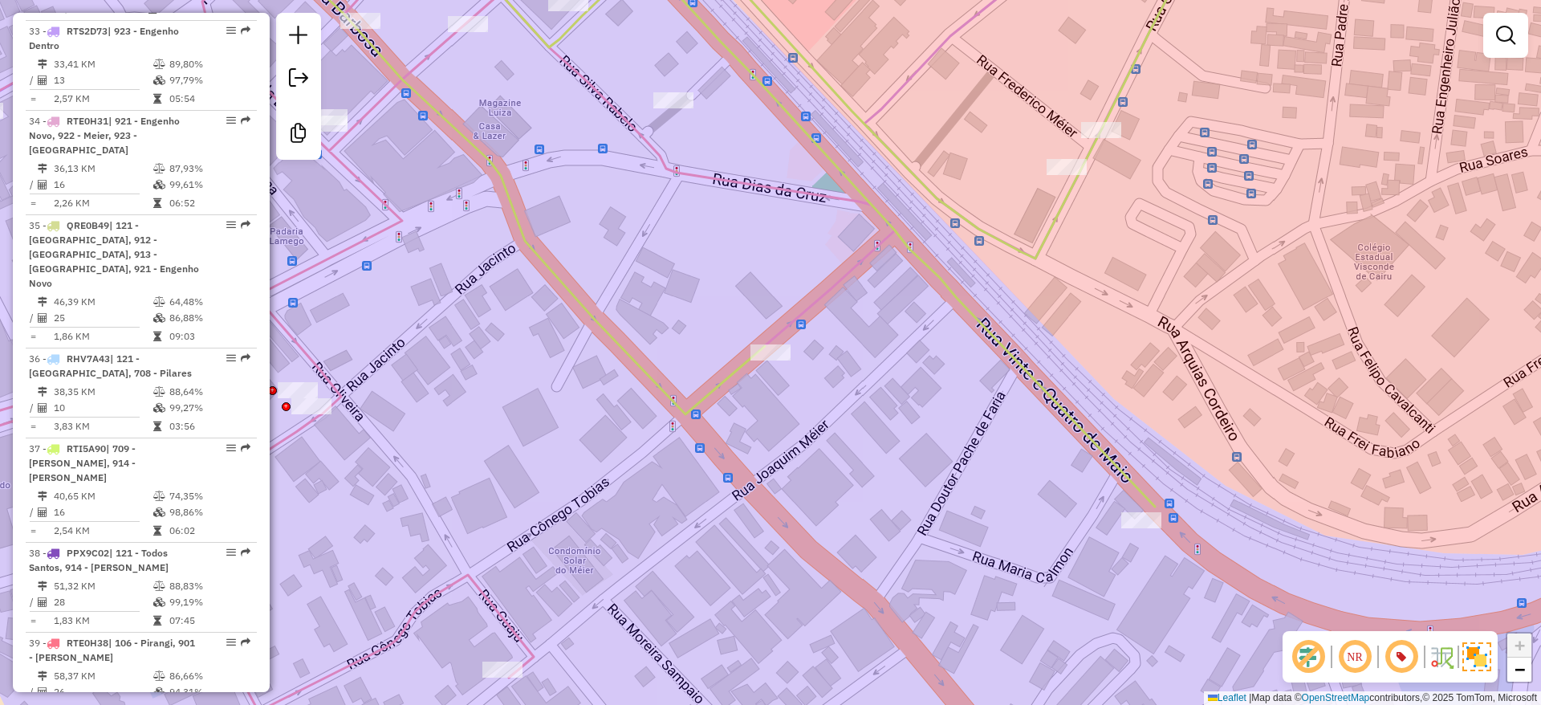
click at [861, 125] on icon at bounding box center [735, 217] width 937 height 577
select select "**********"
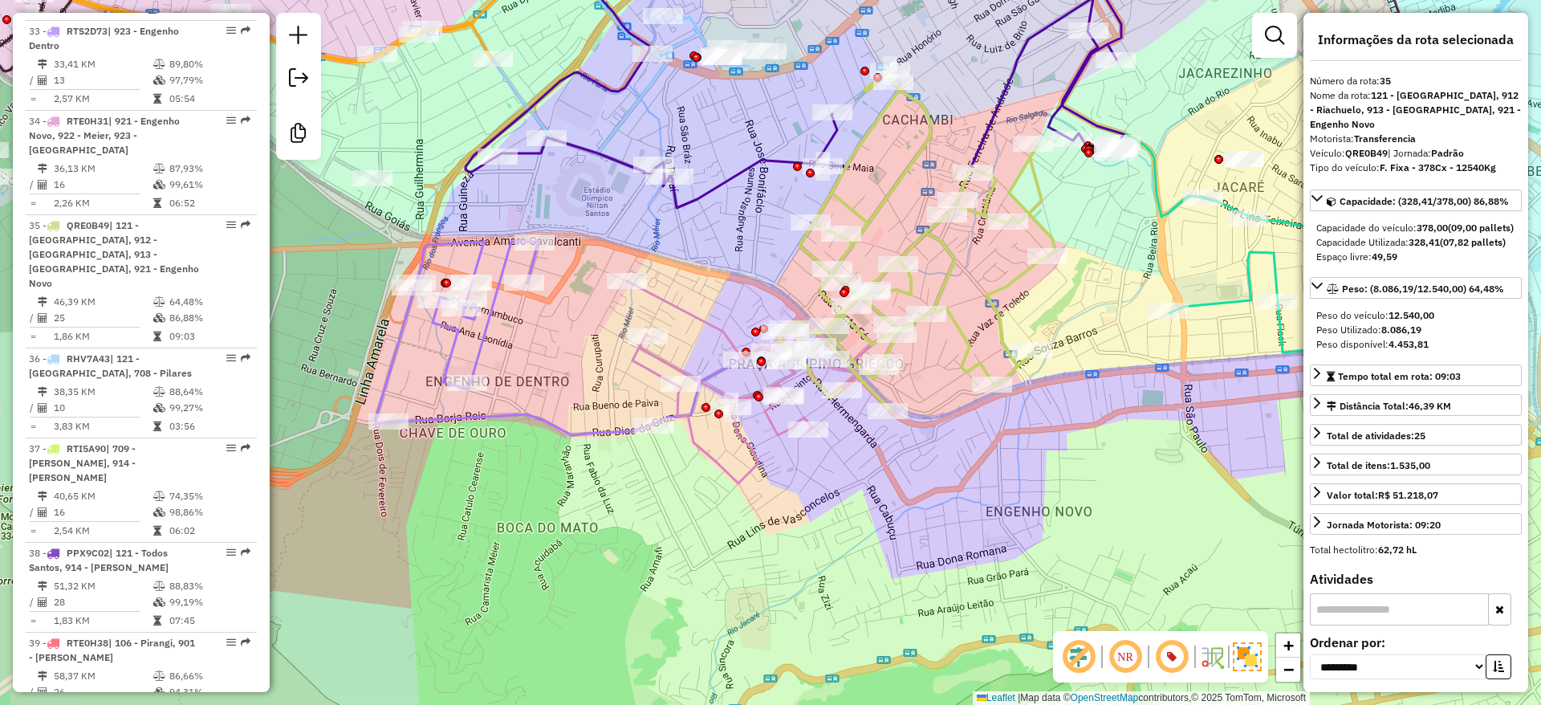
drag, startPoint x: 600, startPoint y: 531, endPoint x: 780, endPoint y: 576, distance: 185.2
click at [780, 576] on div "Janela de atendimento Grade de atendimento Capacidade Transportadoras Veículos …" at bounding box center [770, 352] width 1541 height 705
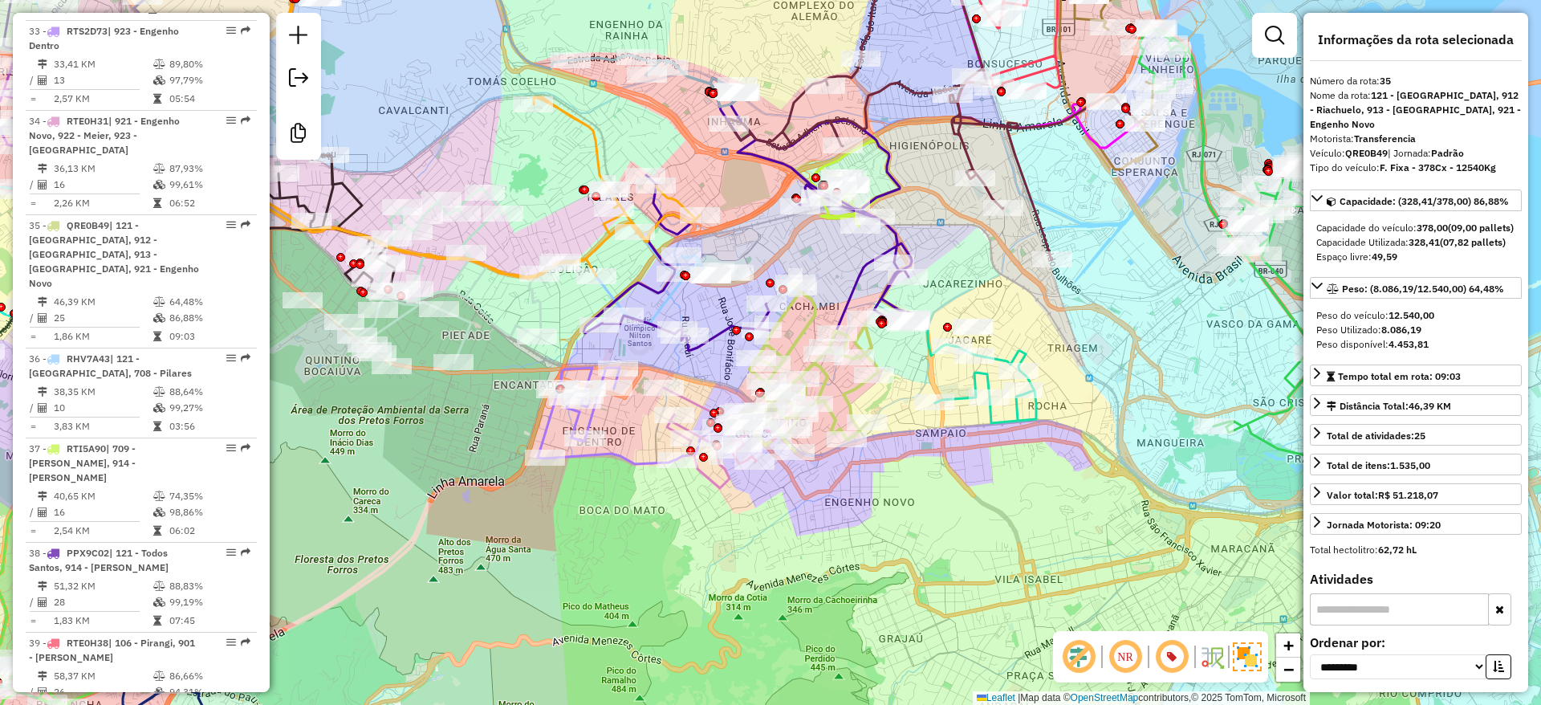
click at [535, 171] on div "Janela de atendimento Grade de atendimento Capacidade Transportadoras Veículos …" at bounding box center [770, 352] width 1541 height 705
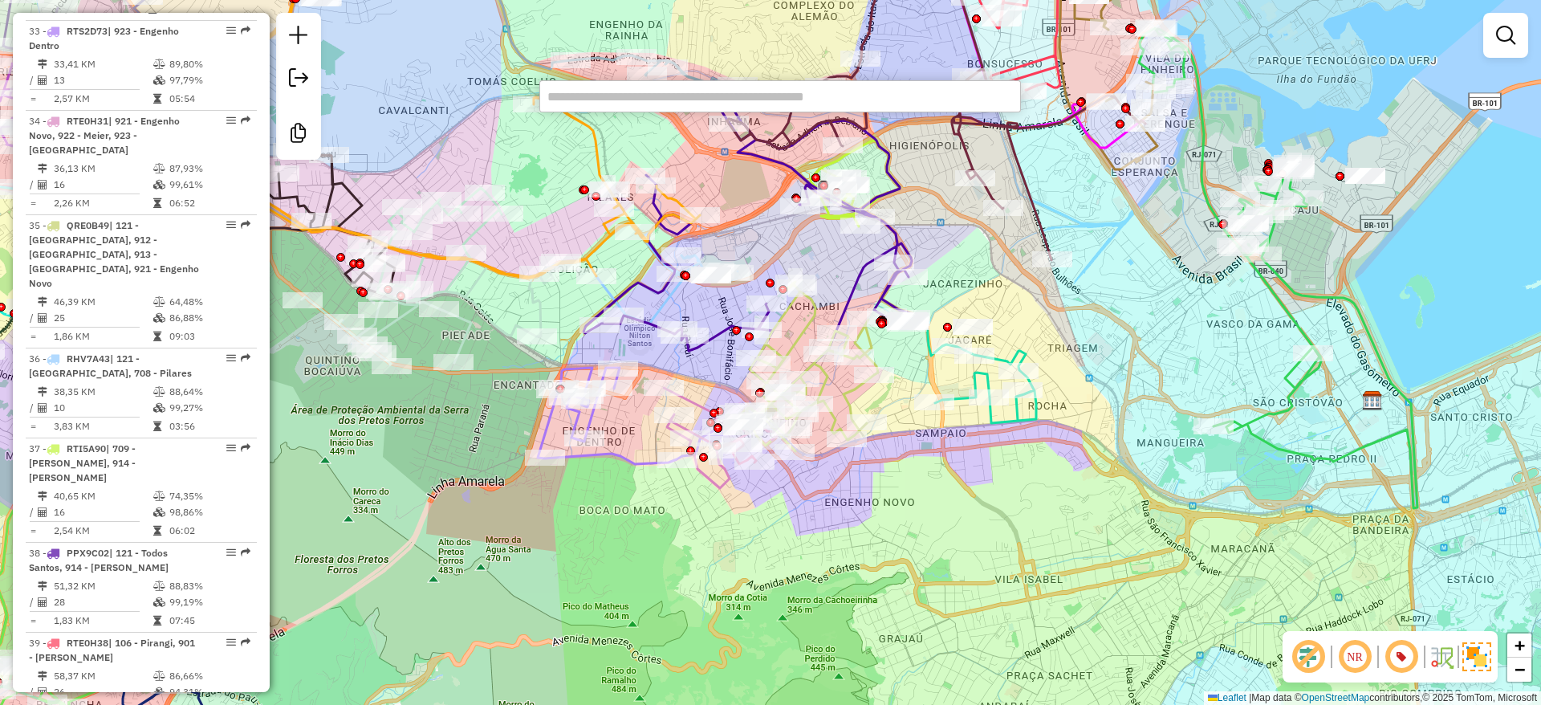
click at [408, 83] on div "Rota 53 - Placa FOM3A34 55066214 - RESTAURANTE SEIS FILHOS LTDA Janela de atend…" at bounding box center [770, 352] width 1541 height 705
click at [407, 87] on div "Rota 51 - Placa ELC3859 55041660 - RUSSO BEBIDAS Janela de atendimento Grade de…" at bounding box center [770, 352] width 1541 height 705
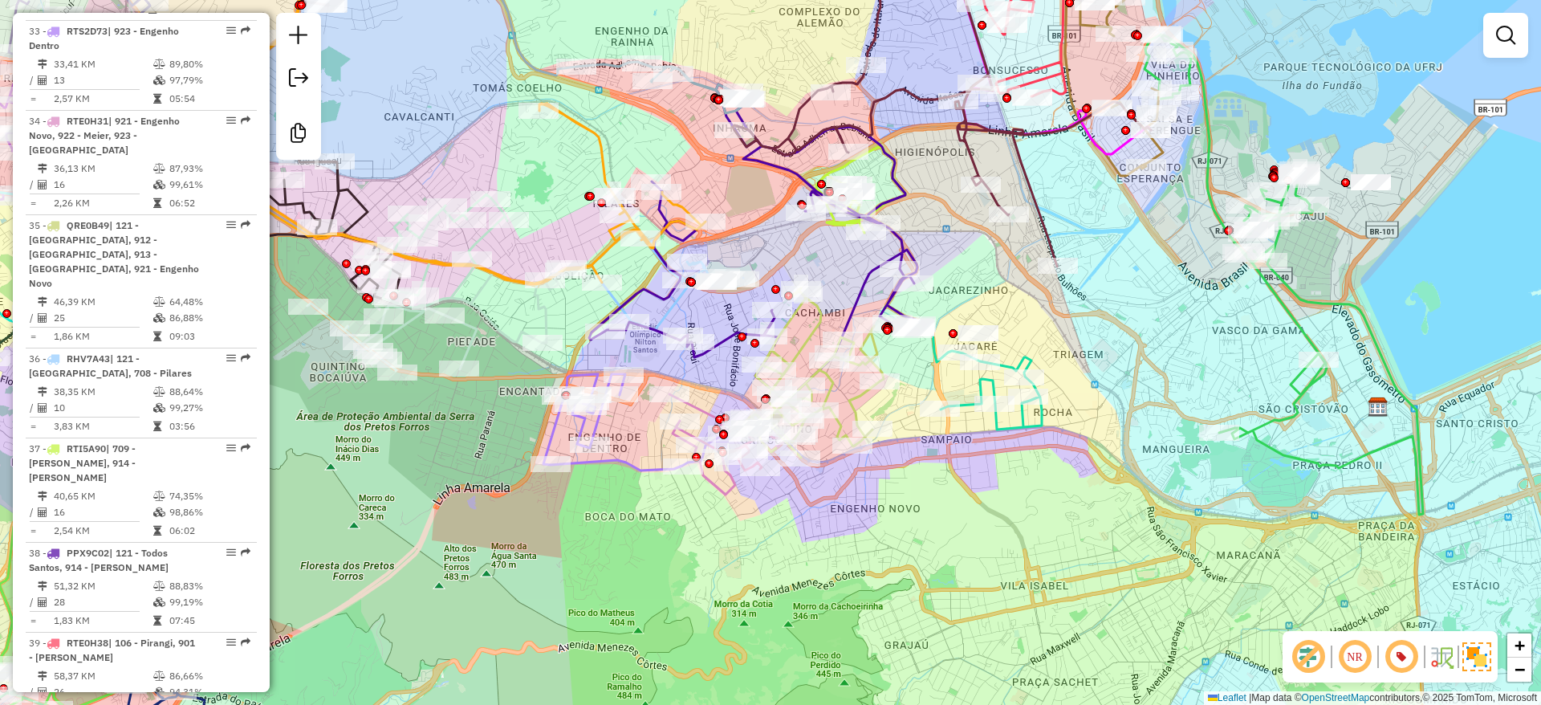
drag, startPoint x: 407, startPoint y: 87, endPoint x: 515, endPoint y: 177, distance: 140.8
click at [481, 139] on div "Janela de atendimento Grade de atendimento Capacidade Transportadoras Veículos …" at bounding box center [770, 352] width 1541 height 705
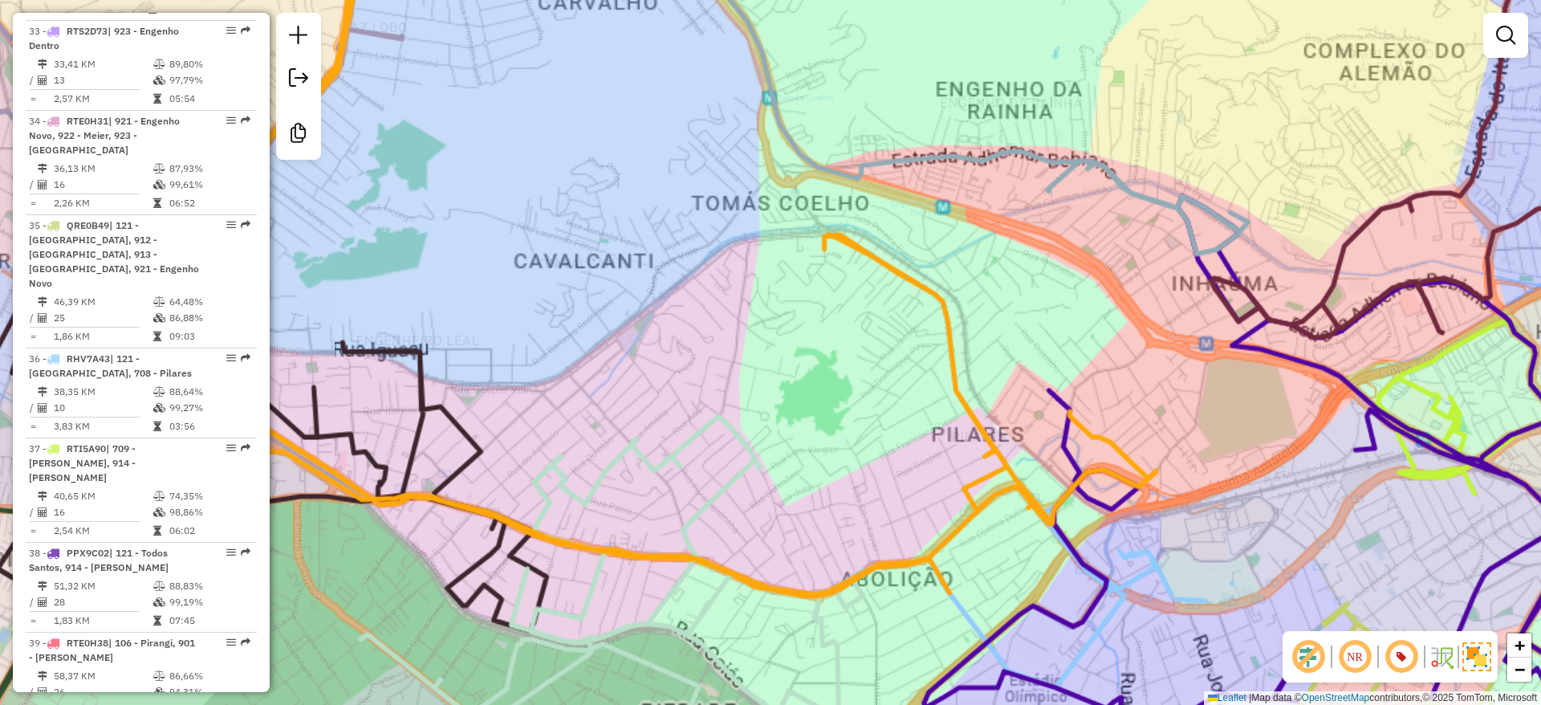
drag, startPoint x: 515, startPoint y: 177, endPoint x: 571, endPoint y: 214, distance: 66.6
click at [571, 214] on div "Janela de atendimento Grade de atendimento Capacidade Transportadoras Veículos …" at bounding box center [770, 352] width 1541 height 705
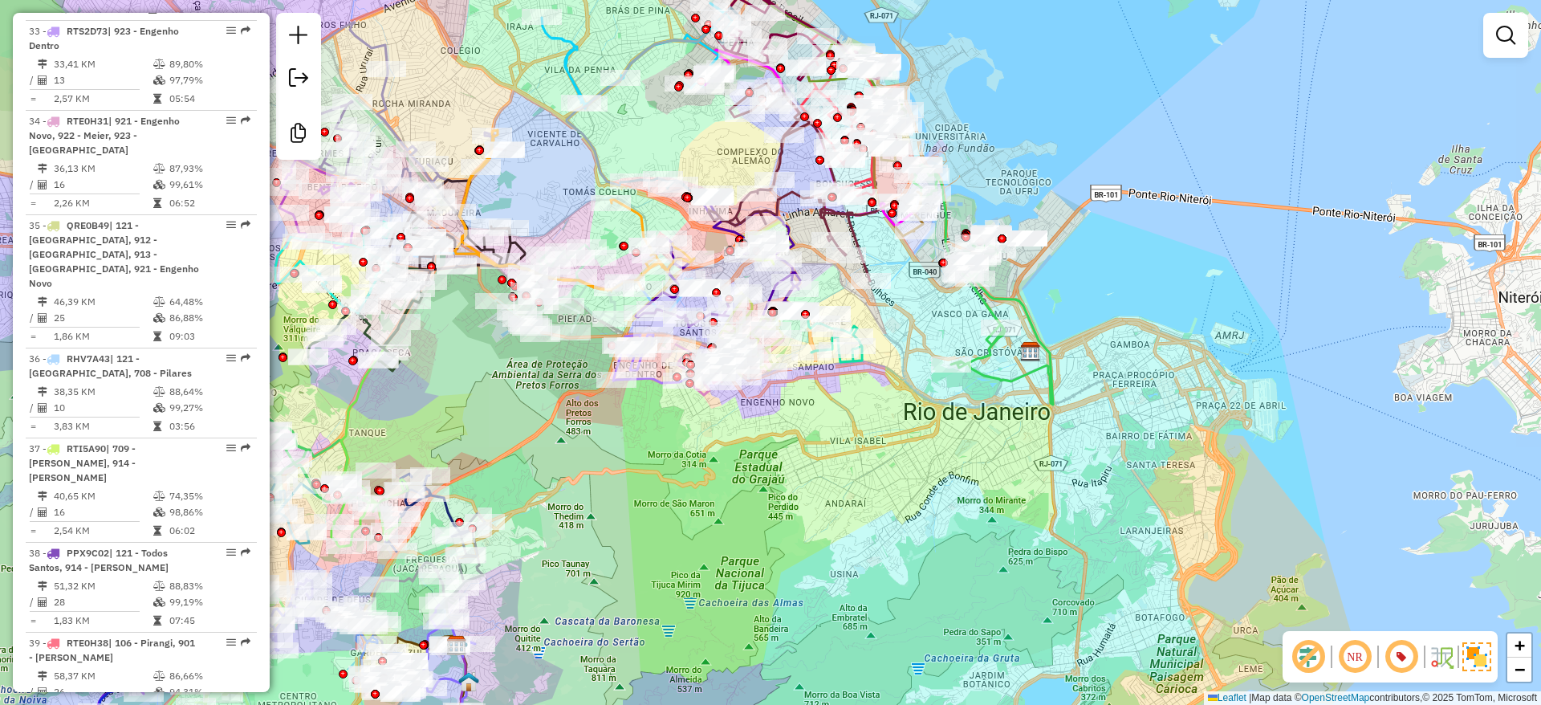
click at [631, 149] on div "Janela de atendimento Grade de atendimento Capacidade Transportadoras Veículos …" at bounding box center [770, 352] width 1541 height 705
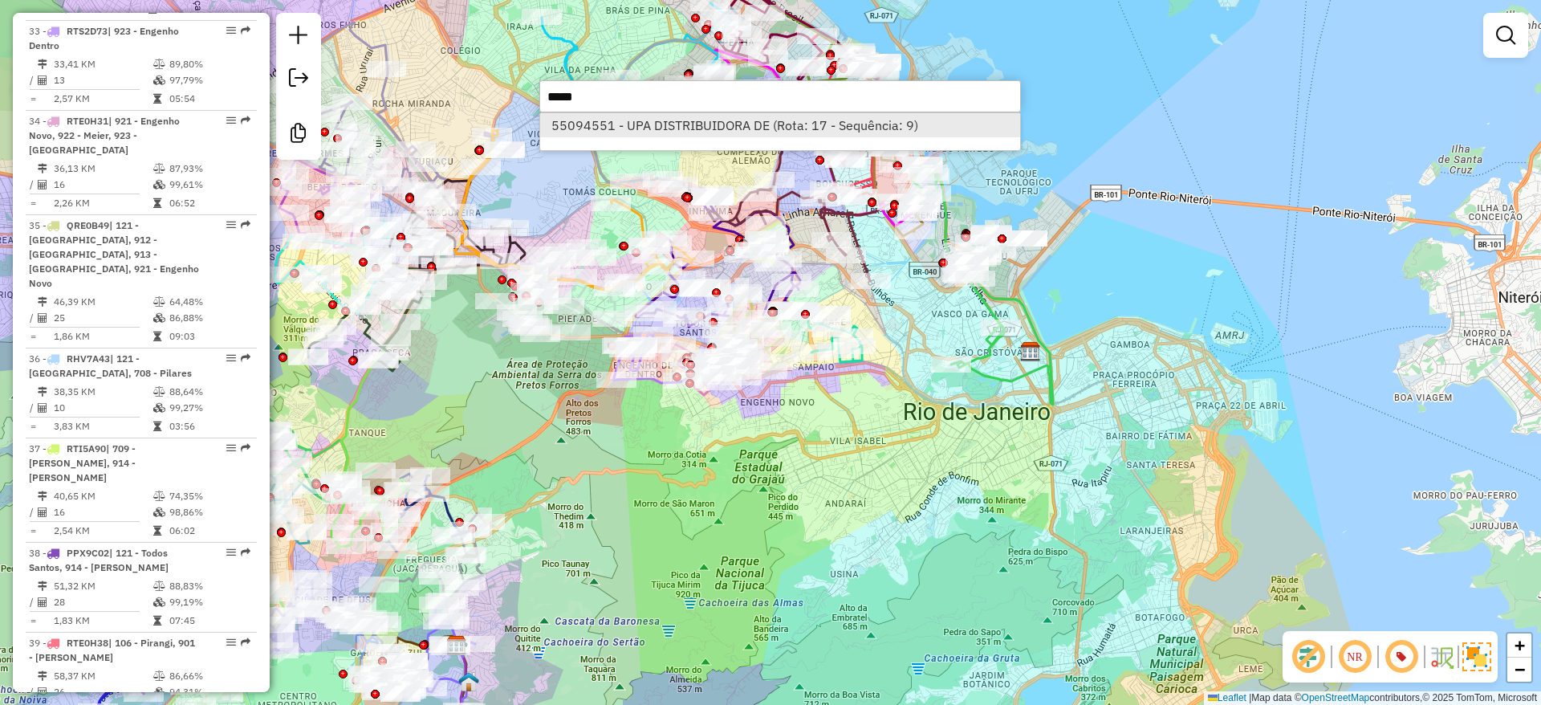
type input "*****"
click at [637, 113] on li "55094551 - UPA DISTRIBUIDORA DE (Rota: 17 - Sequência: 9)" at bounding box center [780, 125] width 480 height 24
select select "**********"
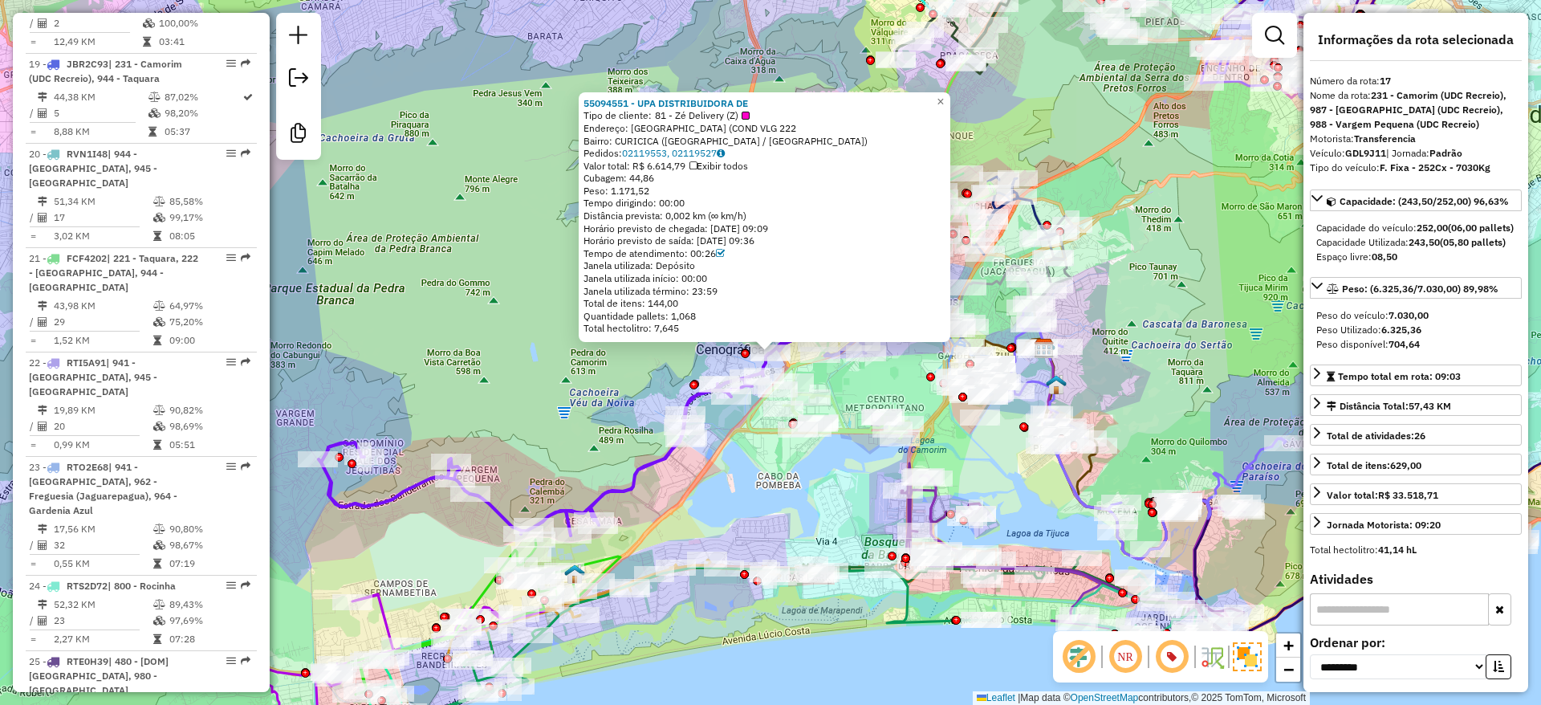
scroll to position [2290, 0]
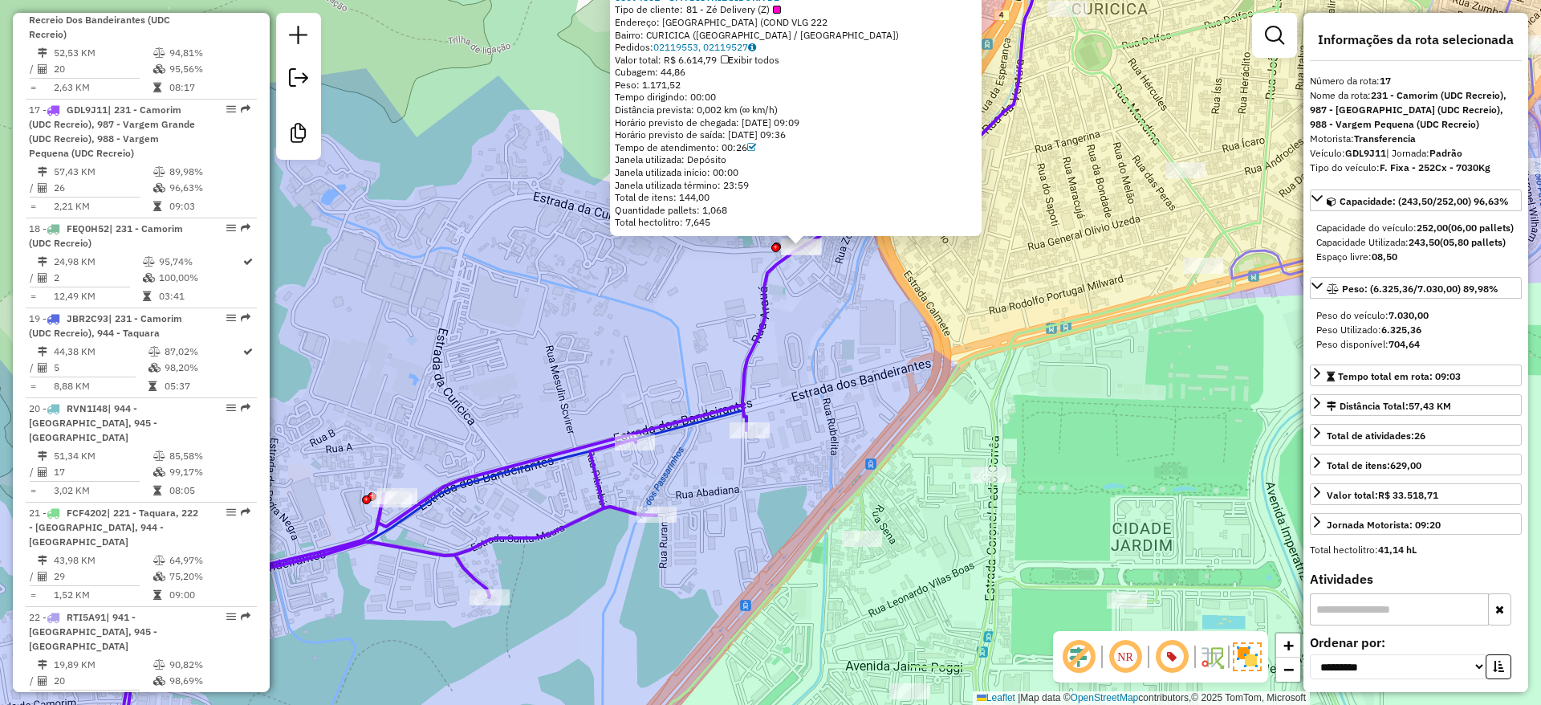
click at [829, 301] on div "55094551 - UPA DISTRIBUIDORA DE Tipo de cliente: 81 - Zé Delivery (Z) Endereço:…" at bounding box center [770, 352] width 1541 height 705
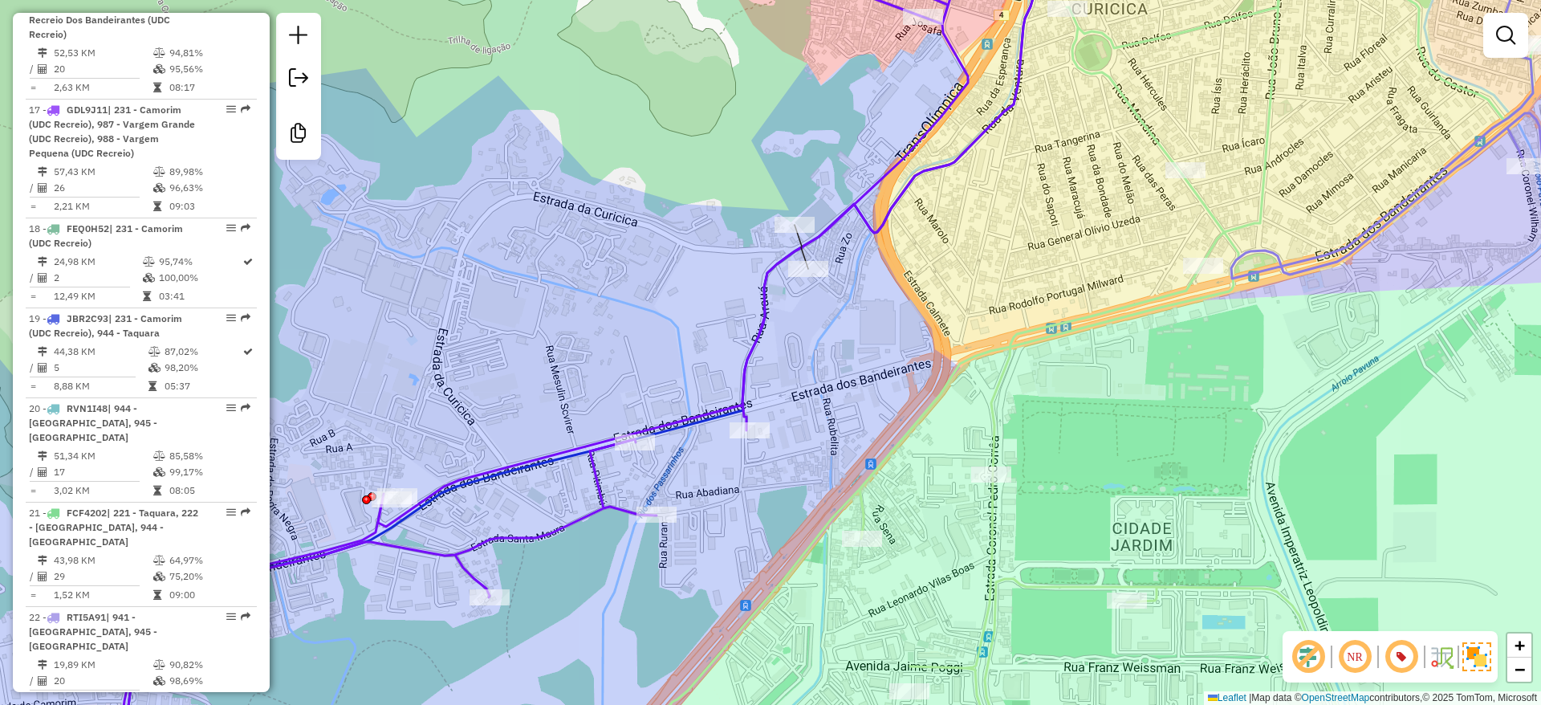
click at [794, 209] on div "Rota 17 - Placa GDL9J11 55094551 - UPA DISTRIBUIDORA DE Janela de atendimento G…" at bounding box center [770, 352] width 1541 height 705
select select "**********"
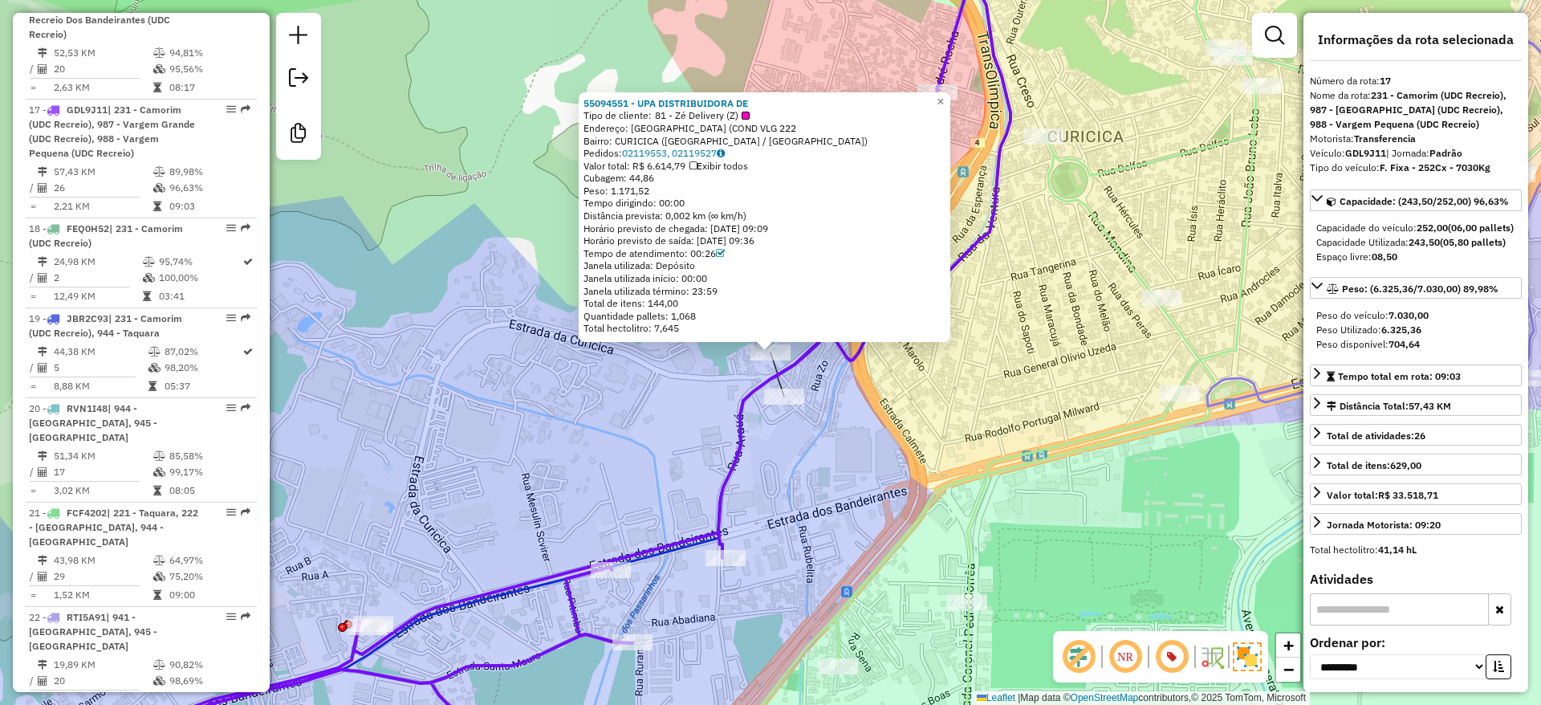
click at [776, 368] on icon at bounding box center [565, 352] width 892 height 846
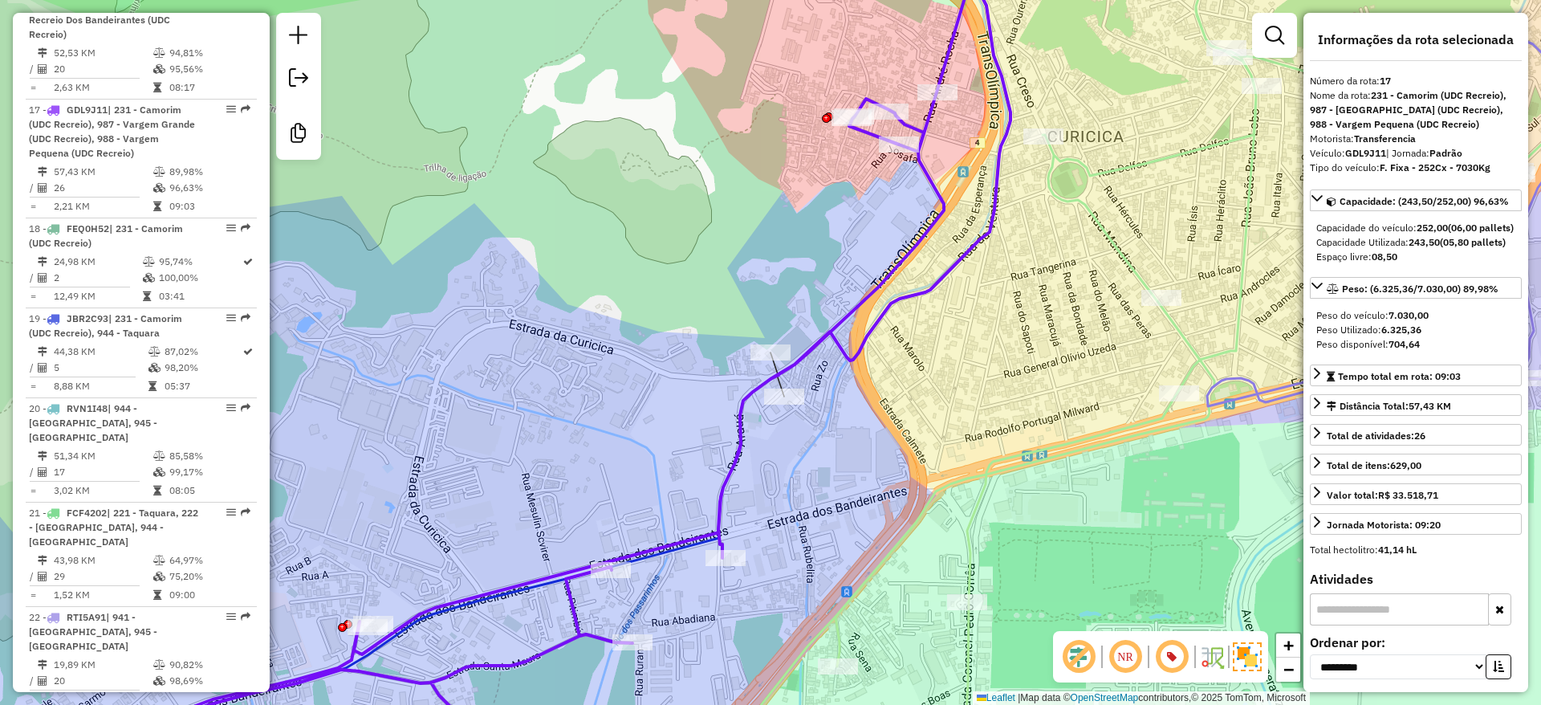
click at [779, 377] on icon at bounding box center [565, 352] width 892 height 846
click at [780, 383] on icon at bounding box center [565, 352] width 892 height 846
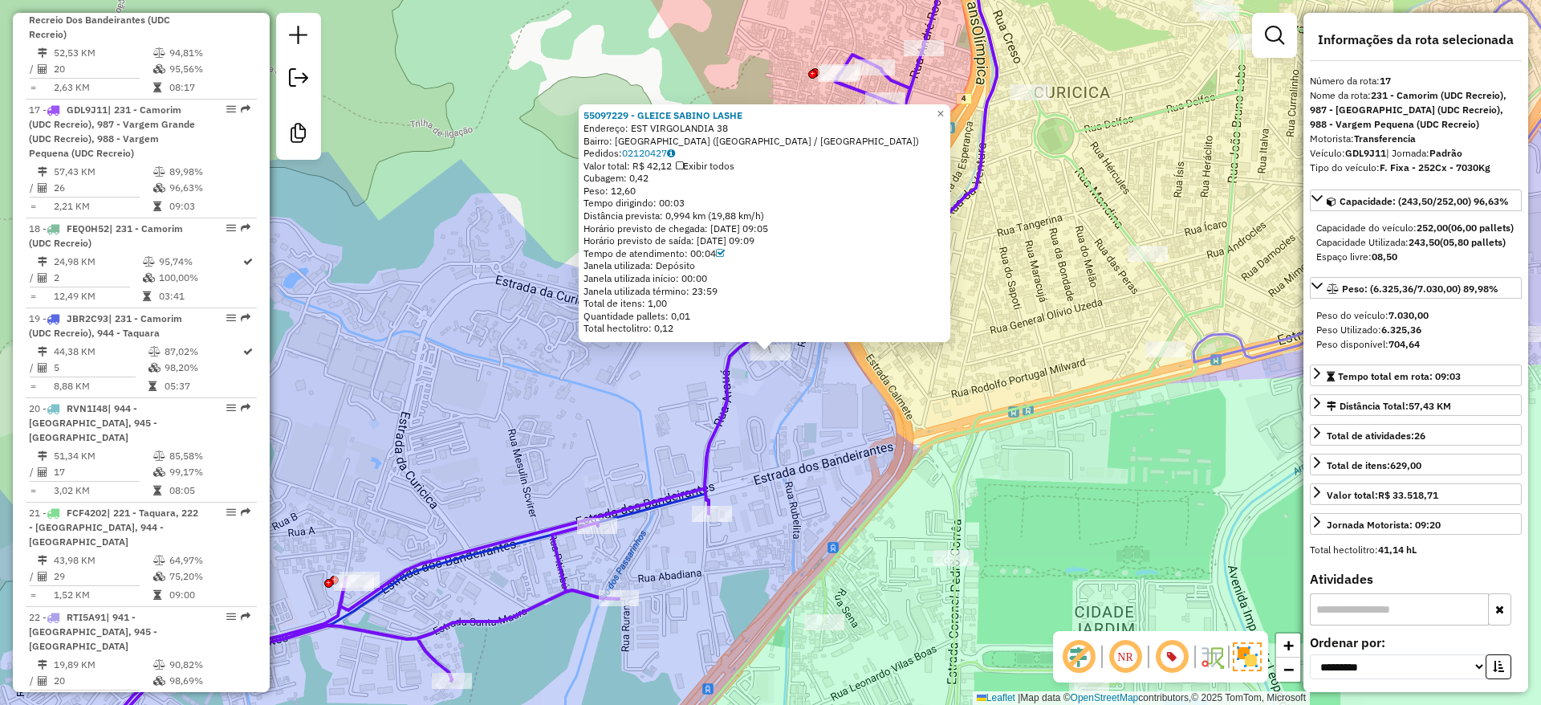
click at [778, 413] on div "55097229 - GLEICE SABINO LASHE Endereço: EST VIRGOLANDIA 38 Bairro: JACAREPAGUA…" at bounding box center [770, 352] width 1541 height 705
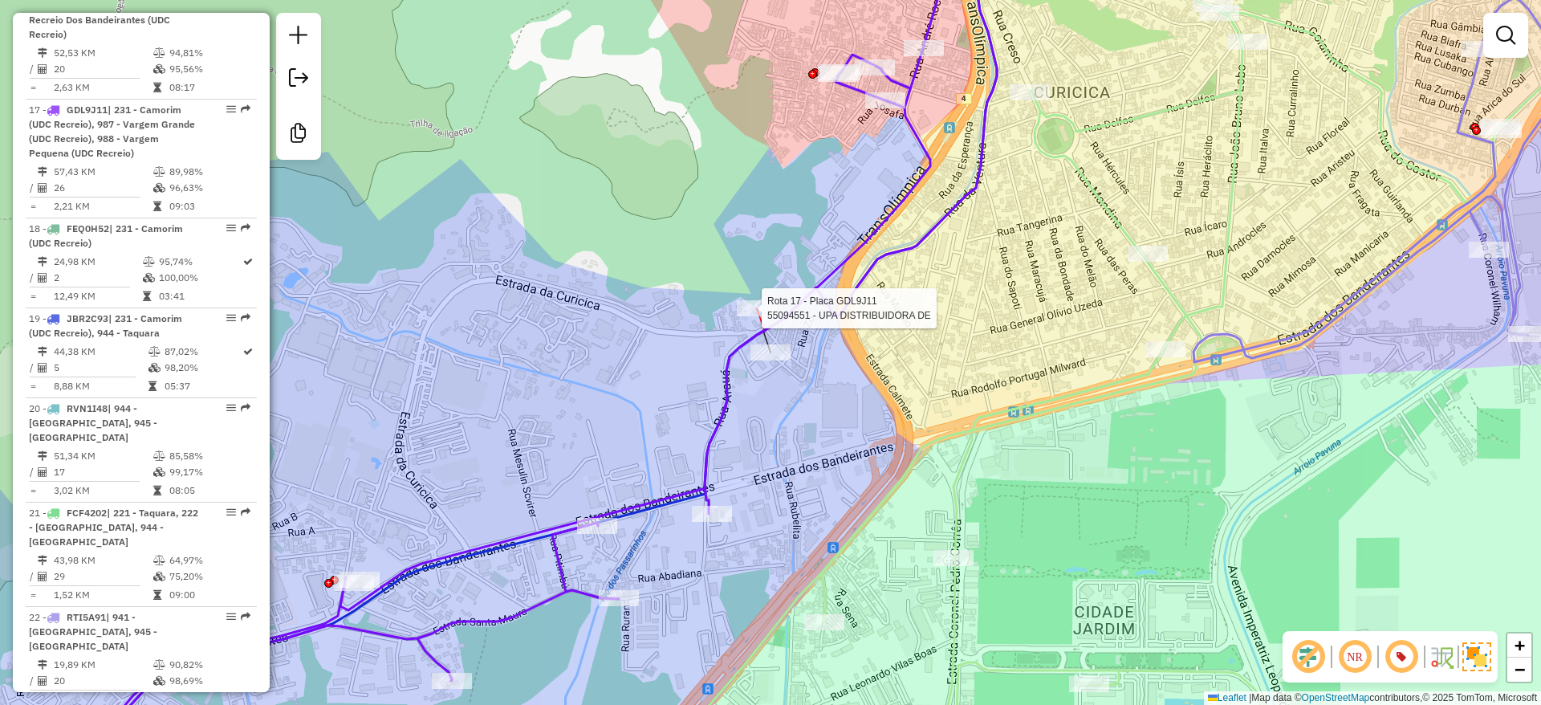
select select "**********"
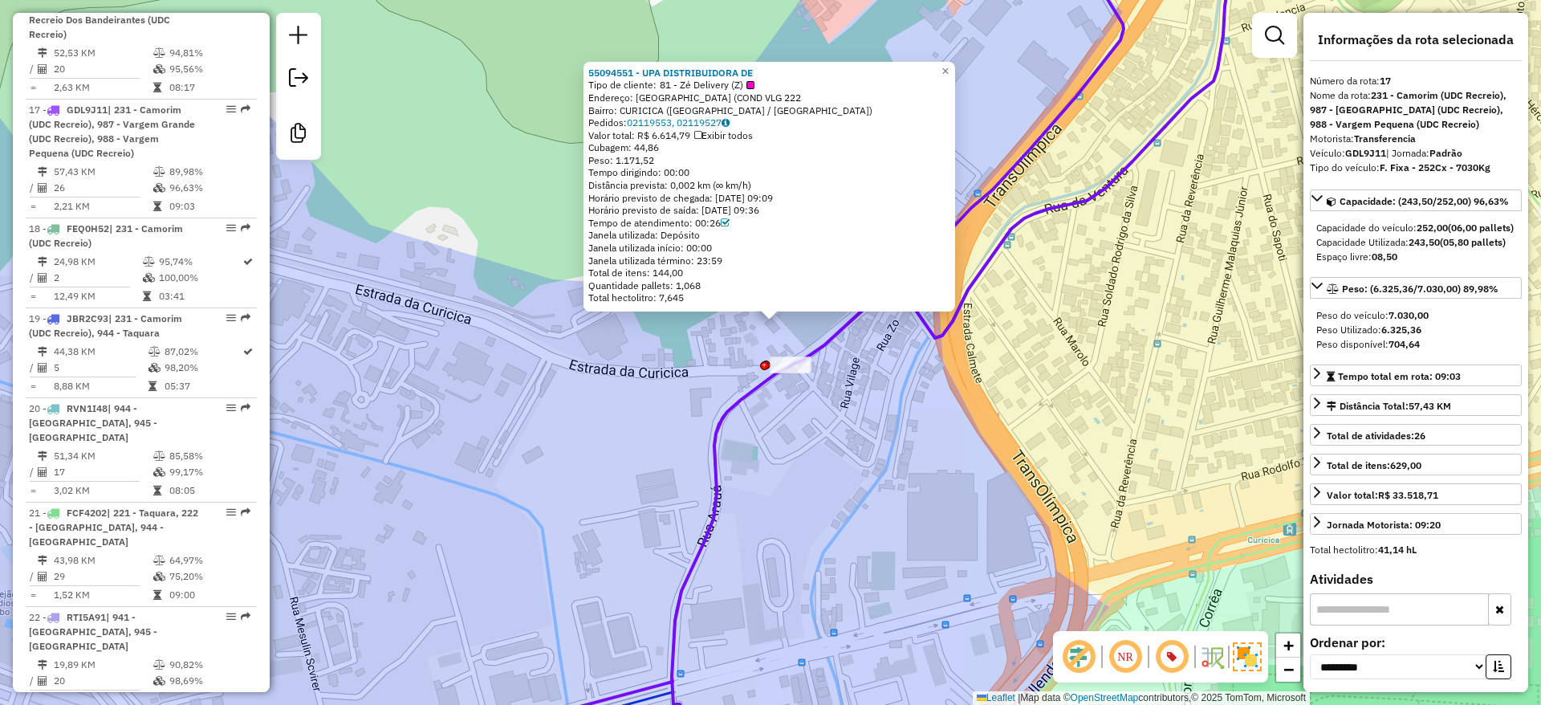
click at [783, 373] on div at bounding box center [790, 365] width 40 height 16
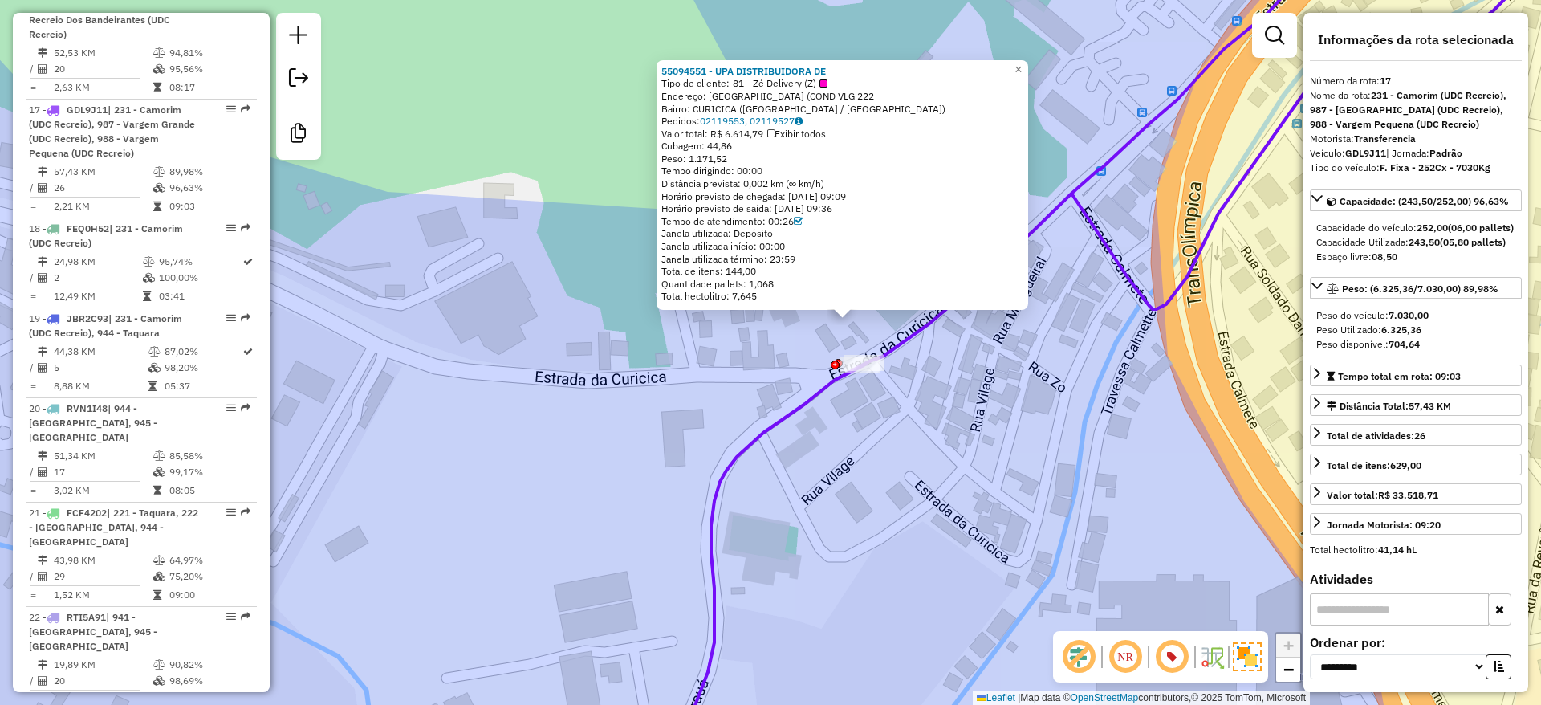
drag, startPoint x: 698, startPoint y: 385, endPoint x: 828, endPoint y: 385, distance: 130.9
click at [701, 385] on div "55094551 - UPA DISTRIBUIDORA DE Tipo de cliente: 81 - Zé Delivery (Z) Endereço:…" at bounding box center [770, 352] width 1541 height 705
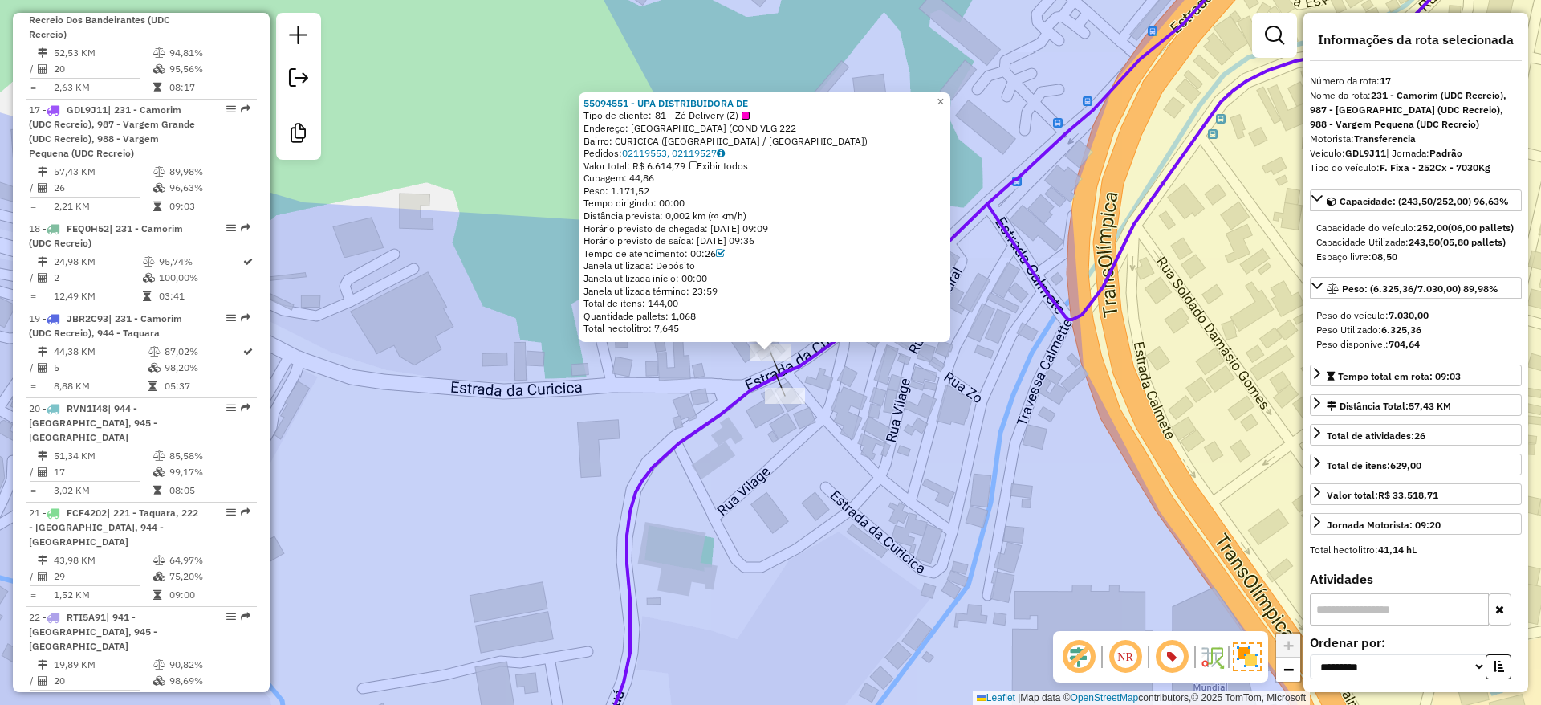
click at [583, 491] on div "55094551 - UPA DISTRIBUIDORA DE Tipo de cliente: 81 - Zé Delivery (Z) Endereço:…" at bounding box center [770, 352] width 1541 height 705
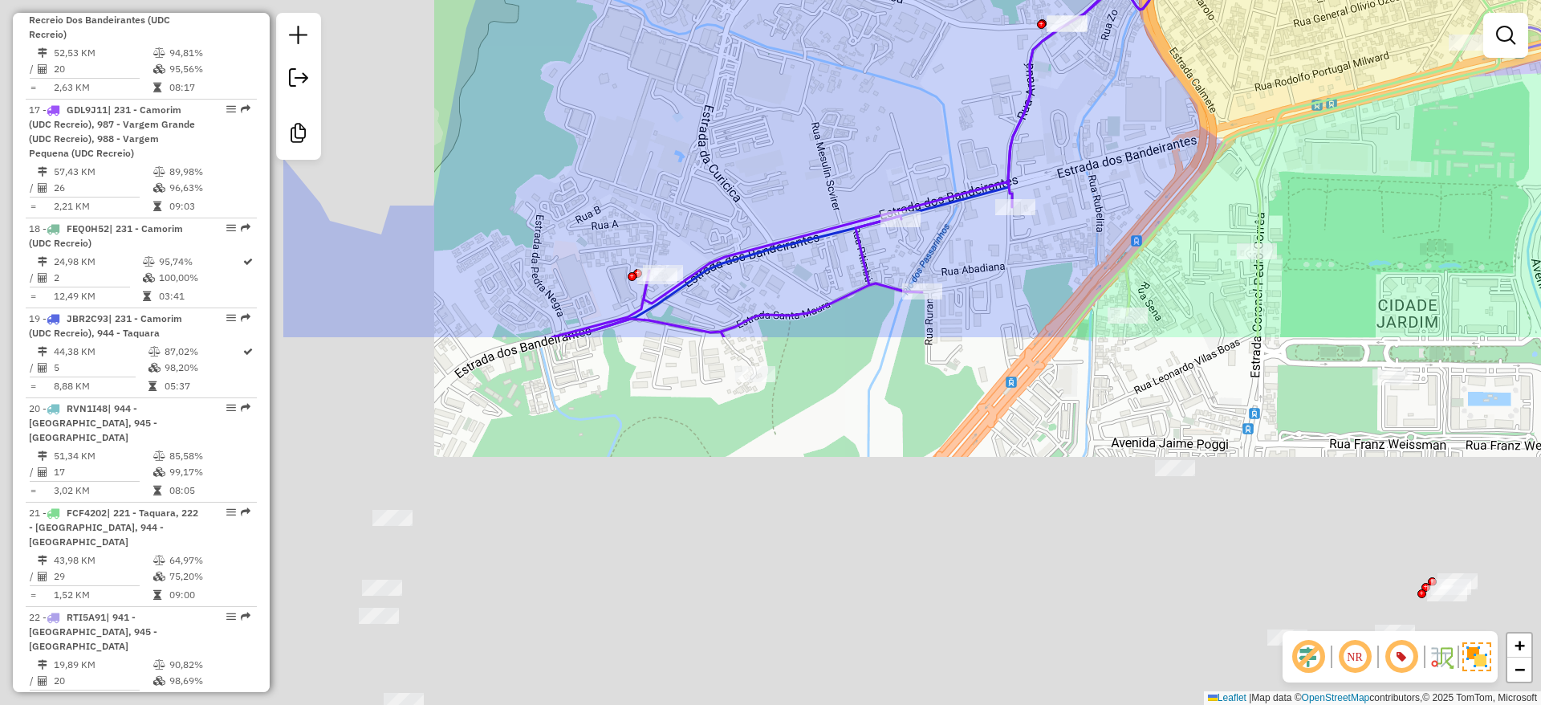
drag, startPoint x: 990, startPoint y: 50, endPoint x: 1007, endPoint y: 27, distance: 28.1
click at [1007, 27] on div "Janela de atendimento Grade de atendimento Capacidade Transportadoras Veículos …" at bounding box center [770, 352] width 1541 height 705
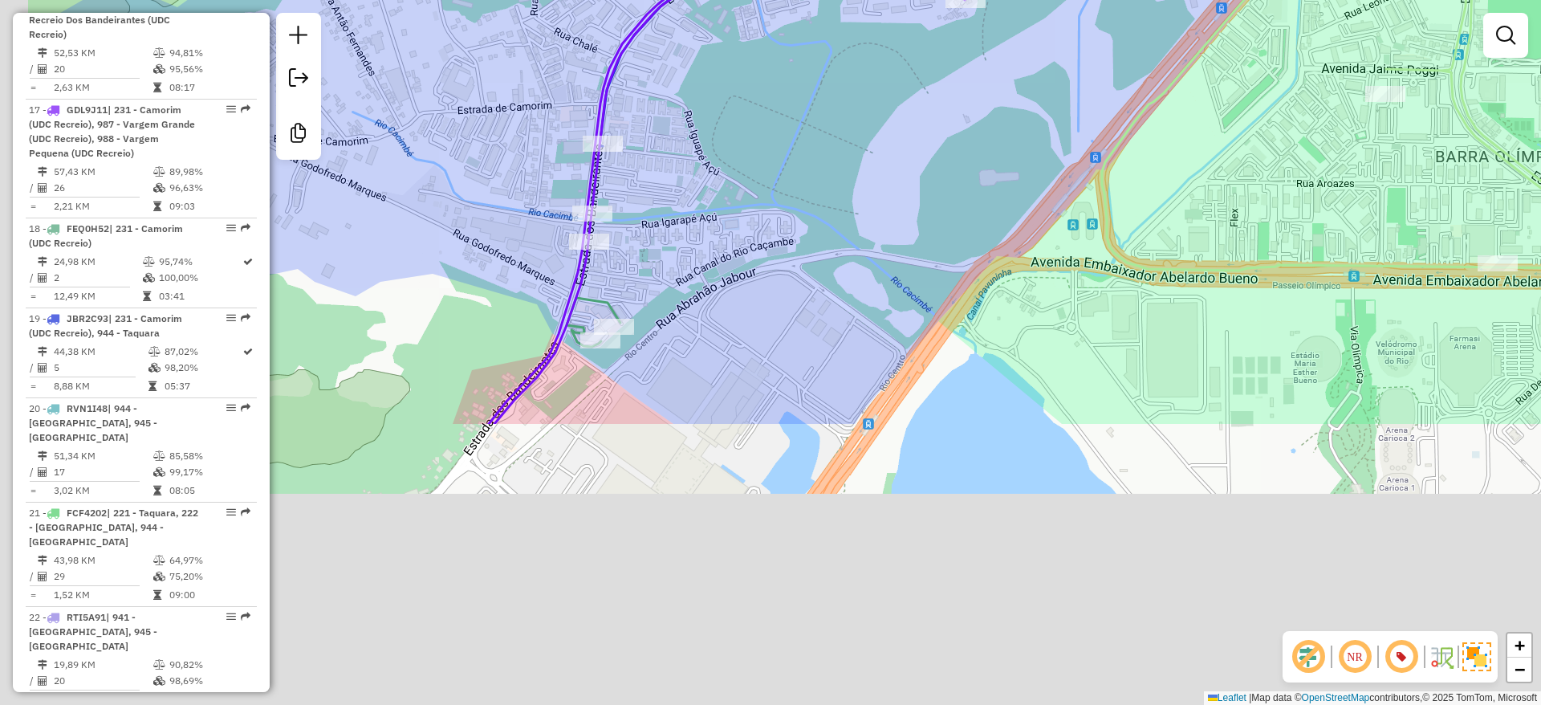
click at [840, 157] on div "Janela de atendimento Grade de atendimento Capacidade Transportadoras Veículos …" at bounding box center [770, 352] width 1541 height 705
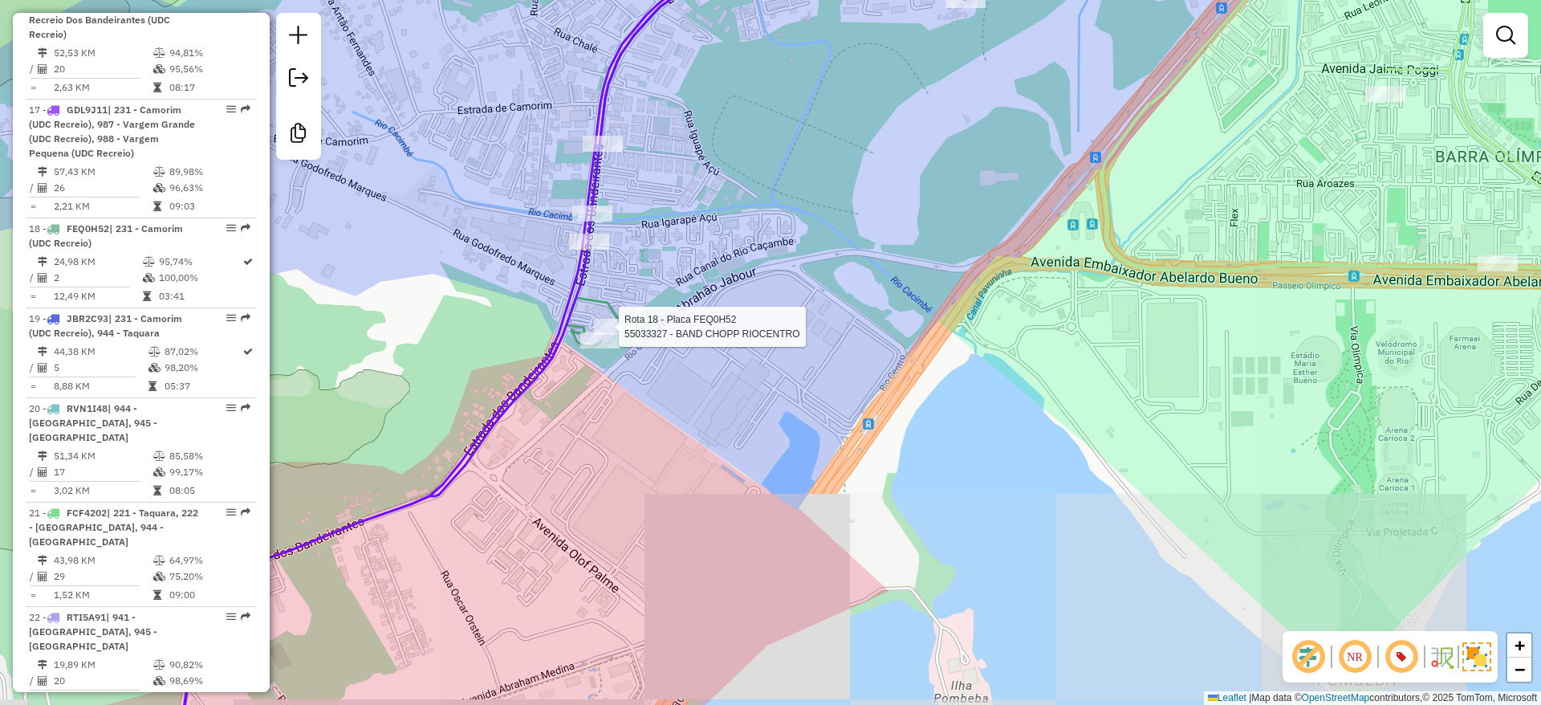
select select "**********"
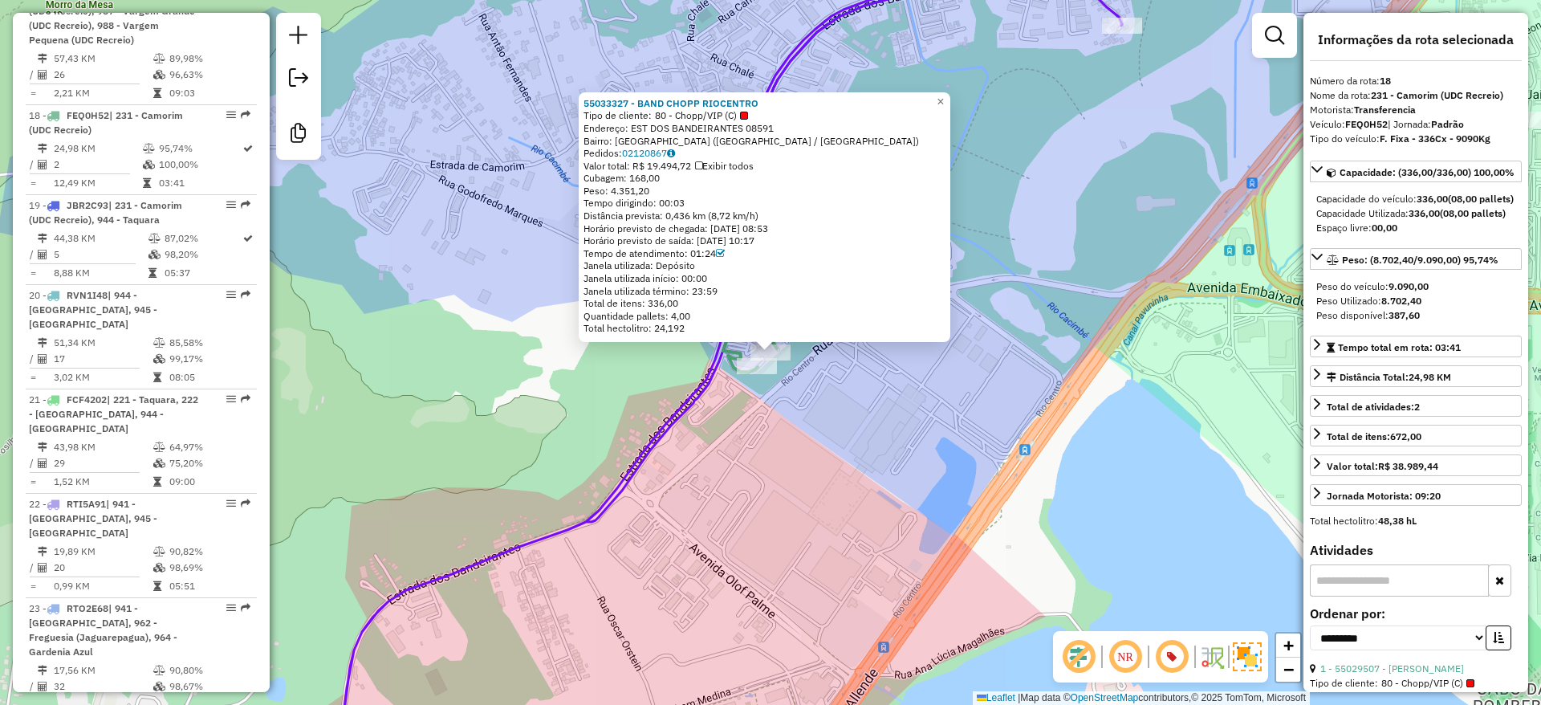
scroll to position [2409, 0]
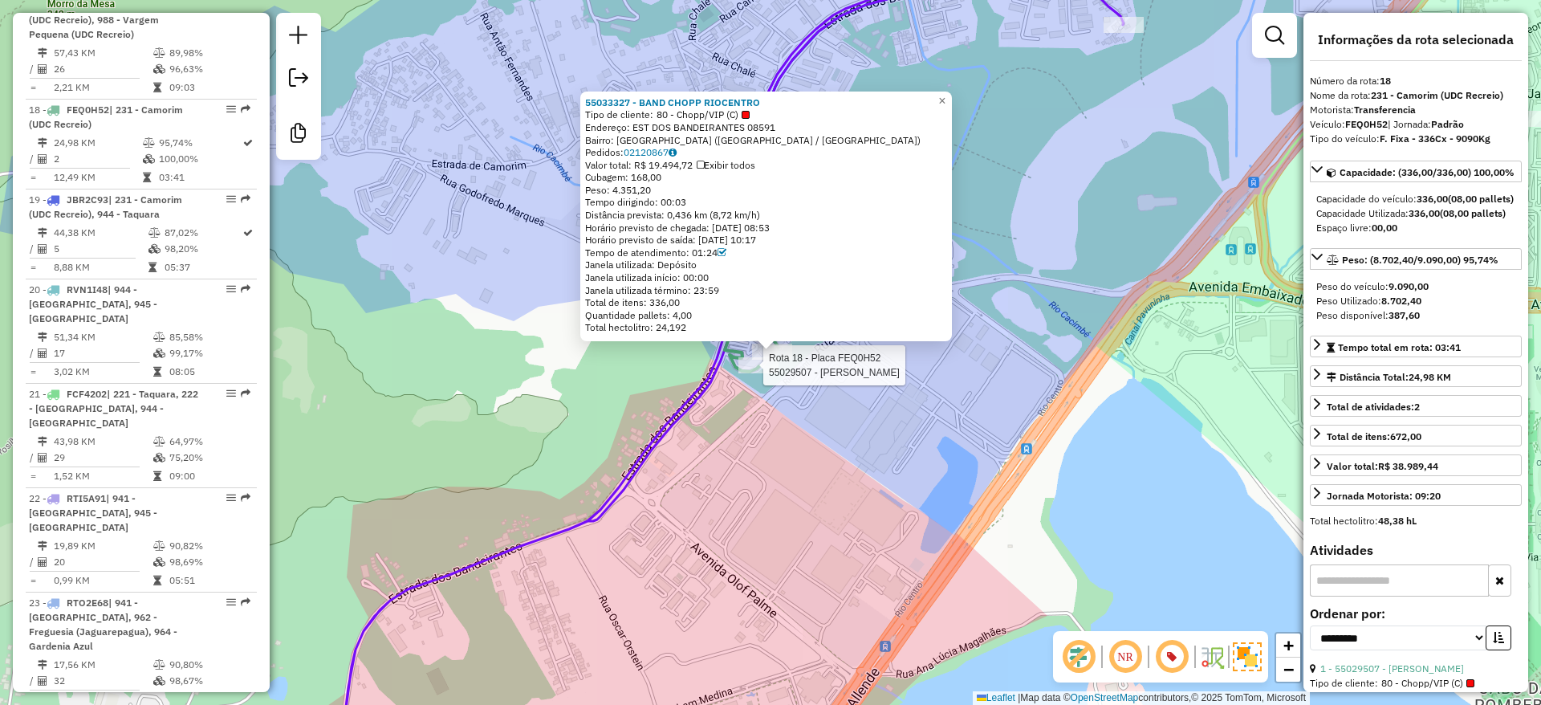
click at [762, 373] on div at bounding box center [759, 365] width 40 height 16
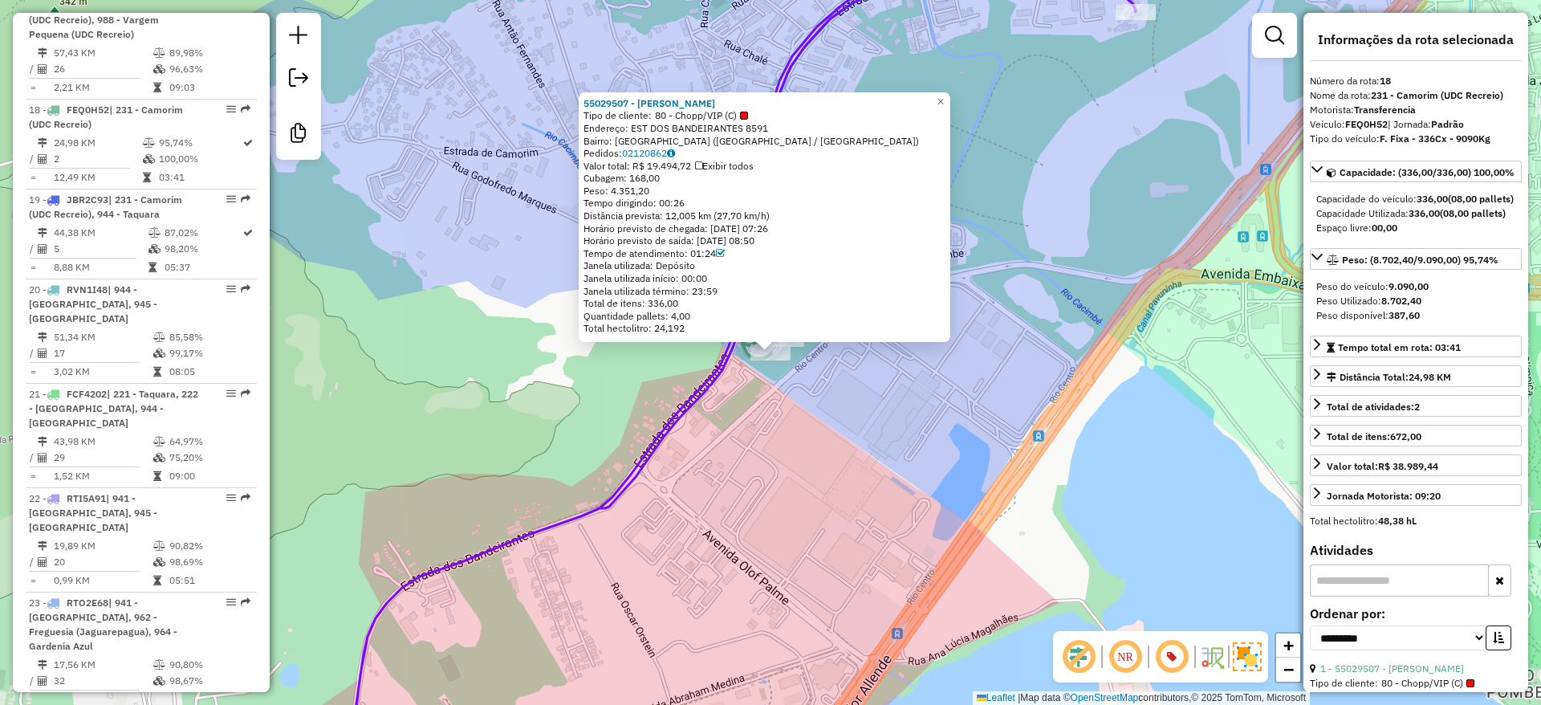
click at [801, 441] on div "55029507 - RENATO BORGES DA SIL Tipo de cliente: 80 - Chopp/VIP (C) Endereço: E…" at bounding box center [770, 352] width 1541 height 705
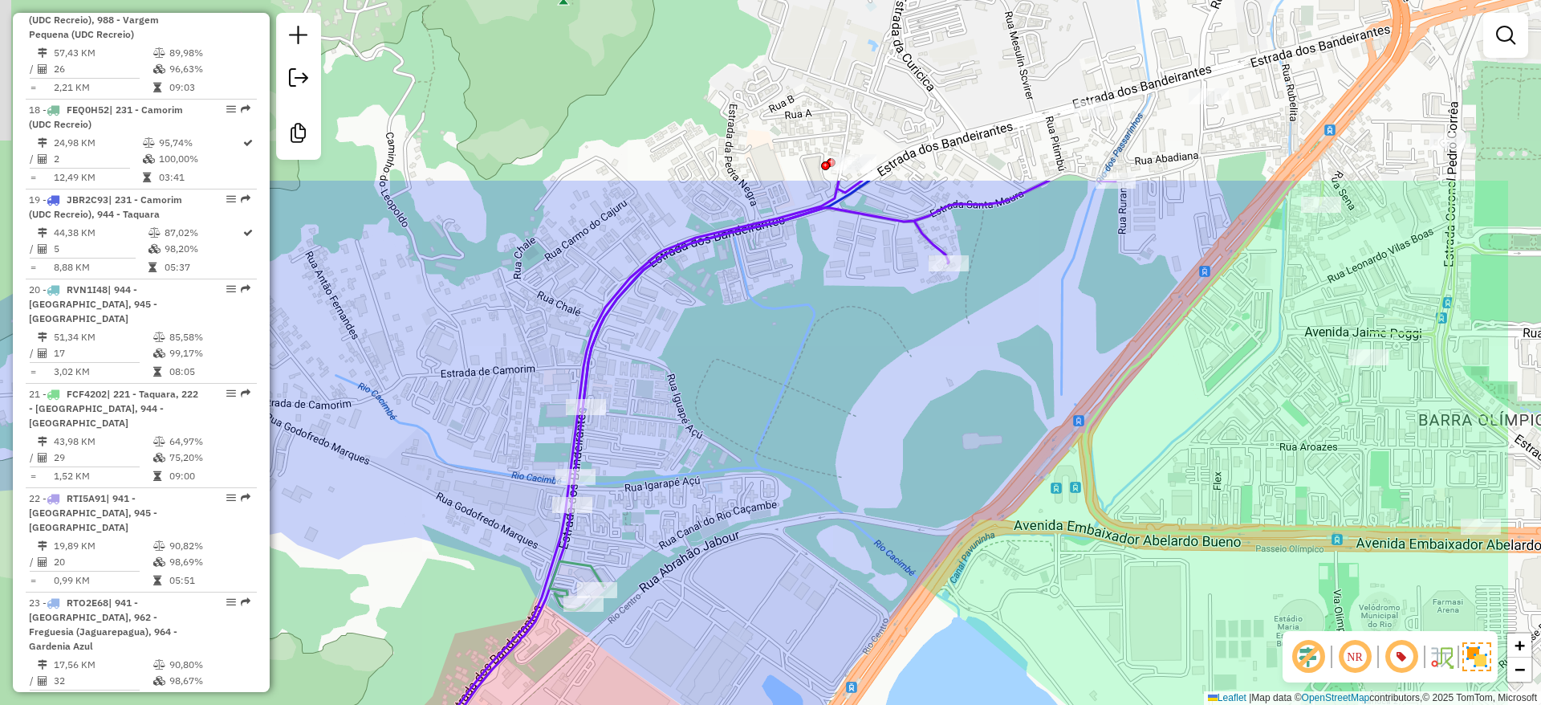
drag, startPoint x: 1031, startPoint y: 286, endPoint x: 877, endPoint y: 425, distance: 206.9
click at [835, 545] on div "Janela de atendimento Grade de atendimento Capacidade Transportadoras Veículos …" at bounding box center [770, 352] width 1541 height 705
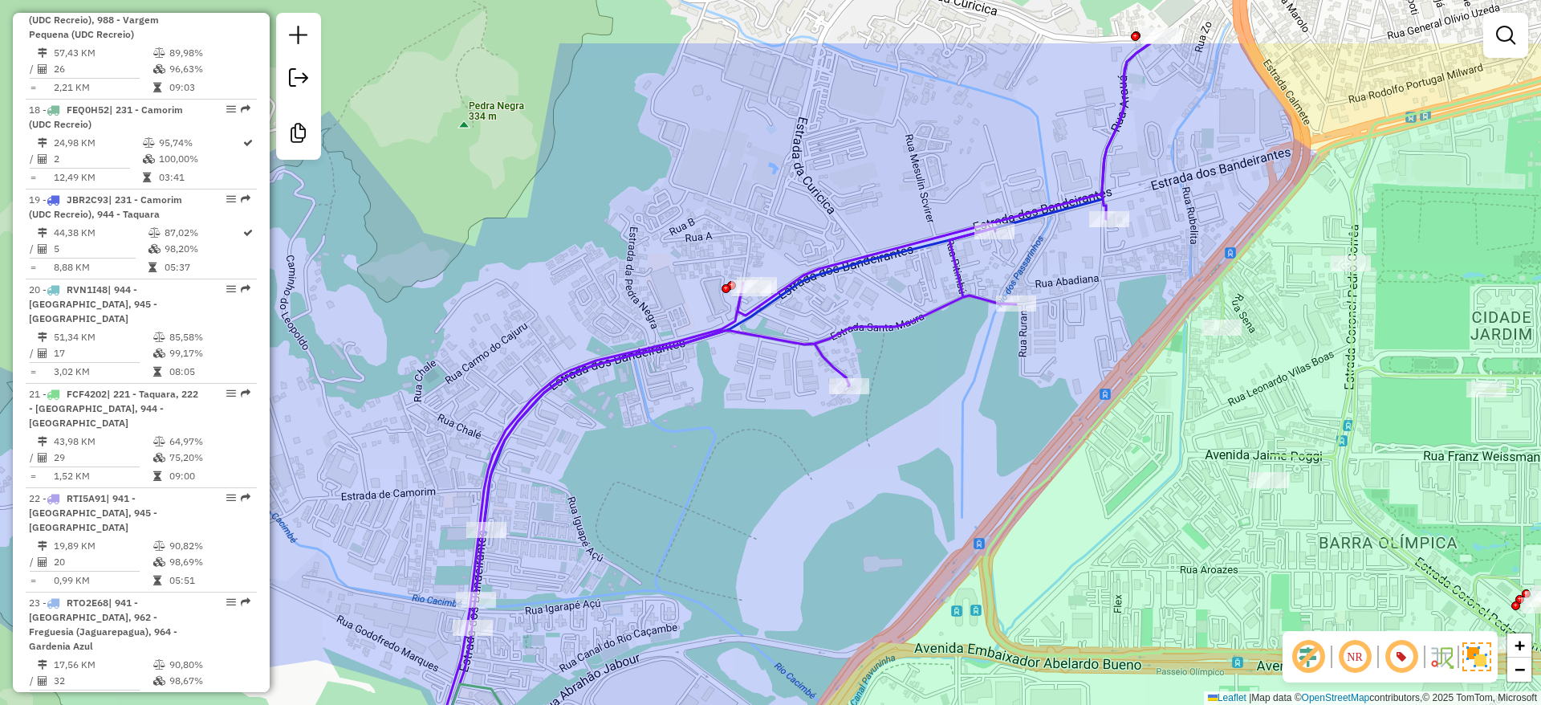
drag, startPoint x: 912, startPoint y: 355, endPoint x: 662, endPoint y: 599, distance: 349.1
click at [661, 606] on div "Janela de atendimento Grade de atendimento Capacidade Transportadoras Veículos …" at bounding box center [770, 352] width 1541 height 705
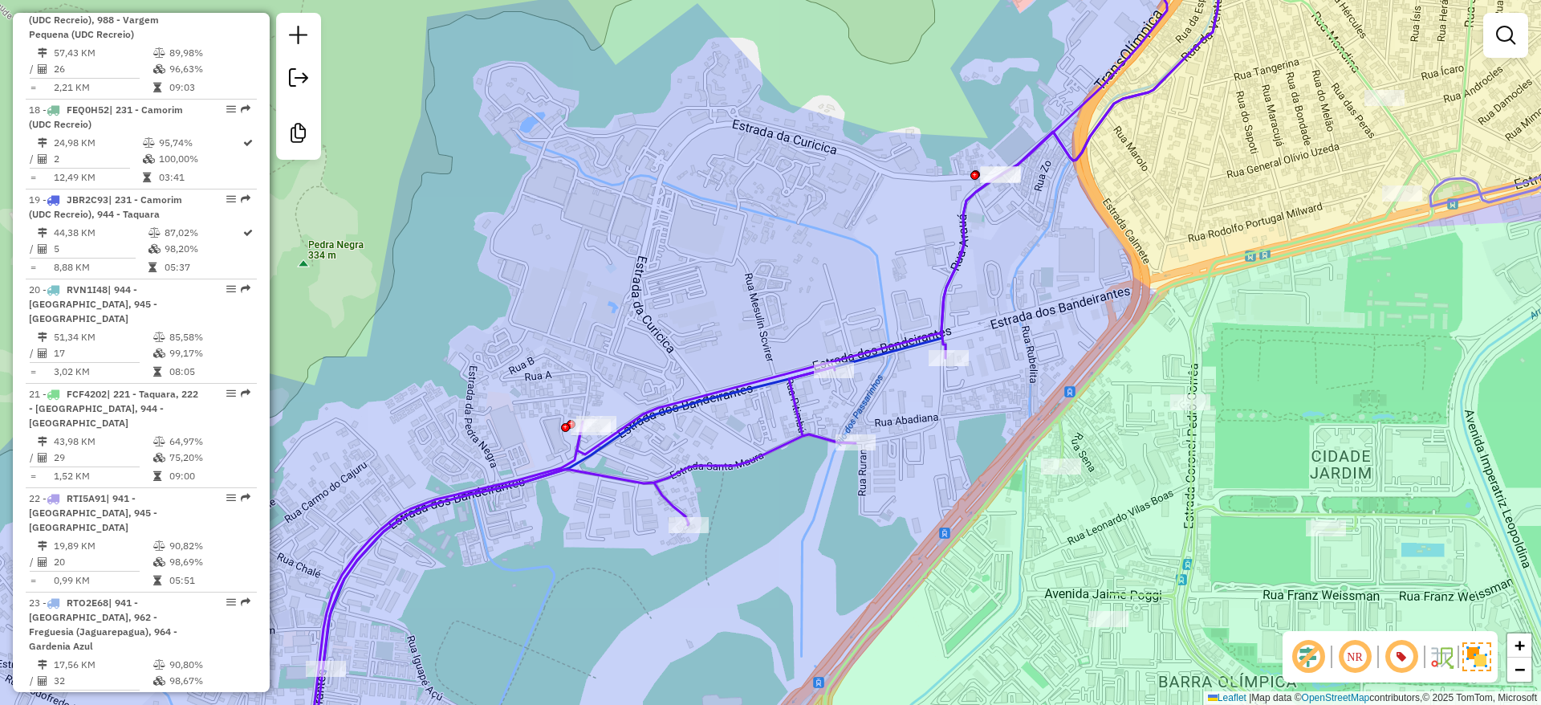
drag, startPoint x: 867, startPoint y: 245, endPoint x: 768, endPoint y: 324, distance: 126.8
click at [768, 324] on div "Janela de atendimento Grade de atendimento Capacidade Transportadoras Veículos …" at bounding box center [770, 352] width 1541 height 705
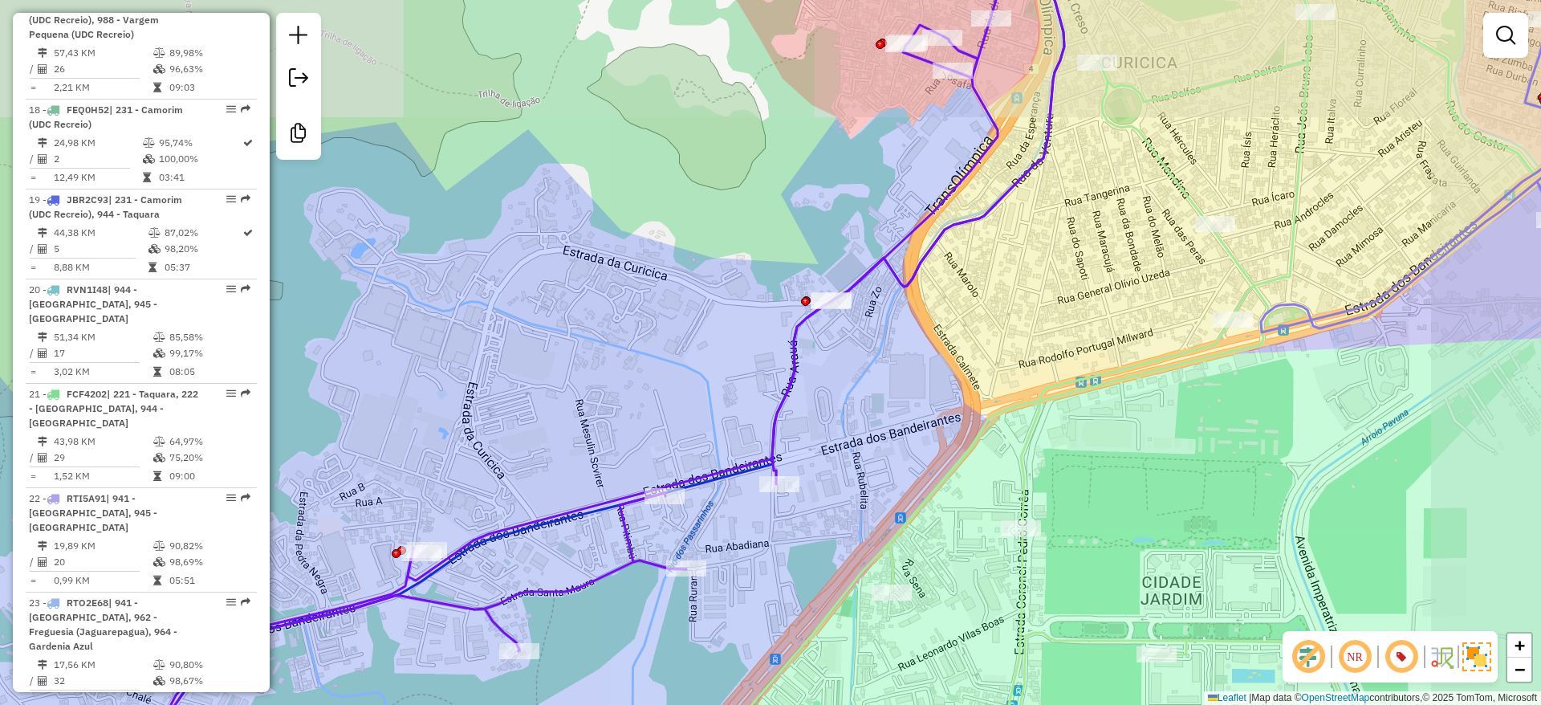
drag, startPoint x: 699, startPoint y: 367, endPoint x: 664, endPoint y: 389, distance: 41.9
click at [664, 389] on div "Janela de atendimento Grade de atendimento Capacidade Transportadoras Veículos …" at bounding box center [770, 352] width 1541 height 705
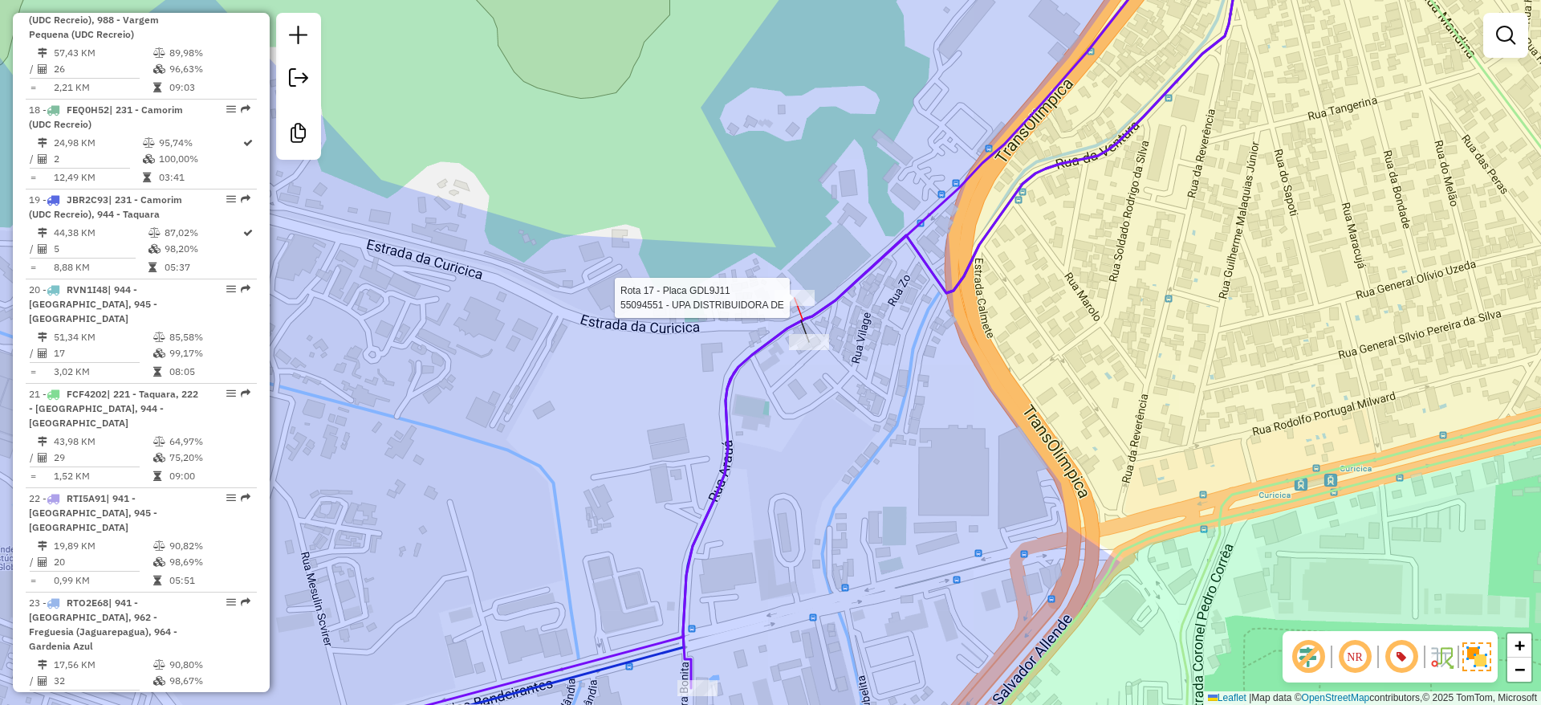
select select "**********"
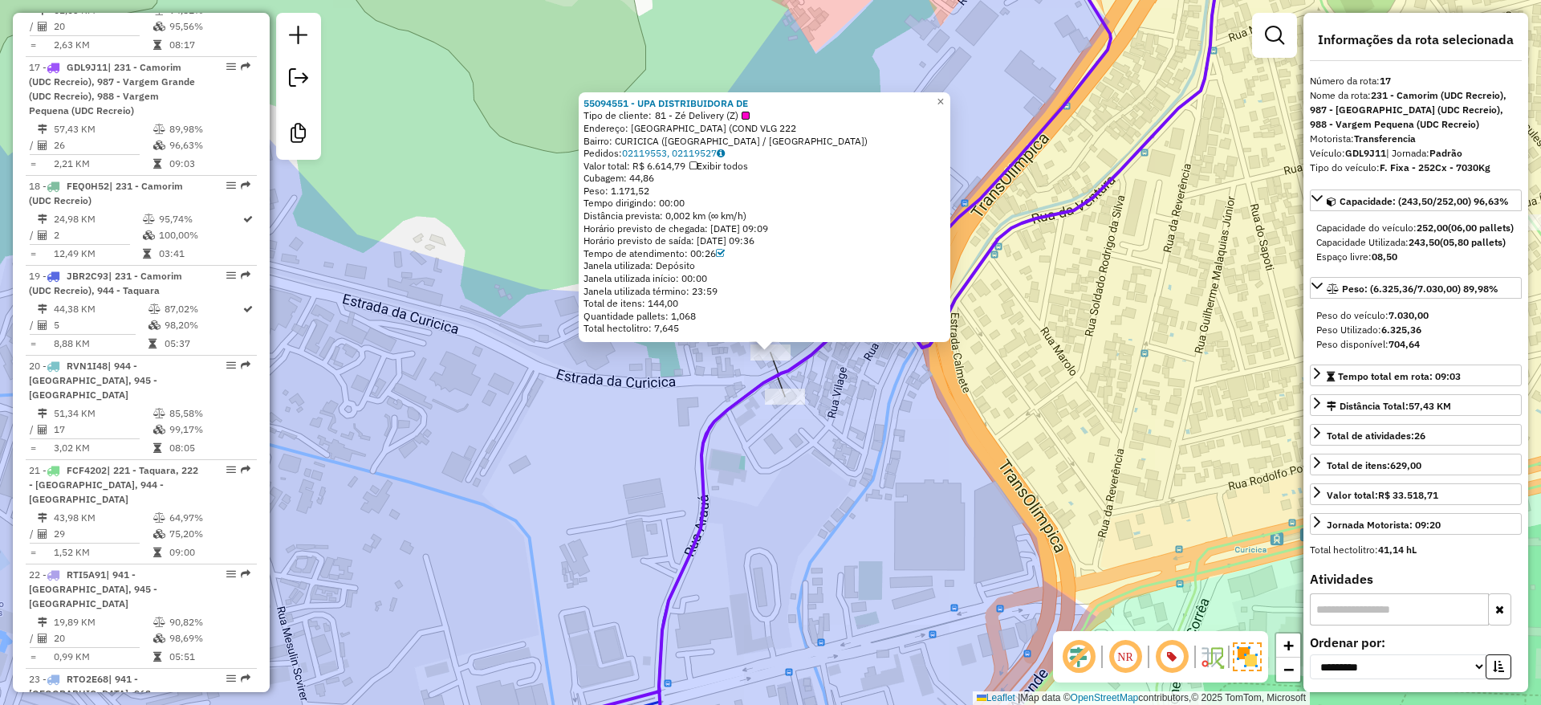
scroll to position [2290, 0]
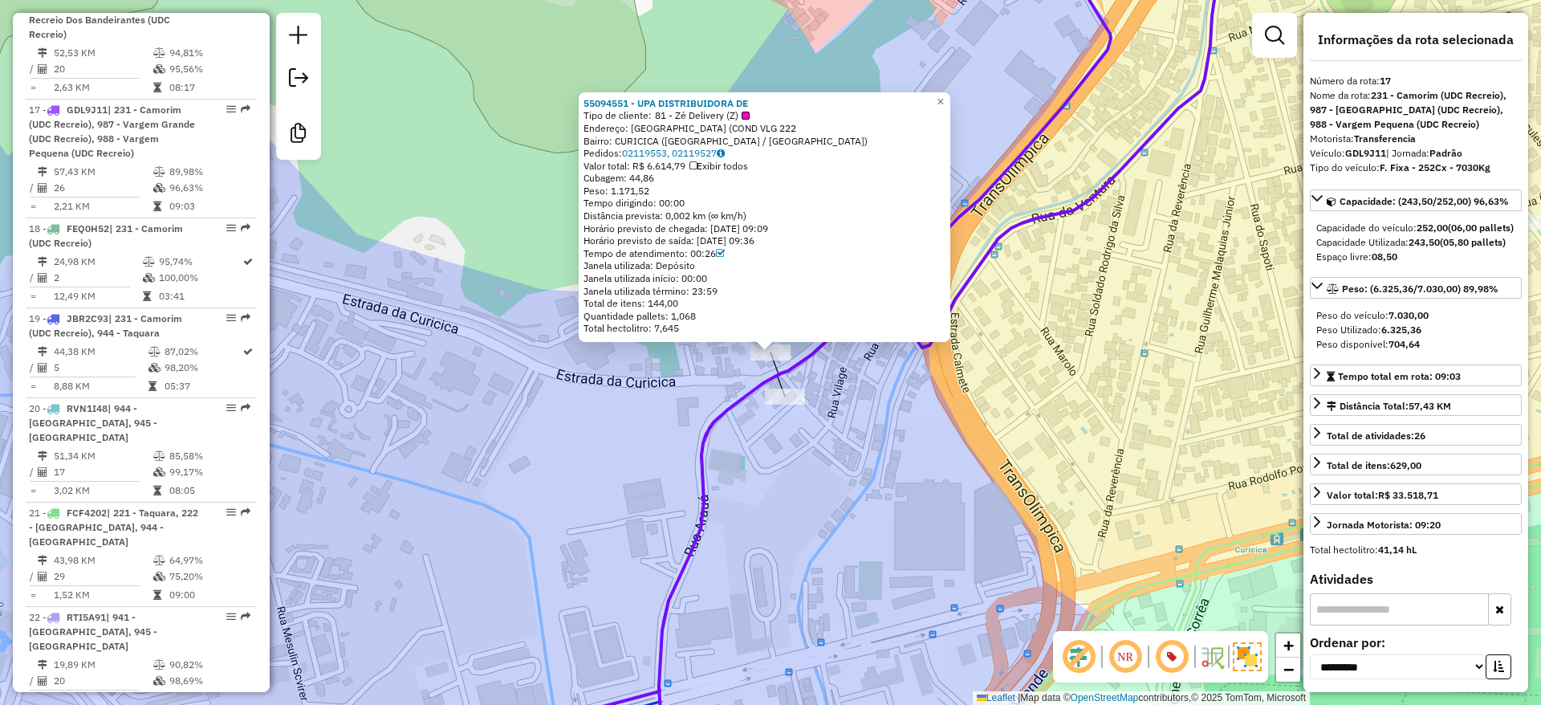
click at [630, 432] on div "55094551 - UPA DISTRIBUIDORA DE Tipo de cliente: 81 - Zé Delivery (Z) Endereço:…" at bounding box center [770, 352] width 1541 height 705
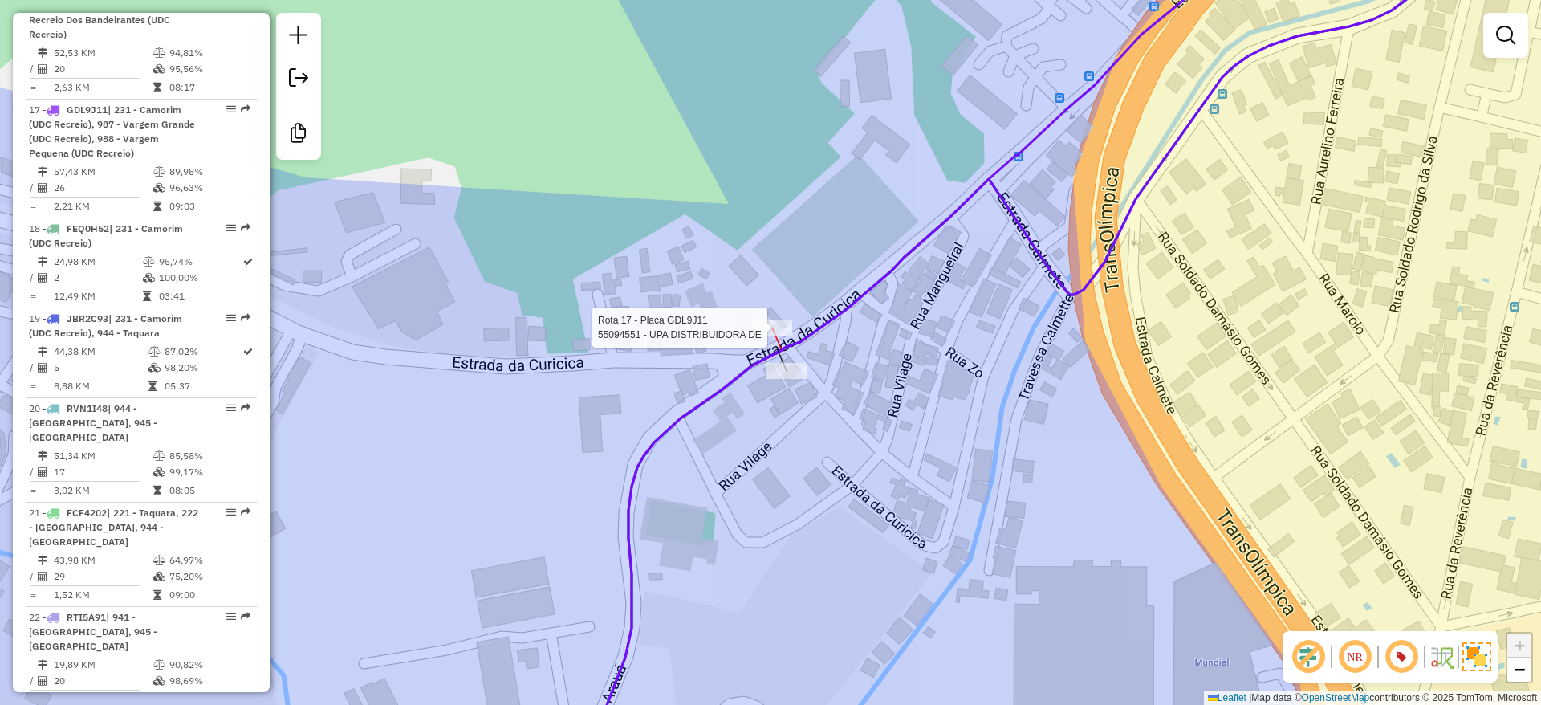
select select "**********"
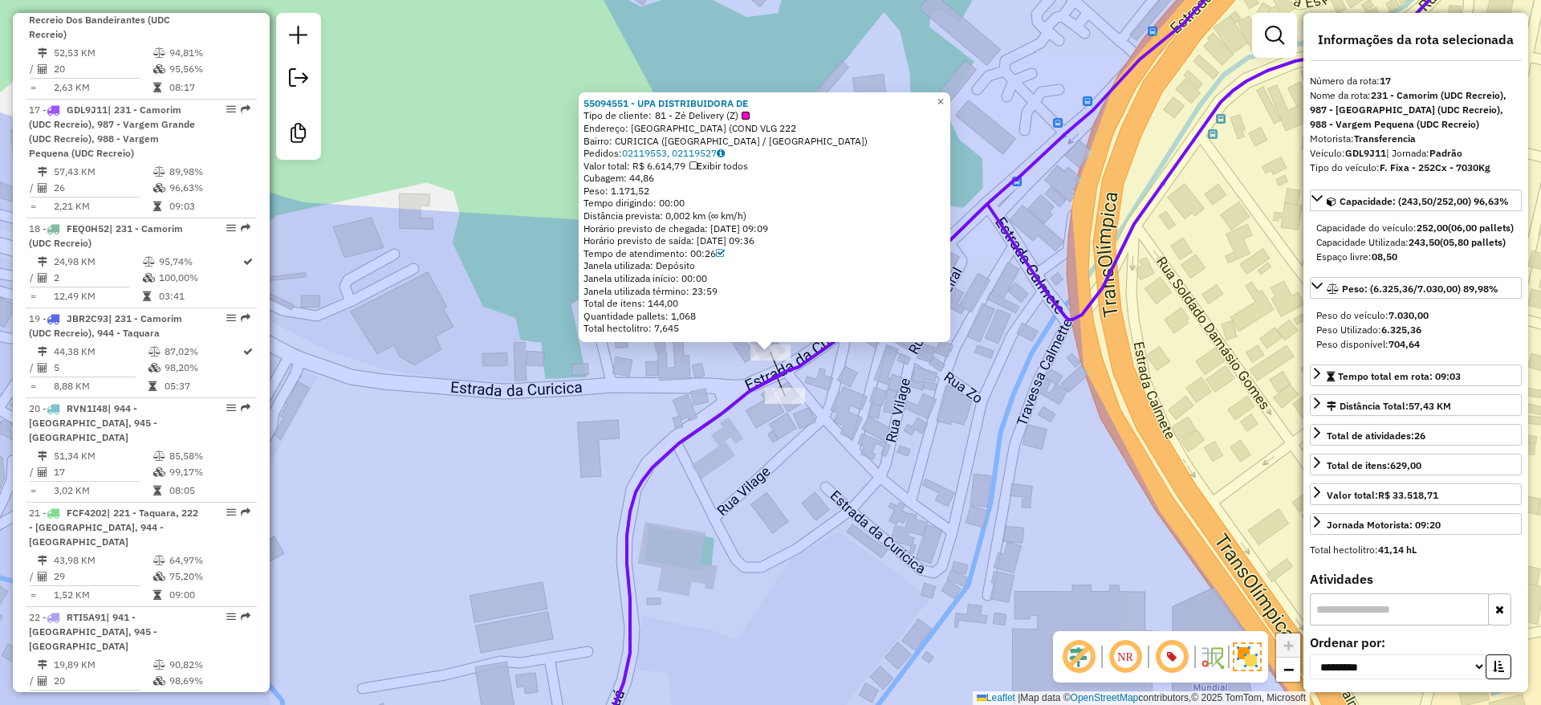
click at [1111, 301] on div "55094551 - UPA DISTRIBUIDORA DE Tipo de cliente: 81 - Zé Delivery (Z) Endereço:…" at bounding box center [770, 352] width 1541 height 705
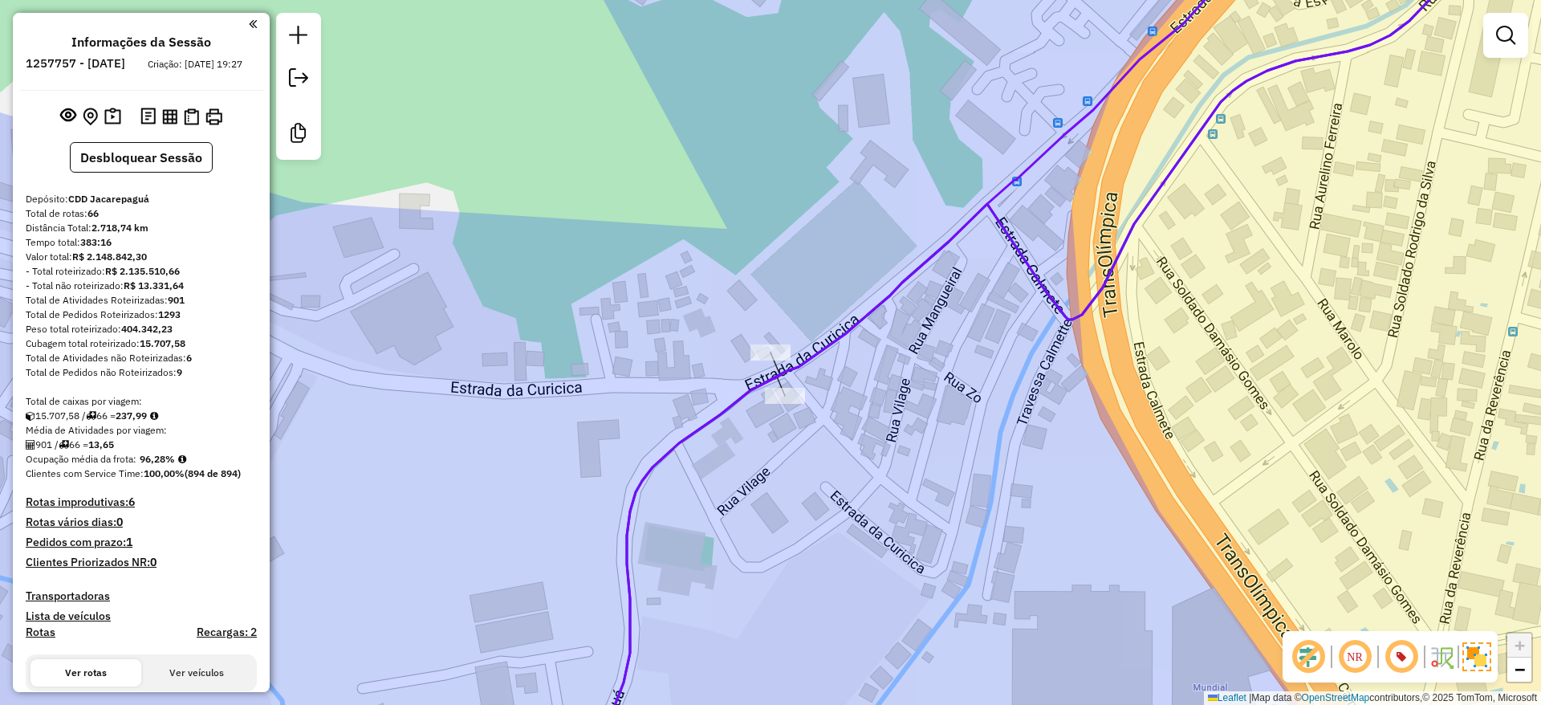
scroll to position [2290, 0]
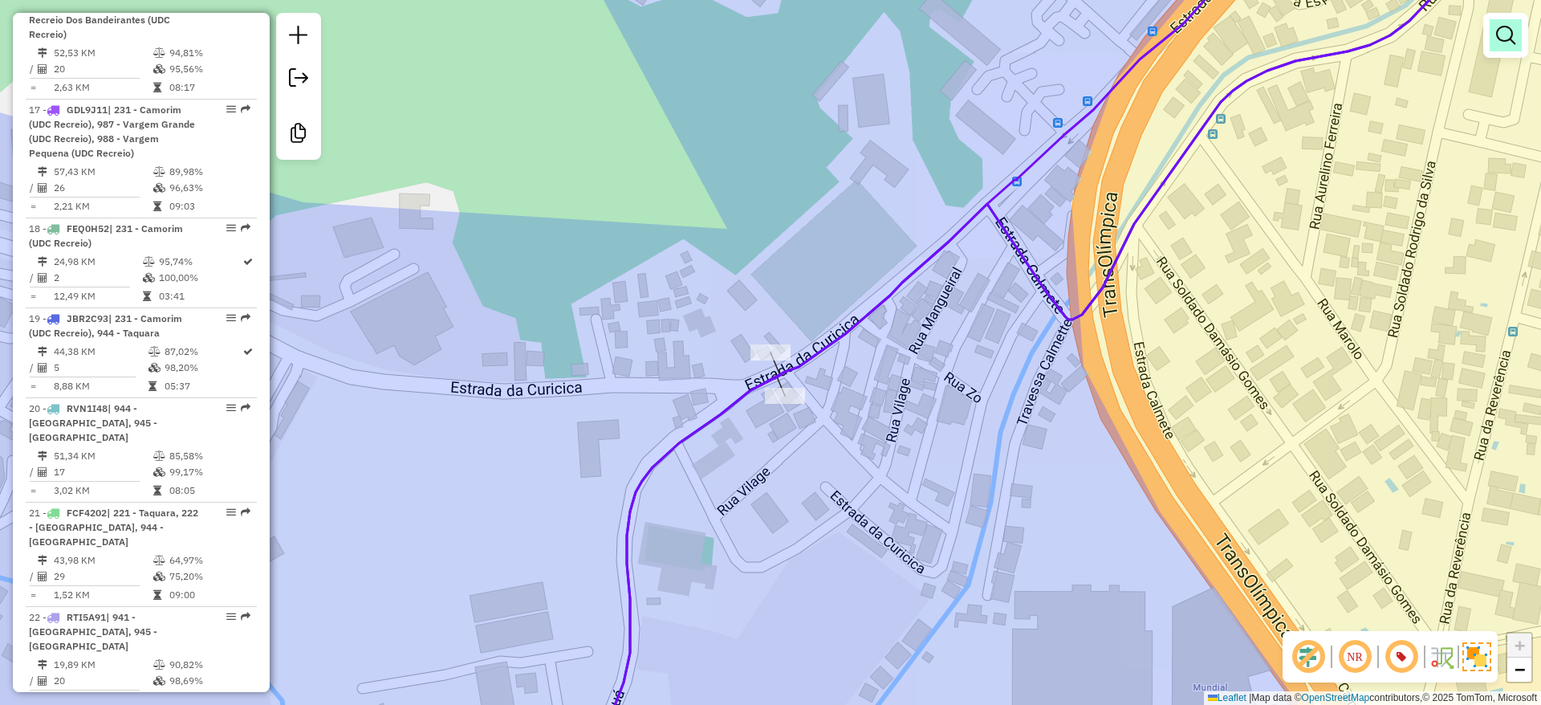
click at [1508, 37] on em at bounding box center [1505, 35] width 19 height 19
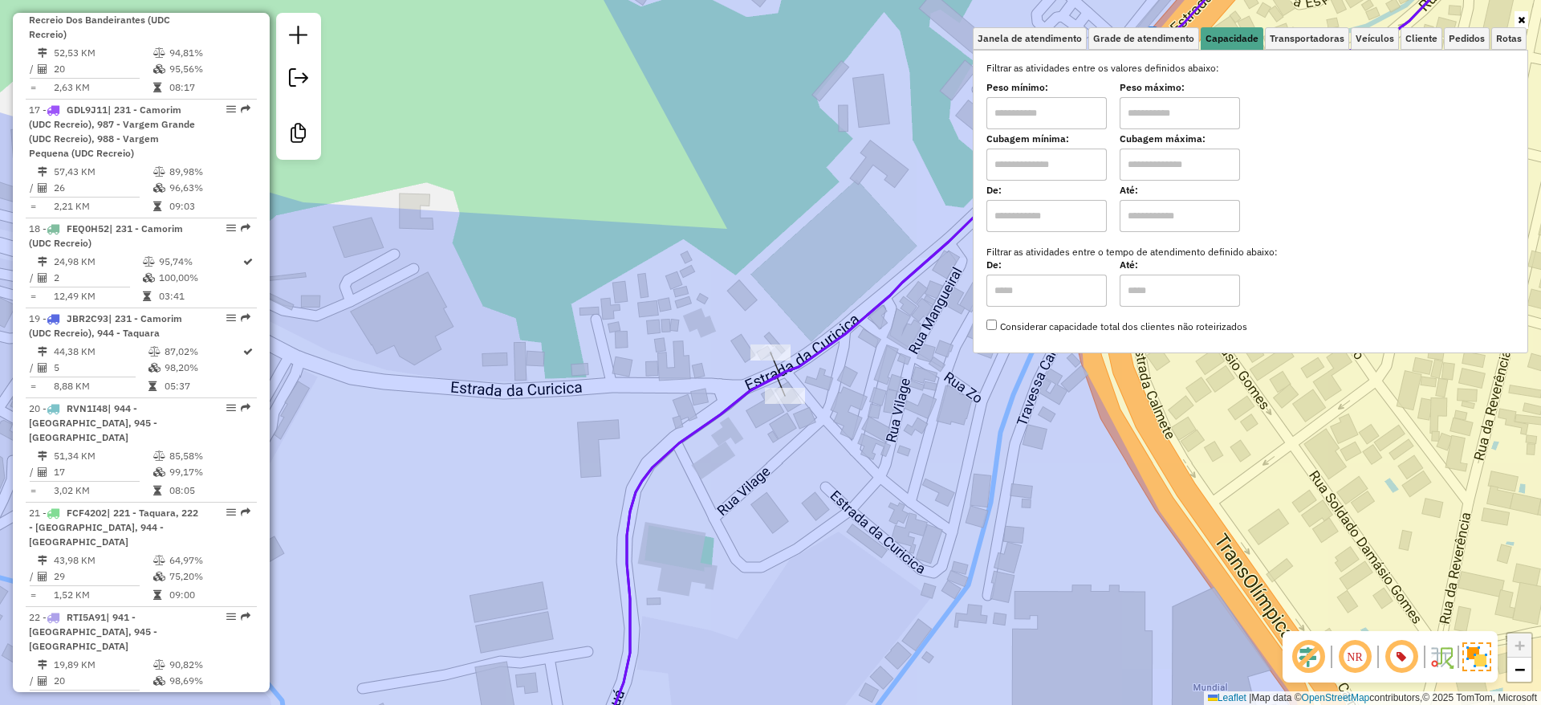
click at [1107, 169] on input "text" at bounding box center [1047, 165] width 120 height 32
type input "******"
drag, startPoint x: 1211, startPoint y: 167, endPoint x: 1211, endPoint y: 181, distance: 13.7
click at [1211, 167] on input "text" at bounding box center [1180, 165] width 120 height 32
type input "**********"
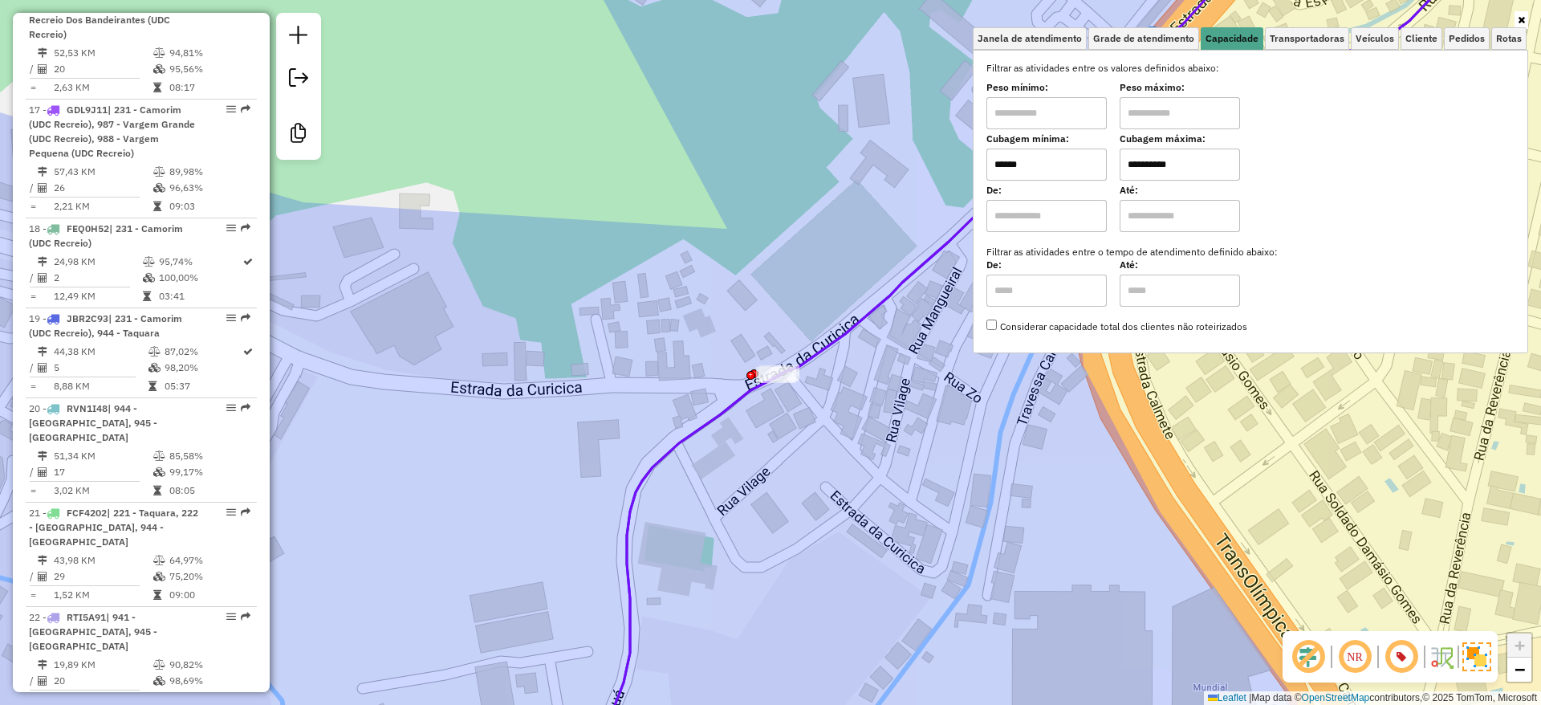
click at [727, 279] on div "**********" at bounding box center [770, 352] width 1541 height 705
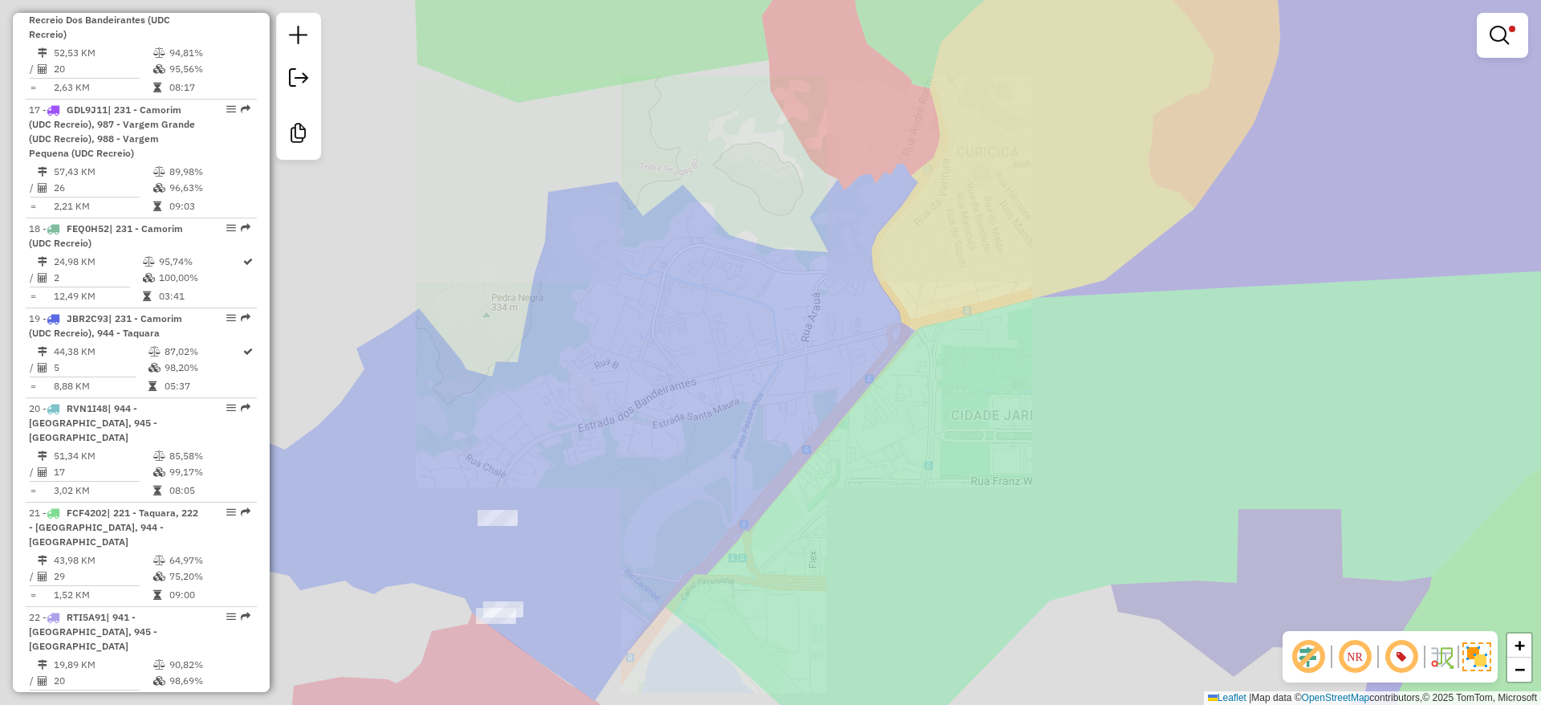
click at [881, 303] on div "**********" at bounding box center [770, 352] width 1541 height 705
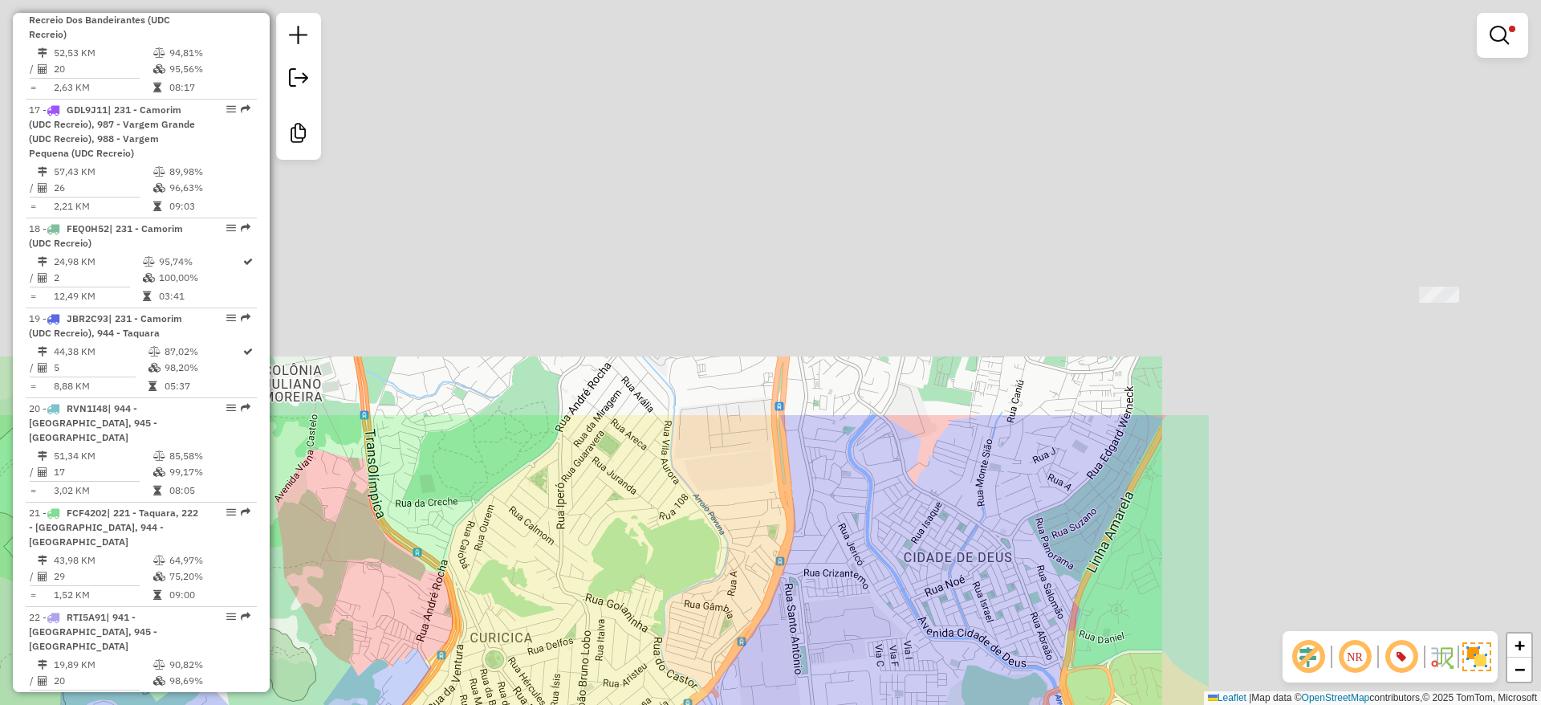
drag, startPoint x: 979, startPoint y: 258, endPoint x: 593, endPoint y: 558, distance: 488.5
click at [479, 704] on html "Aplicando filtros Pop-up bloqueado! Seu navegador bloqueou automáticamente a ab…" at bounding box center [770, 352] width 1541 height 705
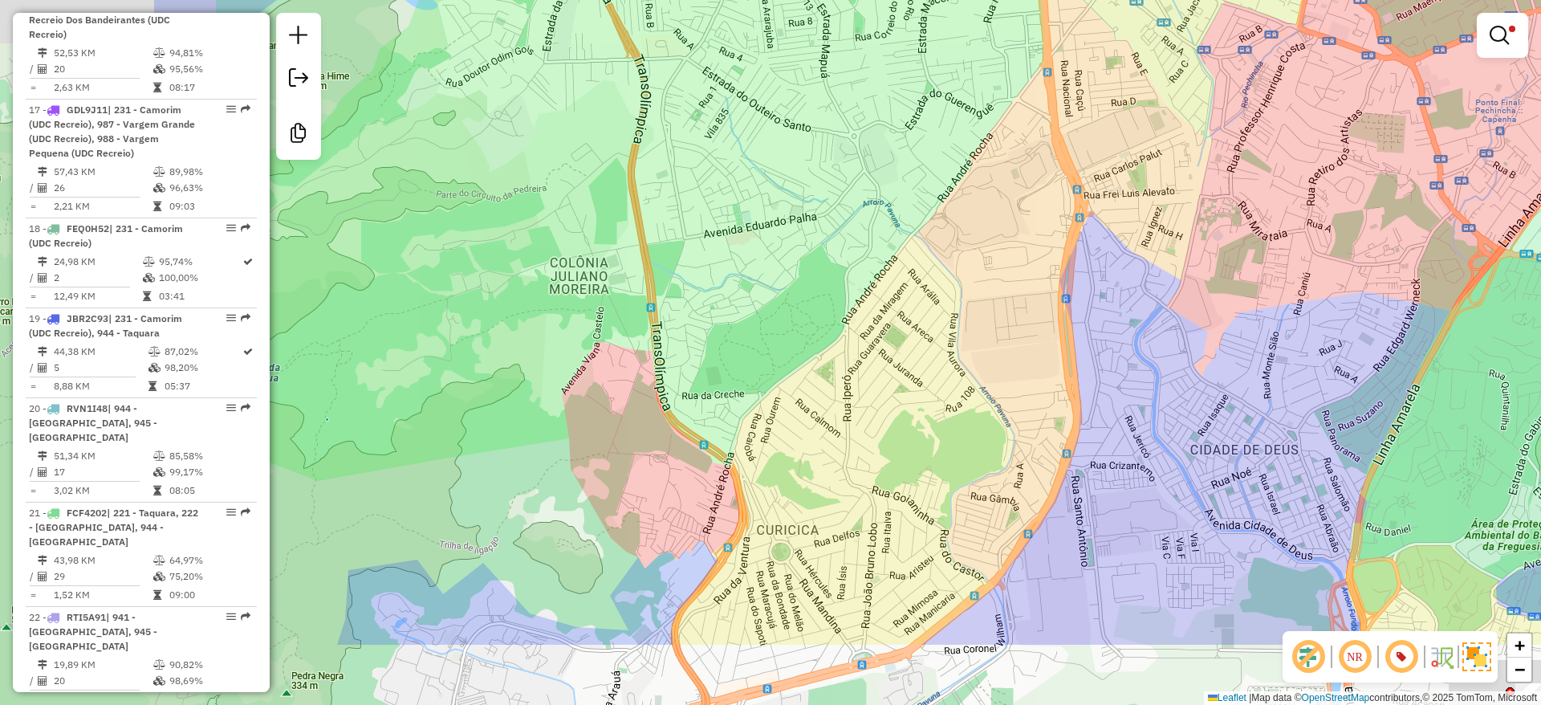
drag, startPoint x: 532, startPoint y: 600, endPoint x: 702, endPoint y: 571, distance: 172.0
click at [609, 704] on html "Aplicando filtros Pop-up bloqueado! Seu navegador bloqueou automáticamente a ab…" at bounding box center [770, 352] width 1541 height 705
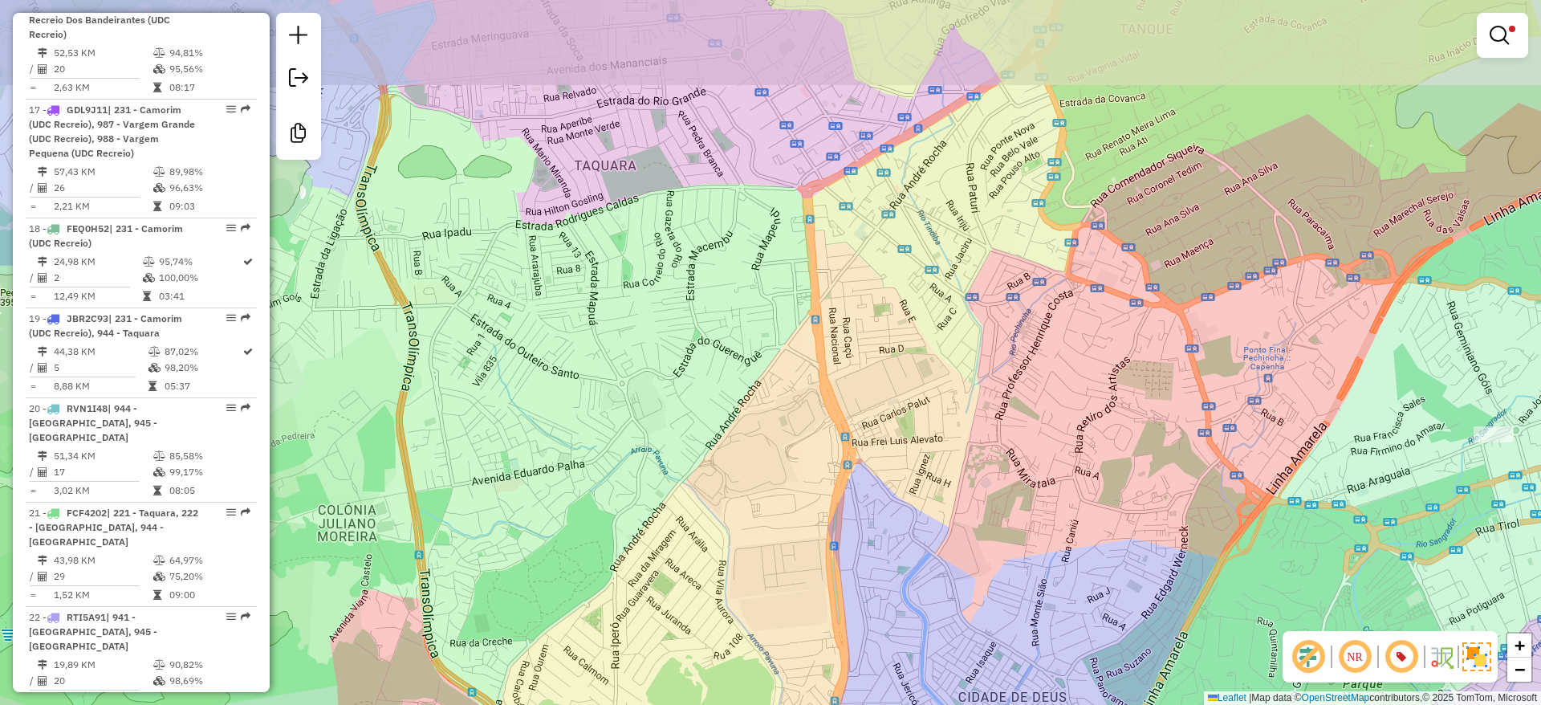
drag, startPoint x: 727, startPoint y: 540, endPoint x: 610, endPoint y: 596, distance: 129.3
click at [598, 641] on div "**********" at bounding box center [770, 352] width 1541 height 705
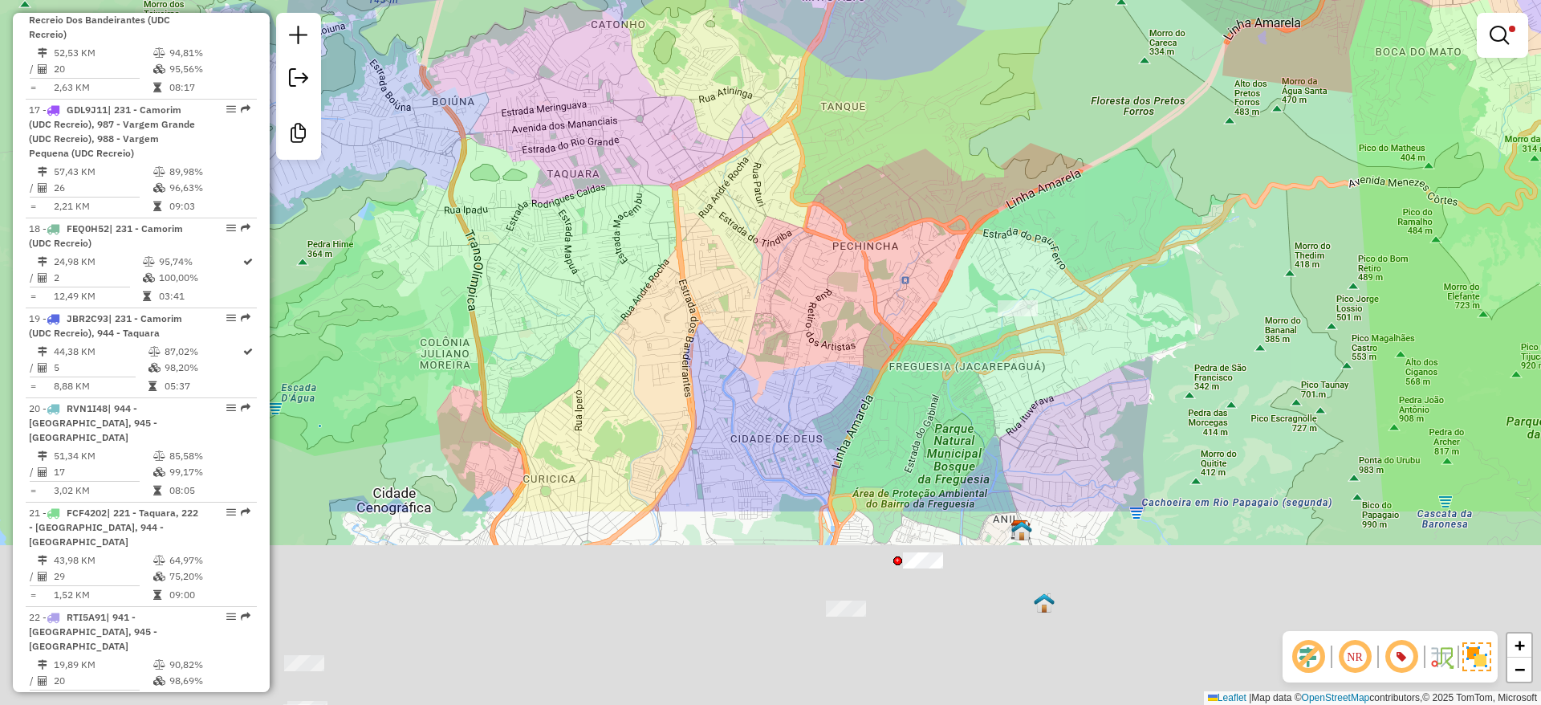
drag, startPoint x: 665, startPoint y: 543, endPoint x: 738, endPoint y: 187, distance: 363.1
click at [737, 178] on div "**********" at bounding box center [770, 352] width 1541 height 705
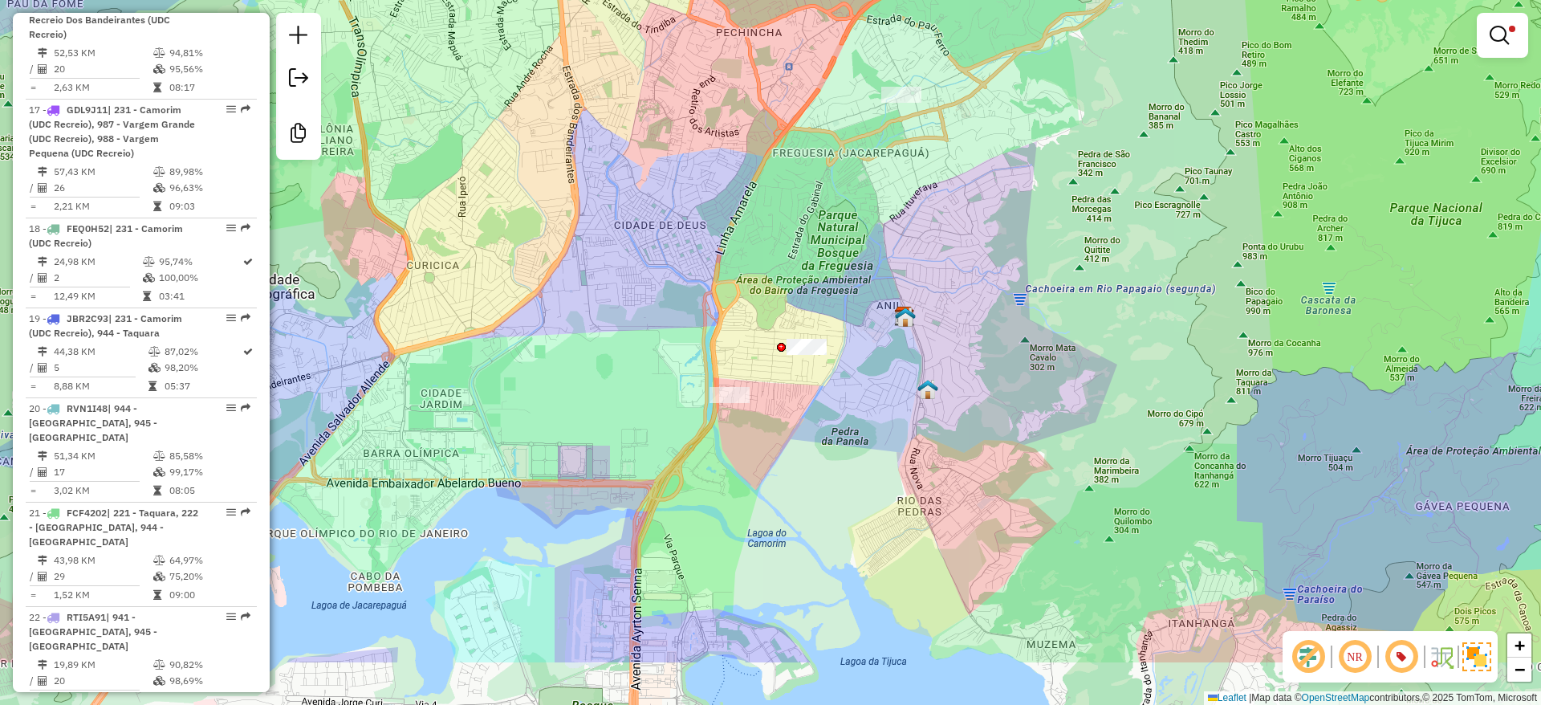
drag, startPoint x: 735, startPoint y: 482, endPoint x: 531, endPoint y: 441, distance: 207.4
click at [531, 441] on div "**********" at bounding box center [770, 352] width 1541 height 705
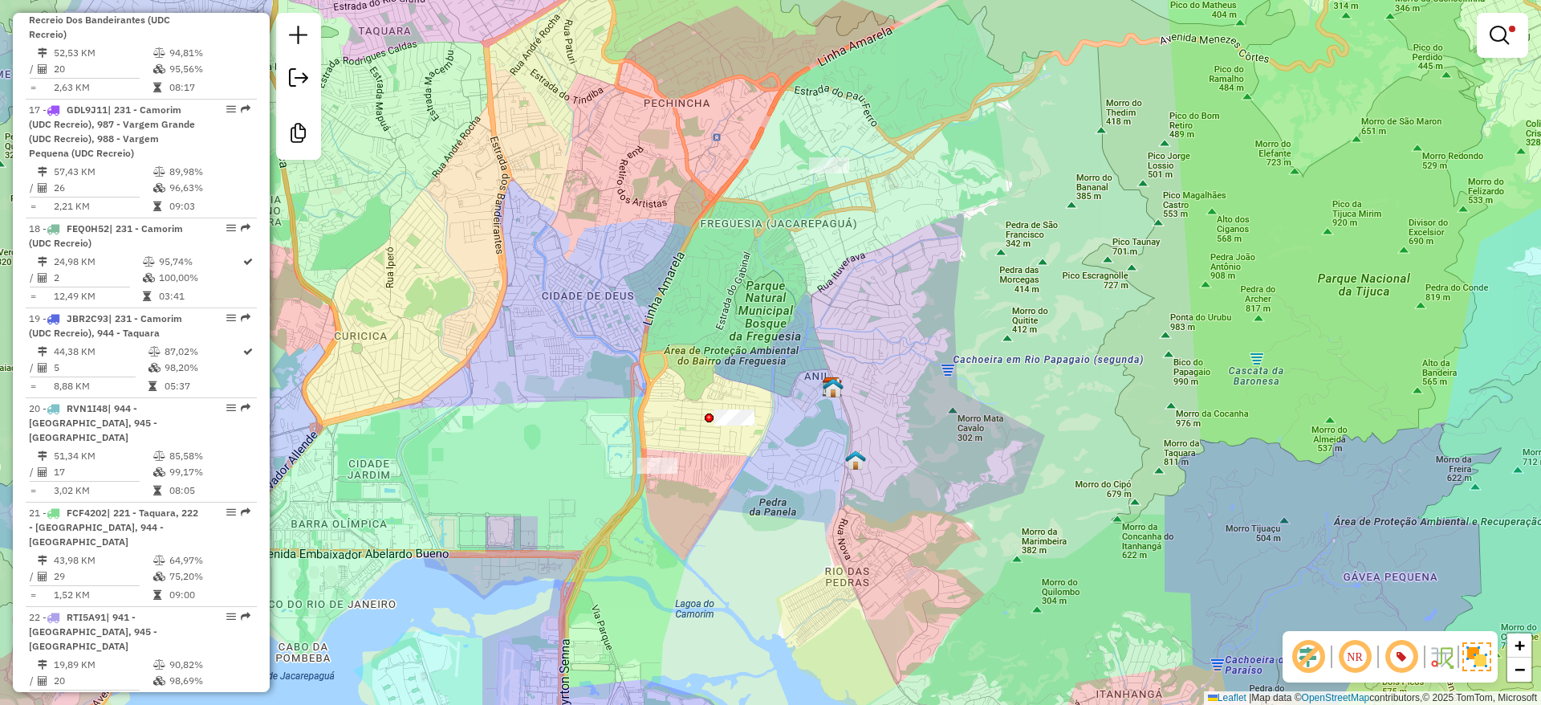
click at [1120, 243] on div "**********" at bounding box center [770, 352] width 1541 height 705
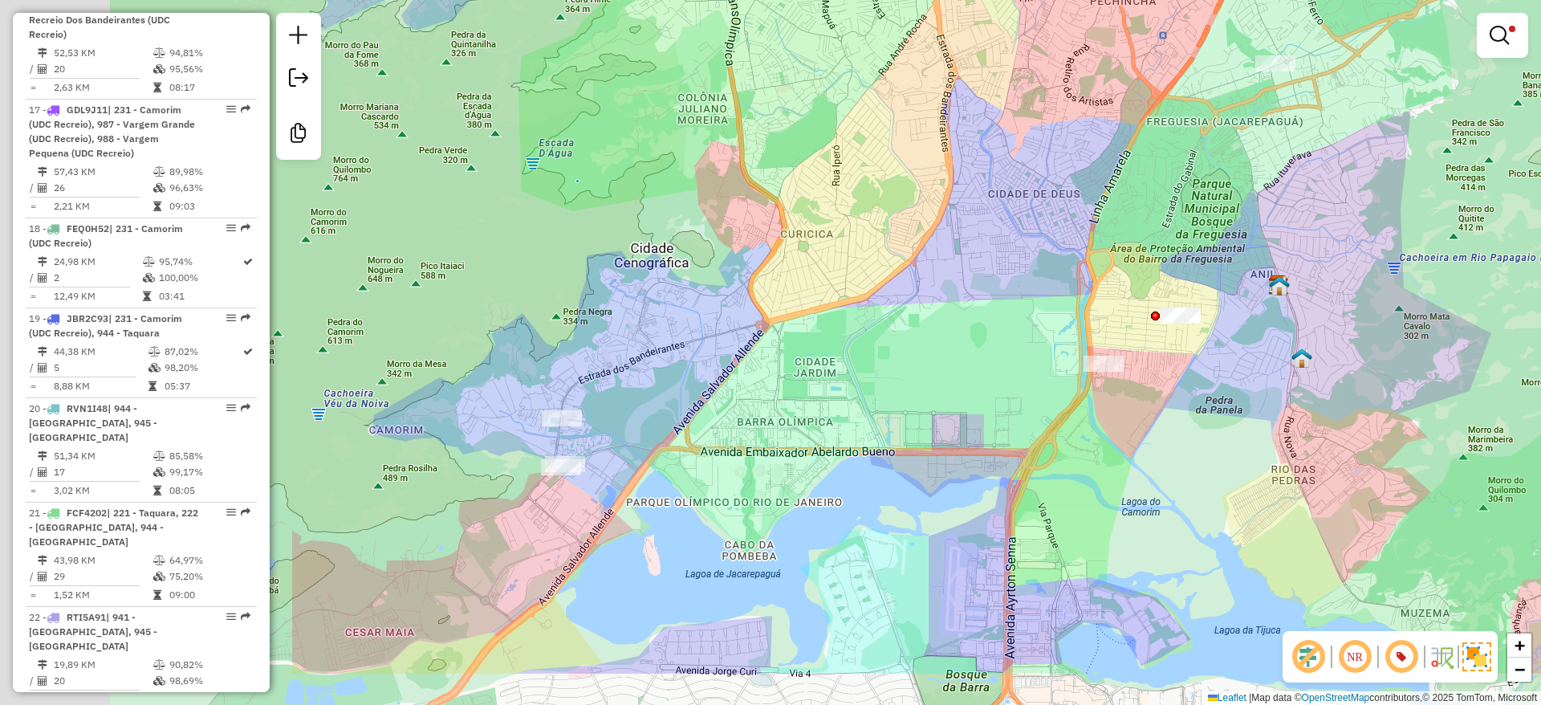
drag, startPoint x: 706, startPoint y: 298, endPoint x: 1162, endPoint y: 192, distance: 467.4
click at [1162, 192] on div "**********" at bounding box center [770, 352] width 1541 height 705
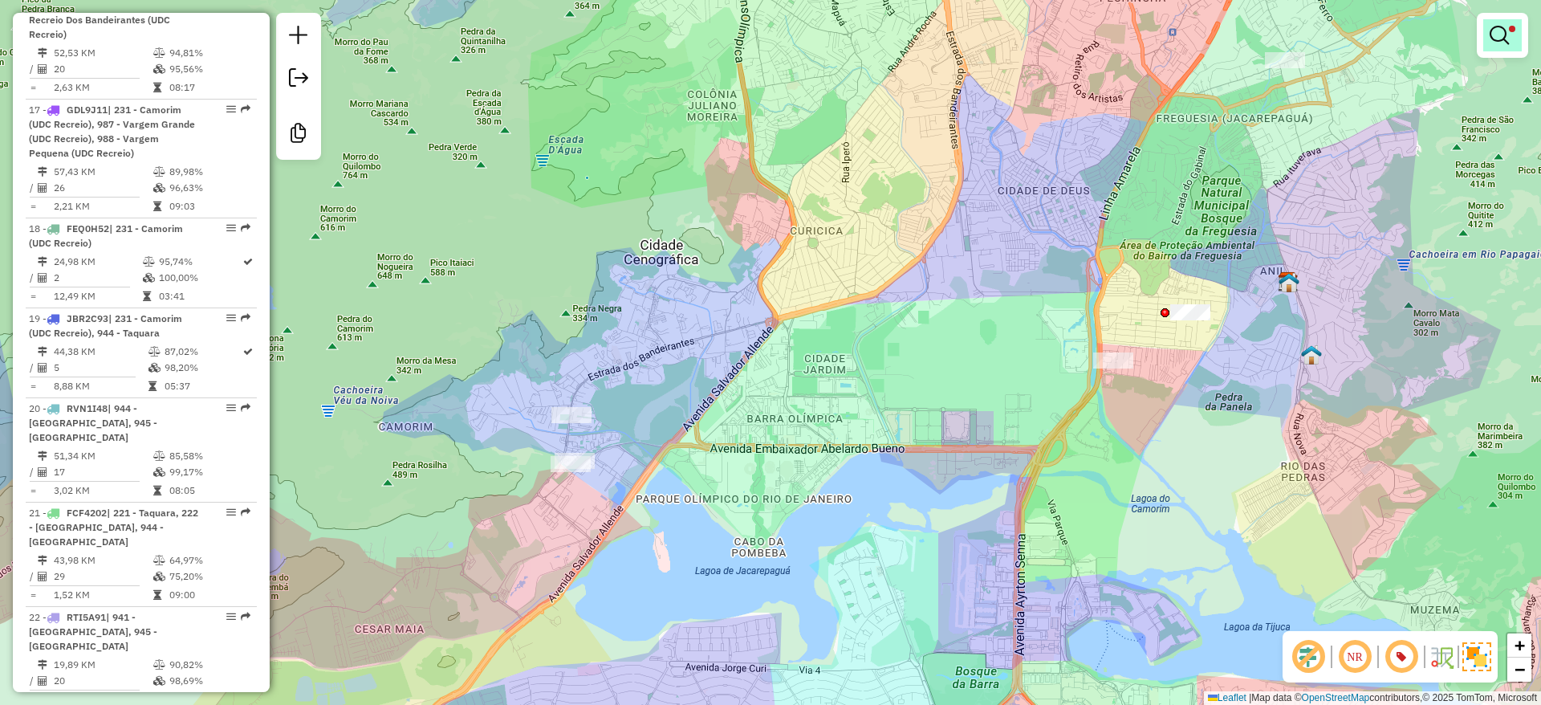
click at [1492, 31] on em at bounding box center [1499, 35] width 19 height 19
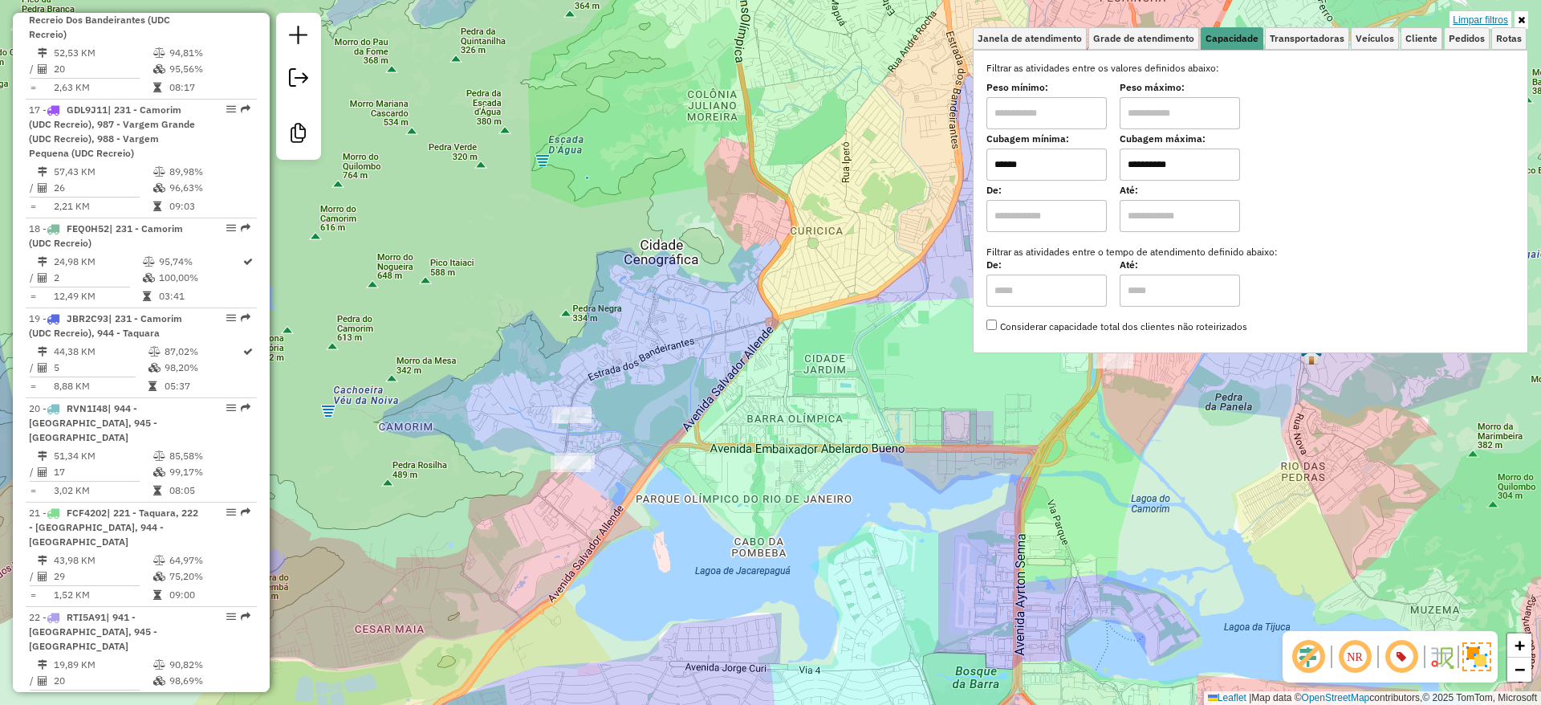
click at [1486, 11] on link "Limpar filtros" at bounding box center [1481, 20] width 62 height 18
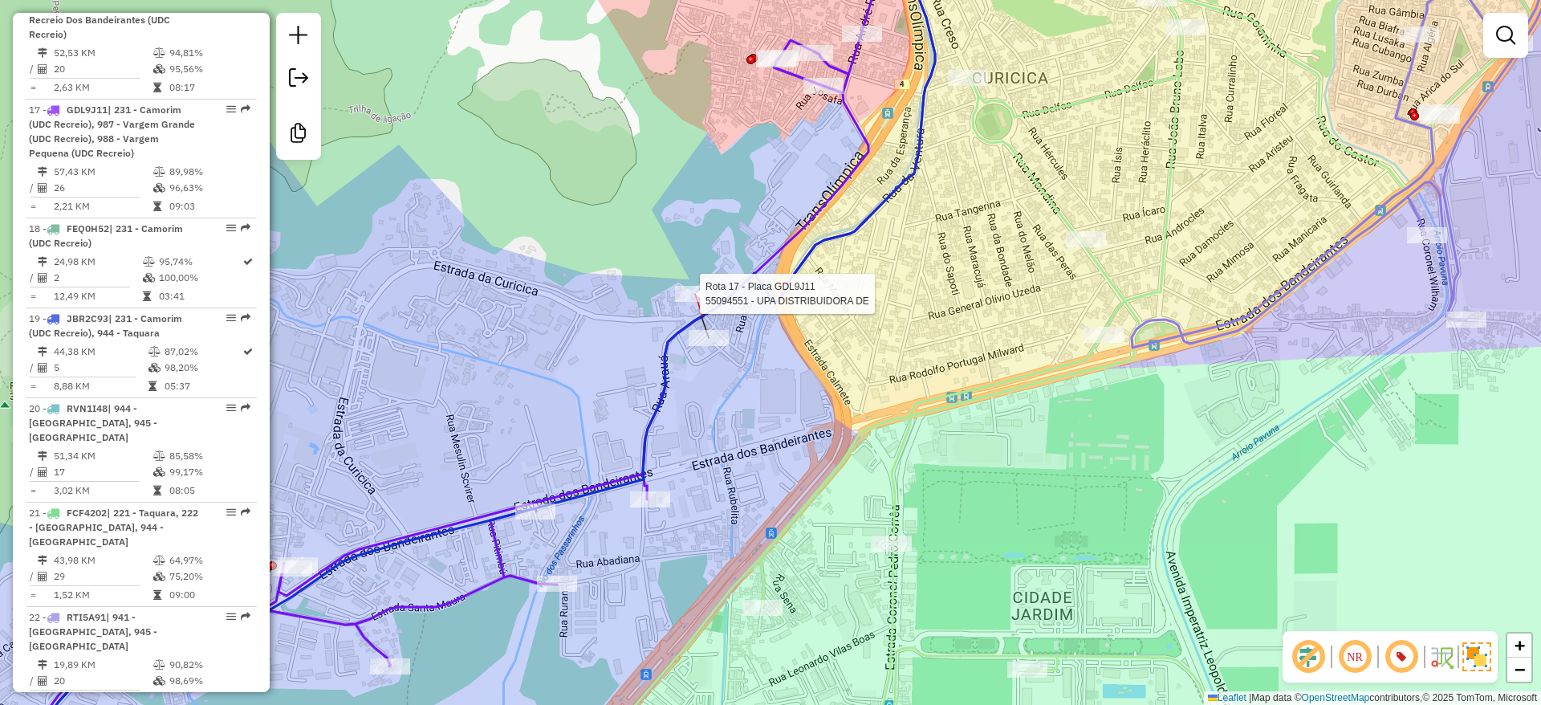
select select "**********"
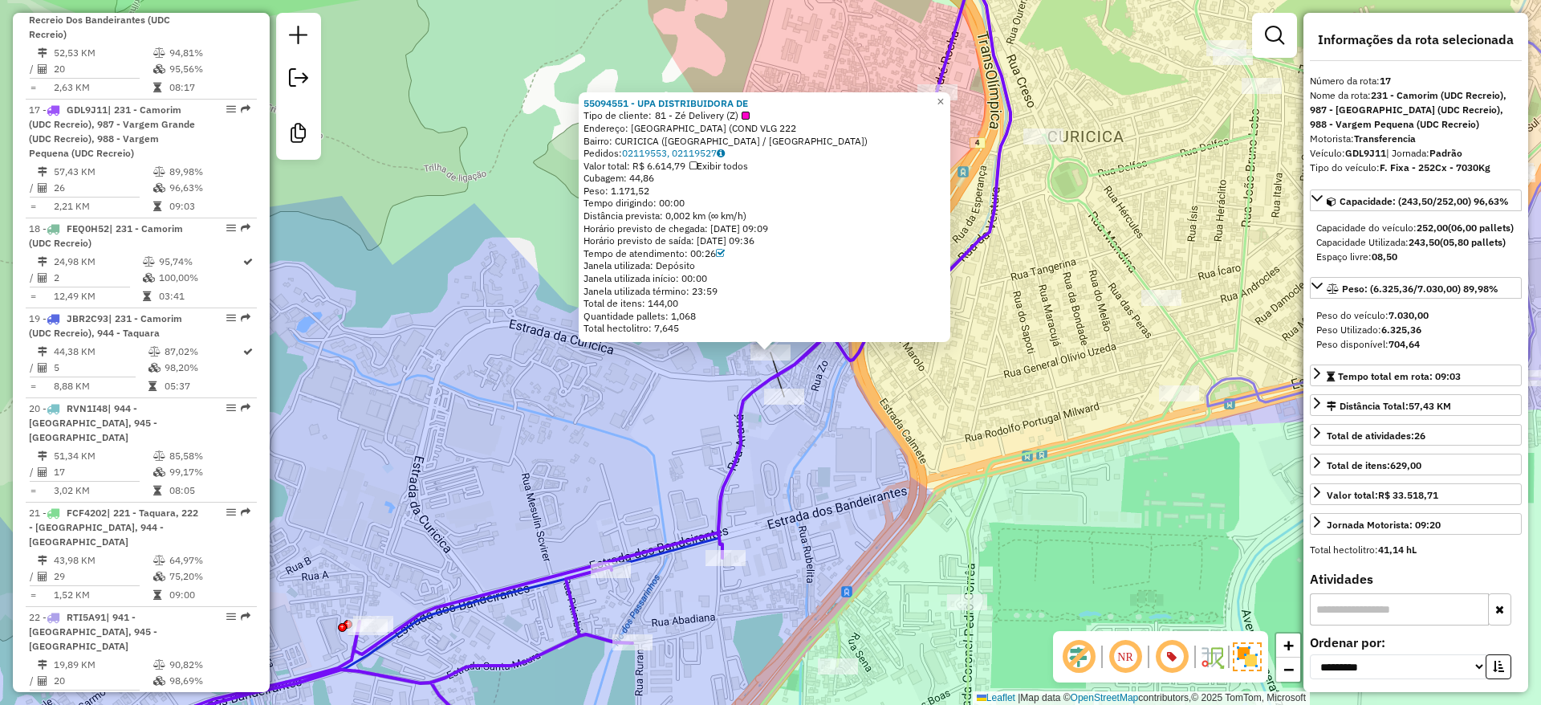
click at [680, 443] on div "55094551 - UPA DISTRIBUIDORA DE Tipo de cliente: 81 - Zé Delivery (Z) Endereço:…" at bounding box center [770, 352] width 1541 height 705
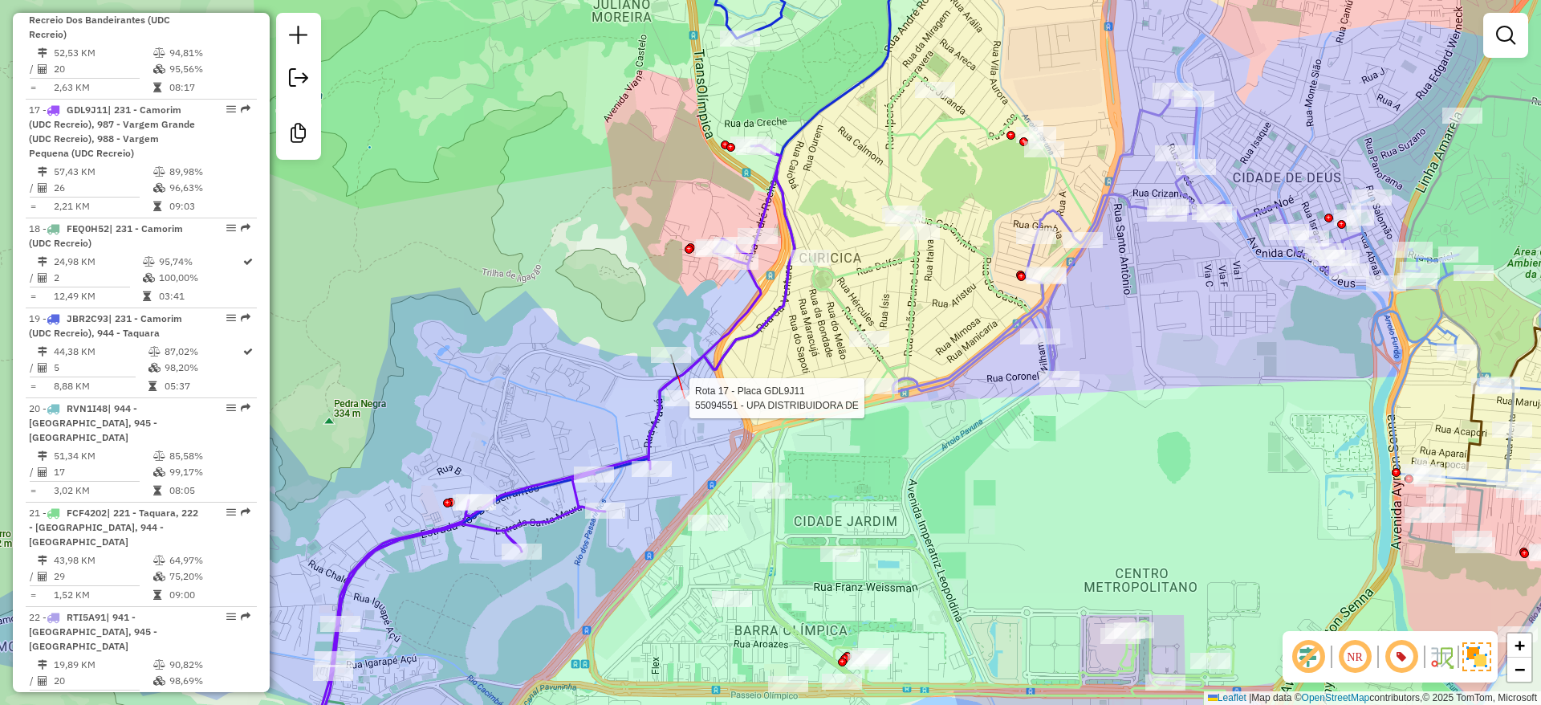
select select "**********"
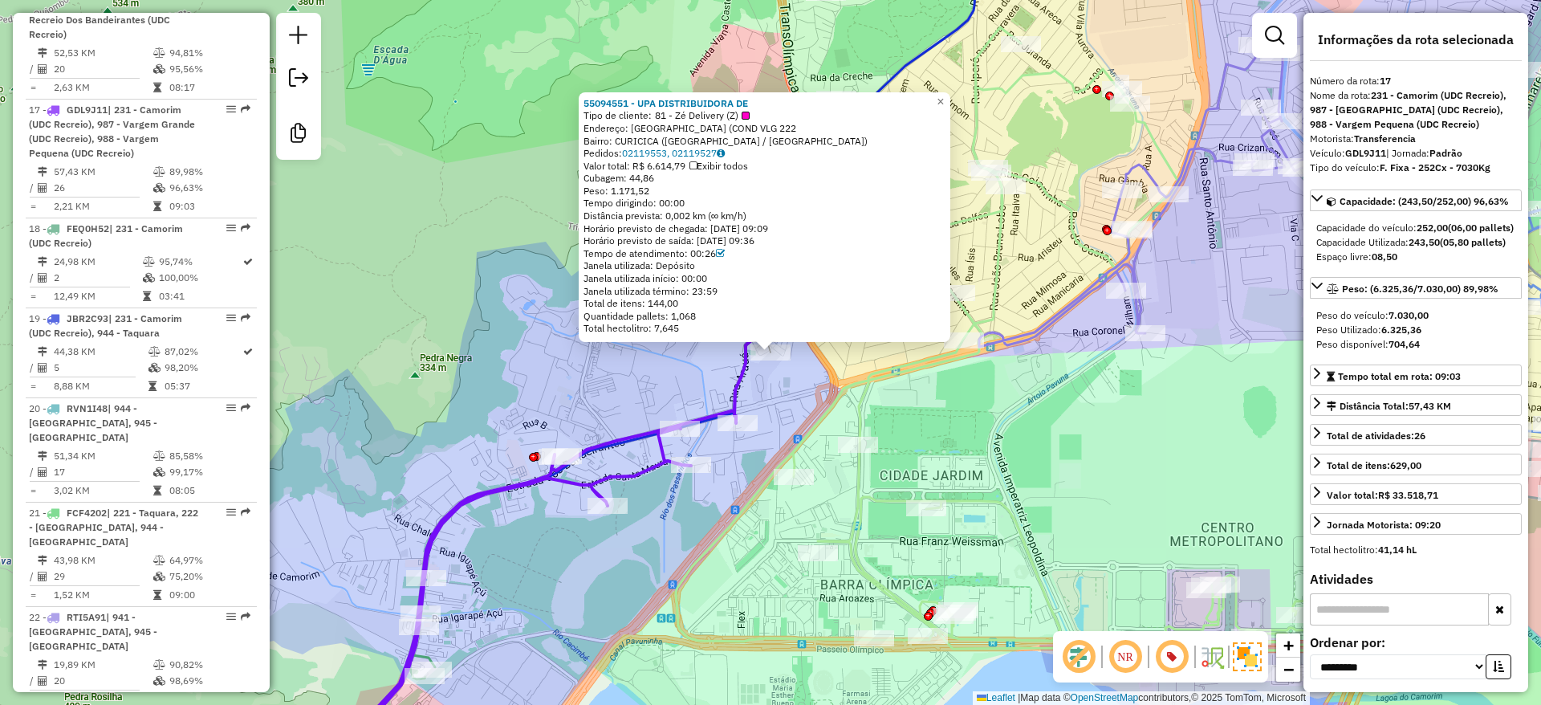
drag, startPoint x: 692, startPoint y: 255, endPoint x: 719, endPoint y: 254, distance: 27.3
click at [719, 254] on div "Tempo de atendimento: 00:26" at bounding box center [765, 253] width 362 height 13
click at [511, 385] on div "55094551 - UPA DISTRIBUIDORA DE Tipo de cliente: 81 - Zé Delivery (Z) Endereço:…" at bounding box center [770, 352] width 1541 height 705
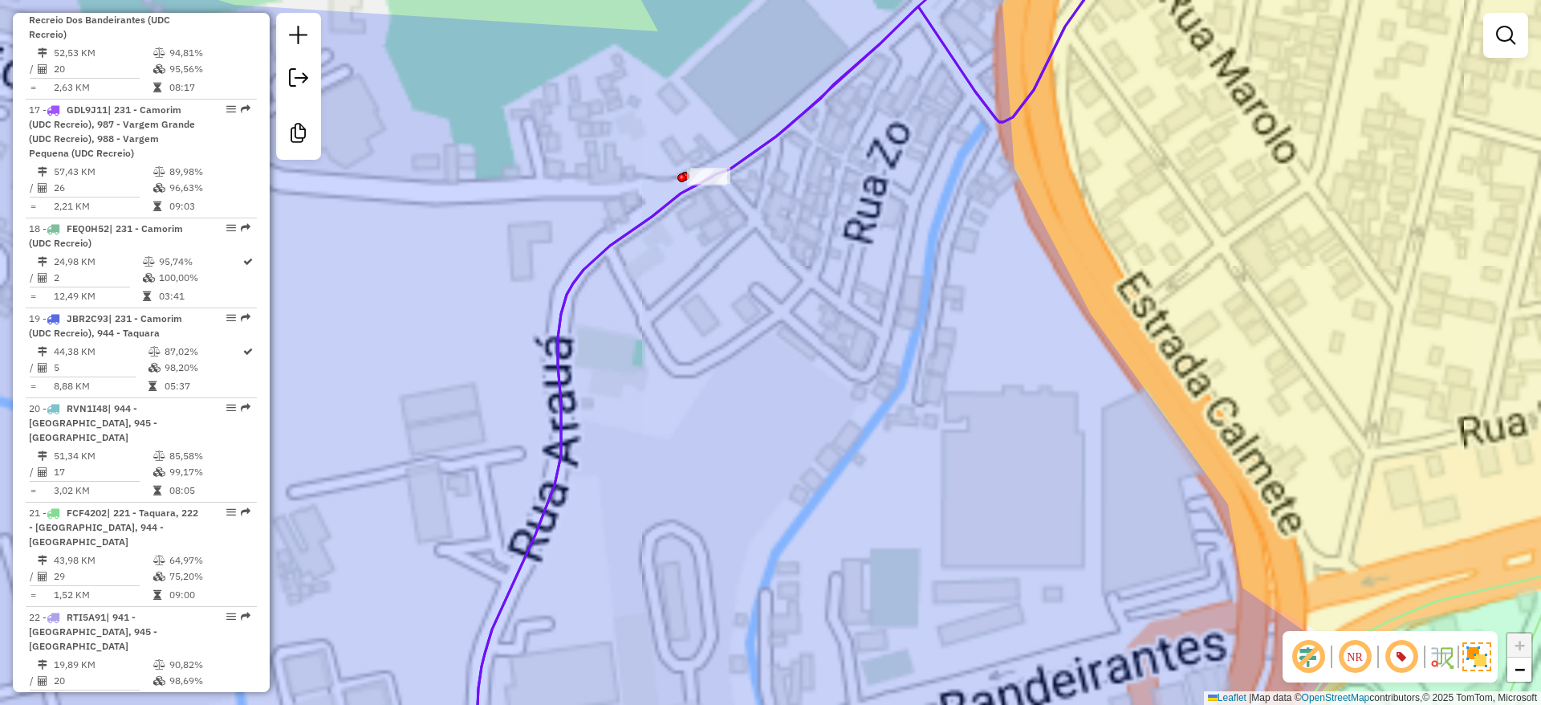
drag, startPoint x: 767, startPoint y: 327, endPoint x: 765, endPoint y: 233, distance: 94.0
click at [770, 327] on div "Janela de atendimento Grade de atendimento Capacidade Transportadoras Veículos …" at bounding box center [770, 352] width 1541 height 705
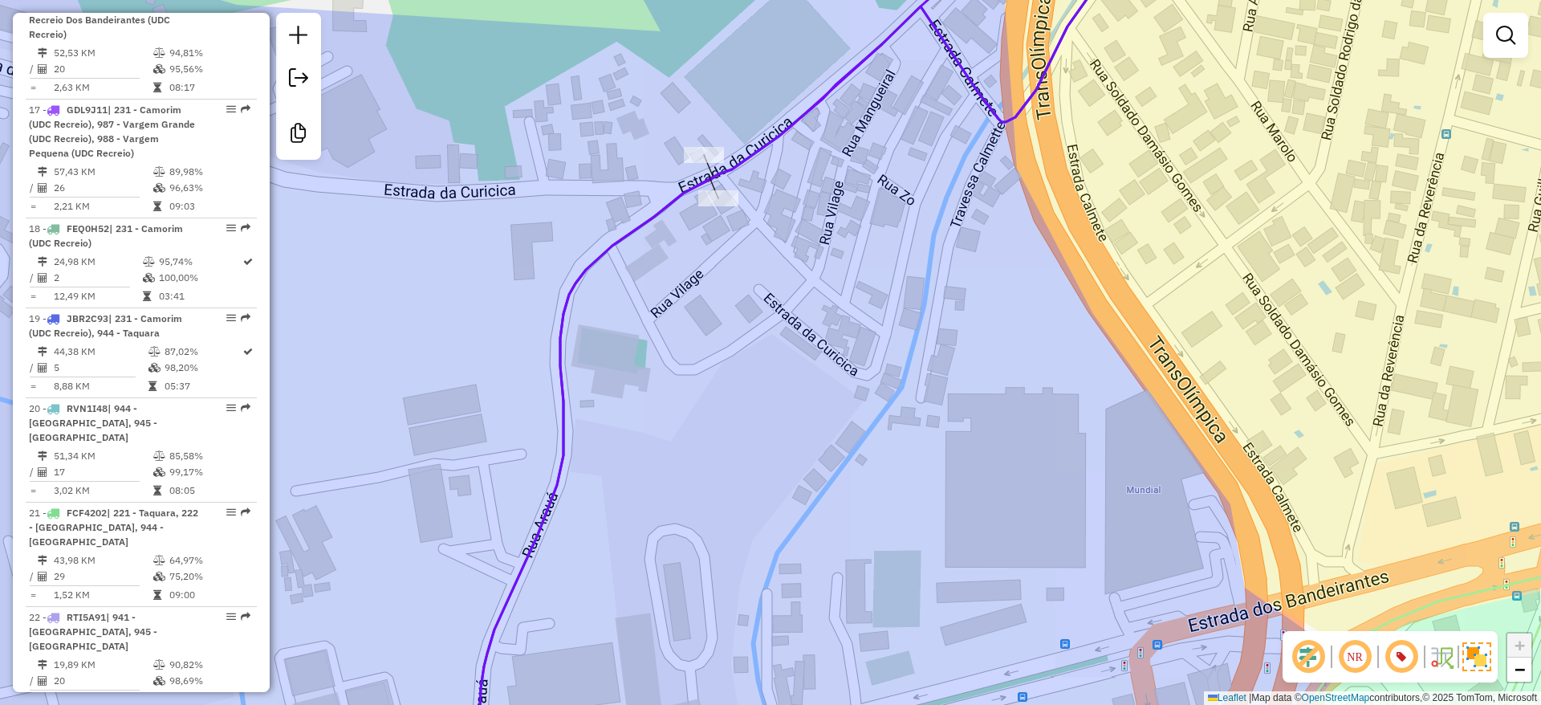
click at [711, 178] on icon at bounding box center [807, 352] width 660 height 846
select select "**********"
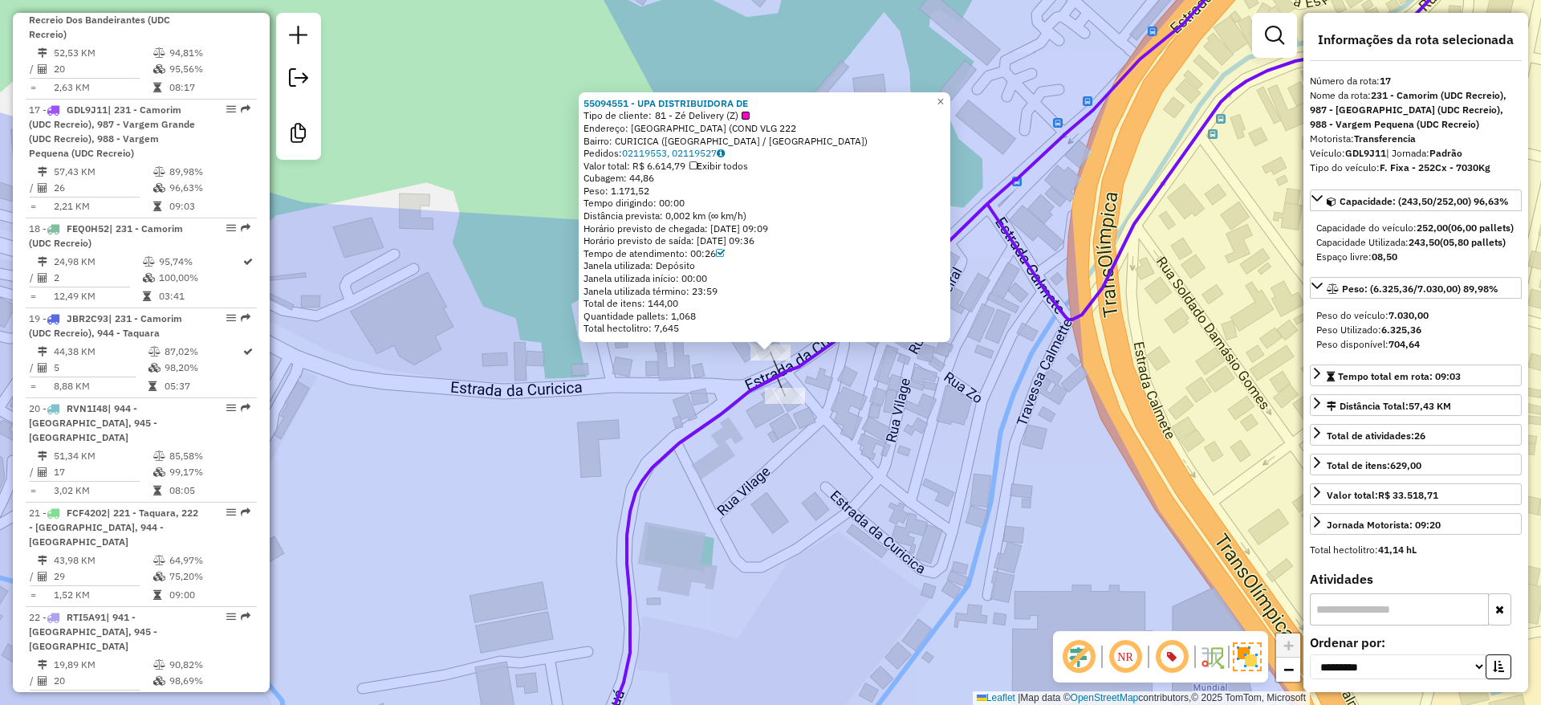
click at [957, 456] on div "55094551 - UPA DISTRIBUIDORA DE Tipo de cliente: 81 - Zé Delivery (Z) Endereço:…" at bounding box center [770, 352] width 1541 height 705
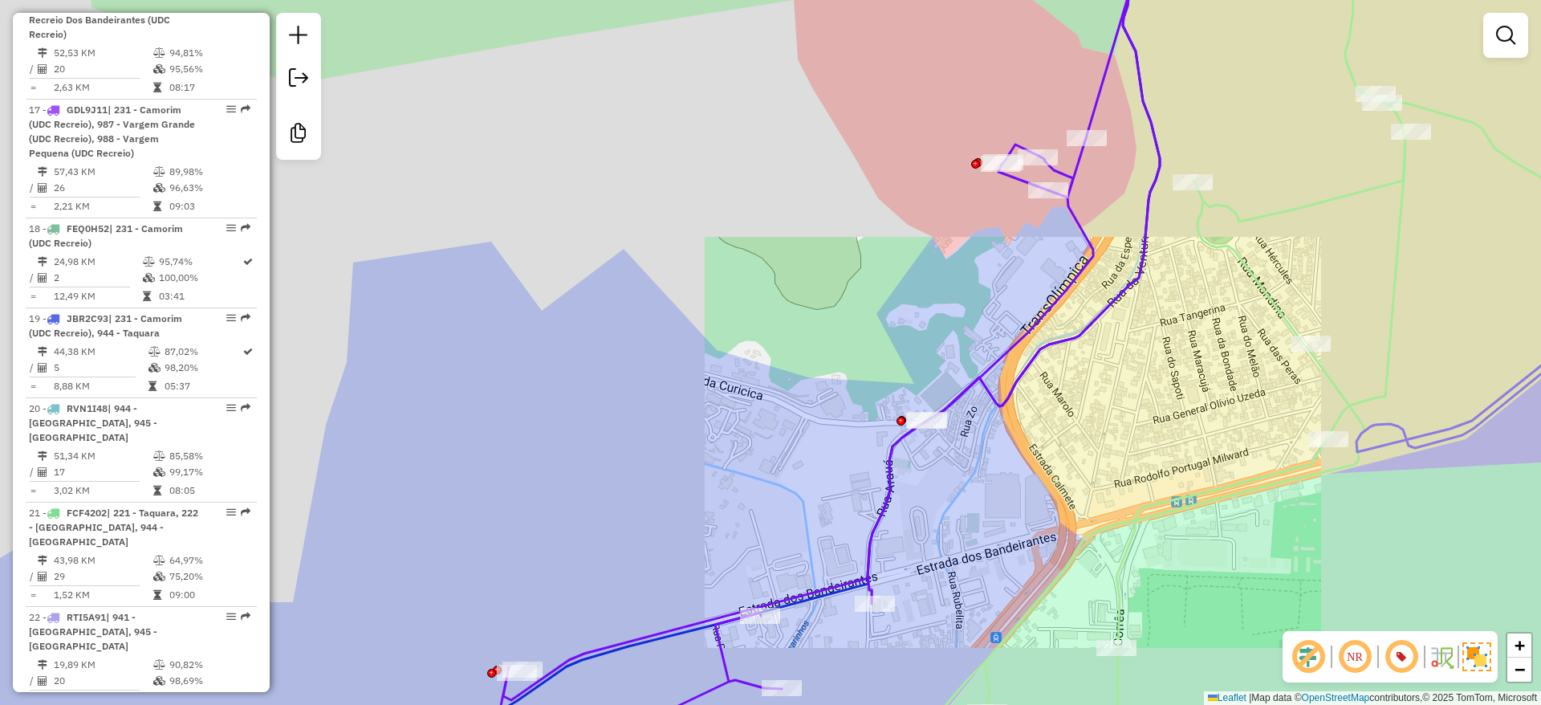
drag, startPoint x: 861, startPoint y: 281, endPoint x: 719, endPoint y: 364, distance: 164.4
click at [767, 350] on div "Rota 17 - Placa GDL9J11 55097229 - GLEICE SABINO LASHE Janela de atendimento Gr…" at bounding box center [770, 352] width 1541 height 705
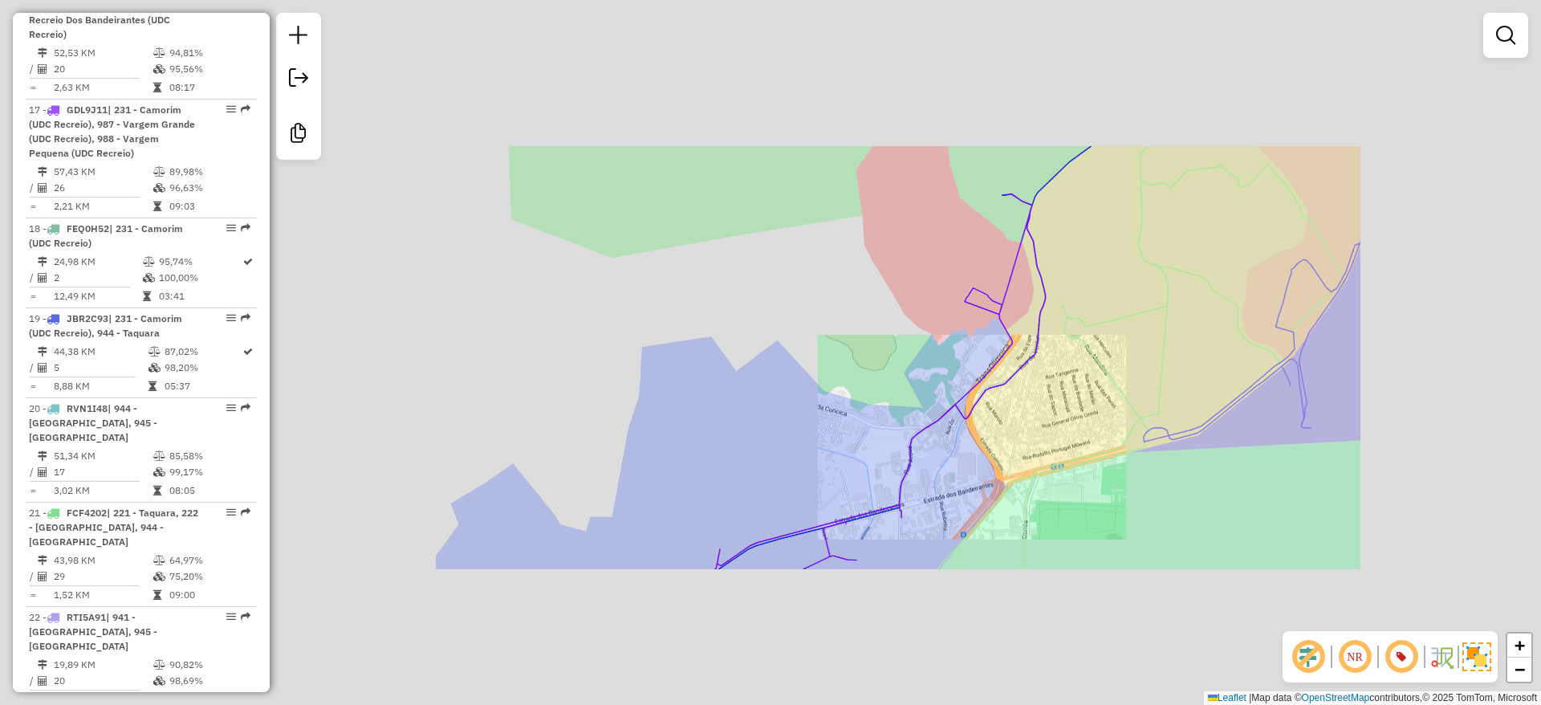
drag, startPoint x: 719, startPoint y: 364, endPoint x: 699, endPoint y: 378, distance: 24.7
click at [699, 378] on div "Janela de atendimento Grade de atendimento Capacidade Transportadoras Veículos …" at bounding box center [770, 352] width 1541 height 705
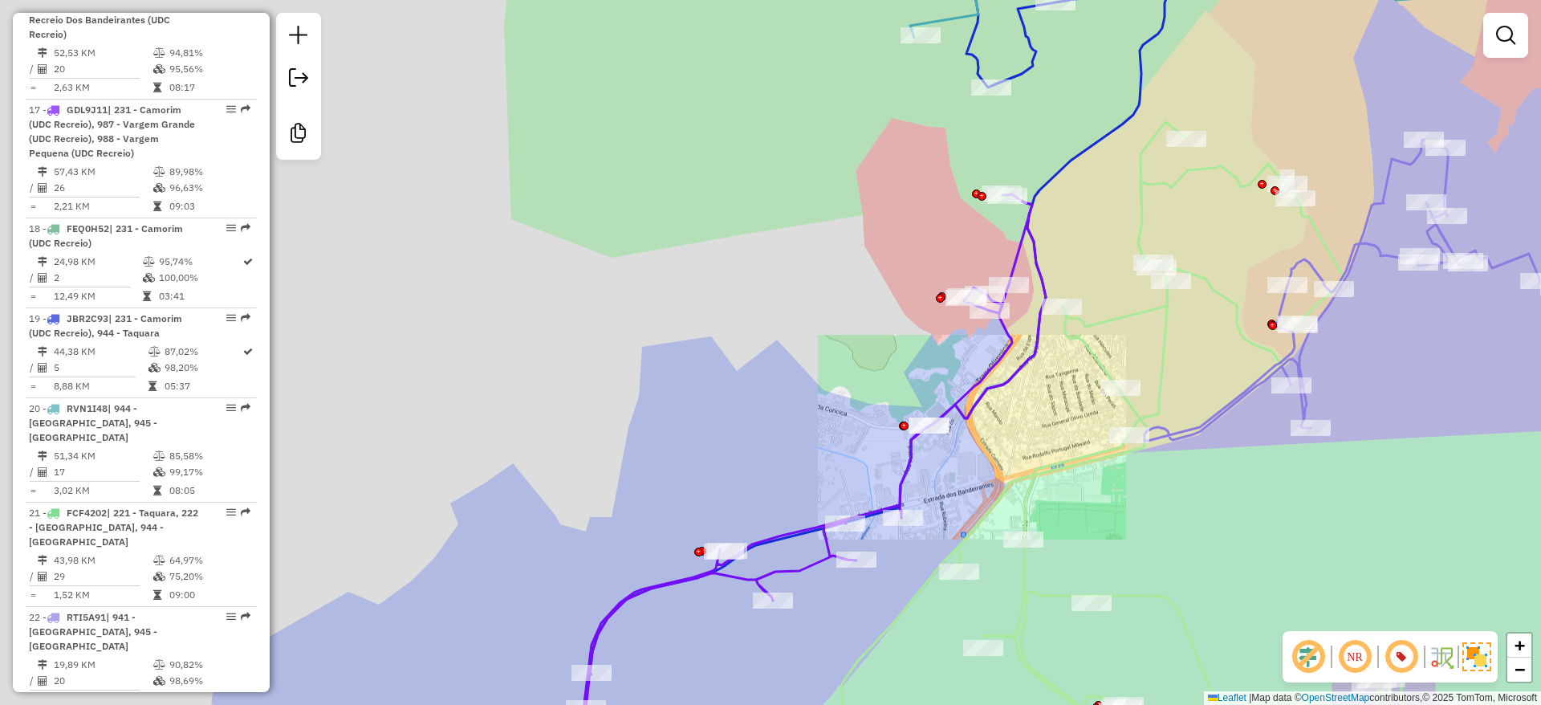
click at [781, 316] on div "Janela de atendimento Grade de atendimento Capacidade Transportadoras Veículos …" at bounding box center [770, 352] width 1541 height 705
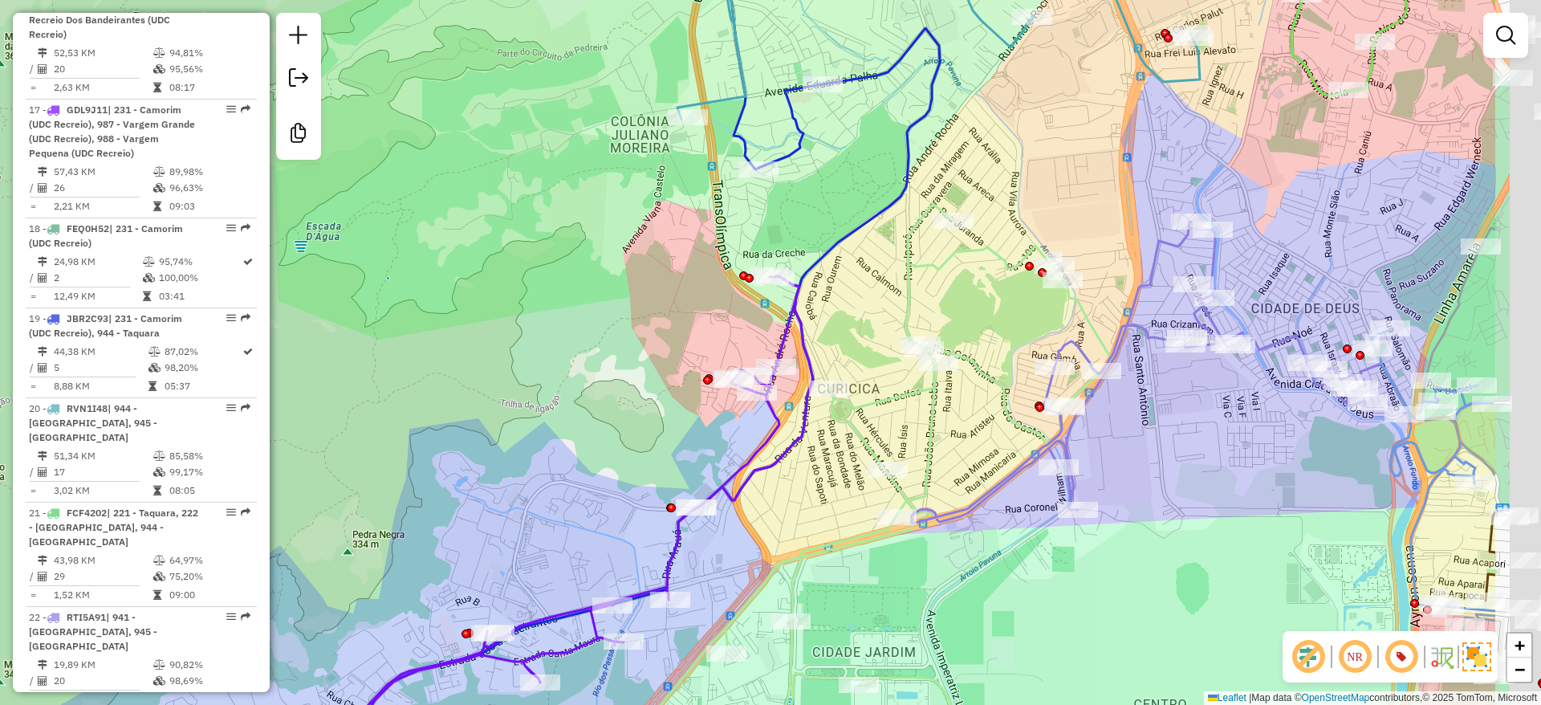
drag, startPoint x: 816, startPoint y: 299, endPoint x: 614, endPoint y: 345, distance: 206.6
click at [615, 344] on div "Janela de atendimento Grade de atendimento Capacidade Transportadoras Veículos …" at bounding box center [770, 352] width 1541 height 705
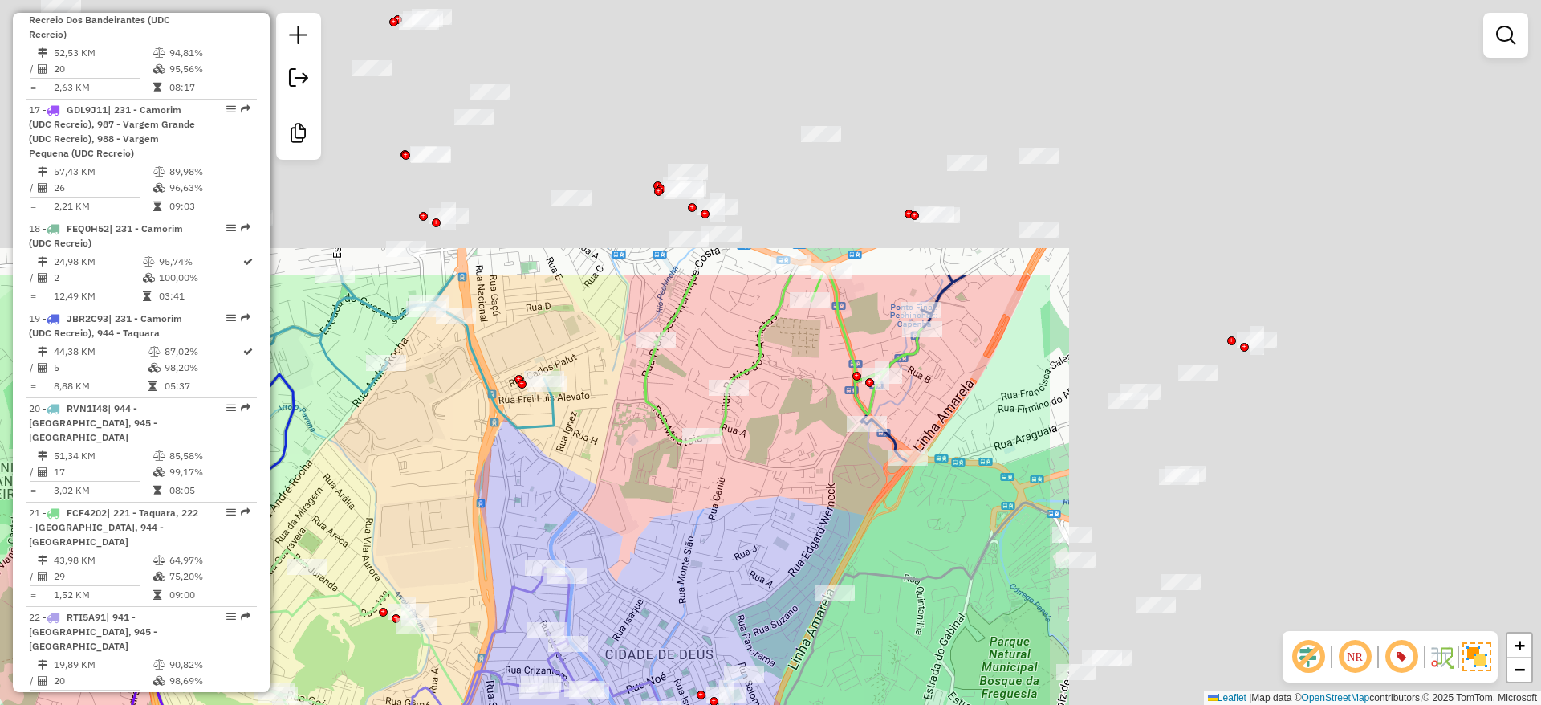
drag, startPoint x: 1059, startPoint y: 185, endPoint x: 413, endPoint y: 531, distance: 732.3
click at [413, 531] on div "Janela de atendimento Grade de atendimento Capacidade Transportadoras Veículos …" at bounding box center [770, 352] width 1541 height 705
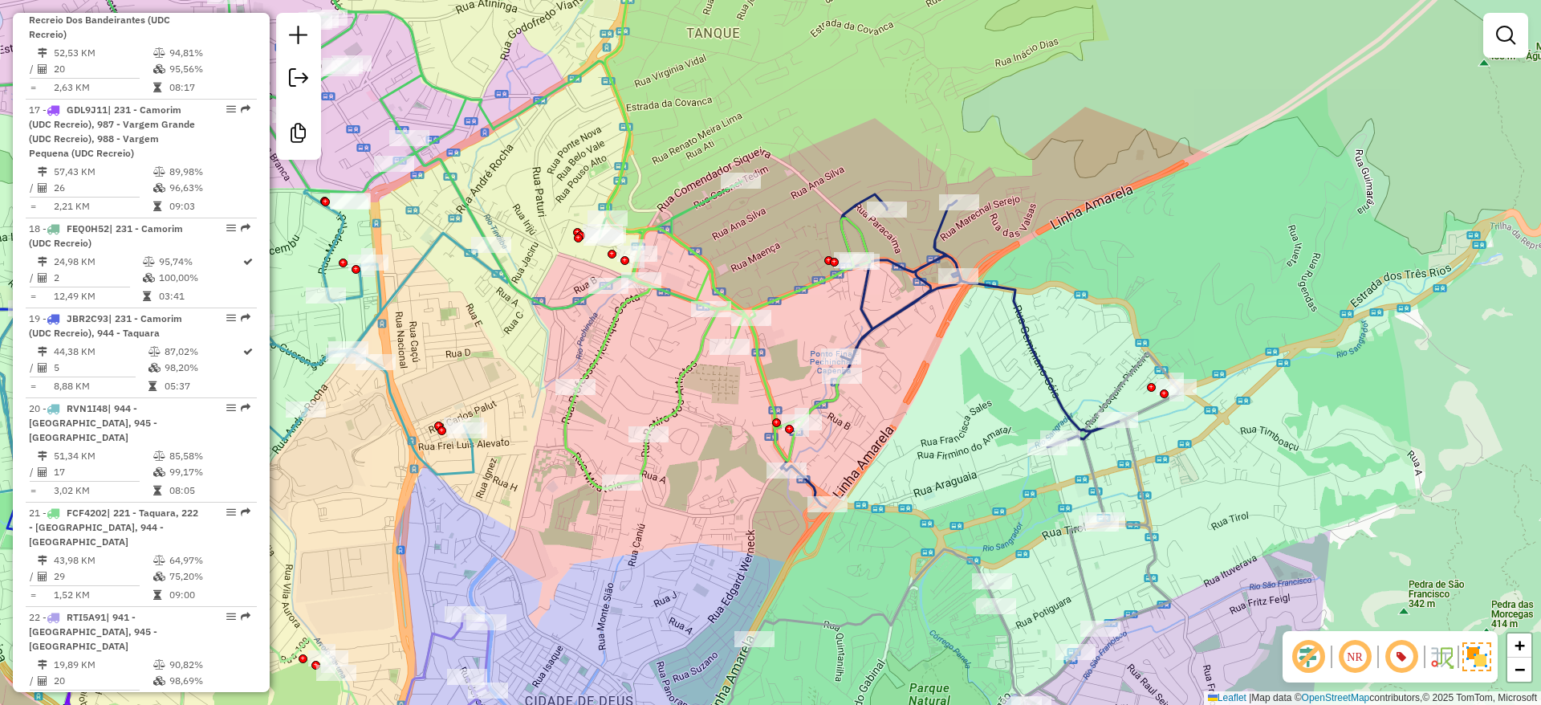
drag, startPoint x: 1119, startPoint y: 250, endPoint x: 682, endPoint y: 511, distance: 509.0
click at [557, 612] on div "Janela de atendimento Grade de atendimento Capacidade Transportadoras Veículos …" at bounding box center [770, 352] width 1541 height 705
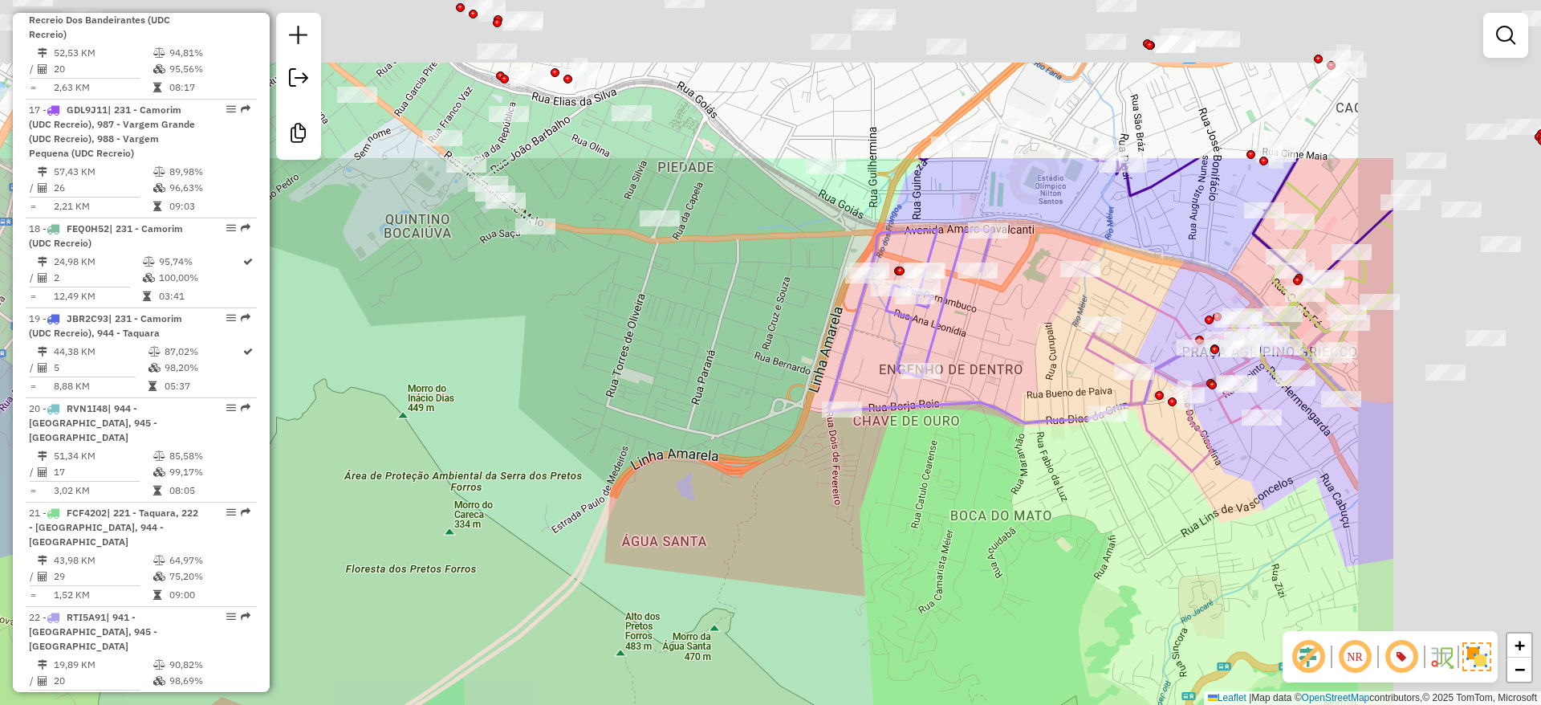
drag, startPoint x: 710, startPoint y: 514, endPoint x: 513, endPoint y: 630, distance: 229.2
click at [513, 631] on div "Janela de atendimento Grade de atendimento Capacidade Transportadoras Veículos …" at bounding box center [770, 352] width 1541 height 705
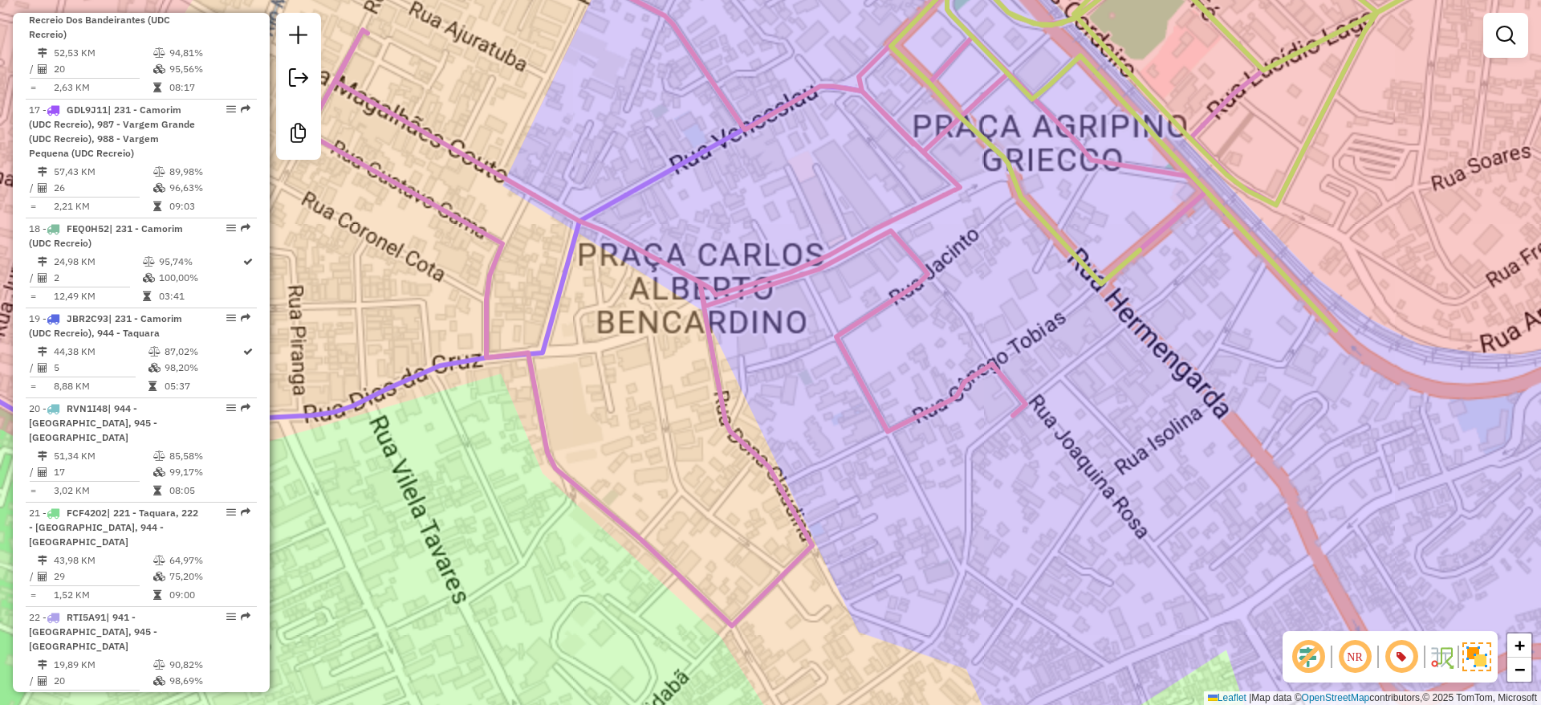
click at [1117, 545] on div "Janela de atendimento Grade de atendimento Capacidade Transportadoras Veículos …" at bounding box center [770, 352] width 1541 height 705
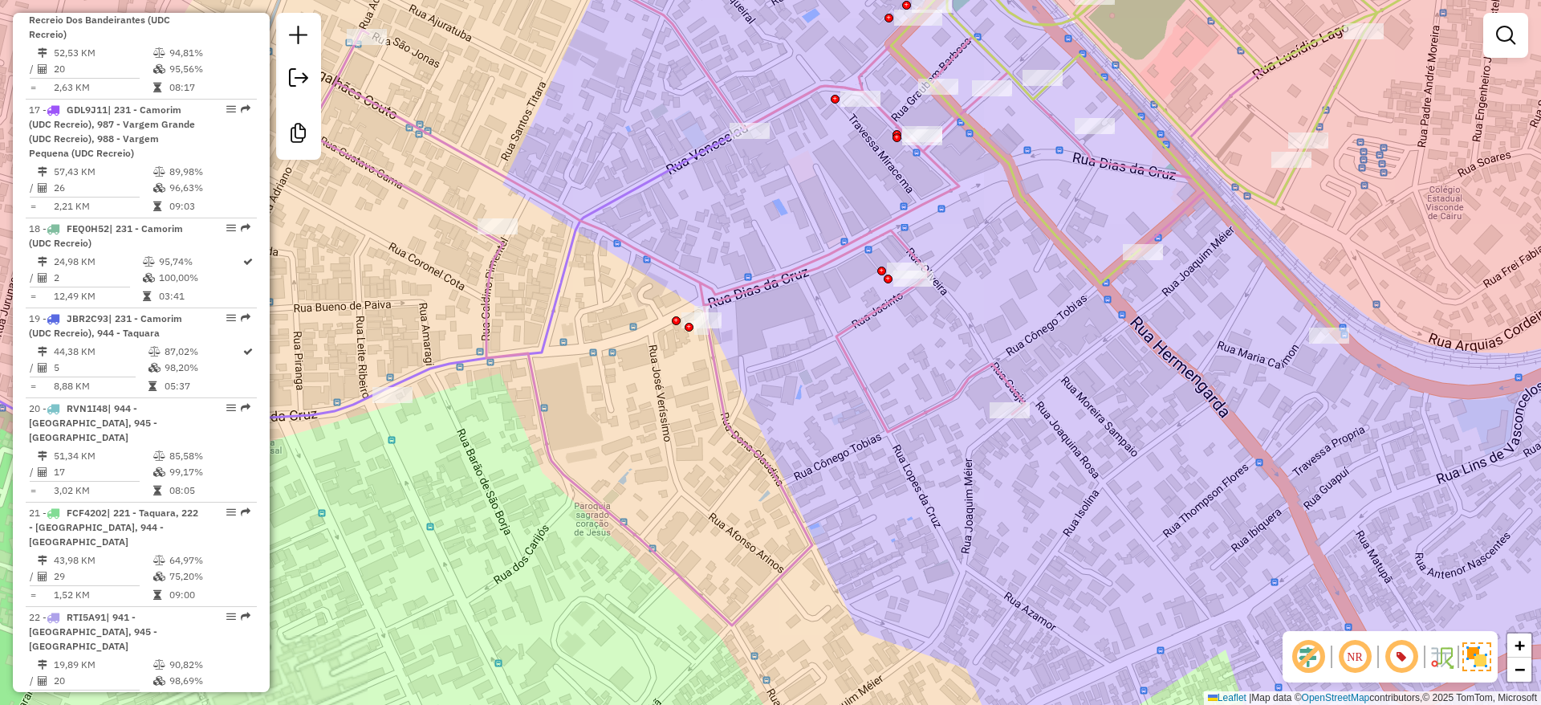
click at [1143, 240] on icon at bounding box center [1293, 129] width 804 height 400
select select "**********"
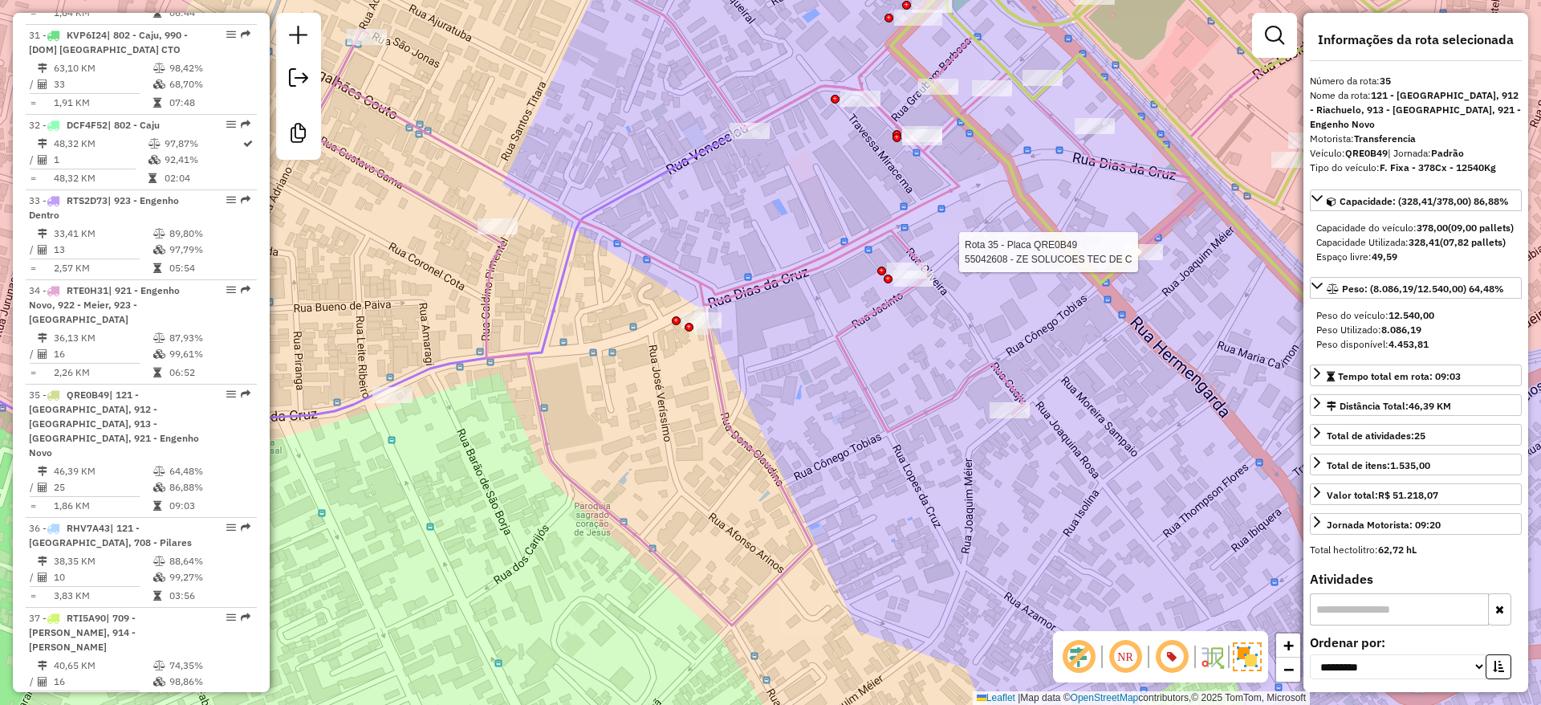
scroll to position [3981, 0]
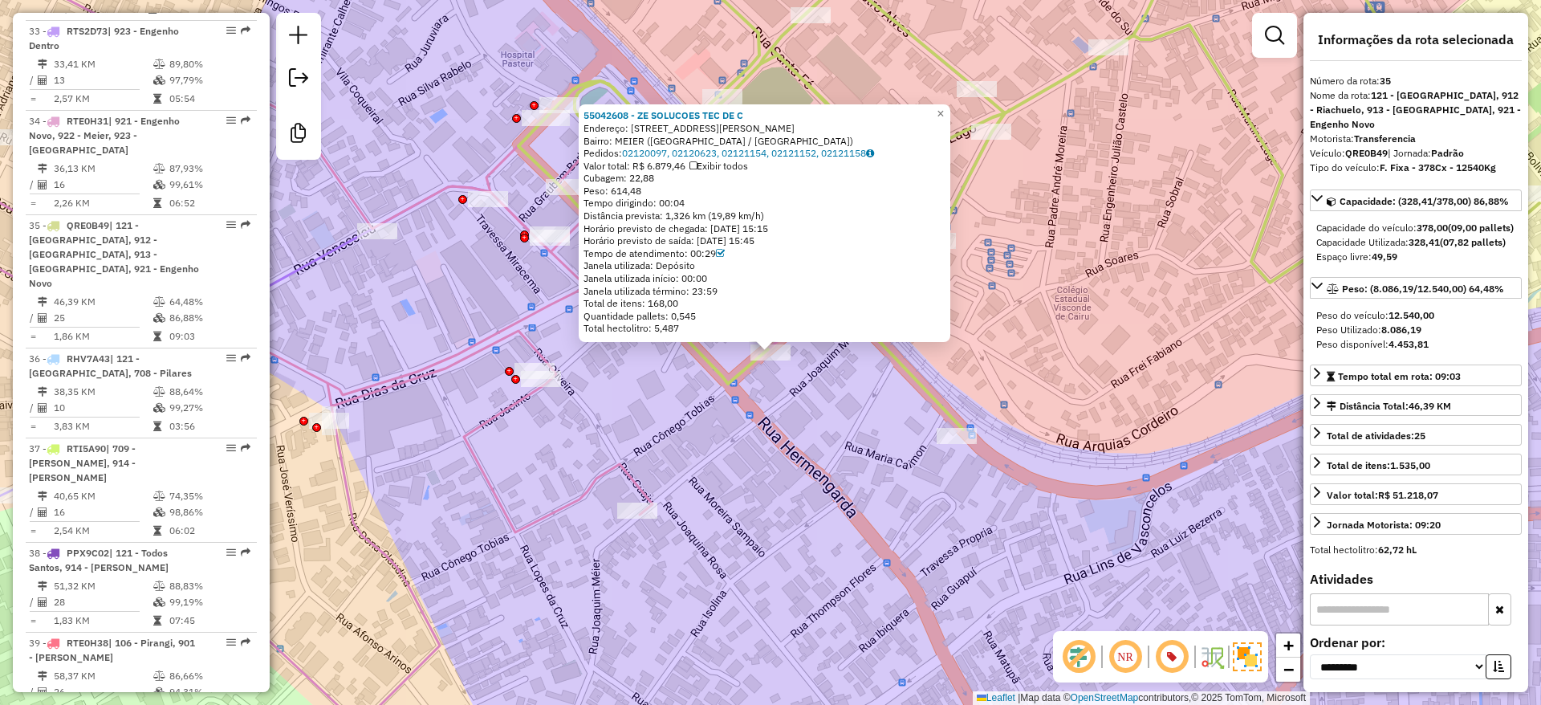
click at [690, 470] on div "55042608 - ZE SOLUCOES TEC DE C Endereço: RUA CONEGO TOBIAS 44 Bairro: MEIER (R…" at bounding box center [770, 352] width 1541 height 705
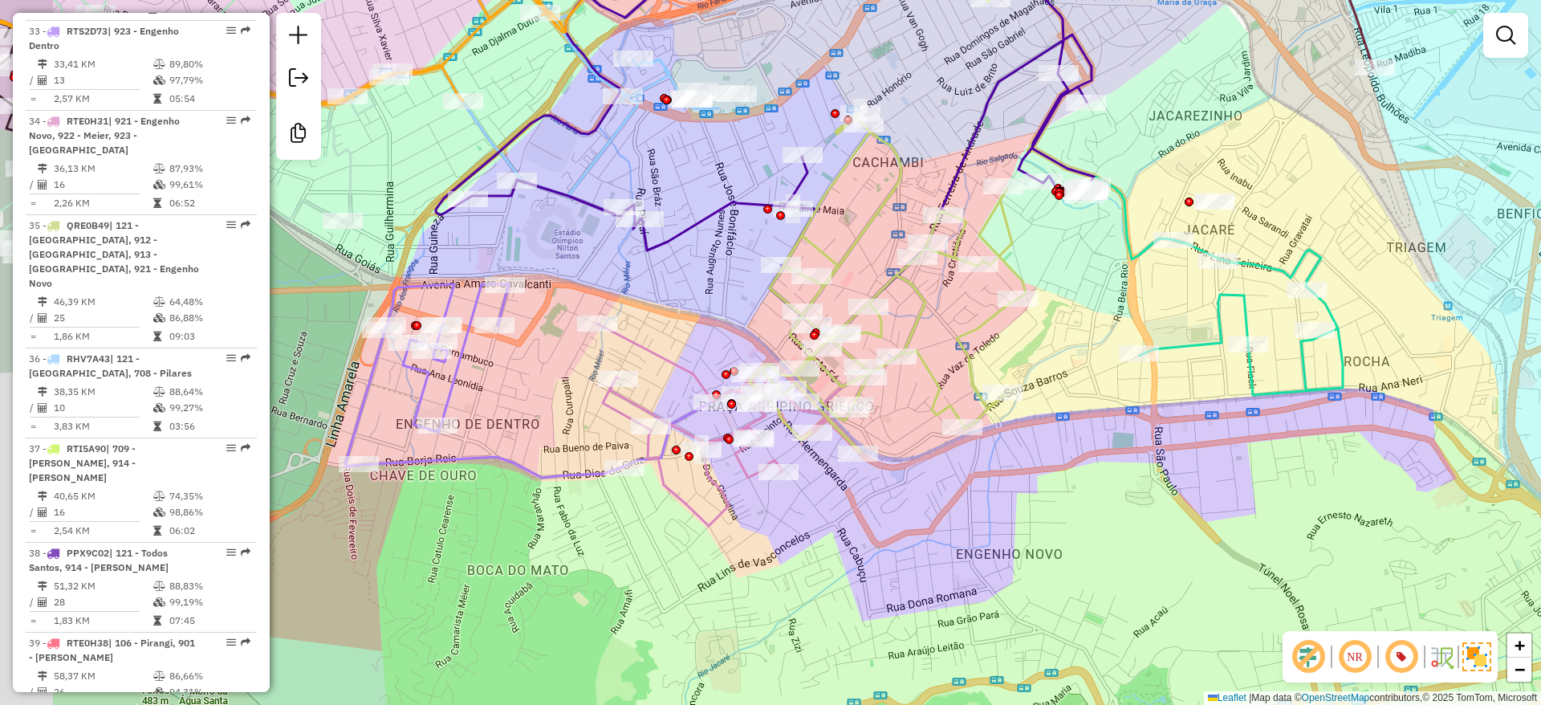
drag, startPoint x: 765, startPoint y: 548, endPoint x: 821, endPoint y: 516, distance: 64.7
click at [821, 516] on div "Janela de atendimento Grade de atendimento Capacidade Transportadoras Veículos …" at bounding box center [770, 352] width 1541 height 705
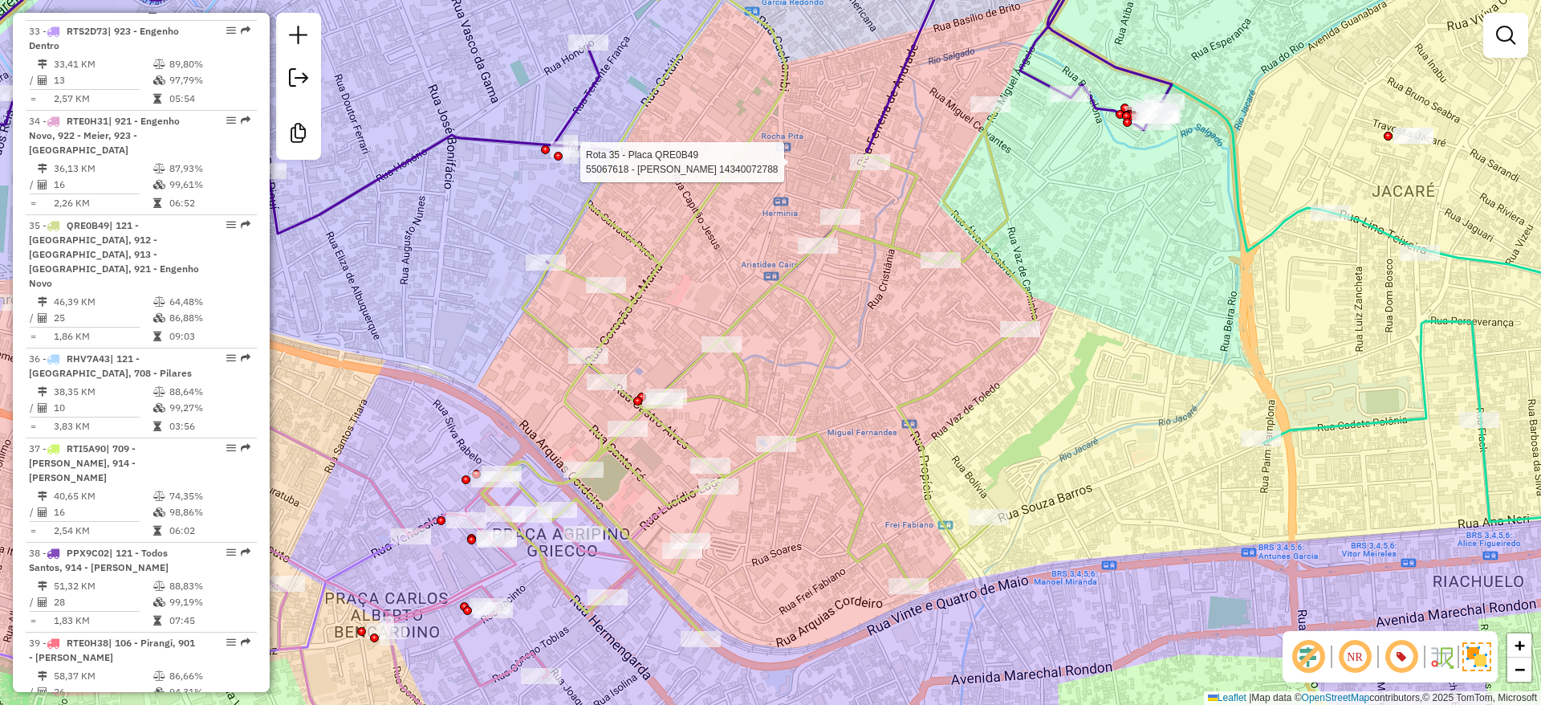
click at [876, 145] on icon at bounding box center [513, 169] width 1317 height 480
select select "**********"
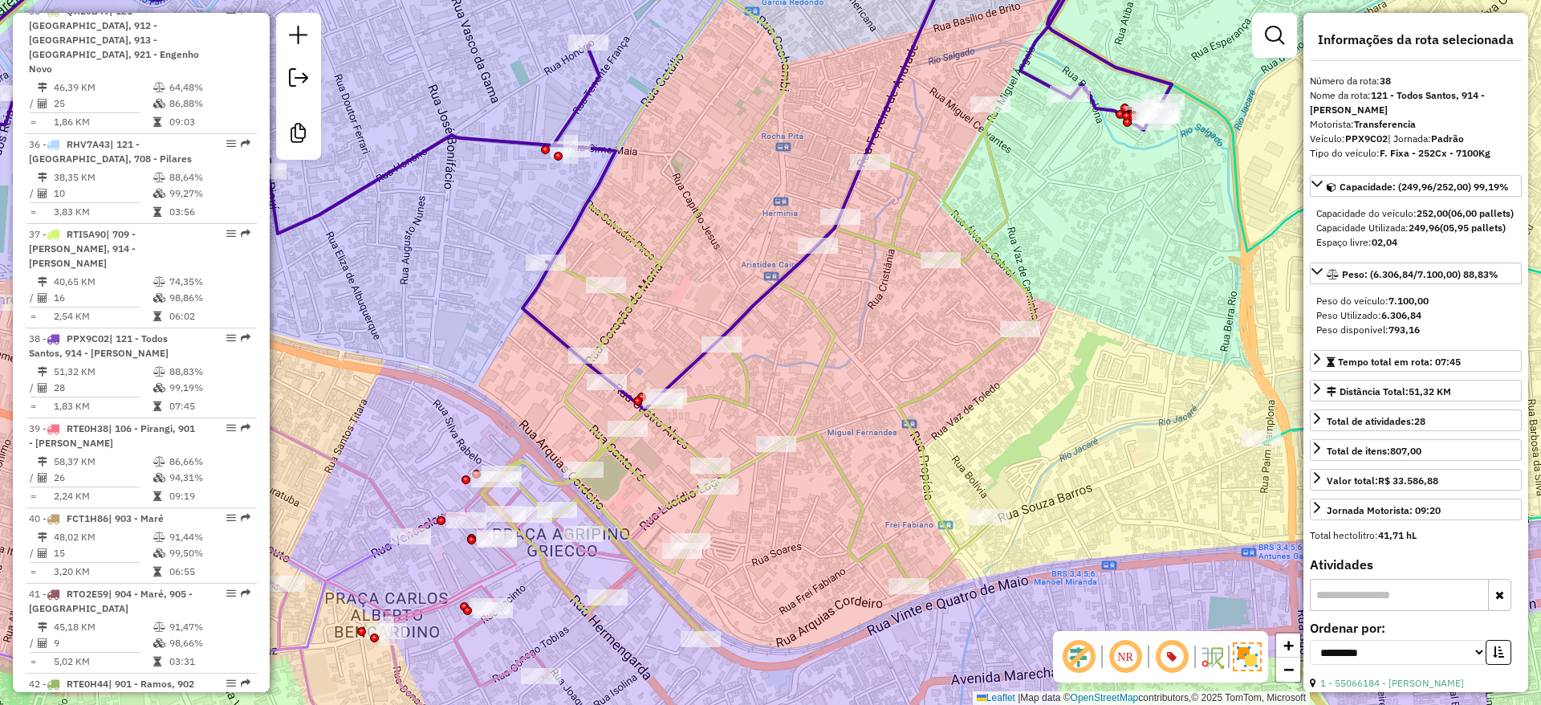
scroll to position [4265, 0]
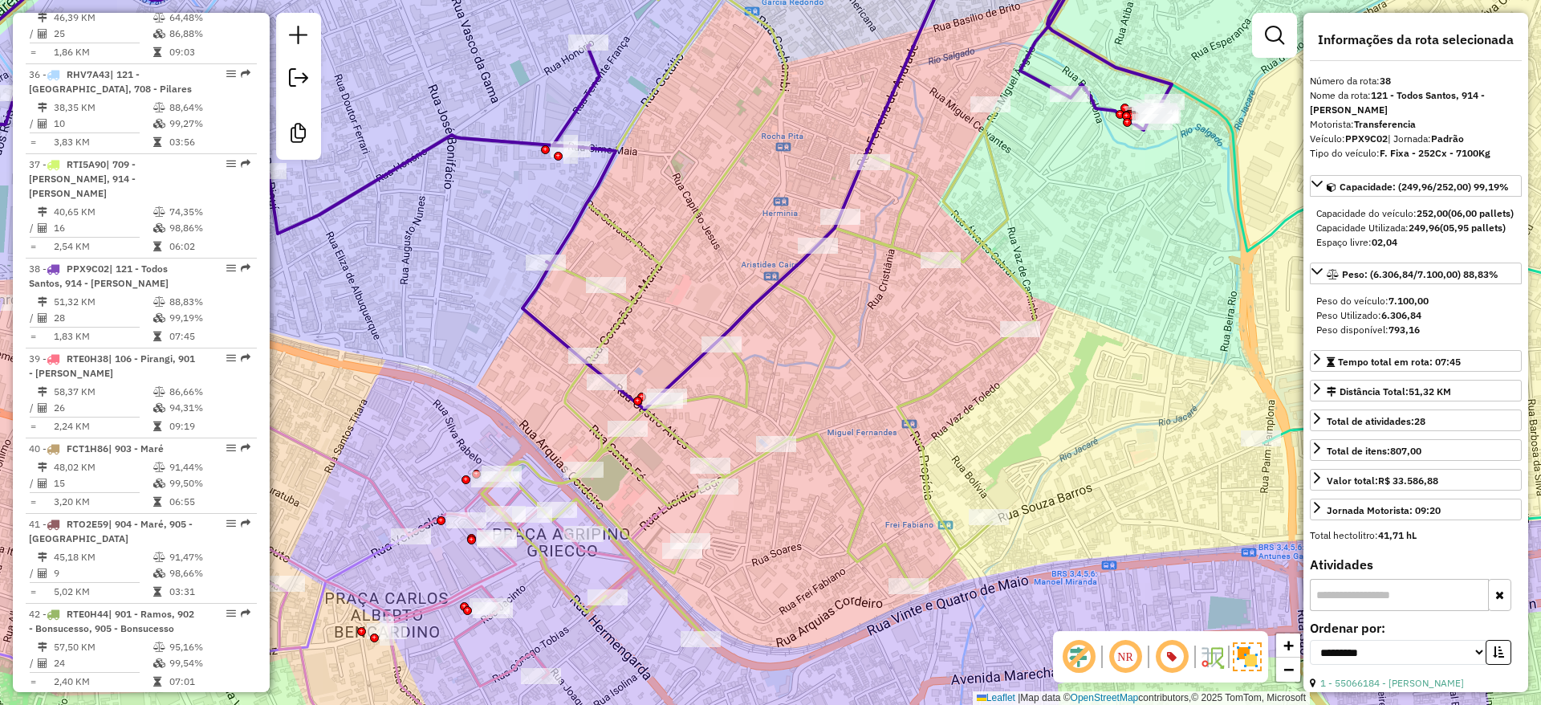
click at [710, 121] on div "Janela de atendimento Grade de atendimento Capacidade Transportadoras Veículos …" at bounding box center [770, 352] width 1541 height 705
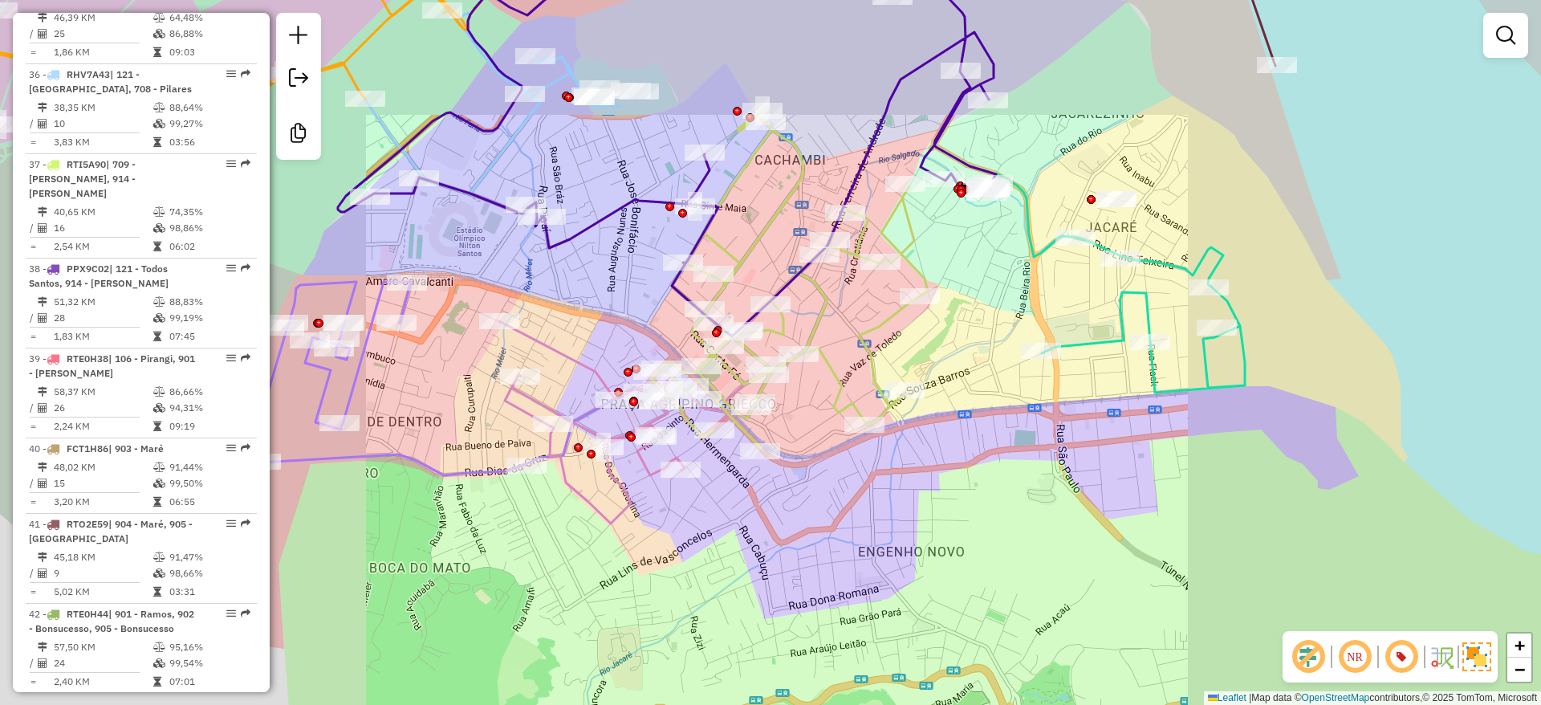
click at [824, 552] on div "Janela de atendimento Grade de atendimento Capacidade Transportadoras Veículos …" at bounding box center [770, 352] width 1541 height 705
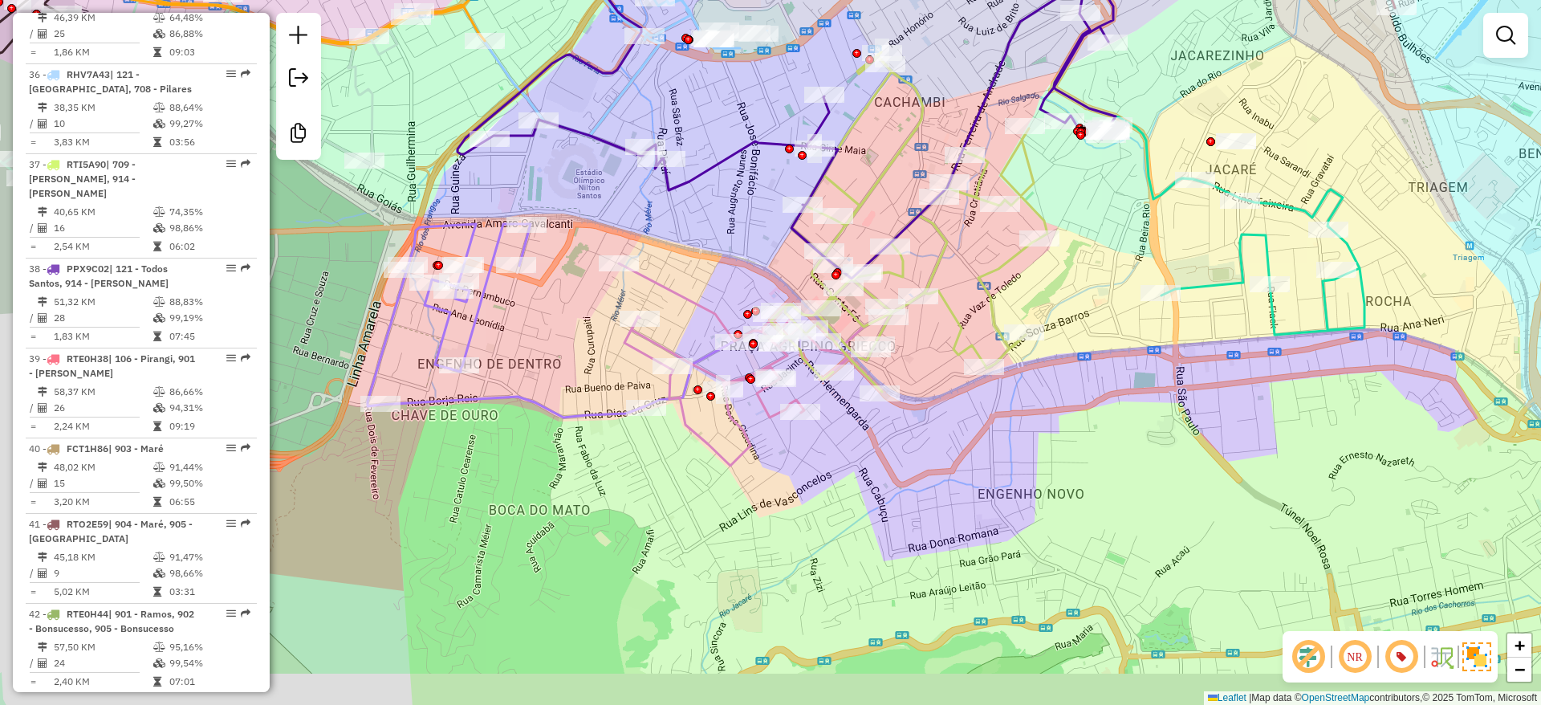
drag, startPoint x: 923, startPoint y: 510, endPoint x: 967, endPoint y: 491, distance: 48.2
click at [967, 491] on div "Janela de atendimento Grade de atendimento Capacidade Transportadoras Veículos …" at bounding box center [770, 352] width 1541 height 705
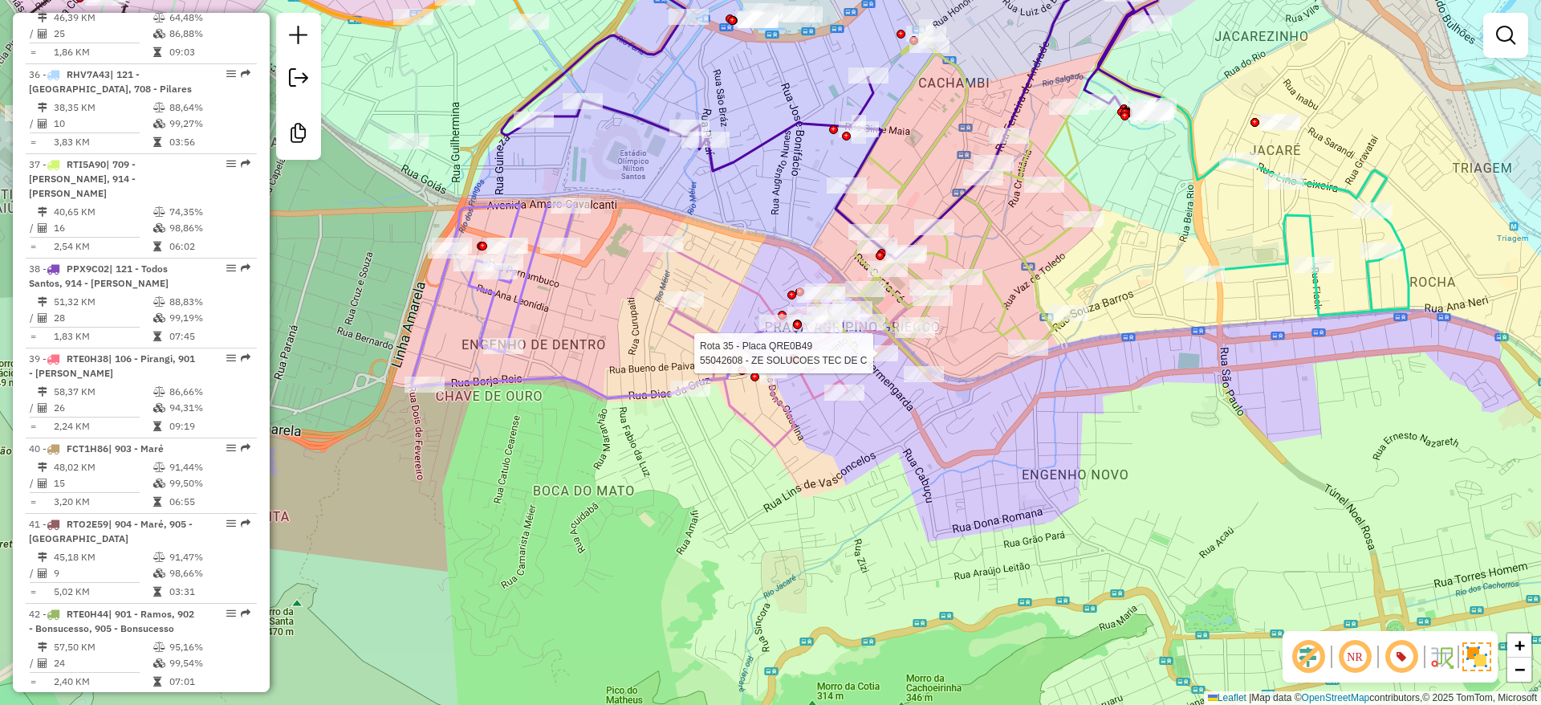
select select "**********"
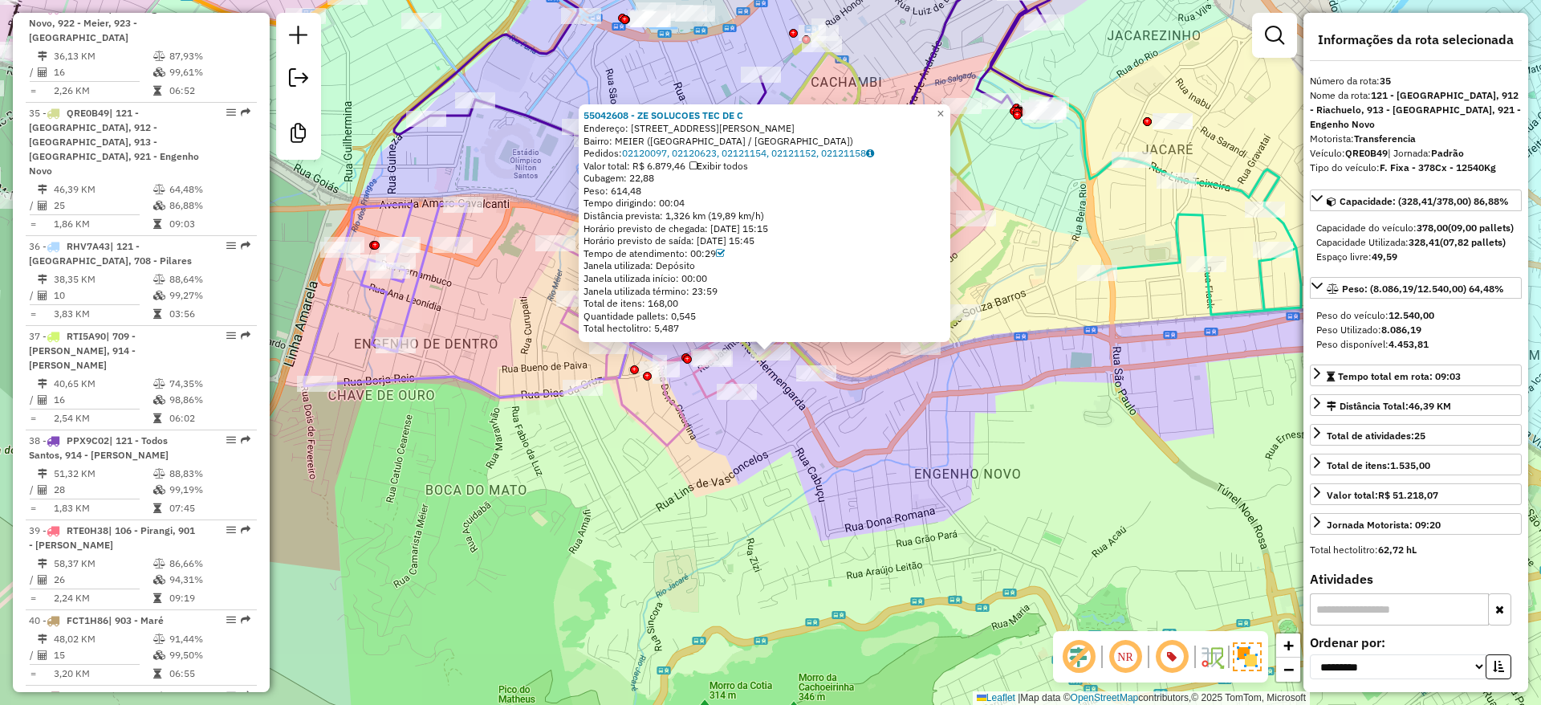
scroll to position [3981, 0]
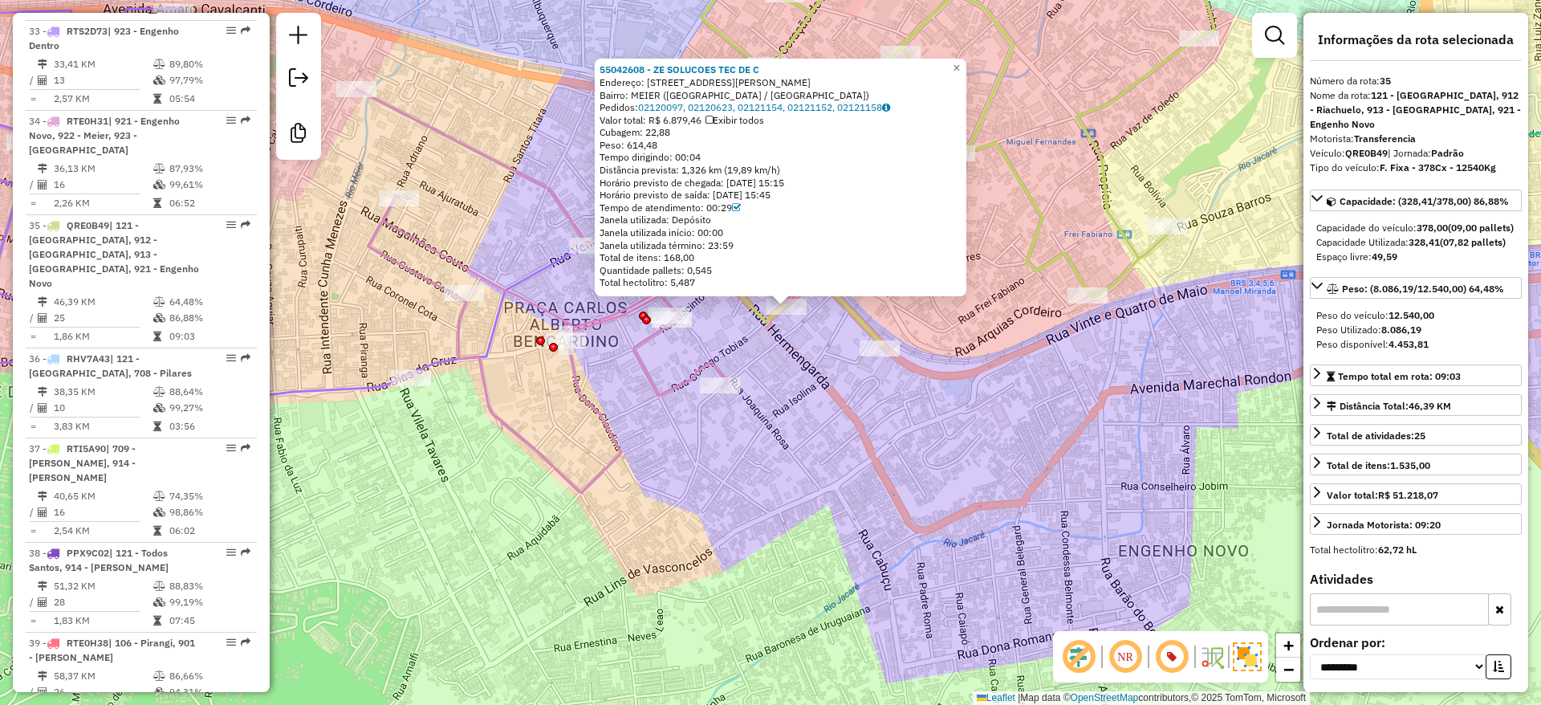
click at [782, 364] on div "55042608 - ZE SOLUCOES TEC DE C Endereço: RUA CONEGO TOBIAS 44 Bairro: MEIER (R…" at bounding box center [770, 352] width 1541 height 705
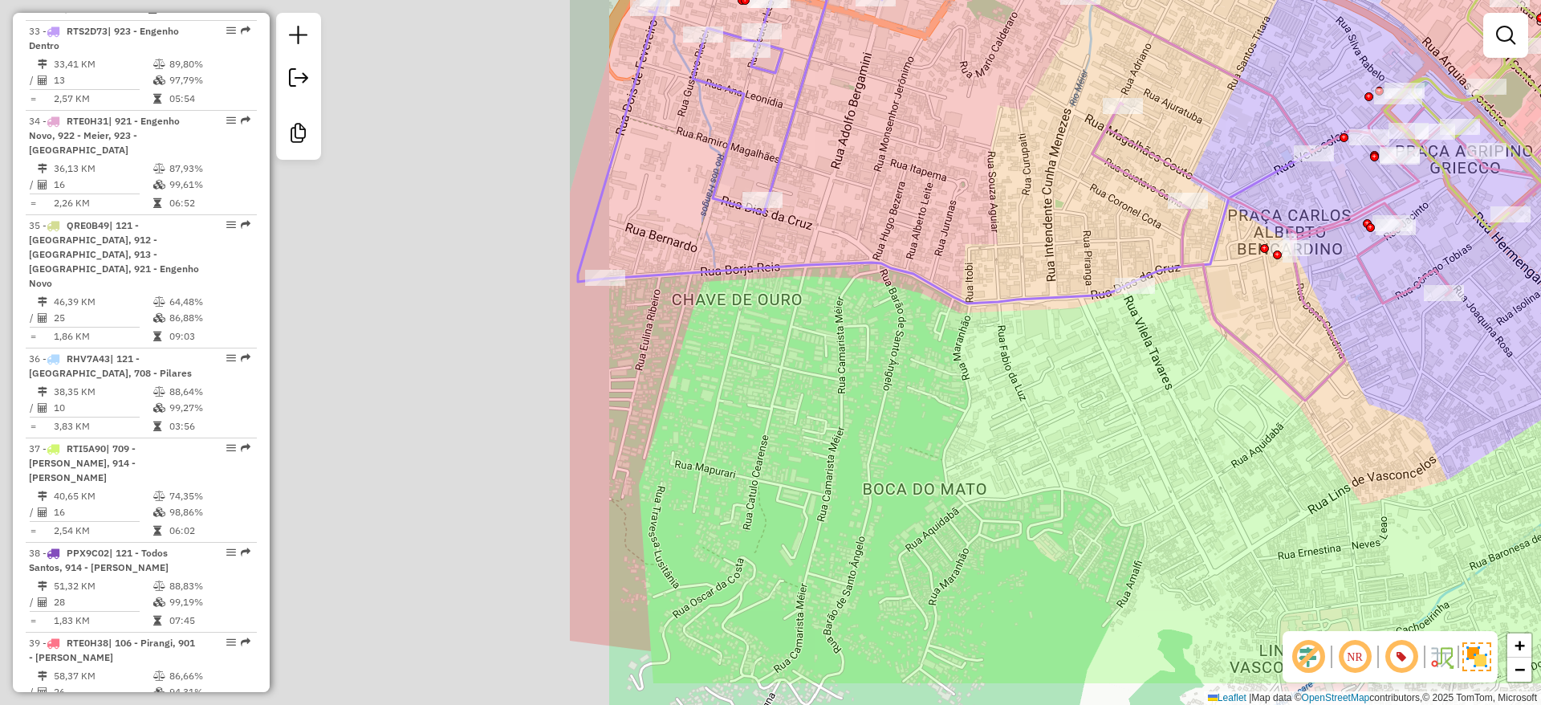
drag, startPoint x: 1248, startPoint y: 416, endPoint x: 1312, endPoint y: 396, distance: 67.3
click at [1312, 396] on div "Janela de atendimento Grade de atendimento Capacidade Transportadoras Veículos …" at bounding box center [770, 352] width 1541 height 705
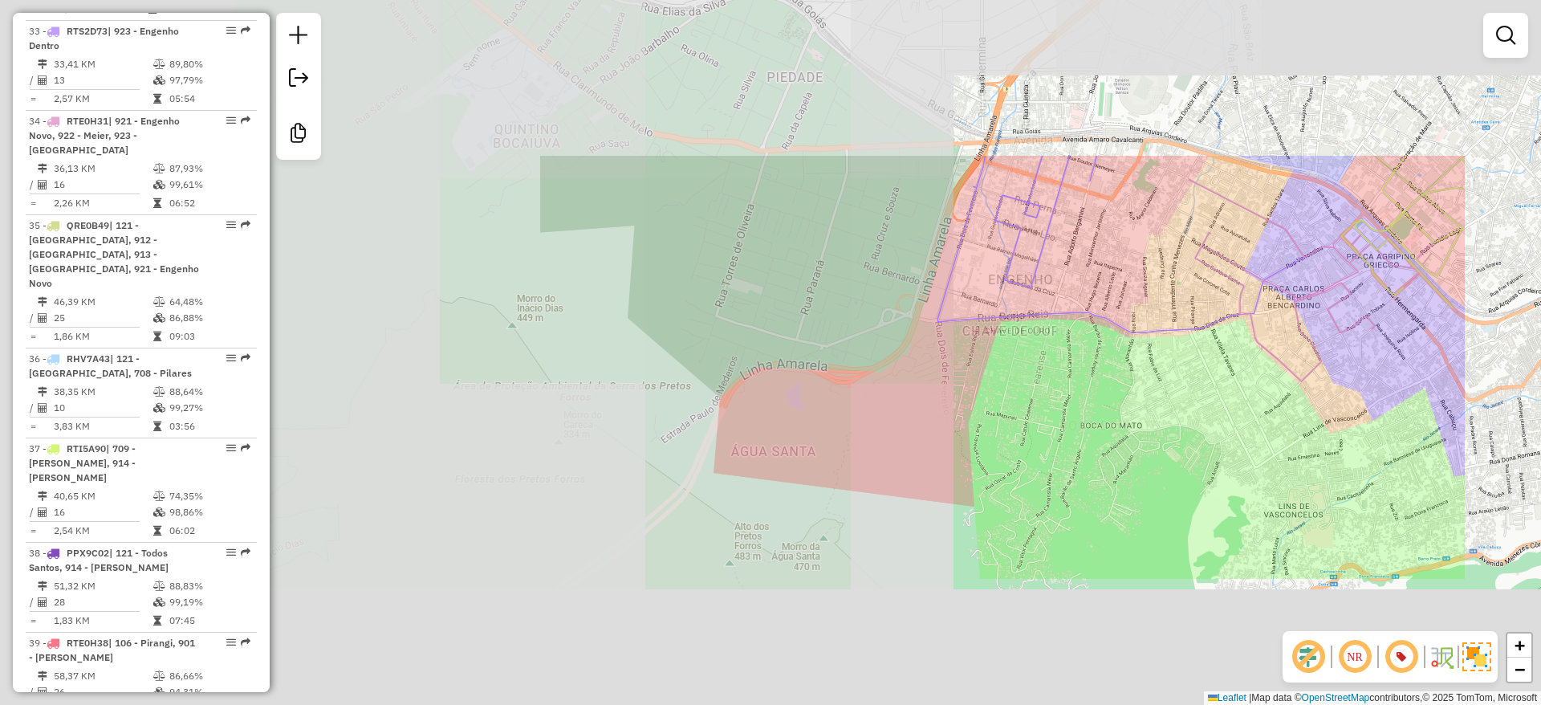
click at [1343, 185] on div "Janela de atendimento Grade de atendimento Capacidade Transportadoras Veículos …" at bounding box center [770, 352] width 1541 height 705
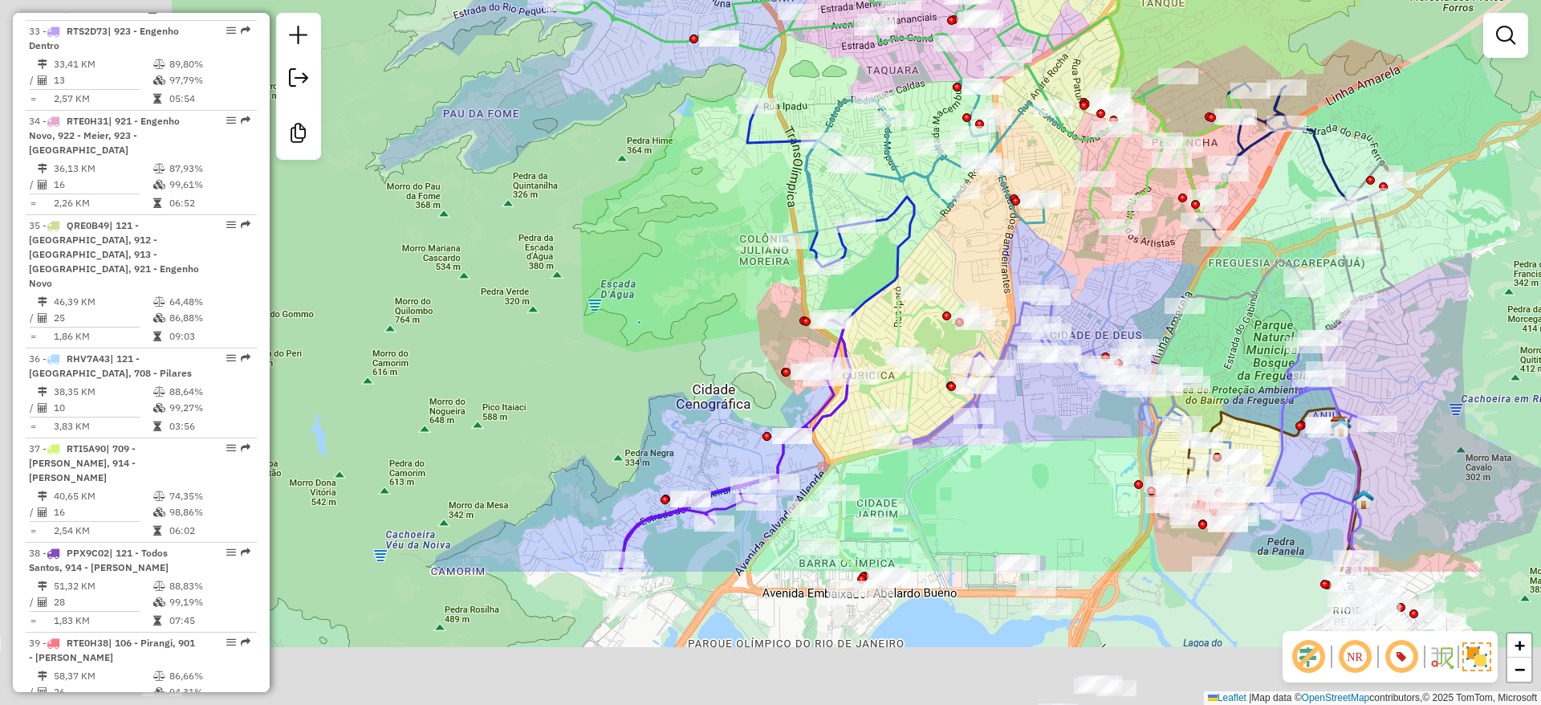
drag, startPoint x: 503, startPoint y: 398, endPoint x: 805, endPoint y: 278, distance: 325.7
click at [759, 97] on div "Janela de atendimento Grade de atendimento Capacidade Transportadoras Veículos …" at bounding box center [770, 352] width 1541 height 705
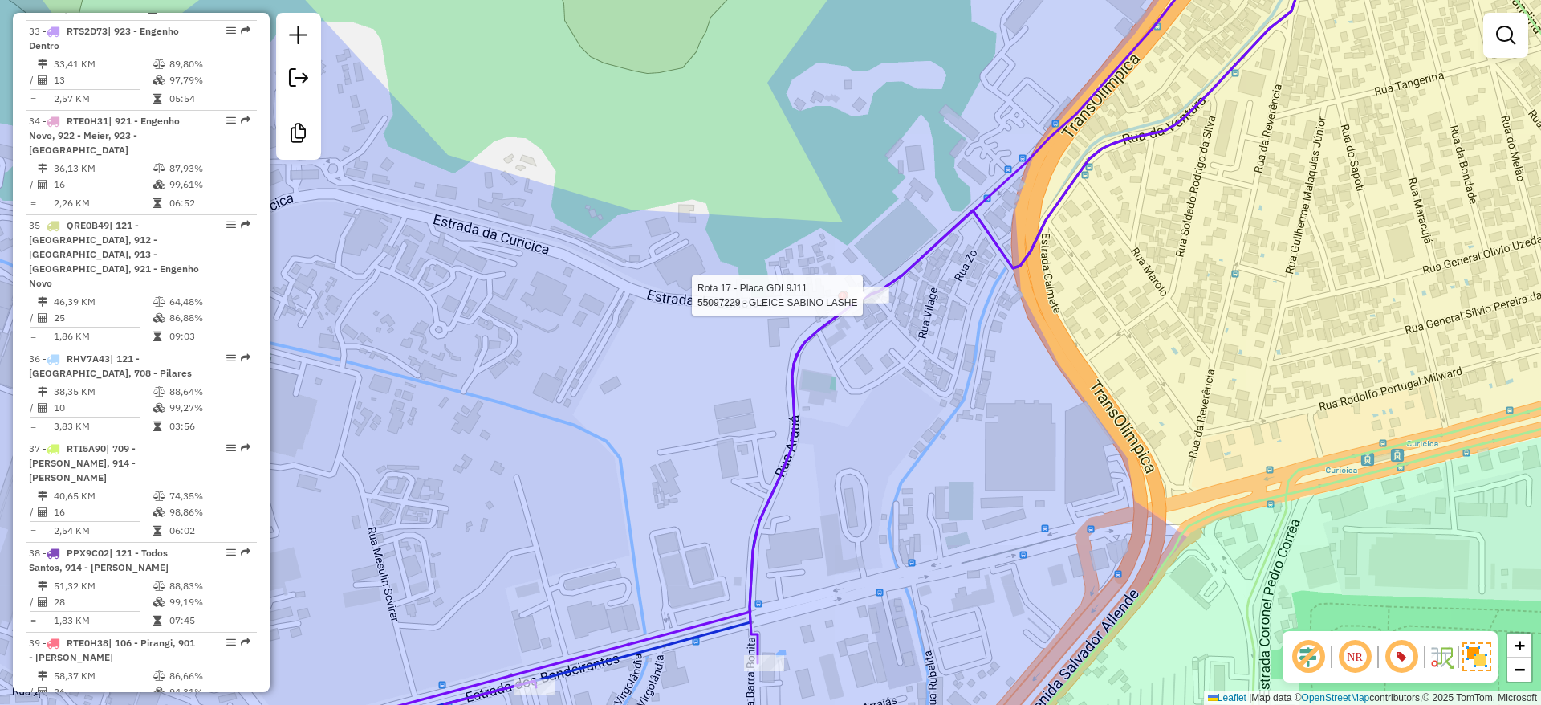
click at [747, 214] on div "Rota 19 - Placa JBR2C93 55033935 - DEPOSITO DA LIGACAO Rota 17 - Placa GDL9J11 …" at bounding box center [770, 352] width 1541 height 705
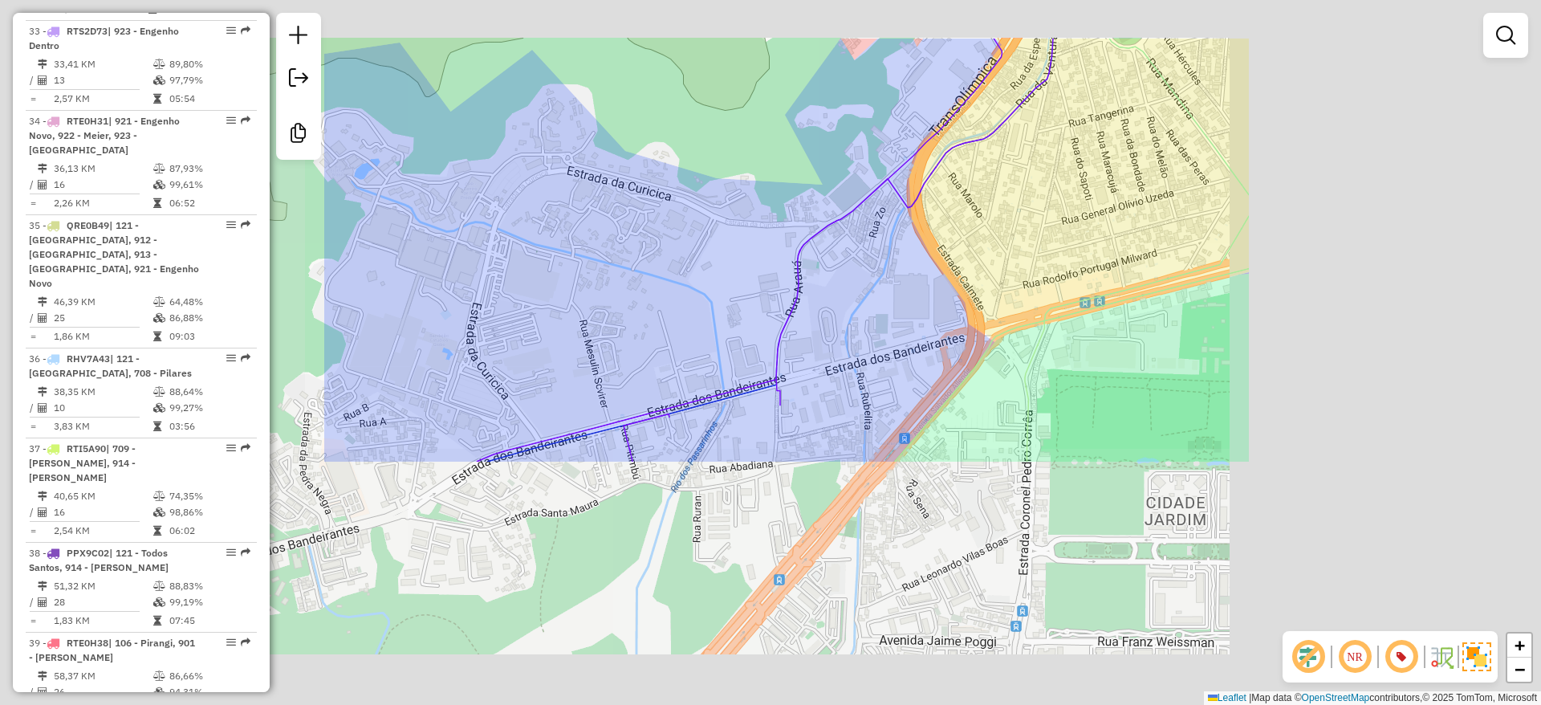
click at [767, 189] on div "Janela de atendimento Grade de atendimento Capacidade Transportadoras Veículos …" at bounding box center [770, 352] width 1541 height 705
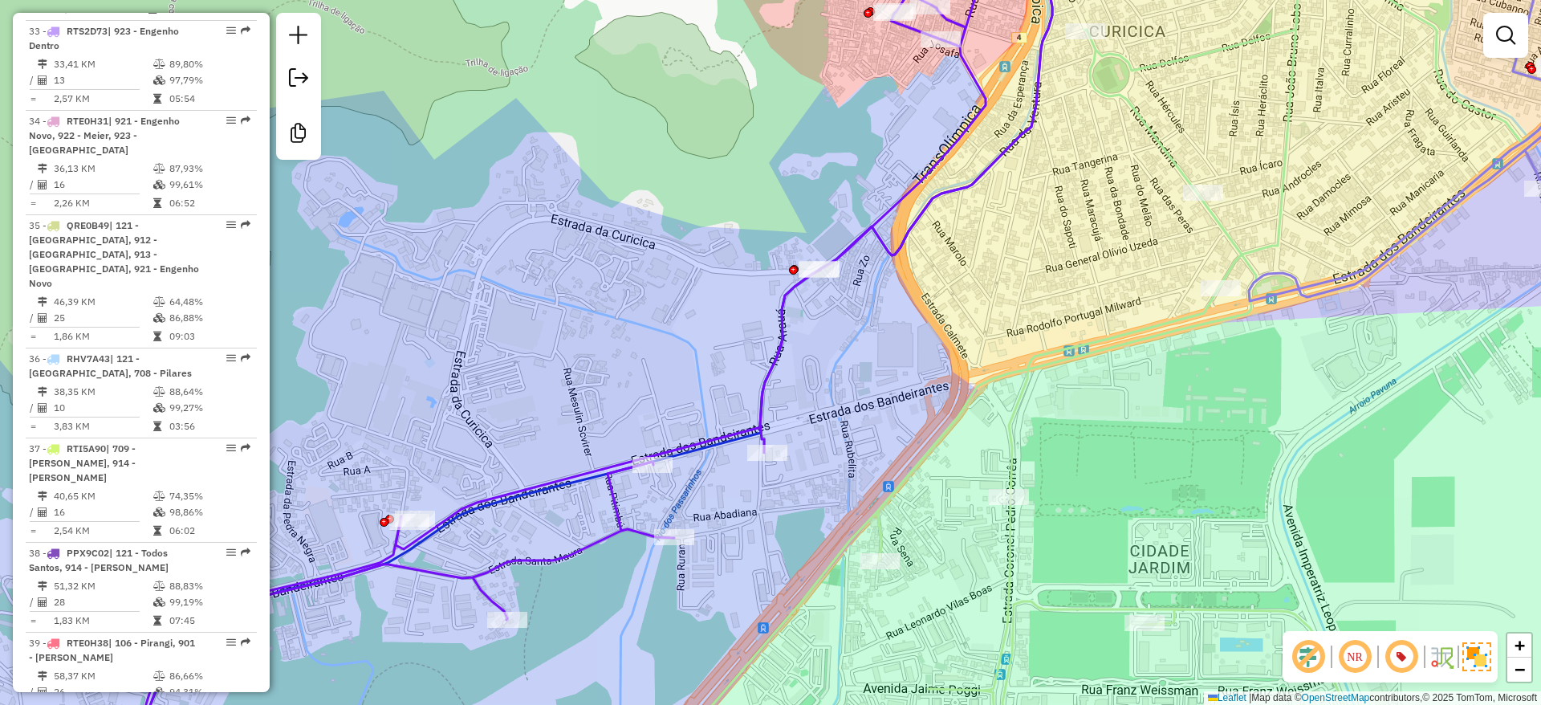
drag, startPoint x: 764, startPoint y: 195, endPoint x: 753, endPoint y: 230, distance: 36.3
click at [753, 230] on div "Janela de atendimento Grade de atendimento Capacidade Transportadoras Veículos …" at bounding box center [770, 352] width 1541 height 705
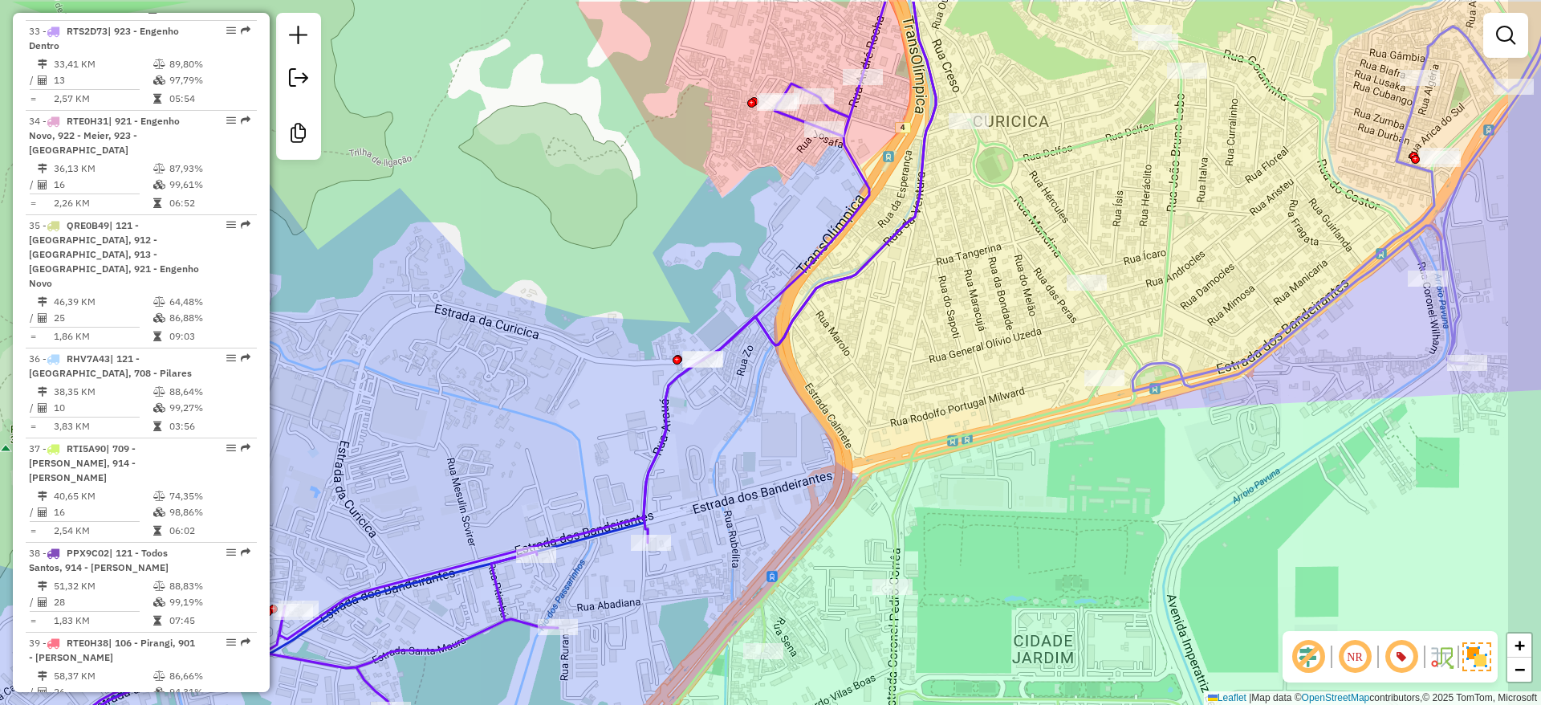
drag, startPoint x: 1236, startPoint y: 175, endPoint x: 870, endPoint y: 377, distance: 418.3
click at [869, 381] on div "Janela de atendimento Grade de atendimento Capacidade Transportadoras Veículos …" at bounding box center [770, 352] width 1541 height 705
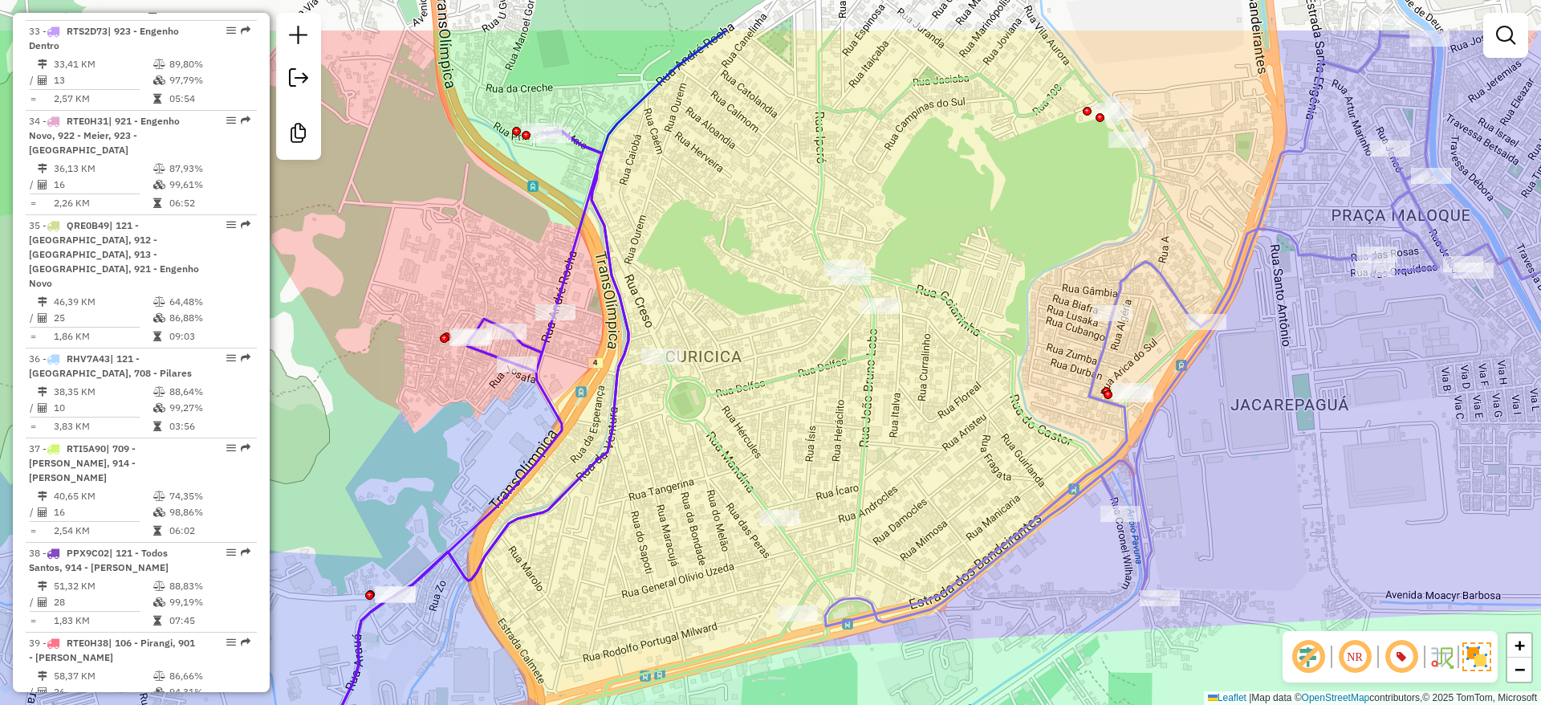
drag, startPoint x: 1024, startPoint y: 275, endPoint x: 974, endPoint y: 349, distance: 90.2
click at [974, 349] on div "Janela de atendimento Grade de atendimento Capacidade Transportadoras Veículos …" at bounding box center [770, 352] width 1541 height 705
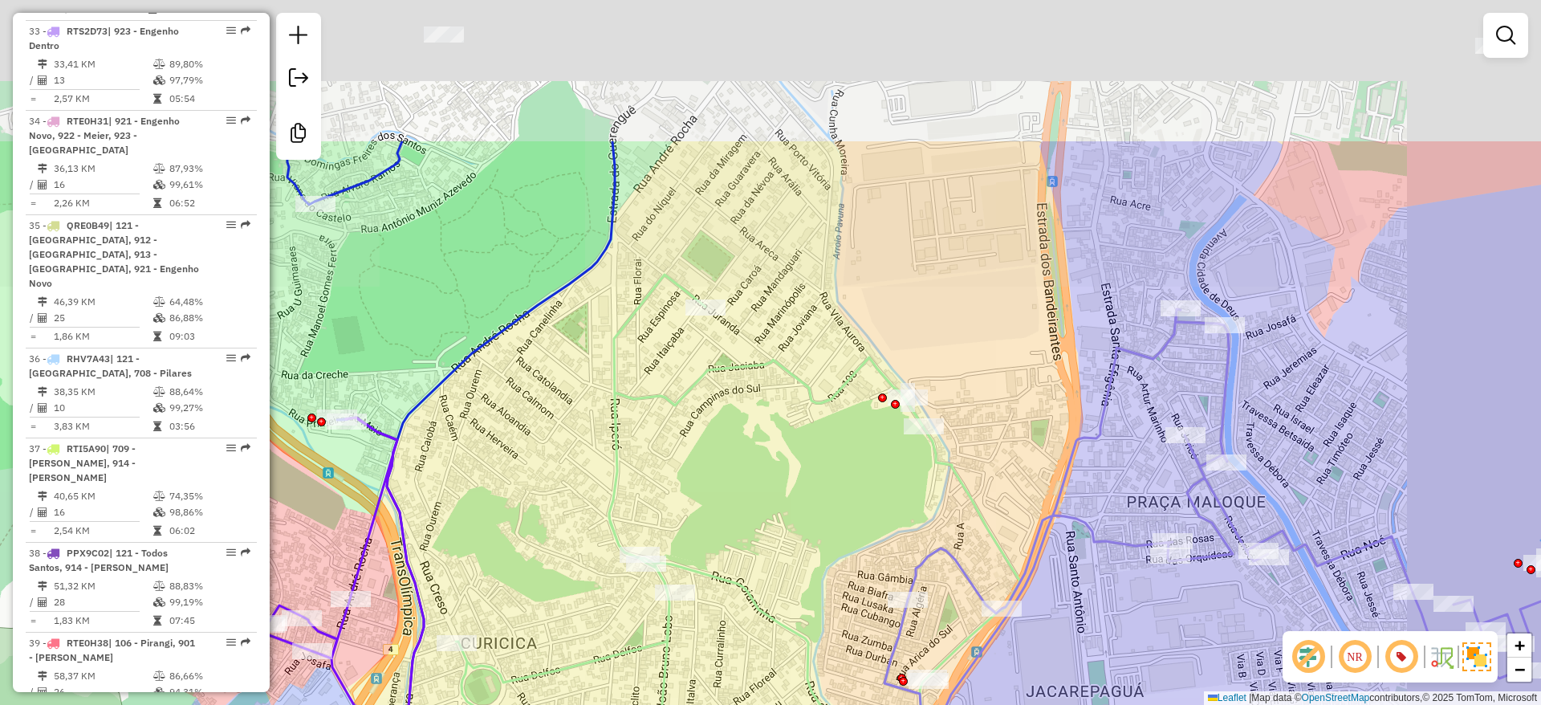
drag, startPoint x: 845, startPoint y: 507, endPoint x: 685, endPoint y: 573, distance: 172.8
click at [675, 605] on div "Janela de atendimento Grade de atendimento Capacidade Transportadoras Veículos …" at bounding box center [770, 352] width 1541 height 705
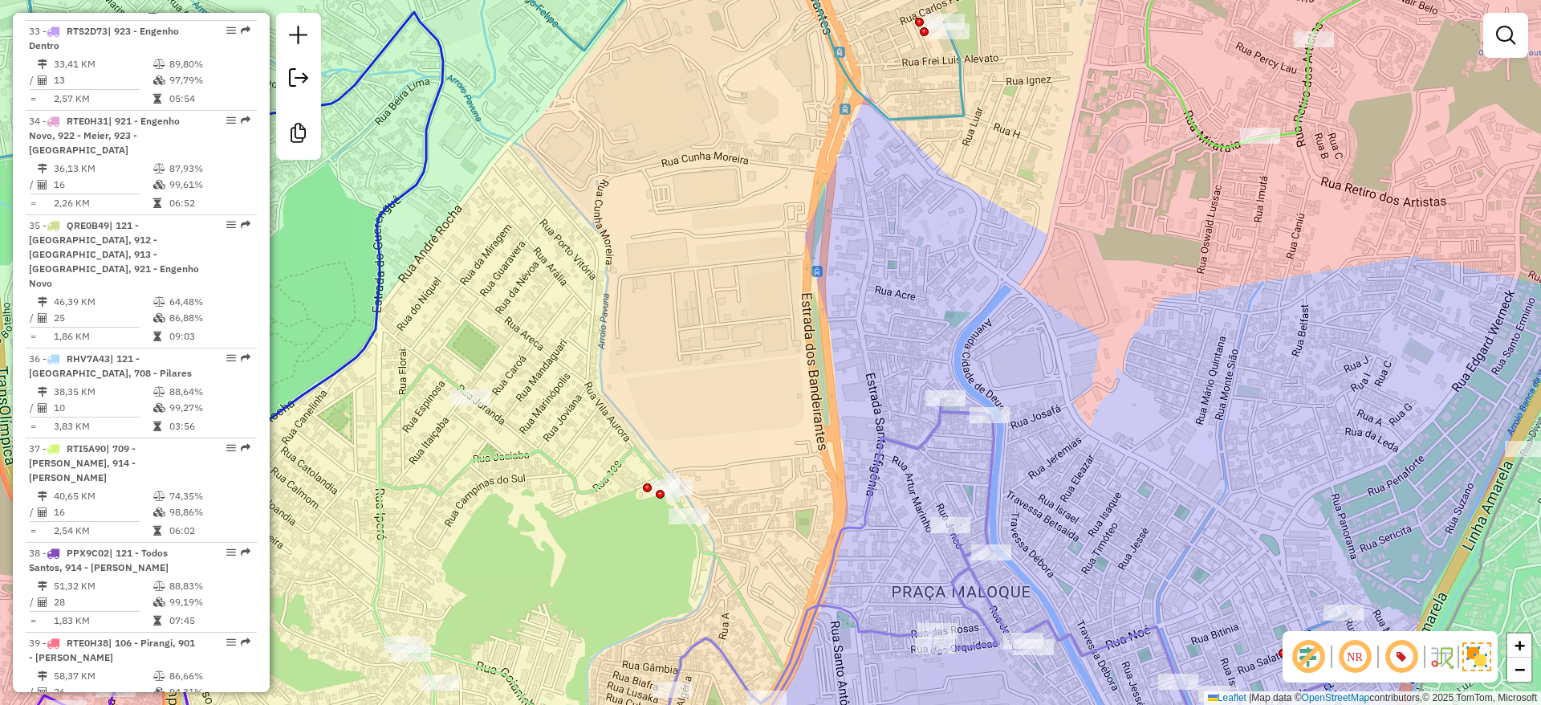
drag, startPoint x: 1252, startPoint y: 402, endPoint x: 759, endPoint y: 241, distance: 519.4
click at [543, 200] on div "Janela de atendimento Grade de atendimento Capacidade Transportadoras Veículos …" at bounding box center [770, 352] width 1541 height 705
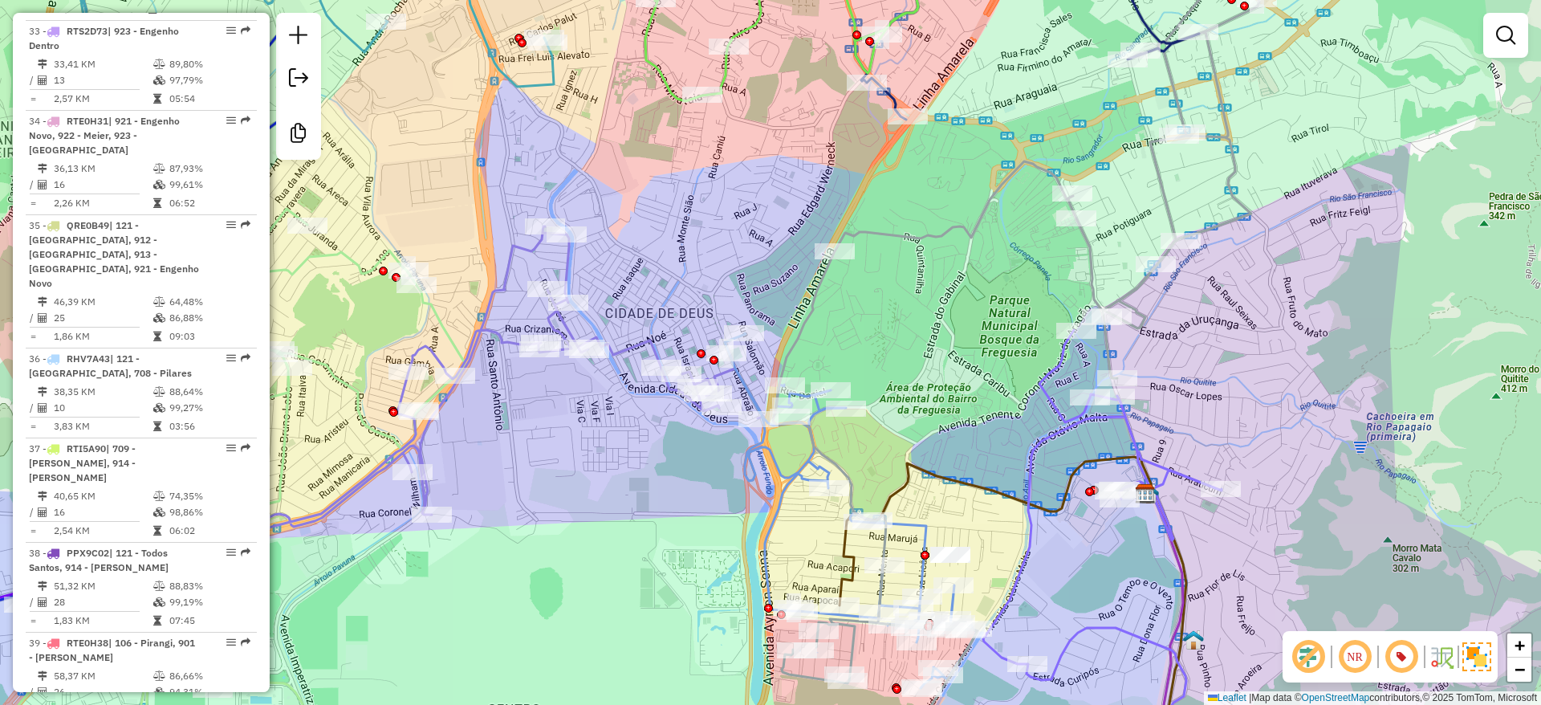
click at [948, 409] on div "Janela de atendimento Grade de atendimento Capacidade Transportadoras Veículos …" at bounding box center [770, 352] width 1541 height 705
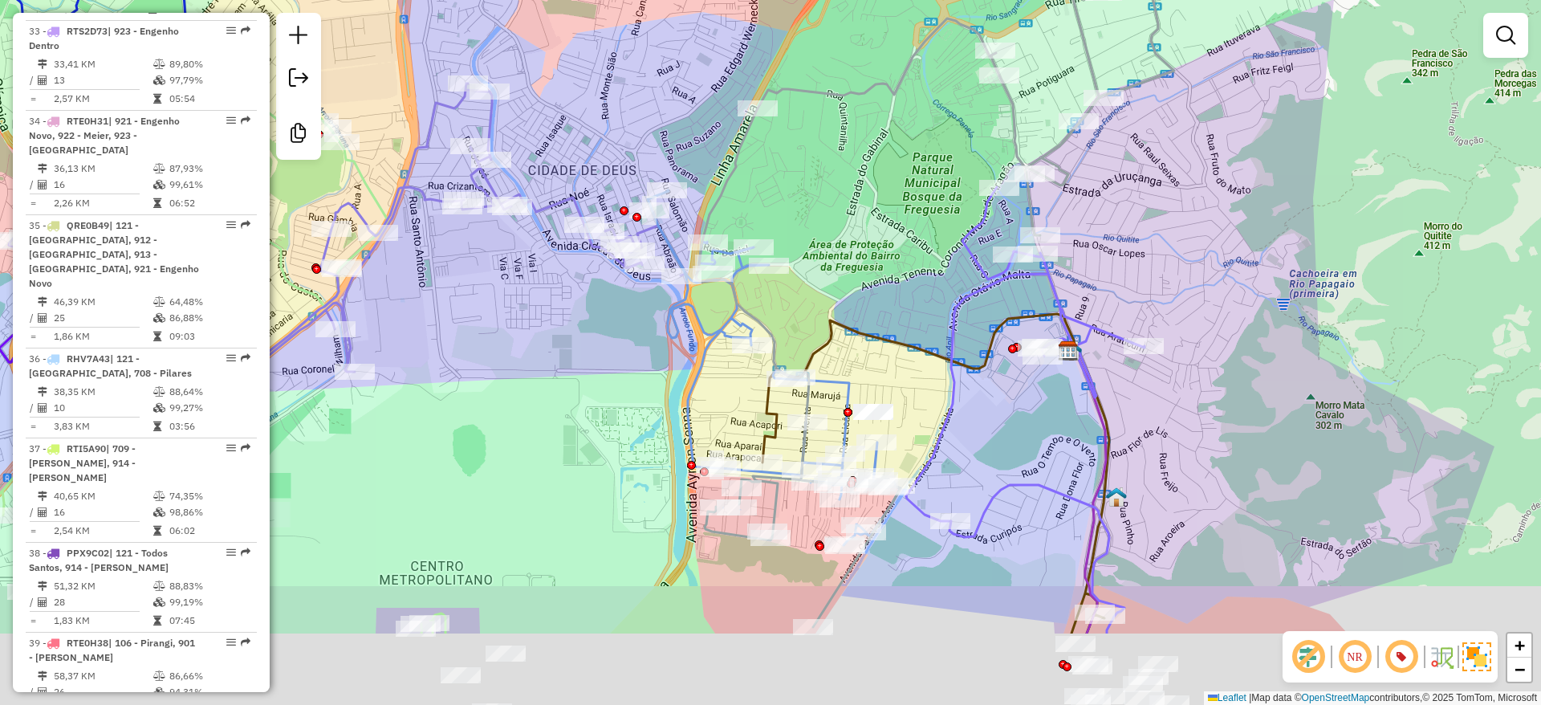
drag, startPoint x: 922, startPoint y: 356, endPoint x: 843, endPoint y: 222, distance: 154.8
click at [843, 222] on div "Janela de atendimento Grade de atendimento Capacidade Transportadoras Veículos …" at bounding box center [770, 352] width 1541 height 705
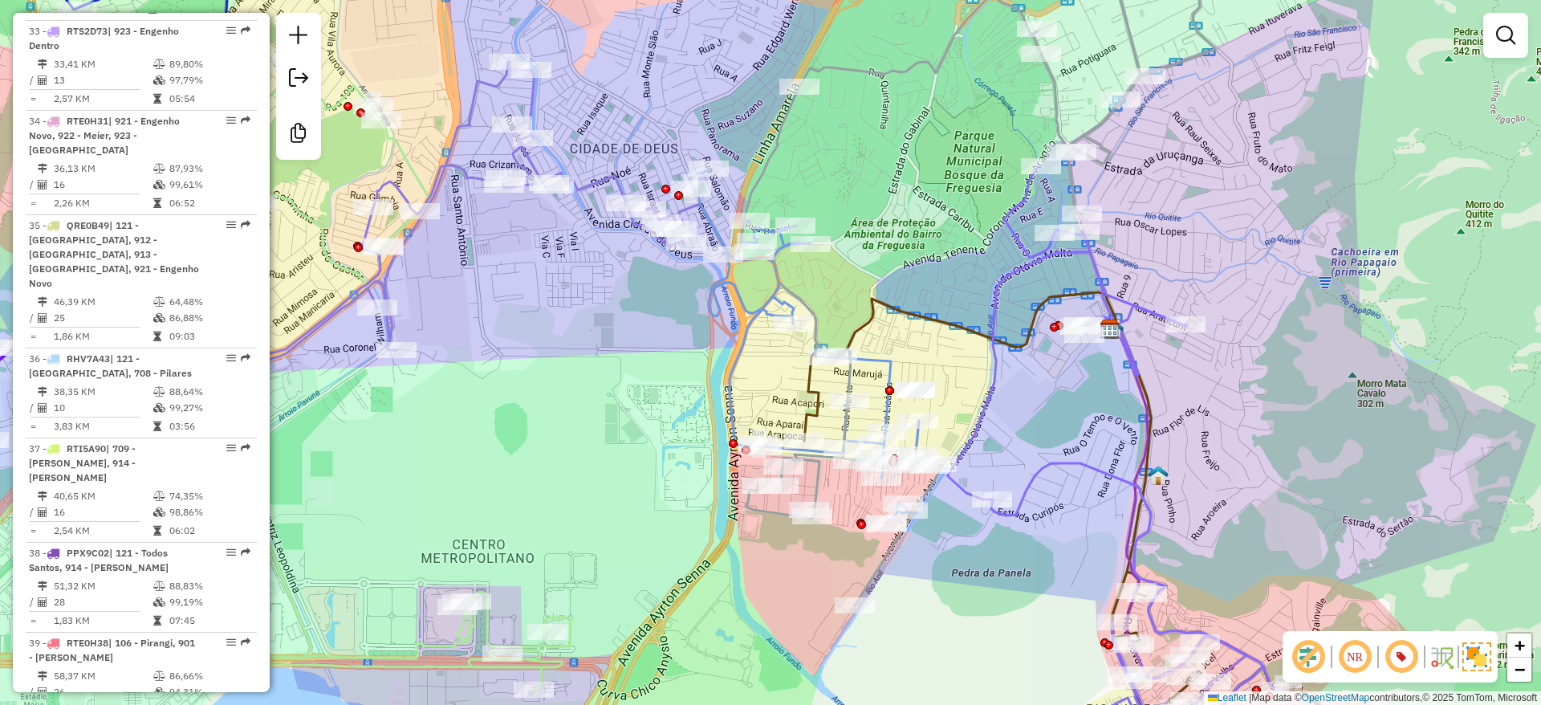
drag, startPoint x: 966, startPoint y: 256, endPoint x: 951, endPoint y: 246, distance: 18.5
click at [955, 247] on div "Janela de atendimento Grade de atendimento Capacidade Transportadoras Veículos …" at bounding box center [770, 352] width 1541 height 705
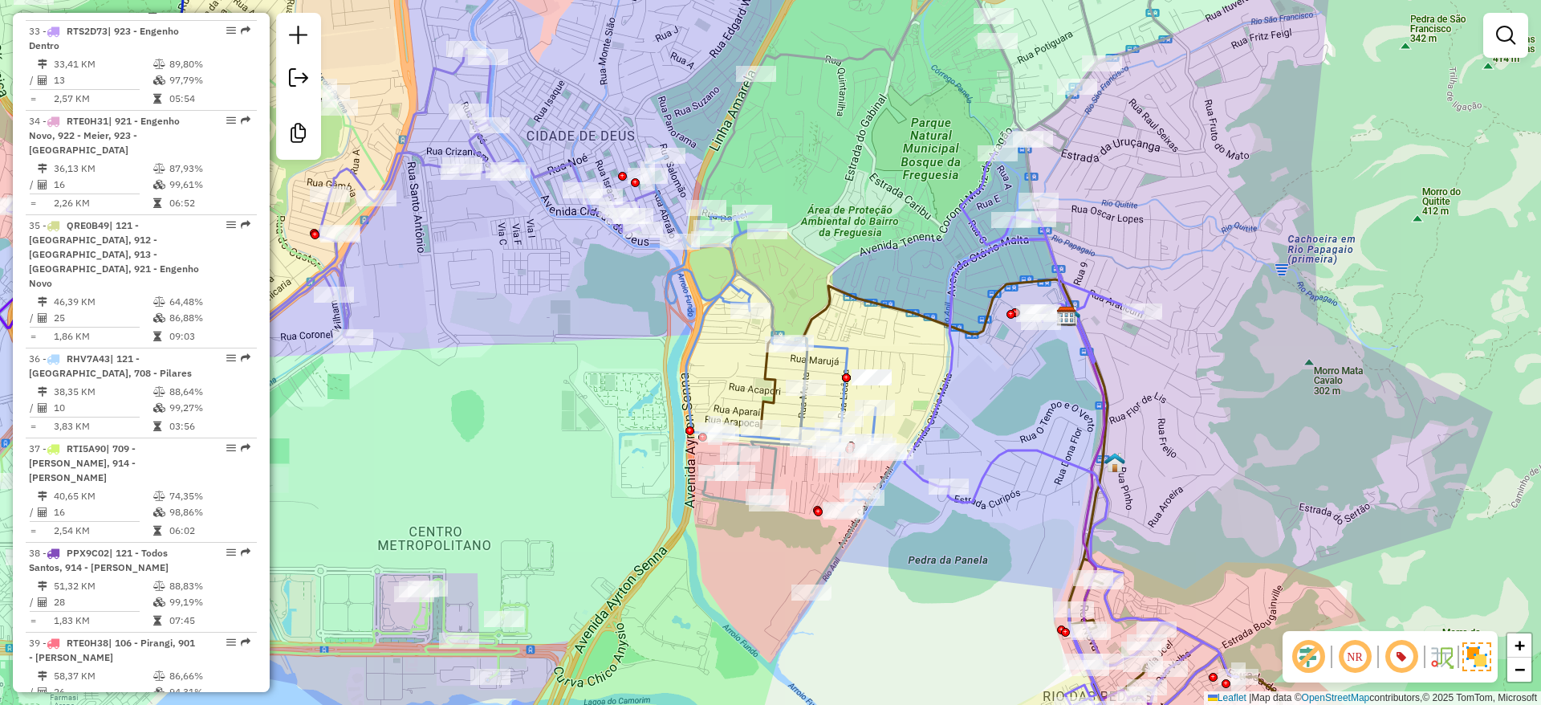
drag, startPoint x: 951, startPoint y: 246, endPoint x: 918, endPoint y: 242, distance: 32.3
click at [918, 242] on div "Janela de atendimento Grade de atendimento Capacidade Transportadoras Veículos …" at bounding box center [770, 352] width 1541 height 705
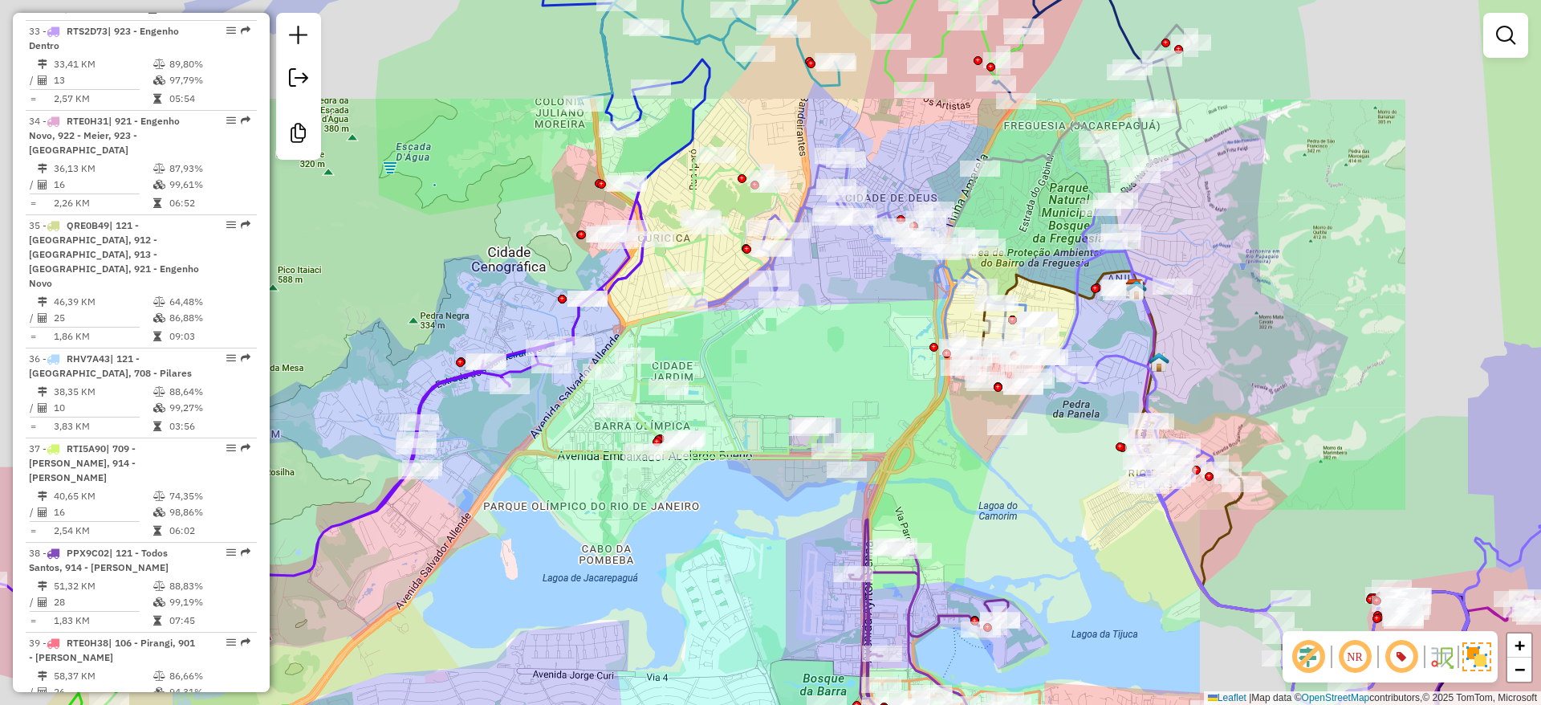
drag, startPoint x: 1229, startPoint y: 232, endPoint x: 1215, endPoint y: 249, distance: 22.2
click at [1218, 245] on div "Janela de atendimento Grade de atendimento Capacidade Transportadoras Veículos …" at bounding box center [770, 352] width 1541 height 705
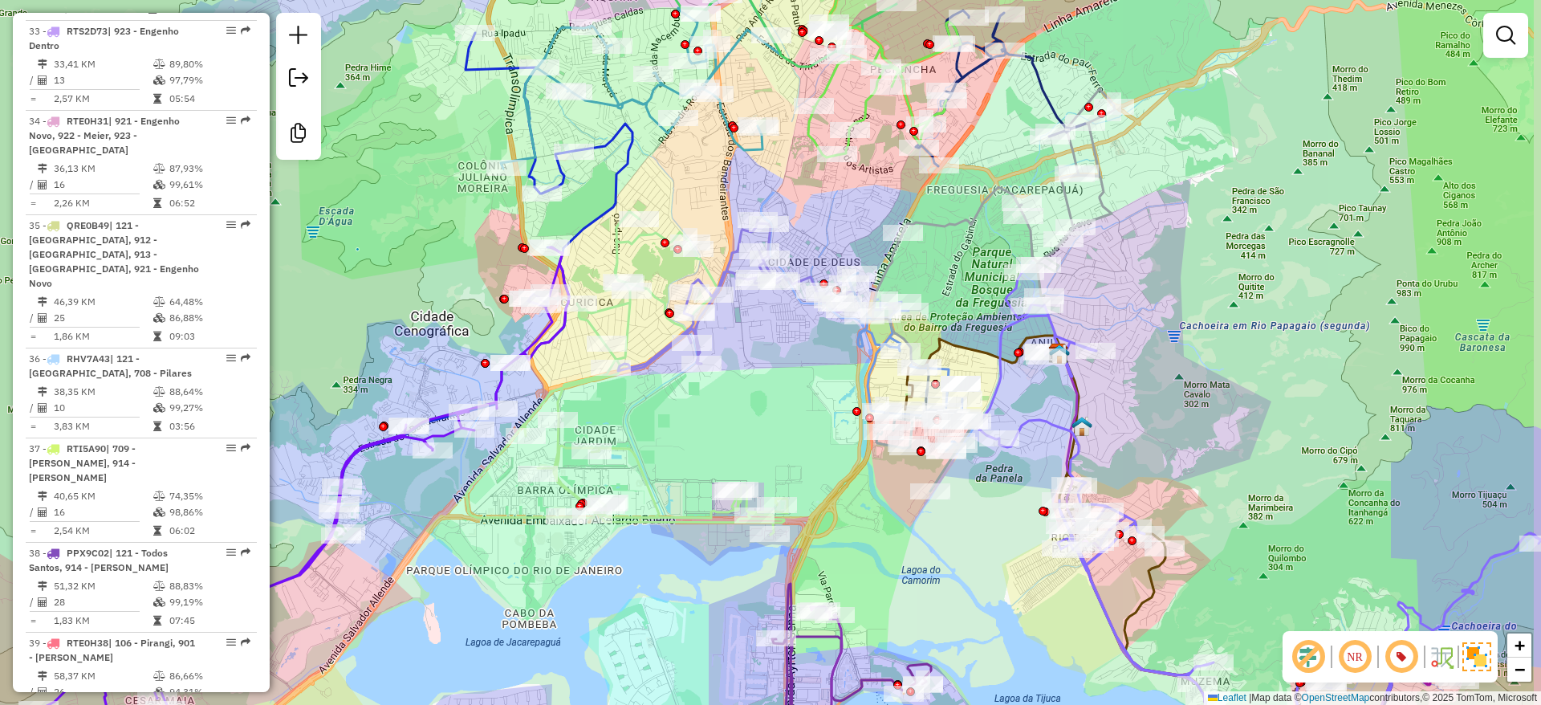
drag, startPoint x: 1203, startPoint y: 262, endPoint x: 1140, endPoint y: 307, distance: 77.1
click at [1141, 307] on div "Janela de atendimento Grade de atendimento Capacidade Transportadoras Veículos …" at bounding box center [770, 352] width 1541 height 705
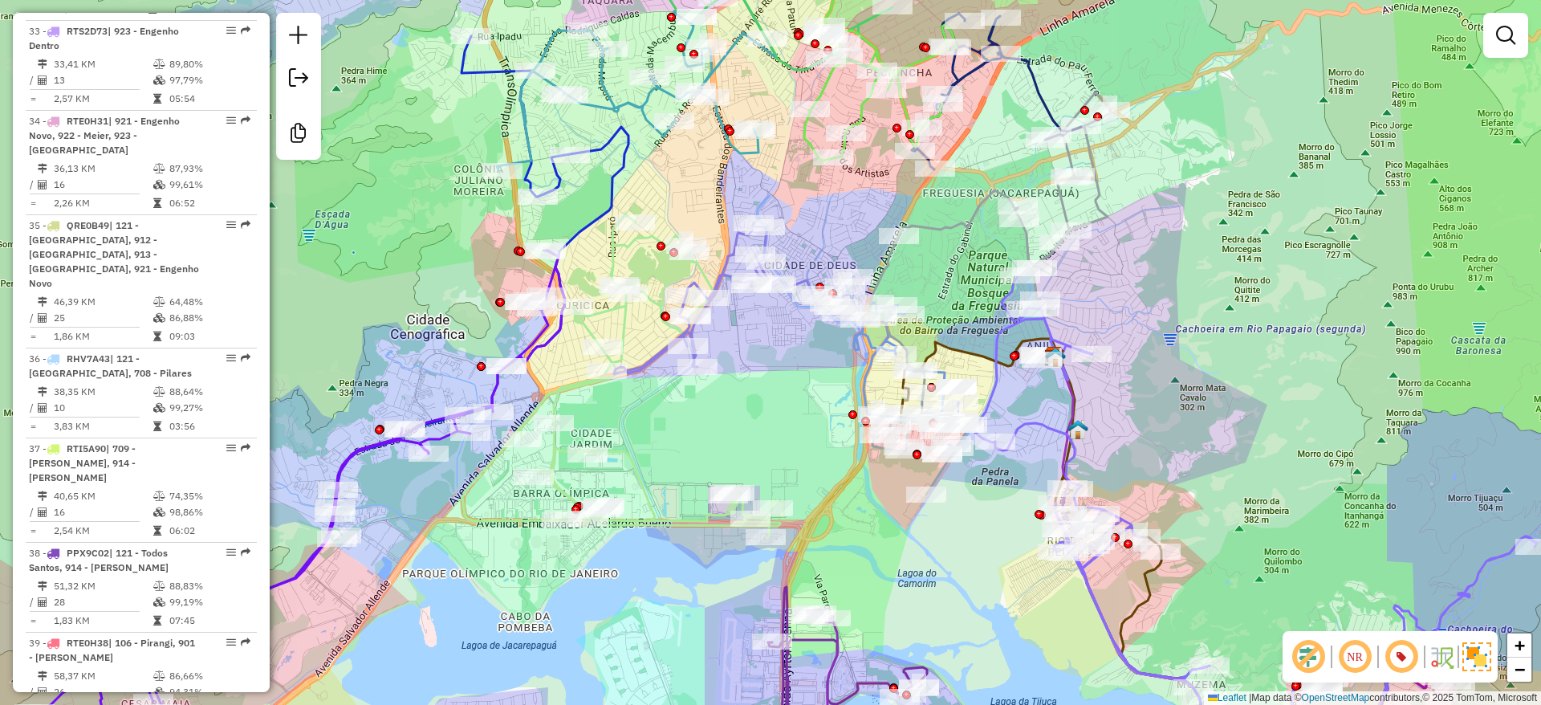
click at [1140, 306] on div "Janela de atendimento Grade de atendimento Capacidade Transportadoras Veículos …" at bounding box center [770, 352] width 1541 height 705
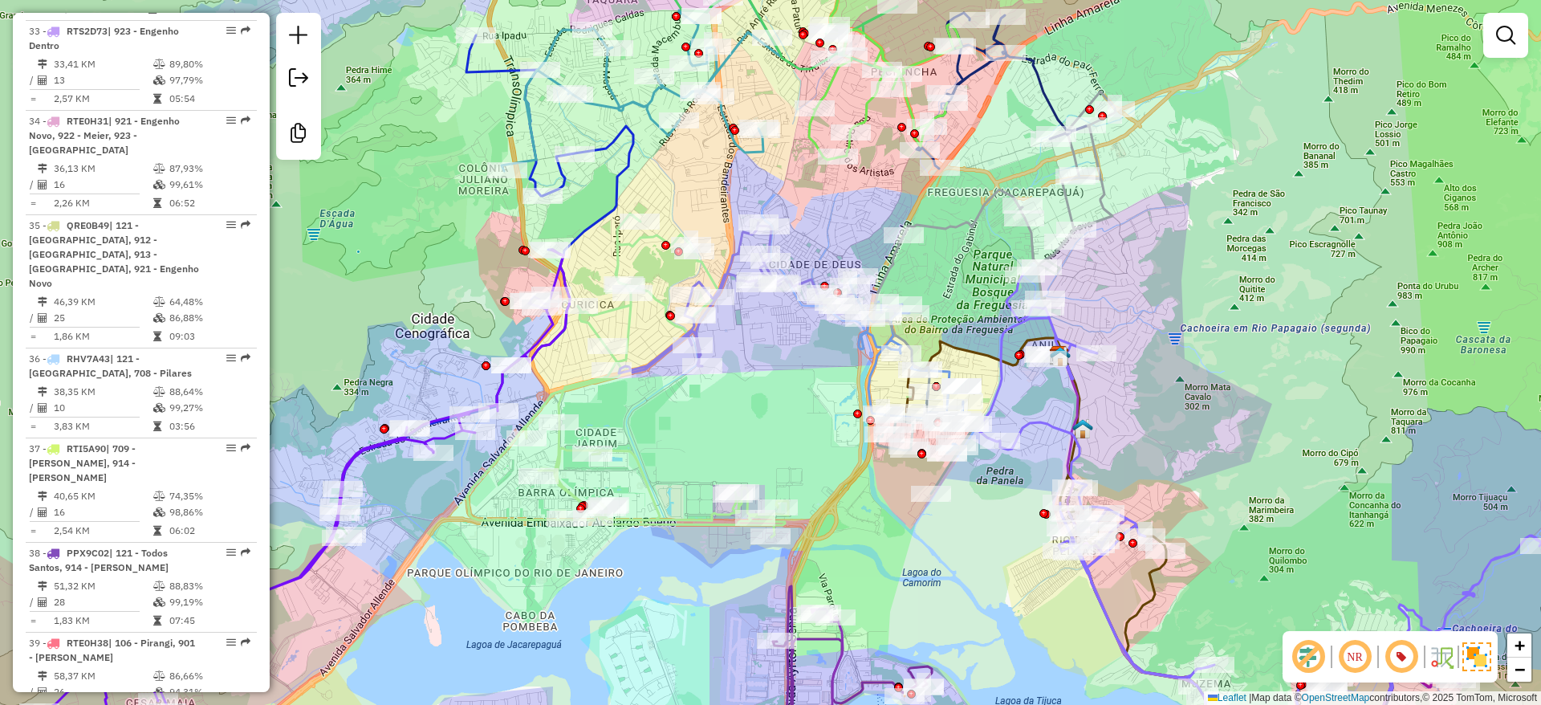
drag, startPoint x: 575, startPoint y: 396, endPoint x: 600, endPoint y: 392, distance: 26.0
click at [609, 389] on icon at bounding box center [627, 376] width 321 height 324
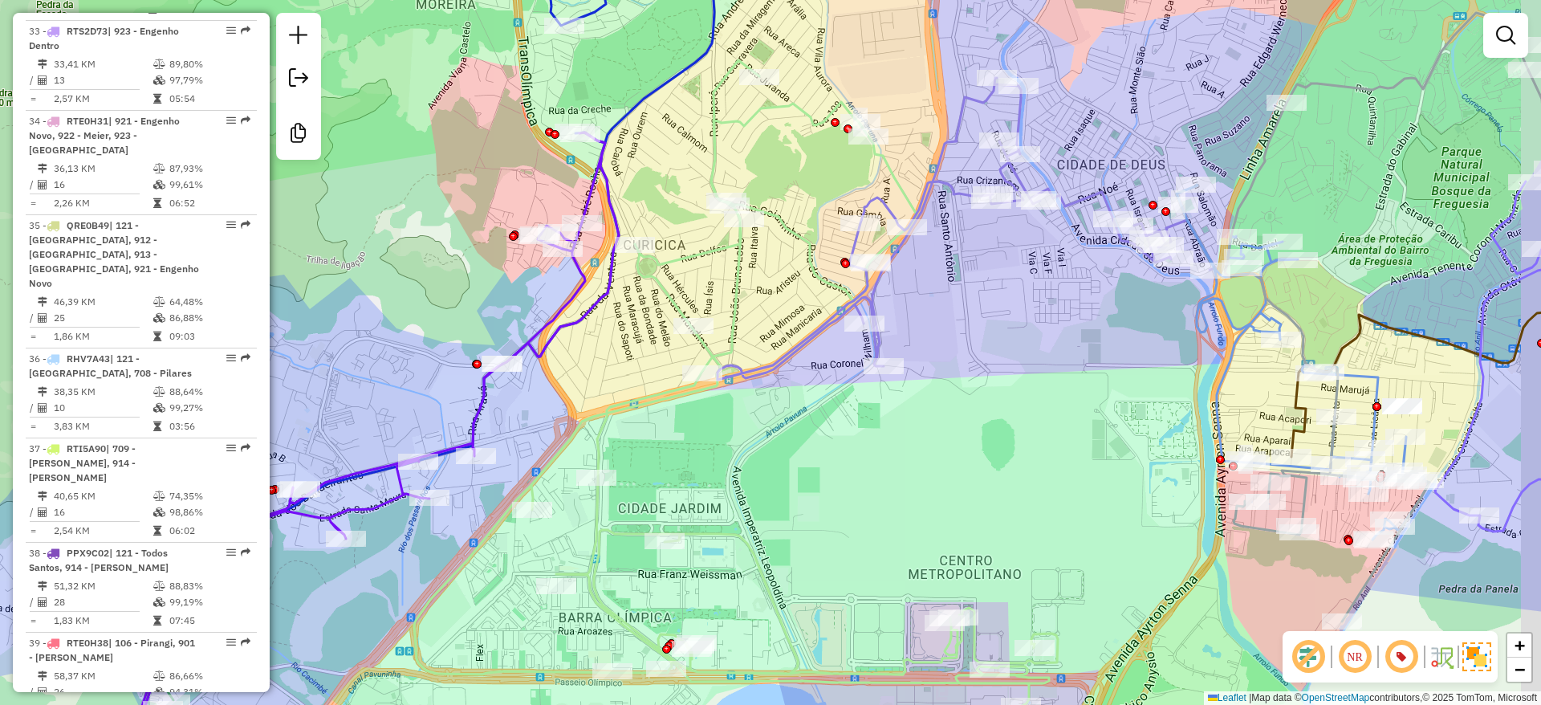
drag, startPoint x: 1001, startPoint y: 424, endPoint x: 930, endPoint y: 435, distance: 72.3
click at [930, 435] on div "Janela de atendimento Grade de atendimento Capacidade Transportadoras Veículos …" at bounding box center [770, 352] width 1541 height 705
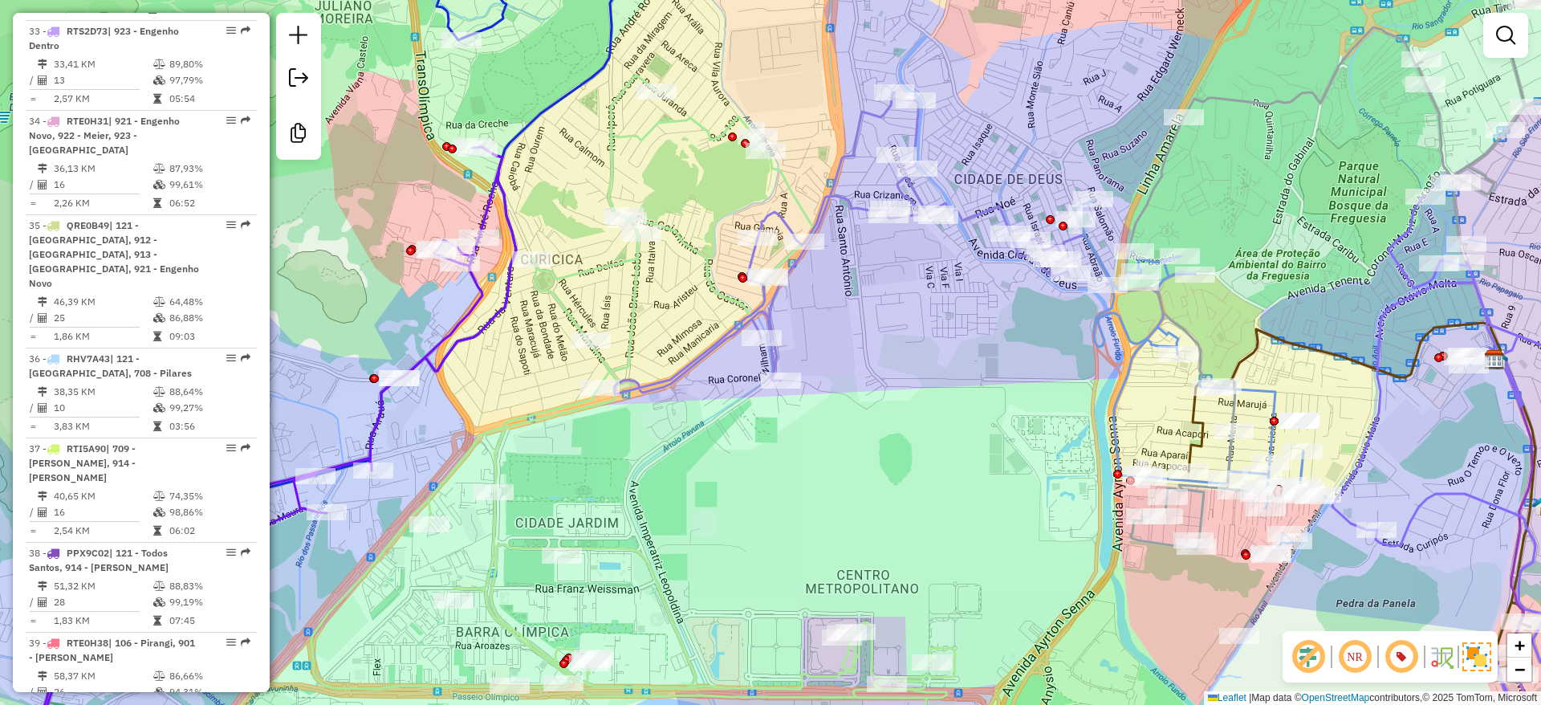
click at [876, 446] on div "Janela de atendimento Grade de atendimento Capacidade Transportadoras Veículos …" at bounding box center [770, 352] width 1541 height 705
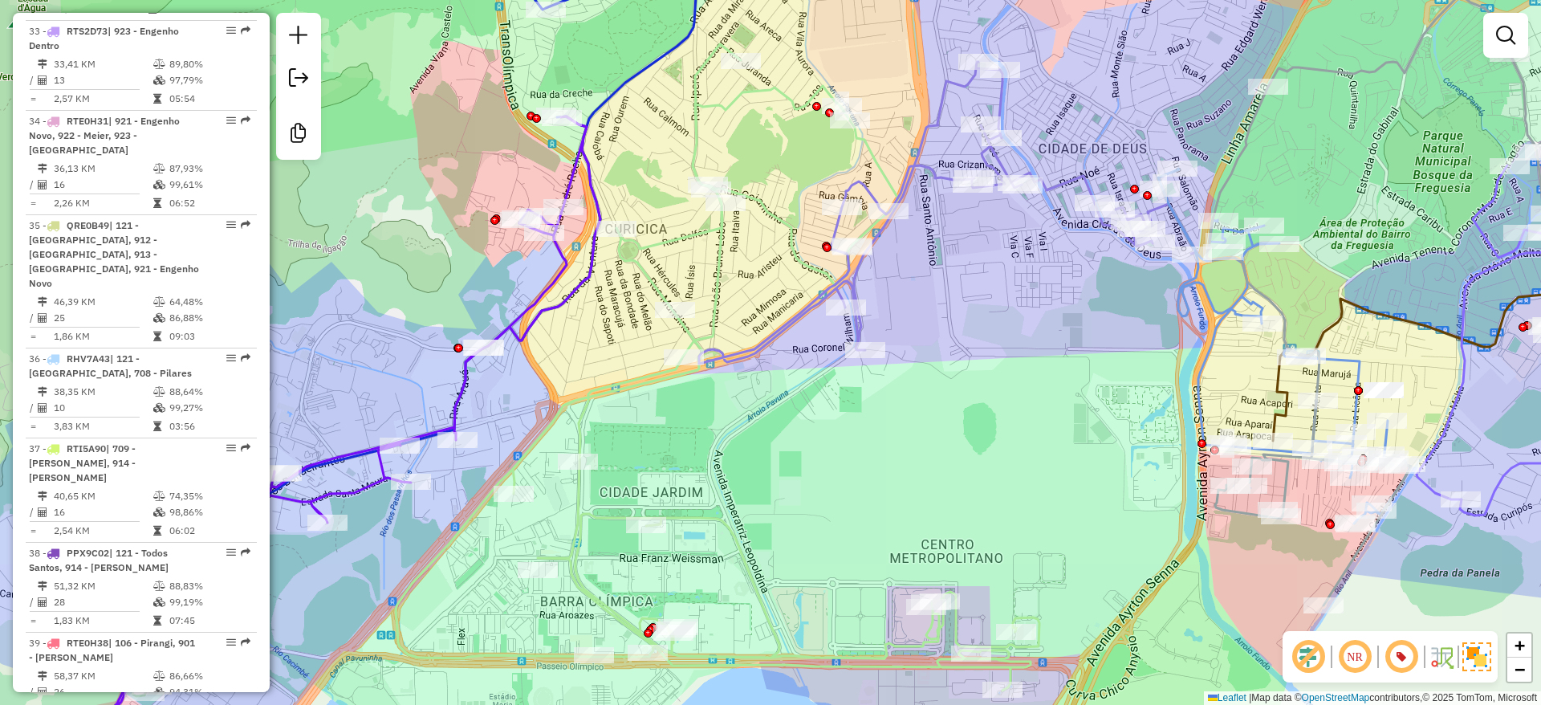
drag, startPoint x: 853, startPoint y: 454, endPoint x: 983, endPoint y: 417, distance: 134.4
click at [983, 417] on div "Janela de atendimento Grade de atendimento Capacidade Transportadoras Veículos …" at bounding box center [770, 352] width 1541 height 705
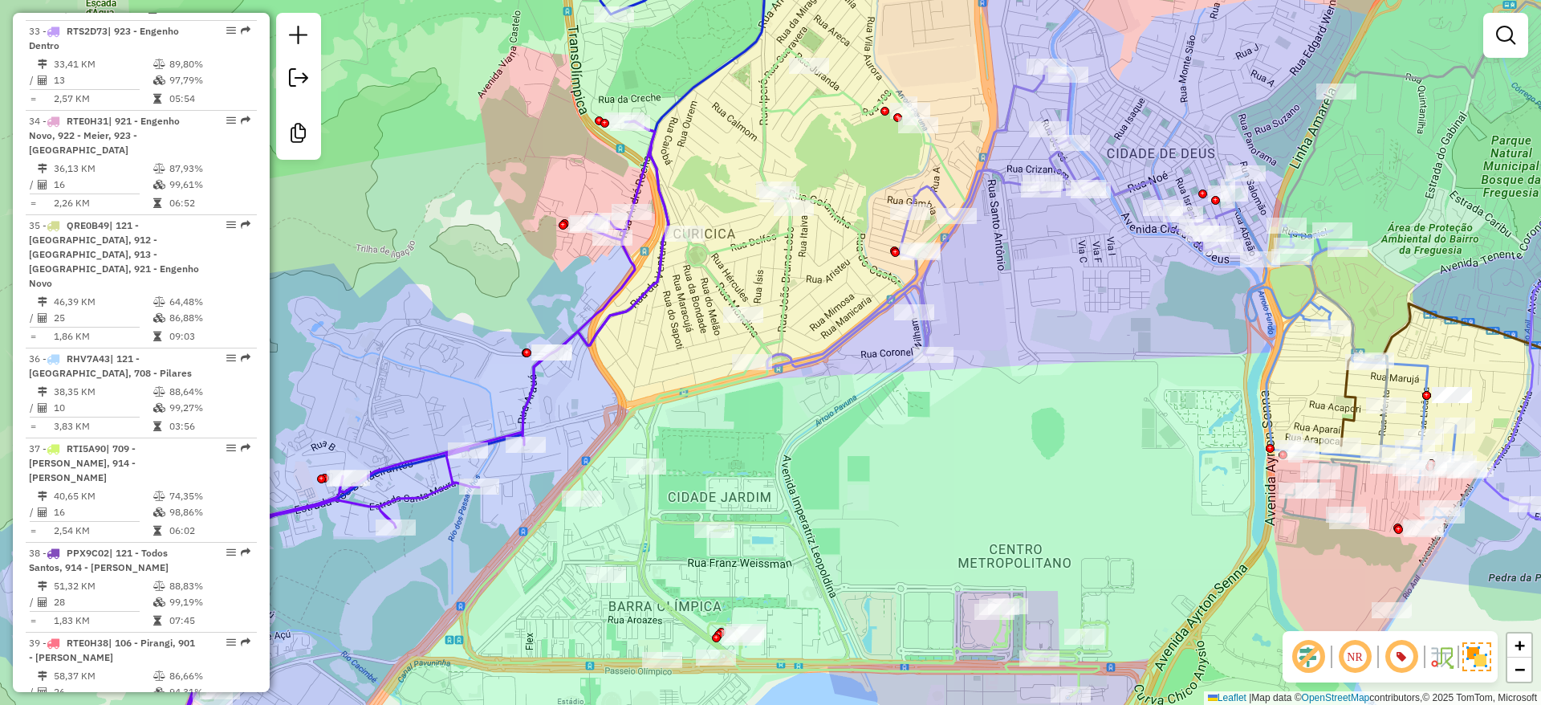
drag, startPoint x: 542, startPoint y: 394, endPoint x: 584, endPoint y: 418, distance: 48.2
click at [584, 418] on div "Janela de atendimento Grade de atendimento Capacidade Transportadoras Veículos …" at bounding box center [770, 352] width 1541 height 705
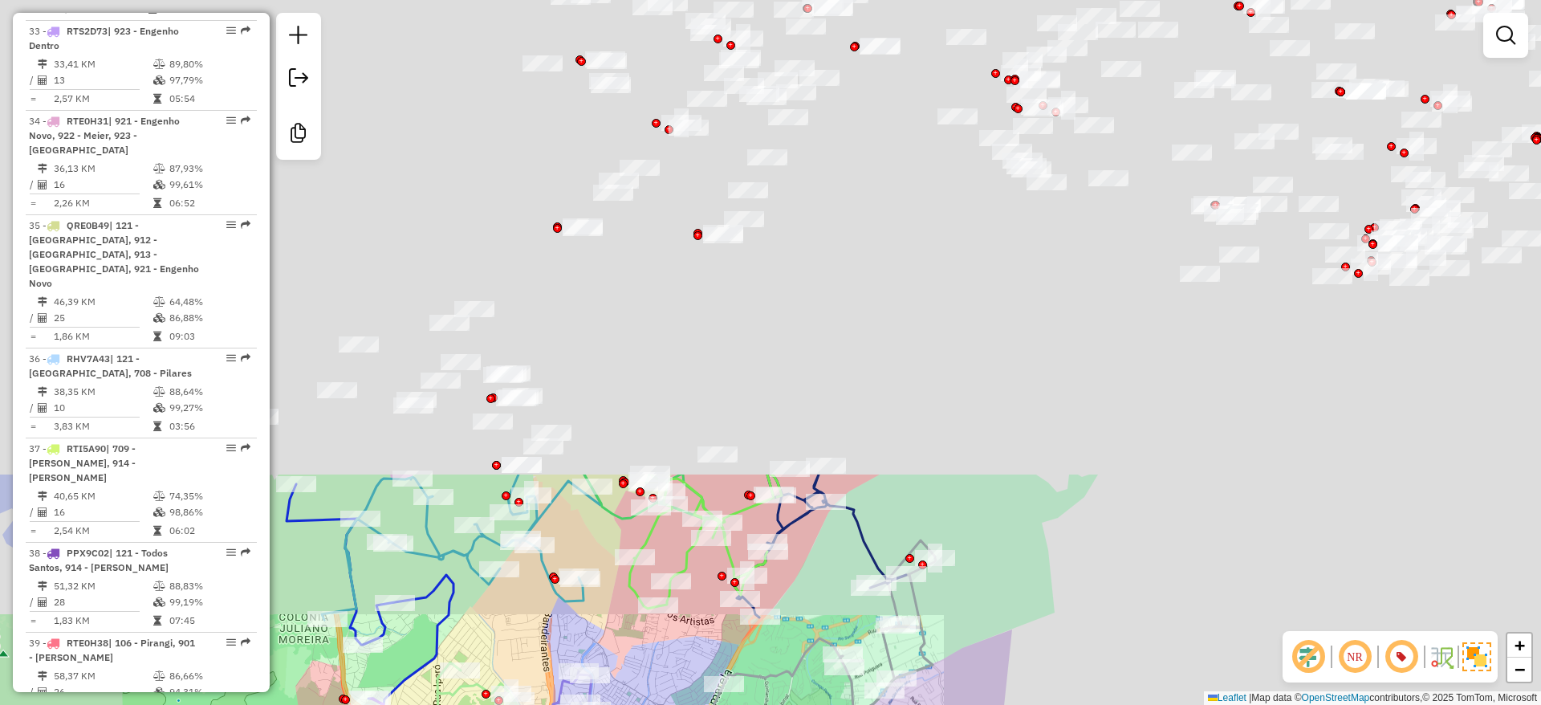
drag, startPoint x: 739, startPoint y: 583, endPoint x: 588, endPoint y: 681, distance: 180.6
click at [579, 704] on div "Janela de atendimento Grade de atendimento Capacidade Transportadoras Veículos …" at bounding box center [770, 352] width 1541 height 705
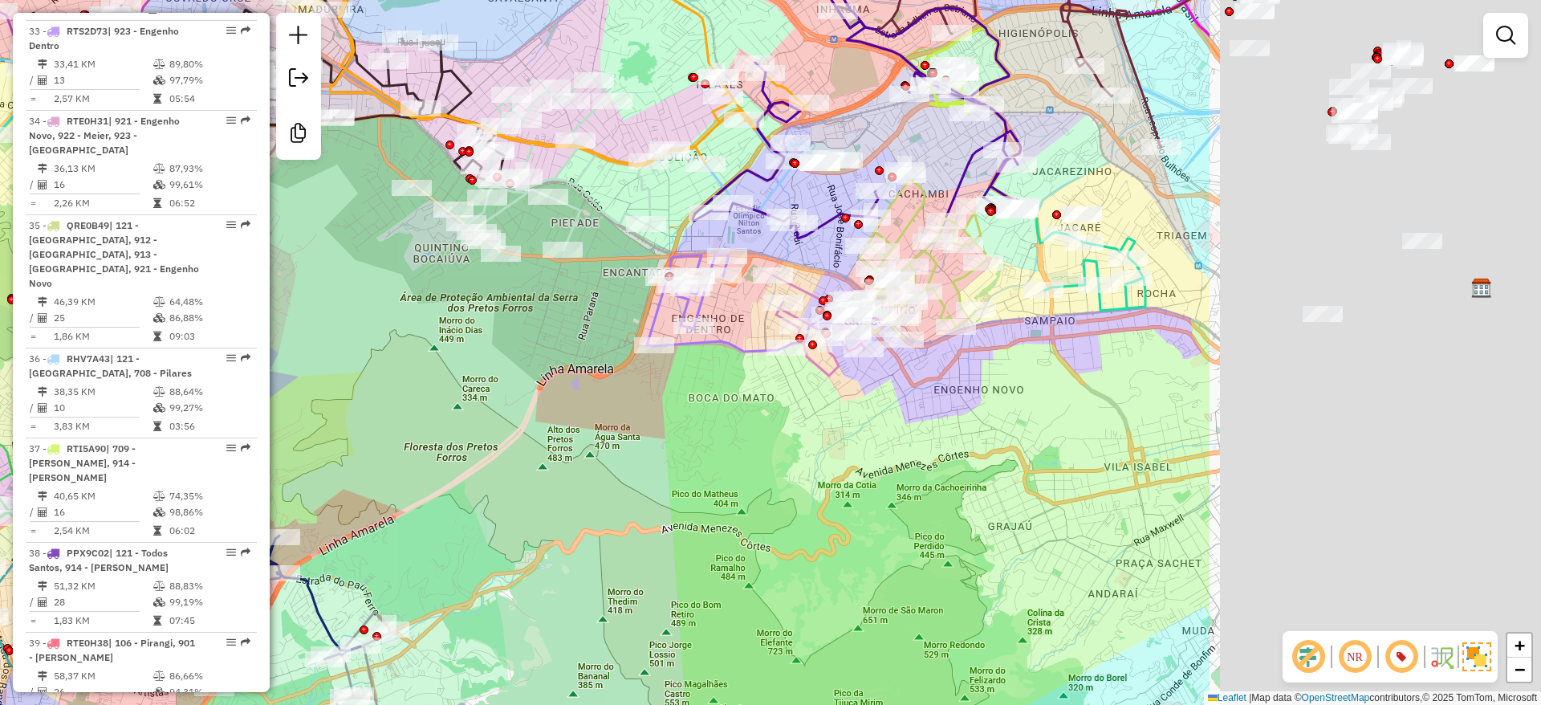
drag, startPoint x: 849, startPoint y: 523, endPoint x: 631, endPoint y: 523, distance: 218.4
click at [588, 555] on div "Rota 22 - Placa RTI5A91 55096625 - JOSE PAULO GOMES GAR Janela de atendimento G…" at bounding box center [770, 352] width 1541 height 705
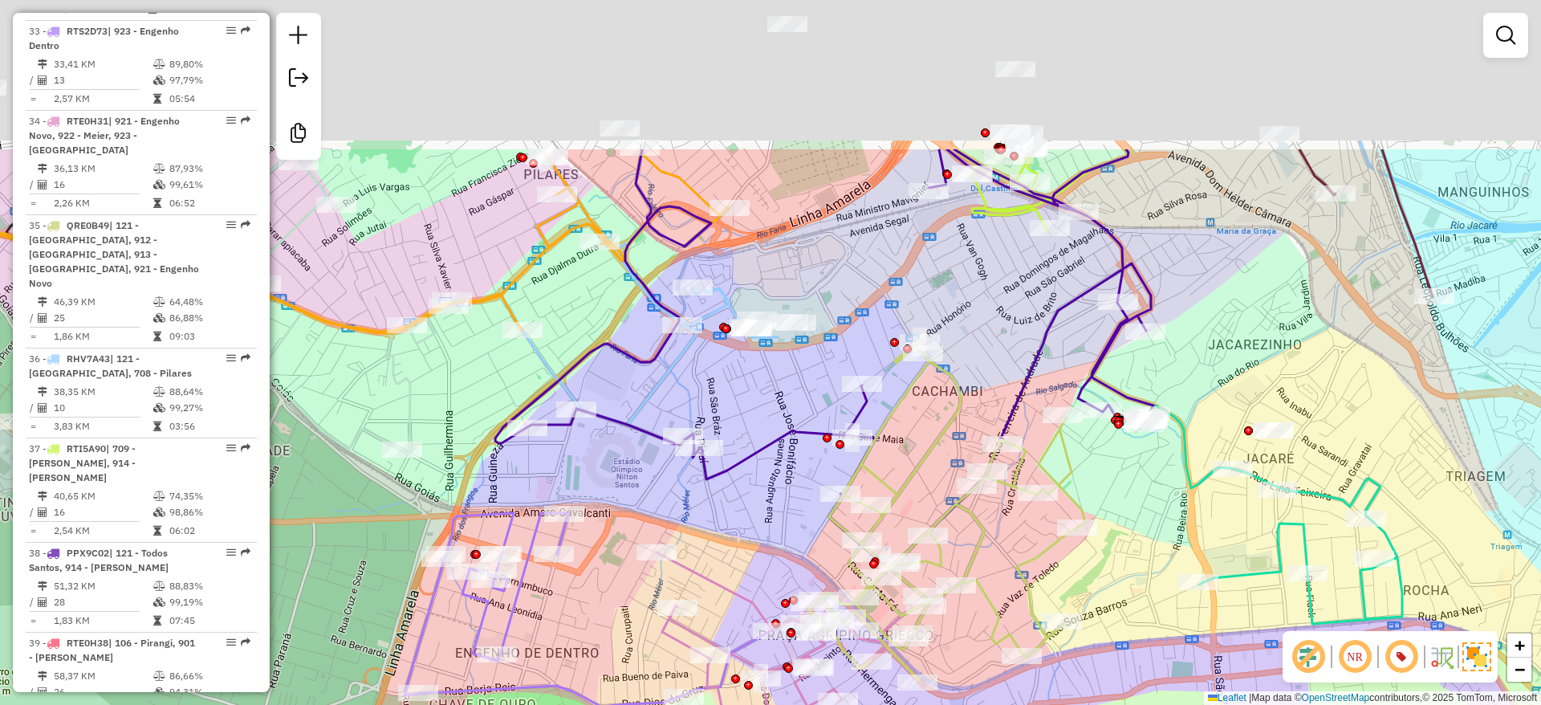
drag, startPoint x: 845, startPoint y: 353, endPoint x: 821, endPoint y: 761, distance: 408.5
click at [821, 704] on html "Aplicando filtros Pop-up bloqueado! Seu navegador bloqueou automáticamente a ab…" at bounding box center [770, 352] width 1541 height 705
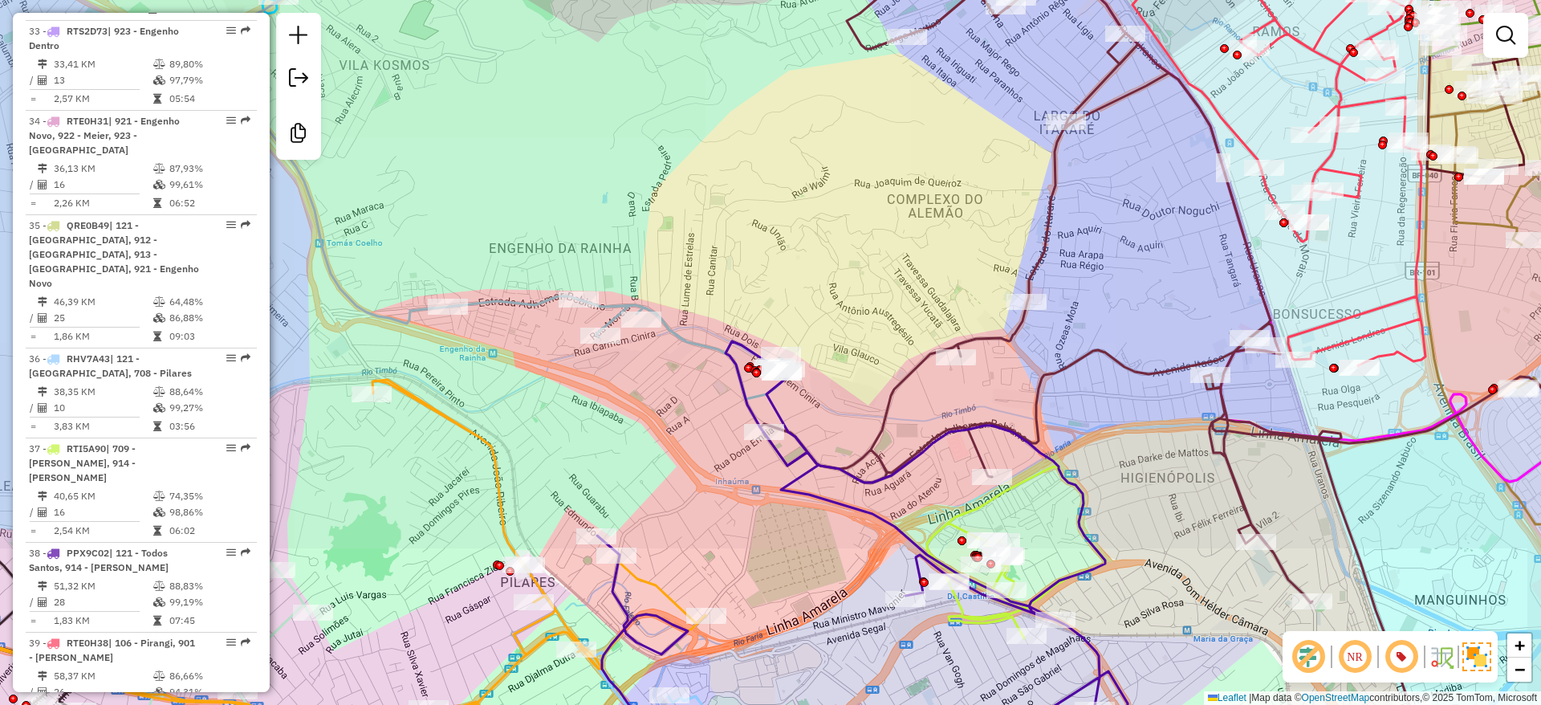
drag, startPoint x: 861, startPoint y: 226, endPoint x: 788, endPoint y: 544, distance: 327.0
click at [762, 704] on html "Aplicando filtros Pop-up bloqueado! Seu navegador bloqueou automáticamente a ab…" at bounding box center [770, 352] width 1541 height 705
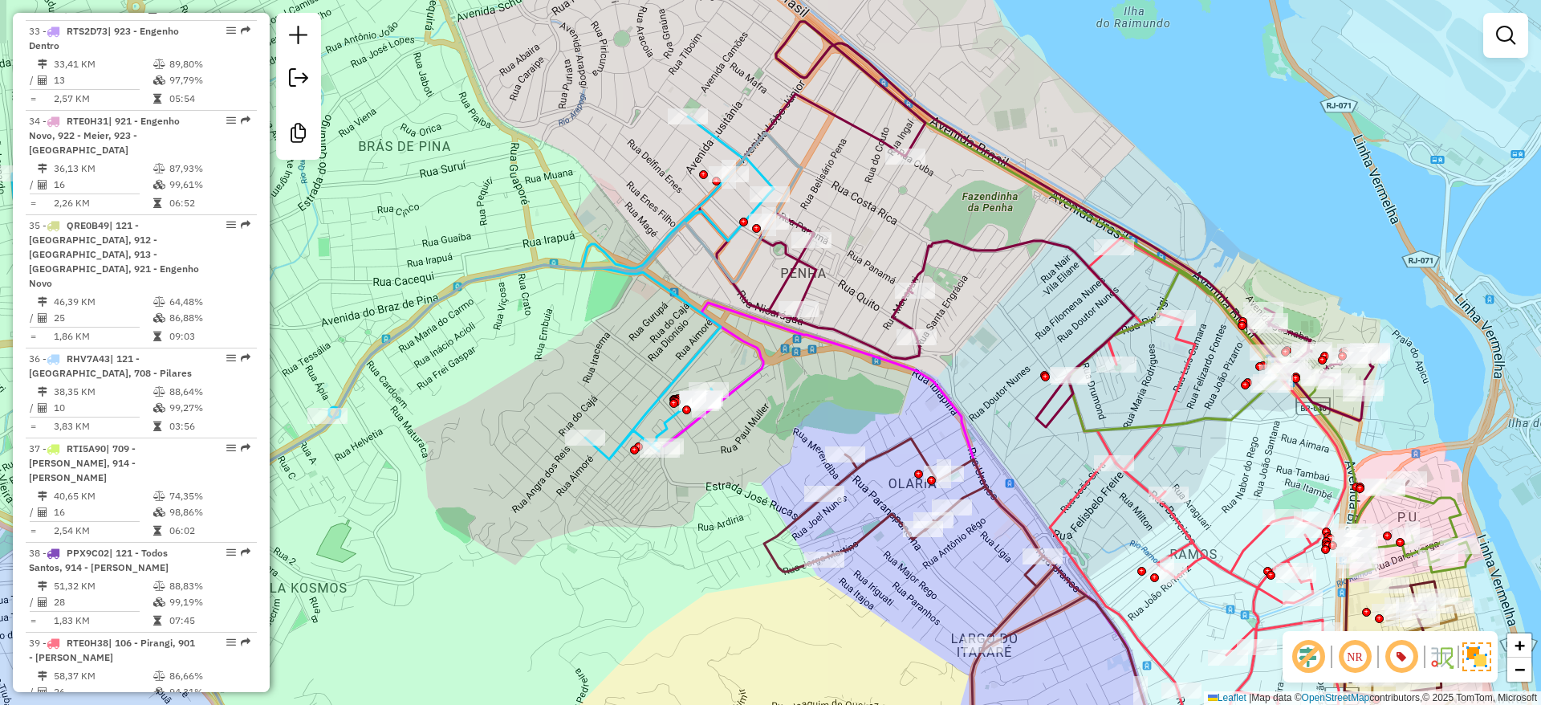
drag, startPoint x: 652, startPoint y: 276, endPoint x: 958, endPoint y: 145, distance: 332.7
click at [774, 116] on icon at bounding box center [393, 326] width 762 height 420
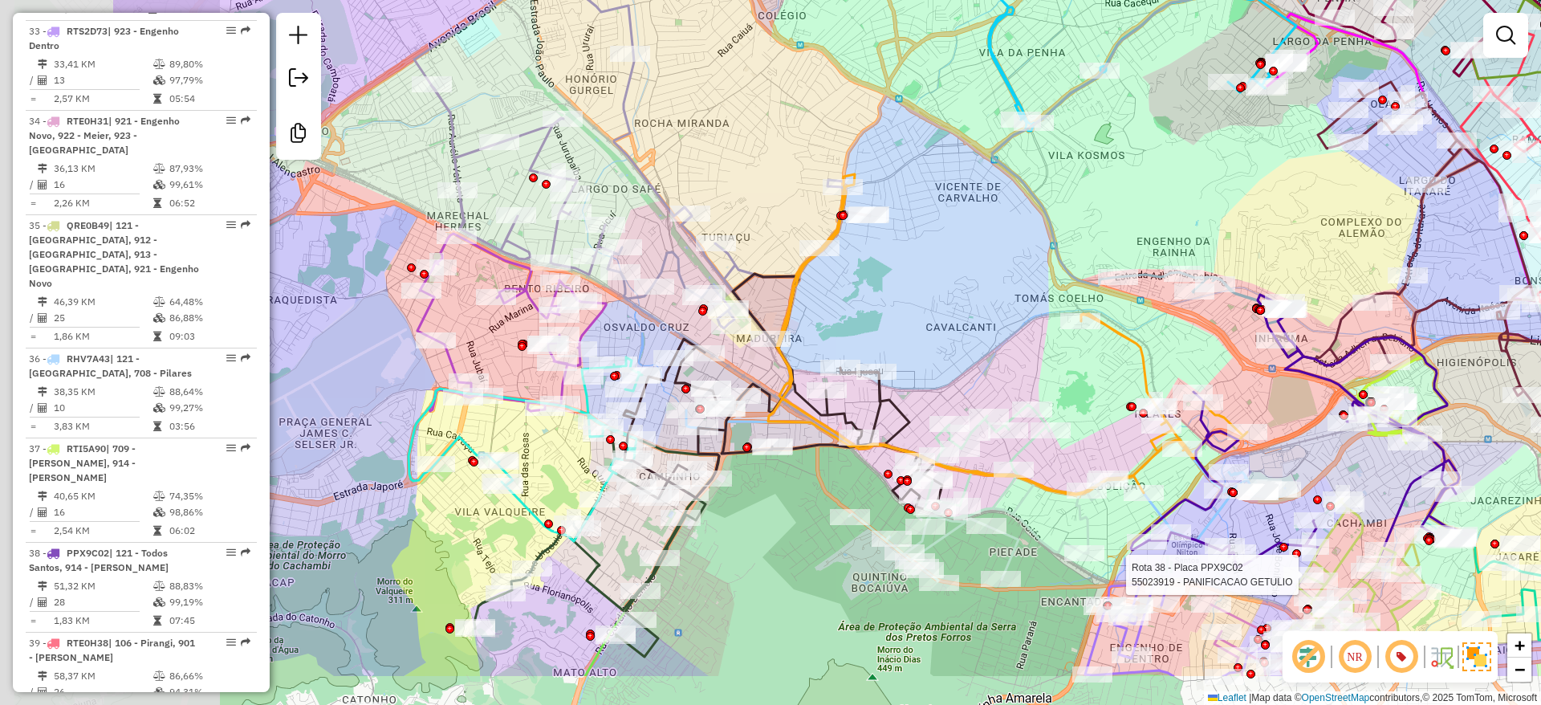
drag, startPoint x: 823, startPoint y: 310, endPoint x: 1081, endPoint y: 216, distance: 274.3
click at [1081, 216] on div "Rota 22 - Placa RTI5A91 55096625 - JOSE PAULO GOMES GAR Rota 38 - Placa PPX9C02…" at bounding box center [770, 352] width 1541 height 705
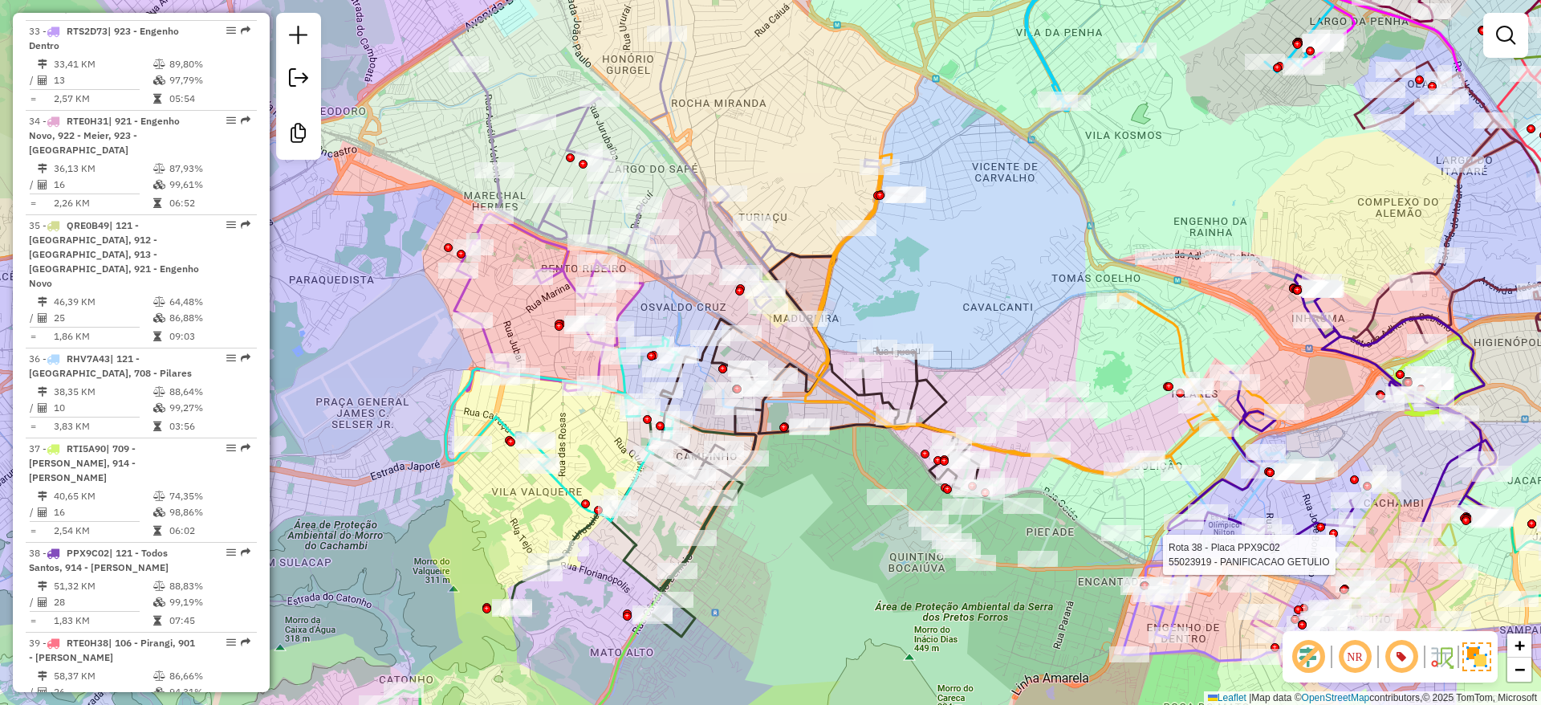
drag, startPoint x: 485, startPoint y: 468, endPoint x: 514, endPoint y: 450, distance: 33.9
click at [514, 450] on div "Rota 22 - Placa RTI5A91 55096625 - JOSE PAULO GOMES GAR Rota 38 - Placa PPX9C02…" at bounding box center [770, 352] width 1541 height 705
click at [510, 502] on div "Rota 22 - Placa RTI5A91 55096625 - JOSE PAULO GOMES GAR Rota 38 - Placa PPX9C02…" at bounding box center [770, 352] width 1541 height 705
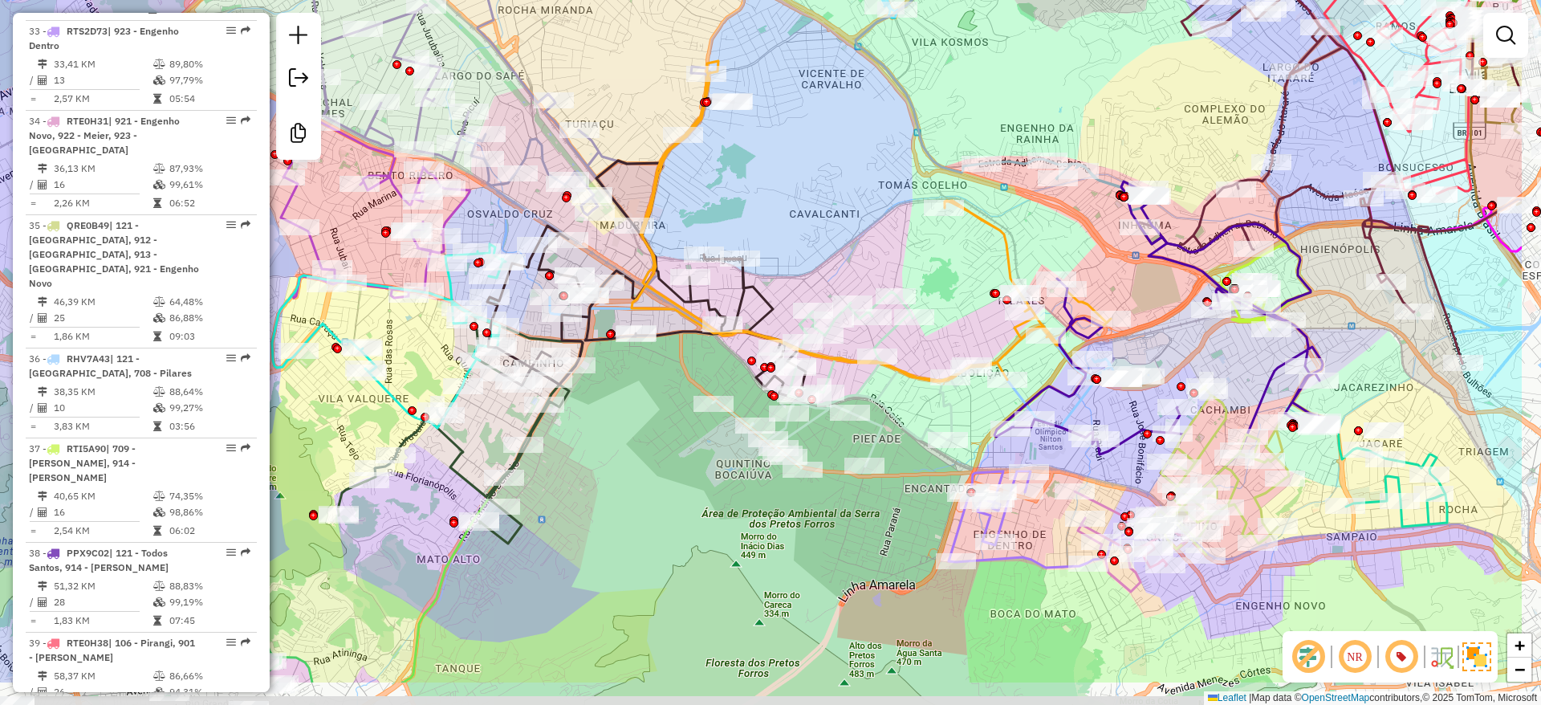
drag, startPoint x: 510, startPoint y: 502, endPoint x: 327, endPoint y: 408, distance: 205.7
click at [327, 408] on div "Janela de atendimento Grade de atendimento Capacidade Transportadoras Veículos …" at bounding box center [770, 352] width 1541 height 705
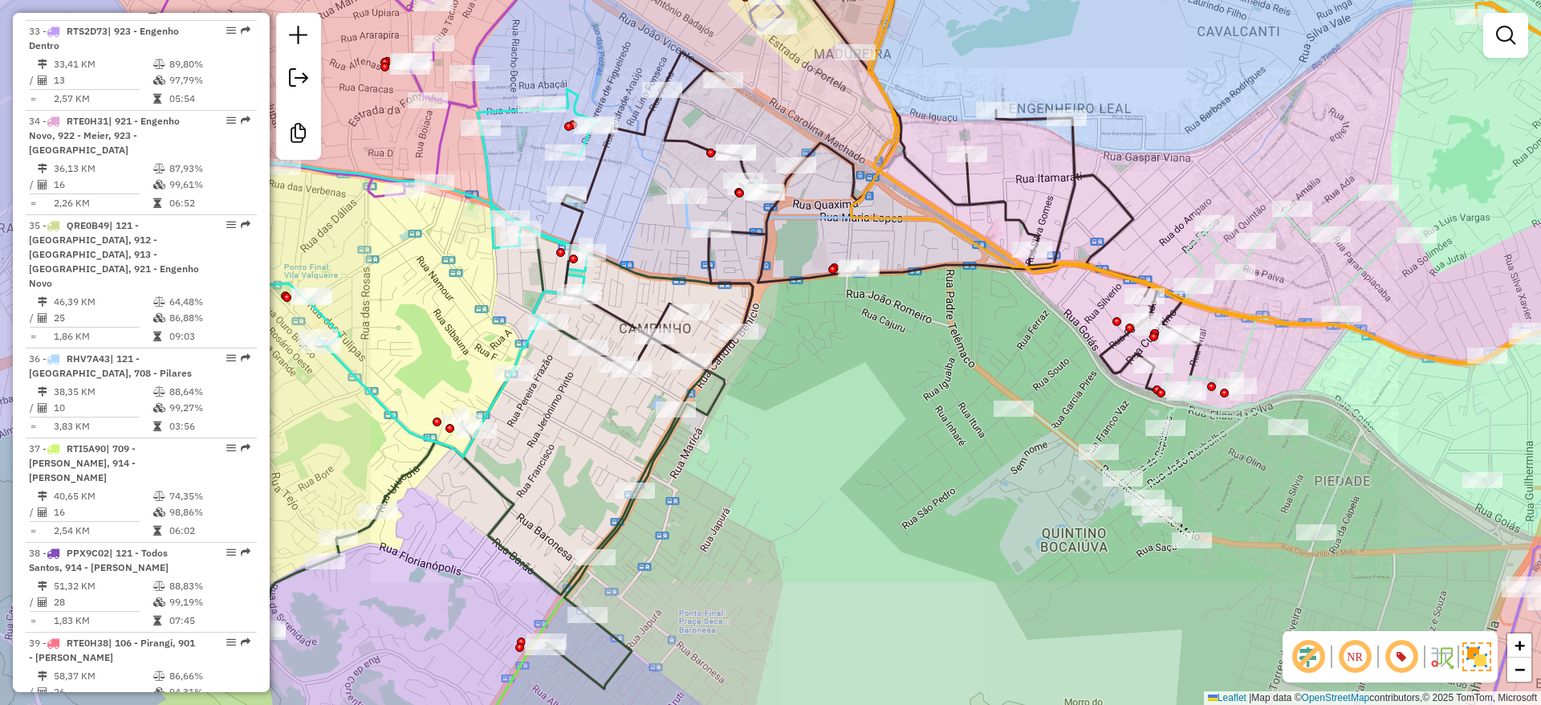
drag, startPoint x: 918, startPoint y: 493, endPoint x: 804, endPoint y: 487, distance: 114.1
click at [714, 665] on div "Janela de atendimento Grade de atendimento Capacidade Transportadoras Veículos …" at bounding box center [770, 352] width 1541 height 705
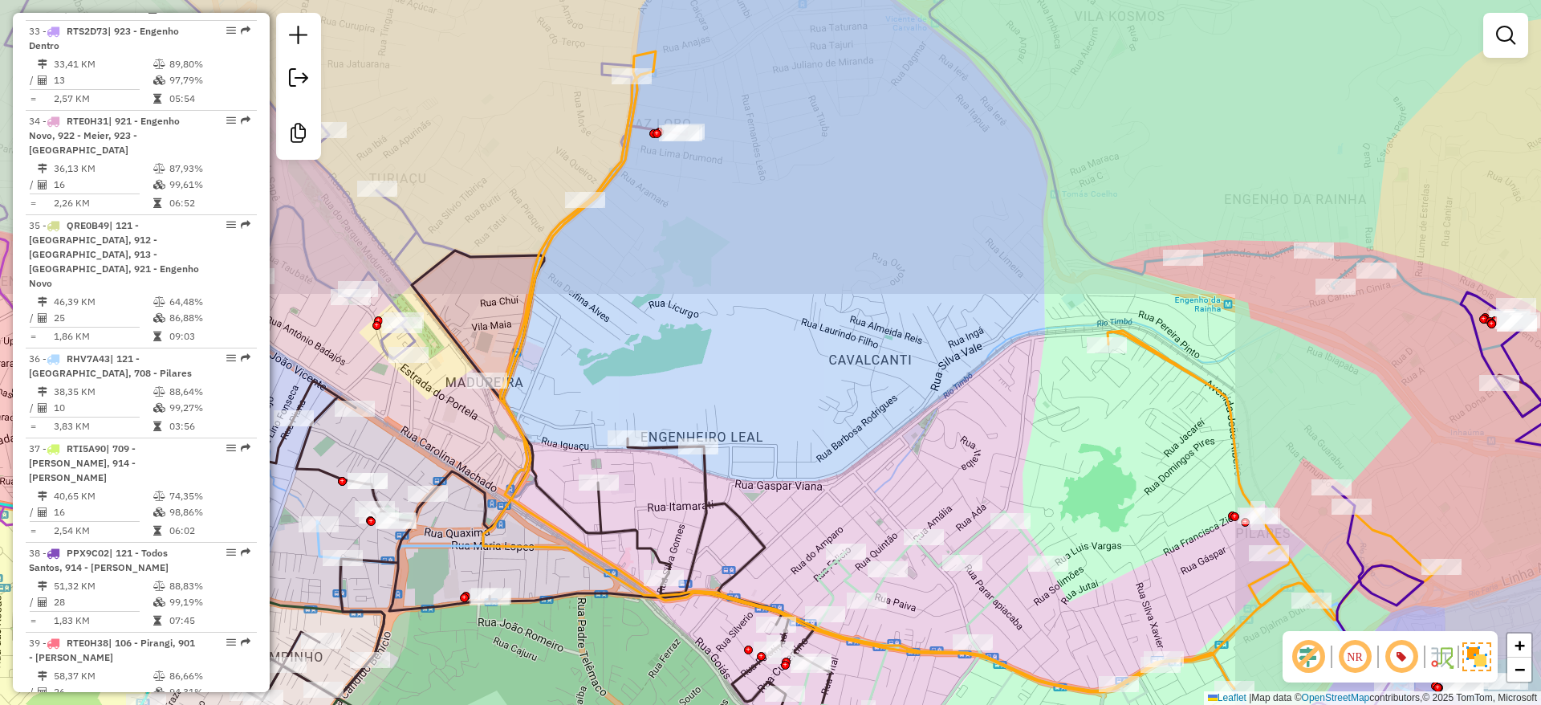
click at [750, 659] on div "Janela de atendimento Grade de atendimento Capacidade Transportadoras Veículos …" at bounding box center [770, 352] width 1541 height 705
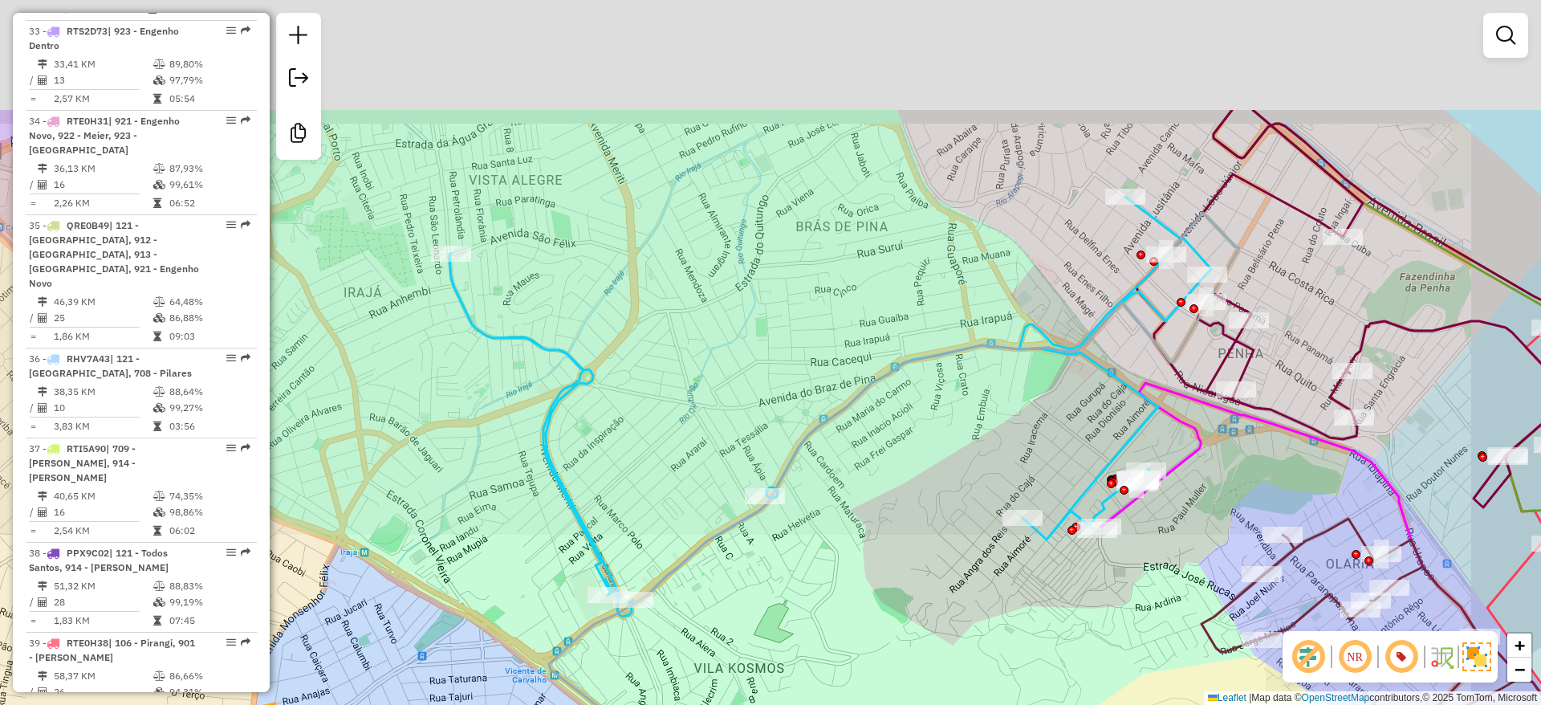
drag, startPoint x: 902, startPoint y: 463, endPoint x: 832, endPoint y: 507, distance: 82.9
click at [805, 648] on div "Janela de atendimento Grade de atendimento Capacidade Transportadoras Veículos …" at bounding box center [770, 352] width 1541 height 705
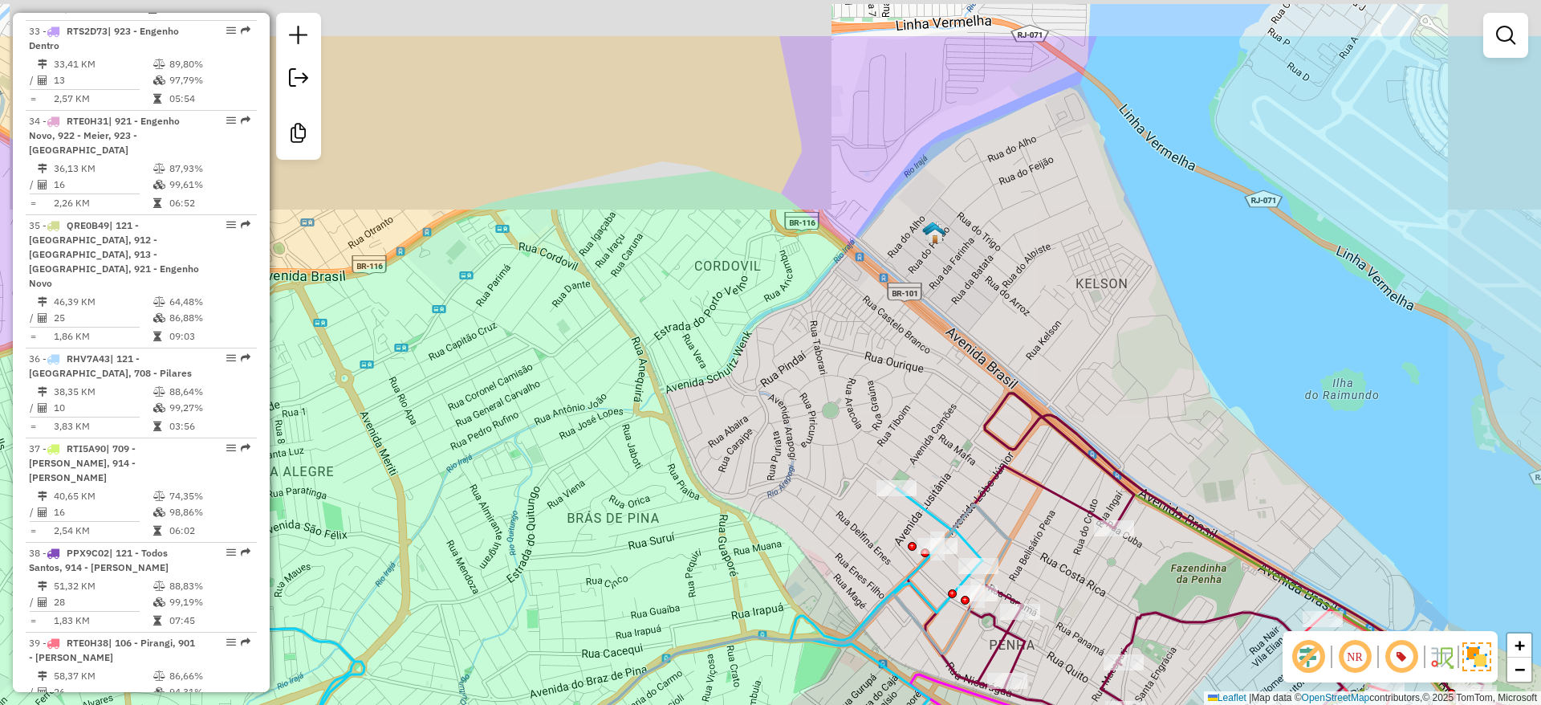
drag, startPoint x: 784, startPoint y: 478, endPoint x: 618, endPoint y: 303, distance: 240.2
click at [604, 297] on div "Janela de atendimento Grade de atendimento Capacidade Transportadoras Veículos …" at bounding box center [770, 352] width 1541 height 705
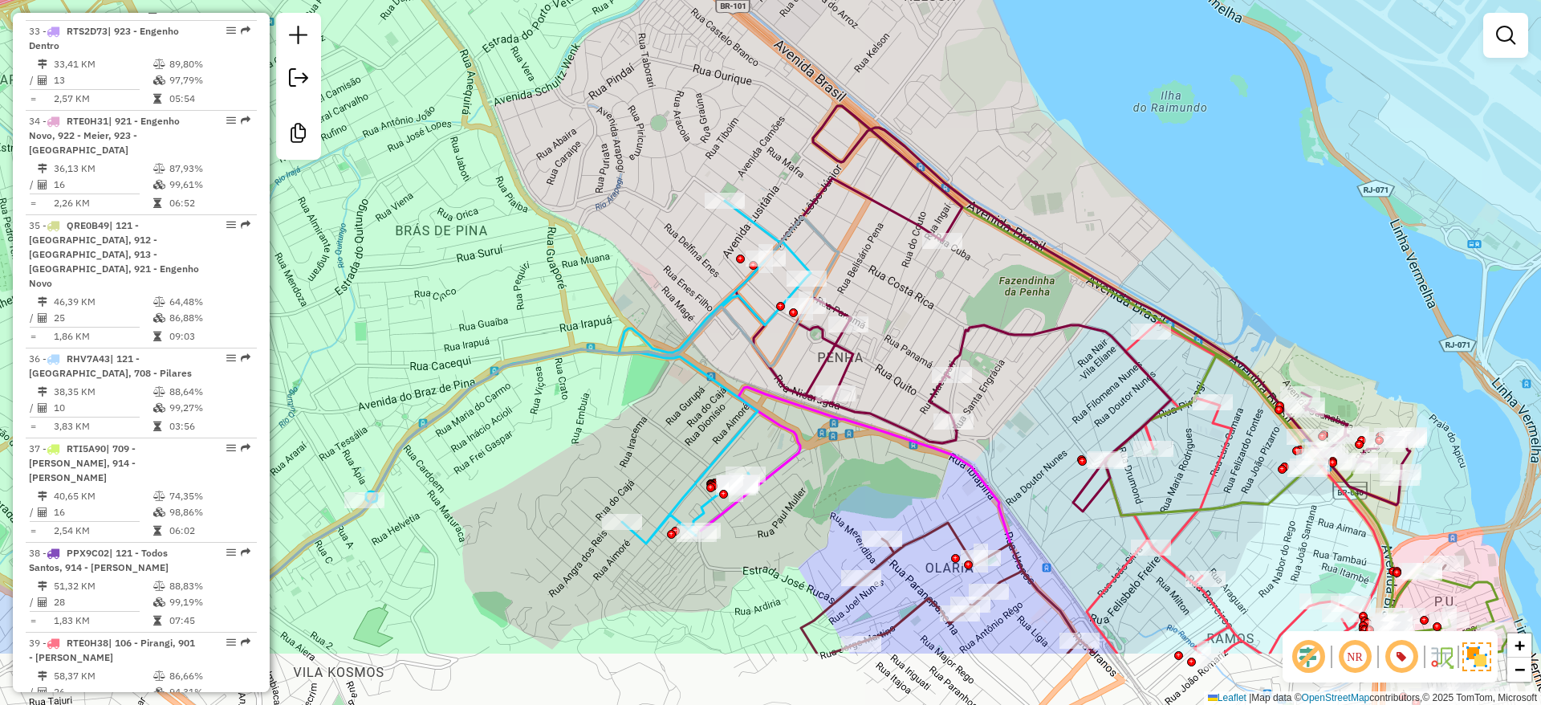
drag, startPoint x: 671, startPoint y: 295, endPoint x: 659, endPoint y: 252, distance: 45.0
click at [659, 252] on div "Janela de atendimento Grade de atendimento Capacidade Transportadoras Veículos …" at bounding box center [770, 352] width 1541 height 705
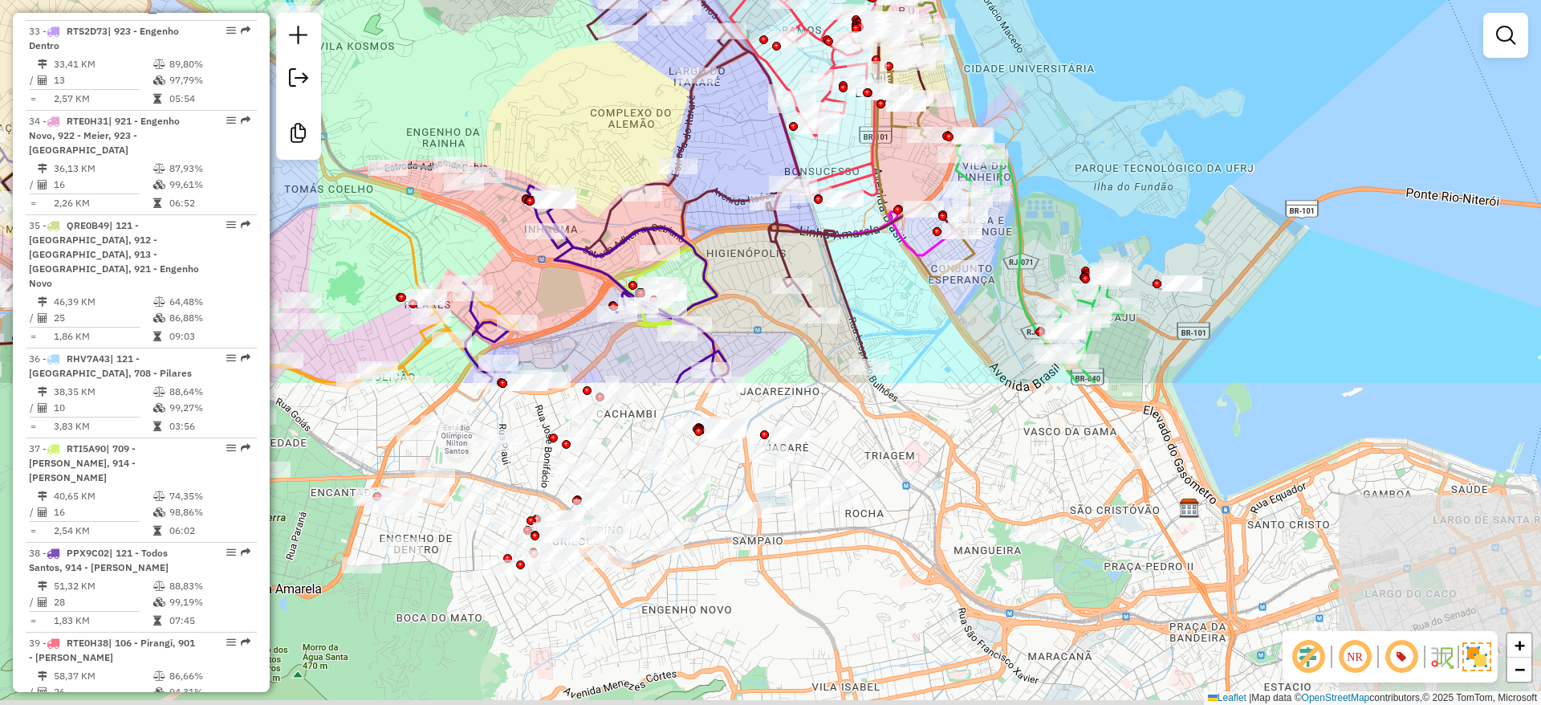
drag, startPoint x: 714, startPoint y: 411, endPoint x: 495, endPoint y: 100, distance: 380.2
click at [495, 100] on div "Janela de atendimento Grade de atendimento Capacidade Transportadoras Veículos …" at bounding box center [770, 352] width 1541 height 705
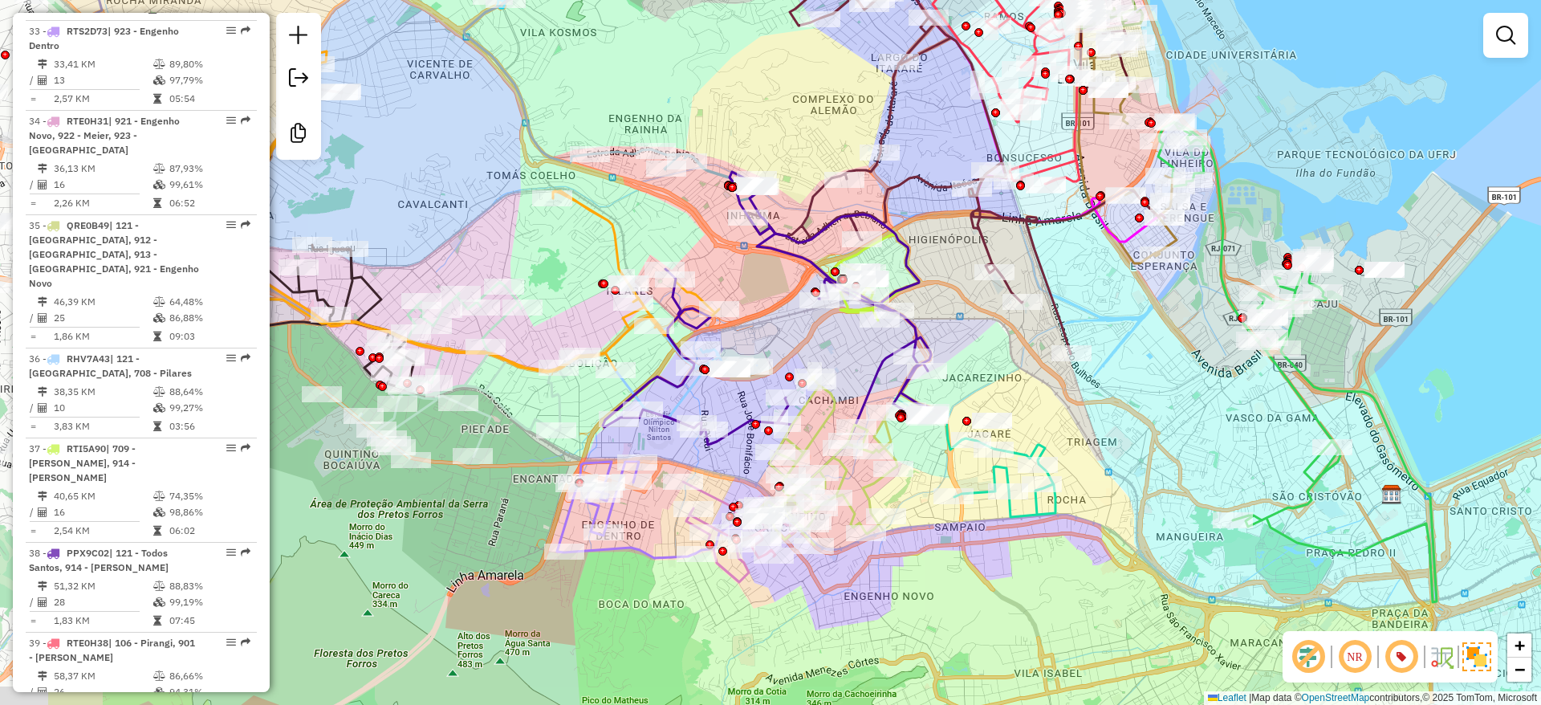
drag, startPoint x: 954, startPoint y: 390, endPoint x: 1043, endPoint y: 356, distance: 95.3
click at [1123, 374] on div "Janela de atendimento Grade de atendimento Capacidade Transportadoras Veículos …" at bounding box center [770, 352] width 1541 height 705
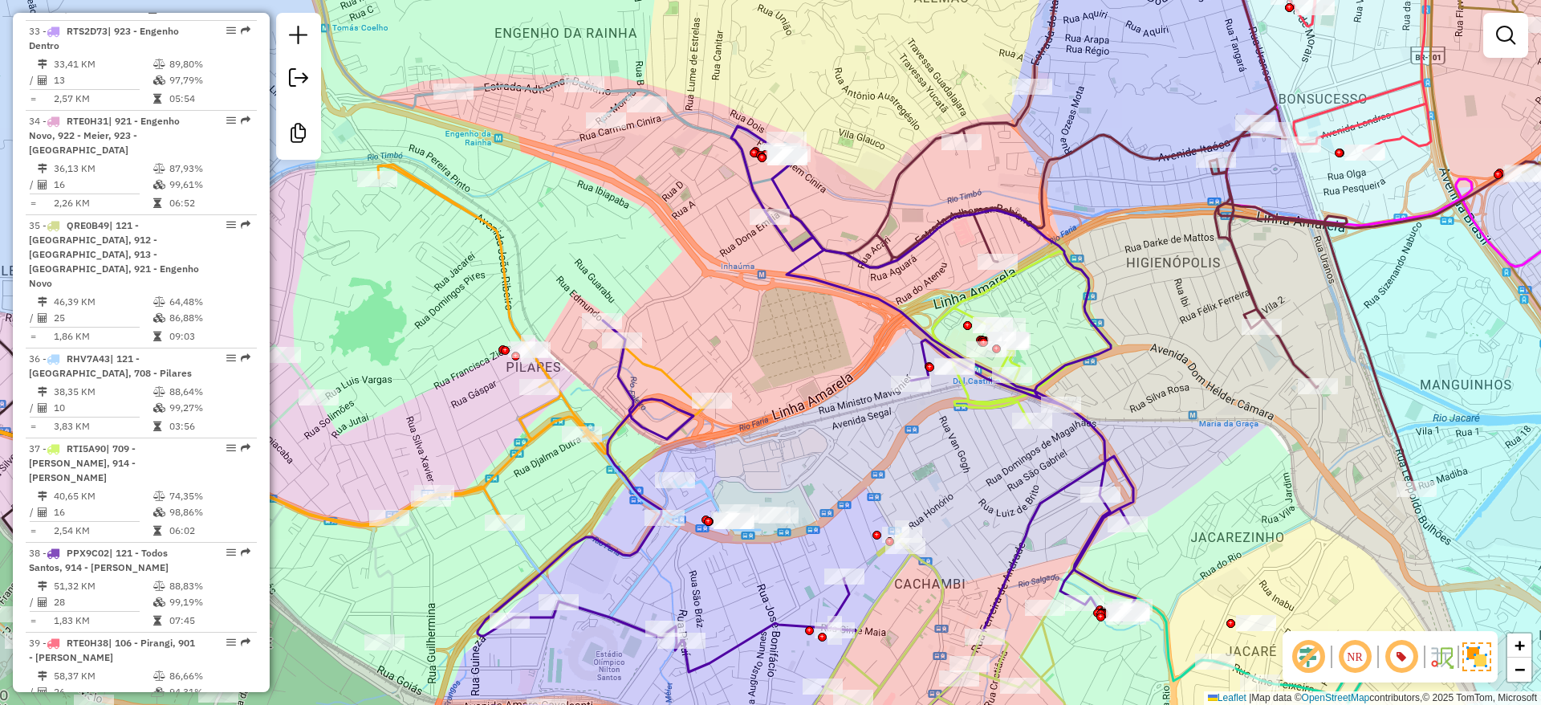
drag, startPoint x: 803, startPoint y: 279, endPoint x: 984, endPoint y: 204, distance: 196.2
click at [951, 215] on div "Rota 31 - Placa KVP6I24 55063913 - ELENILSA SANTOS Janela de atendimento Grade …" at bounding box center [770, 352] width 1541 height 705
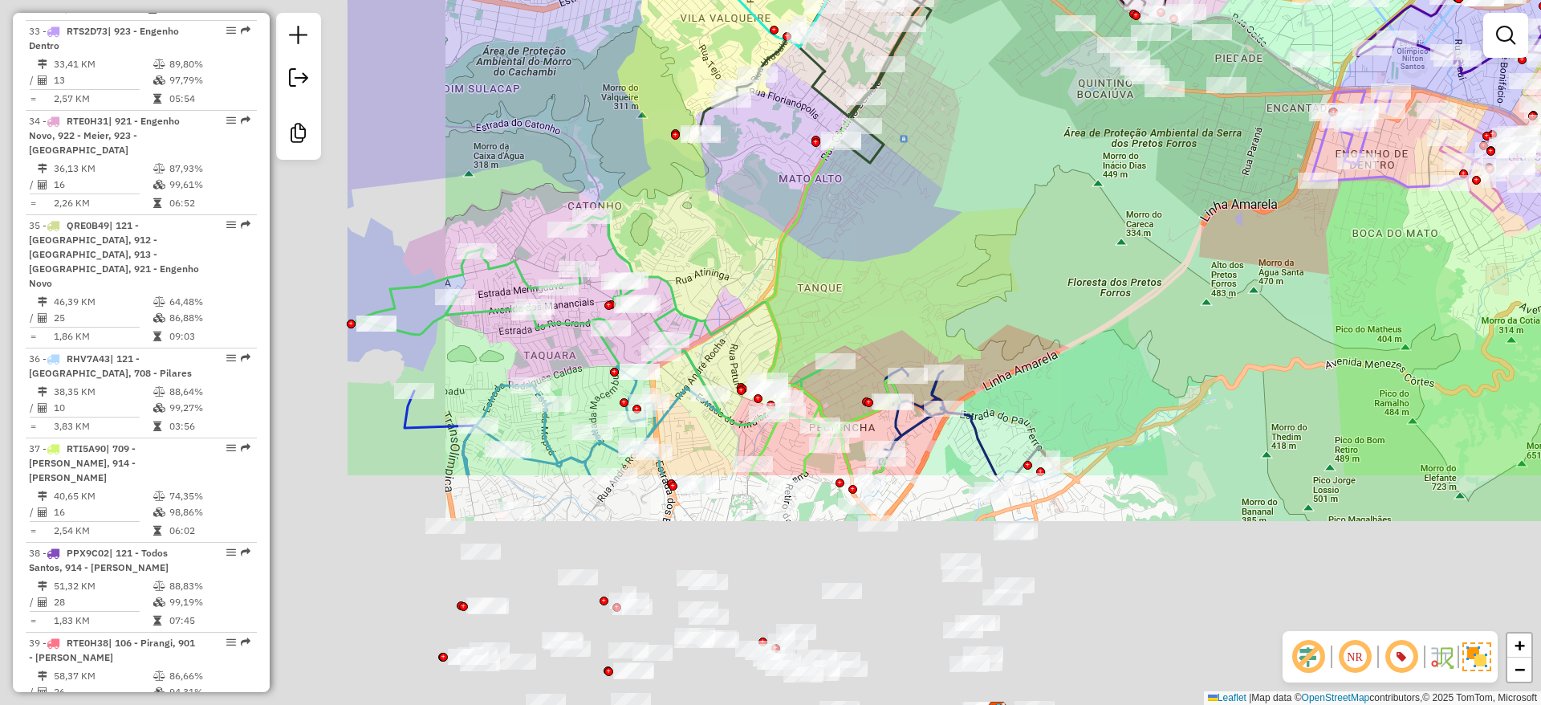
drag, startPoint x: 656, startPoint y: 443, endPoint x: 976, endPoint y: 251, distance: 373.4
click at [1164, 138] on div "Rota 31 - Placa KVP6I24 55063913 - ELENILSA SANTOS Rota 50 - Placa QRD6391 5500…" at bounding box center [770, 352] width 1541 height 705
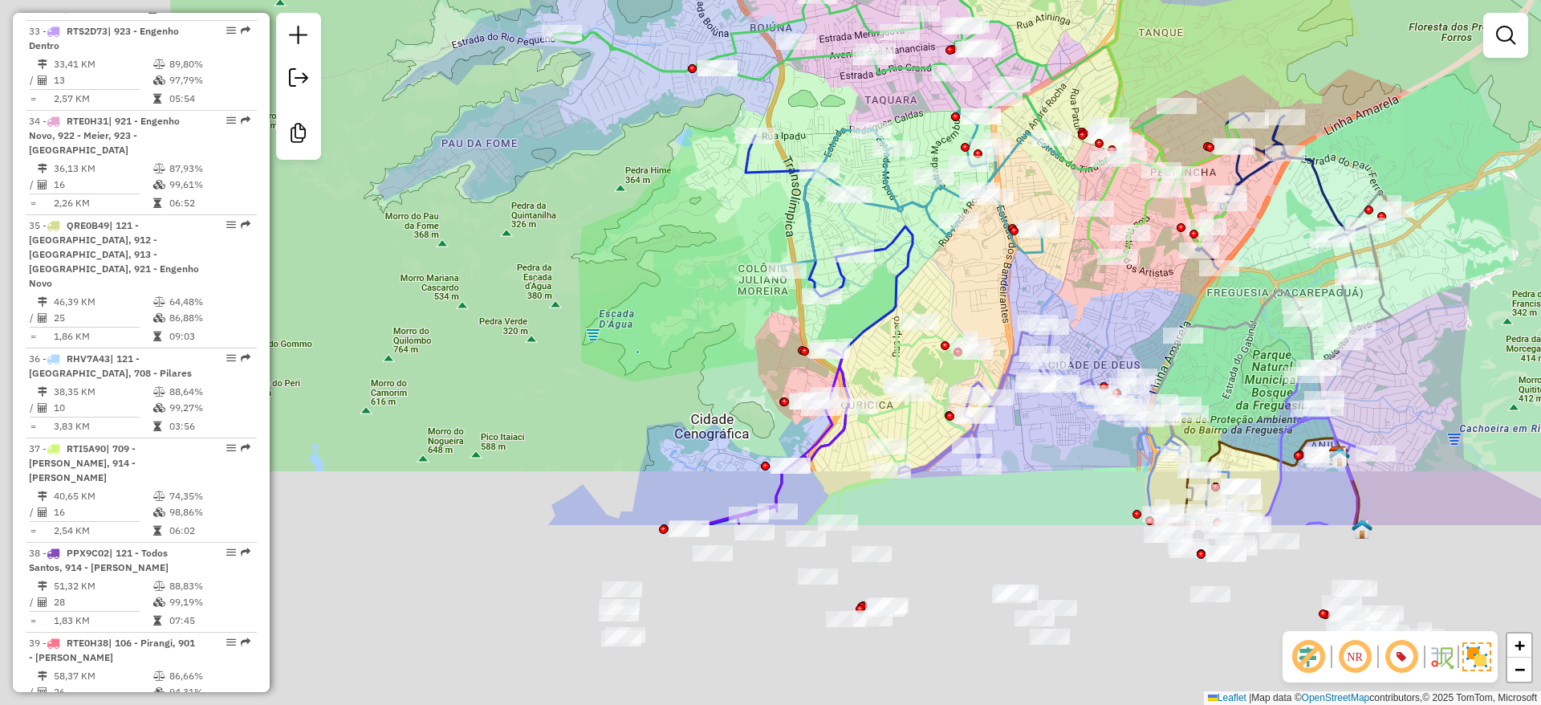
drag, startPoint x: 1200, startPoint y: 57, endPoint x: 1008, endPoint y: 223, distance: 253.8
click at [1207, 51] on div "Rota 31 - Placa KVP6I24 55063913 - ELENILSA SANTOS Janela de atendimento Grade …" at bounding box center [770, 352] width 1541 height 705
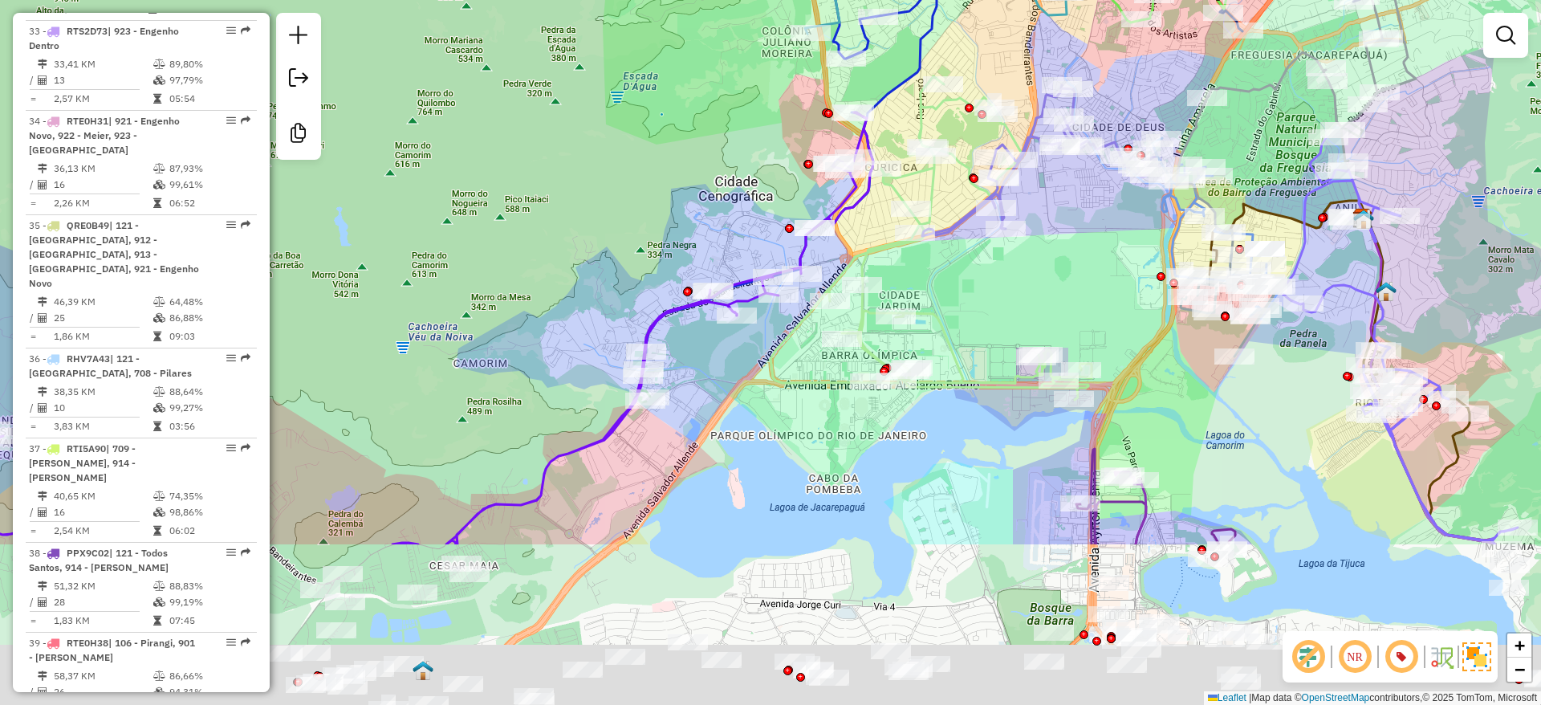
drag, startPoint x: 662, startPoint y: 430, endPoint x: 625, endPoint y: 295, distance: 140.0
click at [696, 134] on div "Rota 31 - Placa KVP6I24 55063913 - ELENILSA SANTOS Janela de atendimento Grade …" at bounding box center [770, 352] width 1541 height 705
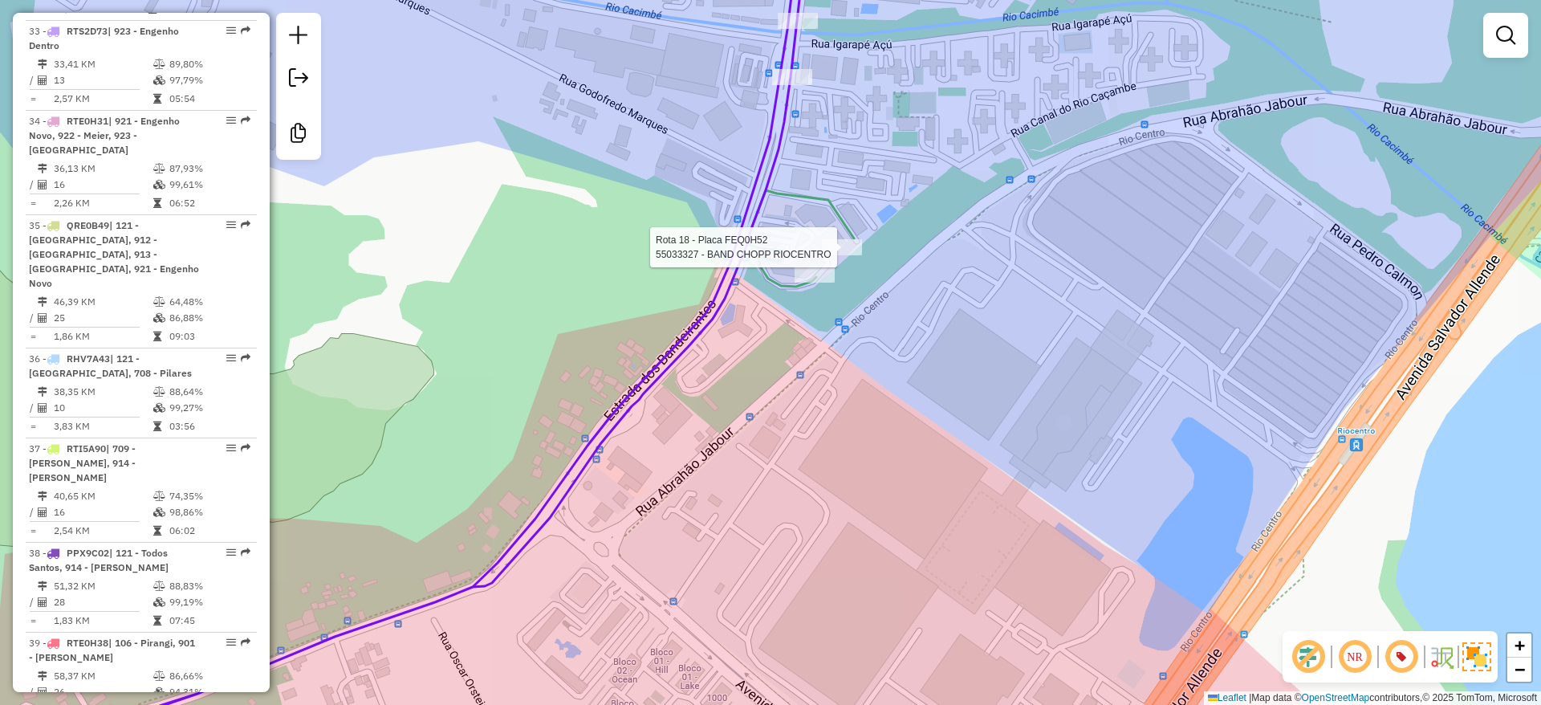
select select "**********"
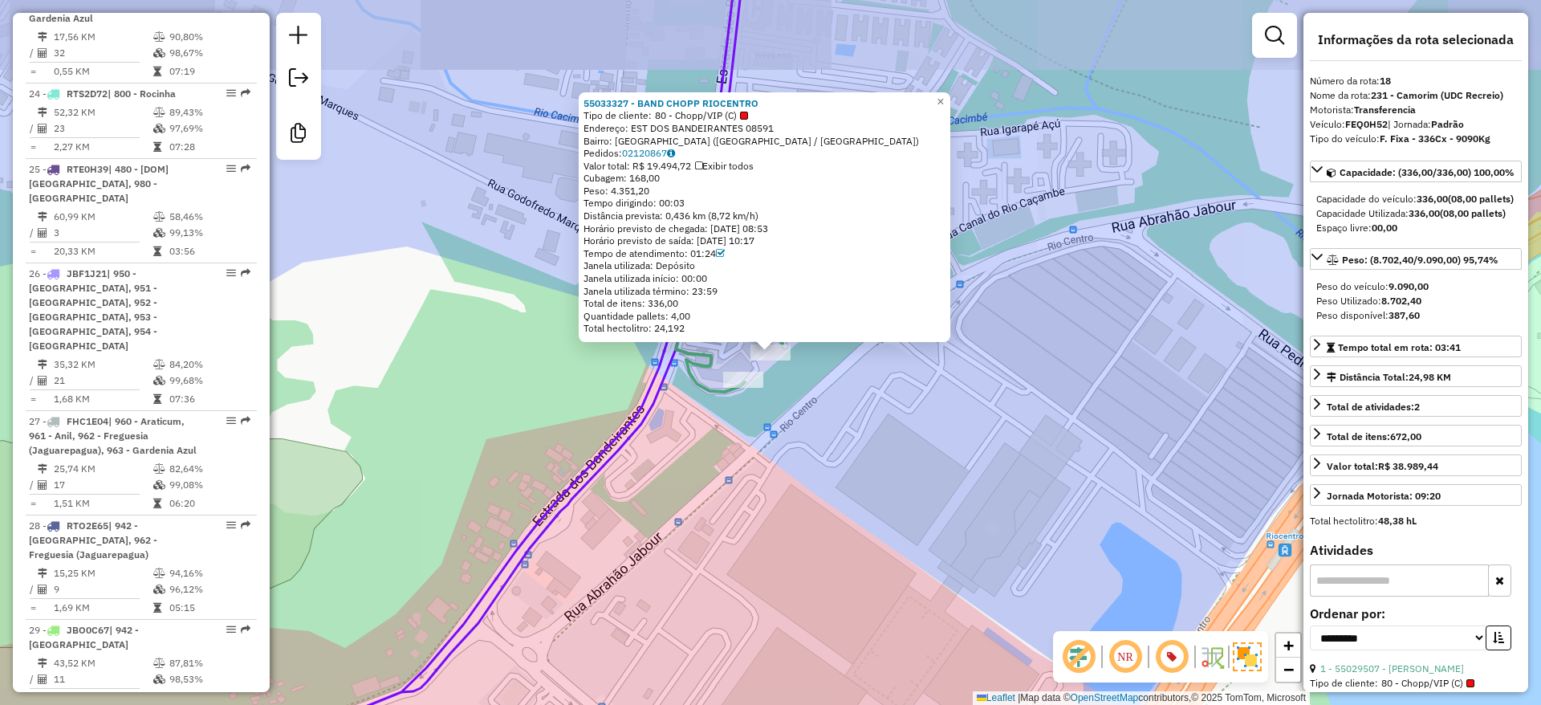
scroll to position [2409, 0]
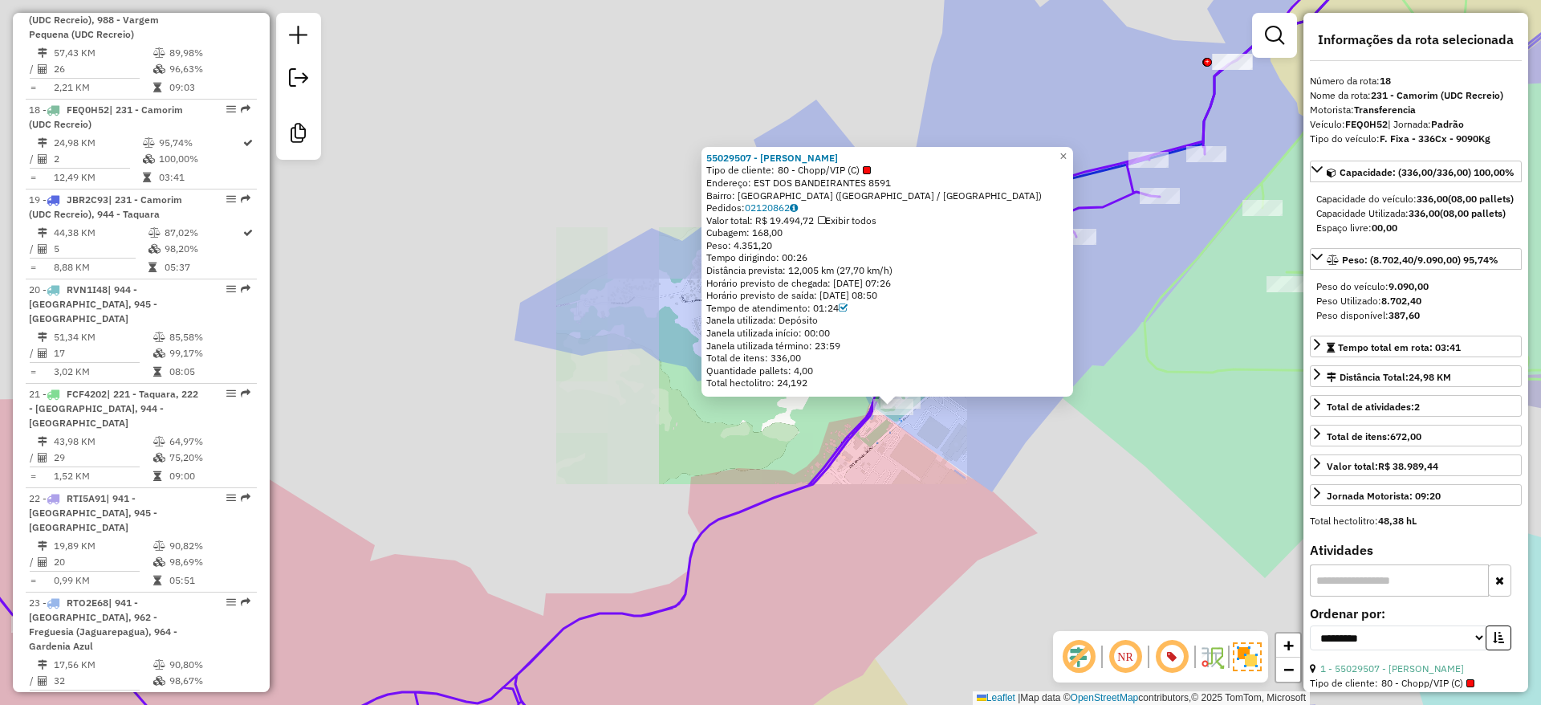
click at [931, 464] on div "55029507 - RENATO BORGES DA SIL Tipo de cliente: 80 - Chopp/VIP (C) Endereço: E…" at bounding box center [770, 352] width 1541 height 705
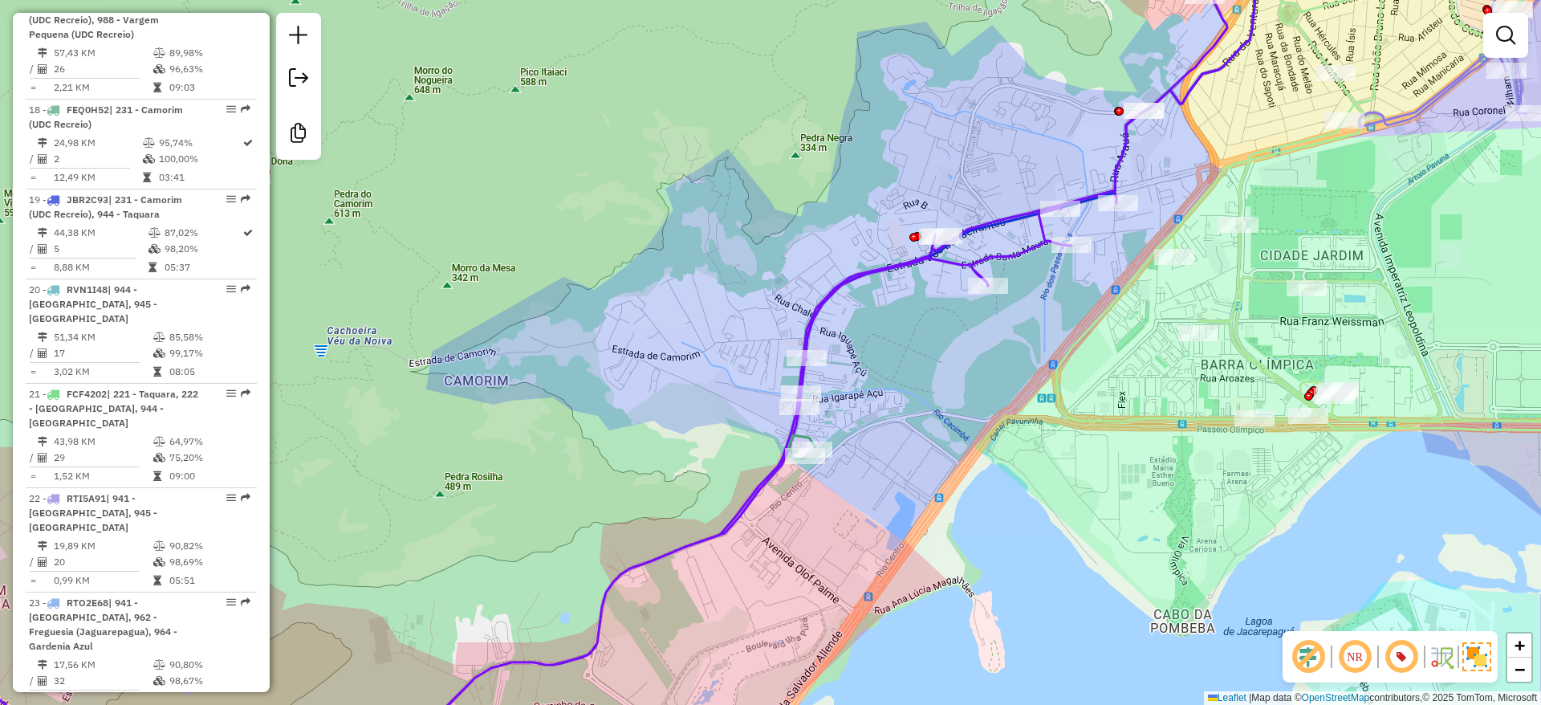
drag, startPoint x: 974, startPoint y: 549, endPoint x: 837, endPoint y: 596, distance: 145.0
click at [837, 596] on div "Janela de atendimento Grade de atendimento Capacidade Transportadoras Veículos …" at bounding box center [770, 352] width 1541 height 705
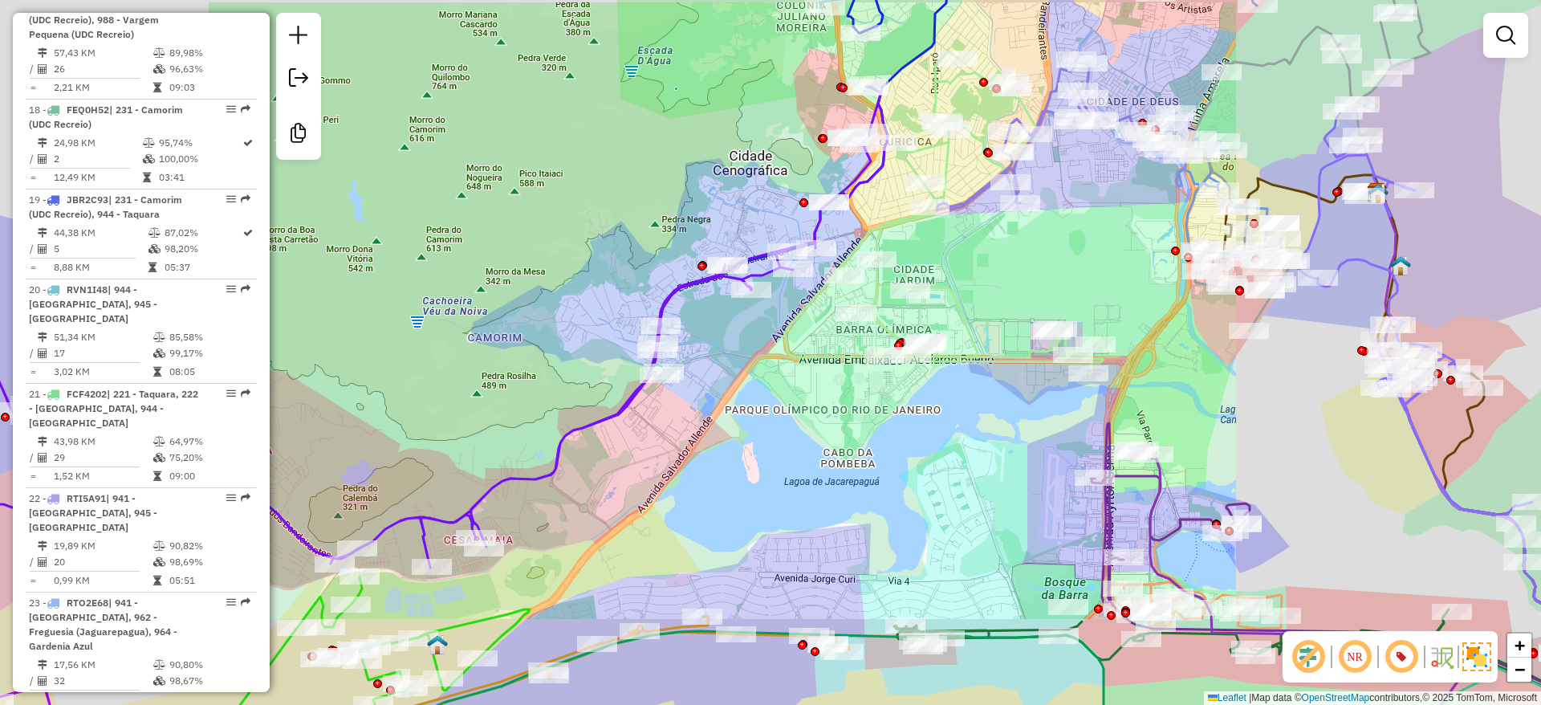
click at [649, 252] on div "Janela de atendimento Grade de atendimento Capacidade Transportadoras Veículos …" at bounding box center [770, 352] width 1541 height 705
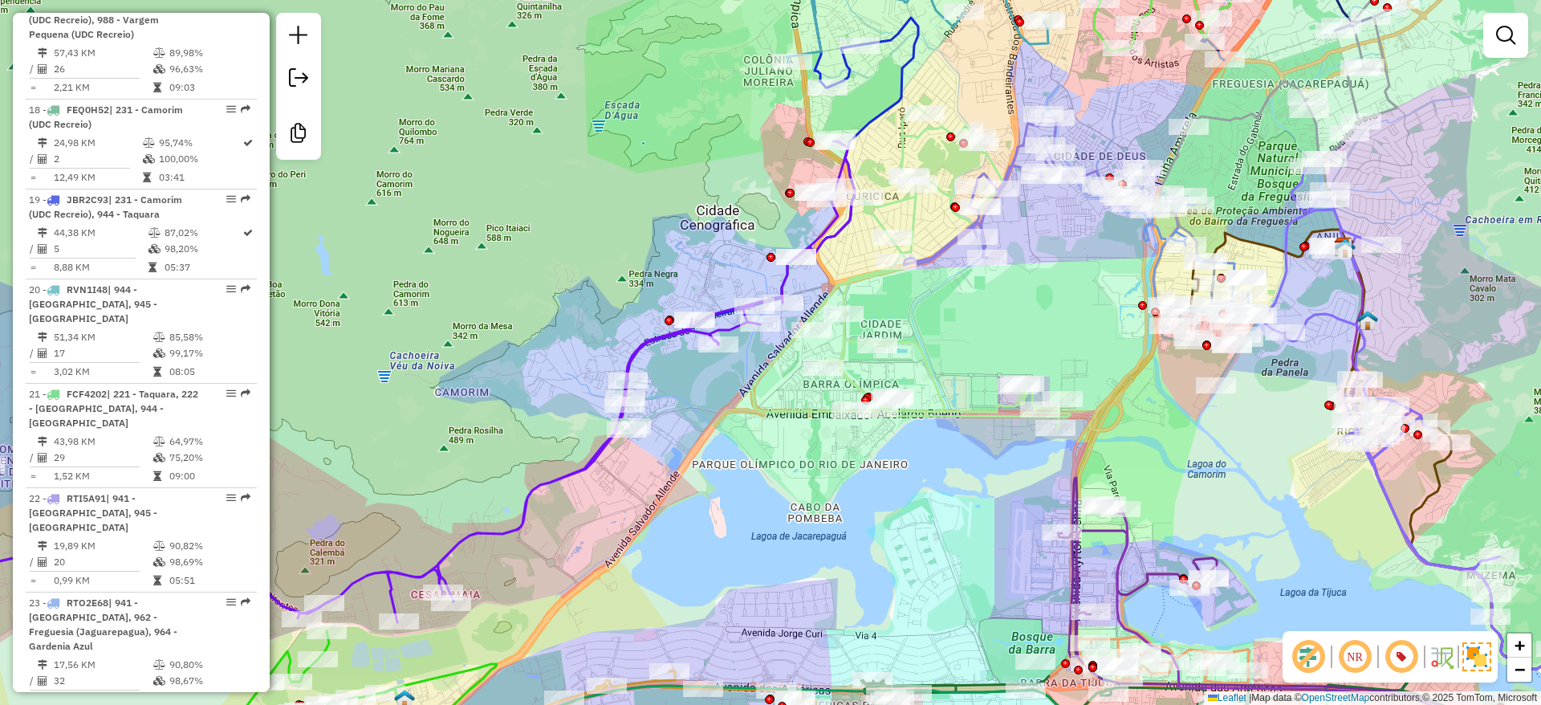
click at [609, 311] on div "Janela de atendimento Grade de atendimento Capacidade Transportadoras Veículos …" at bounding box center [770, 352] width 1541 height 705
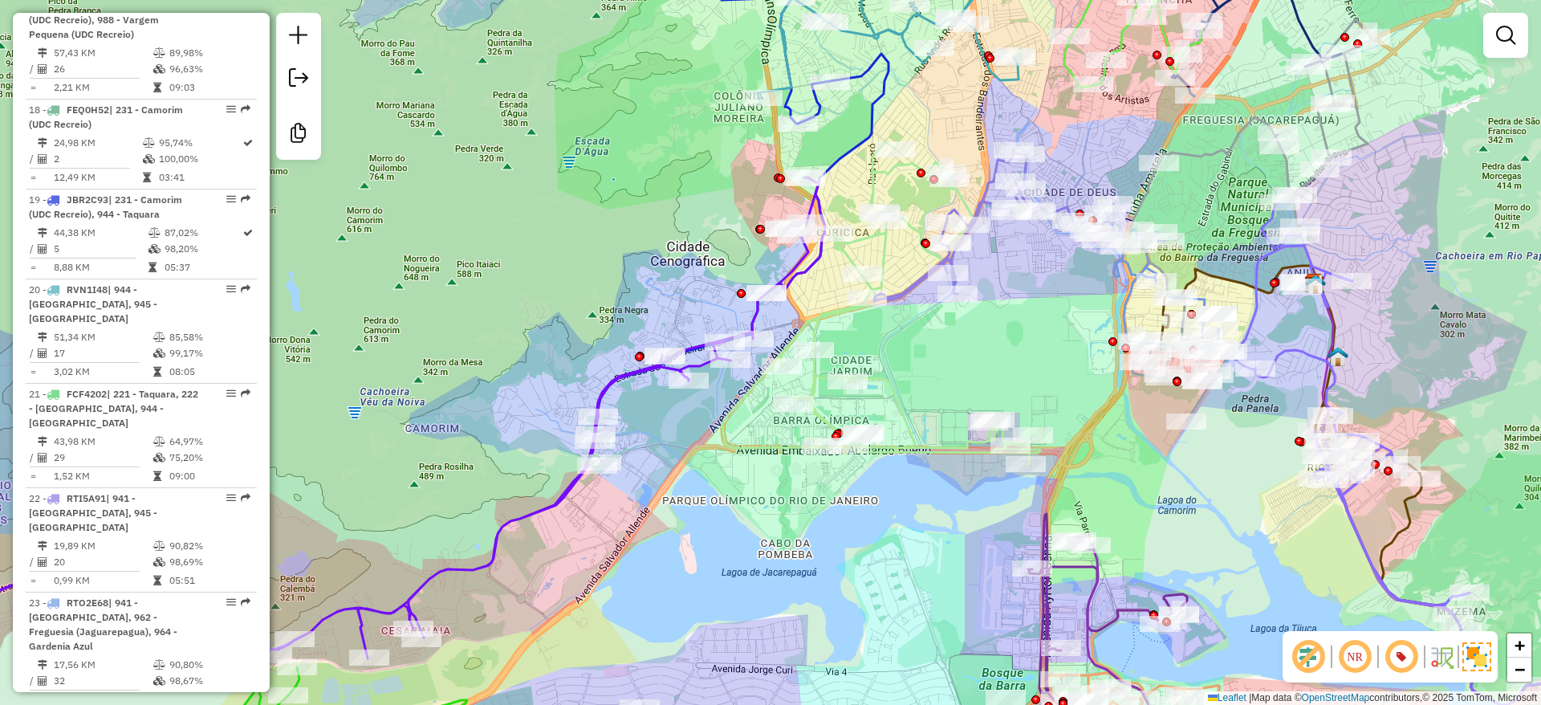
drag, startPoint x: 608, startPoint y: 311, endPoint x: 580, endPoint y: 340, distance: 40.3
click at [580, 340] on div "Janela de atendimento Grade de atendimento Capacidade Transportadoras Veículos …" at bounding box center [770, 352] width 1541 height 705
drag, startPoint x: 600, startPoint y: 206, endPoint x: 594, endPoint y: 214, distance: 10.3
click at [599, 209] on div "Janela de atendimento Grade de atendimento Capacidade Transportadoras Veículos …" at bounding box center [770, 352] width 1541 height 705
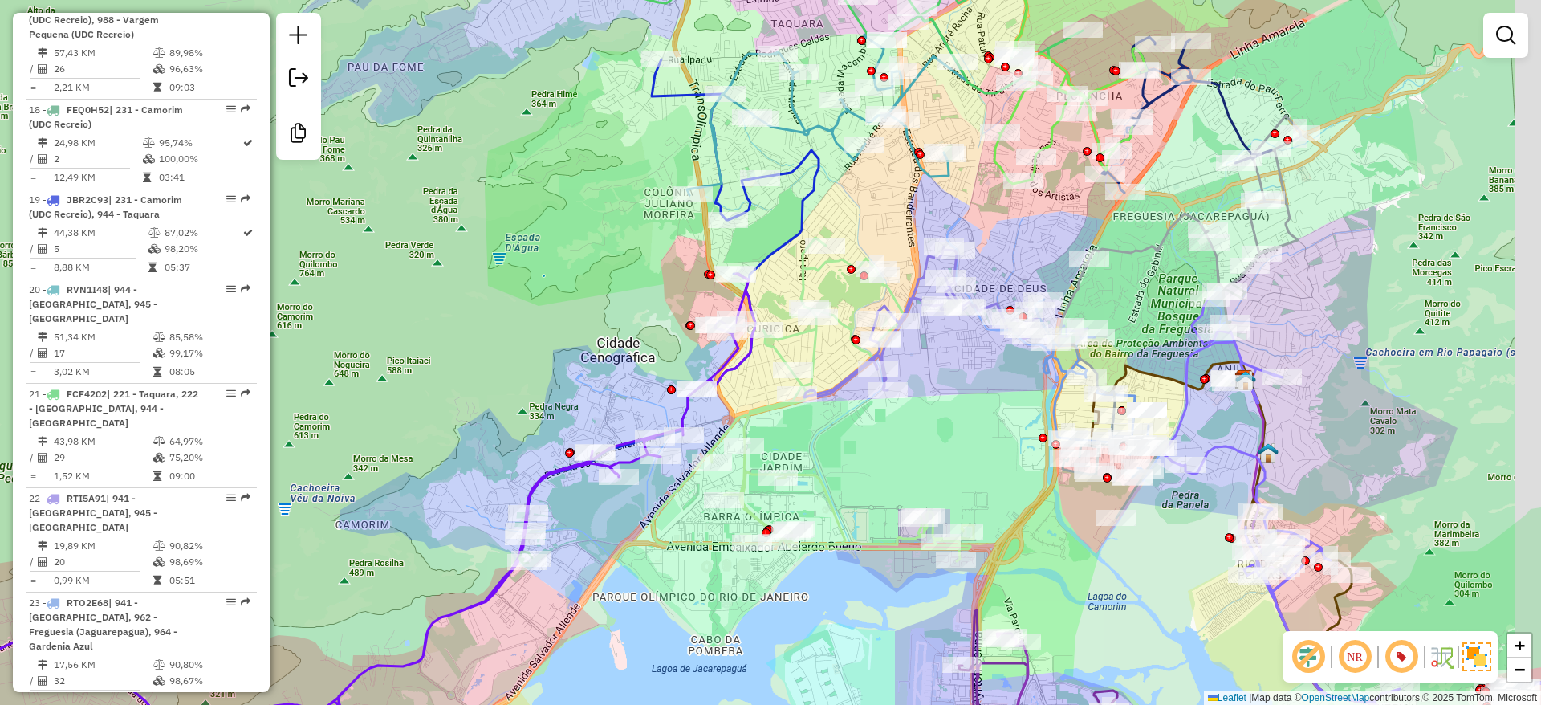
drag, startPoint x: 594, startPoint y: 214, endPoint x: 548, endPoint y: 261, distance: 66.4
click at [548, 261] on div "Janela de atendimento Grade de atendimento Capacidade Transportadoras Veículos …" at bounding box center [770, 352] width 1541 height 705
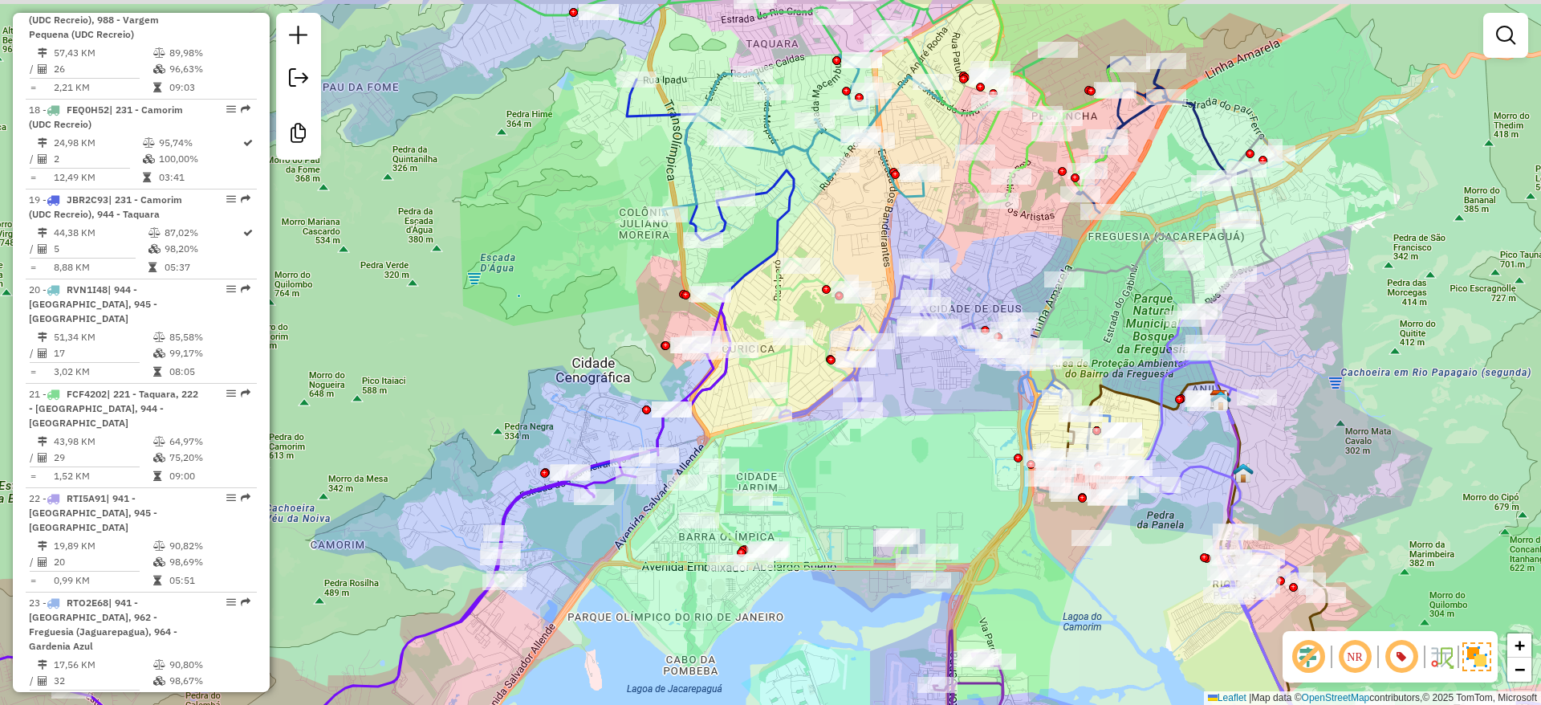
drag, startPoint x: 1043, startPoint y: 255, endPoint x: 925, endPoint y: 425, distance: 207.1
click at [470, 600] on div "Janela de atendimento Grade de atendimento Capacidade Transportadoras Veículos …" at bounding box center [770, 352] width 1541 height 705
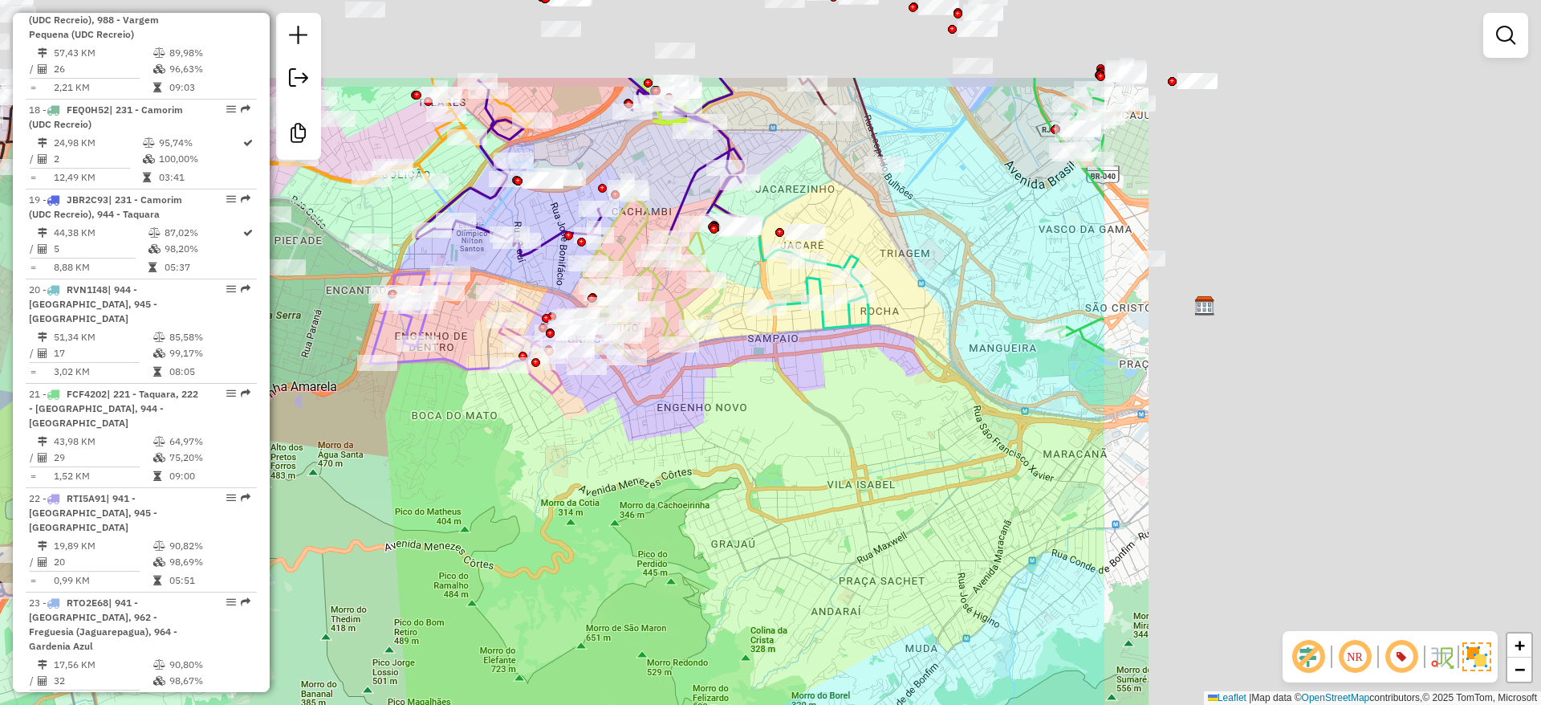
drag, startPoint x: 966, startPoint y: 462, endPoint x: 526, endPoint y: 553, distance: 449.2
click at [526, 553] on div "Rota 18 - Placa FEQ0H52 55029507 - RENATO BORGES DA SIL Janela de atendimento G…" at bounding box center [770, 352] width 1541 height 705
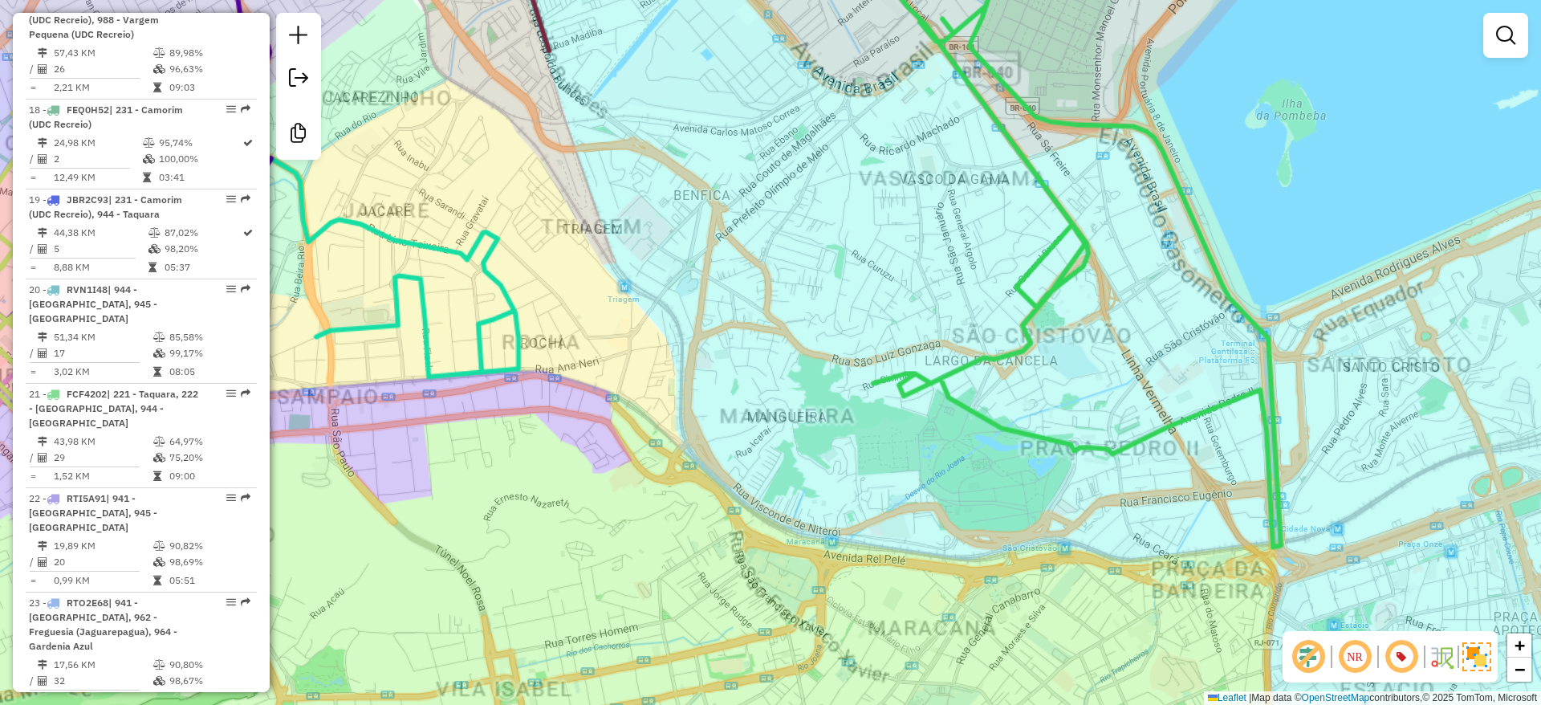
click at [1048, 389] on div "Rota 18 - Placa FEQ0H52 55029507 - RENATO BORGES DA SIL Rota 27 - Placa FHC1E04…" at bounding box center [770, 352] width 1541 height 705
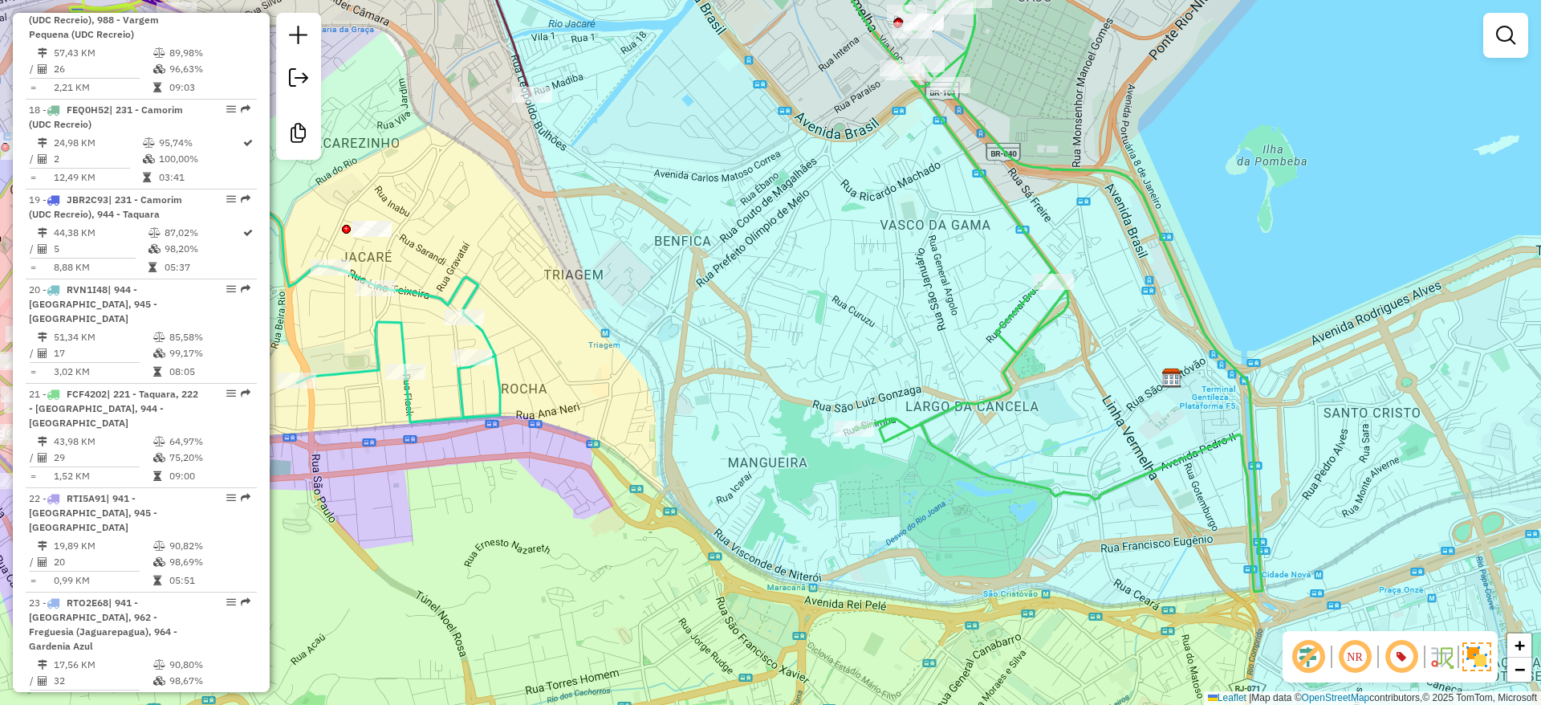
click at [1041, 326] on icon at bounding box center [1047, 260] width 432 height 662
select select "**********"
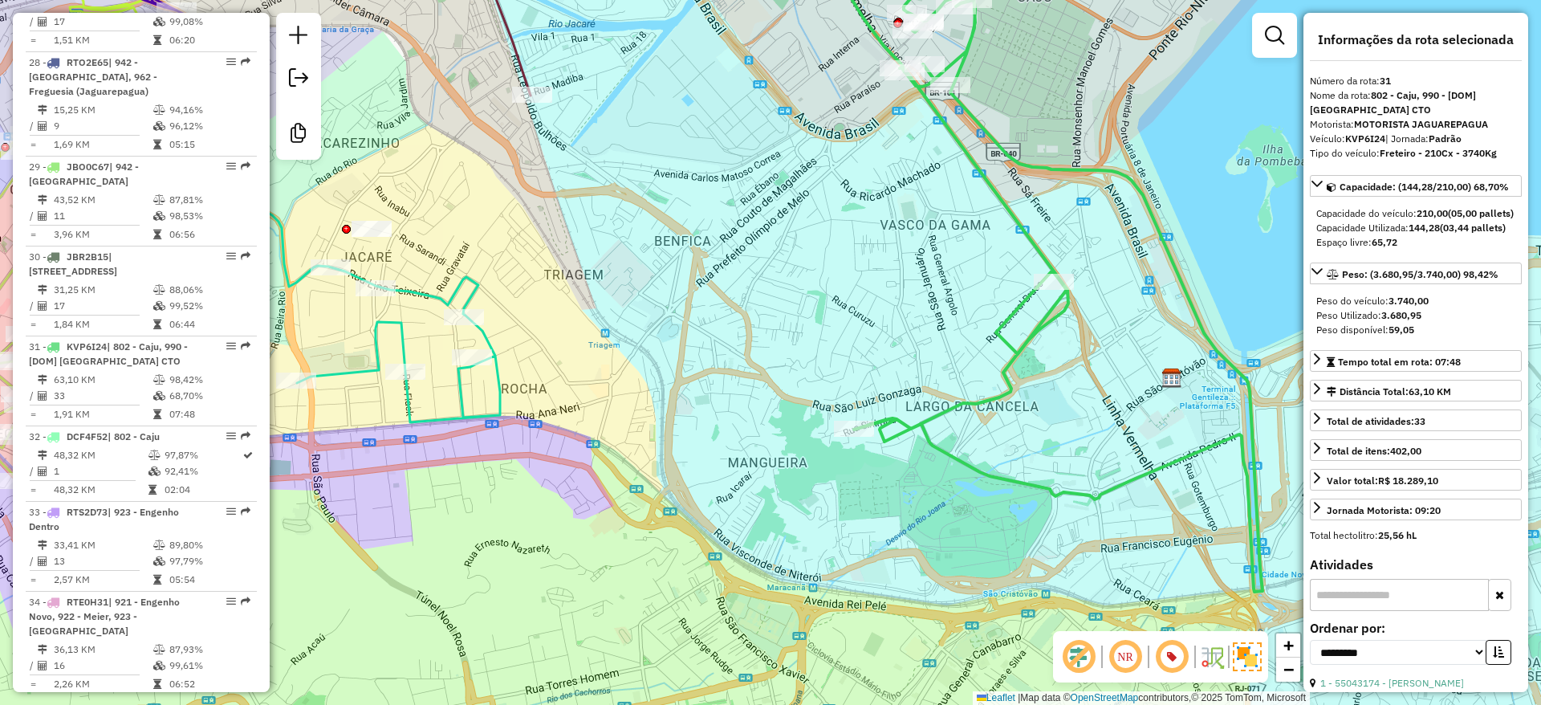
scroll to position [3621, 0]
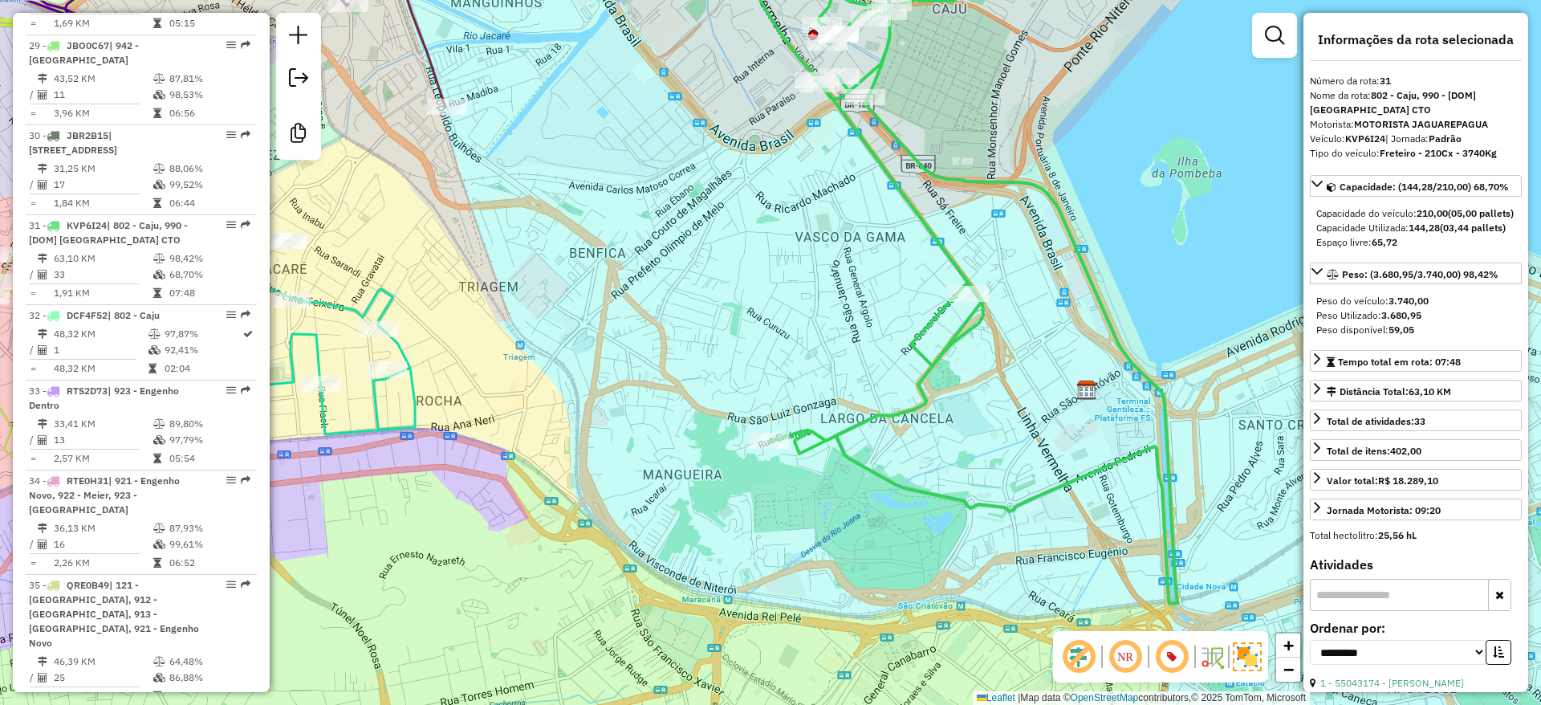
drag, startPoint x: 1028, startPoint y: 441, endPoint x: 942, endPoint y: 453, distance: 85.9
click at [942, 453] on div "Janela de atendimento Grade de atendimento Capacidade Transportadoras Veículos …" at bounding box center [770, 352] width 1541 height 705
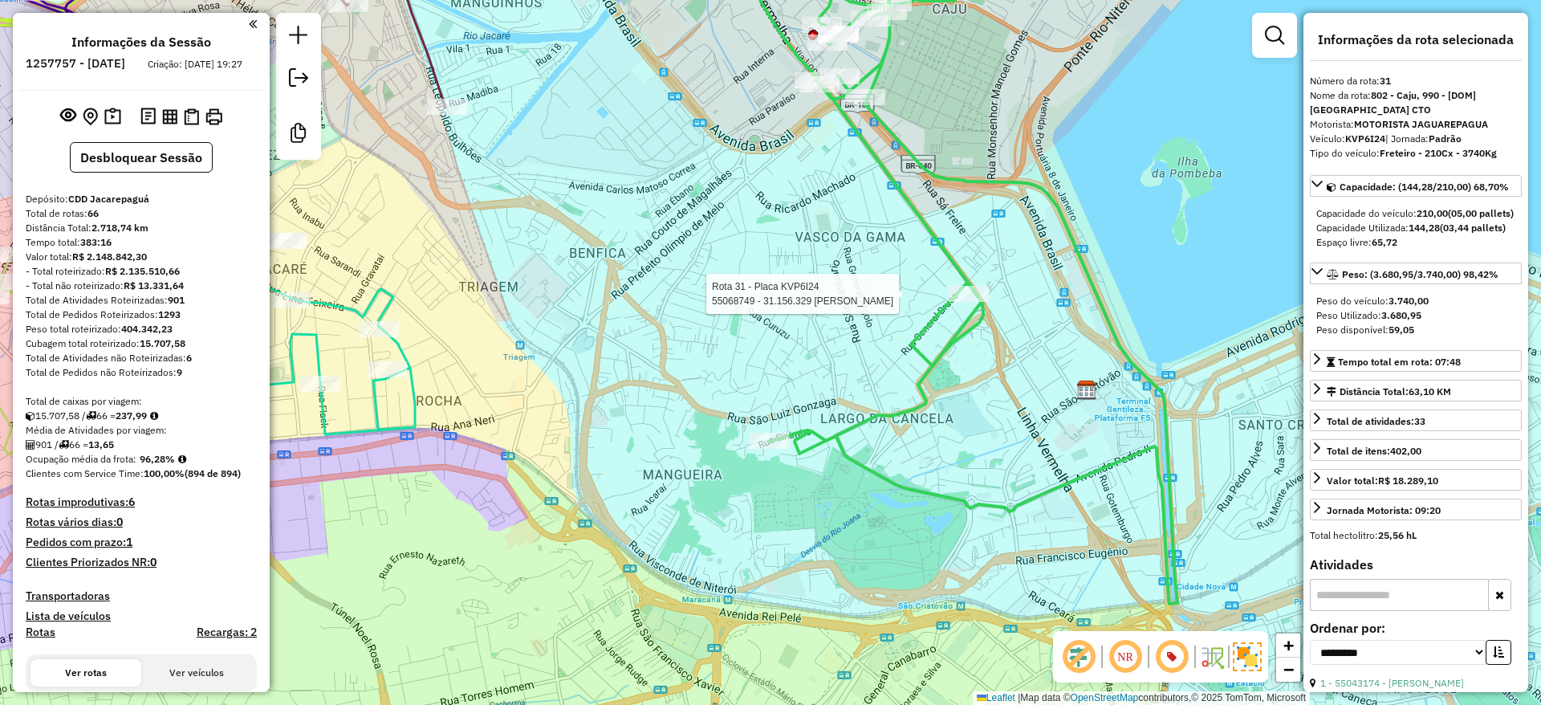
select select "**********"
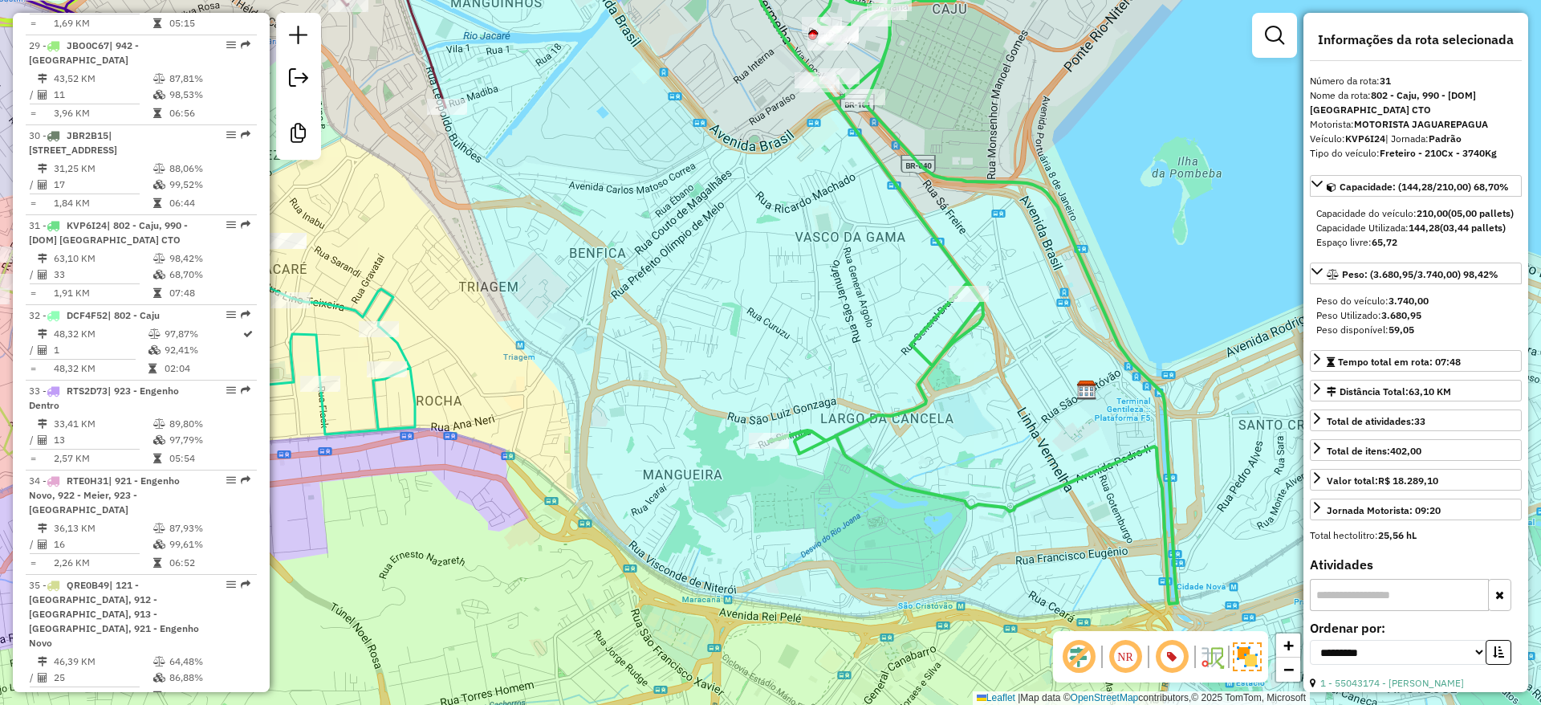
drag, startPoint x: 816, startPoint y: 329, endPoint x: 773, endPoint y: 381, distance: 66.7
click at [773, 381] on div "Janela de atendimento Grade de atendimento Capacidade Transportadoras Veículos …" at bounding box center [770, 352] width 1541 height 705
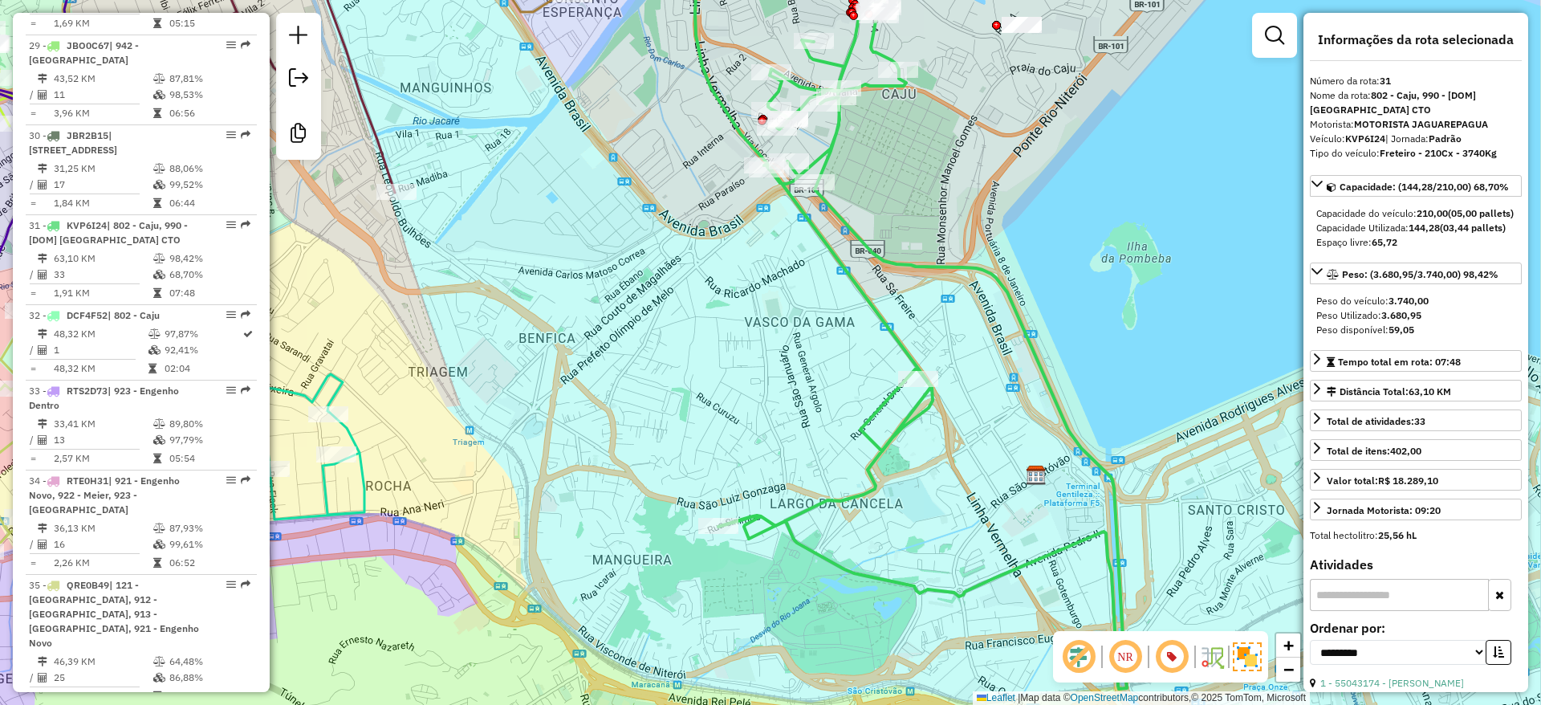
drag, startPoint x: 773, startPoint y: 381, endPoint x: 759, endPoint y: 429, distance: 50.3
click at [759, 429] on div "Janela de atendimento Grade de atendimento Capacidade Transportadoras Veículos …" at bounding box center [770, 352] width 1541 height 705
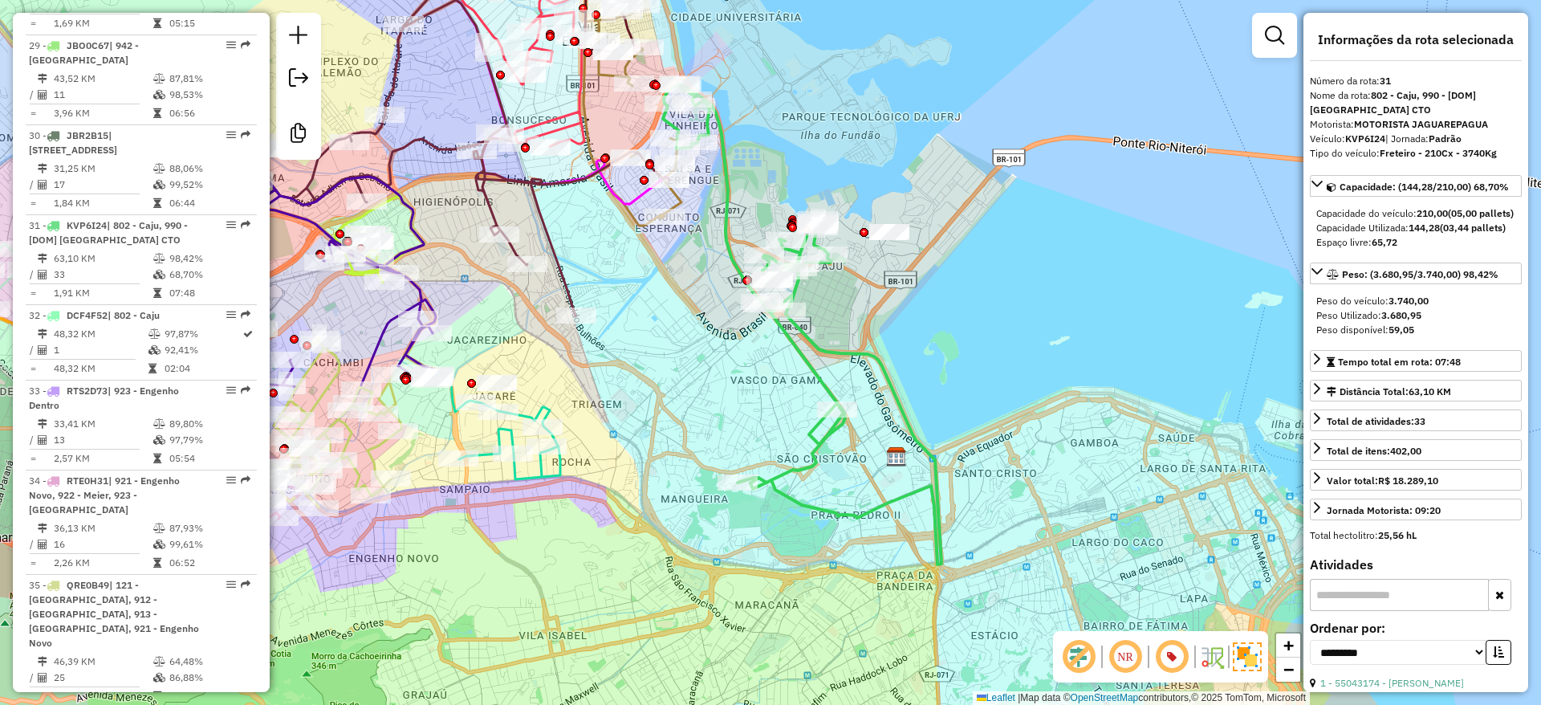
drag, startPoint x: 759, startPoint y: 425, endPoint x: 787, endPoint y: 415, distance: 28.9
click at [787, 415] on div "Janela de atendimento Grade de atendimento Capacidade Transportadoras Veículos …" at bounding box center [770, 352] width 1541 height 705
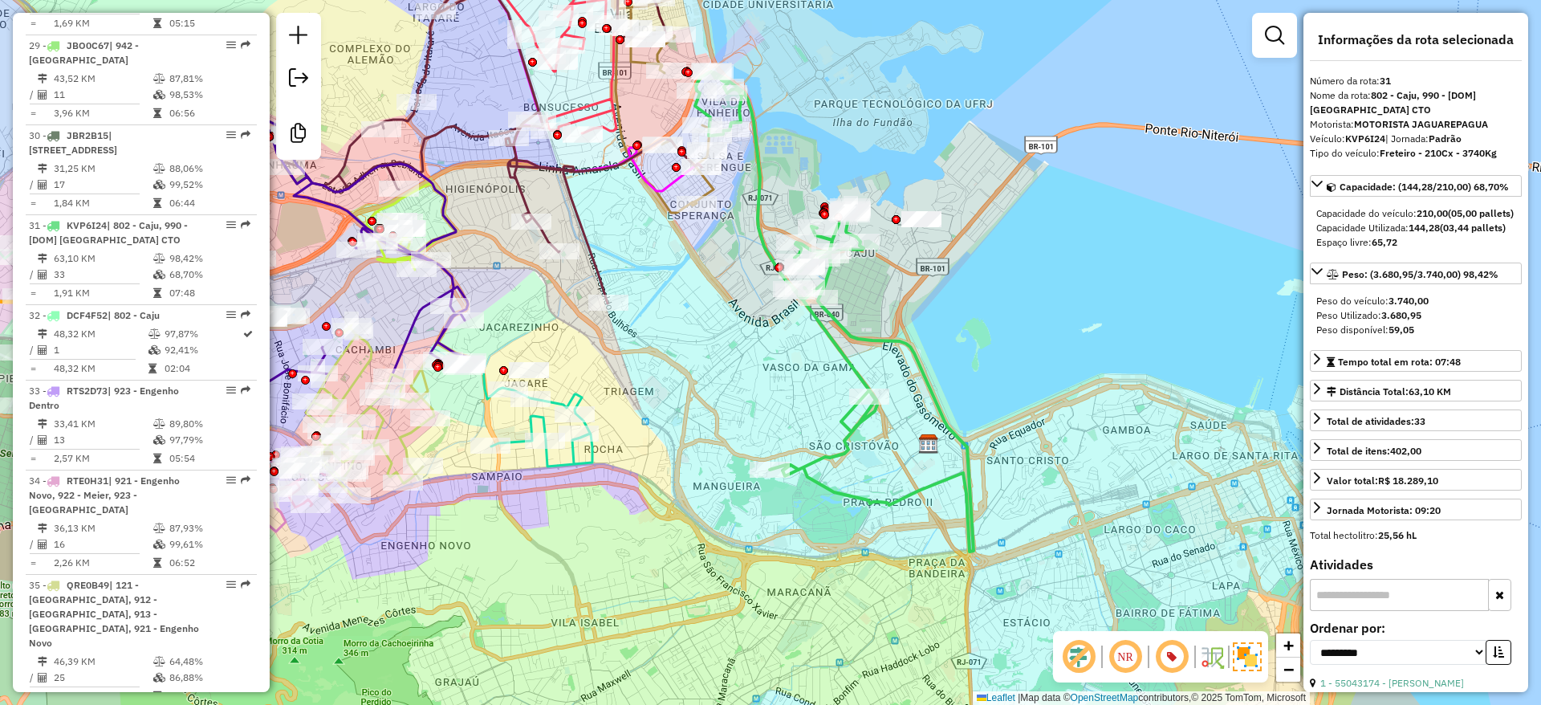
click at [792, 412] on div "Janela de atendimento Grade de atendimento Capacidade Transportadoras Veículos …" at bounding box center [770, 352] width 1541 height 705
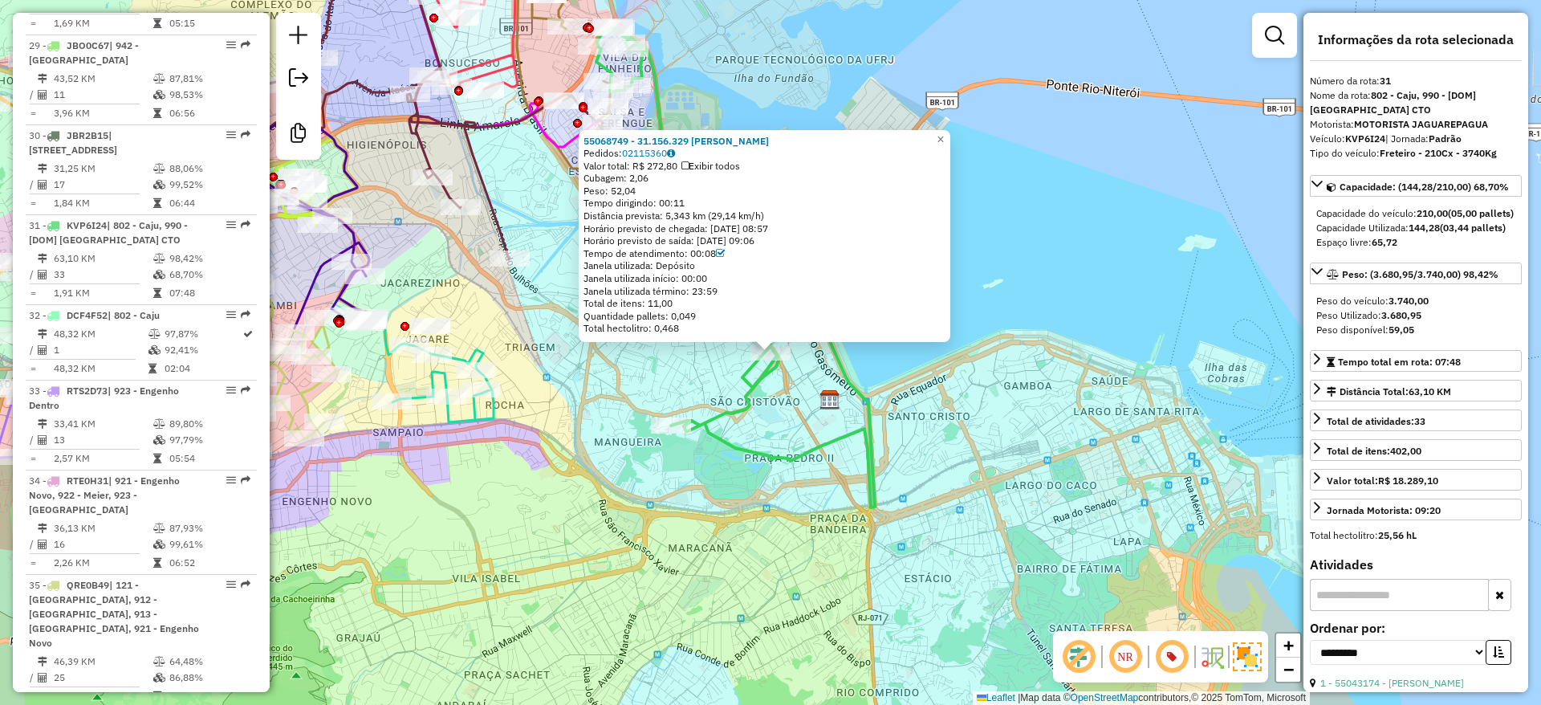
click at [674, 439] on div "55068749 - 31.156.329 [PERSON_NAME] Pedidos: 02115360 Valor total: R$ 272,80 Ex…" at bounding box center [770, 352] width 1541 height 705
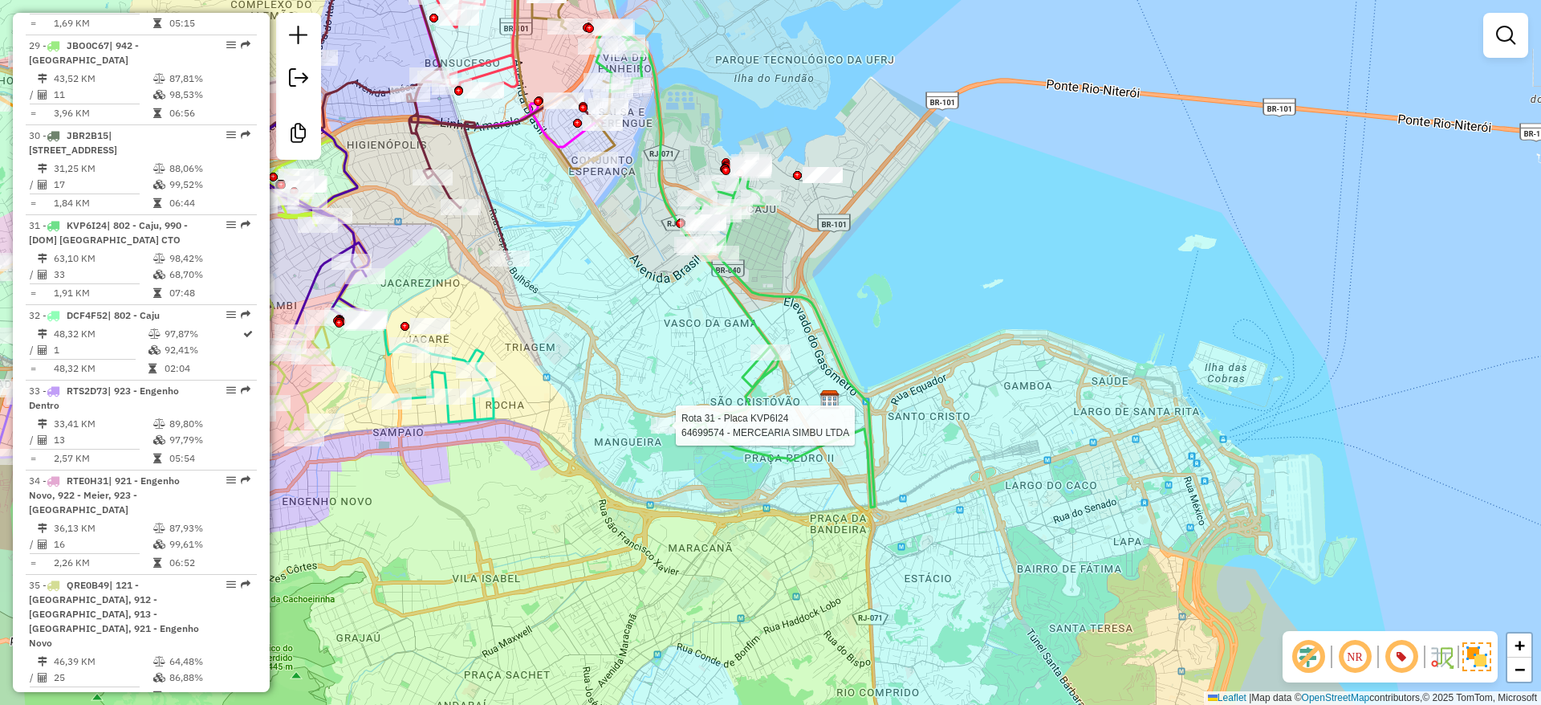
select select "**********"
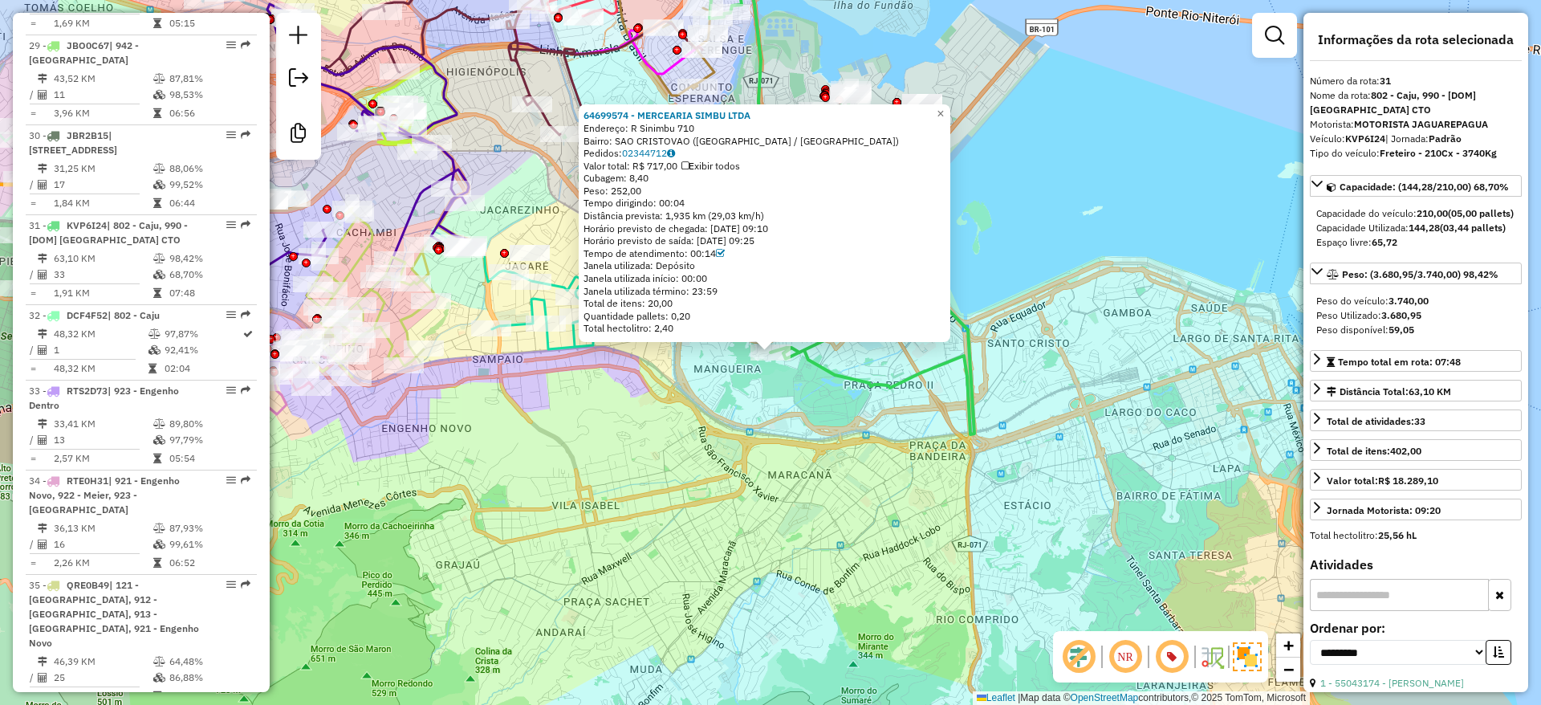
click at [790, 398] on div "64699574 - MERCEARIA SIMBU LTDA Endereço: R Sinimbu 710 Bairro: [GEOGRAPHIC_DAT…" at bounding box center [770, 352] width 1541 height 705
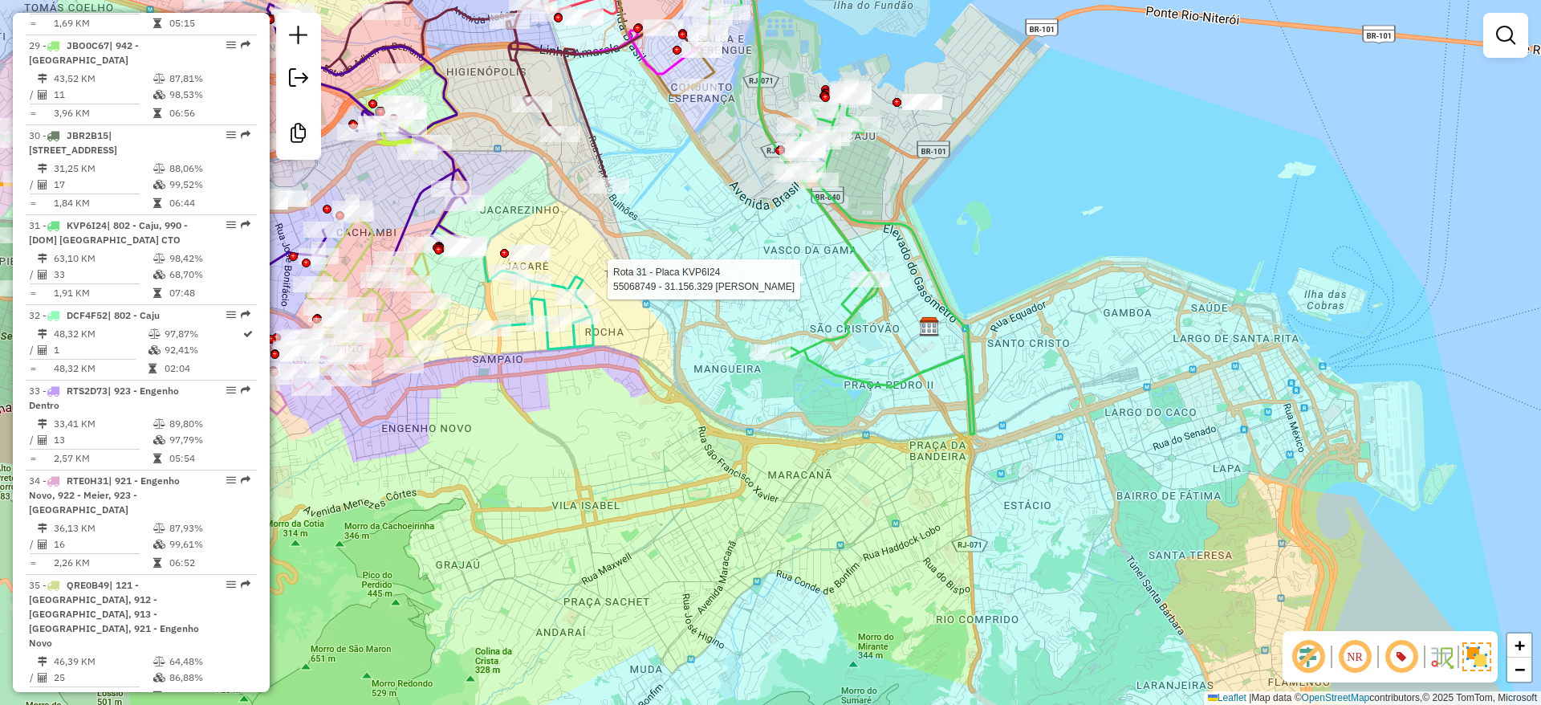
select select "**********"
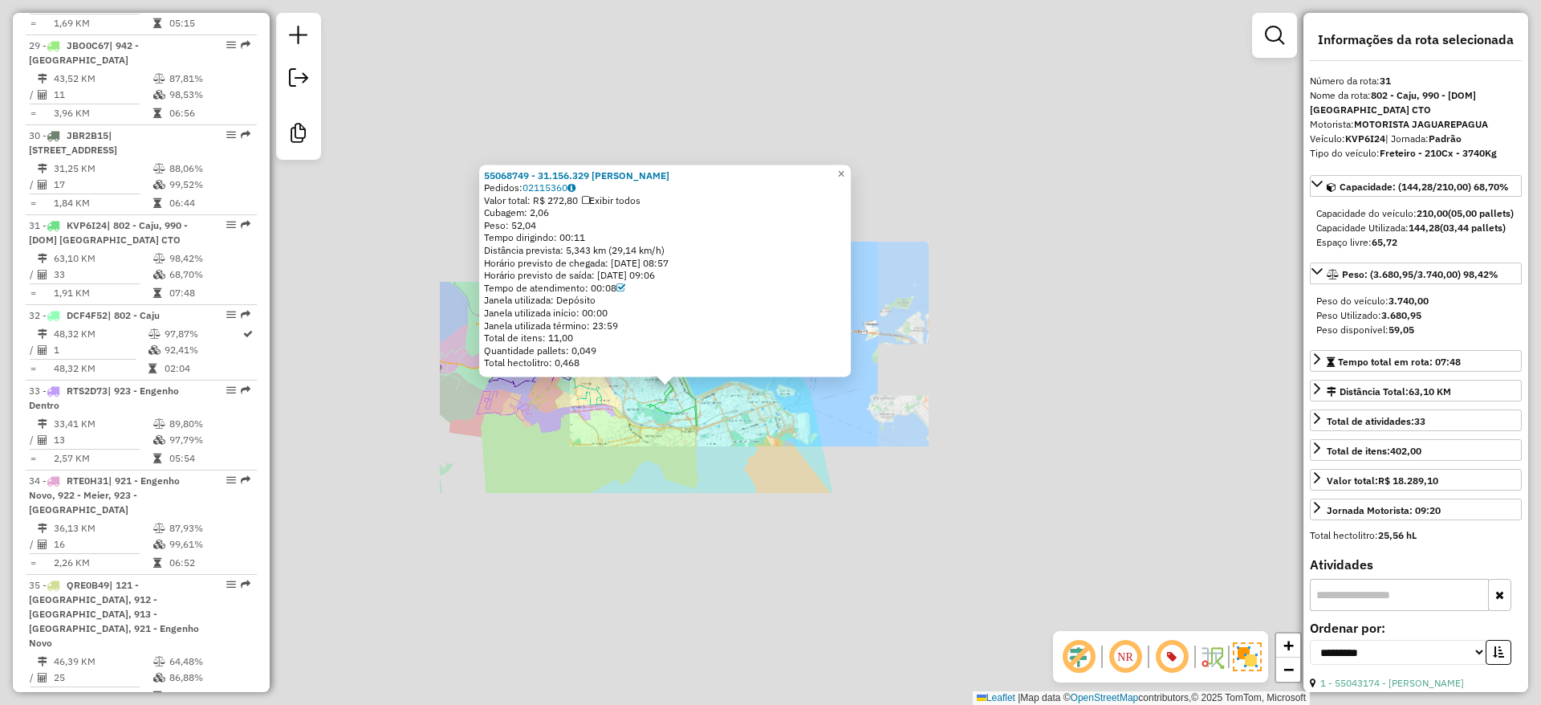
click at [622, 465] on div "55068749 - 31.156.329 [PERSON_NAME] Pedidos: 02115360 Valor total: R$ 272,80 Ex…" at bounding box center [770, 352] width 1541 height 705
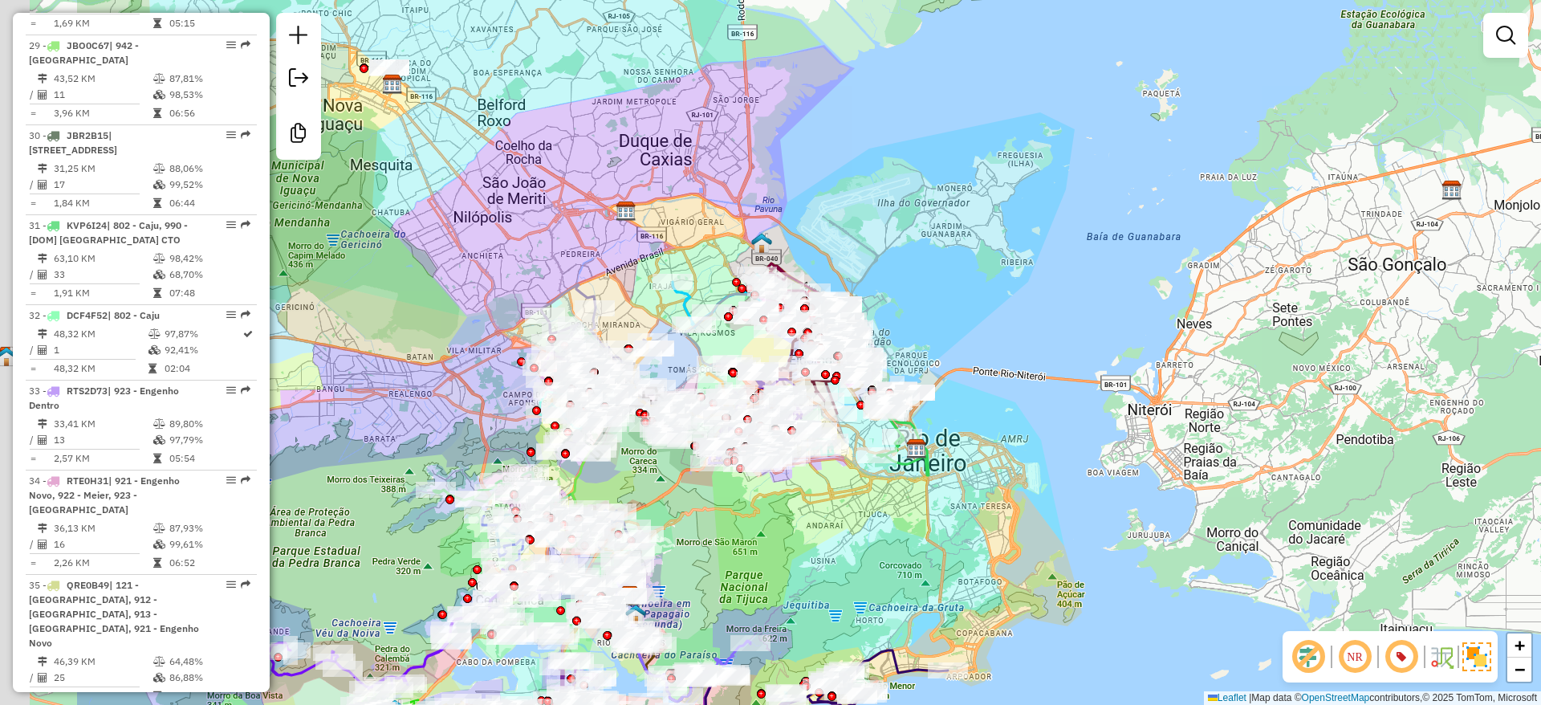
drag, startPoint x: 595, startPoint y: 491, endPoint x: 840, endPoint y: 389, distance: 265.5
click at [988, 565] on div "Janela de atendimento Grade de atendimento Capacidade Transportadoras Veículos …" at bounding box center [770, 352] width 1541 height 705
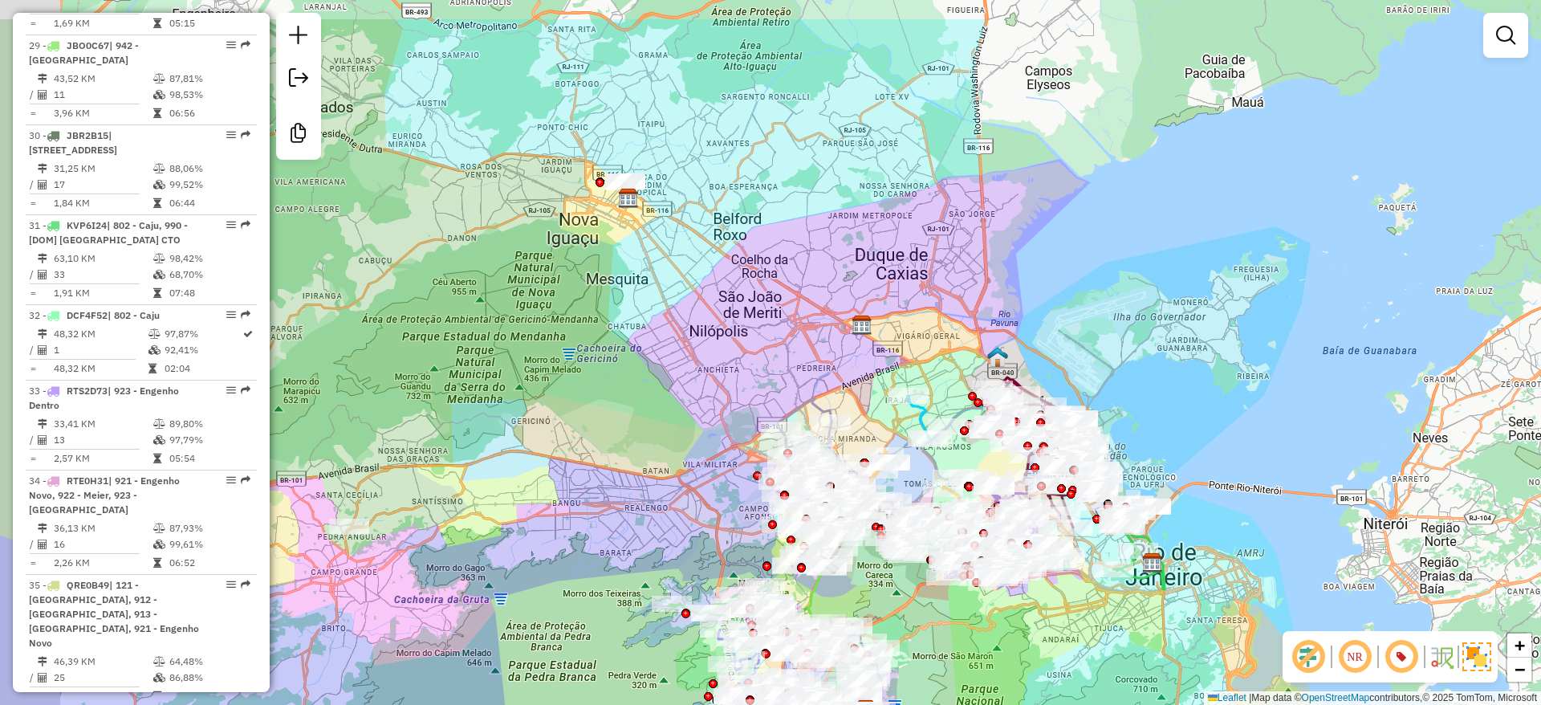
drag, startPoint x: 609, startPoint y: 216, endPoint x: 738, endPoint y: 352, distance: 186.8
click at [758, 384] on div "Janela de atendimento Grade de atendimento Capacidade Transportadoras Veículos …" at bounding box center [770, 352] width 1541 height 705
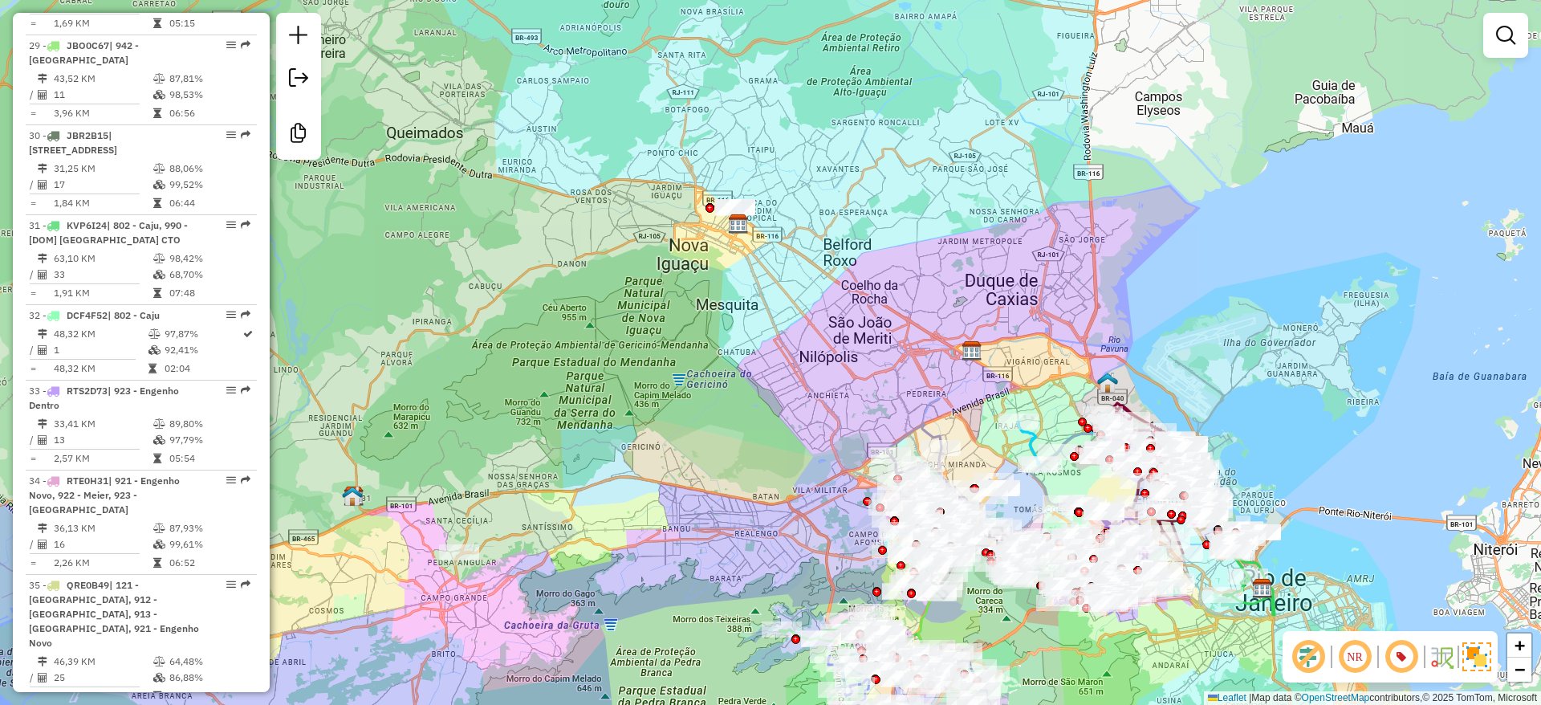
drag, startPoint x: 684, startPoint y: 278, endPoint x: 721, endPoint y: 224, distance: 65.2
click at [721, 224] on div "Janela de atendimento Grade de atendimento Capacidade Transportadoras Veículos …" at bounding box center [770, 352] width 1541 height 705
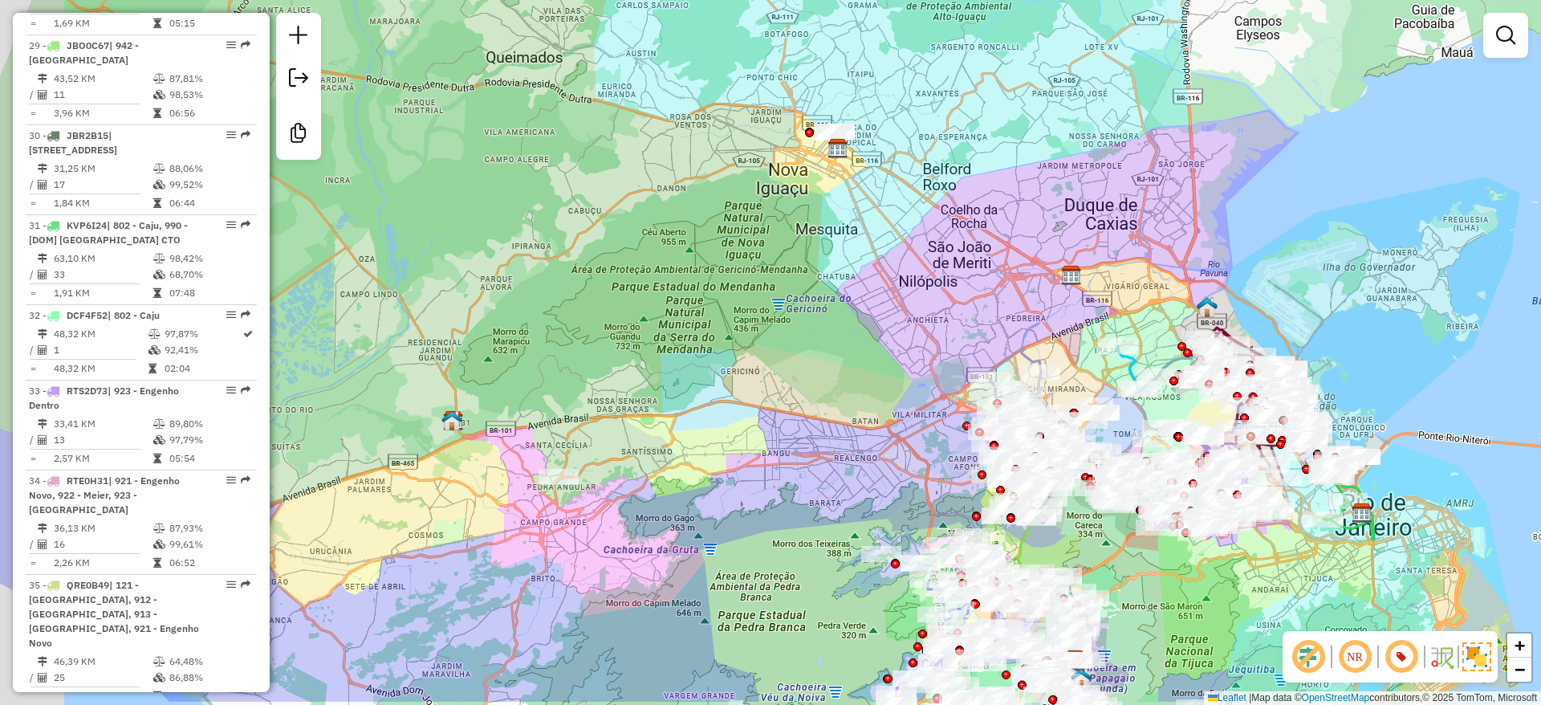
drag, startPoint x: 667, startPoint y: 390, endPoint x: 765, endPoint y: 316, distance: 122.7
click at [765, 316] on div "Janela de atendimento Grade de atendimento Capacidade Transportadoras Veículos …" at bounding box center [770, 352] width 1541 height 705
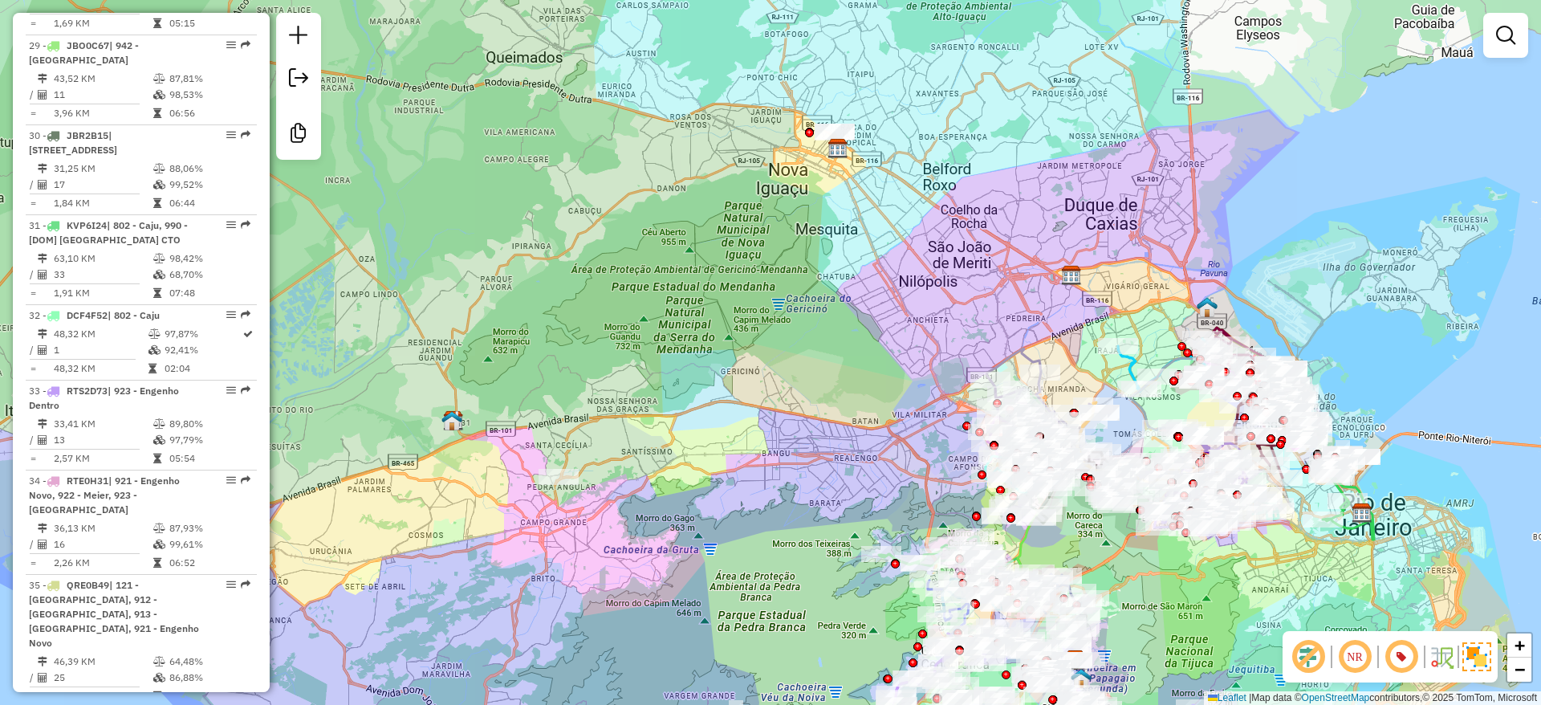
click at [455, 429] on img at bounding box center [452, 420] width 21 height 21
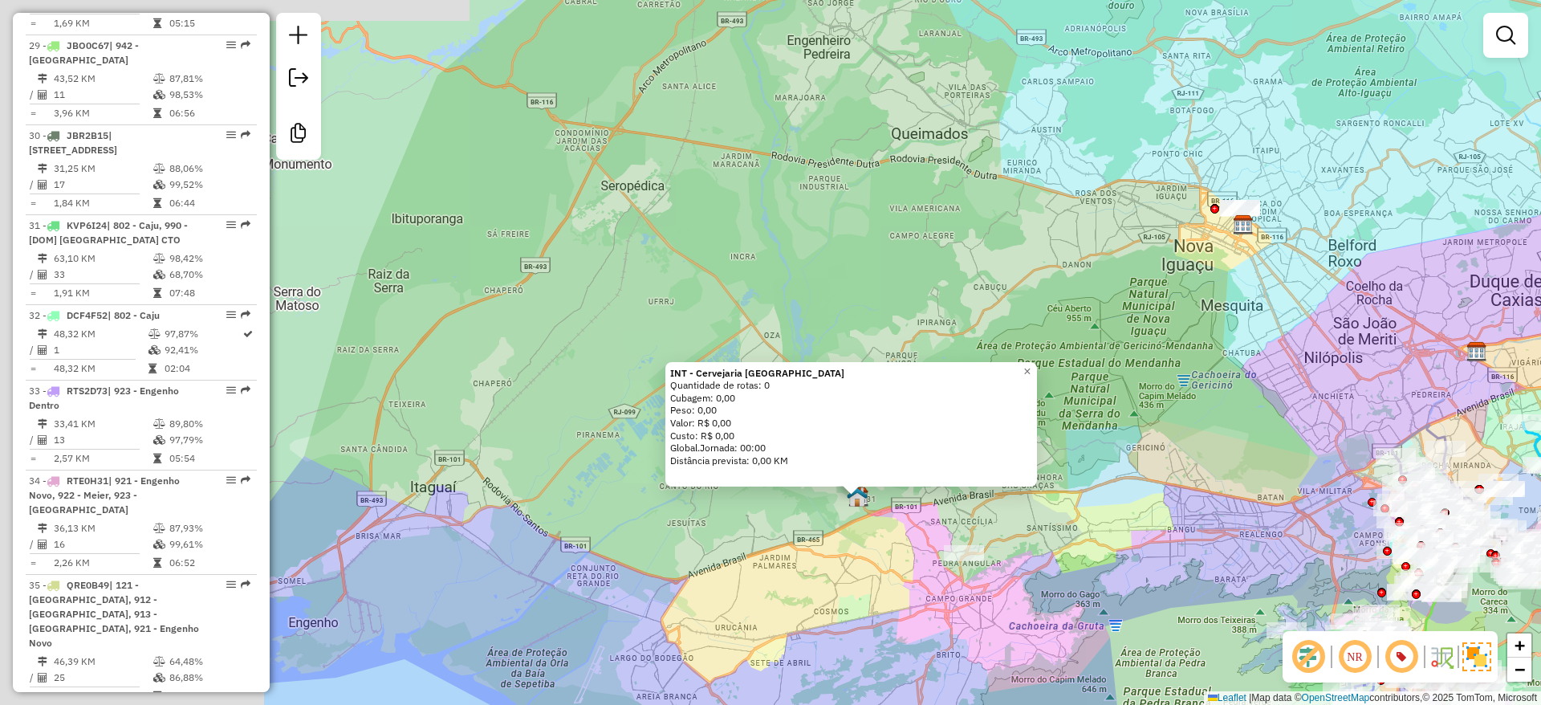
click at [875, 539] on div "INT - Cervejaria Campo Gande Quantidade de rotas: 0 Cubagem: 0,00 Peso: 0,00 Va…" at bounding box center [770, 352] width 1541 height 705
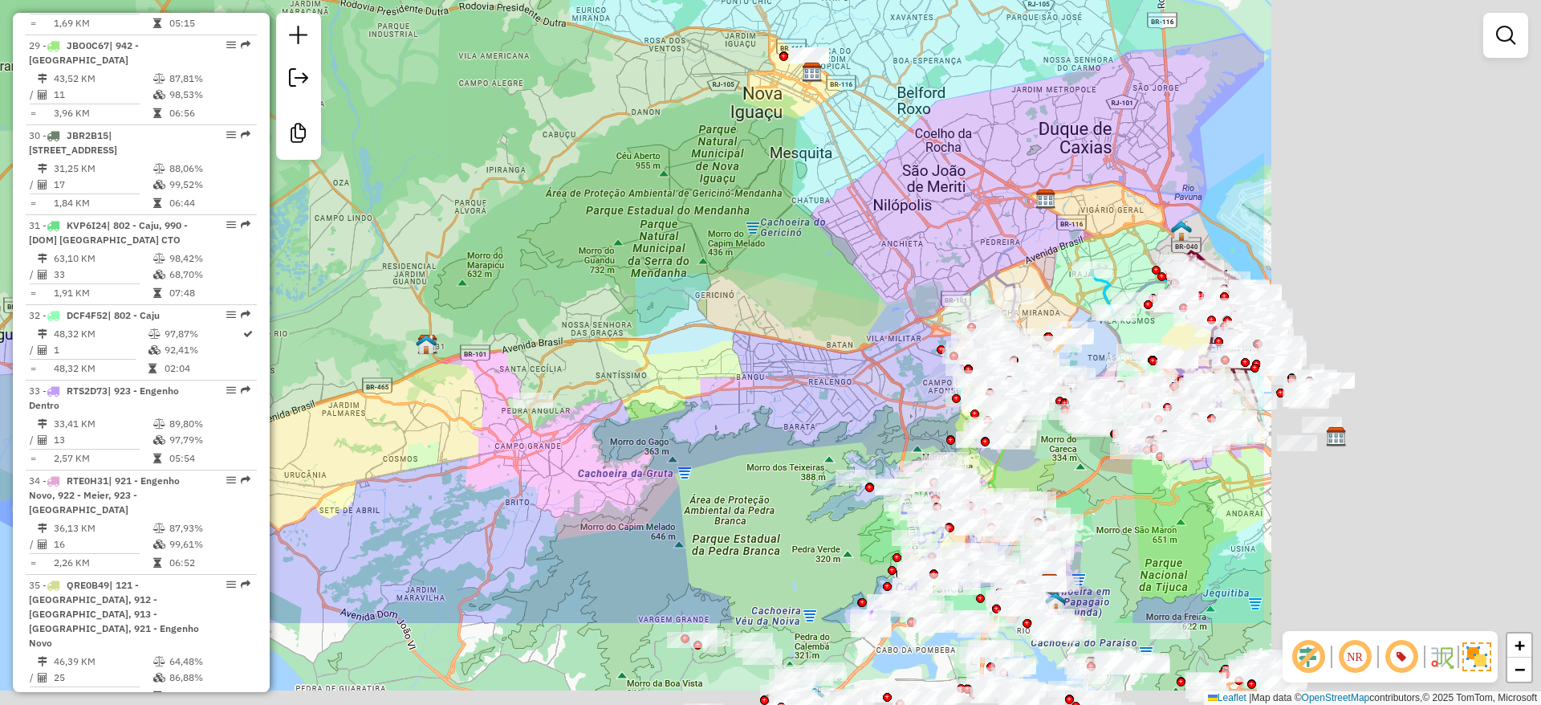
drag, startPoint x: 886, startPoint y: 565, endPoint x: 455, endPoint y: 413, distance: 457.3
click at [455, 413] on div "Janela de atendimento Grade de atendimento Capacidade Transportadoras Veículos …" at bounding box center [770, 352] width 1541 height 705
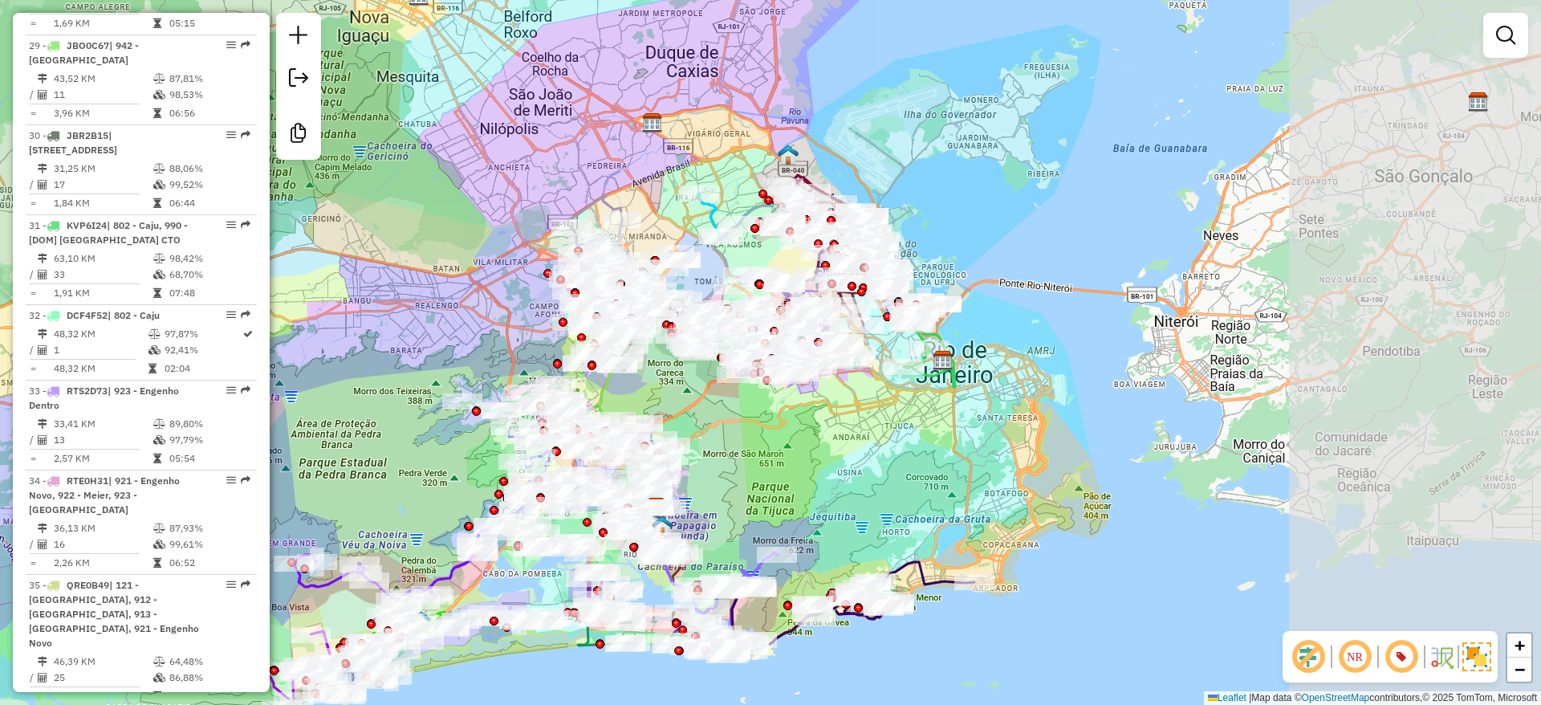
drag, startPoint x: 439, startPoint y: 278, endPoint x: 423, endPoint y: 270, distance: 18.0
click at [423, 270] on div "Janela de atendimento Grade de atendimento Capacidade Transportadoras Veículos …" at bounding box center [770, 352] width 1541 height 705
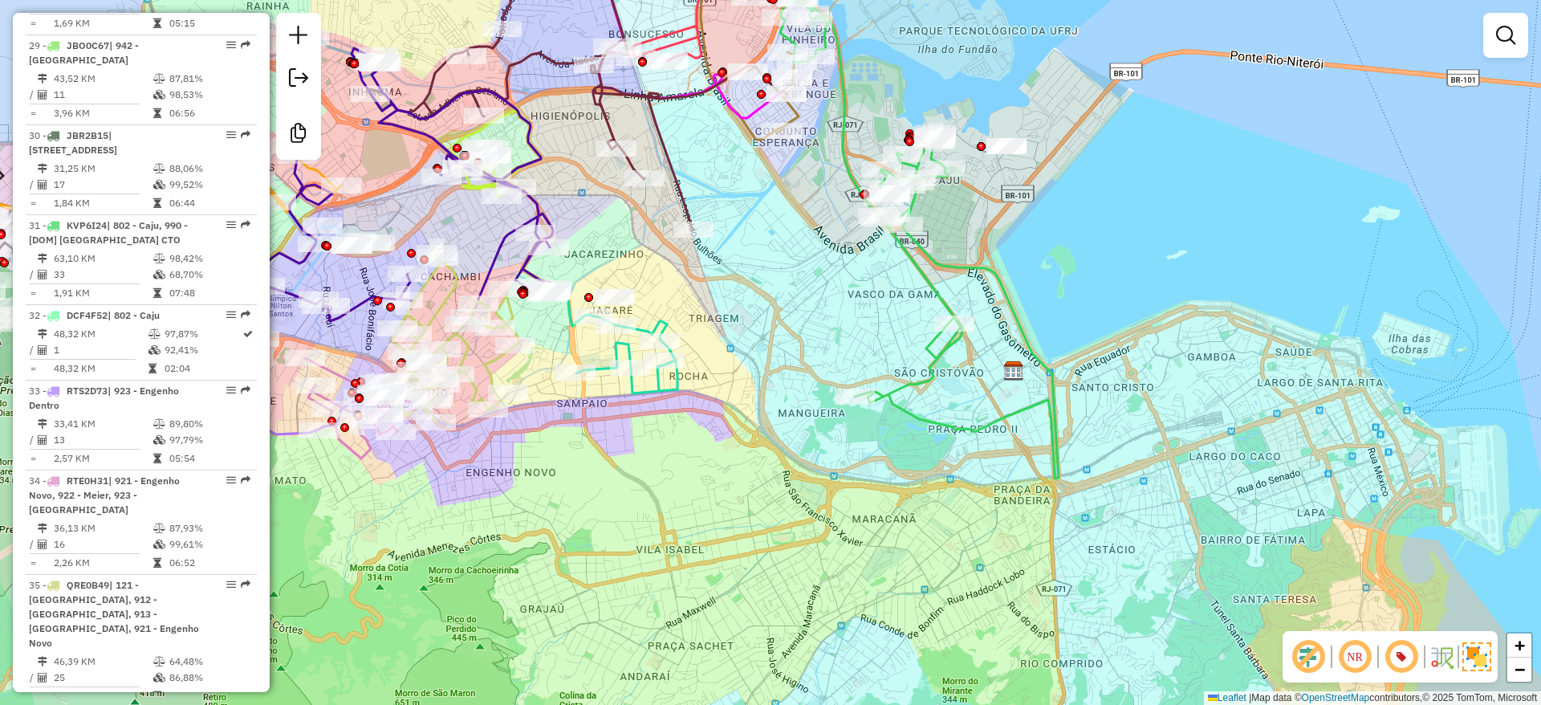
drag, startPoint x: 818, startPoint y: 320, endPoint x: 829, endPoint y: 348, distance: 30.3
click at [829, 348] on div "Janela de atendimento Grade de atendimento Capacidade Transportadoras Veículos …" at bounding box center [770, 352] width 1541 height 705
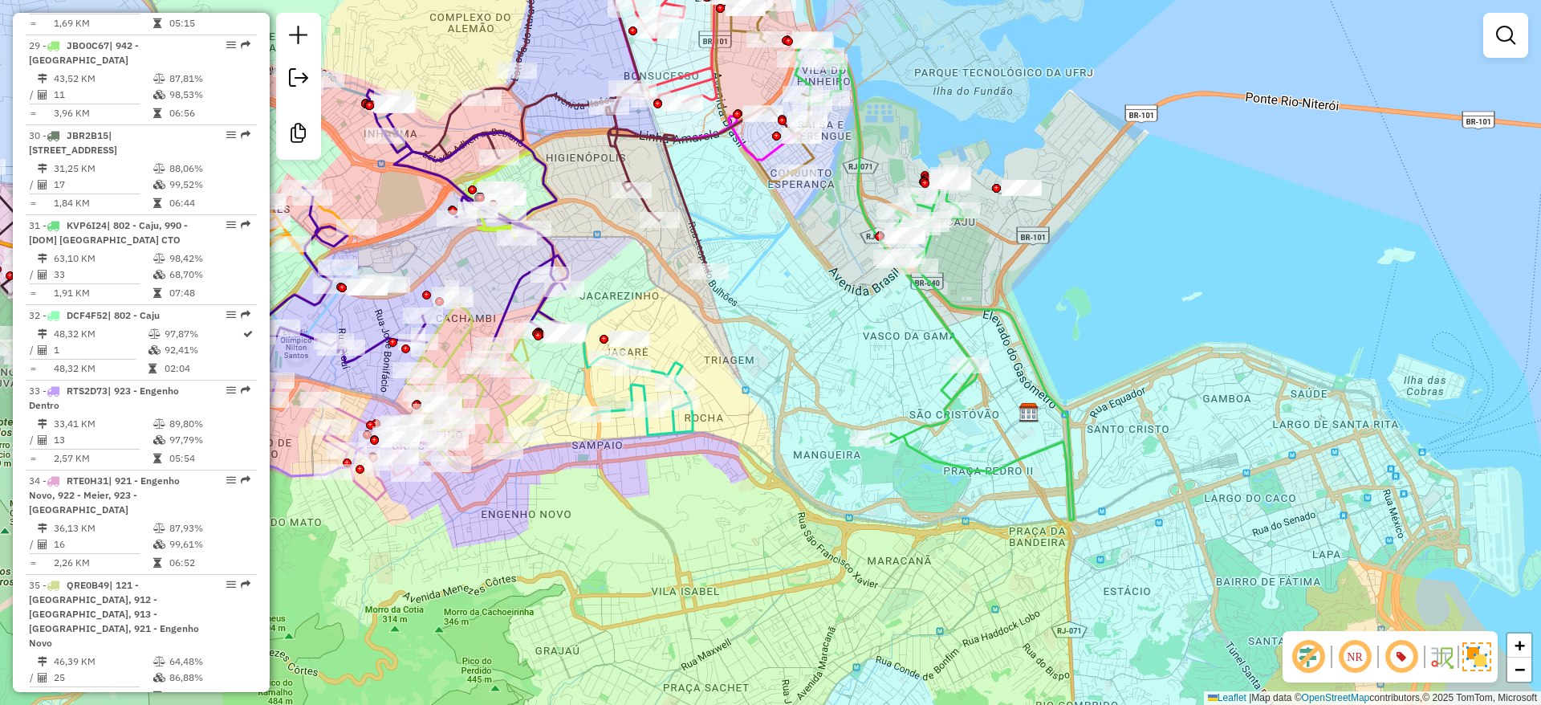
drag, startPoint x: 829, startPoint y: 348, endPoint x: 833, endPoint y: 362, distance: 14.2
click at [833, 362] on div "Janela de atendimento Grade de atendimento Capacidade Transportadoras Veículos …" at bounding box center [770, 352] width 1541 height 705
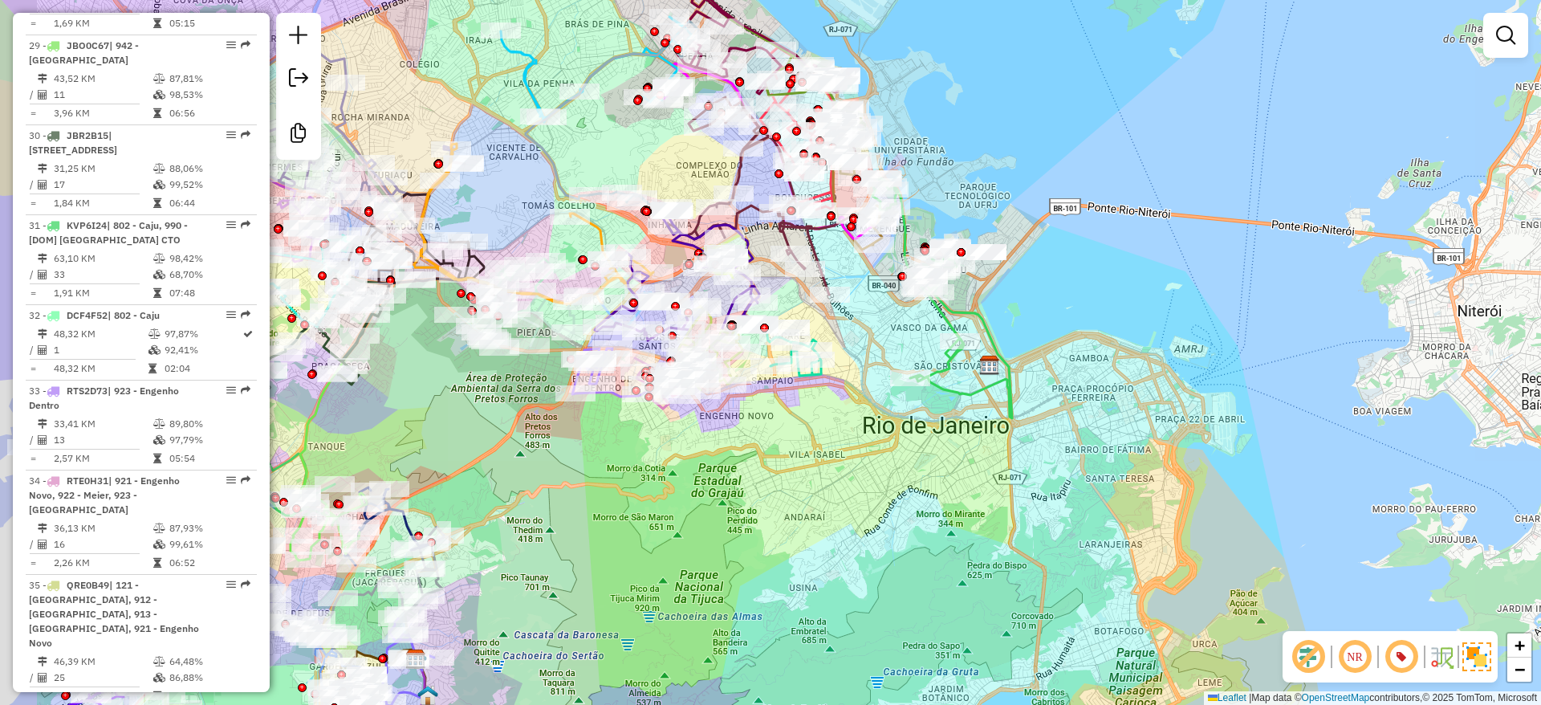
drag, startPoint x: 807, startPoint y: 501, endPoint x: 866, endPoint y: 478, distance: 63.5
click at [866, 478] on div "Janela de atendimento Grade de atendimento Capacidade Transportadoras Veículos …" at bounding box center [770, 352] width 1541 height 705
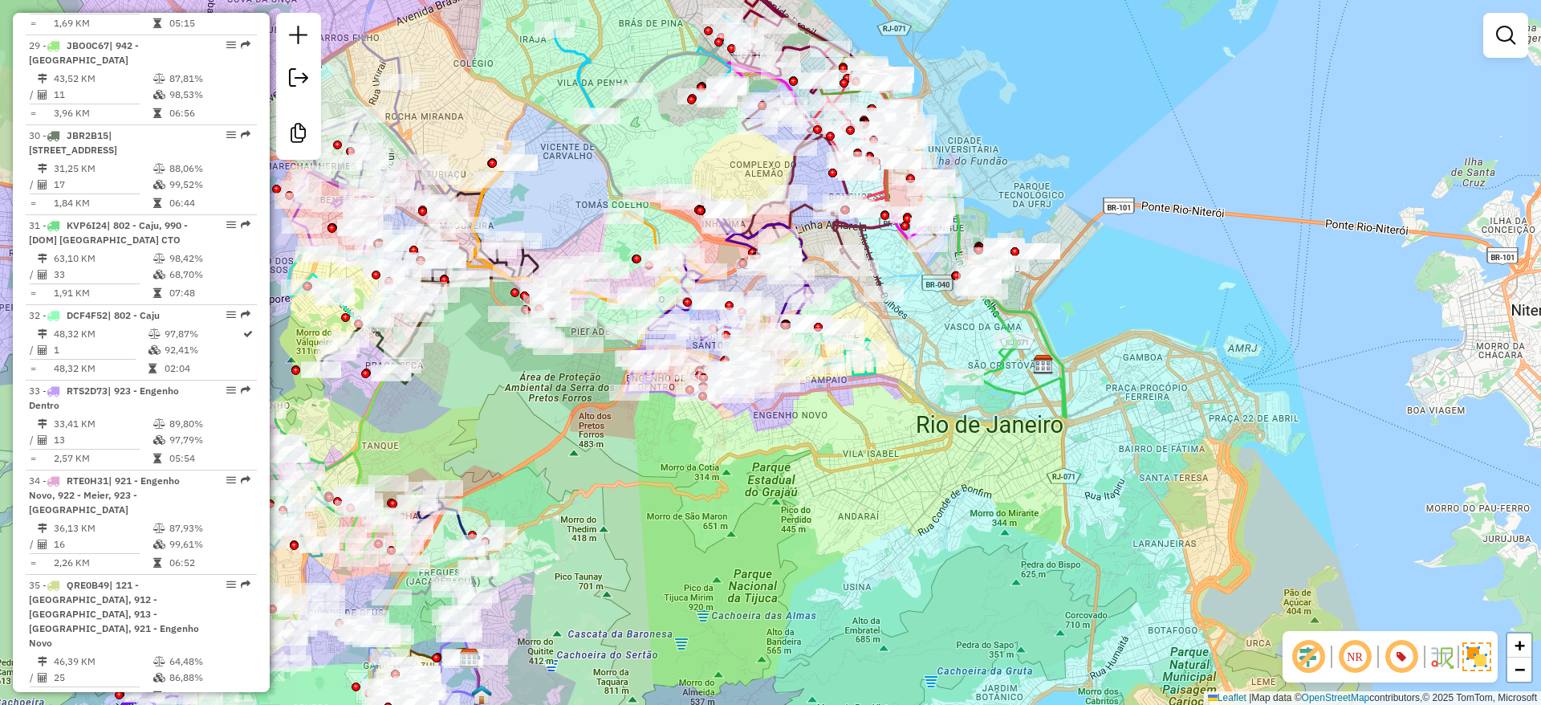
click at [861, 468] on div "Janela de atendimento Grade de atendimento Capacidade Transportadoras Veículos …" at bounding box center [770, 352] width 1541 height 705
click at [946, 506] on div "Janela de atendimento Grade de atendimento Capacidade Transportadoras Veículos …" at bounding box center [770, 352] width 1541 height 705
drag, startPoint x: 983, startPoint y: 485, endPoint x: 930, endPoint y: 504, distance: 56.4
click at [930, 503] on div "Janela de atendimento Grade de atendimento Capacidade Transportadoras Veículos …" at bounding box center [770, 352] width 1541 height 705
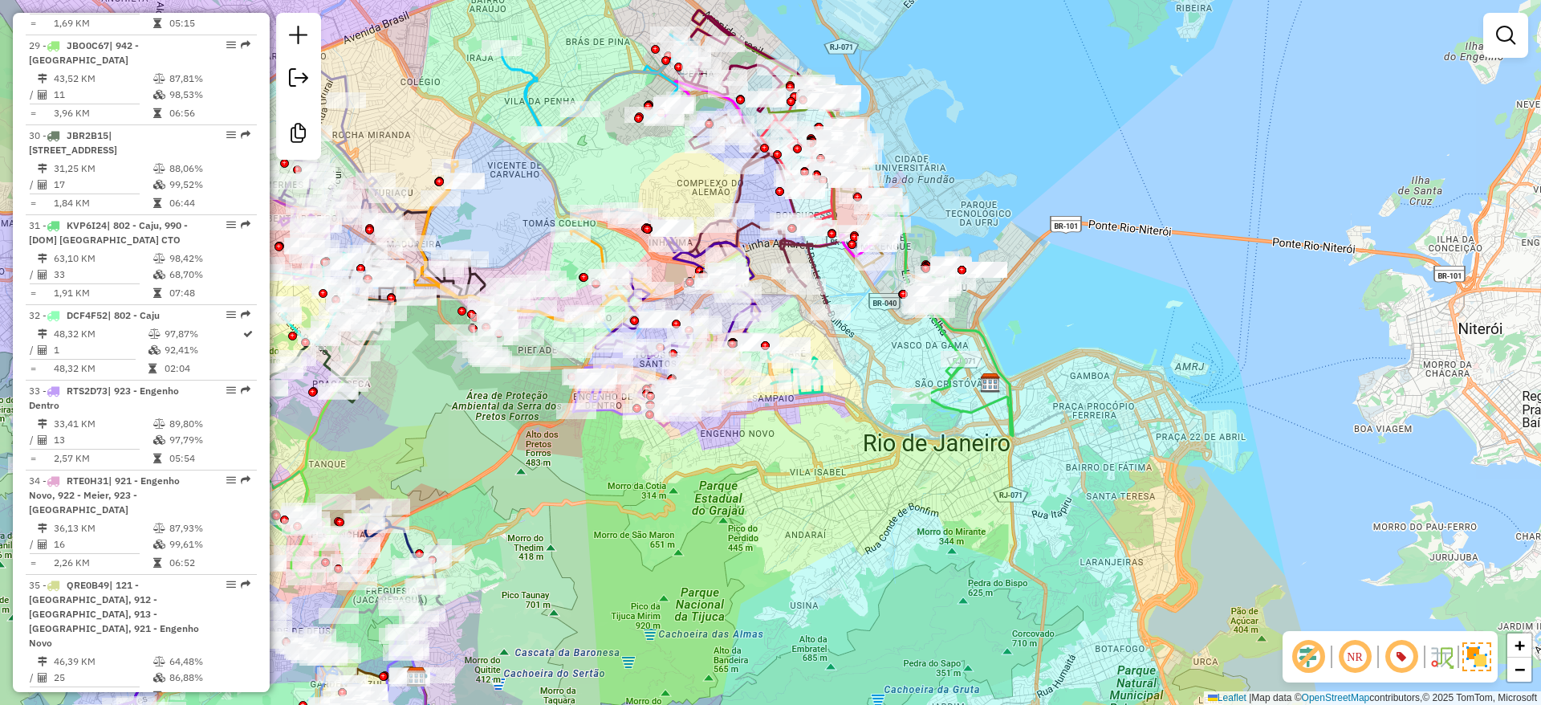
drag, startPoint x: 930, startPoint y: 504, endPoint x: 922, endPoint y: 514, distance: 13.1
click at [926, 507] on div "Janela de atendimento Grade de atendimento Capacidade Transportadoras Veículos …" at bounding box center [770, 352] width 1541 height 705
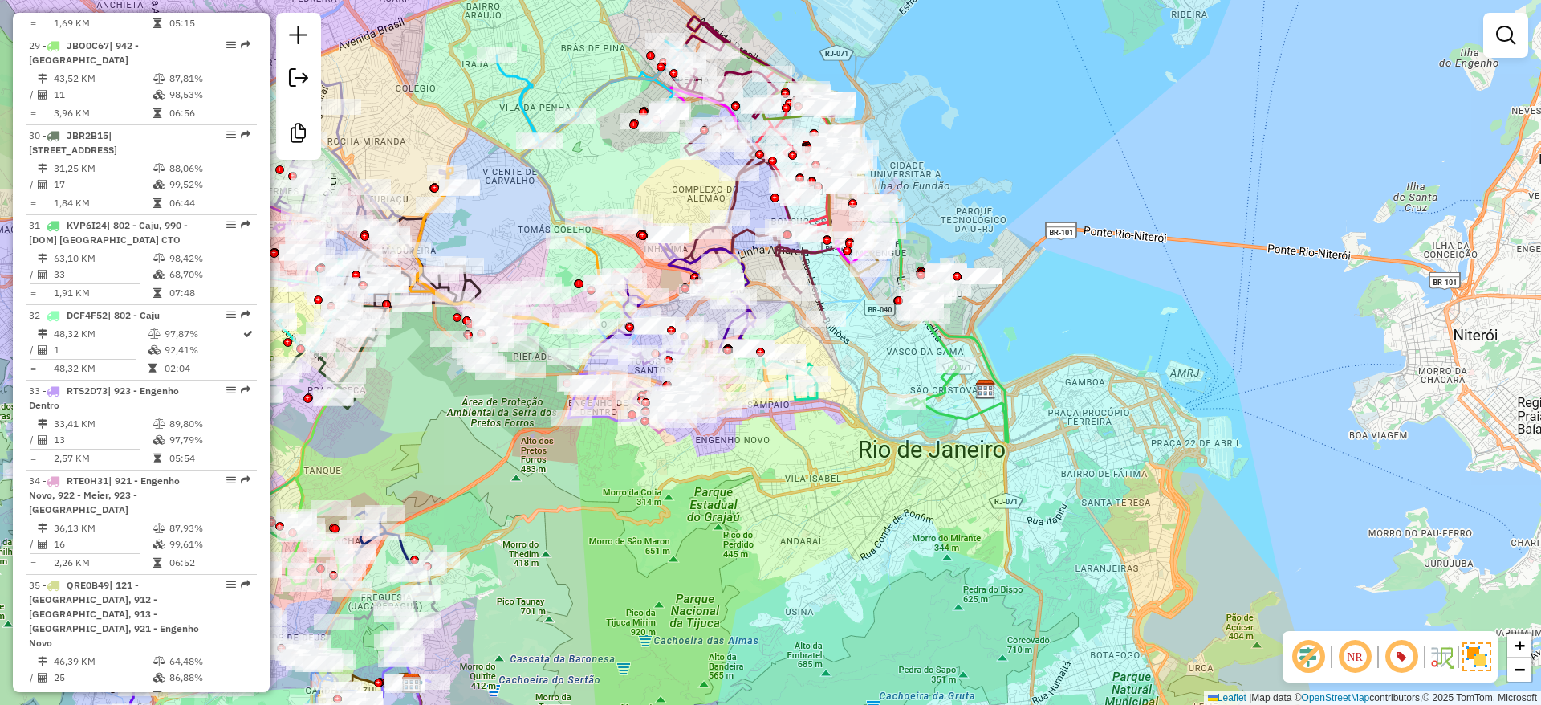
drag, startPoint x: 922, startPoint y: 514, endPoint x: 900, endPoint y: 558, distance: 49.2
click at [914, 531] on div "Janela de atendimento Grade de atendimento Capacidade Transportadoras Veículos …" at bounding box center [770, 352] width 1541 height 705
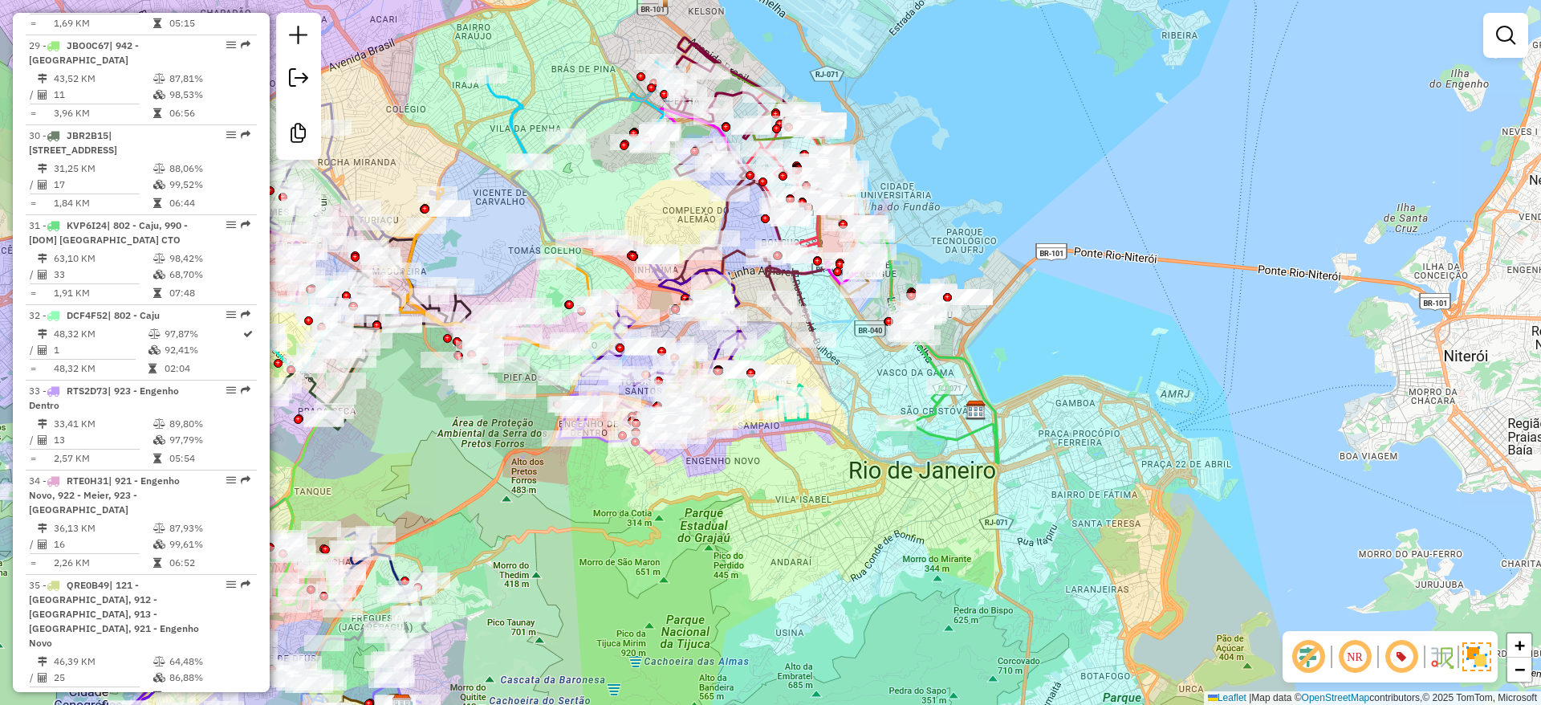
click at [895, 564] on div "Janela de atendimento Grade de atendimento Capacidade Transportadoras Veículos …" at bounding box center [770, 352] width 1541 height 705
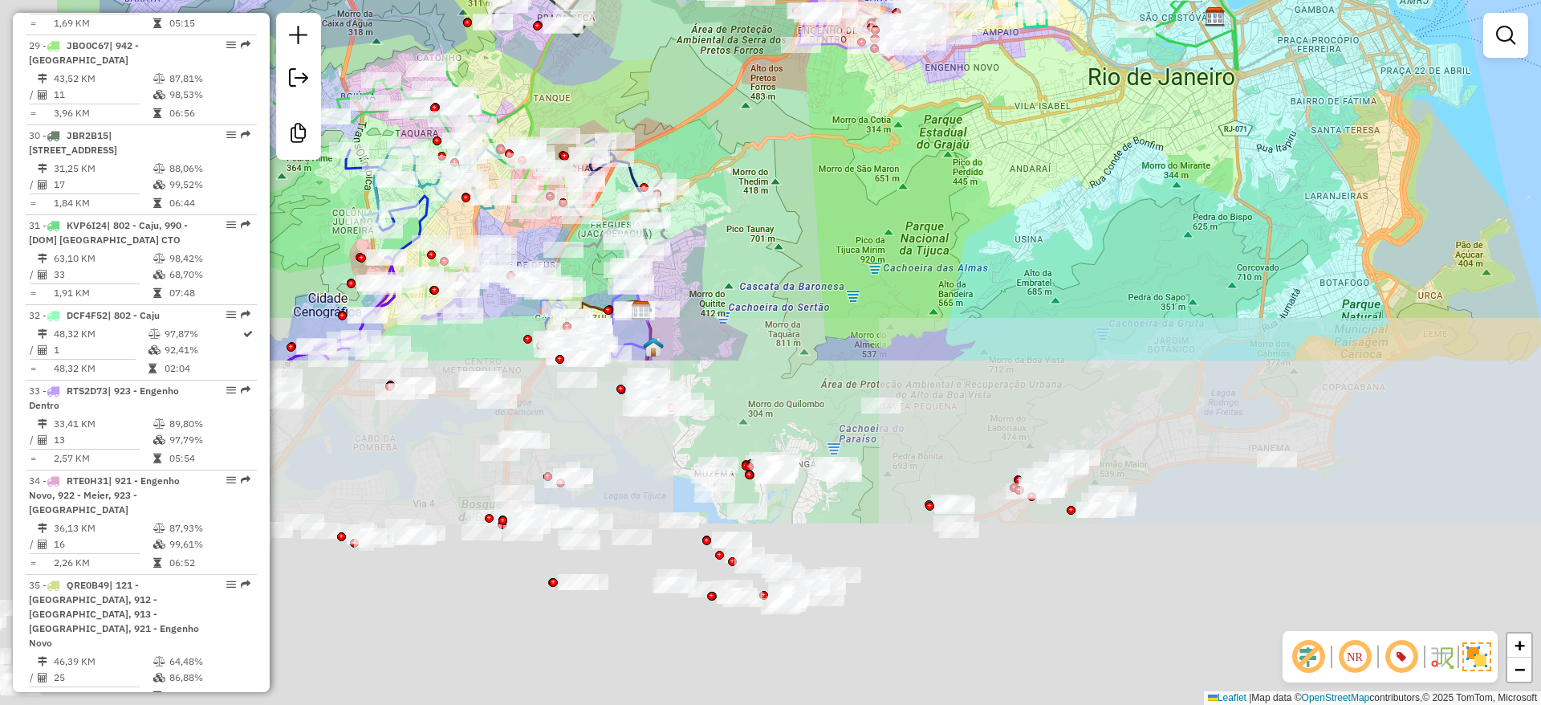
drag, startPoint x: 833, startPoint y: 577, endPoint x: 1087, endPoint y: 162, distance: 486.9
click at [1087, 161] on div "Janela de atendimento Grade de atendimento Capacidade Transportadoras Veículos …" at bounding box center [770, 352] width 1541 height 705
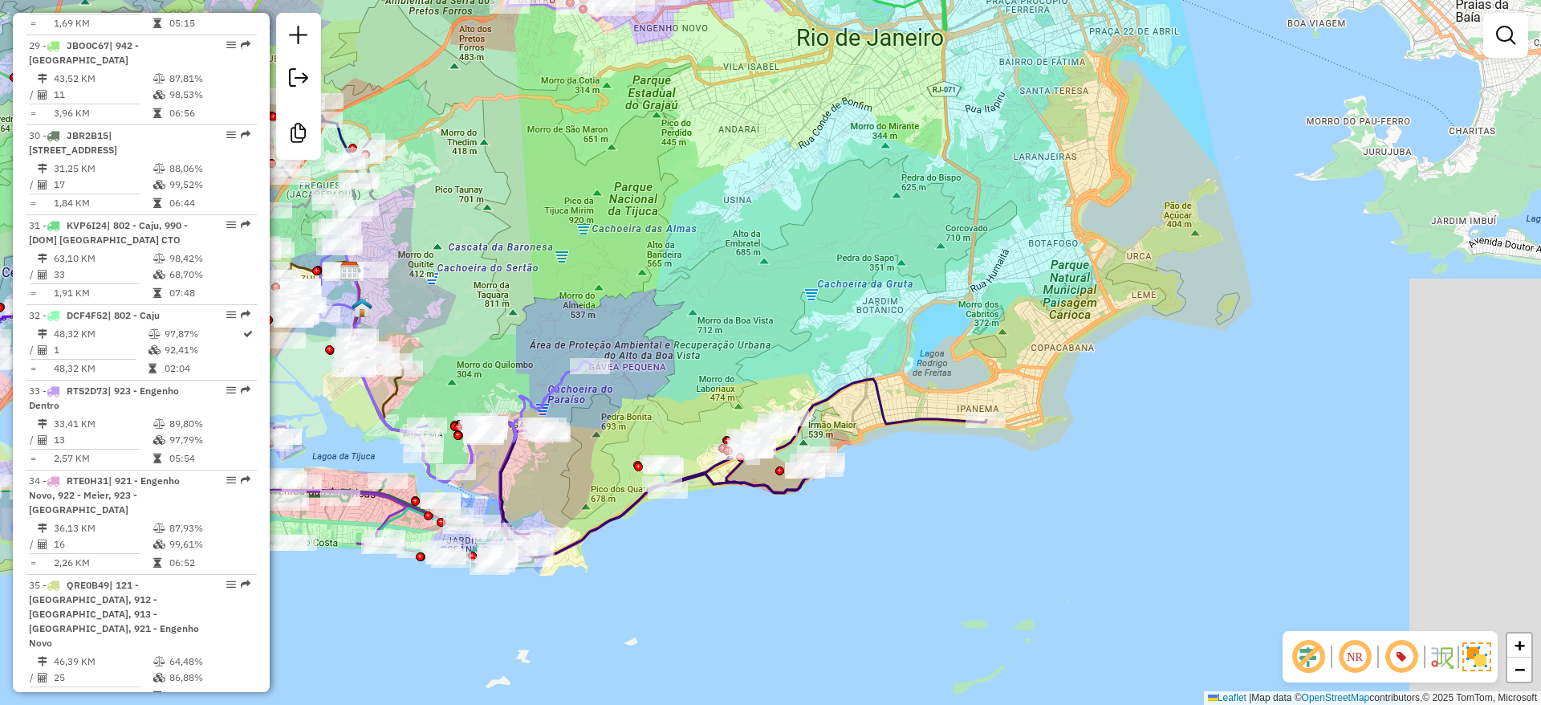
drag, startPoint x: 987, startPoint y: 323, endPoint x: 681, endPoint y: 289, distance: 308.5
click at [681, 289] on div "Janela de atendimento Grade de atendimento Capacidade Transportadoras Veículos …" at bounding box center [770, 352] width 1541 height 705
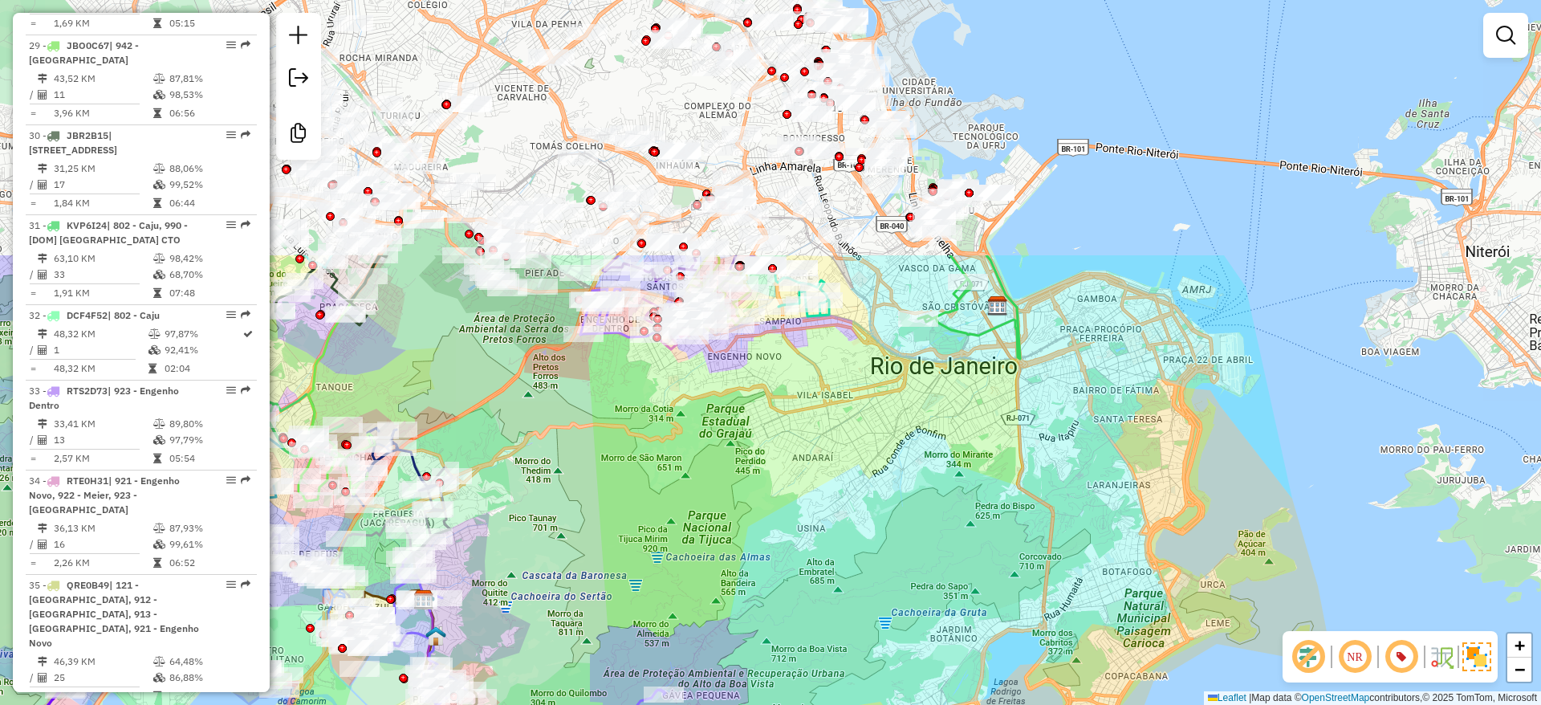
drag, startPoint x: 735, startPoint y: 405, endPoint x: 774, endPoint y: 653, distance: 250.4
click at [774, 653] on div "Janela de atendimento Grade de atendimento Capacidade Transportadoras Veículos …" at bounding box center [770, 352] width 1541 height 705
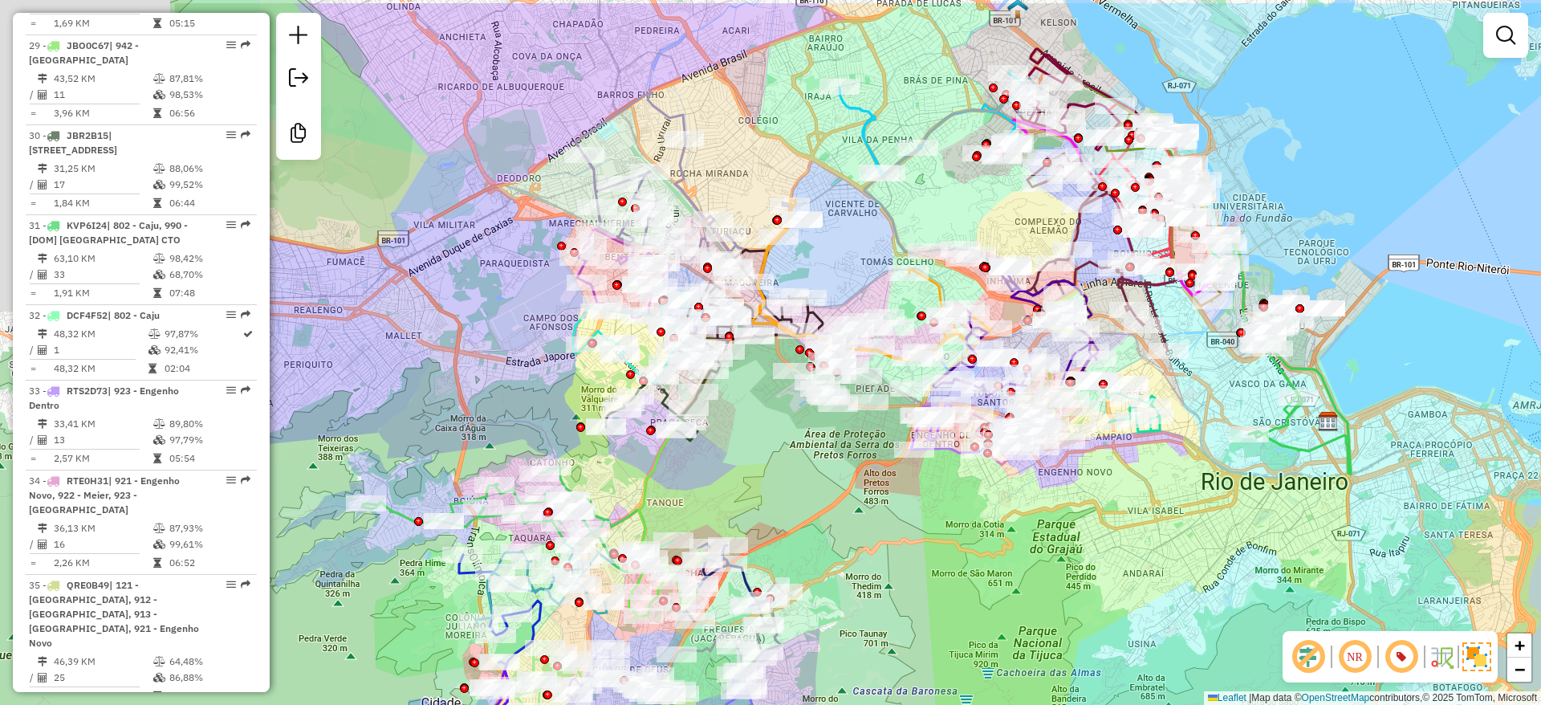
drag, startPoint x: 787, startPoint y: 503, endPoint x: 899, endPoint y: 508, distance: 112.5
click at [1111, 576] on div "Rota 24 - Placa RTS2D72 55012589 - TENORIO TRAJANO DEPO Janela de atendimento G…" at bounding box center [770, 352] width 1541 height 705
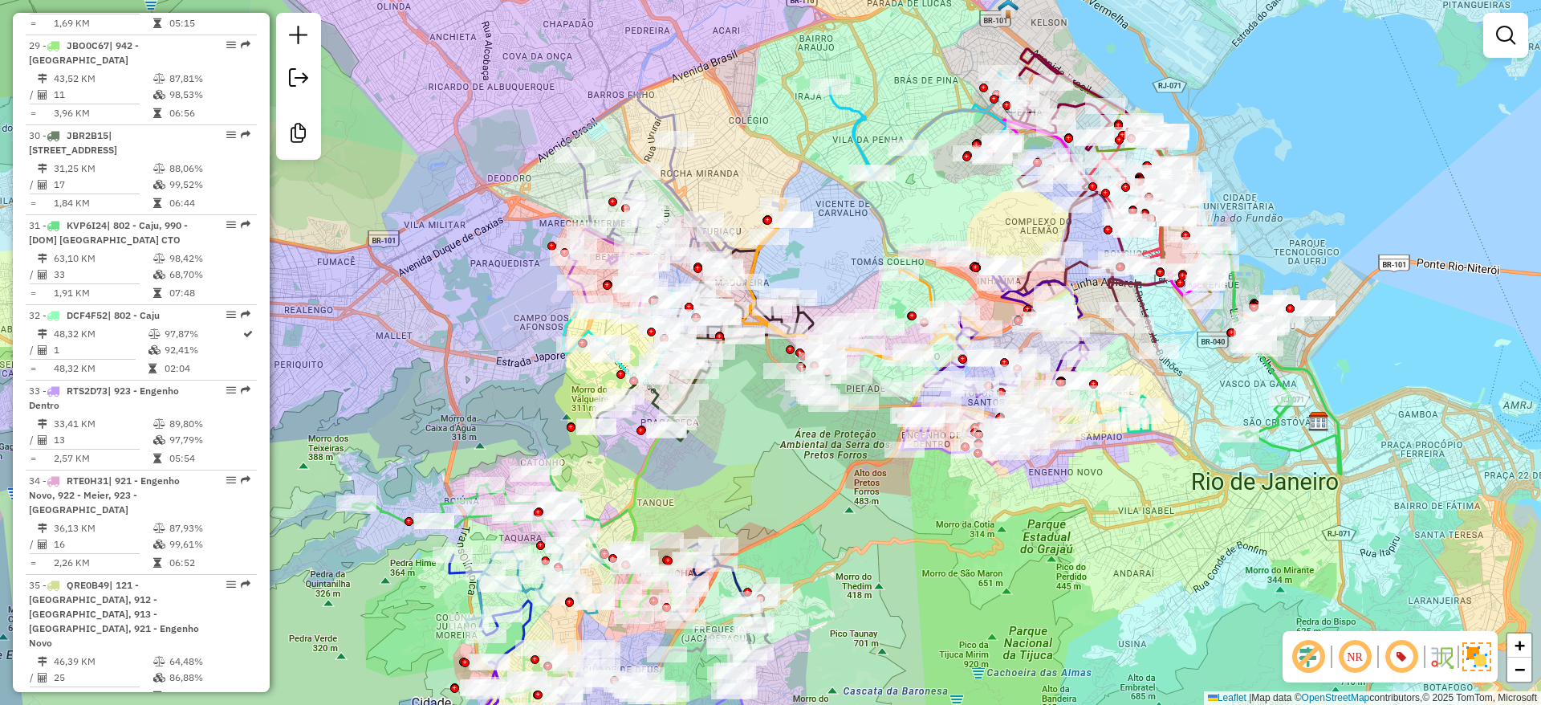
drag, startPoint x: 1018, startPoint y: 578, endPoint x: 823, endPoint y: 519, distance: 203.9
click at [797, 533] on div "Rota 24 - Placa RTS2D72 55012589 - TENORIO TRAJANO DEPO Janela de atendimento G…" at bounding box center [770, 352] width 1541 height 705
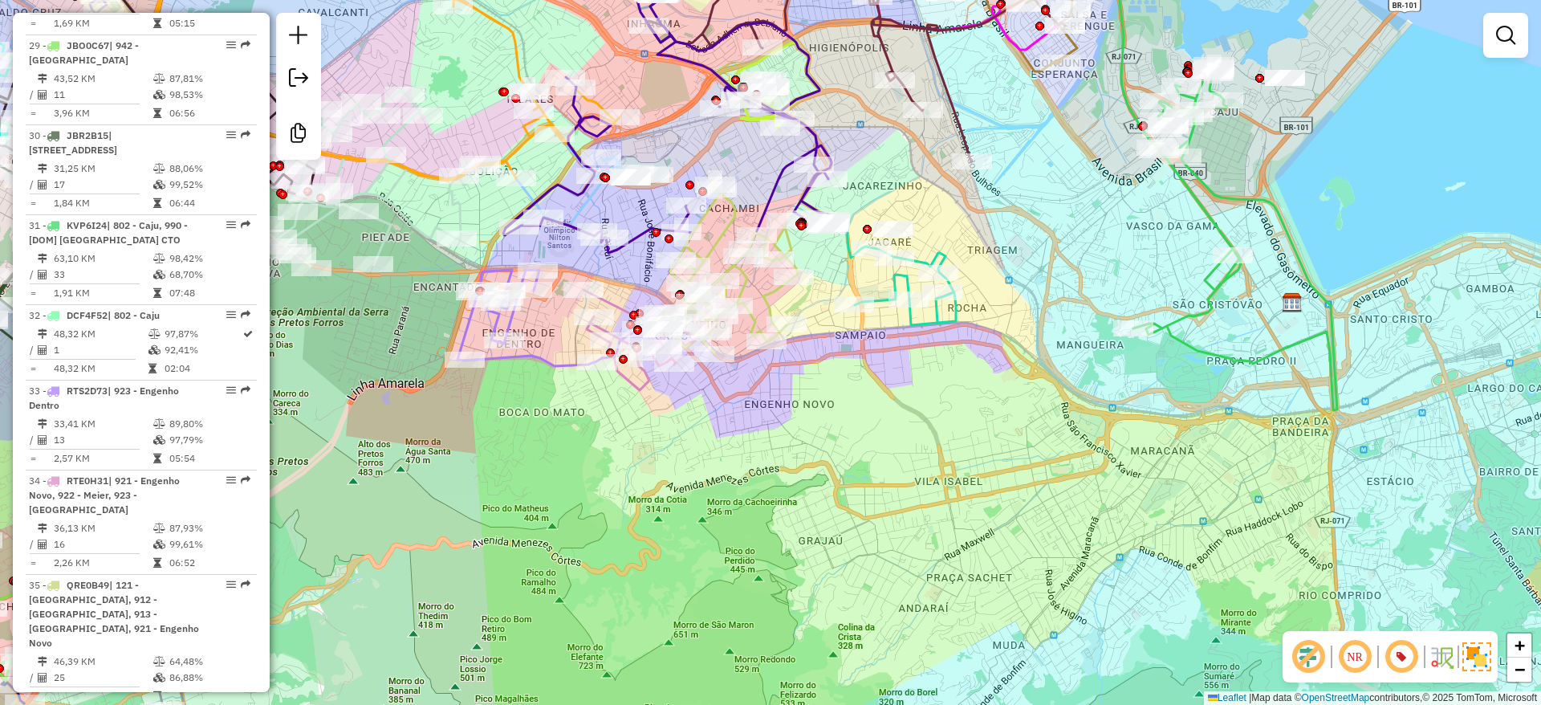
drag, startPoint x: 1019, startPoint y: 474, endPoint x: 765, endPoint y: 393, distance: 266.3
click at [780, 459] on div "Rota 24 - Placa RTS2D72 55012589 - TENORIO TRAJANO DEPO Rota 2 - Placa VAN0002 …" at bounding box center [770, 352] width 1541 height 705
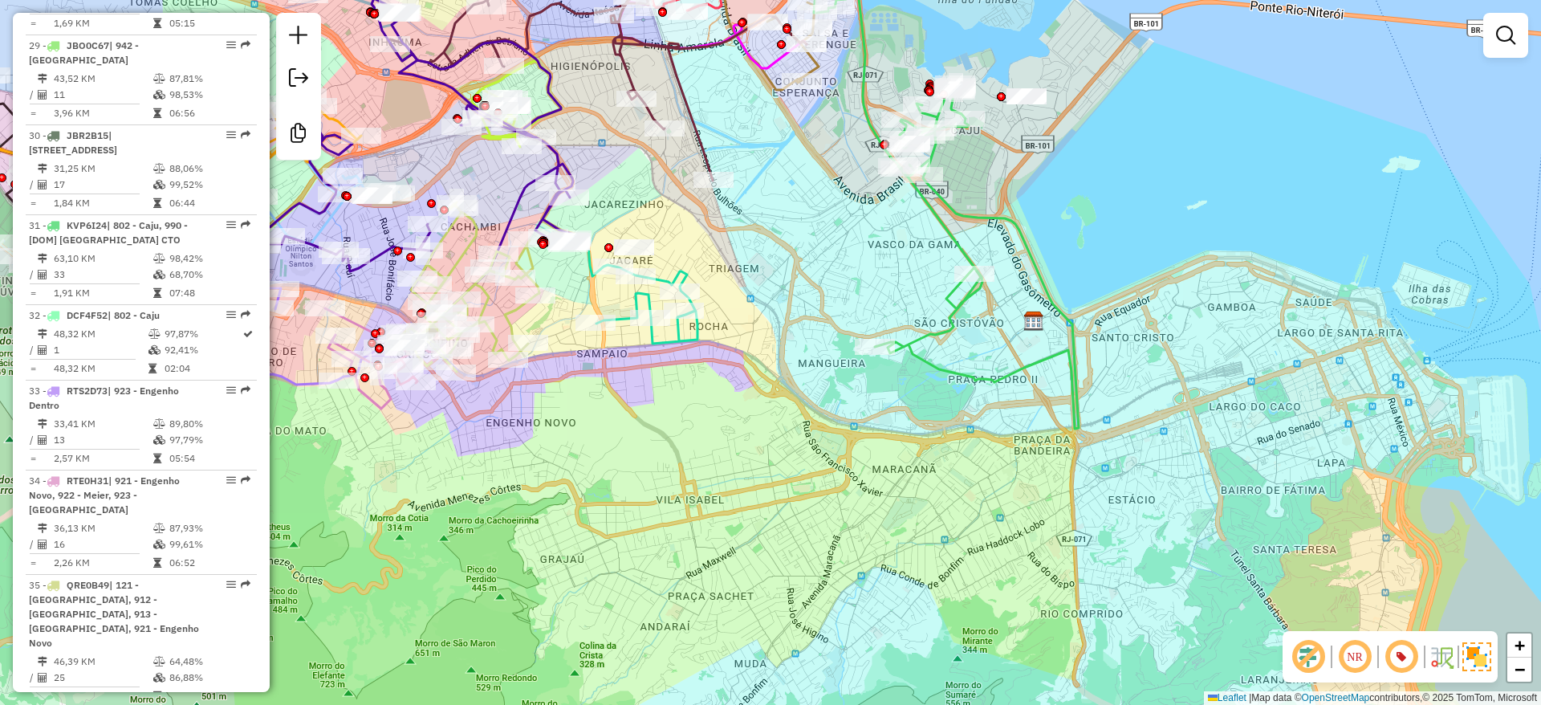
drag, startPoint x: 912, startPoint y: 233, endPoint x: 918, endPoint y: 255, distance: 23.2
click at [918, 281] on div "Rota 24 - Placa RTS2D72 55012589 - TENORIO TRAJANO DEPO Janela de atendimento G…" at bounding box center [770, 352] width 1541 height 705
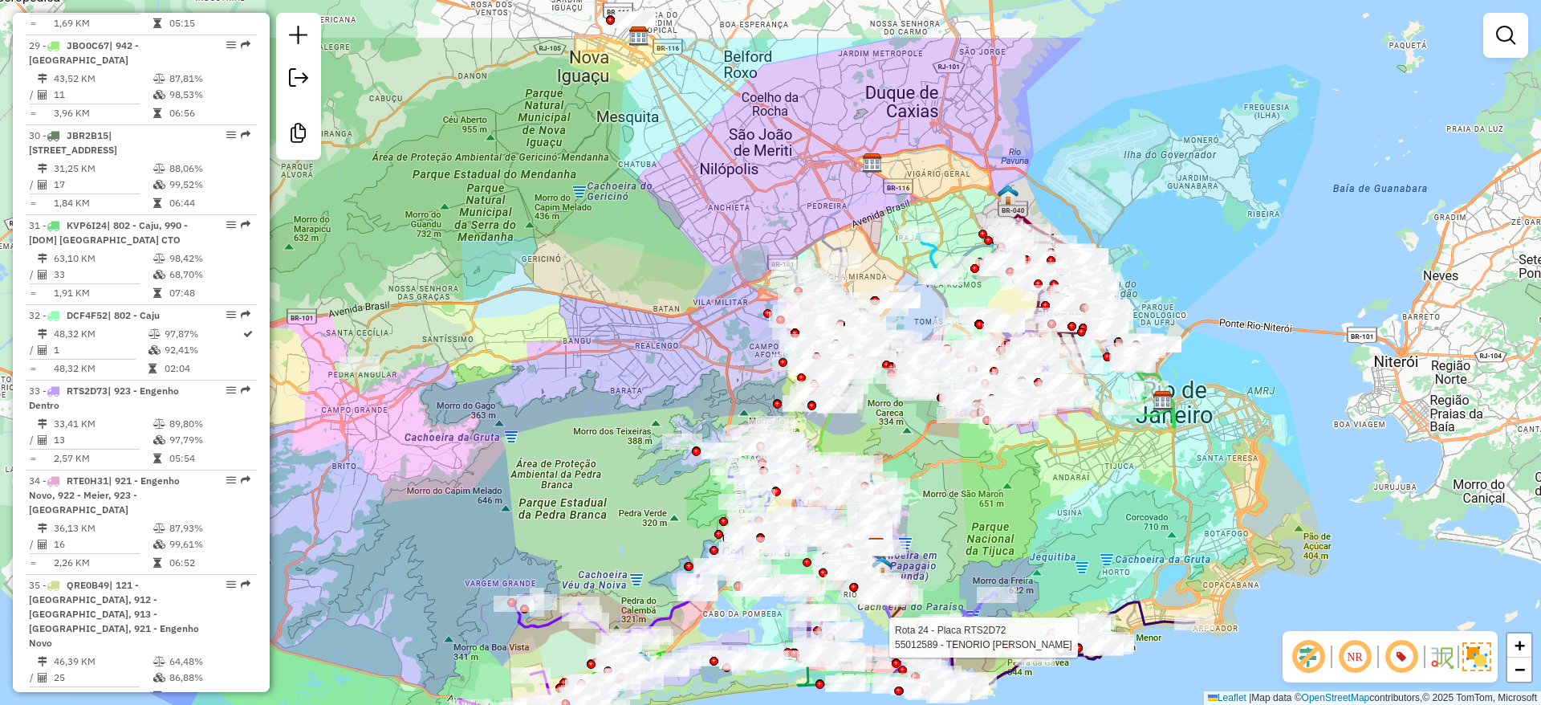
drag, startPoint x: 893, startPoint y: 458, endPoint x: 635, endPoint y: 413, distance: 261.7
click at [996, 503] on div "Rota 24 - Placa RTS2D72 55012589 - TENORIO TRAJANO DEPO Janela de atendimento G…" at bounding box center [770, 352] width 1541 height 705
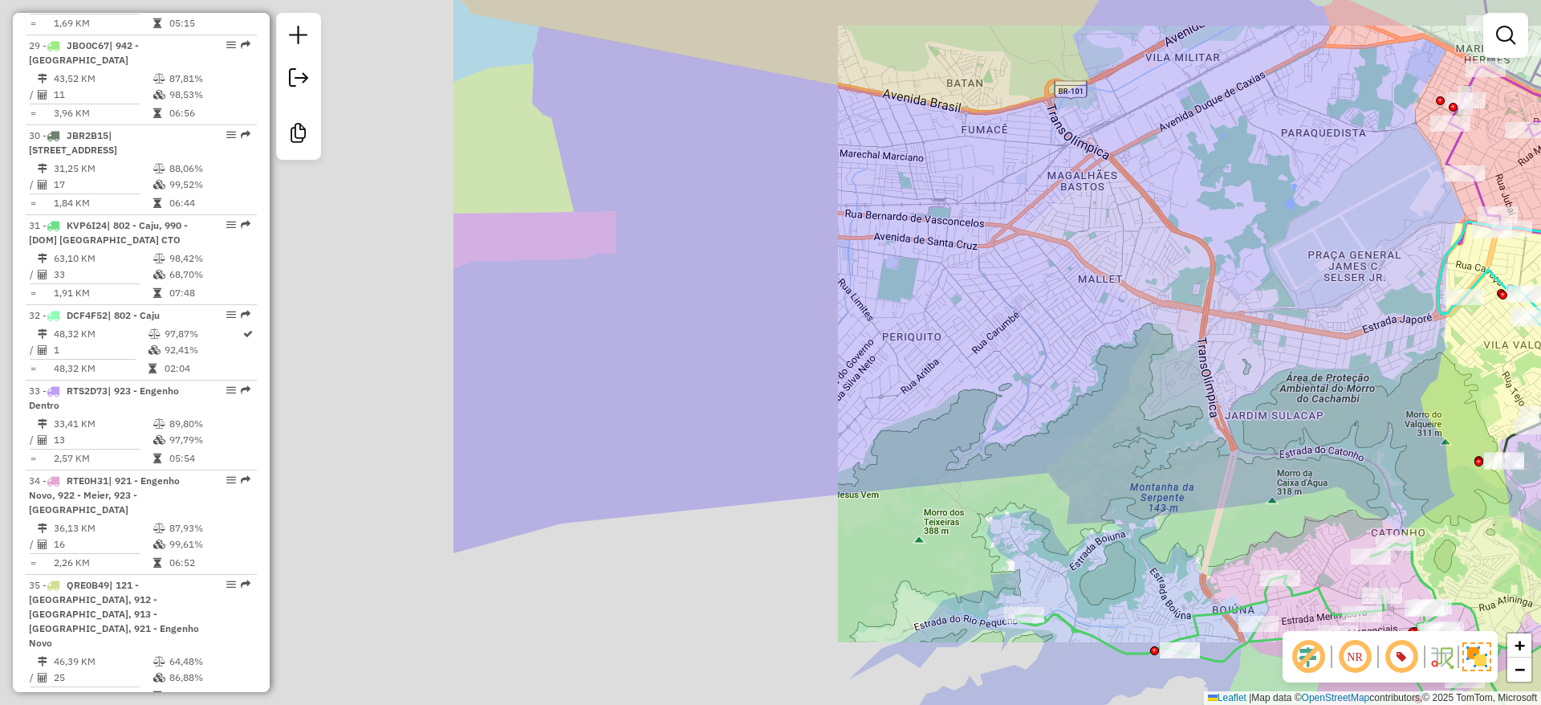
drag, startPoint x: 1186, startPoint y: 360, endPoint x: 1203, endPoint y: 353, distance: 18.3
click at [1350, 360] on div "Rota 24 - Placa RTS2D72 55012589 - TENORIO TRAJANO DEPO Janela de atendimento G…" at bounding box center [770, 352] width 1541 height 705
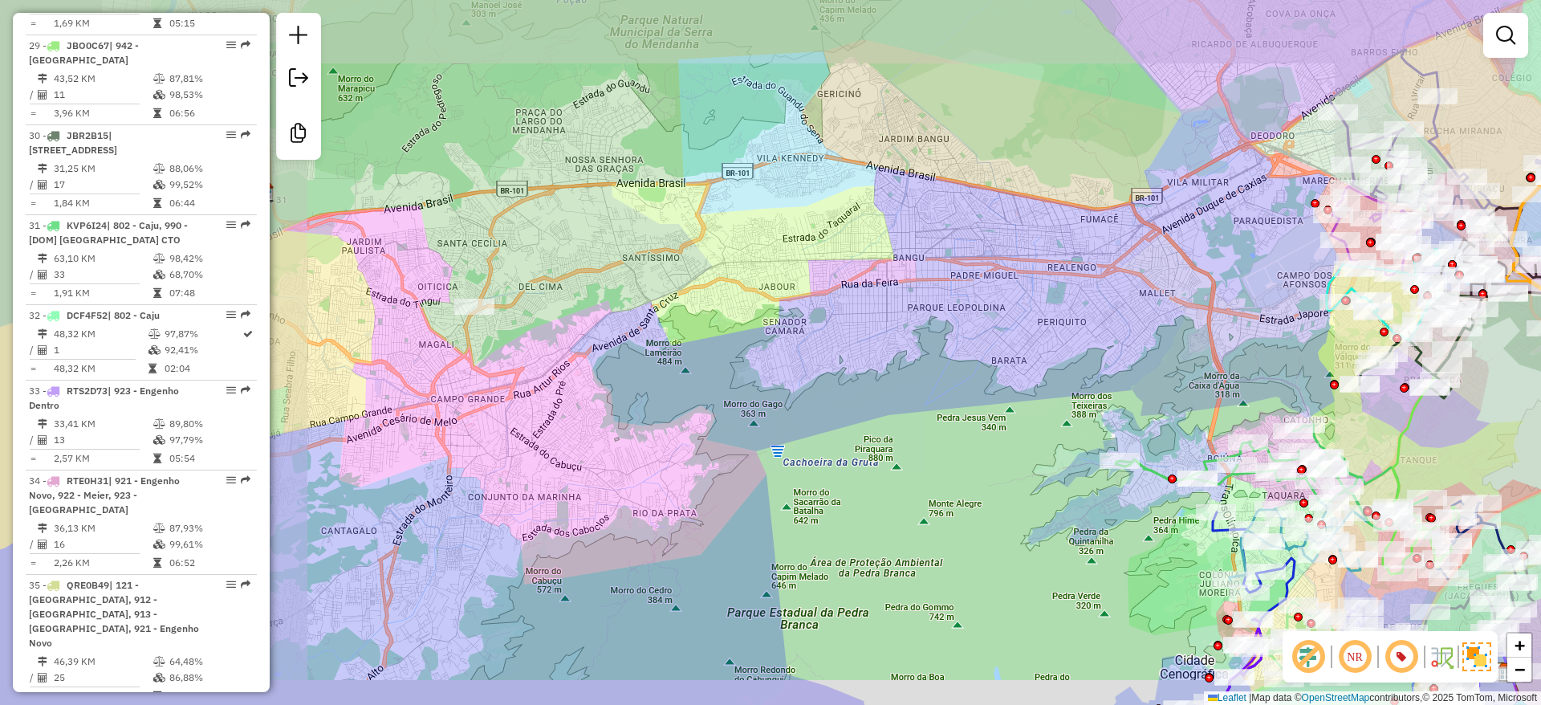
click at [858, 365] on div "Rota 24 - Placa RTS2D72 55012589 - TENORIO TRAJANO DEPO Janela de atendimento G…" at bounding box center [770, 352] width 1541 height 705
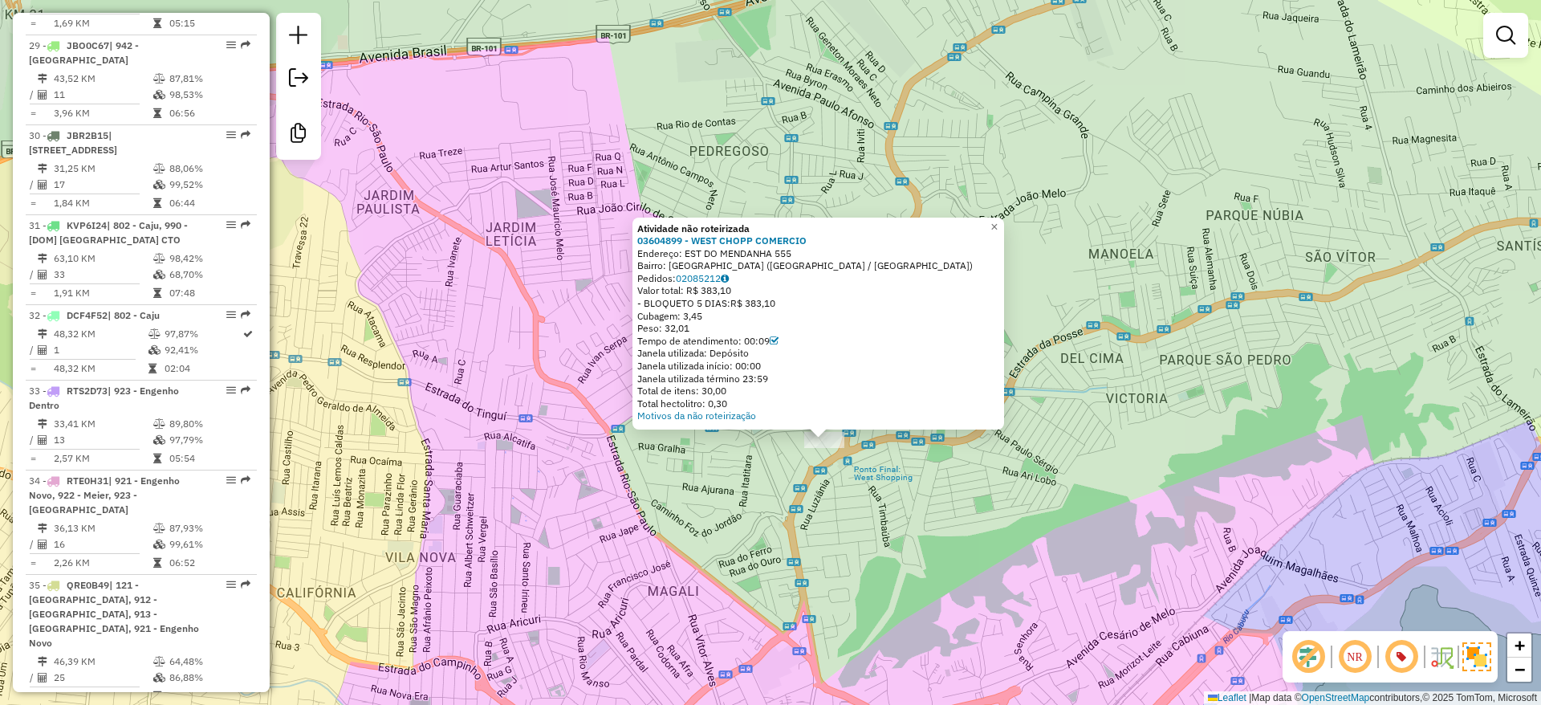
click at [844, 508] on div "Atividade não roteirizada 03604899 - WEST CHOPP COMERCIO Endereço: EST DO MENDA…" at bounding box center [770, 352] width 1541 height 705
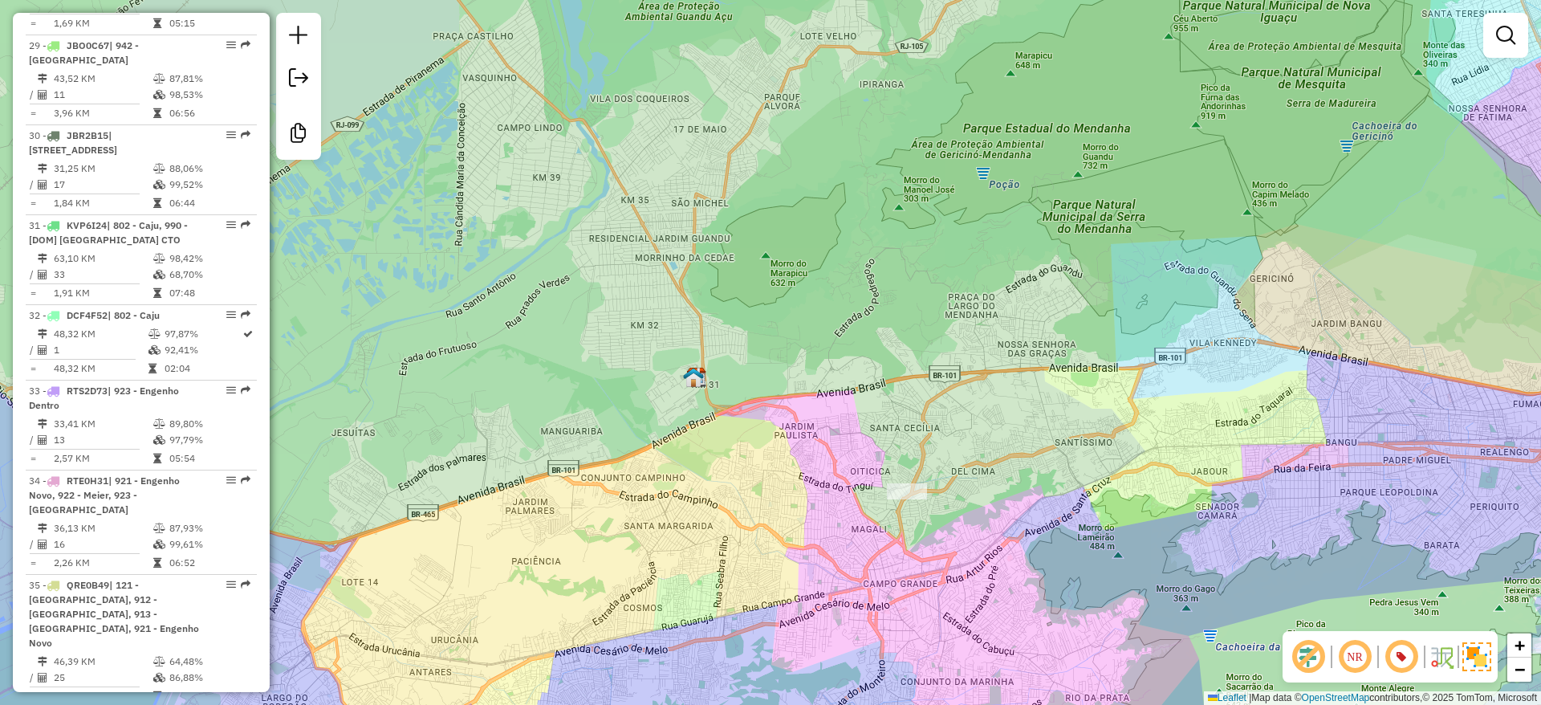
click at [998, 136] on div "Janela de atendimento Grade de atendimento Capacidade Transportadoras Veículos …" at bounding box center [770, 352] width 1541 height 705
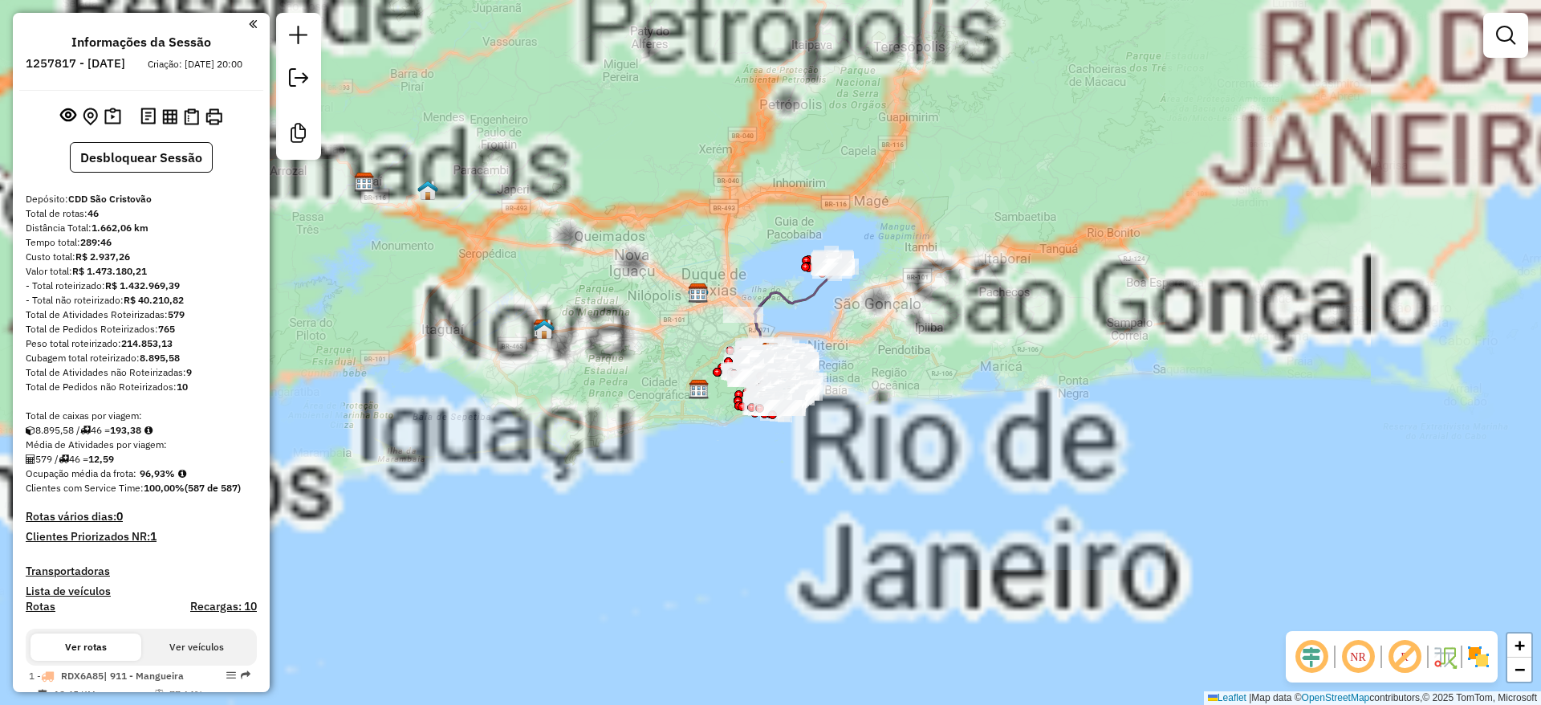
click at [1308, 658] on em at bounding box center [1312, 656] width 39 height 39
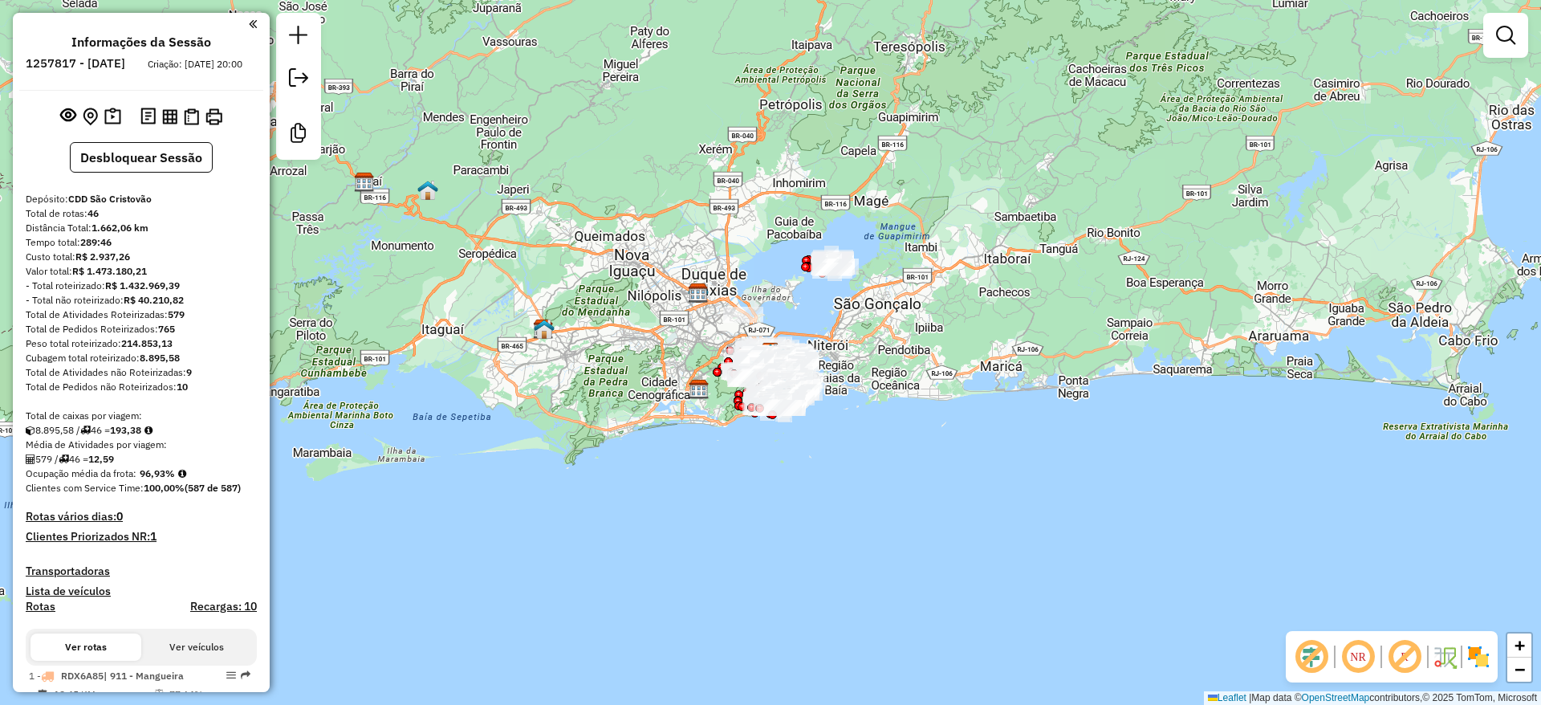
click at [1413, 663] on em at bounding box center [1405, 656] width 39 height 39
click at [1471, 649] on img at bounding box center [1479, 657] width 26 height 26
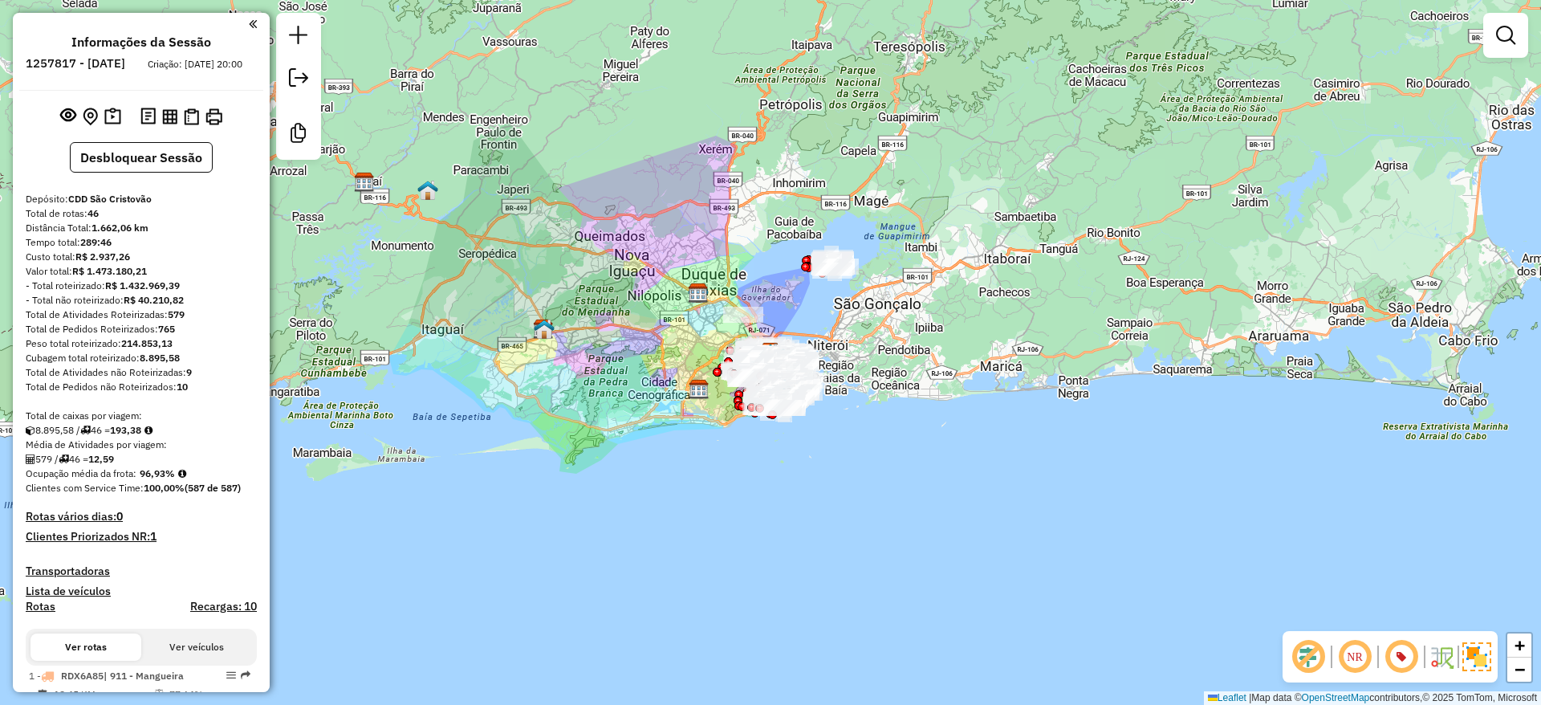
click at [1126, 460] on div "Janela de atendimento Grade de atendimento Capacidade Transportadoras Veículos …" at bounding box center [770, 352] width 1541 height 705
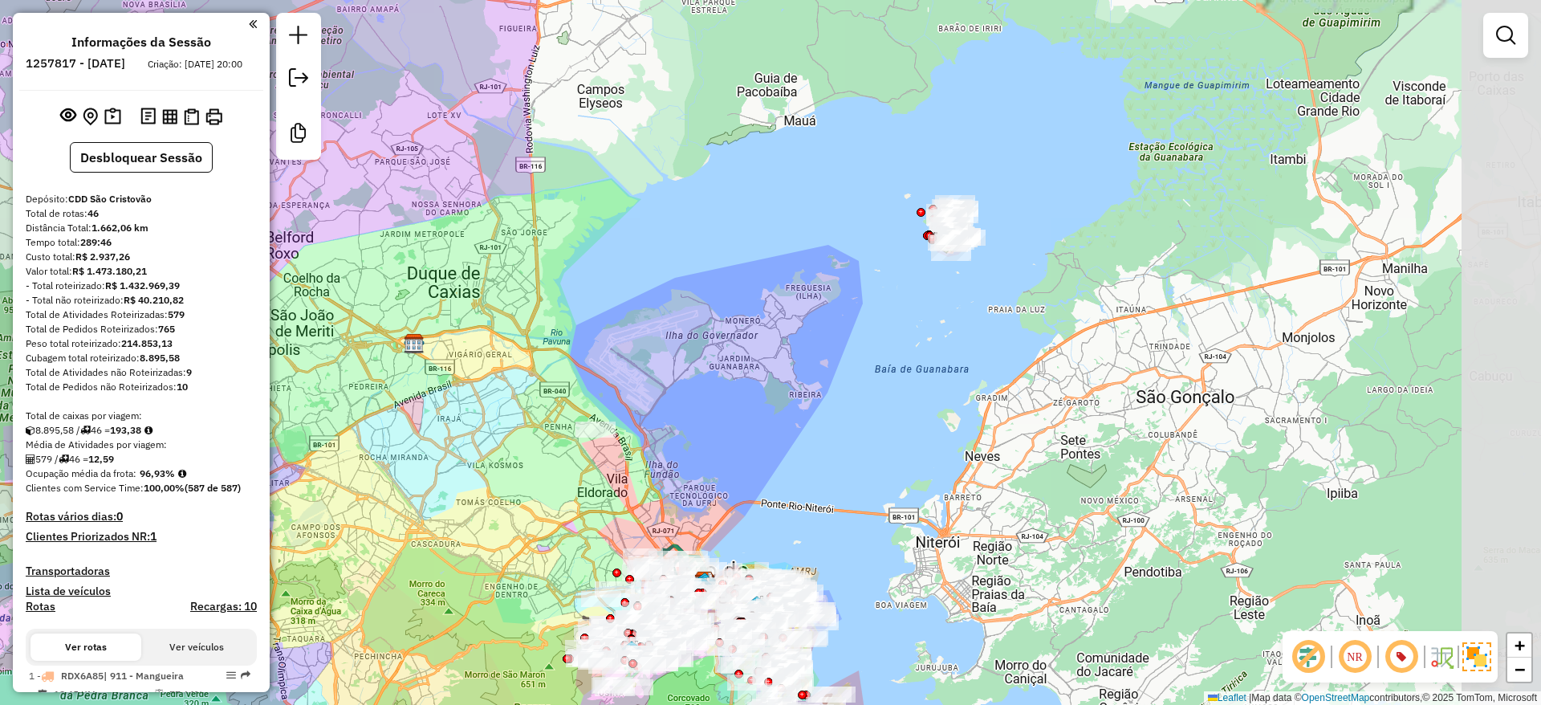
click at [706, 462] on div "Janela de atendimento Grade de atendimento Capacidade Transportadoras Veículos …" at bounding box center [770, 352] width 1541 height 705
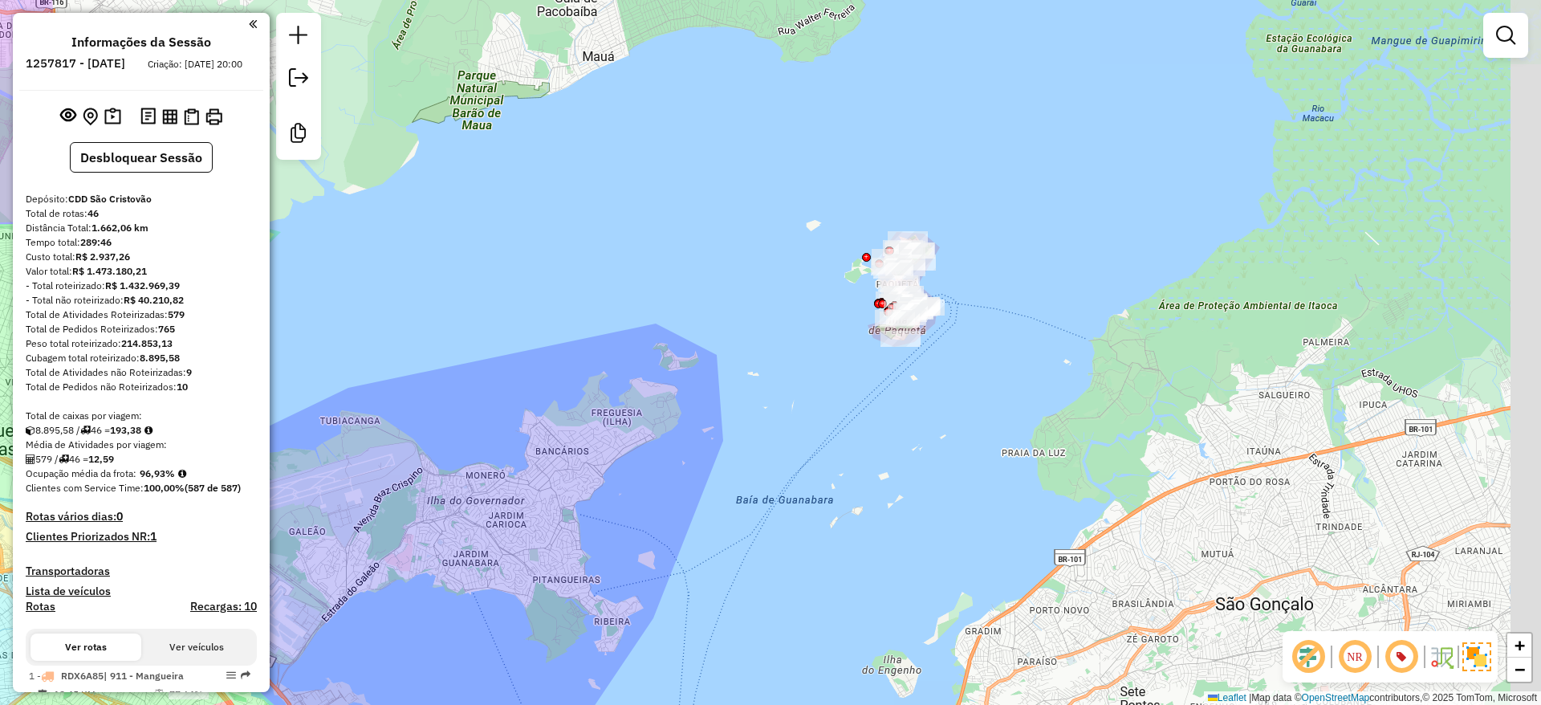
drag, startPoint x: 951, startPoint y: 390, endPoint x: 930, endPoint y: 434, distance: 48.8
click at [930, 434] on div "Janela de atendimento Grade de atendimento Capacidade Transportadoras Veículos …" at bounding box center [770, 352] width 1541 height 705
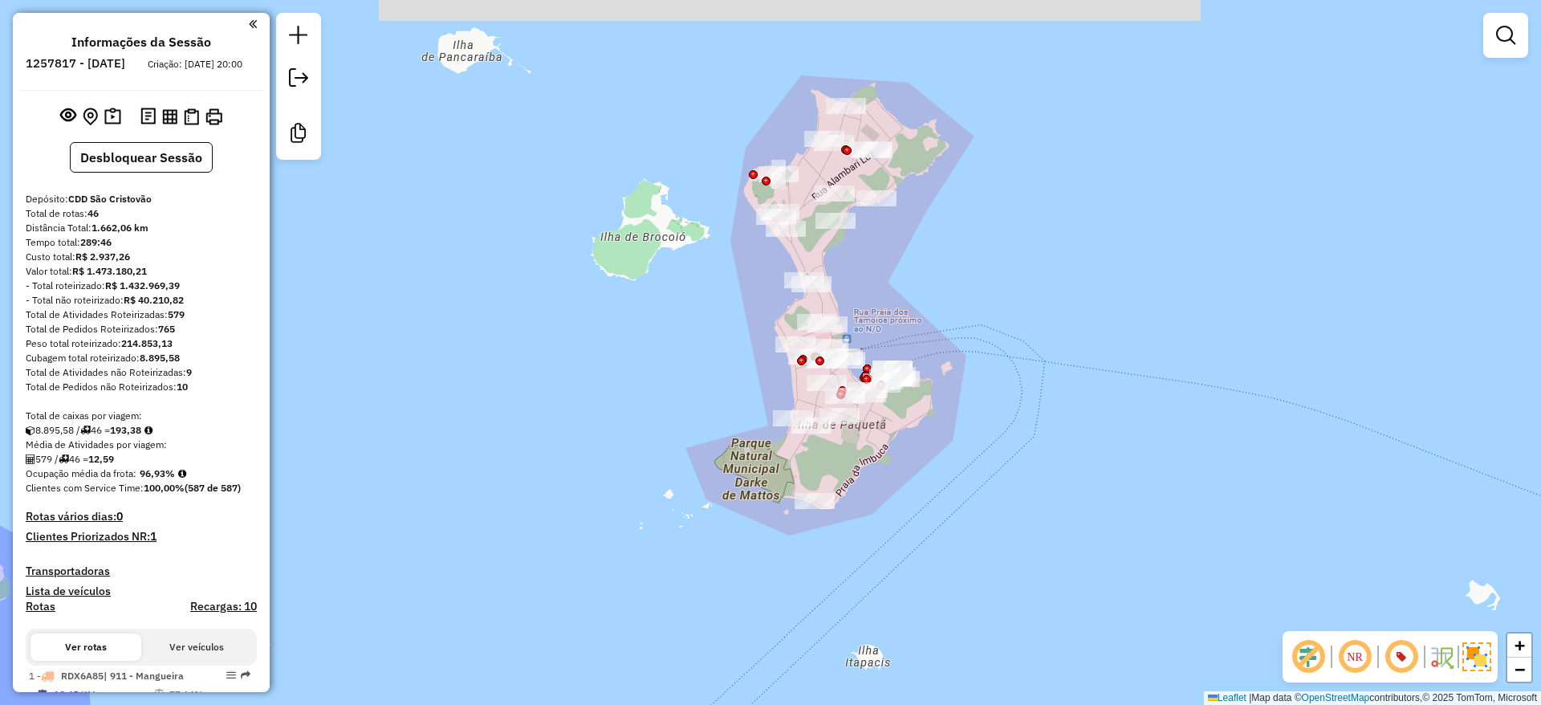
click at [976, 456] on div "Janela de atendimento Grade de atendimento Capacidade Transportadoras Veículos …" at bounding box center [770, 352] width 1541 height 705
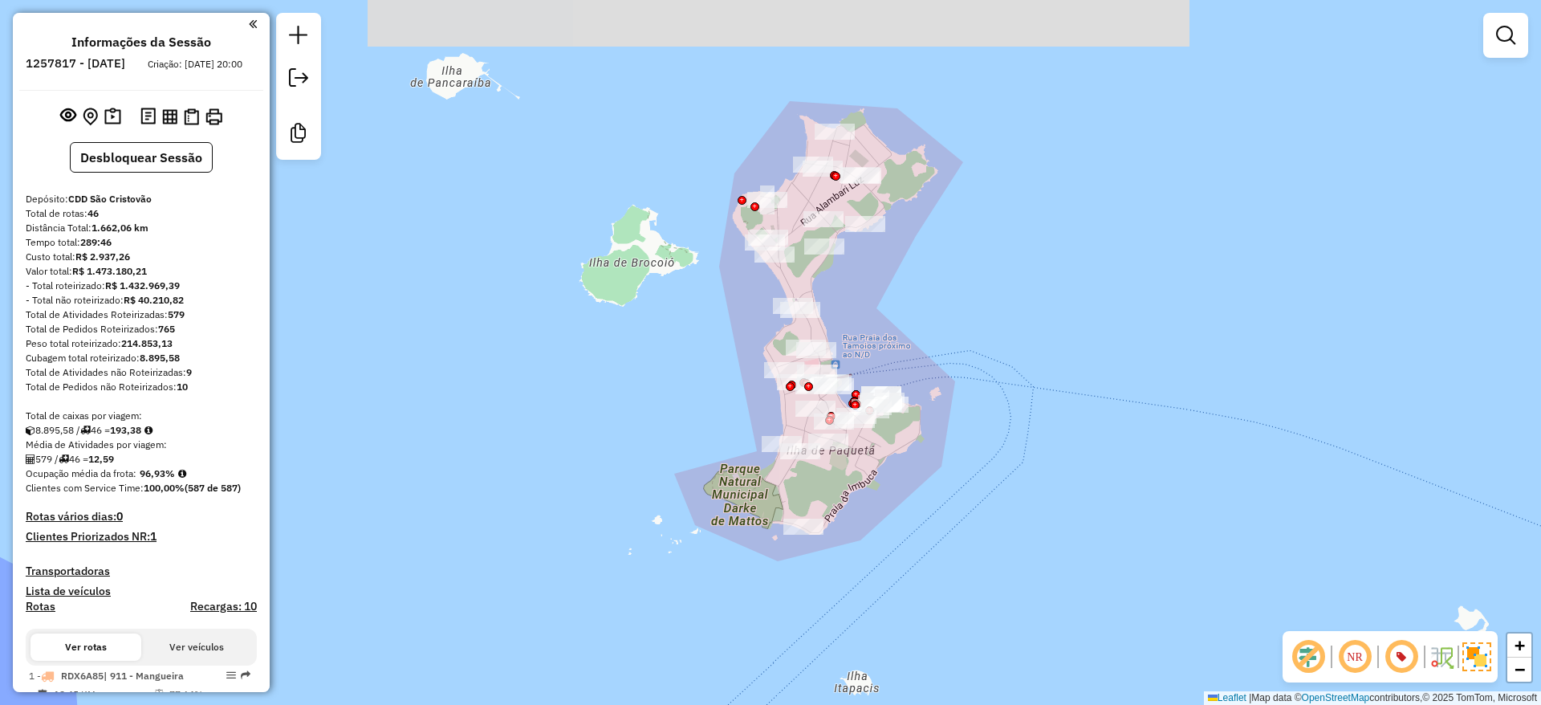
click at [965, 482] on div "Janela de atendimento Grade de atendimento Capacidade Transportadoras Veículos …" at bounding box center [770, 352] width 1541 height 705
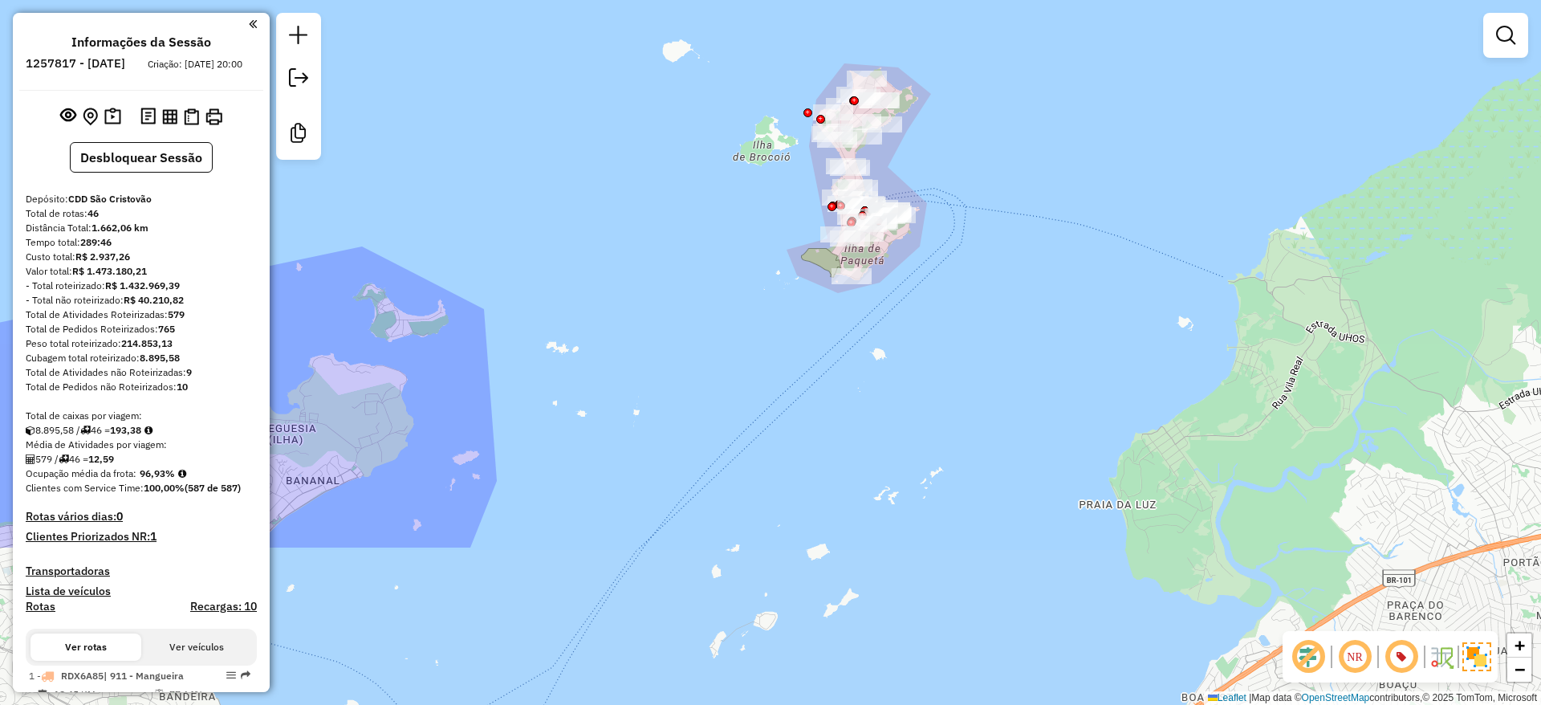
drag, startPoint x: 938, startPoint y: 557, endPoint x: 906, endPoint y: 329, distance: 230.2
click at [906, 329] on div "Janela de atendimento Grade de atendimento Capacidade Transportadoras Veículos …" at bounding box center [770, 352] width 1541 height 705
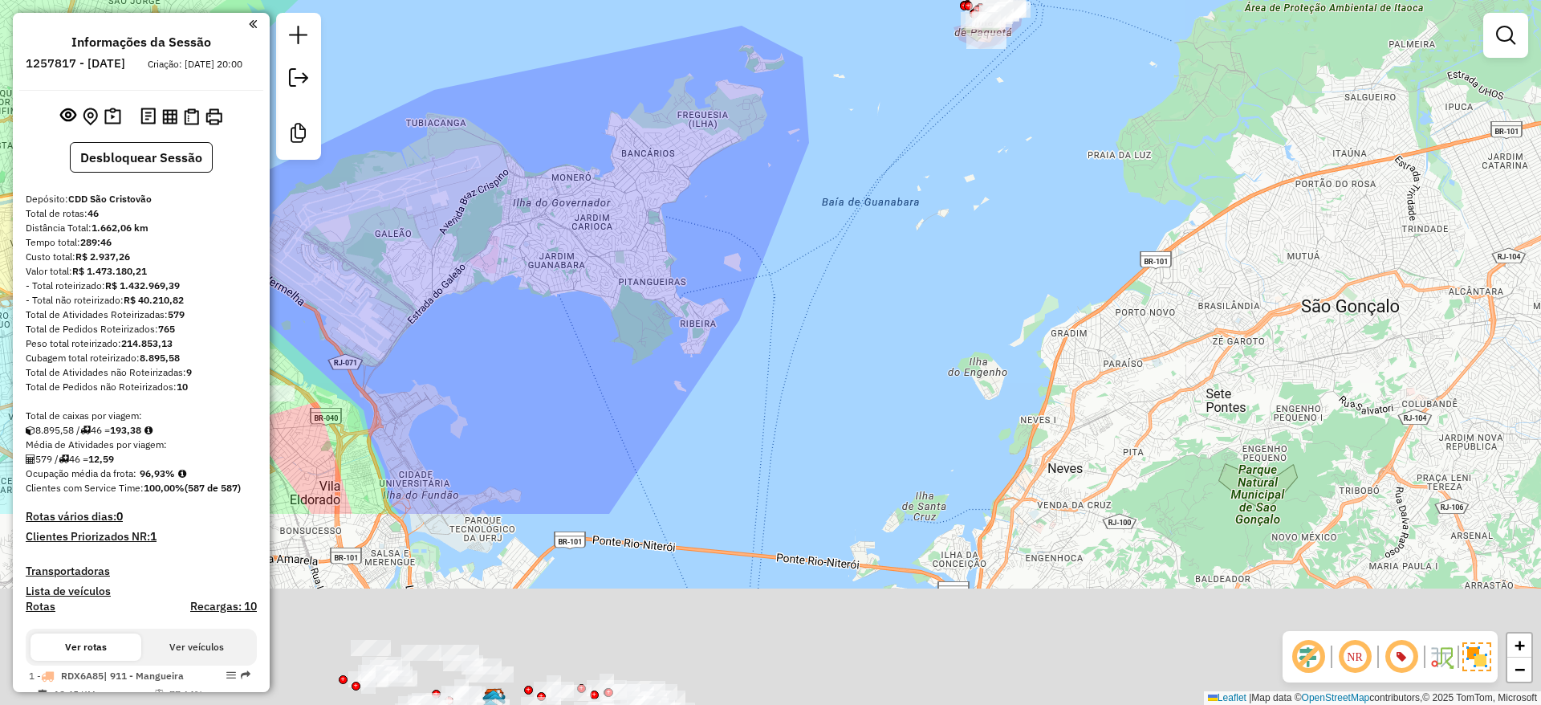
drag, startPoint x: 842, startPoint y: 499, endPoint x: 955, endPoint y: 234, distance: 288.1
click at [959, 214] on div "Janela de atendimento Grade de atendimento Capacidade Transportadoras Veículos …" at bounding box center [770, 352] width 1541 height 705
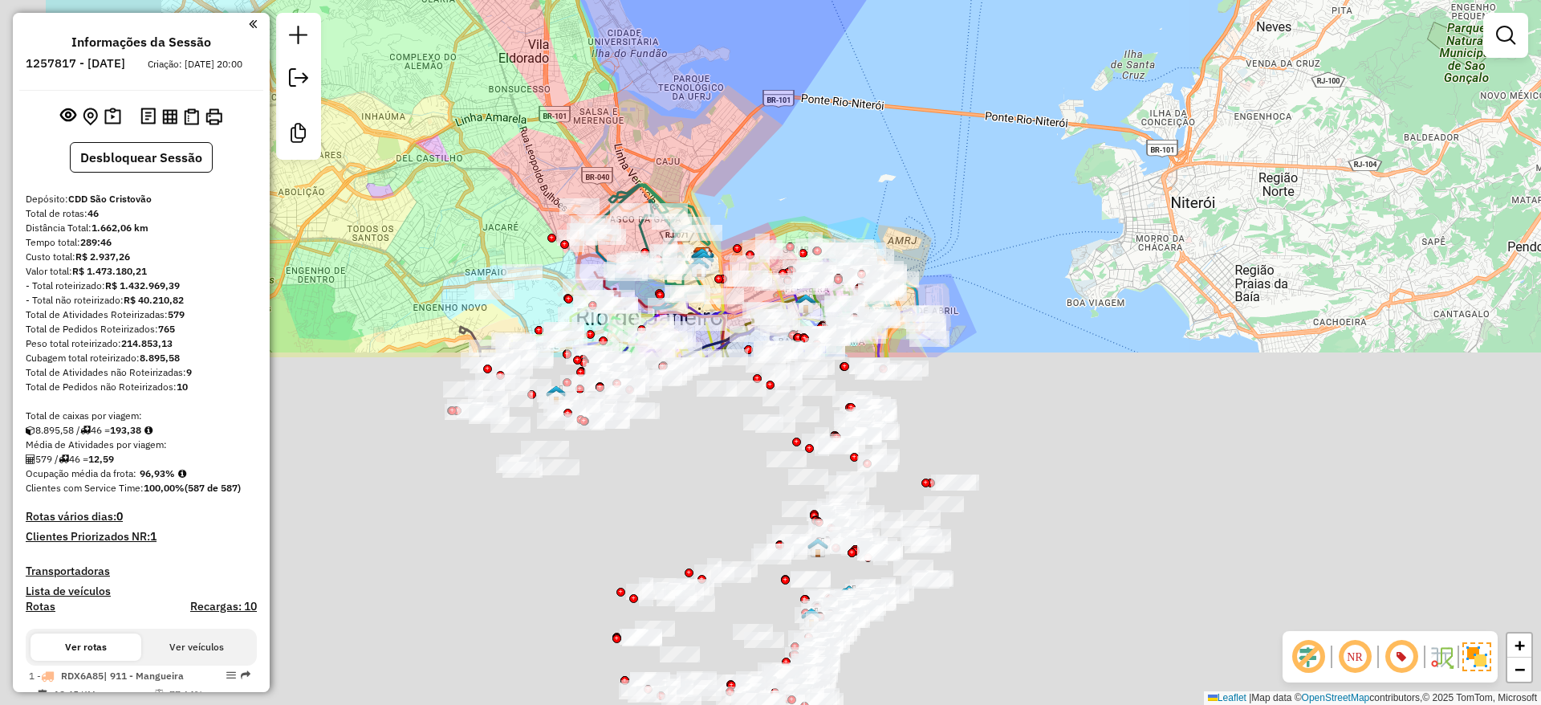
drag, startPoint x: 816, startPoint y: 470, endPoint x: 1012, endPoint y: 145, distance: 379.9
click at [1002, 96] on div "Janela de atendimento Grade de atendimento Capacidade Transportadoras Veículos …" at bounding box center [770, 352] width 1541 height 705
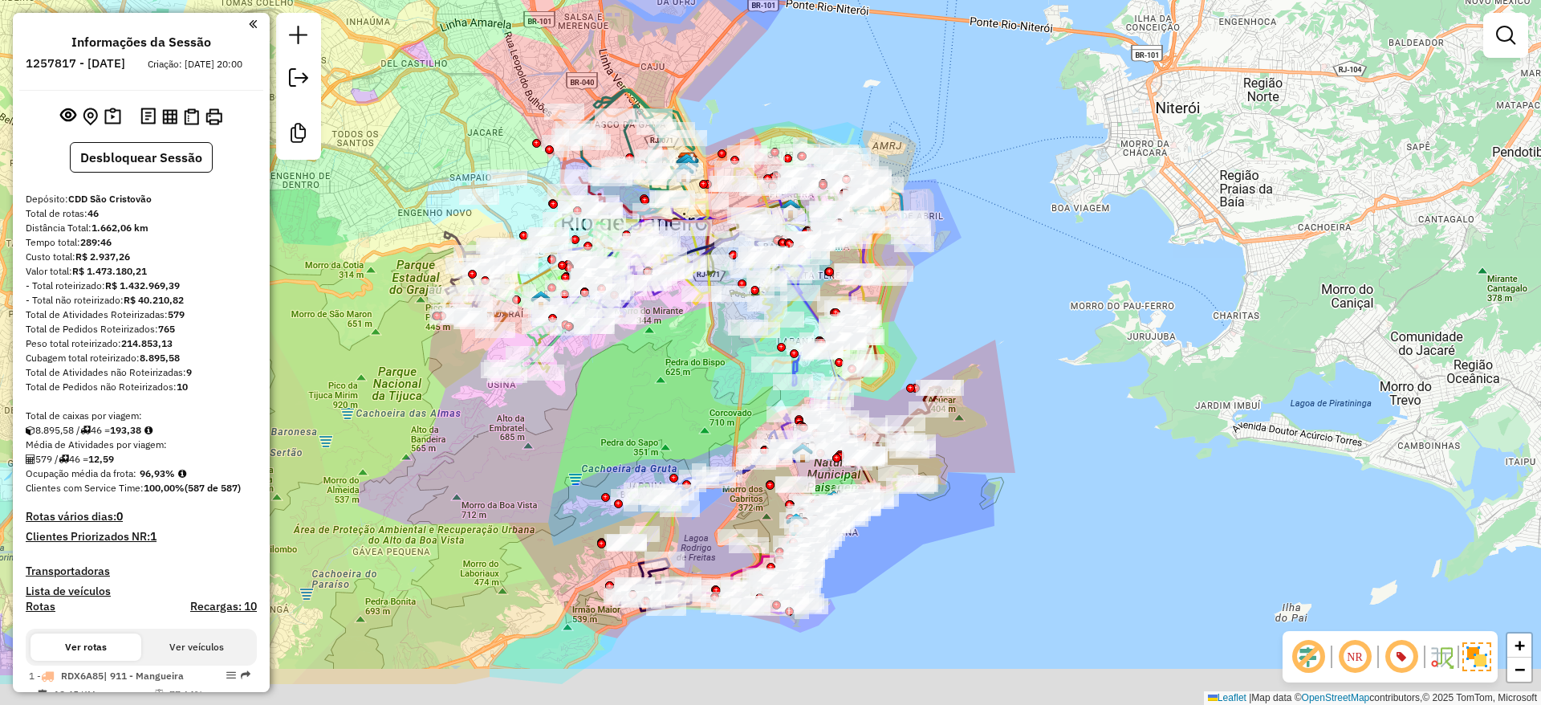
drag, startPoint x: 1020, startPoint y: 282, endPoint x: 1010, endPoint y: 229, distance: 54.0
click at [1011, 228] on div "Janela de atendimento Grade de atendimento Capacidade Transportadoras Veículos …" at bounding box center [770, 352] width 1541 height 705
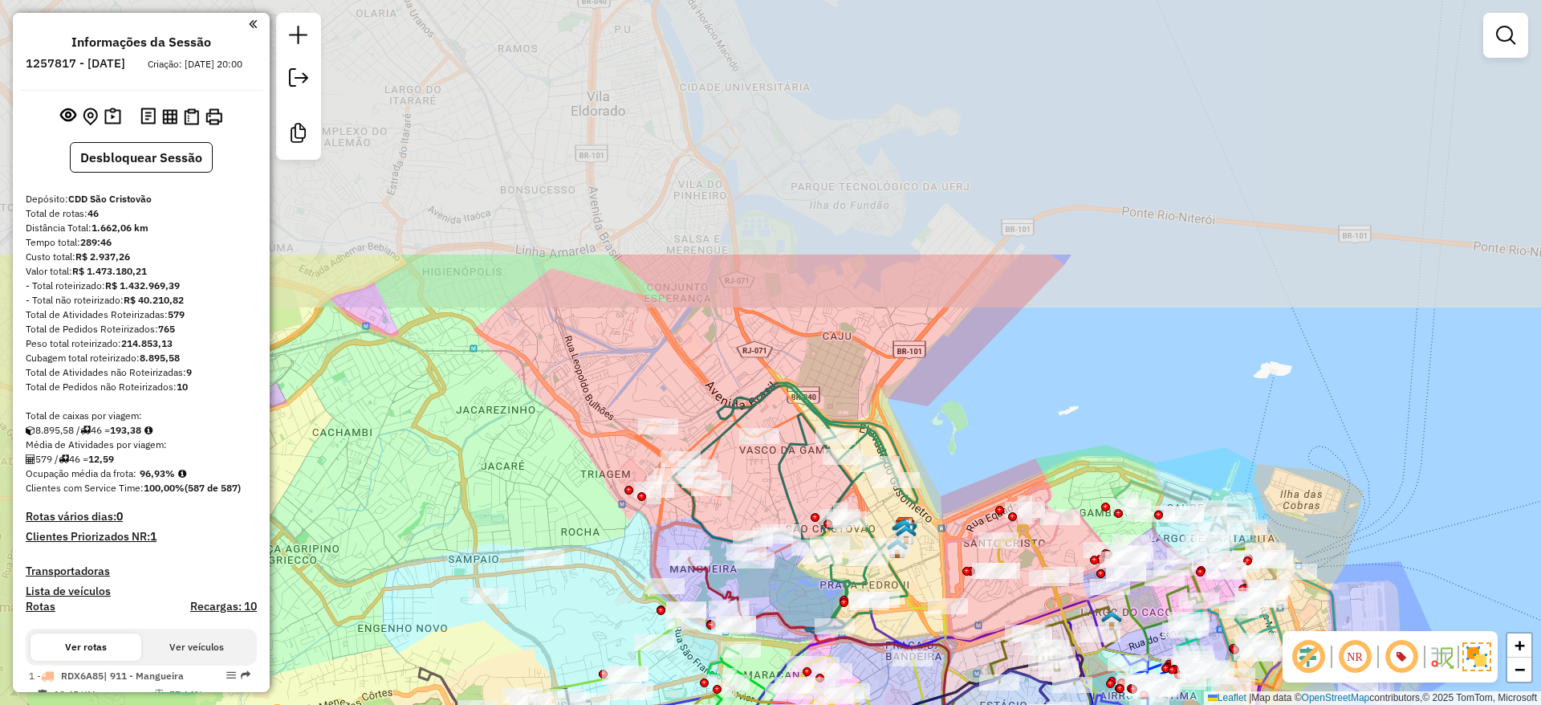
drag, startPoint x: 594, startPoint y: 51, endPoint x: 739, endPoint y: 376, distance: 355.8
click at [739, 376] on div "Janela de atendimento Grade de atendimento Capacidade Transportadoras Veículos …" at bounding box center [770, 352] width 1541 height 705
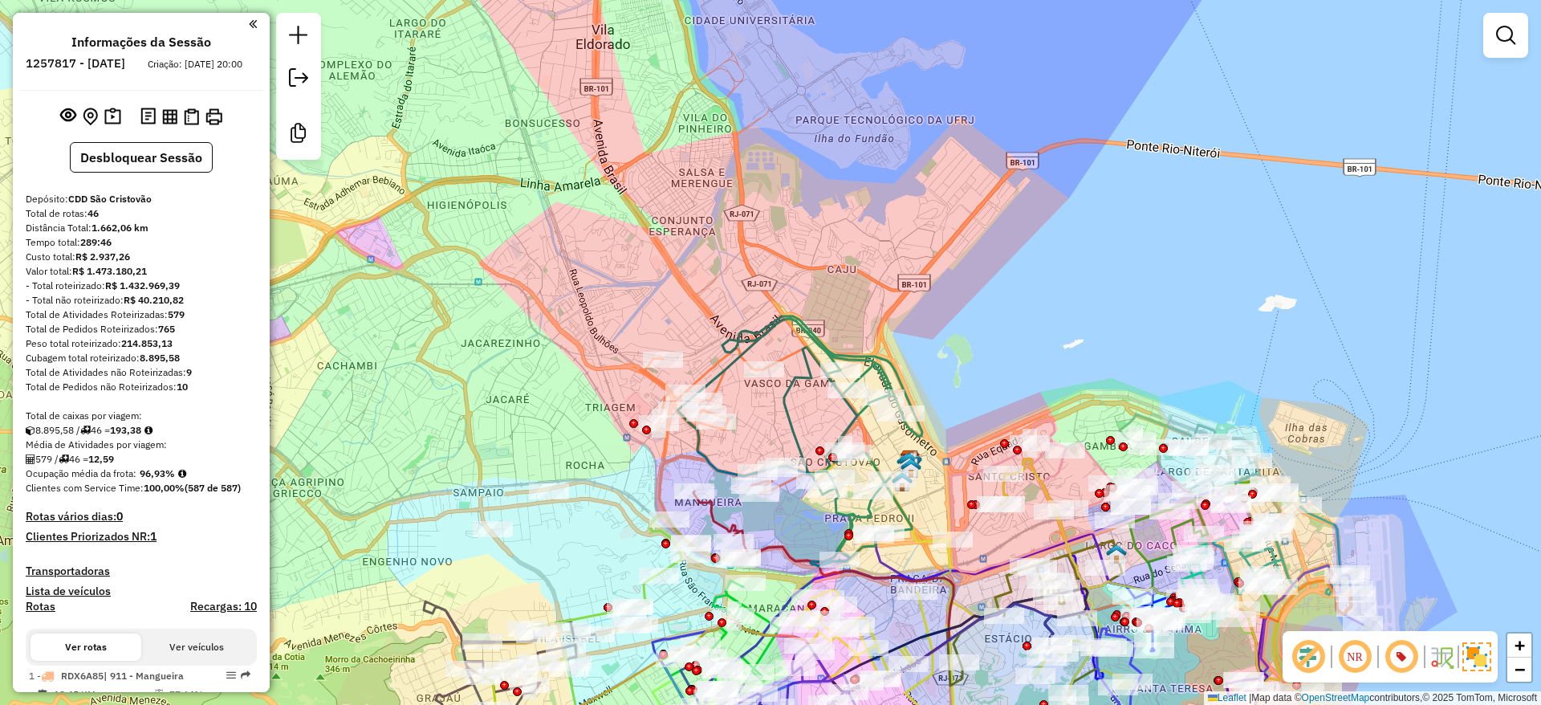
drag, startPoint x: 744, startPoint y: 344, endPoint x: 714, endPoint y: 251, distance: 97.2
click at [714, 250] on div "Janela de atendimento Grade de atendimento Capacidade Transportadoras Veículos …" at bounding box center [770, 352] width 1541 height 705
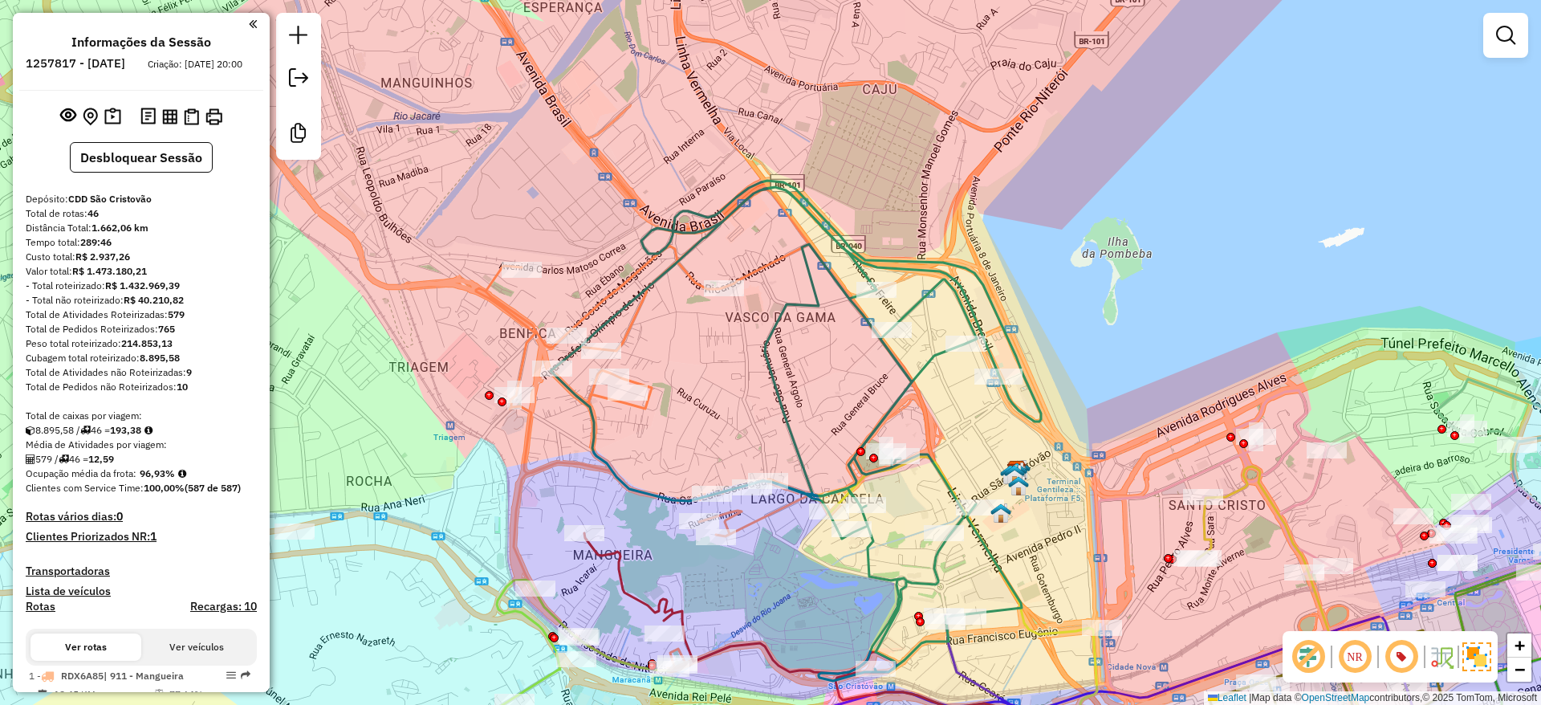
drag, startPoint x: 738, startPoint y: 397, endPoint x: 707, endPoint y: 330, distance: 74.0
click at [686, 332] on div "Janela de atendimento Grade de atendimento Capacidade Transportadoras Veículos …" at bounding box center [770, 352] width 1541 height 705
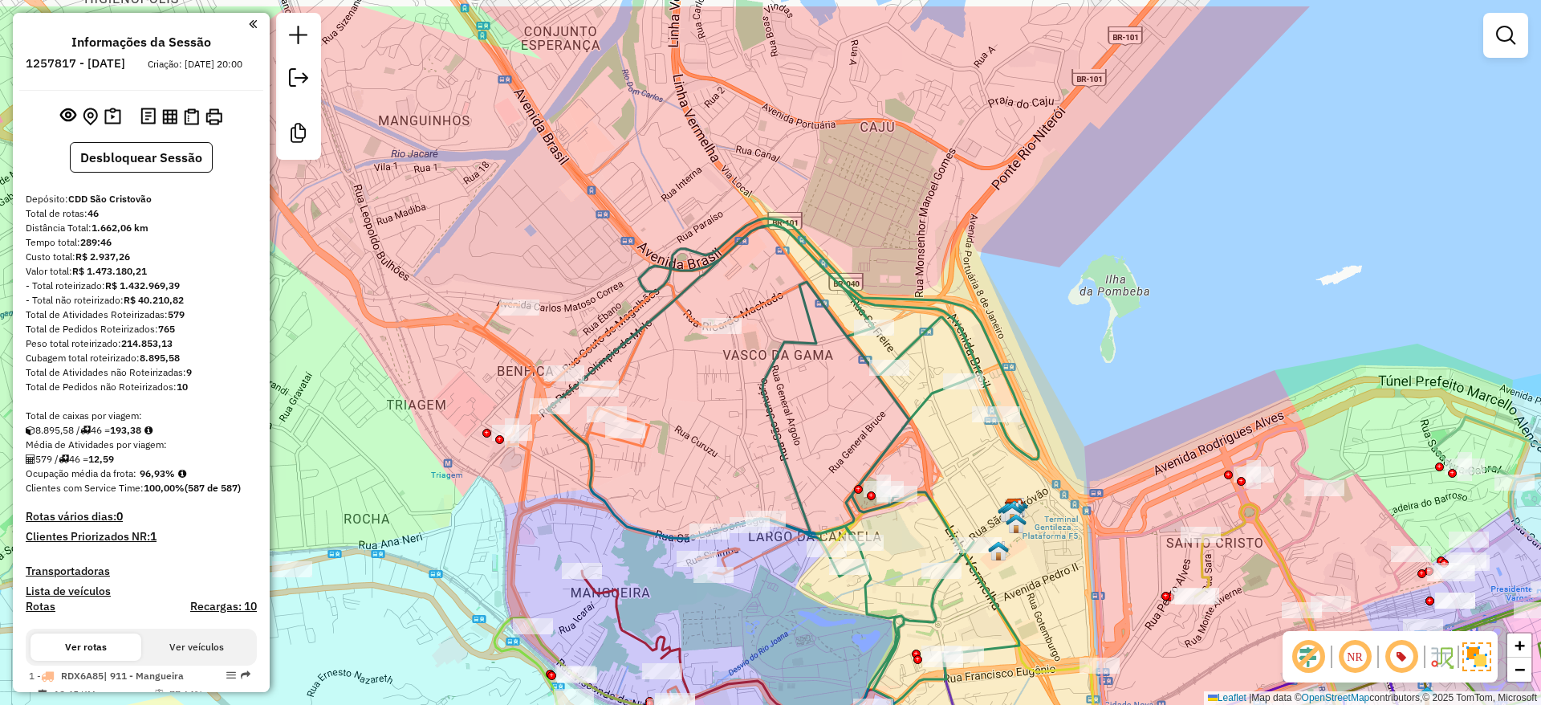
drag, startPoint x: 683, startPoint y: 353, endPoint x: 719, endPoint y: 430, distance: 85.1
click at [719, 430] on div "Janela de atendimento Grade de atendimento Capacidade Transportadoras Veículos …" at bounding box center [770, 352] width 1541 height 705
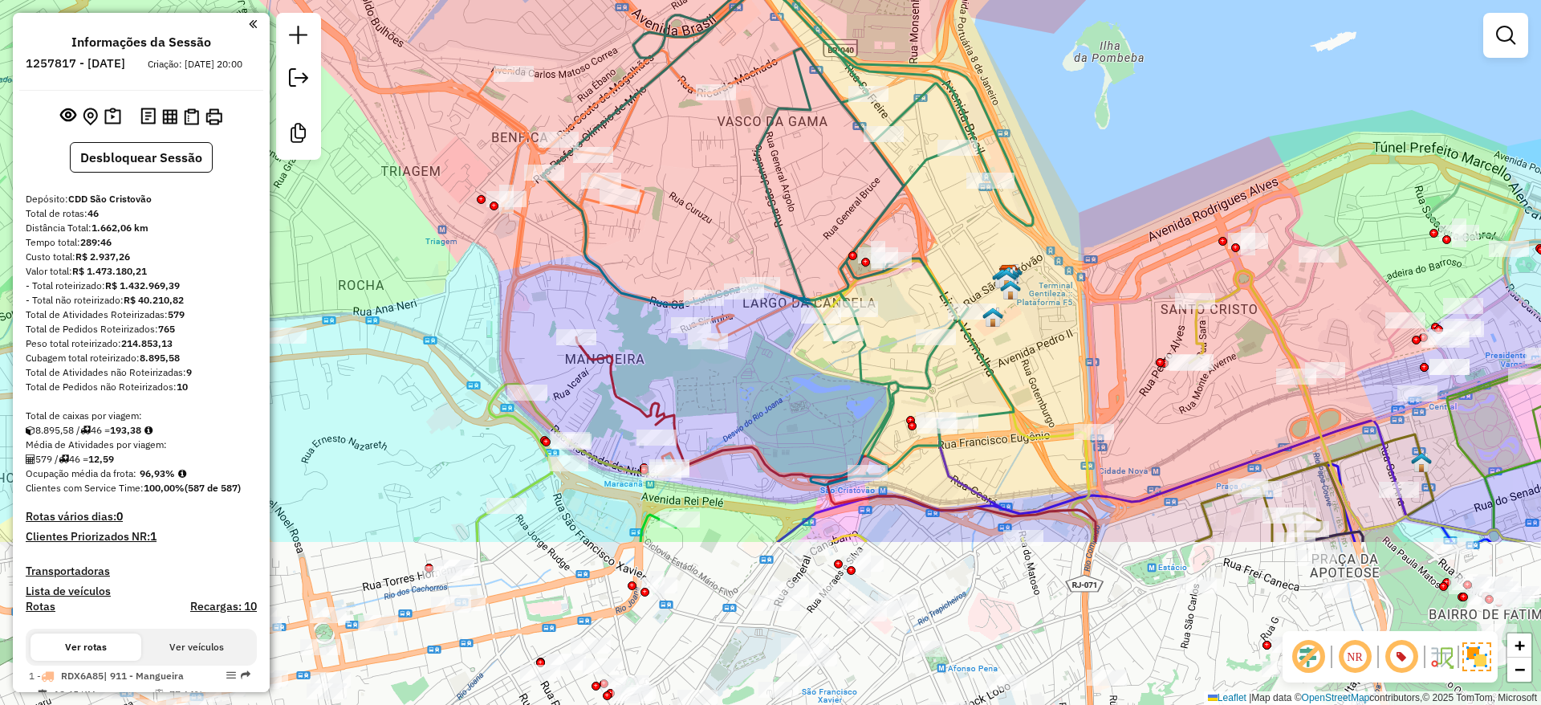
drag, startPoint x: 796, startPoint y: 339, endPoint x: 686, endPoint y: 223, distance: 159.0
click at [686, 223] on div "Janela de atendimento Grade de atendimento Capacidade Transportadoras Veículos …" at bounding box center [770, 352] width 1541 height 705
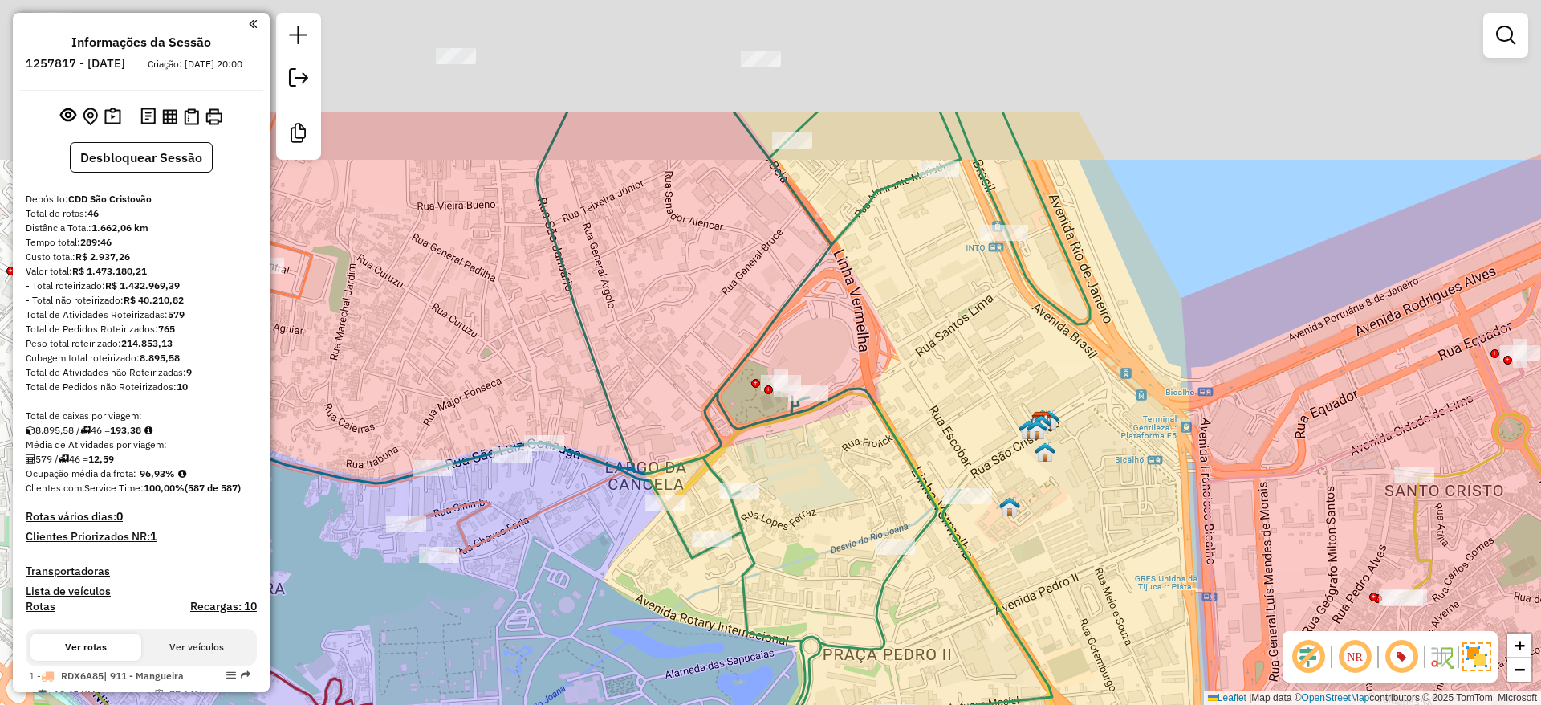
drag, startPoint x: 894, startPoint y: 296, endPoint x: 891, endPoint y: 385, distance: 88.4
click at [1142, 470] on div "Janela de atendimento Grade de atendimento Capacidade Transportadoras Veículos …" at bounding box center [770, 352] width 1541 height 705
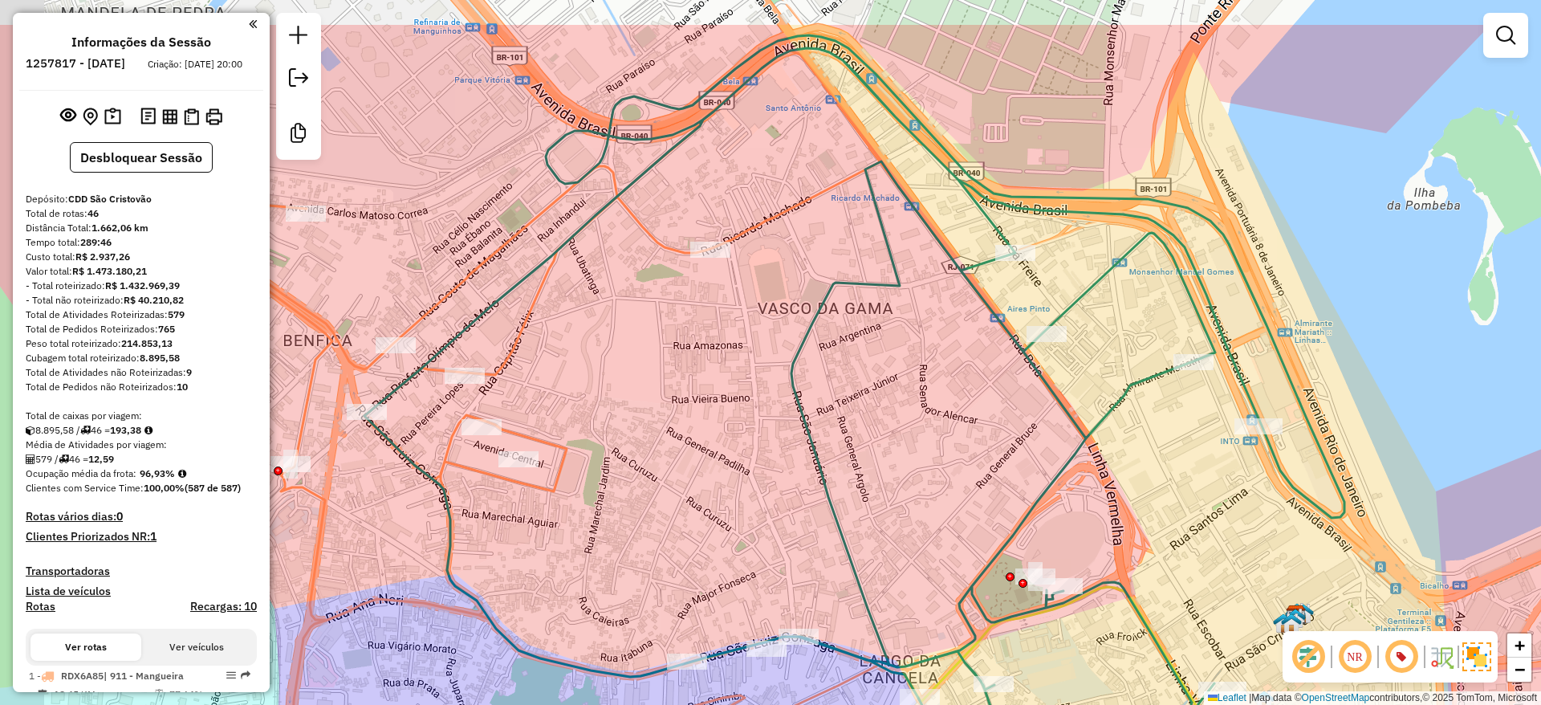
drag, startPoint x: 719, startPoint y: 287, endPoint x: 835, endPoint y: 382, distance: 150.0
click at [835, 382] on div "Janela de atendimento Grade de atendimento Capacidade Transportadoras Veículos …" at bounding box center [770, 352] width 1541 height 705
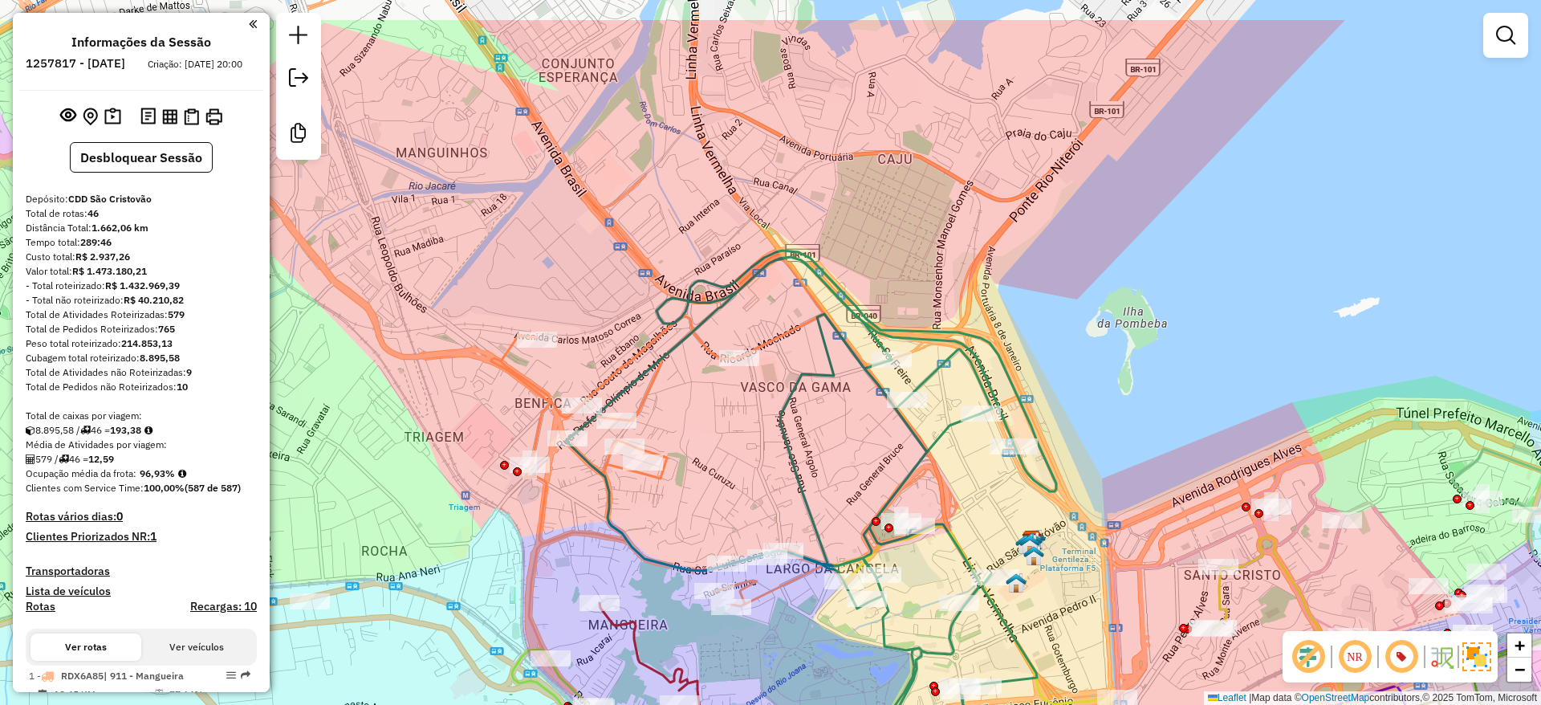
drag, startPoint x: 695, startPoint y: 429, endPoint x: 702, endPoint y: 438, distance: 12.0
click at [702, 438] on div "Janela de atendimento Grade de atendimento Capacidade Transportadoras Veículos …" at bounding box center [770, 352] width 1541 height 705
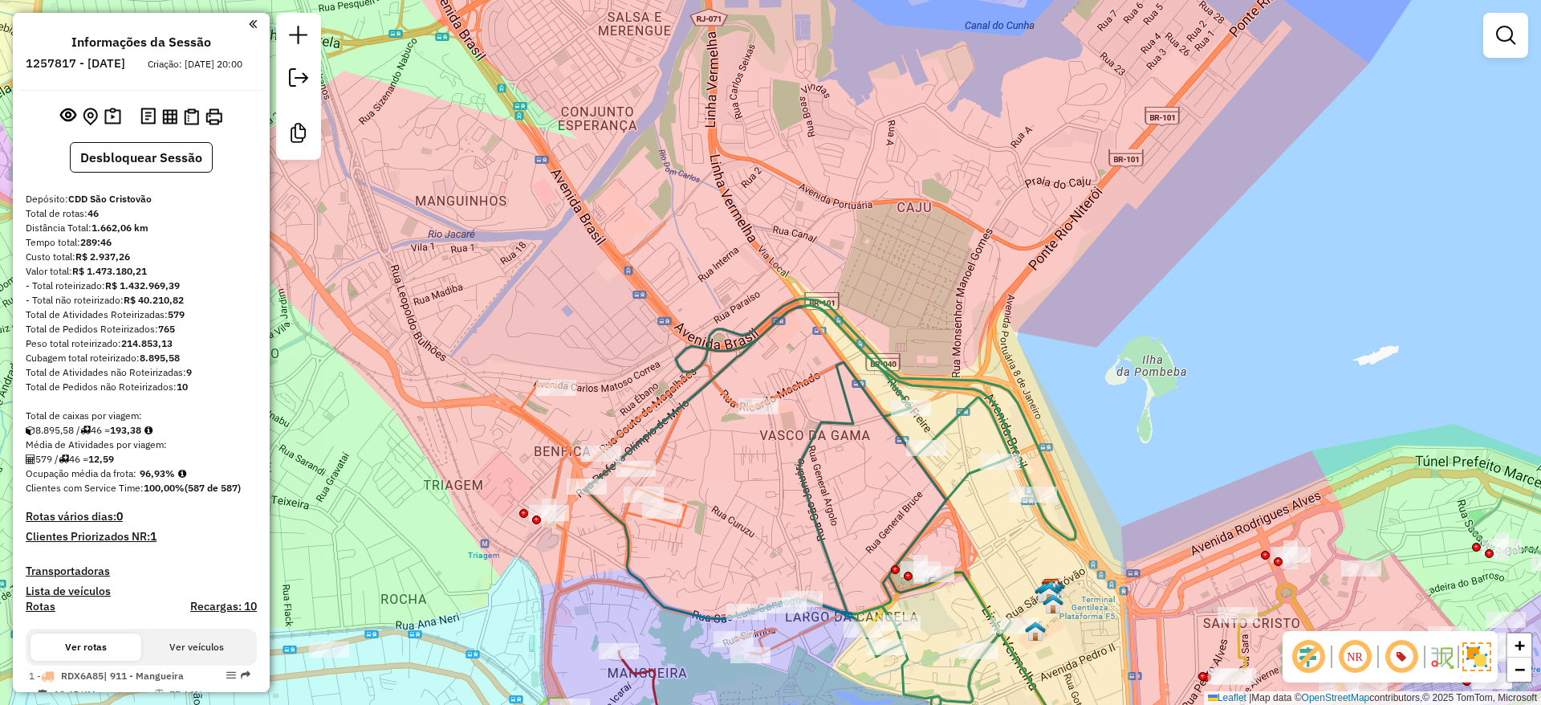
drag, startPoint x: 702, startPoint y: 438, endPoint x: 718, endPoint y: 486, distance: 50.5
click at [718, 486] on div "Janela de atendimento Grade de atendimento Capacidade Transportadoras Veículos …" at bounding box center [770, 352] width 1541 height 705
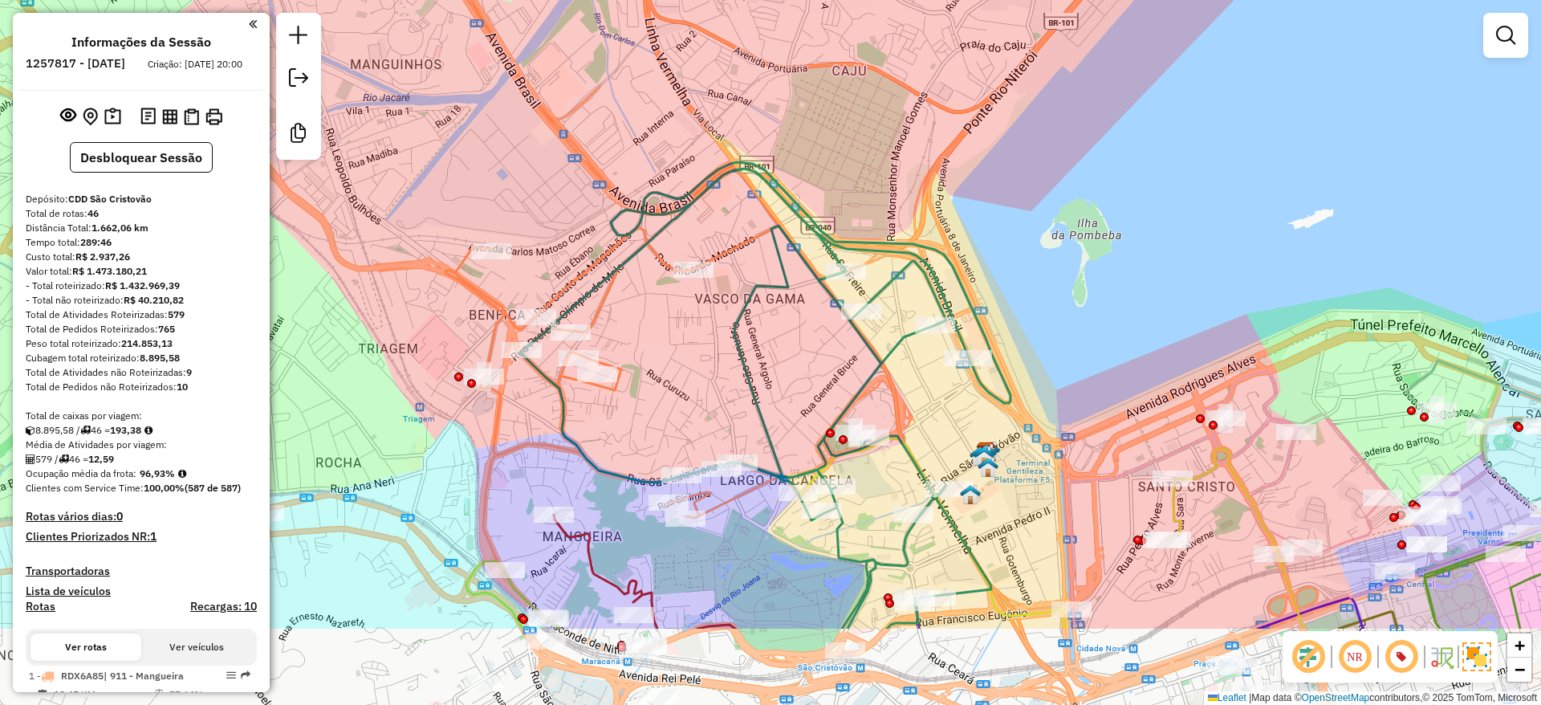
drag, startPoint x: 656, startPoint y: 294, endPoint x: 584, endPoint y: 145, distance: 165.5
click at [584, 145] on div "Janela de atendimento Grade de atendimento Capacidade Transportadoras Veículos …" at bounding box center [770, 352] width 1541 height 705
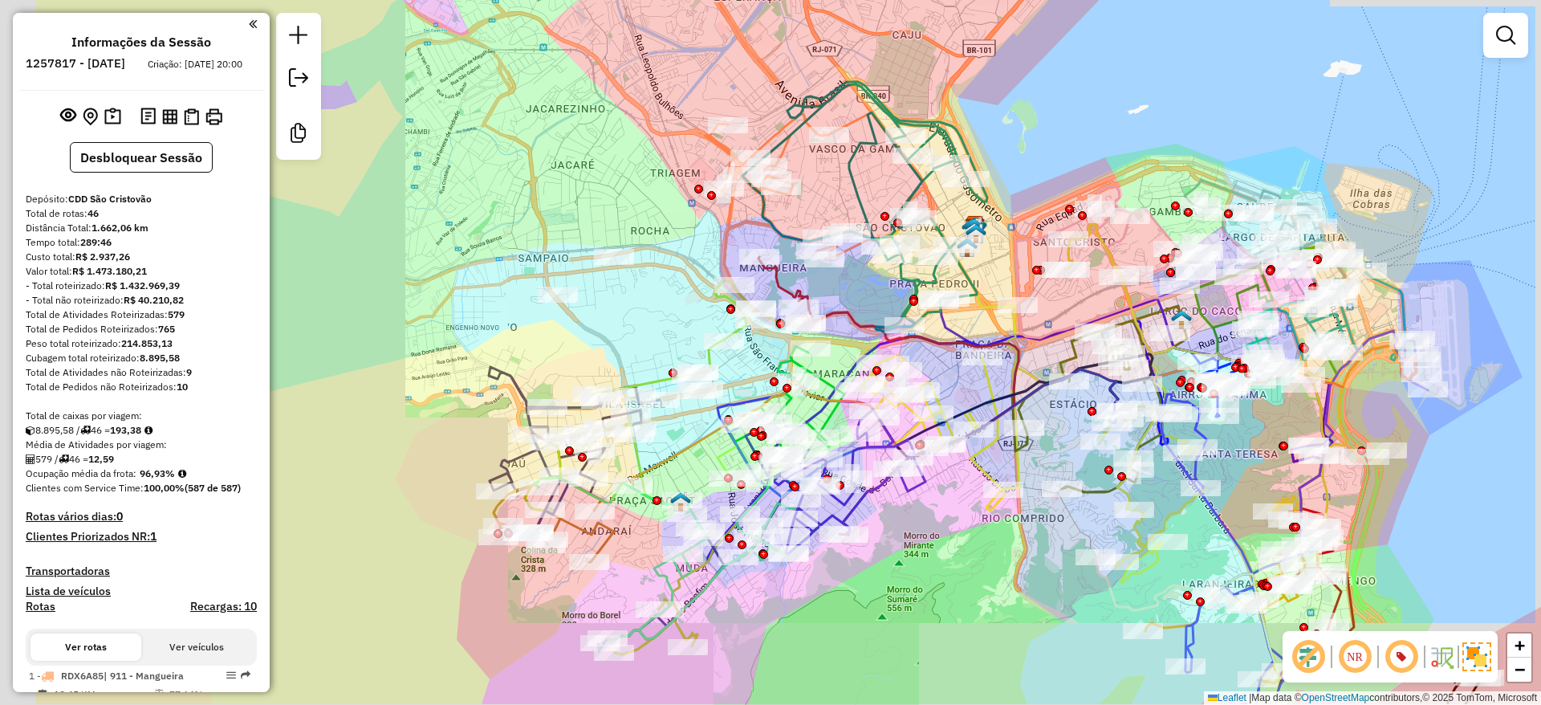
drag, startPoint x: 437, startPoint y: 244, endPoint x: 637, endPoint y: 193, distance: 206.2
click at [694, 145] on div "Janela de atendimento Grade de atendimento Capacidade Transportadoras Veículos …" at bounding box center [770, 352] width 1541 height 705
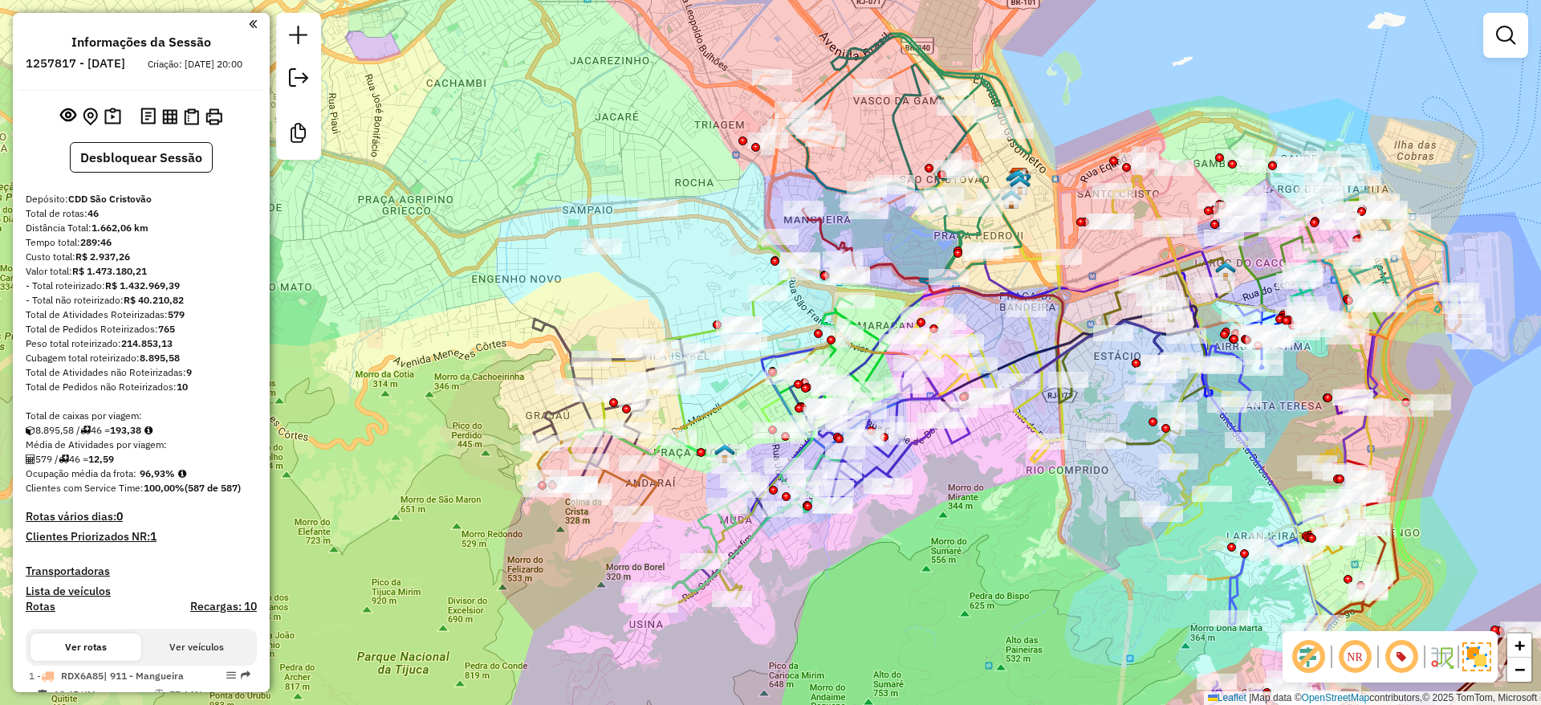
drag, startPoint x: 484, startPoint y: 254, endPoint x: 394, endPoint y: 177, distance: 117.9
click at [394, 177] on div "Janela de atendimento Grade de atendimento Capacidade Transportadoras Veículos …" at bounding box center [770, 352] width 1541 height 705
